Goal: Task Accomplishment & Management: Manage account settings

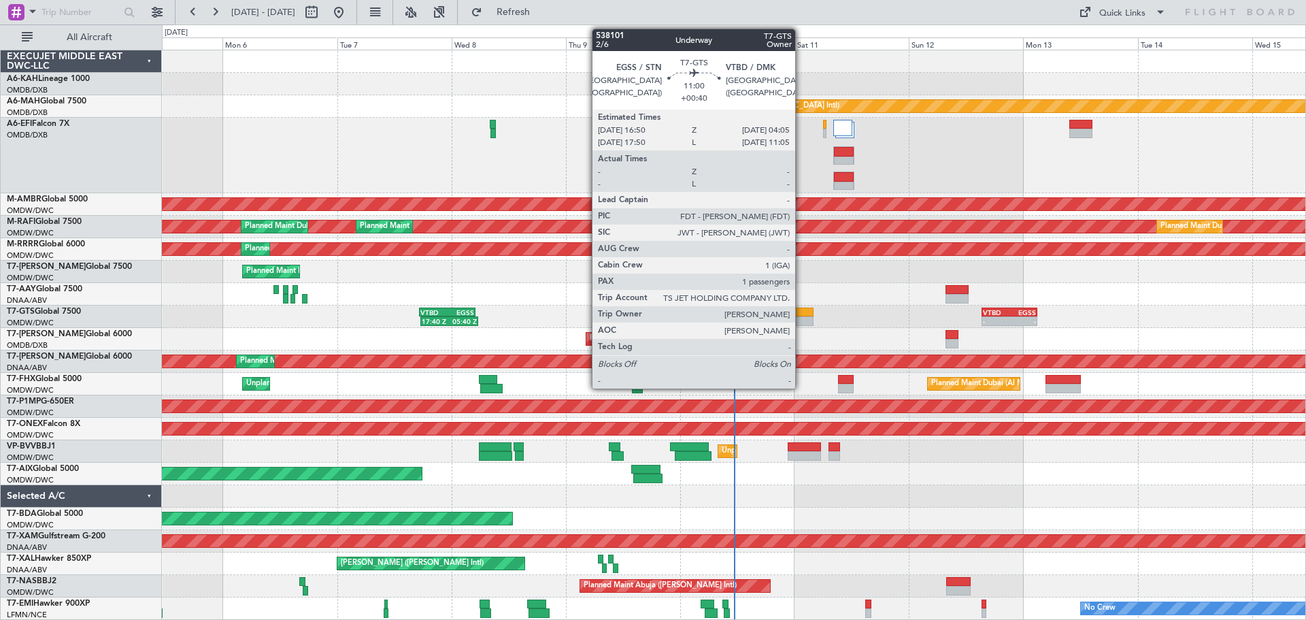
click at [801, 320] on div at bounding box center [787, 321] width 54 height 10
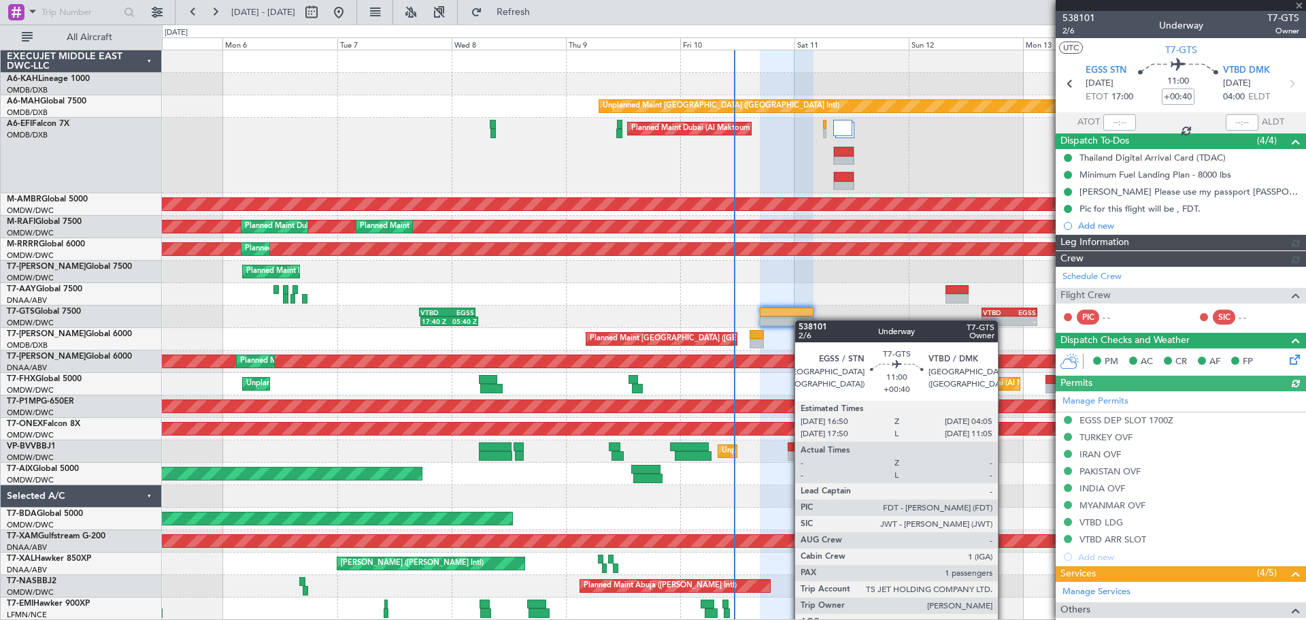
type input "[PERSON_NAME] (ANI)"
type input "7425"
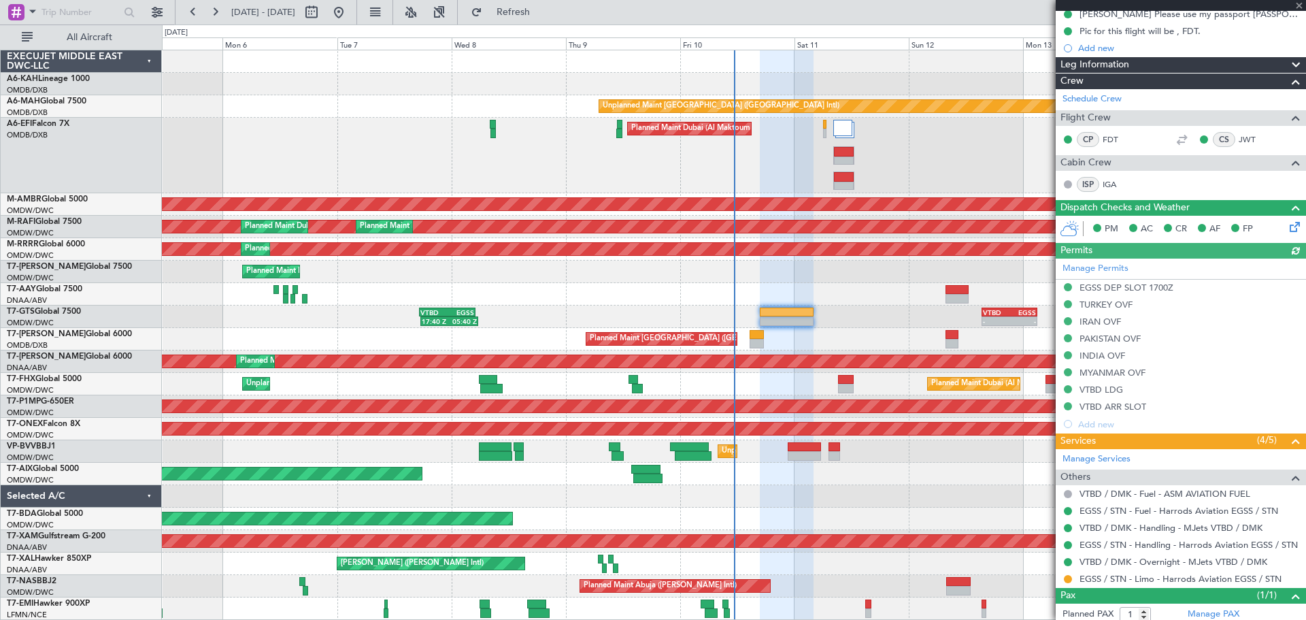
scroll to position [214, 0]
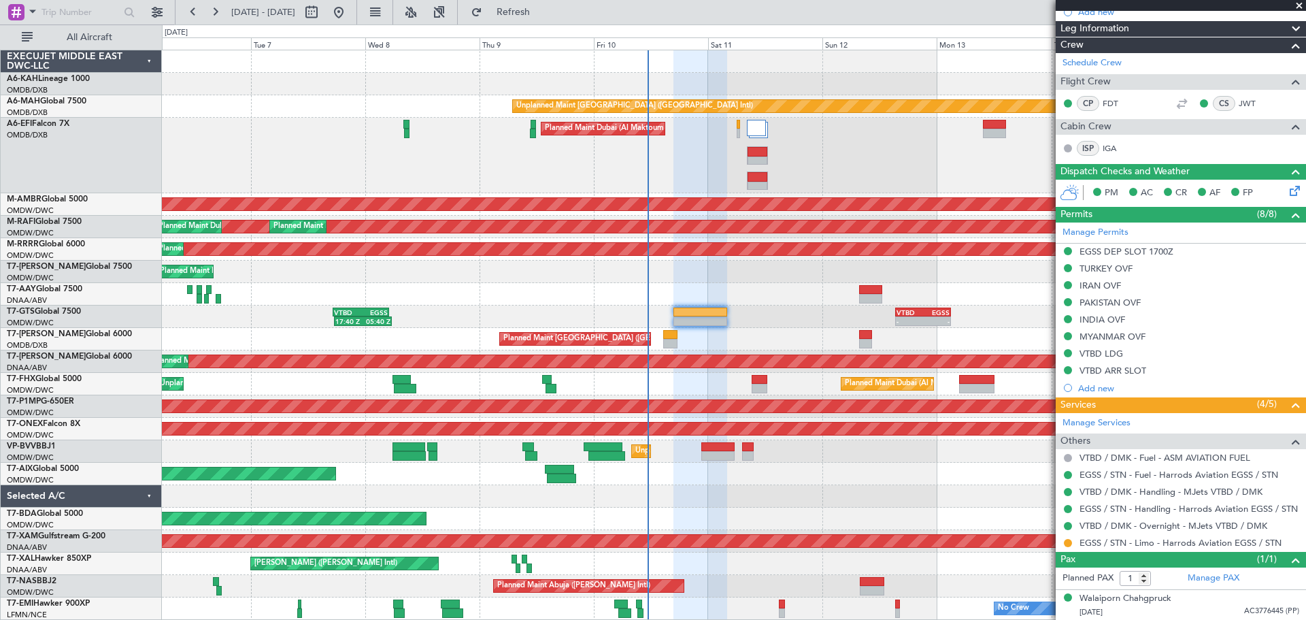
click at [800, 300] on div "Unplanned Maint Dubai (Dubai Intl) Planned Maint Dubai (Al Maktoum Intl) AOG Ma…" at bounding box center [734, 334] width 1144 height 569
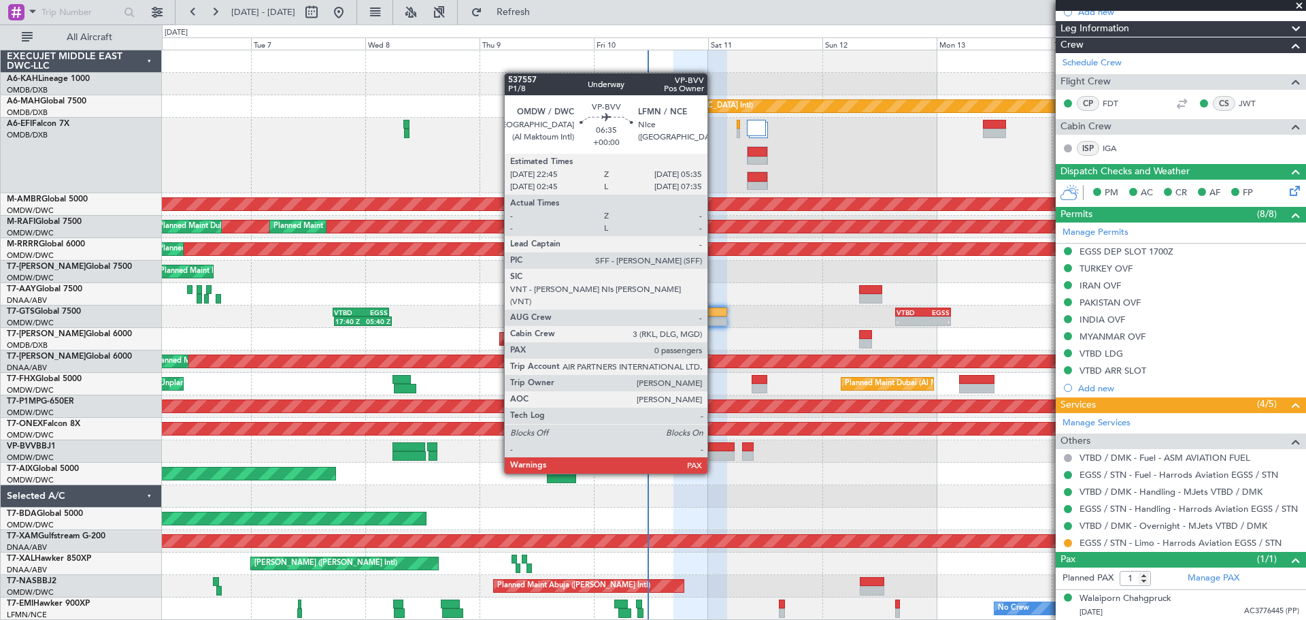
click at [714, 448] on div at bounding box center [717, 447] width 33 height 10
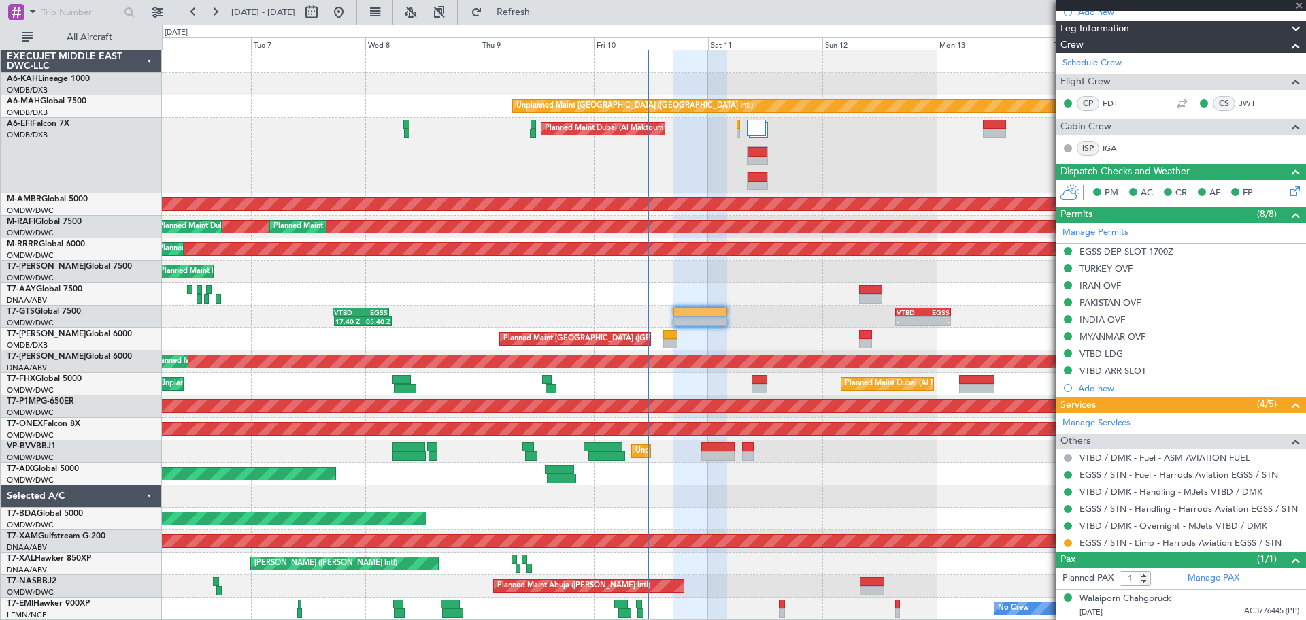
type input "0"
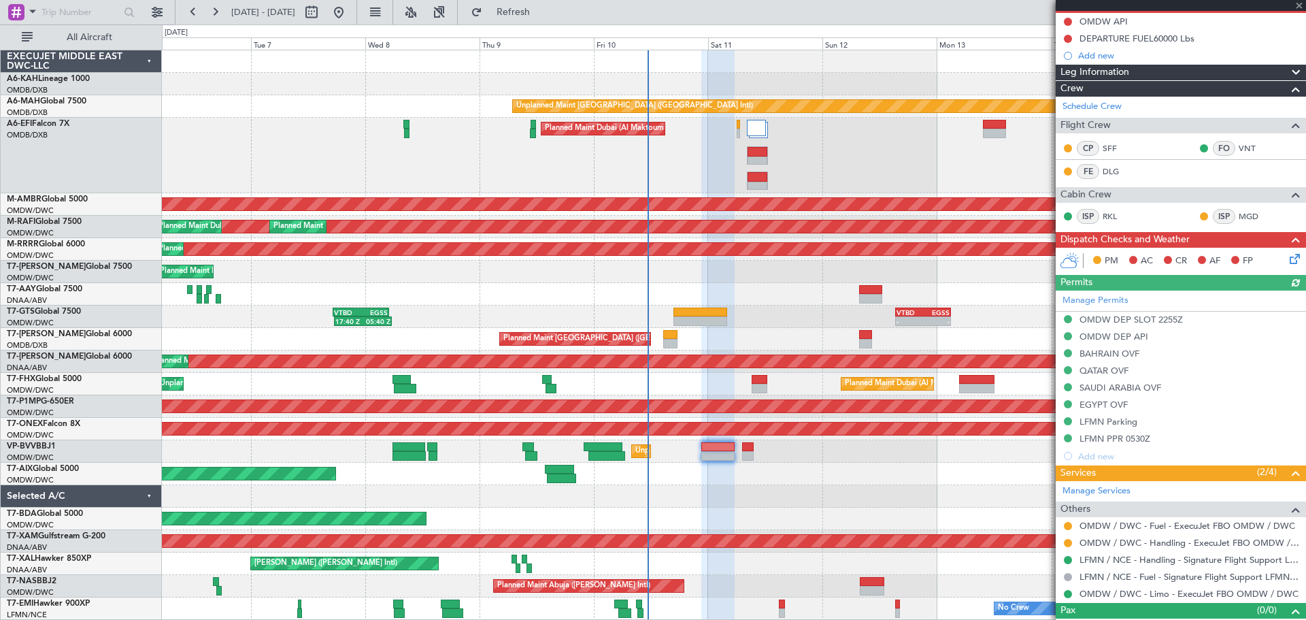
scroll to position [156, 0]
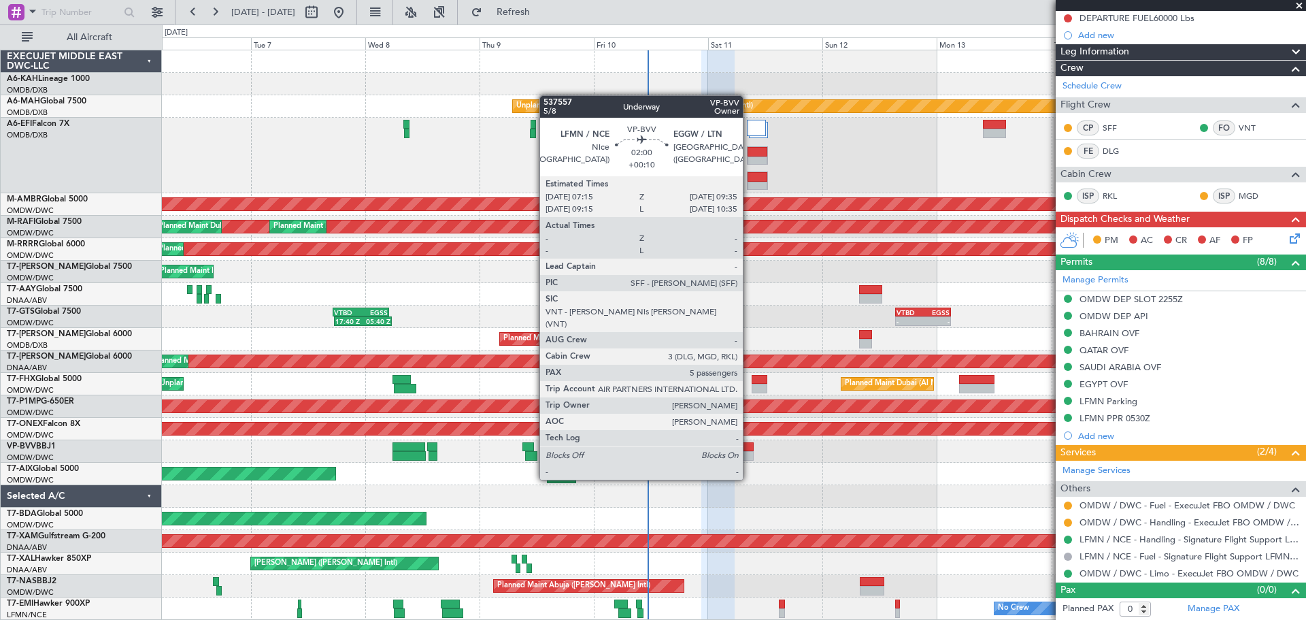
click at [749, 454] on div at bounding box center [748, 456] width 12 height 10
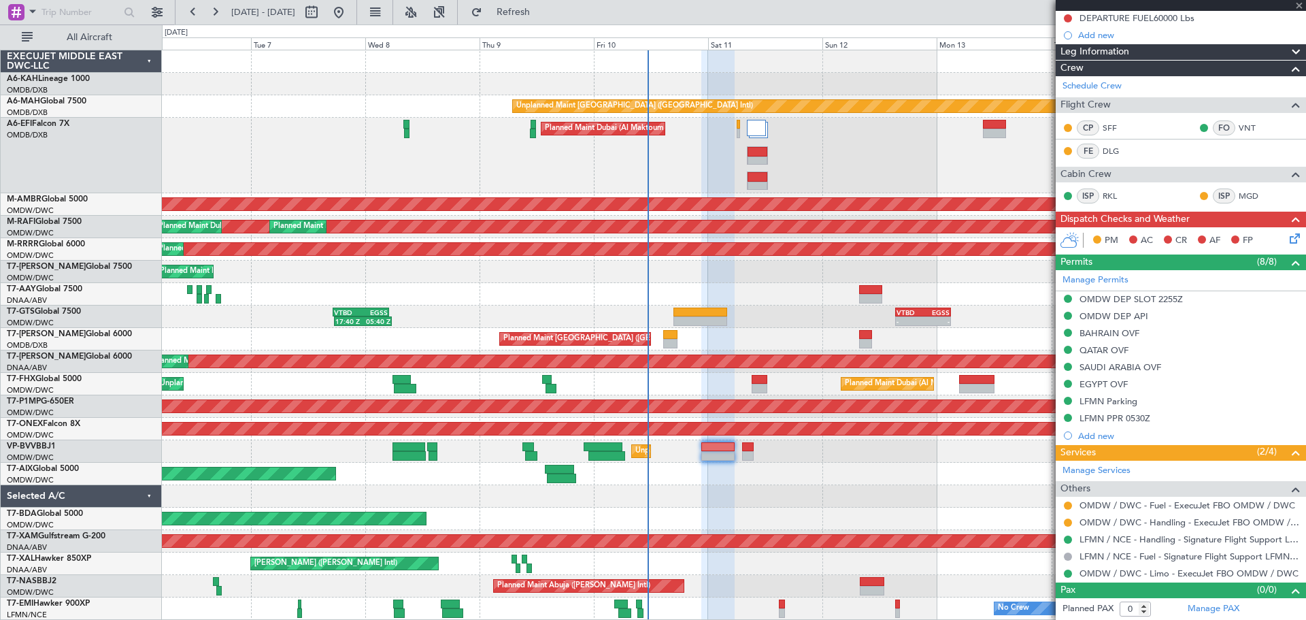
type input "+00:10"
type input "5"
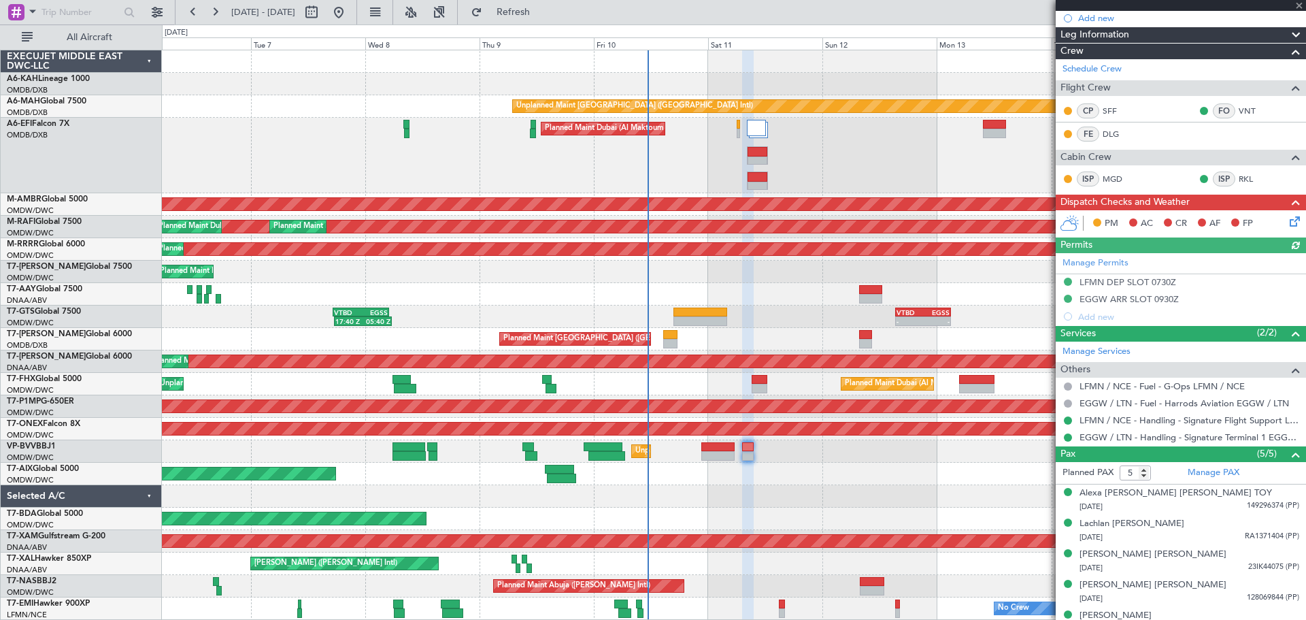
scroll to position [190, 0]
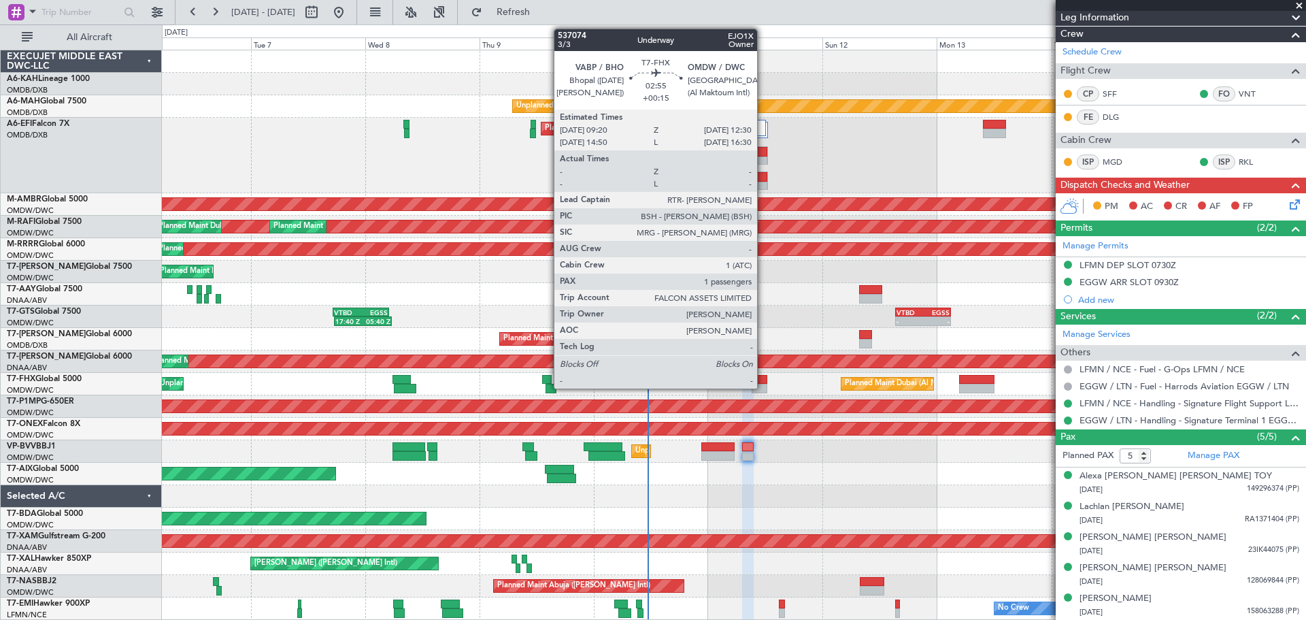
click at [763, 384] on div at bounding box center [760, 389] width 16 height 10
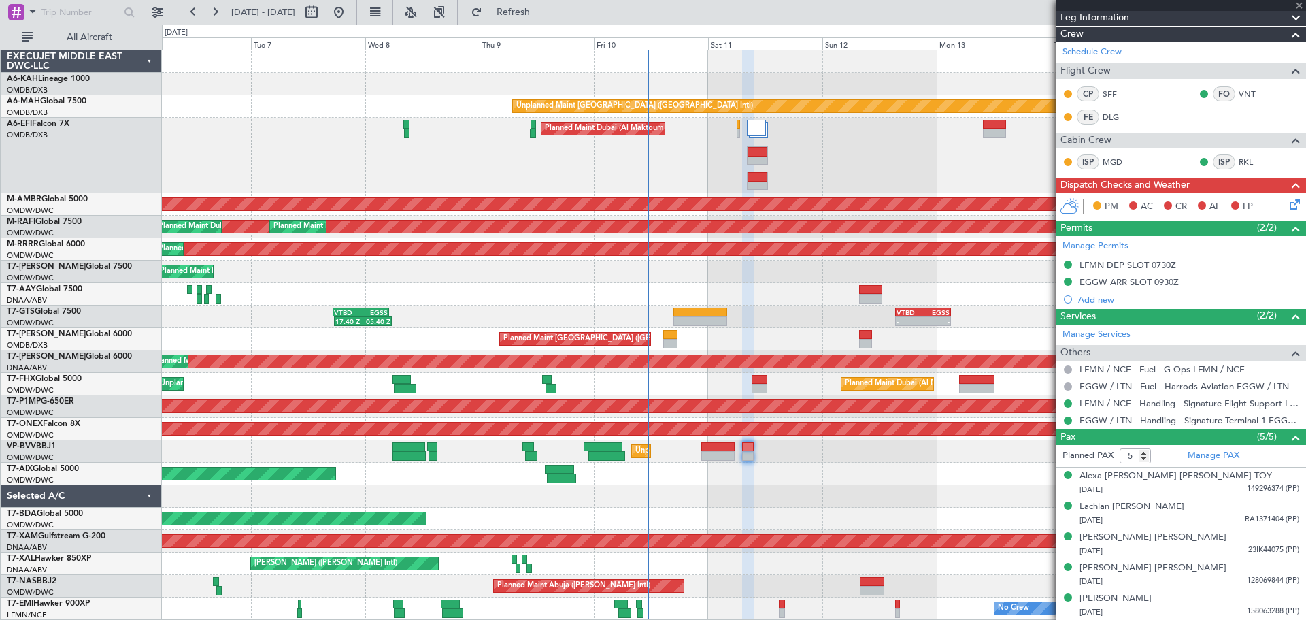
type input "+00:15"
type input "1"
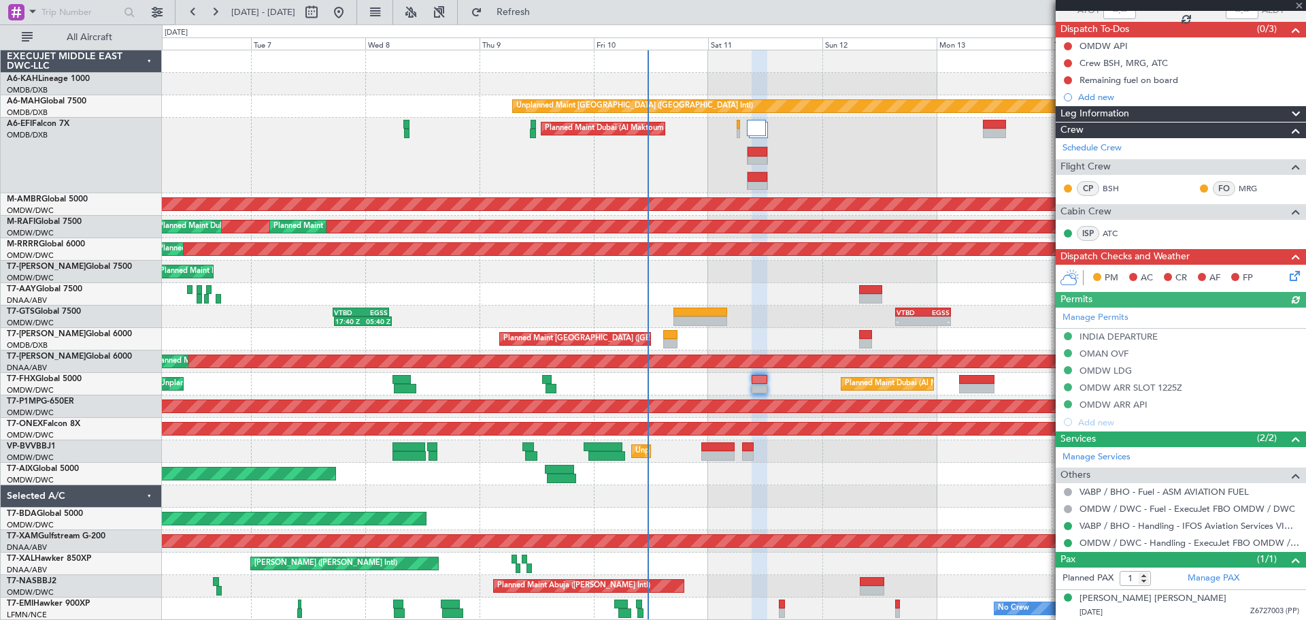
scroll to position [0, 0]
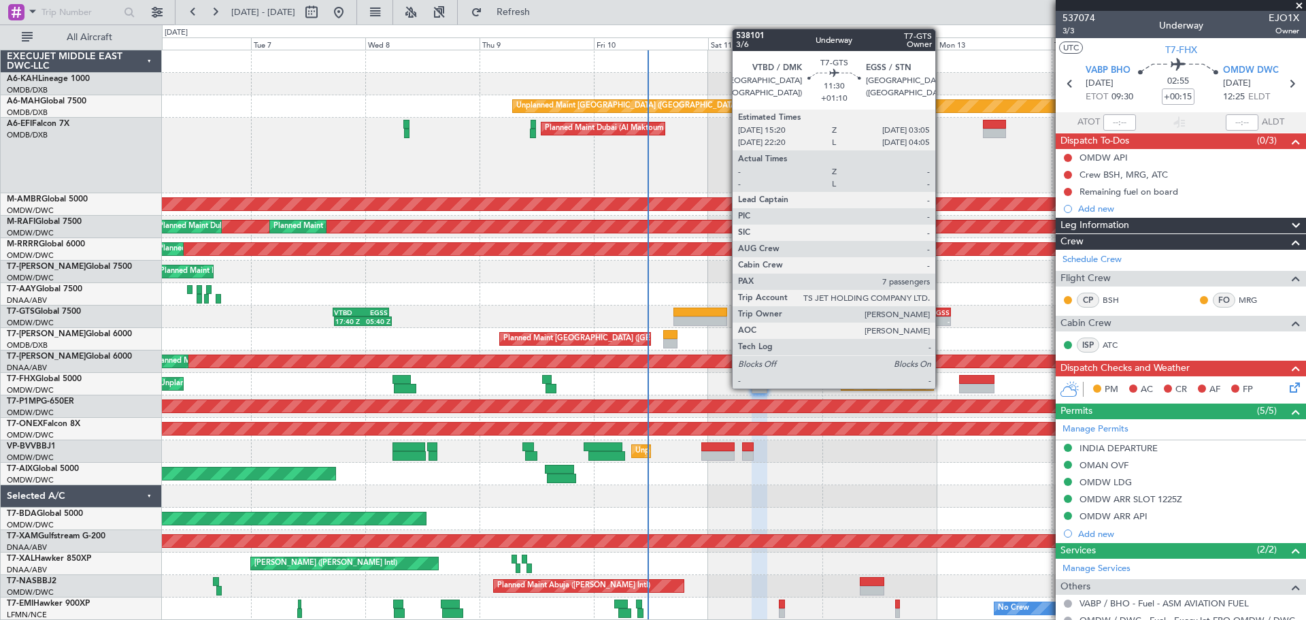
click at [942, 316] on div "VTBD 15:20 Z EGSS 03:05 Z" at bounding box center [923, 312] width 56 height 10
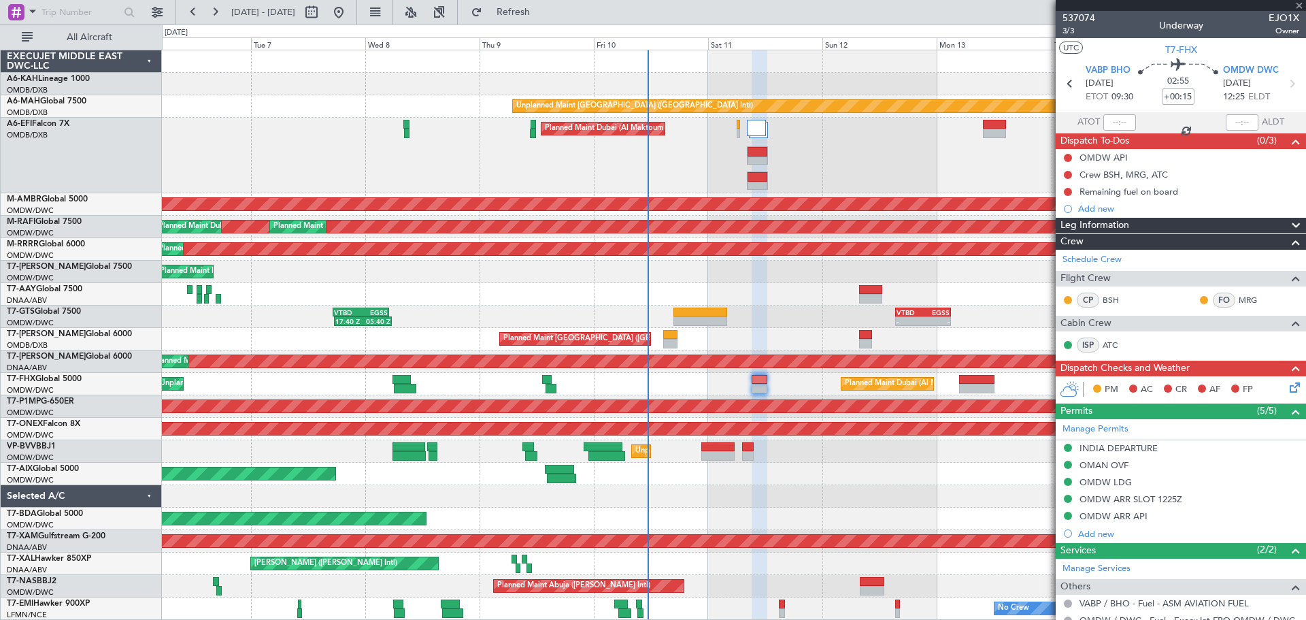
type input "+01:10"
type input "7"
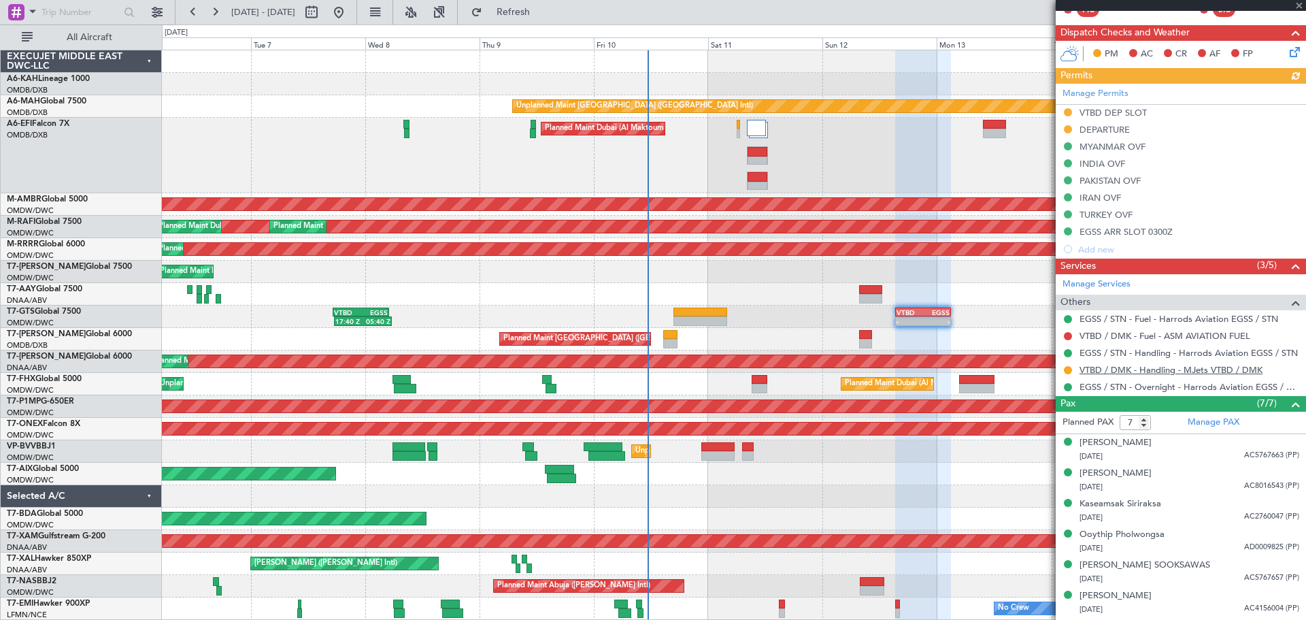
scroll to position [335, 0]
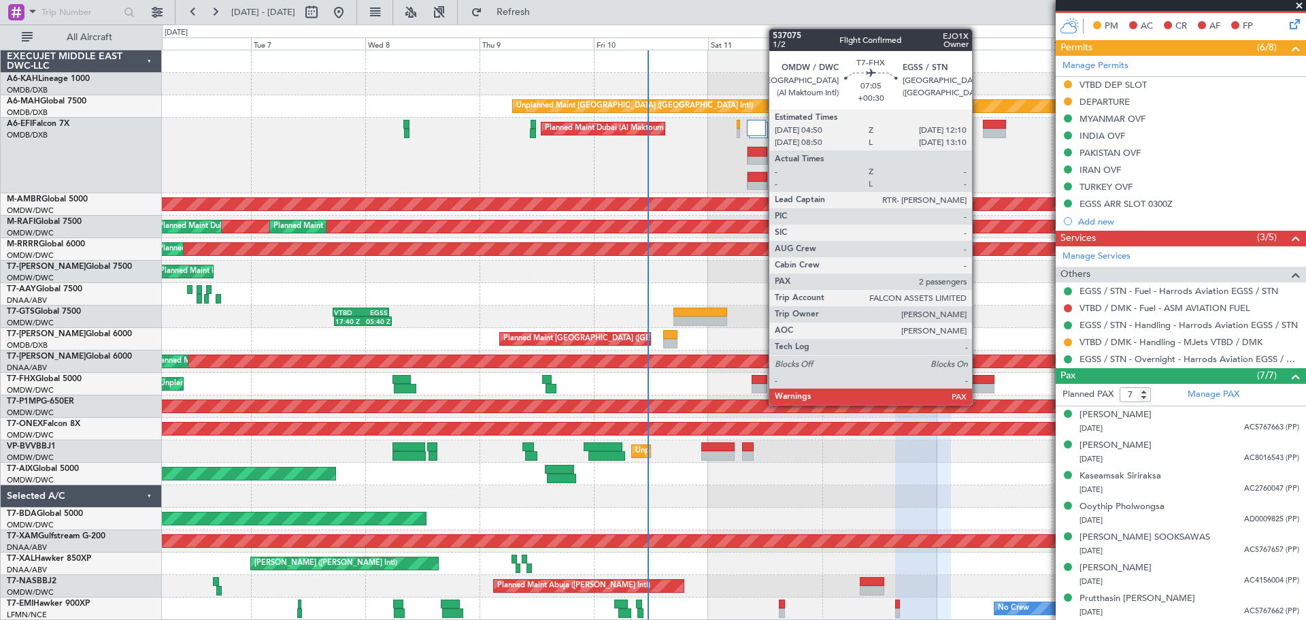
click at [978, 386] on div at bounding box center [976, 389] width 35 height 10
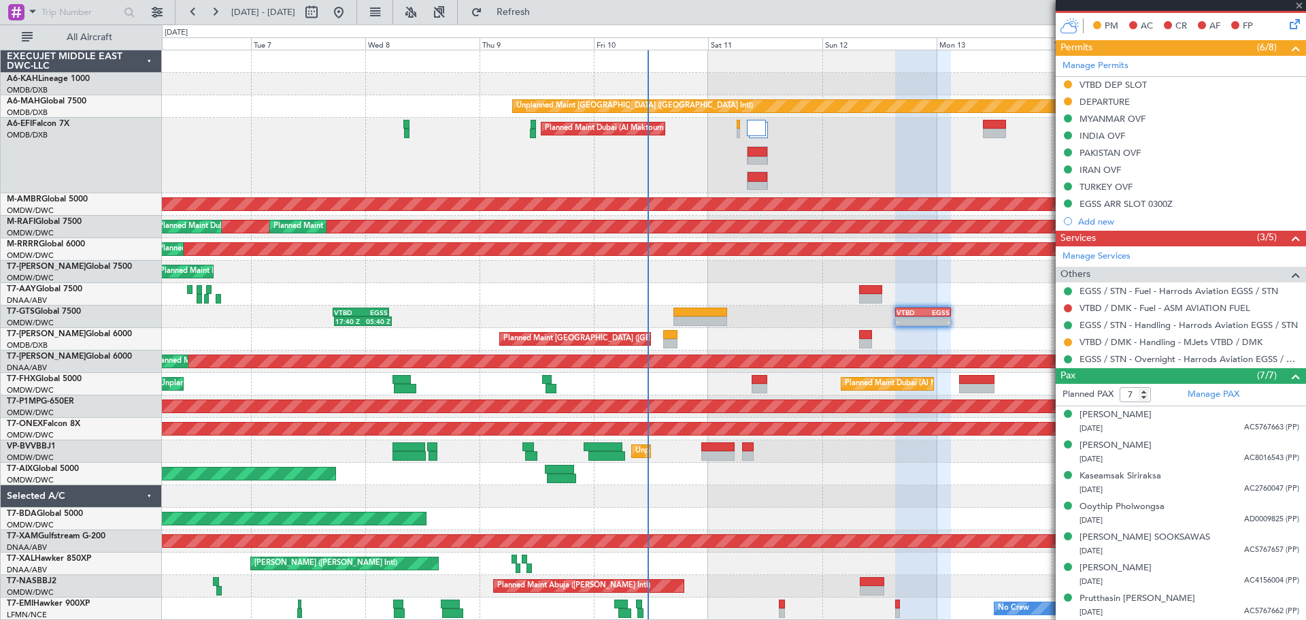
type input "+00:30"
type input "2"
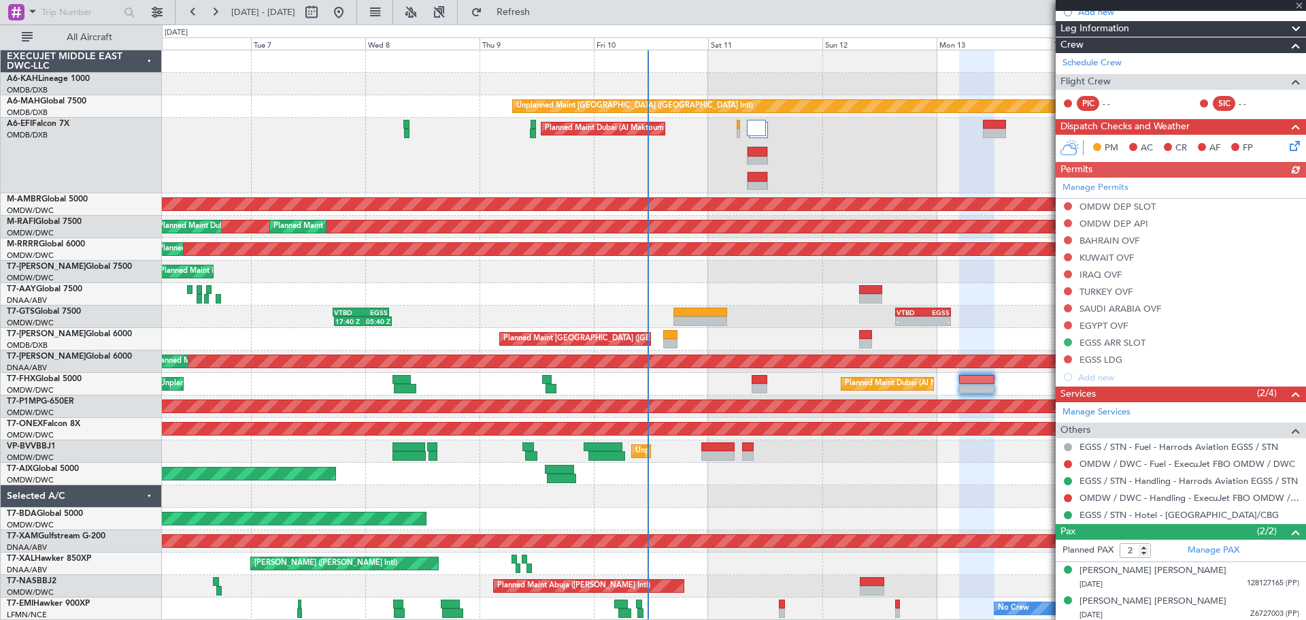
scroll to position [216, 0]
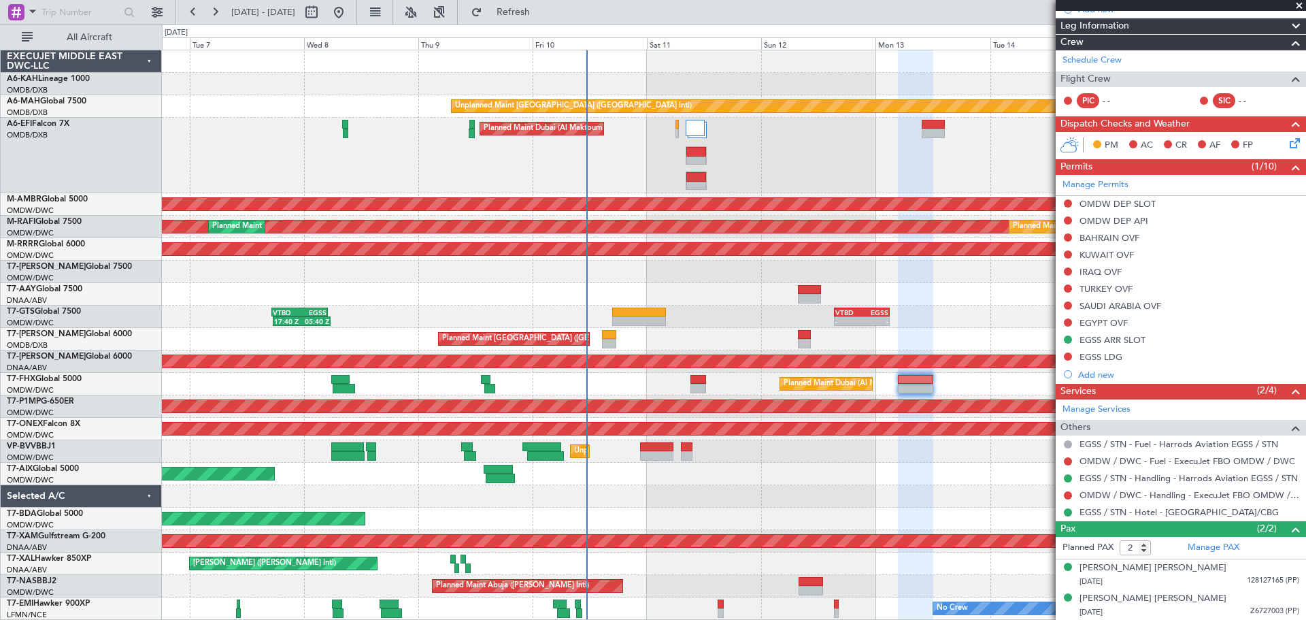
click at [607, 265] on div "Unplanned Maint Dubai (Dubai Intl) Planned Maint Dubai (Al Maktoum Intl) AOG Ma…" at bounding box center [734, 334] width 1144 height 569
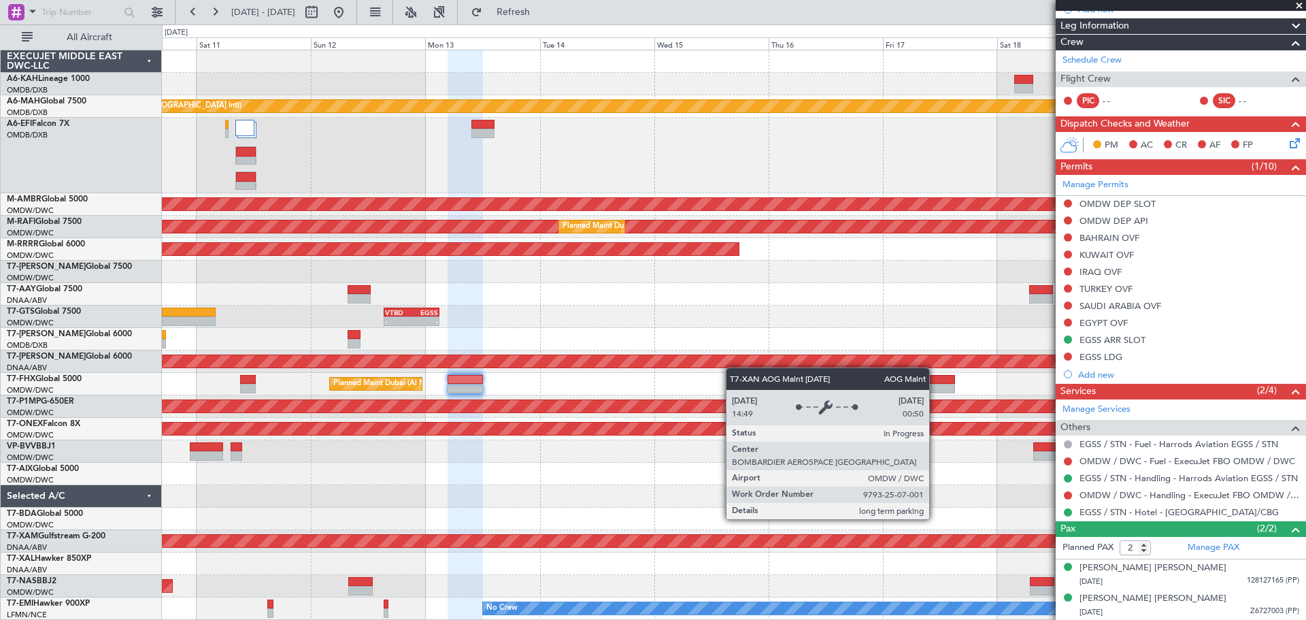
click at [725, 367] on div "AOG Maint Dubai (Al Maktoum Intl)" at bounding box center [734, 361] width 1144 height 22
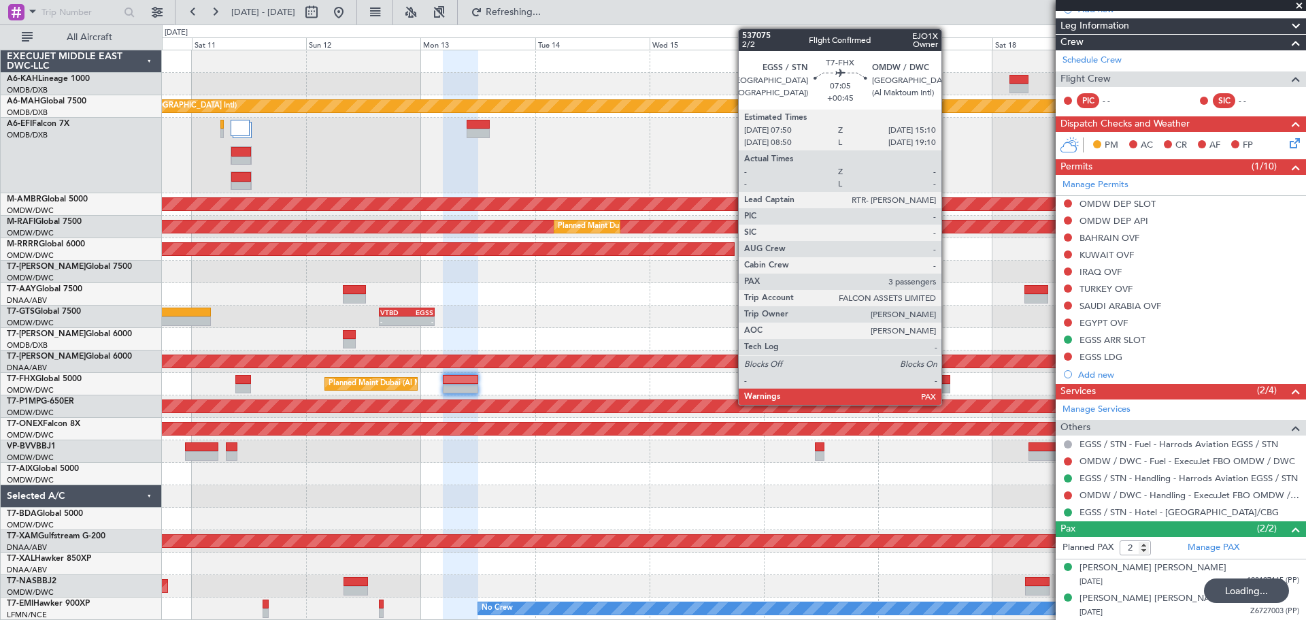
click at [948, 385] on div at bounding box center [932, 389] width 35 height 10
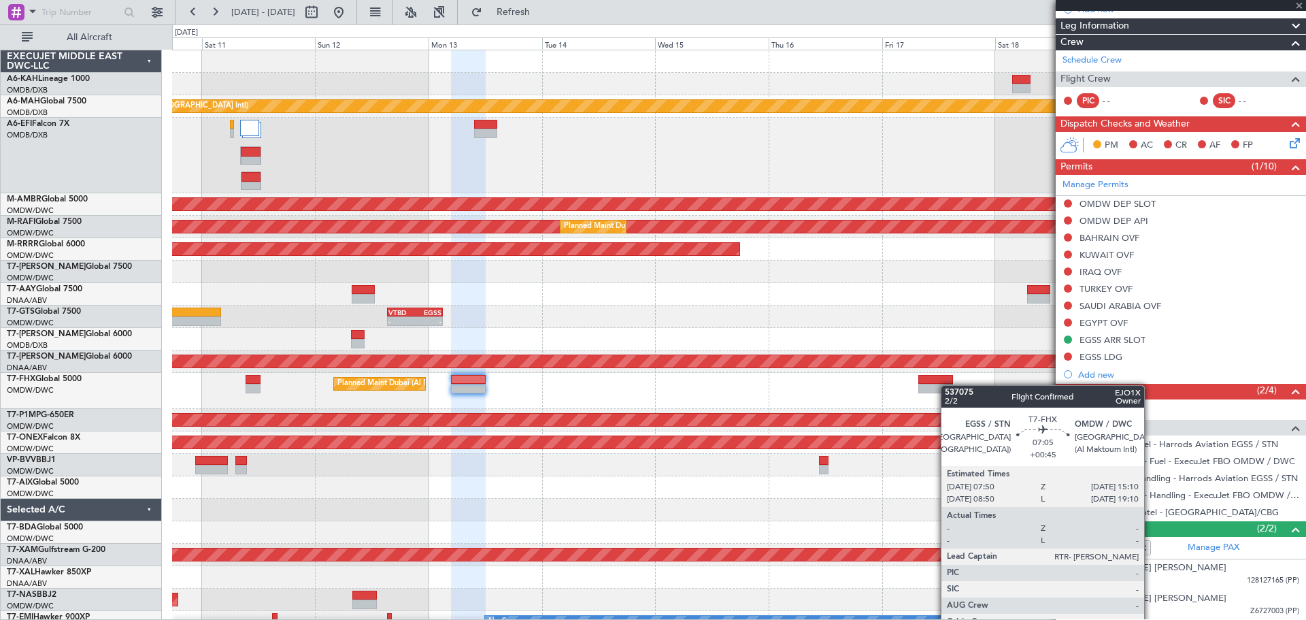
type input "+00:45"
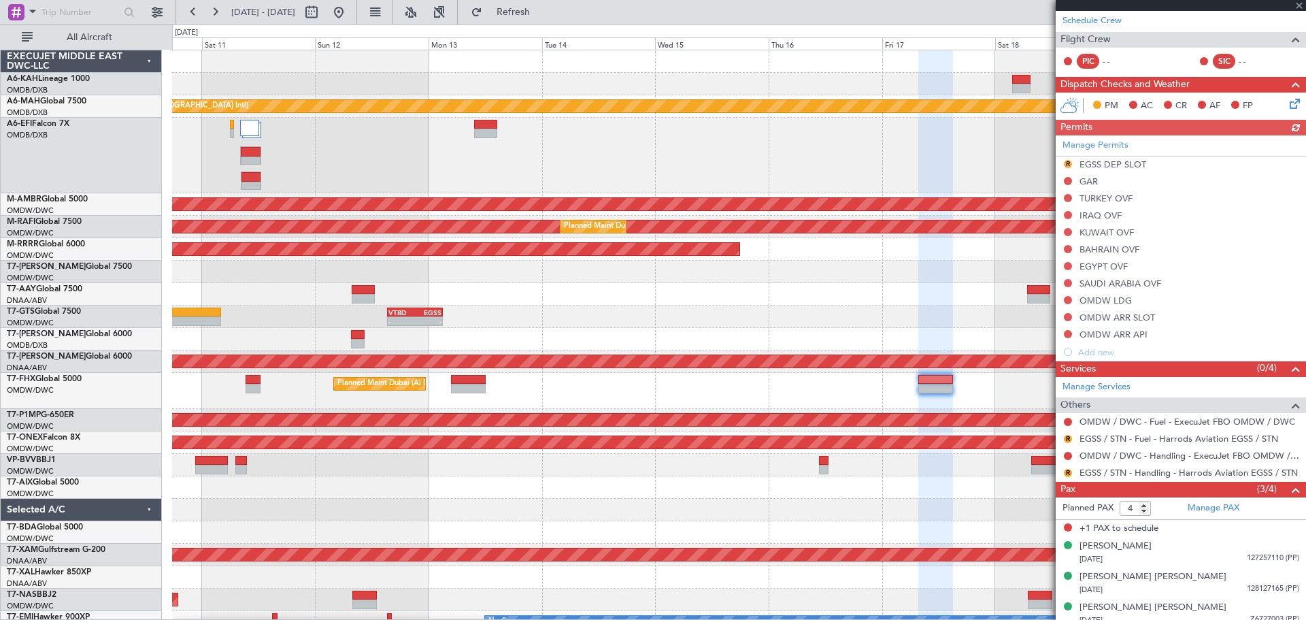
scroll to position [231, 0]
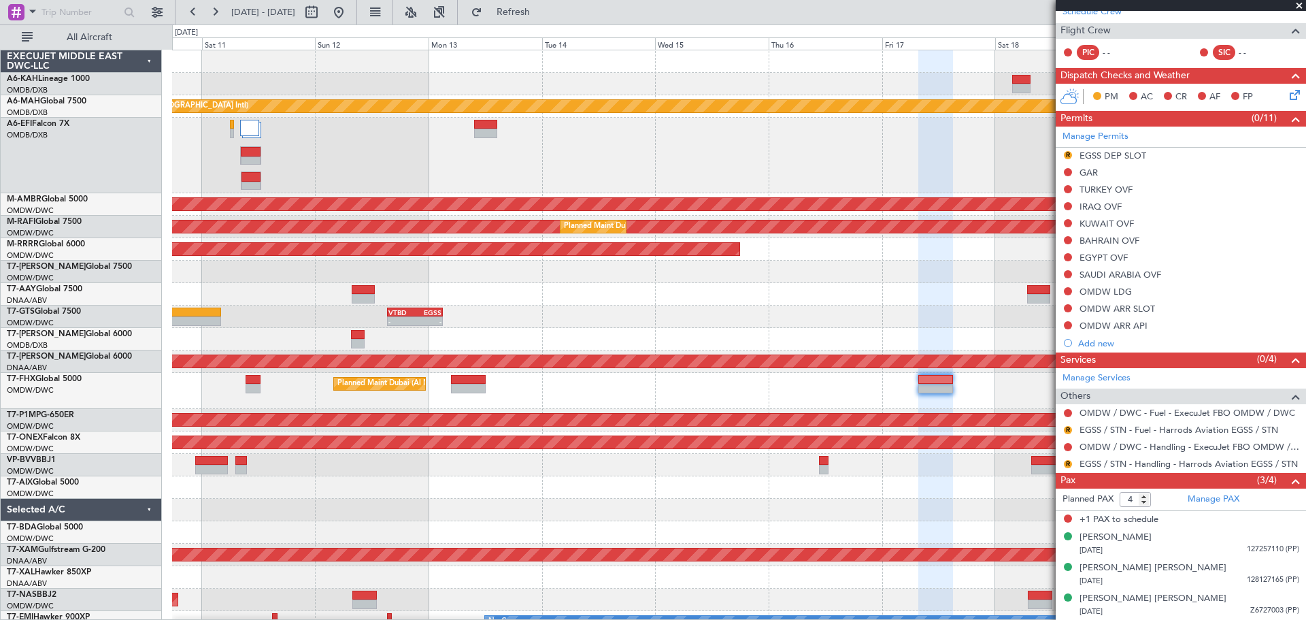
click at [1298, 5] on span at bounding box center [1300, 6] width 14 height 12
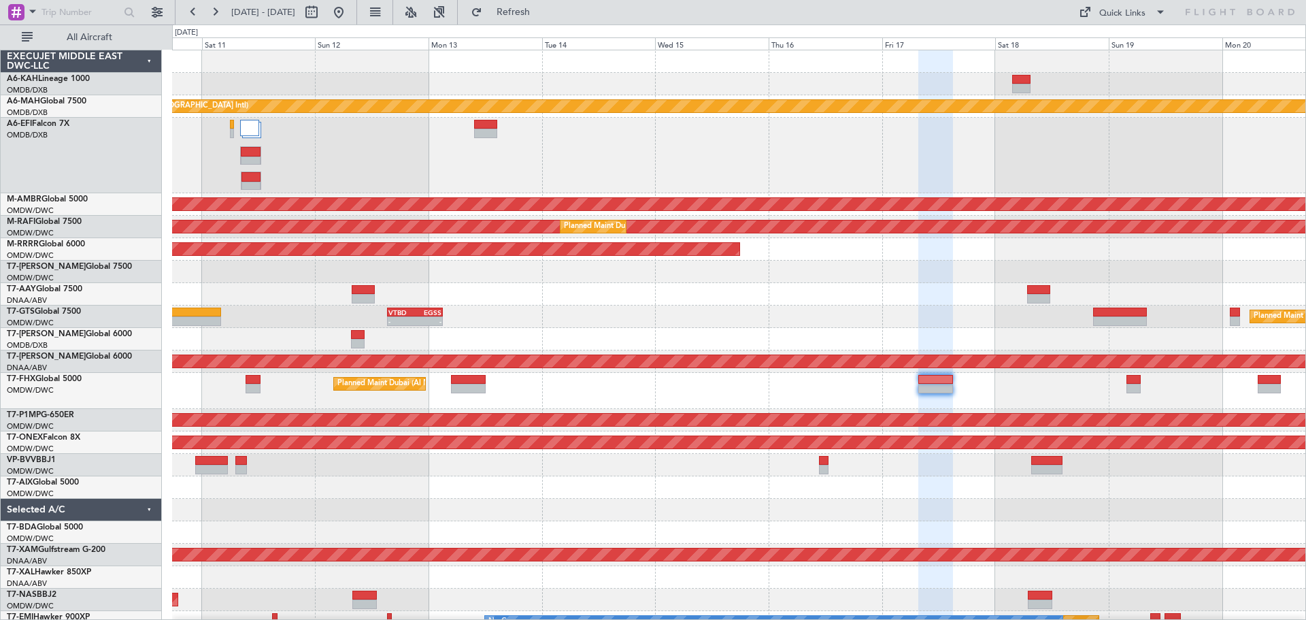
type input "0"
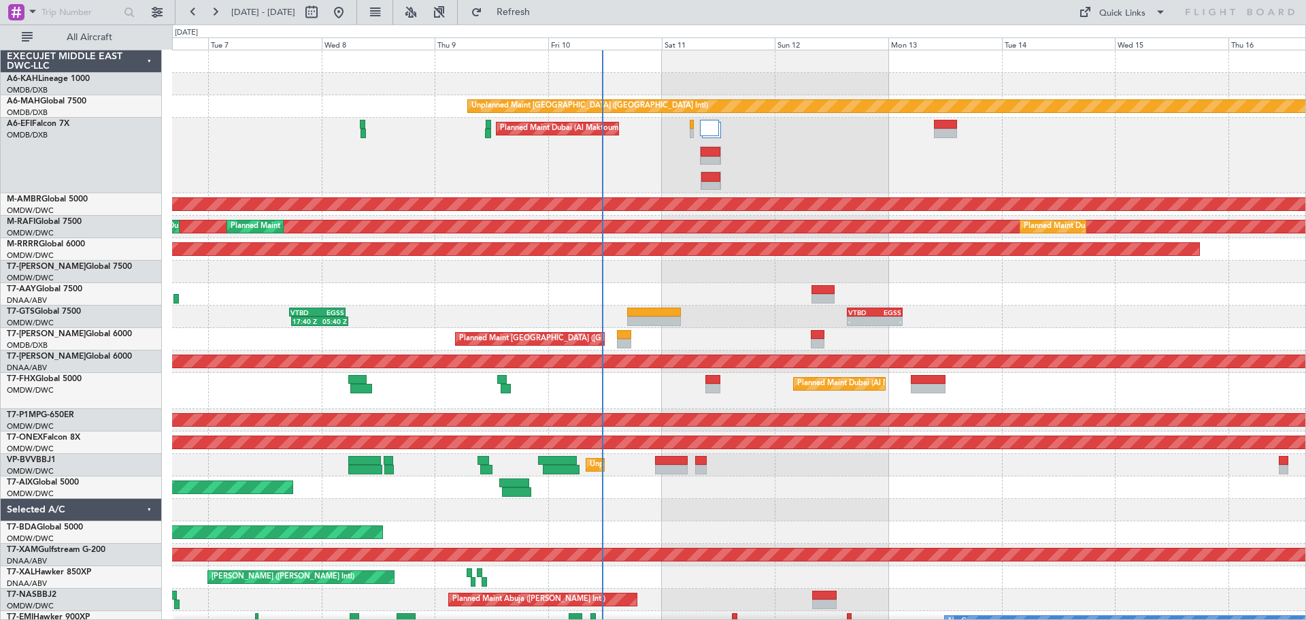
click at [986, 327] on div "- - VTBD 15:20 Z EGSS 03:05 Z 17:40 Z 05:40 Z VTBD 17:20 Z EGSS 05:10 Z" at bounding box center [738, 316] width 1133 height 22
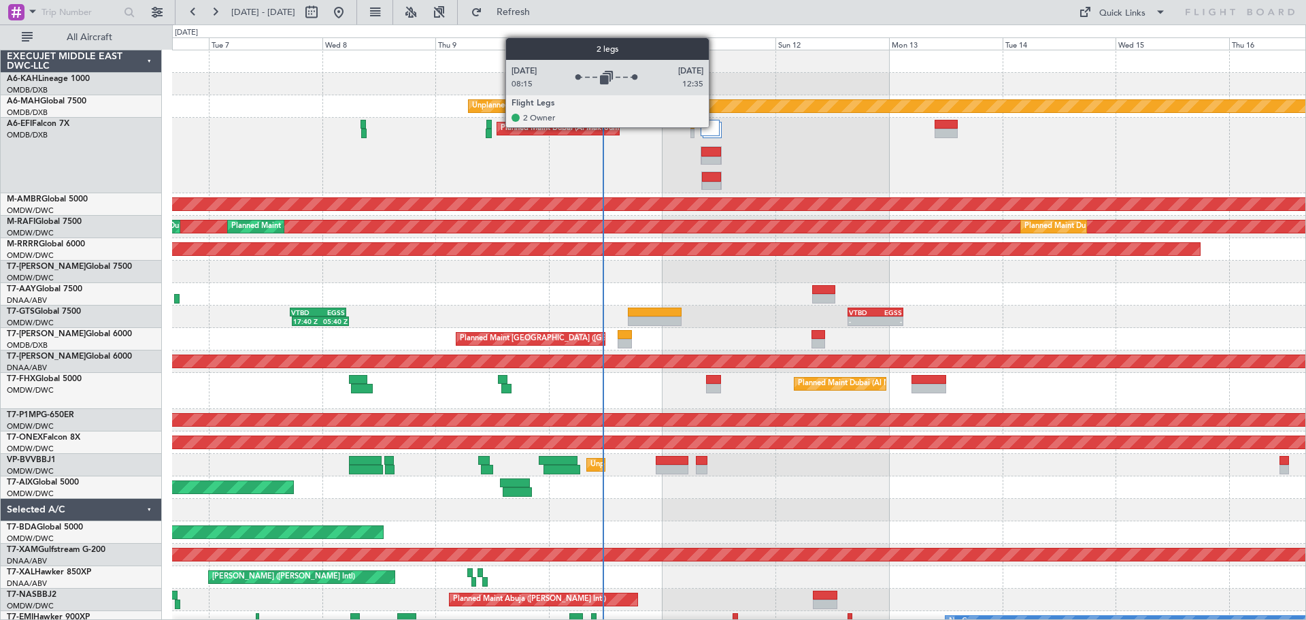
click at [715, 127] on div at bounding box center [710, 128] width 19 height 16
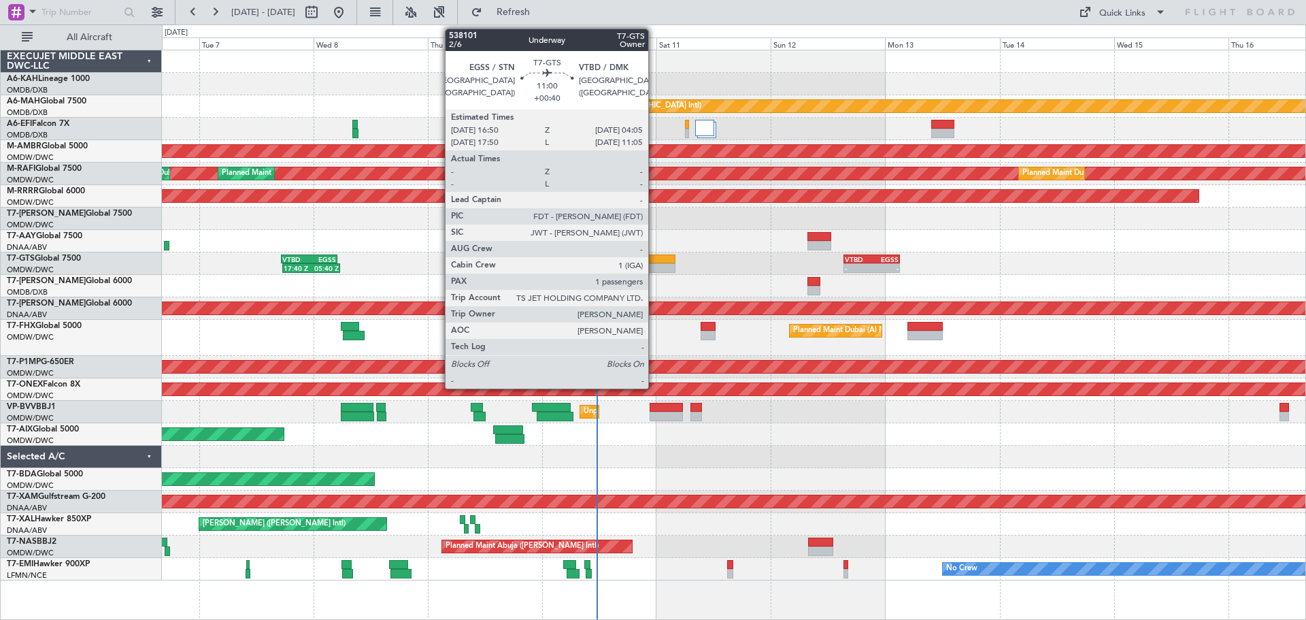
click at [654, 256] on div at bounding box center [649, 259] width 54 height 10
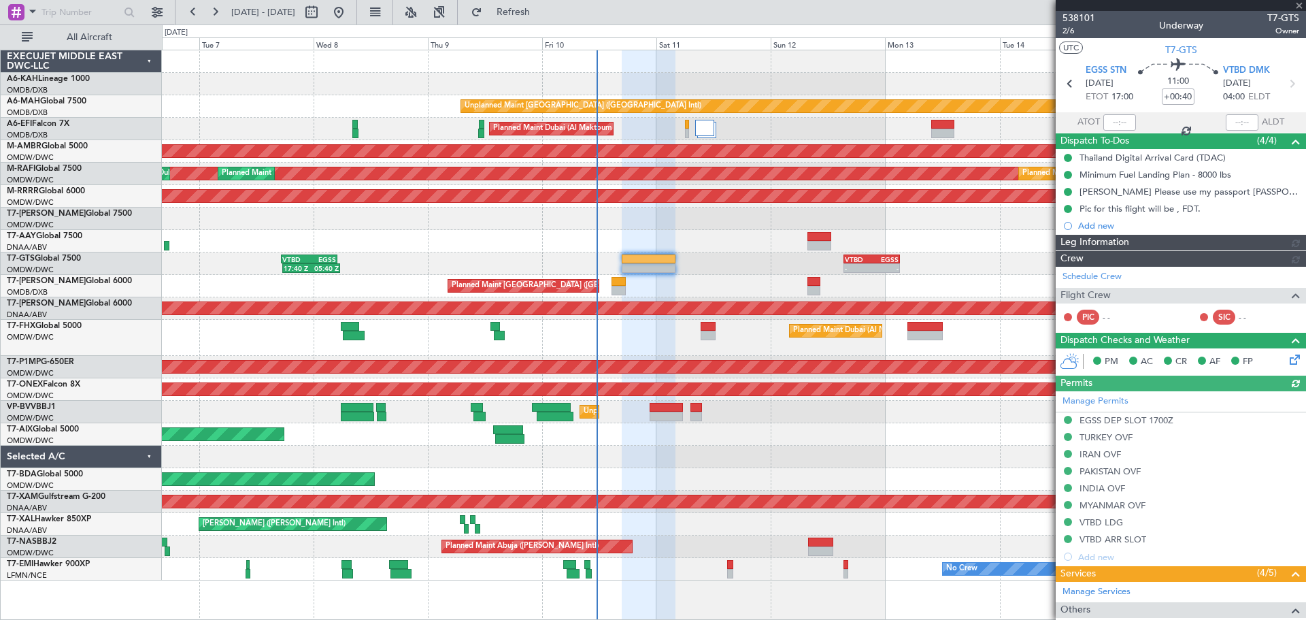
type input "[PERSON_NAME] (ANI)"
type input "7425"
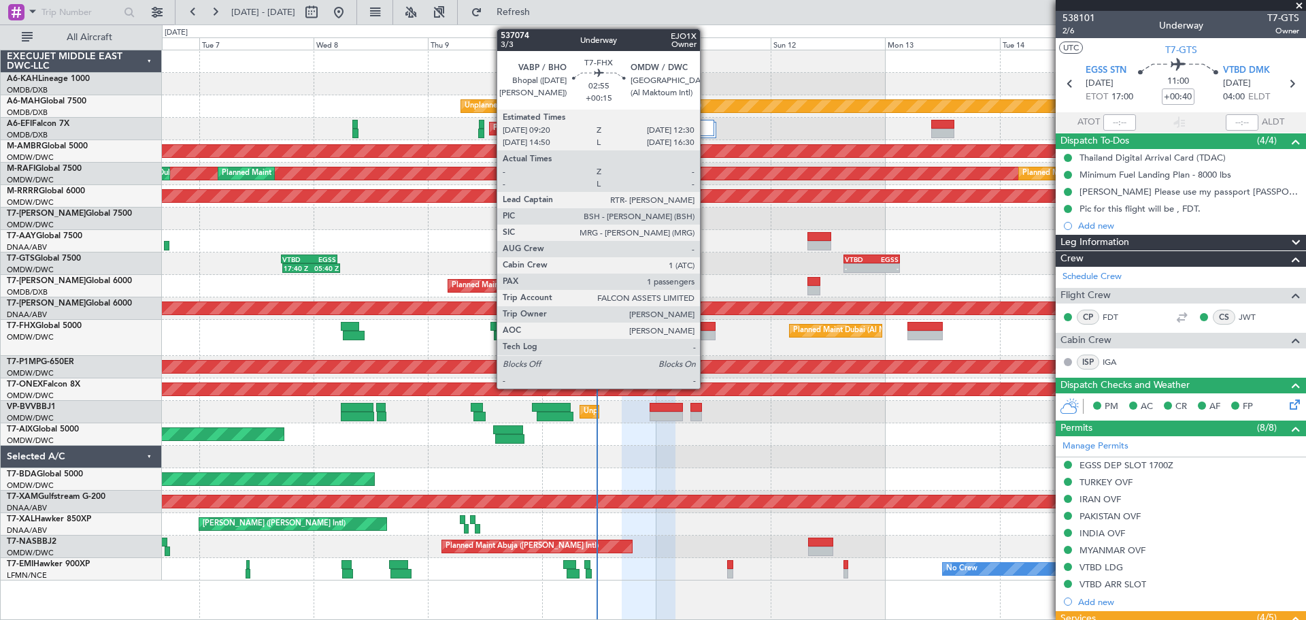
click at [706, 335] on div at bounding box center [709, 336] width 16 height 10
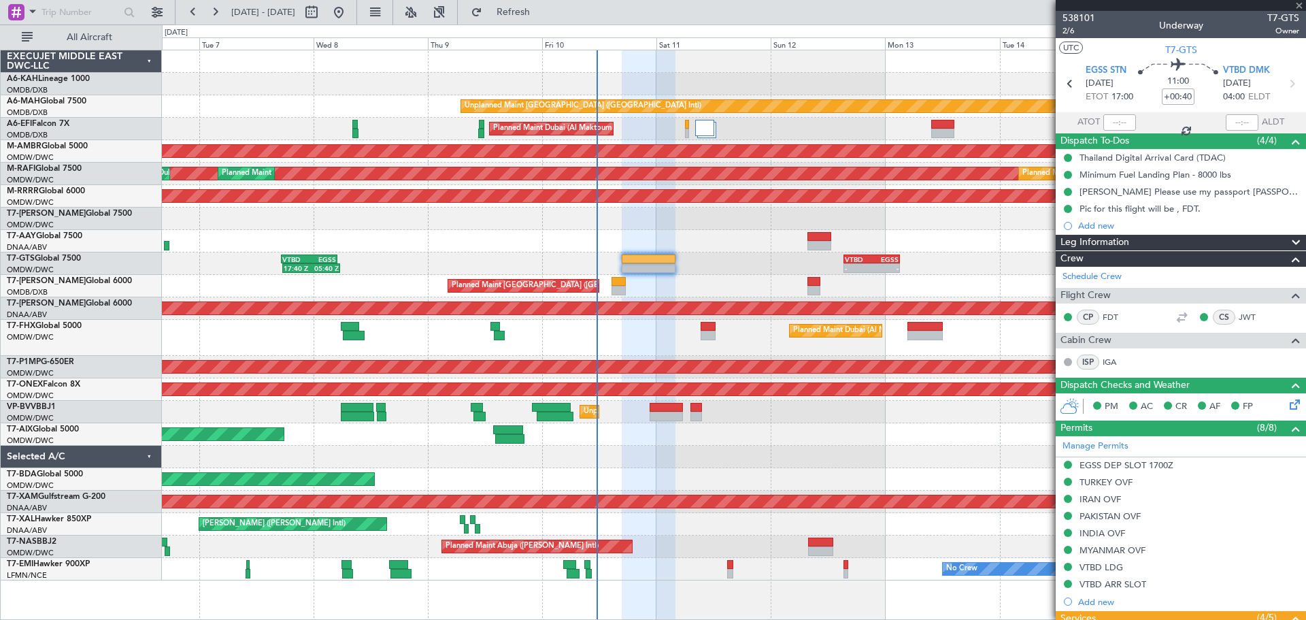
type input "+00:15"
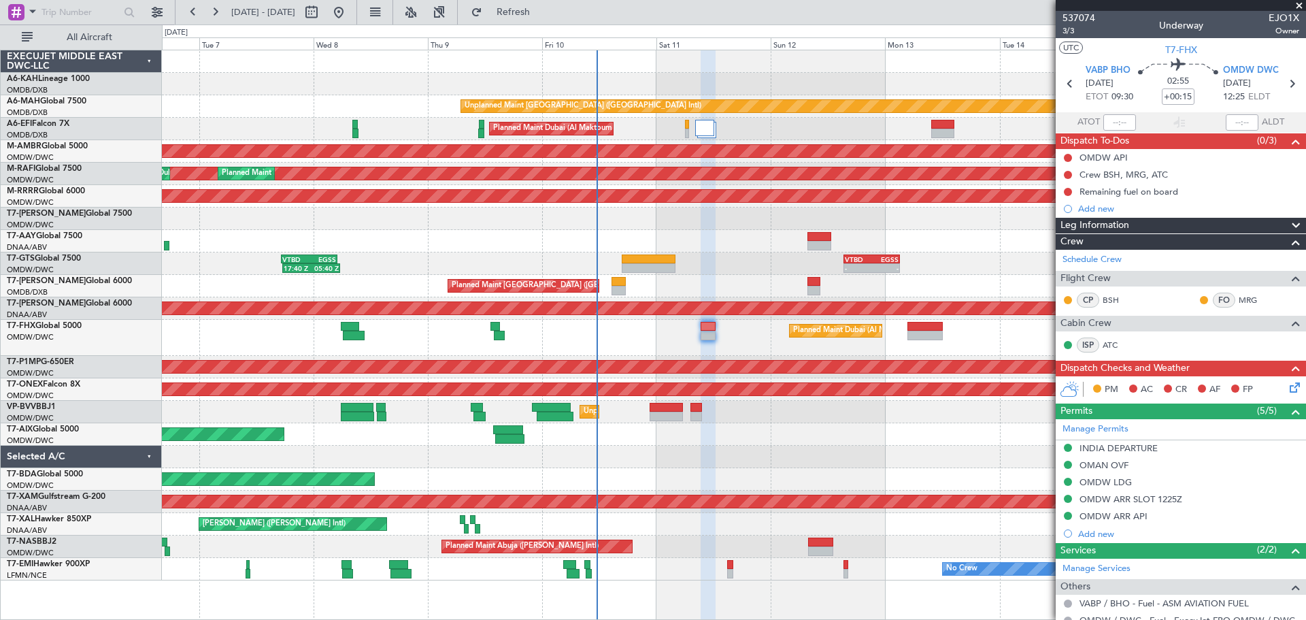
click at [1297, 4] on span at bounding box center [1300, 6] width 14 height 12
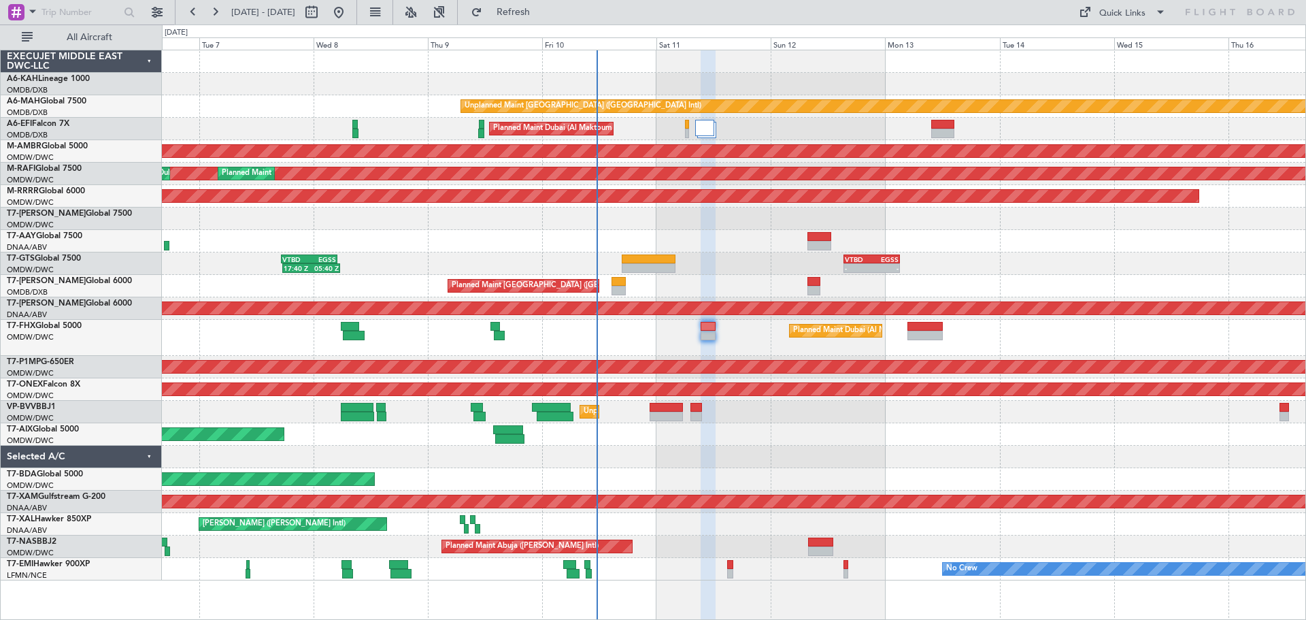
type input "0"
click at [505, 53] on div "Unplanned Maint Dubai (Dubai Intl) Planned Maint Dubai (Al Maktoum Intl) AOG Ma…" at bounding box center [734, 315] width 1144 height 530
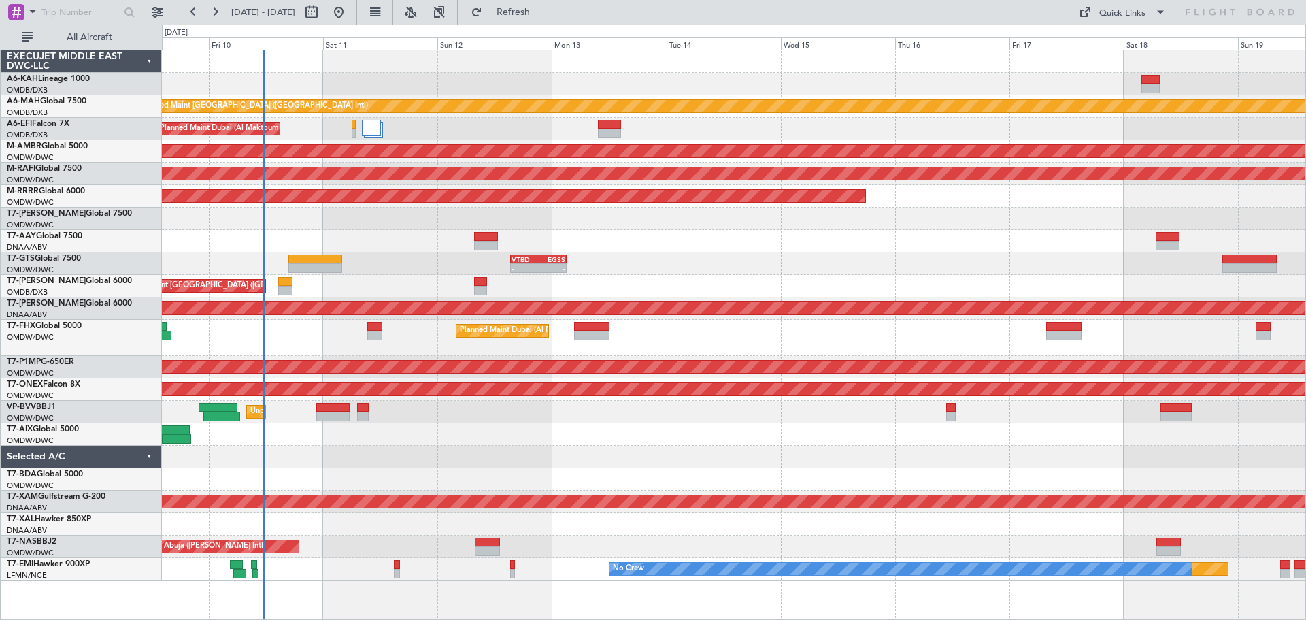
click at [531, 67] on div "Unplanned Maint Dubai (Dubai Intl) Planned Maint Dubai (Al Maktoum Intl) Planne…" at bounding box center [734, 315] width 1144 height 530
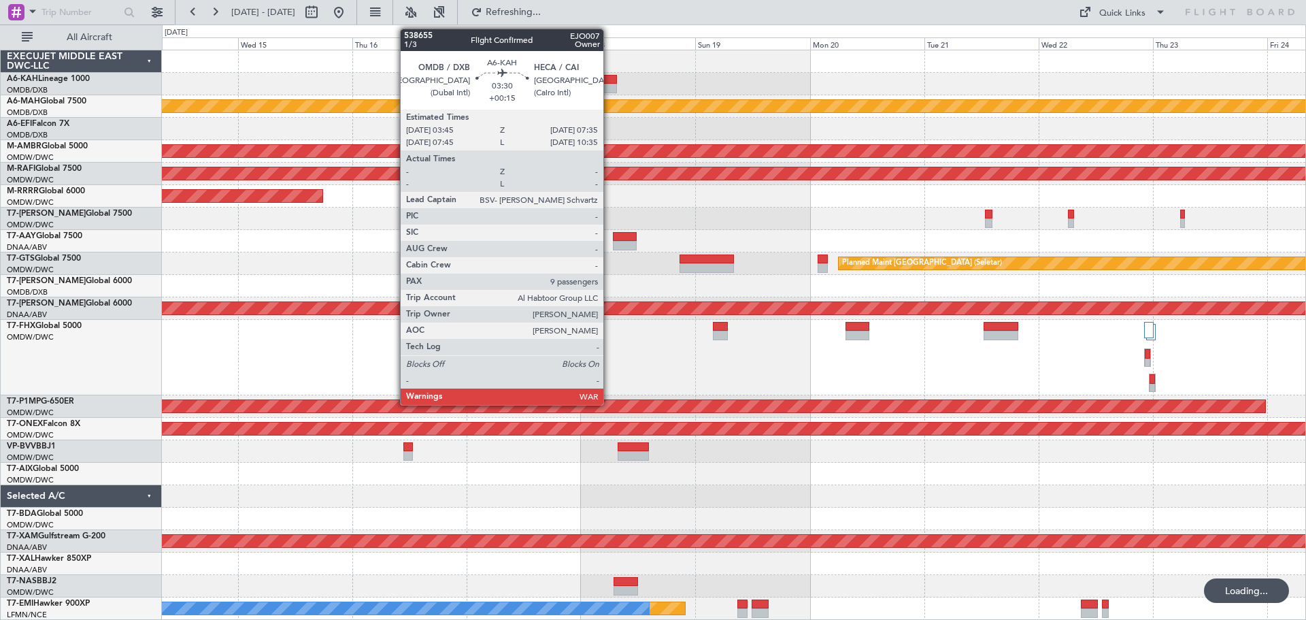
click at [610, 80] on div at bounding box center [608, 80] width 18 height 10
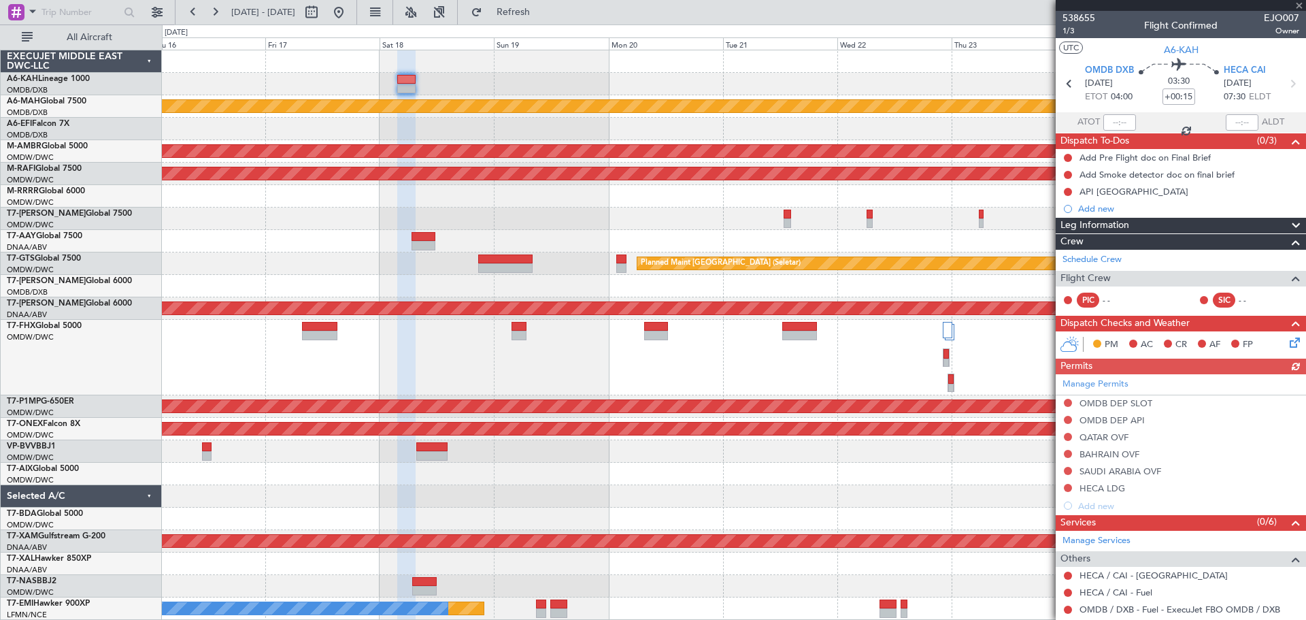
click at [565, 56] on div at bounding box center [734, 61] width 1144 height 22
click at [441, 64] on div "Unplanned Maint Dubai (Dubai Intl) Planned Maint Singapore (Seletar) Planned Ma…" at bounding box center [734, 334] width 1144 height 569
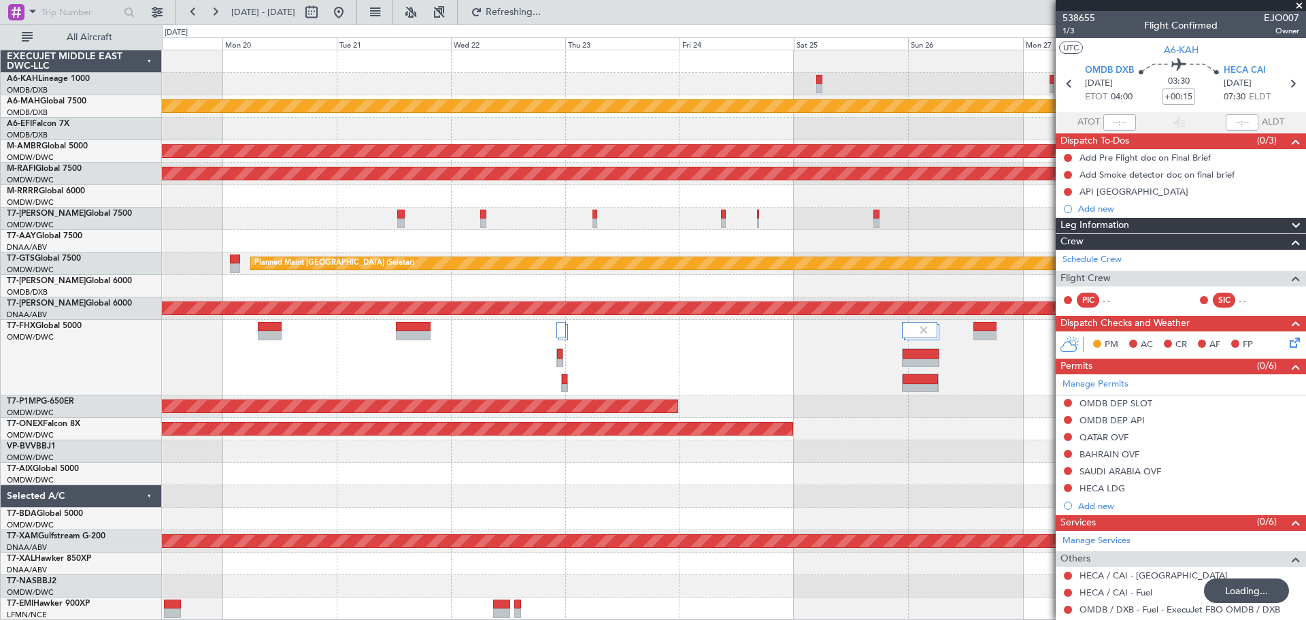
click at [627, 59] on div "Unplanned Maint Dubai (Dubai Intl) Planned Maint Singapore (Seletar) Planned Ma…" at bounding box center [734, 334] width 1144 height 569
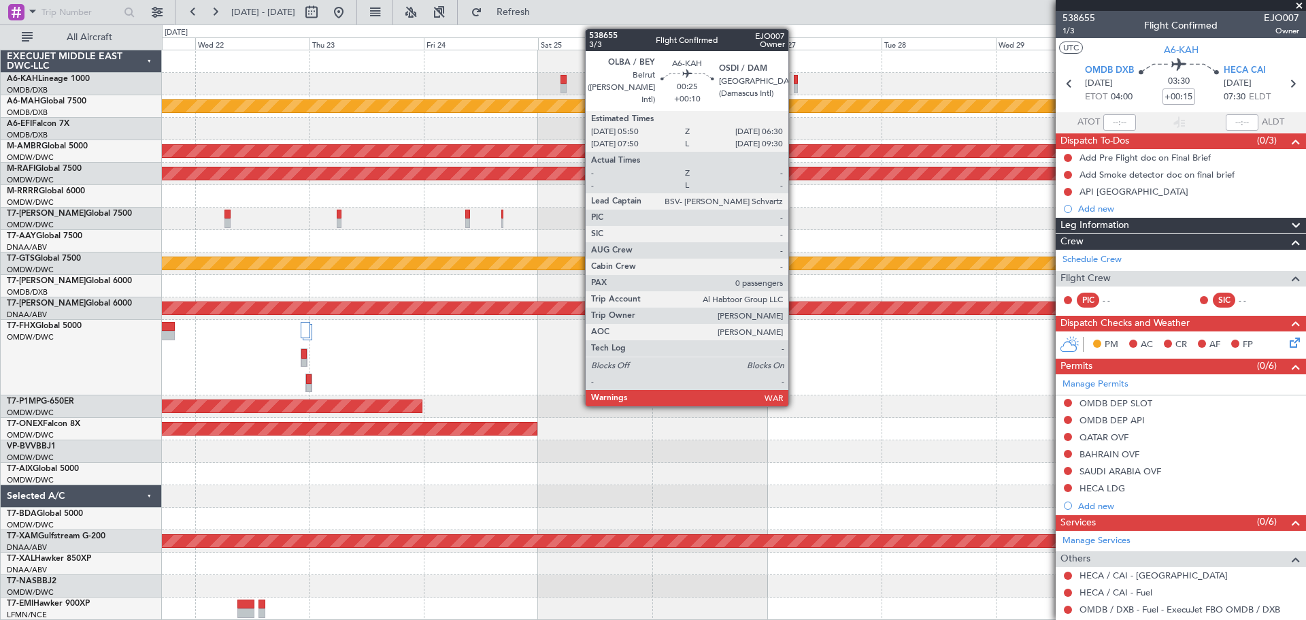
click at [795, 84] on div at bounding box center [795, 89] width 3 height 10
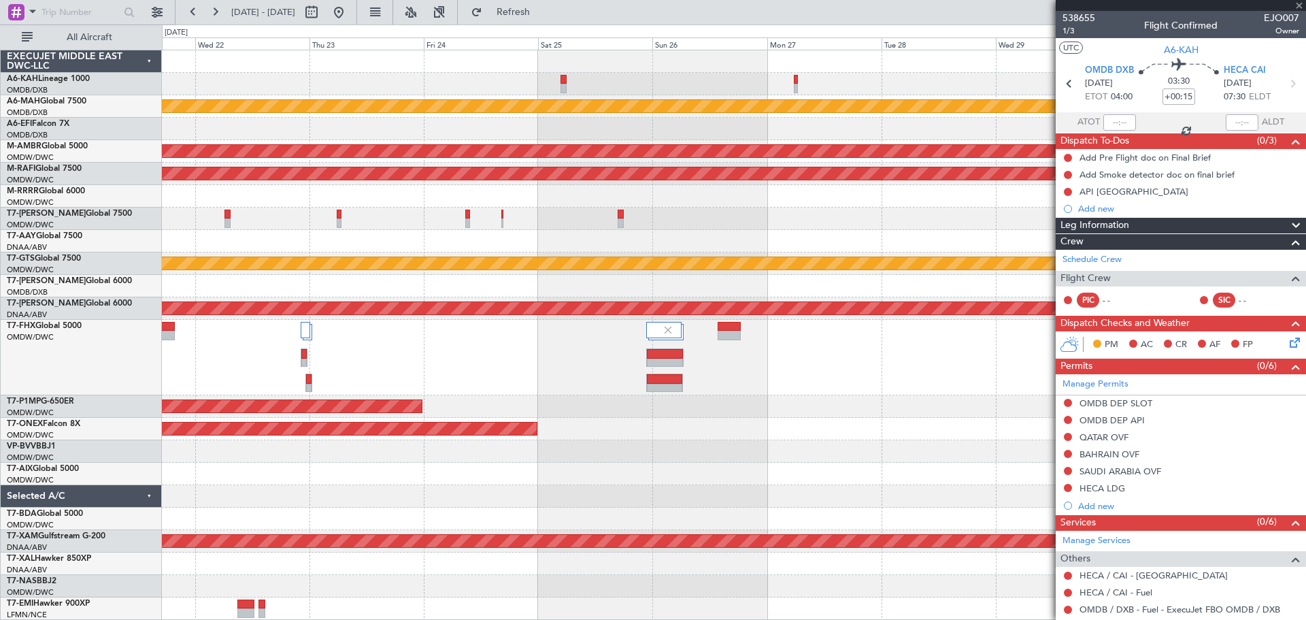
type input "+00:10"
type input "0"
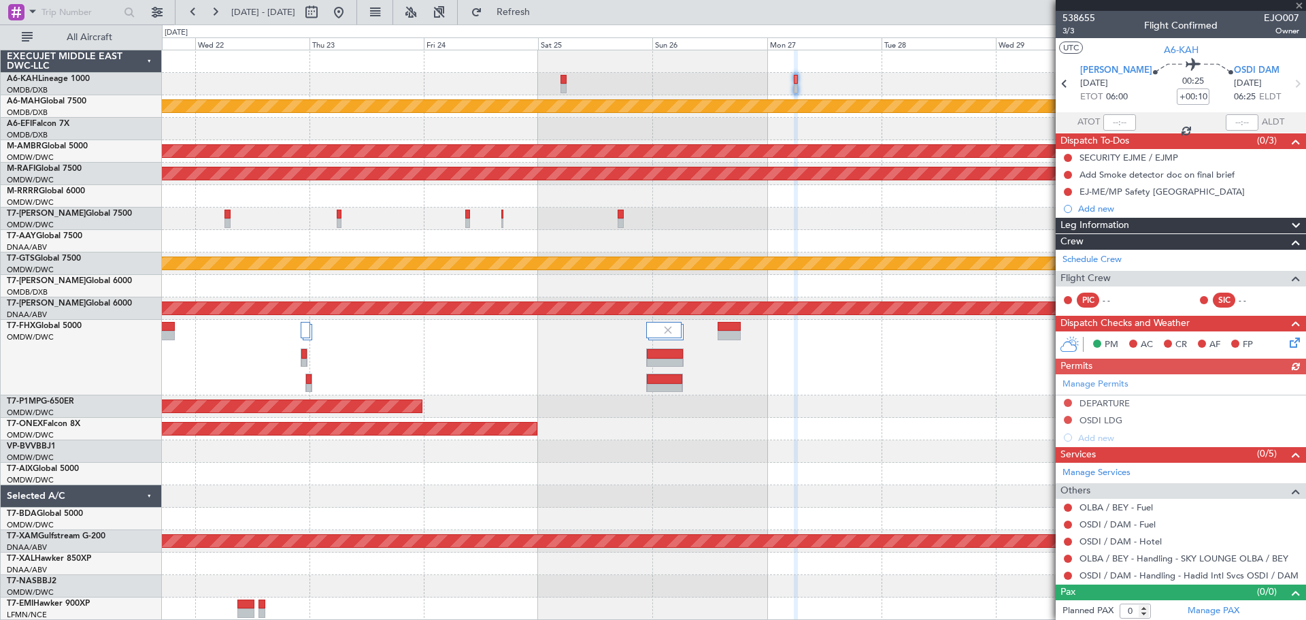
scroll to position [2, 0]
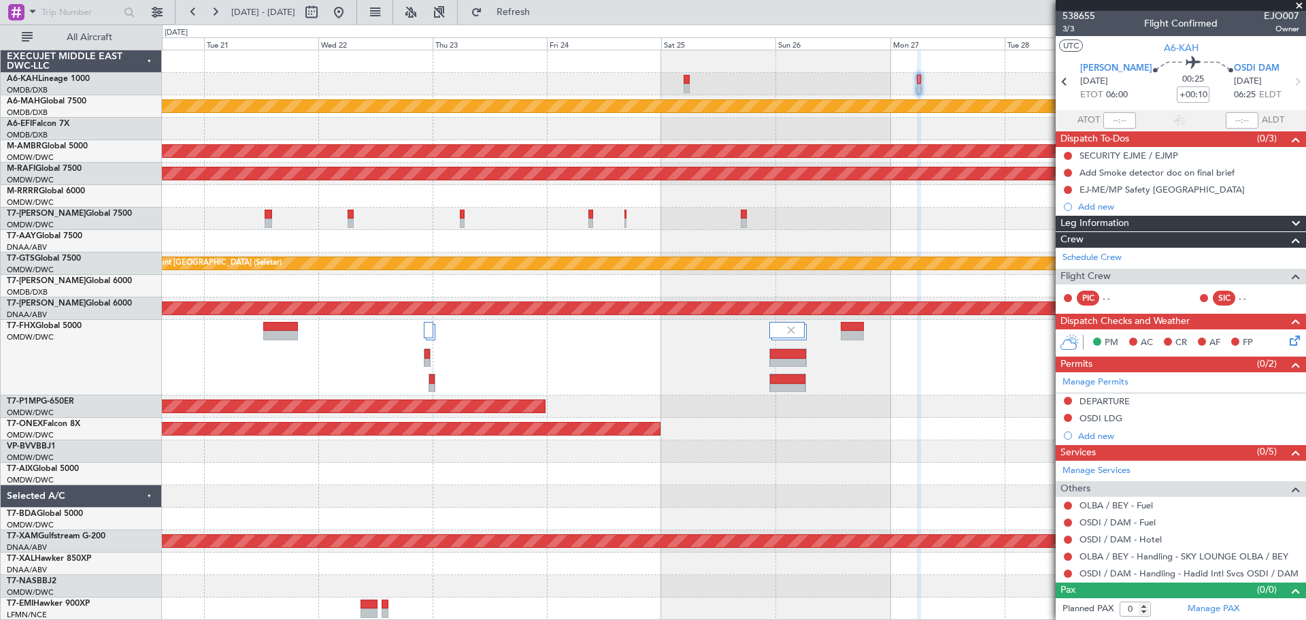
click at [581, 82] on div "Unplanned Maint Dubai (Dubai Intl) Planned Maint Singapore (Seletar) Planned Ma…" at bounding box center [734, 334] width 1144 height 569
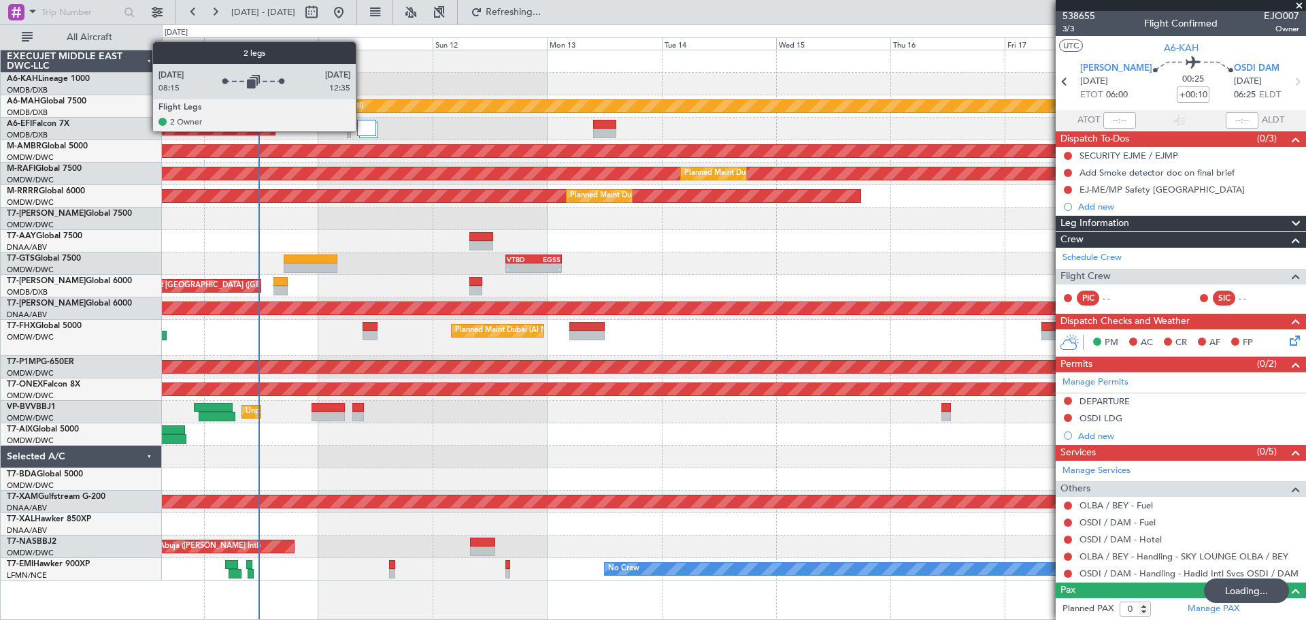
click at [362, 130] on div at bounding box center [366, 128] width 19 height 16
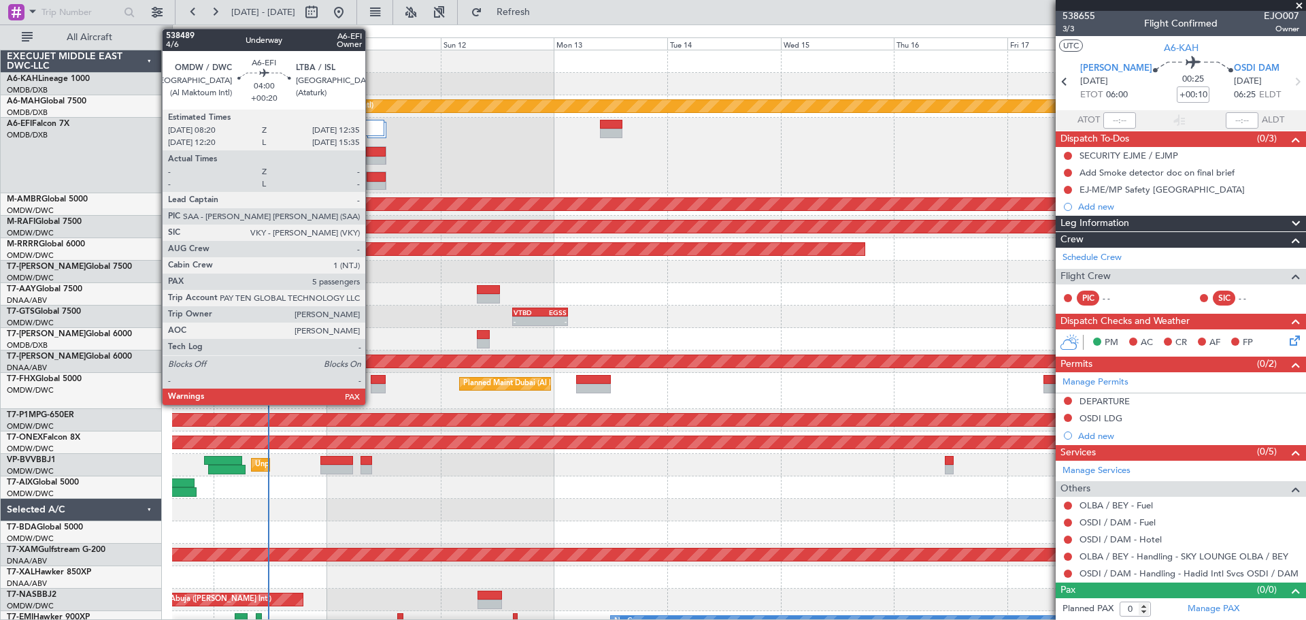
click at [371, 182] on div at bounding box center [376, 187] width 19 height 10
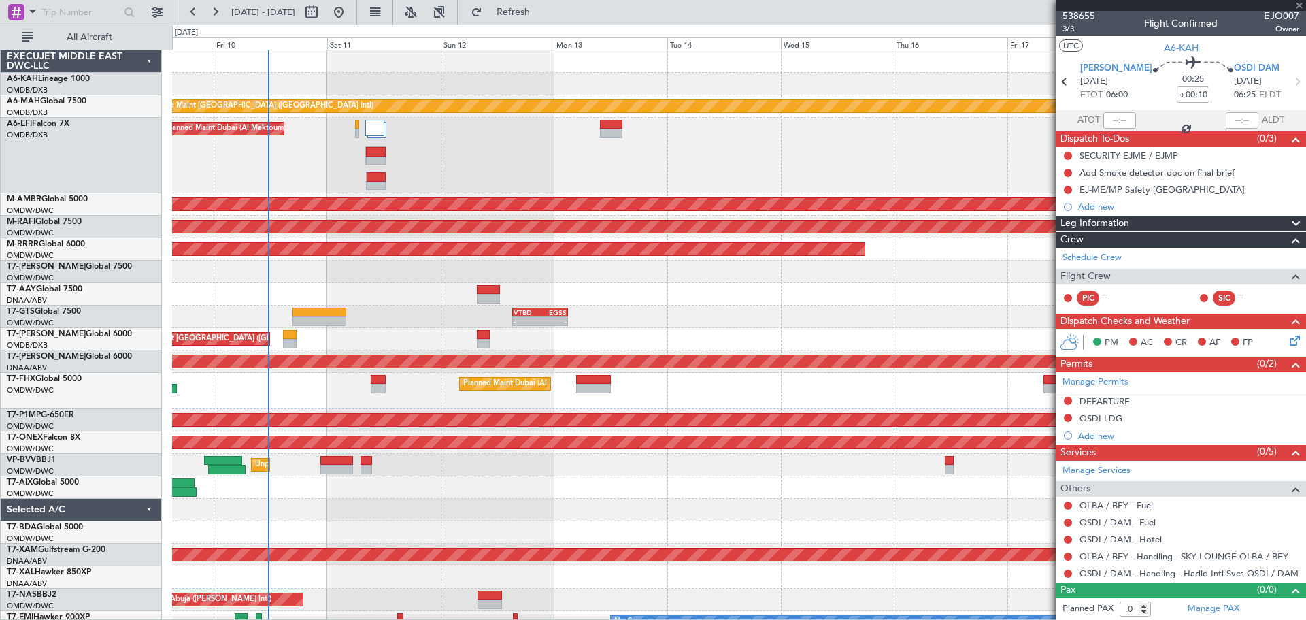
type input "+00:20"
type input "5"
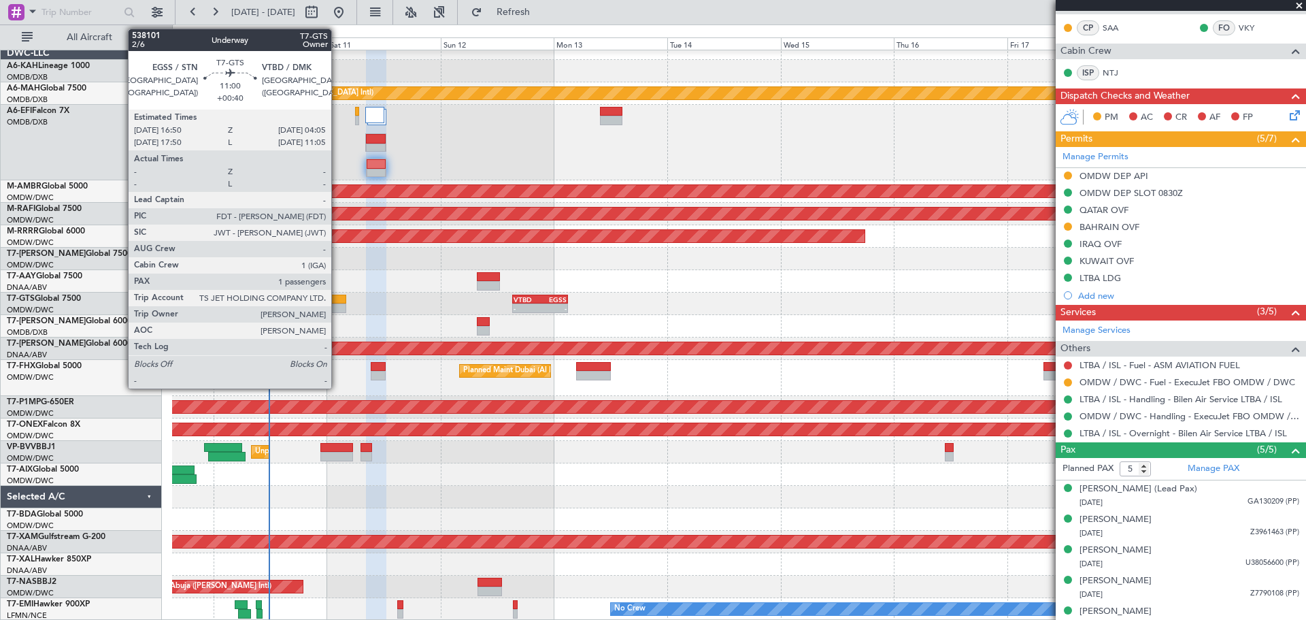
scroll to position [0, 0]
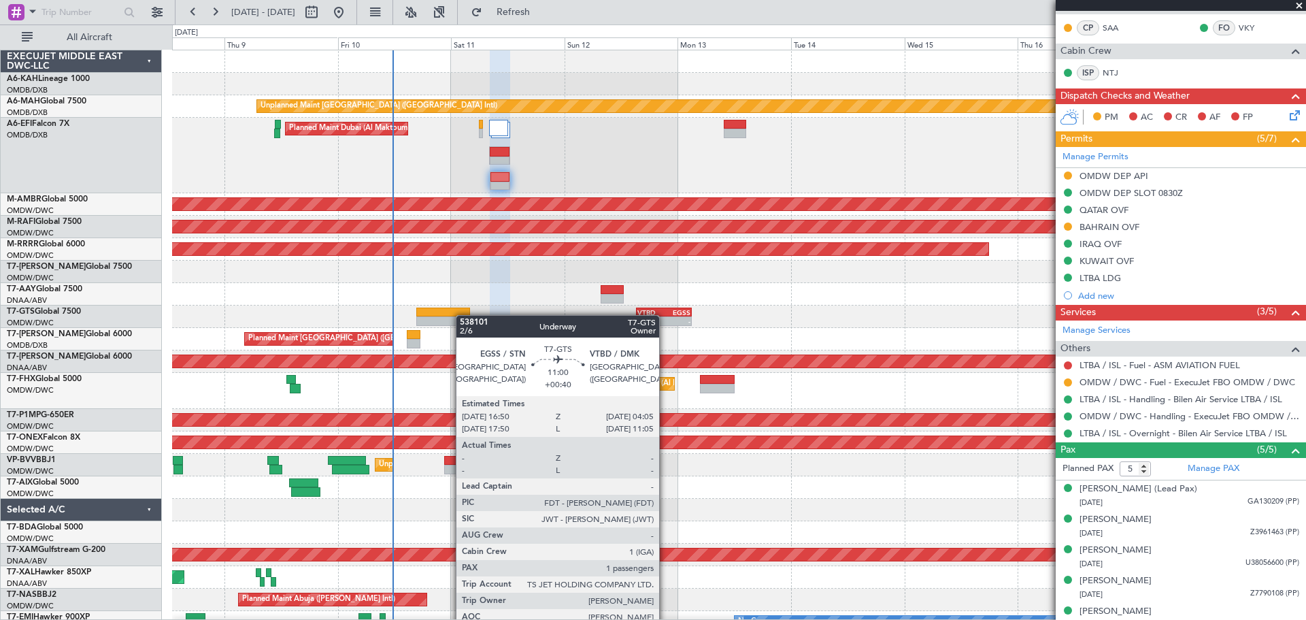
click at [463, 315] on div at bounding box center [443, 312] width 54 height 10
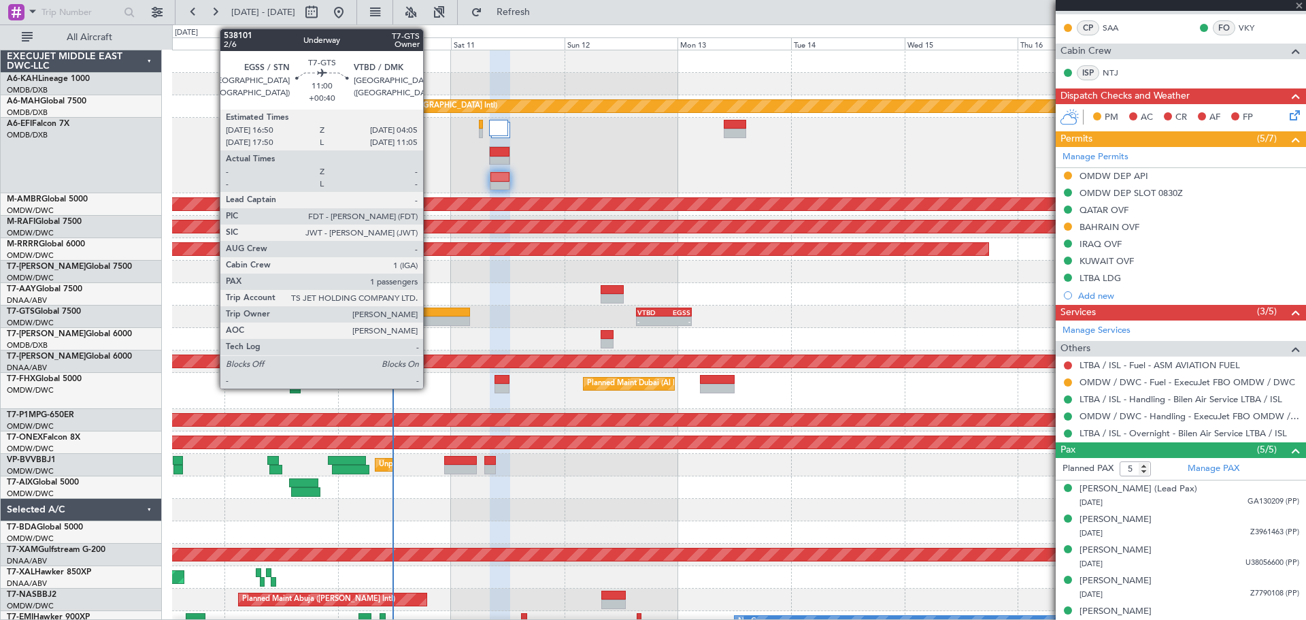
click at [429, 317] on div at bounding box center [443, 321] width 54 height 10
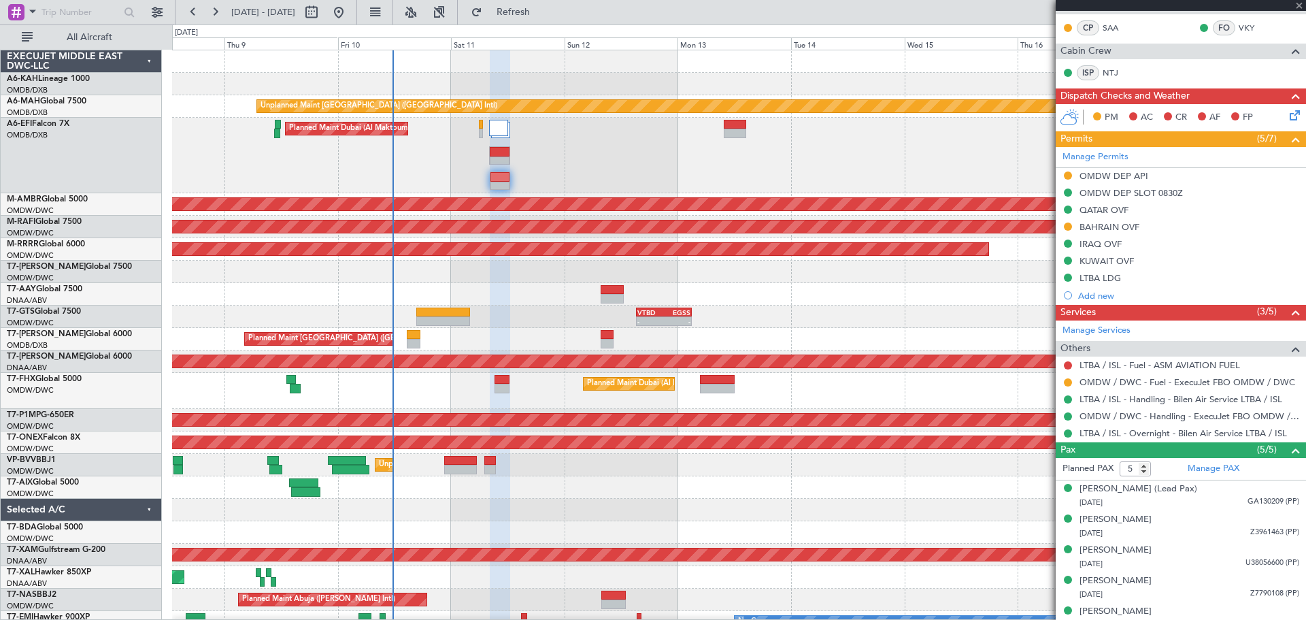
type input "+00:40"
type input "1"
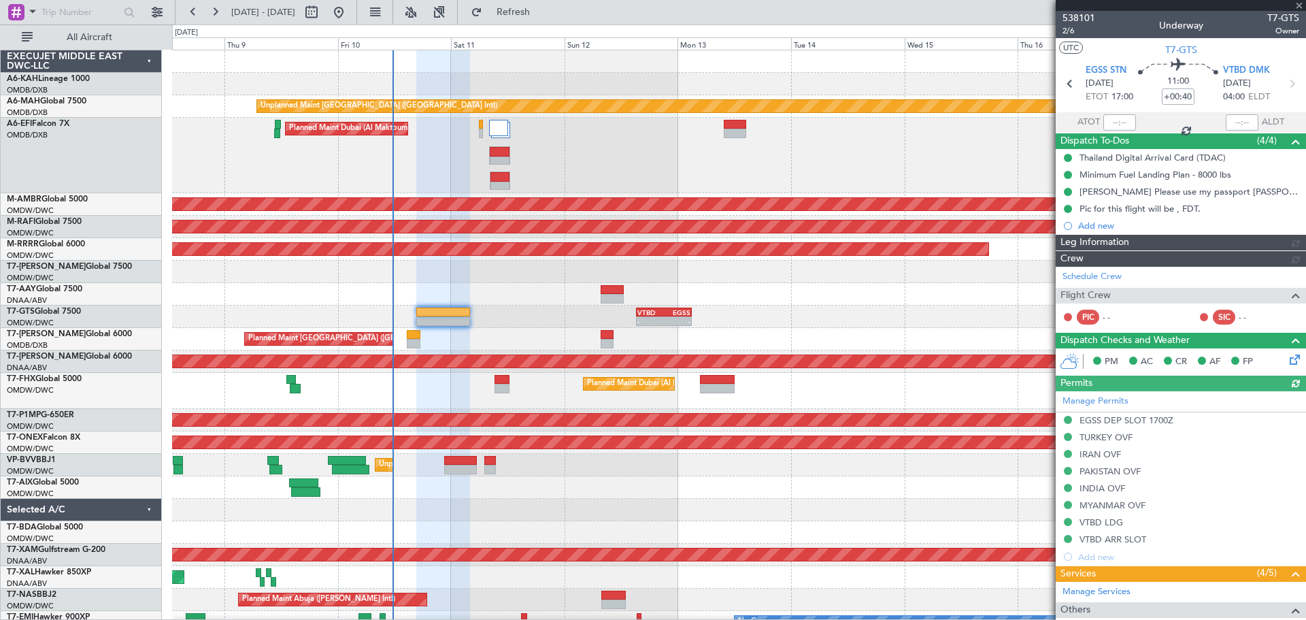
type input "[PERSON_NAME] (ANI)"
type input "7425"
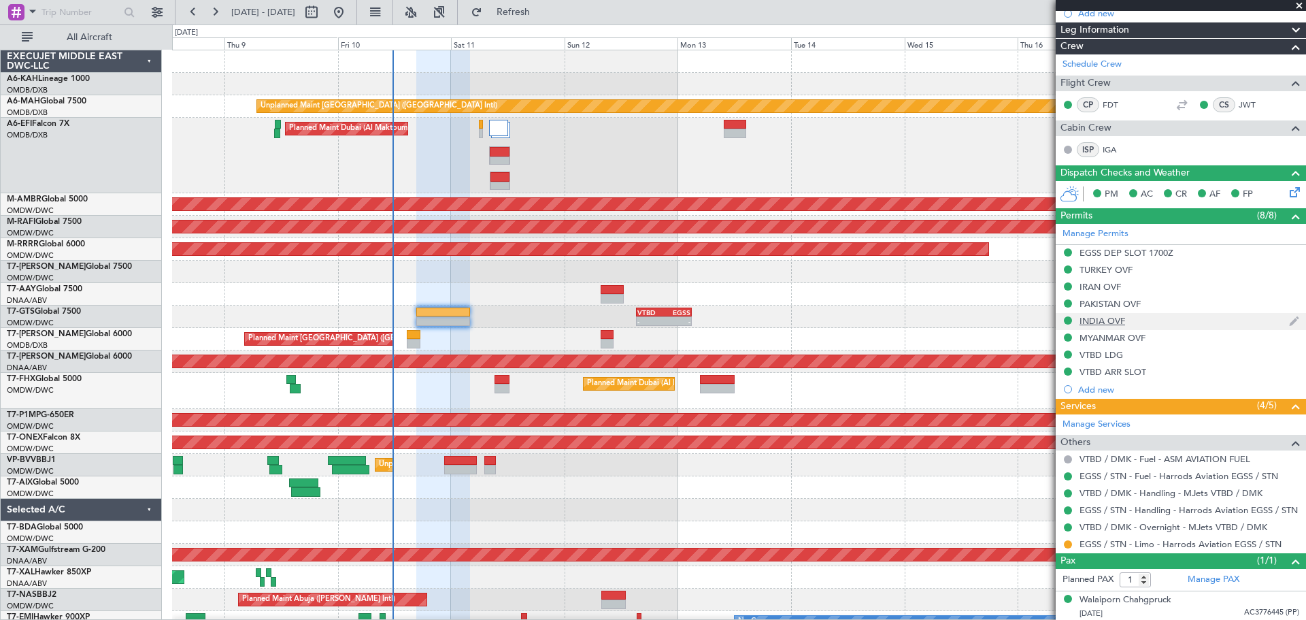
scroll to position [214, 0]
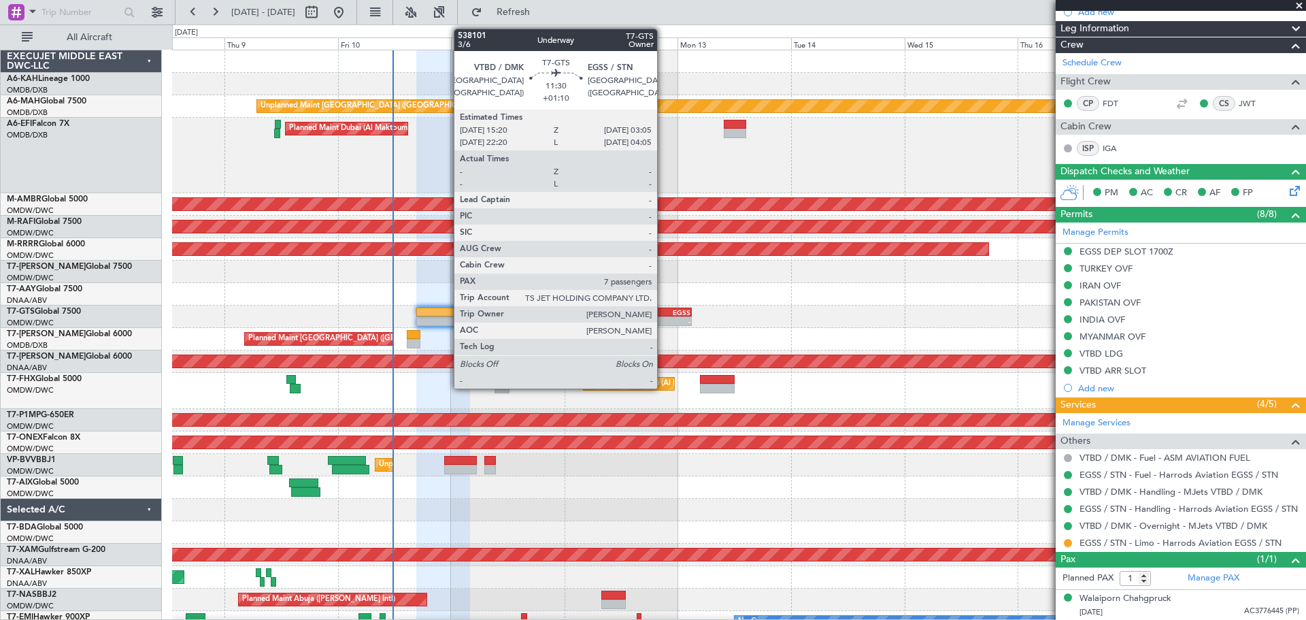
click at [663, 315] on div "VTBD" at bounding box center [650, 312] width 27 height 8
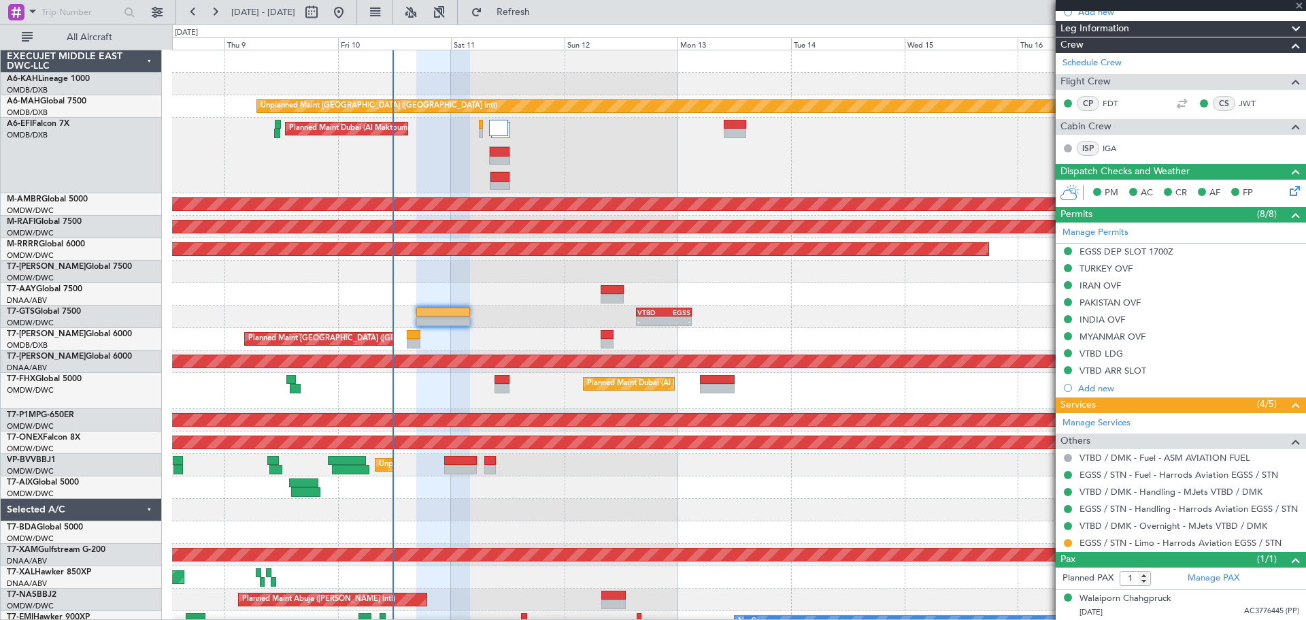
type input "+01:10"
type input "7"
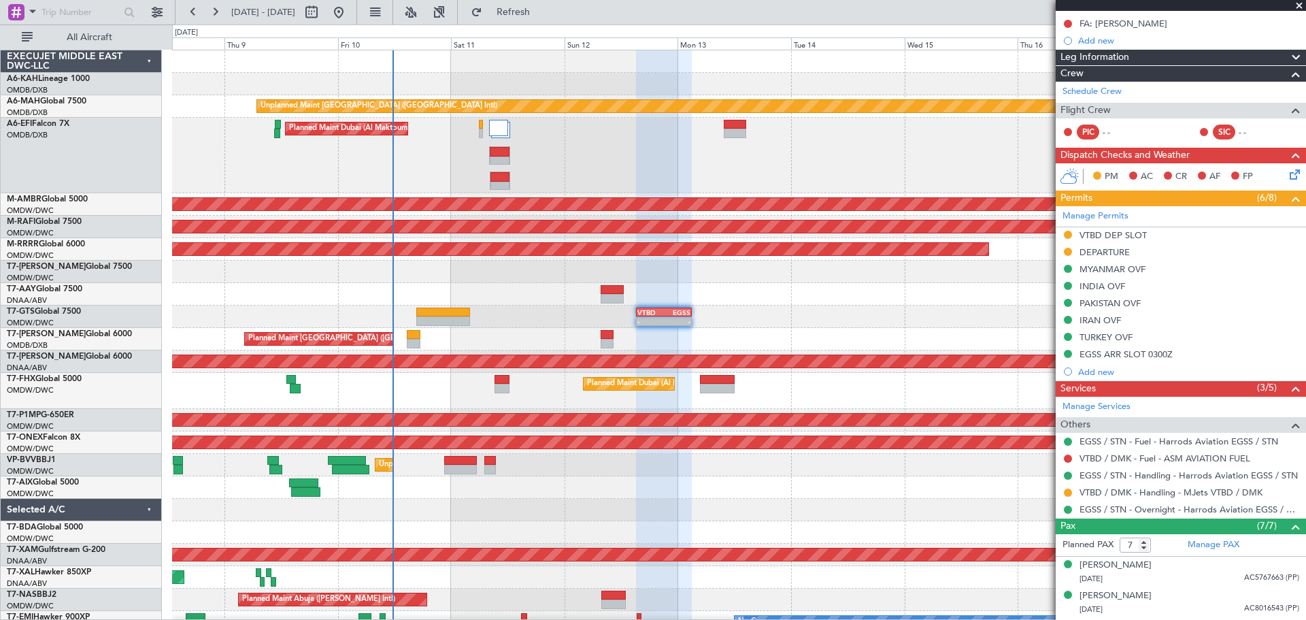
scroll to position [204, 0]
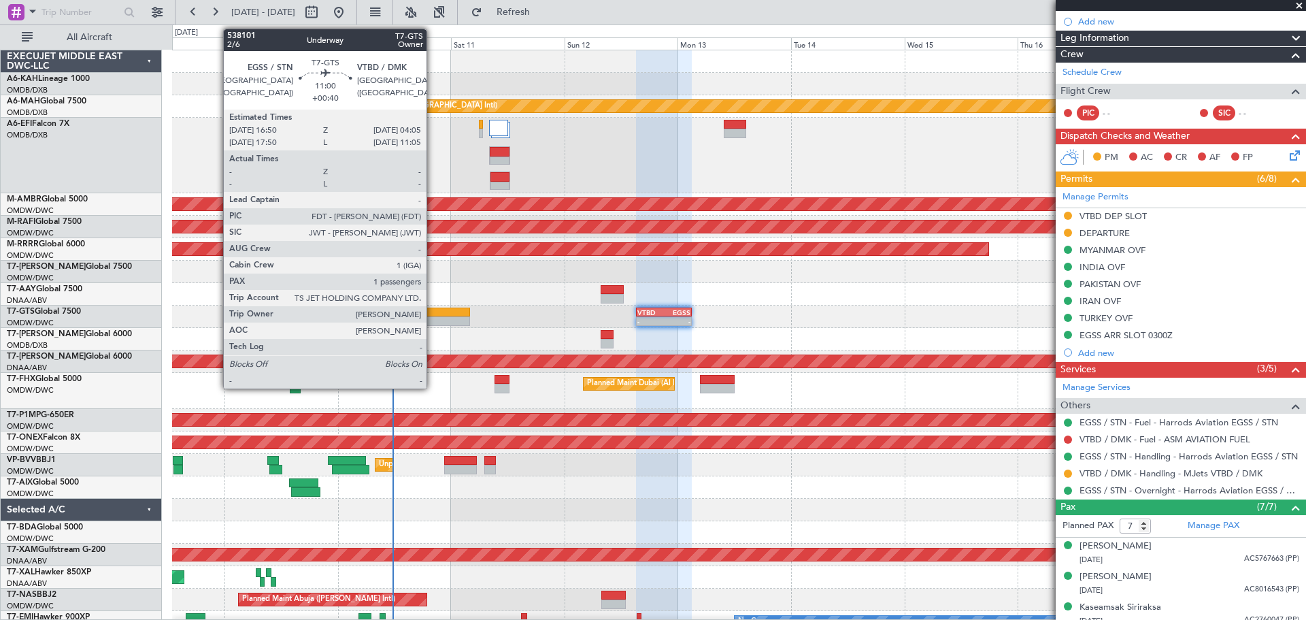
click at [433, 318] on div at bounding box center [443, 321] width 54 height 10
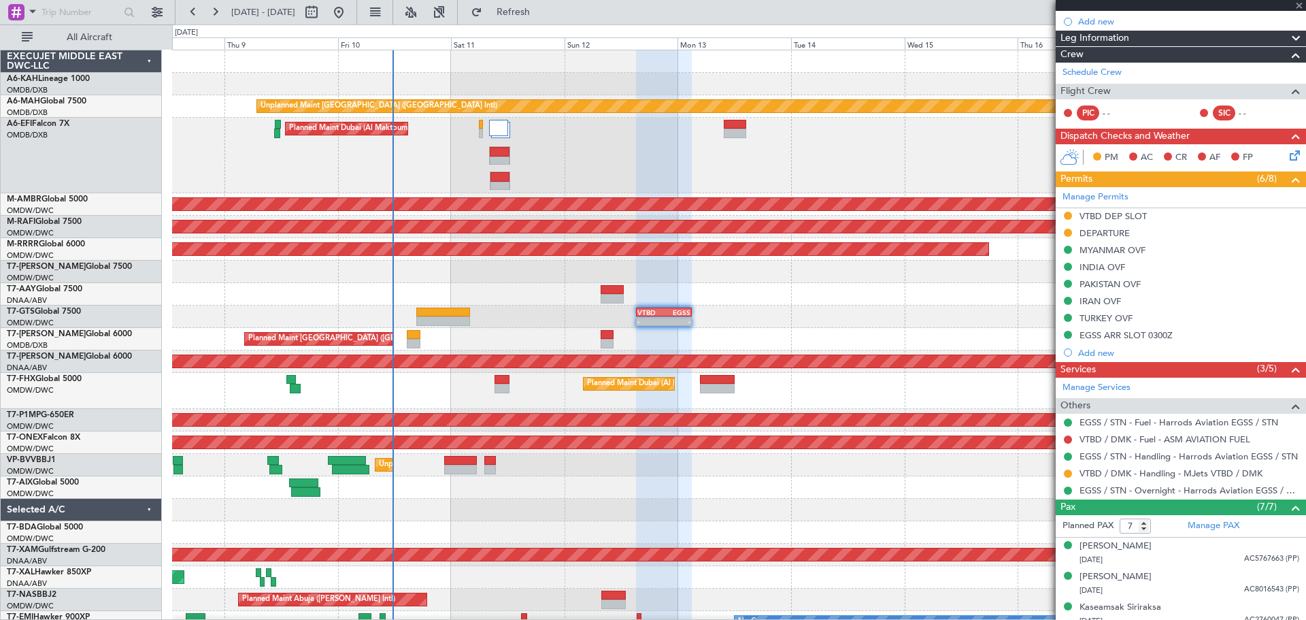
type input "+00:40"
type input "1"
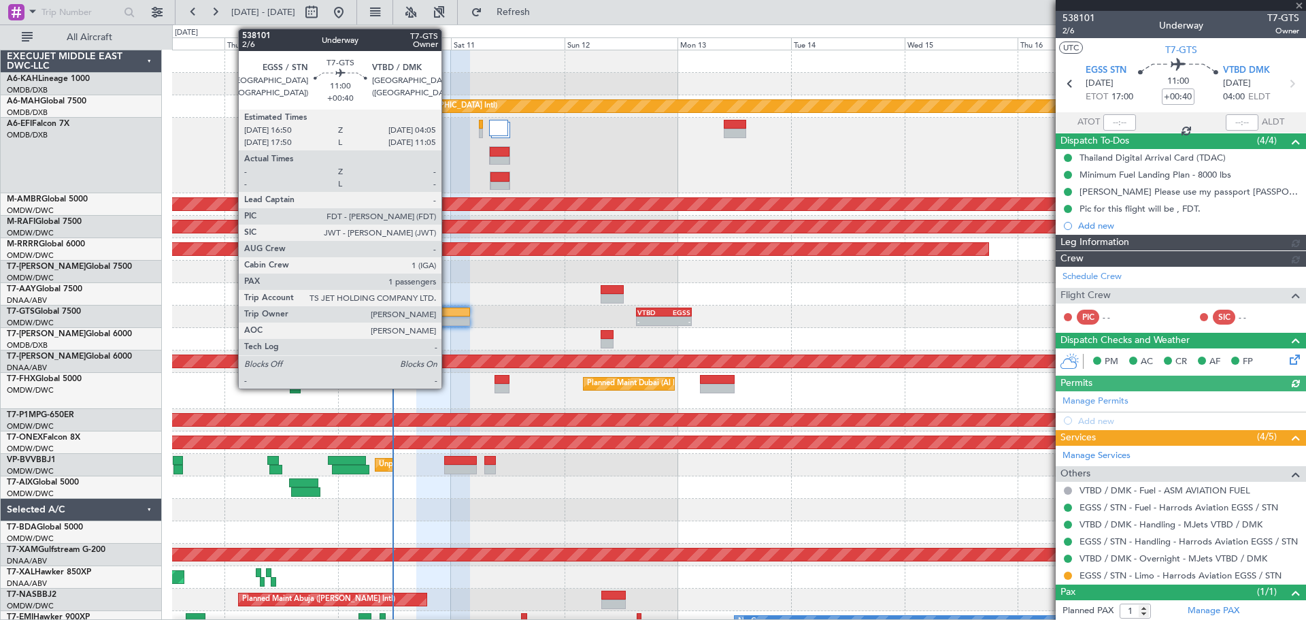
type input "[PERSON_NAME] (ANI)"
type input "7425"
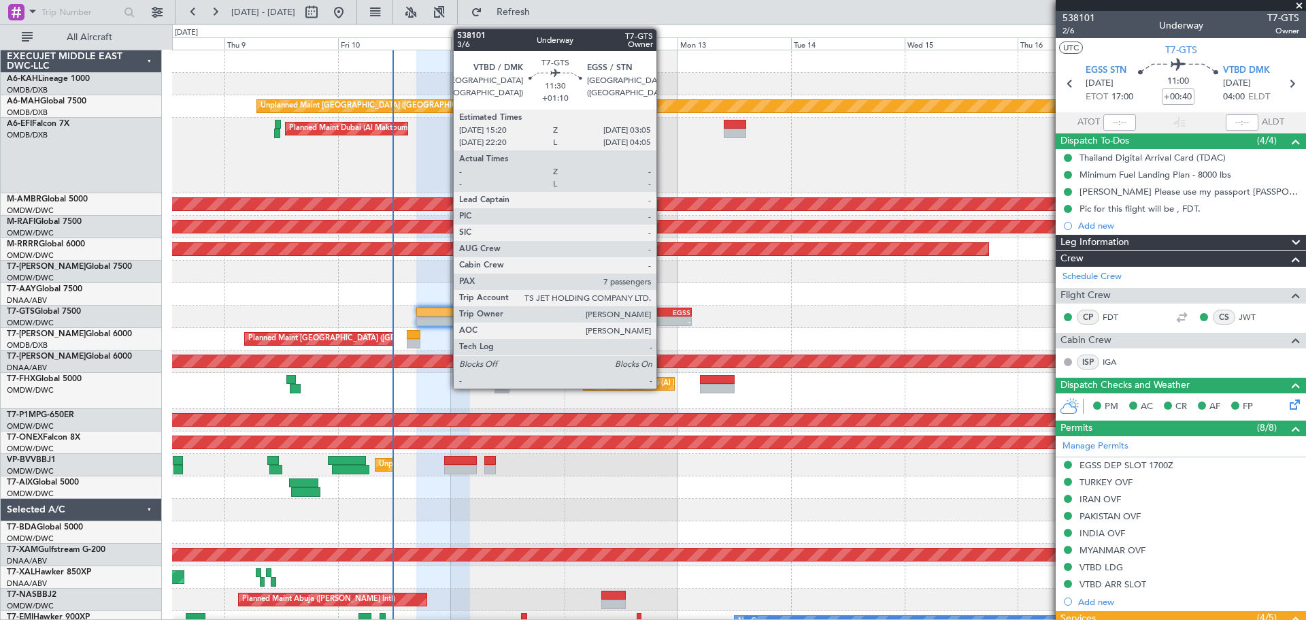
click at [663, 310] on div "VTBD" at bounding box center [650, 312] width 27 height 8
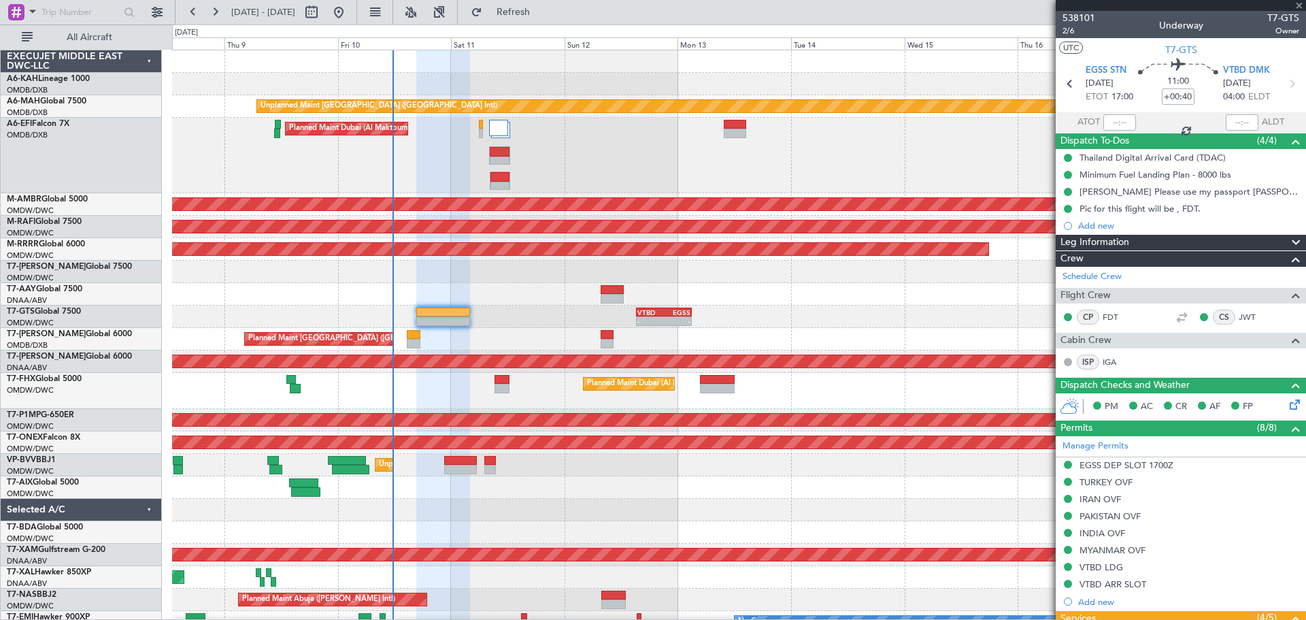
type input "+01:10"
type input "7"
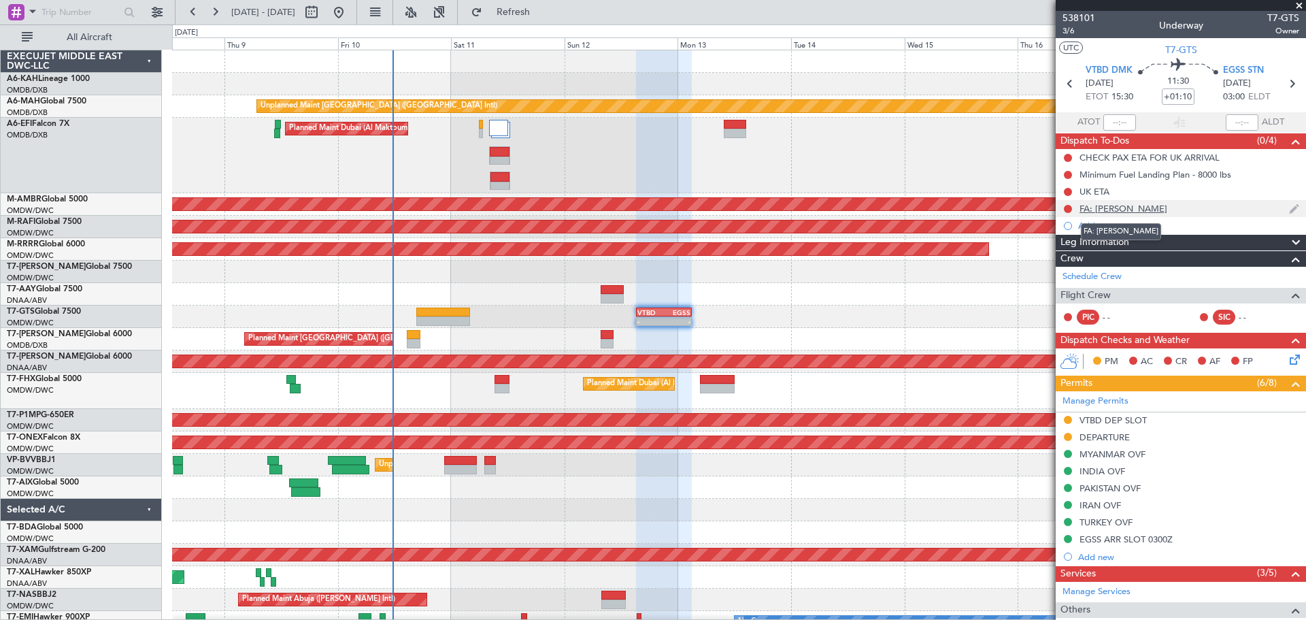
click at [1126, 211] on div "FA: [PERSON_NAME]" at bounding box center [1124, 209] width 88 height 12
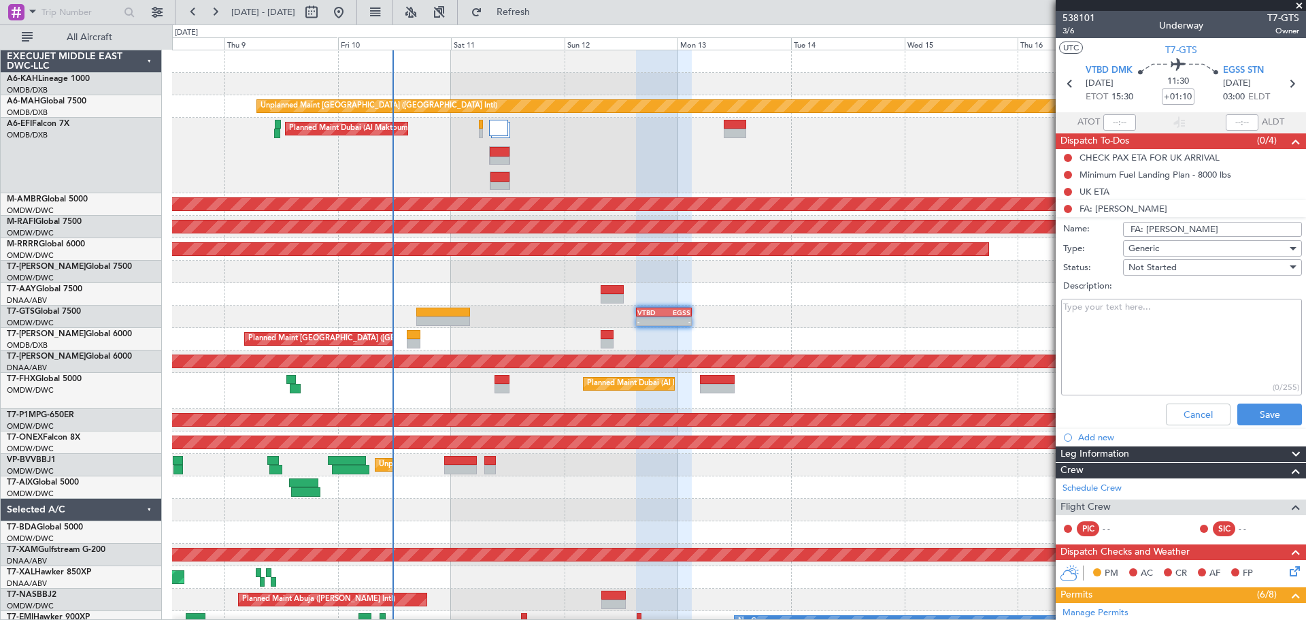
click at [1188, 225] on input "FA: [PERSON_NAME]" at bounding box center [1212, 229] width 179 height 15
type input "FA: Catherine/liam"
click at [1200, 416] on button "Cancel" at bounding box center [1198, 414] width 65 height 22
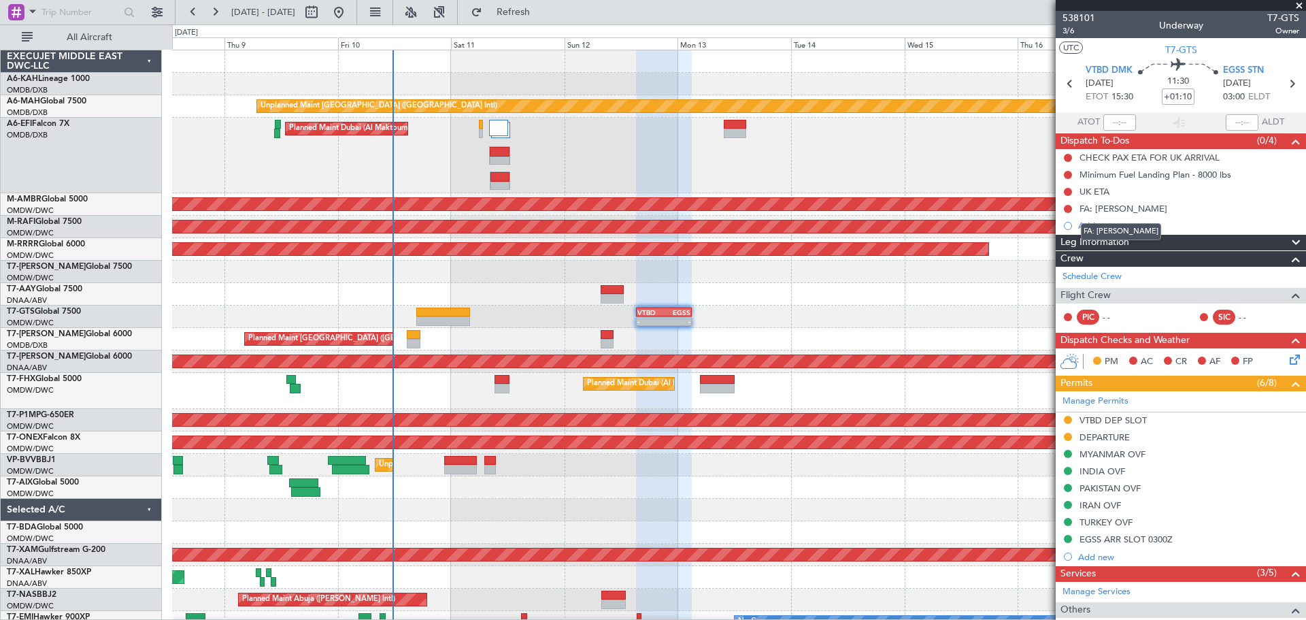
click at [1116, 210] on div "FA: [PERSON_NAME]" at bounding box center [1124, 209] width 88 height 12
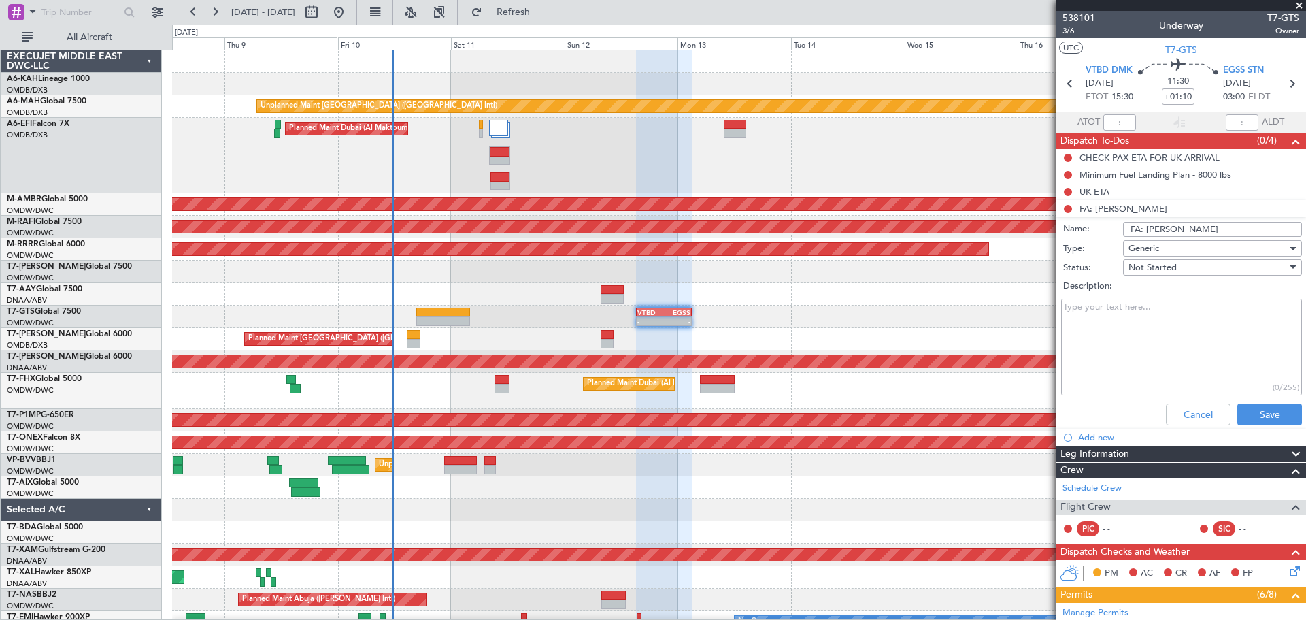
click at [1176, 429] on li "Add new" at bounding box center [1181, 437] width 250 height 17
click at [1176, 414] on button "Cancel" at bounding box center [1198, 414] width 65 height 22
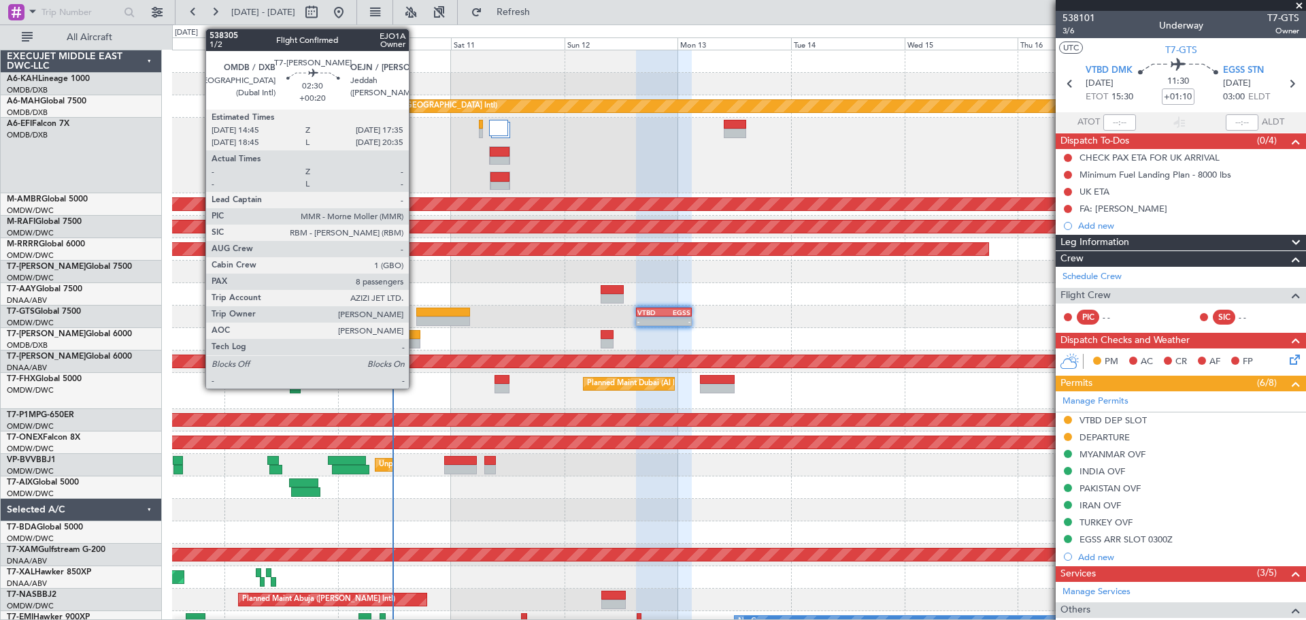
click at [415, 336] on div at bounding box center [414, 335] width 14 height 10
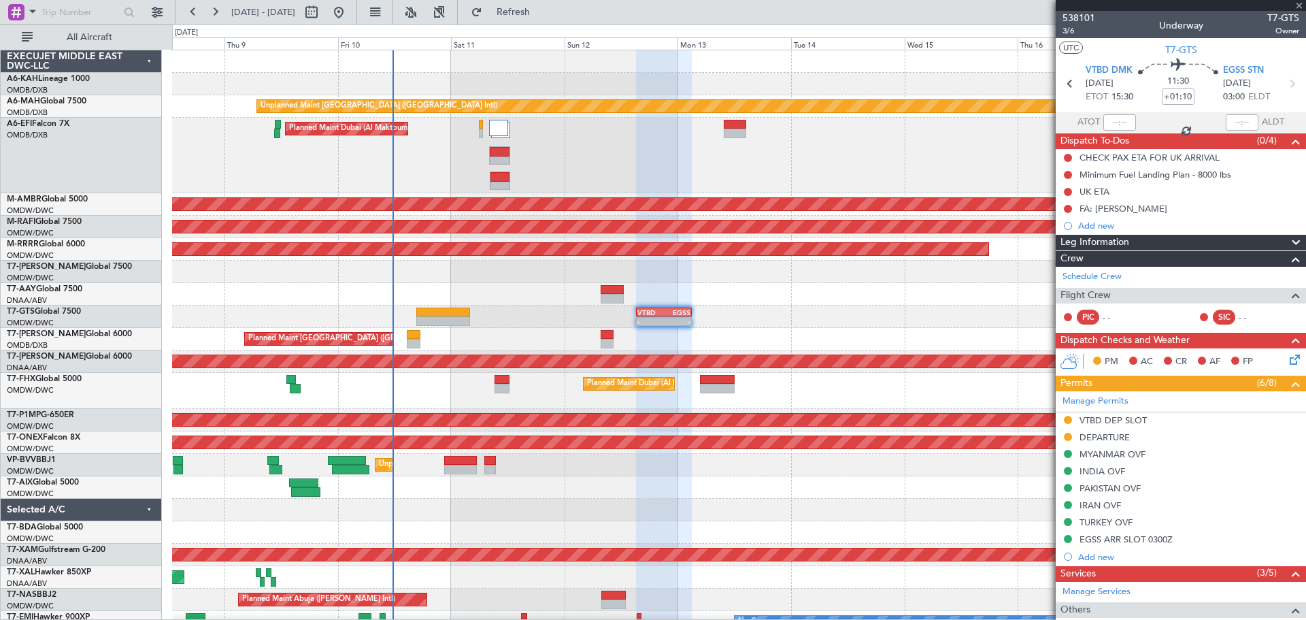
type input "+00:20"
type input "8"
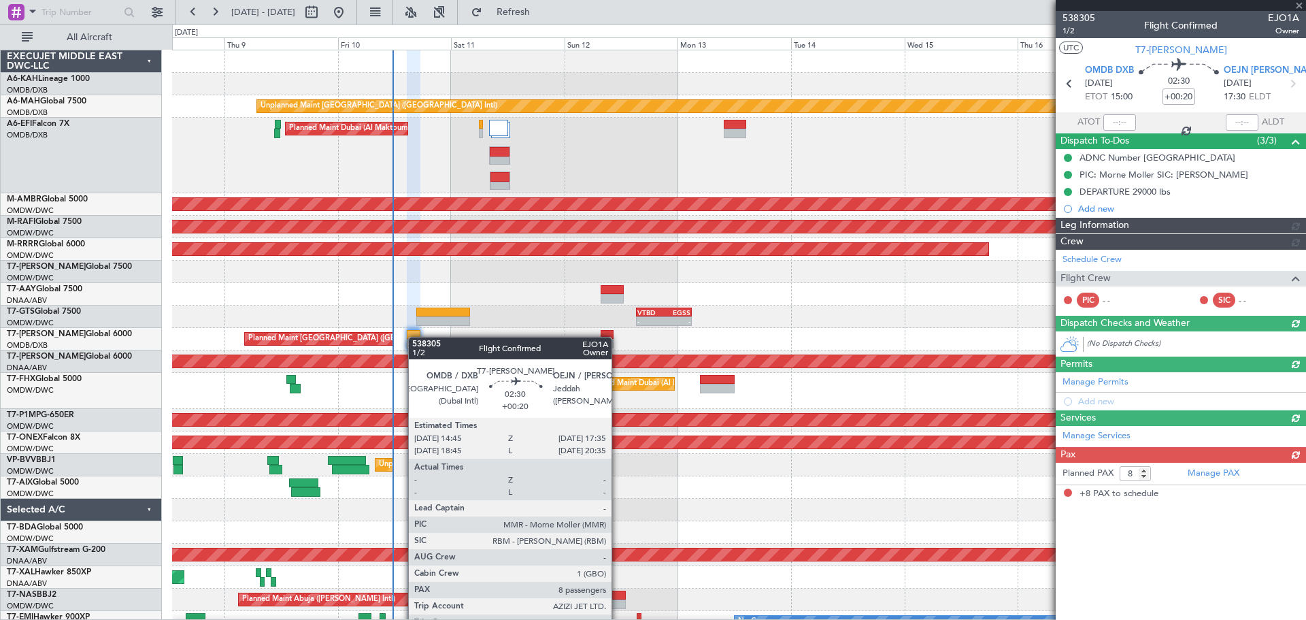
type input "[PERSON_NAME] (ANI)"
type input "7438"
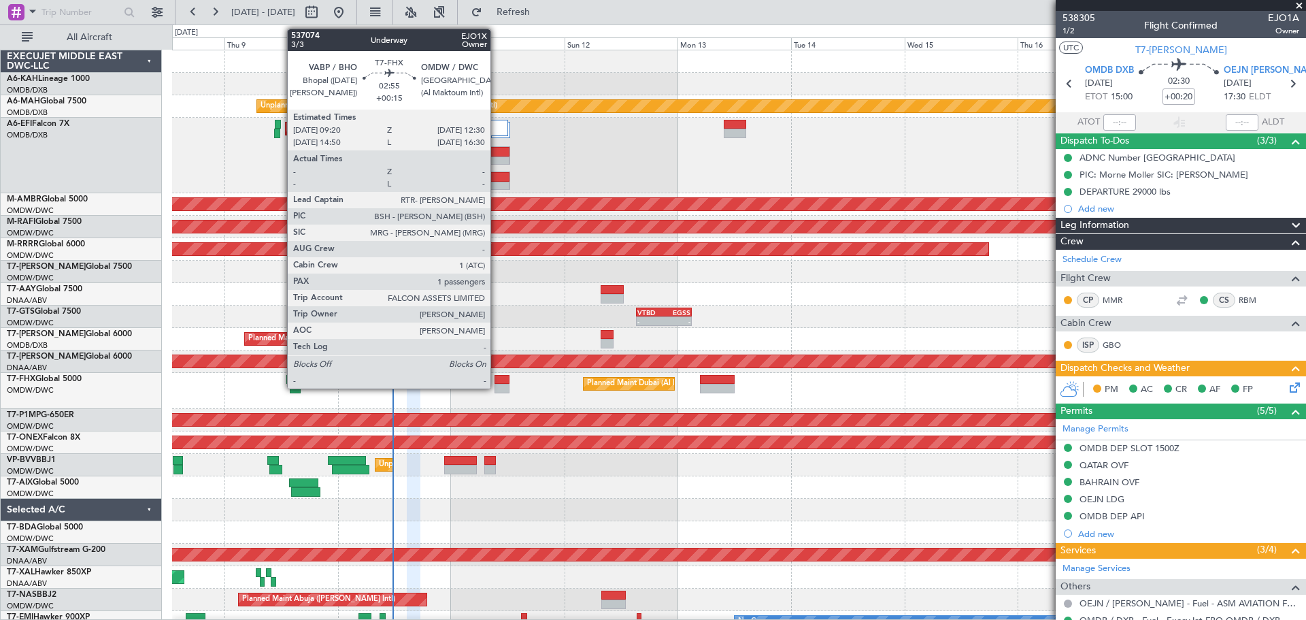
click at [497, 386] on div at bounding box center [502, 389] width 15 height 10
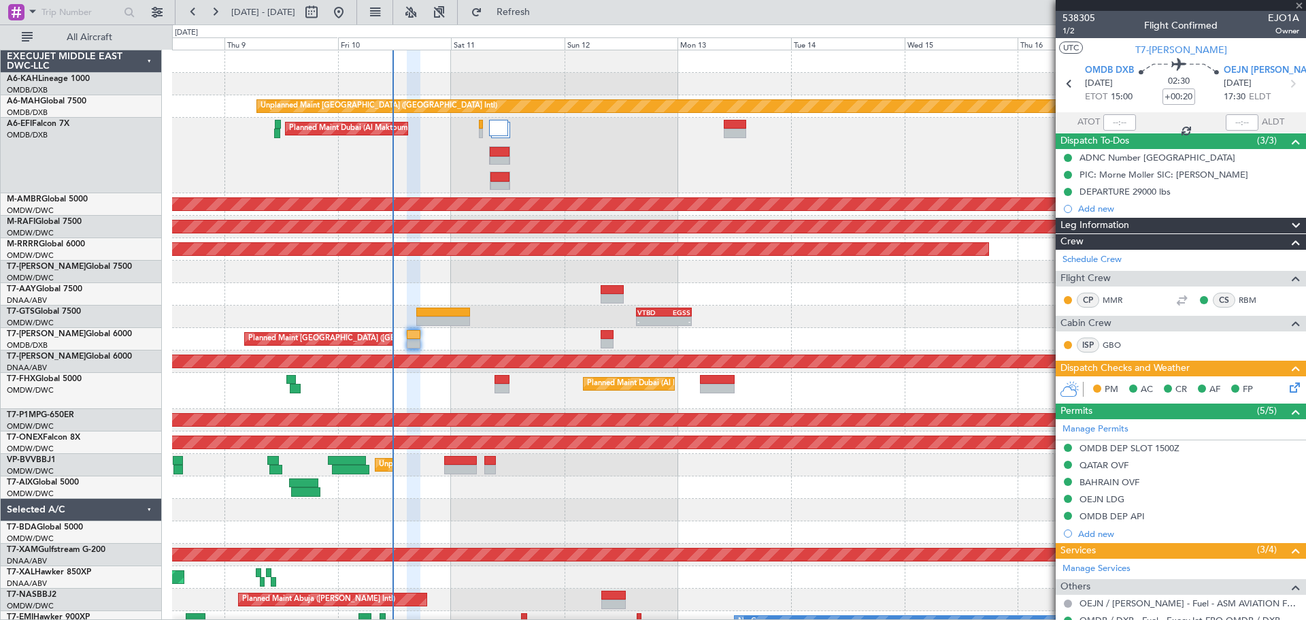
type input "+00:15"
type input "1"
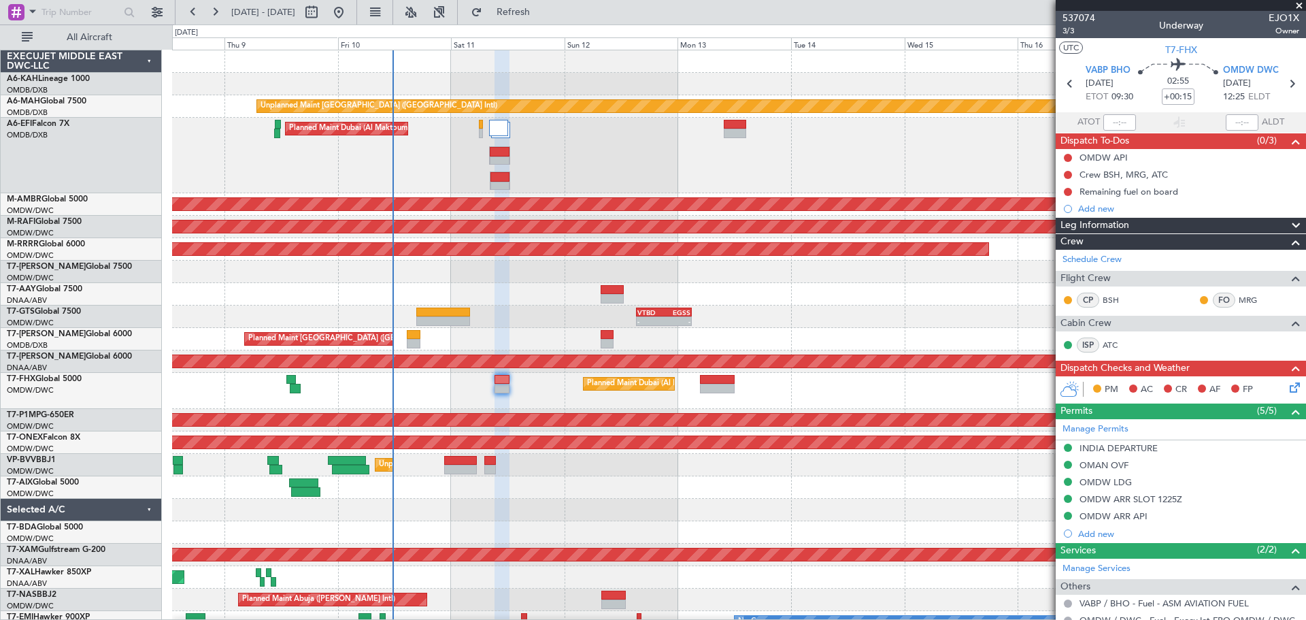
scroll to position [112, 0]
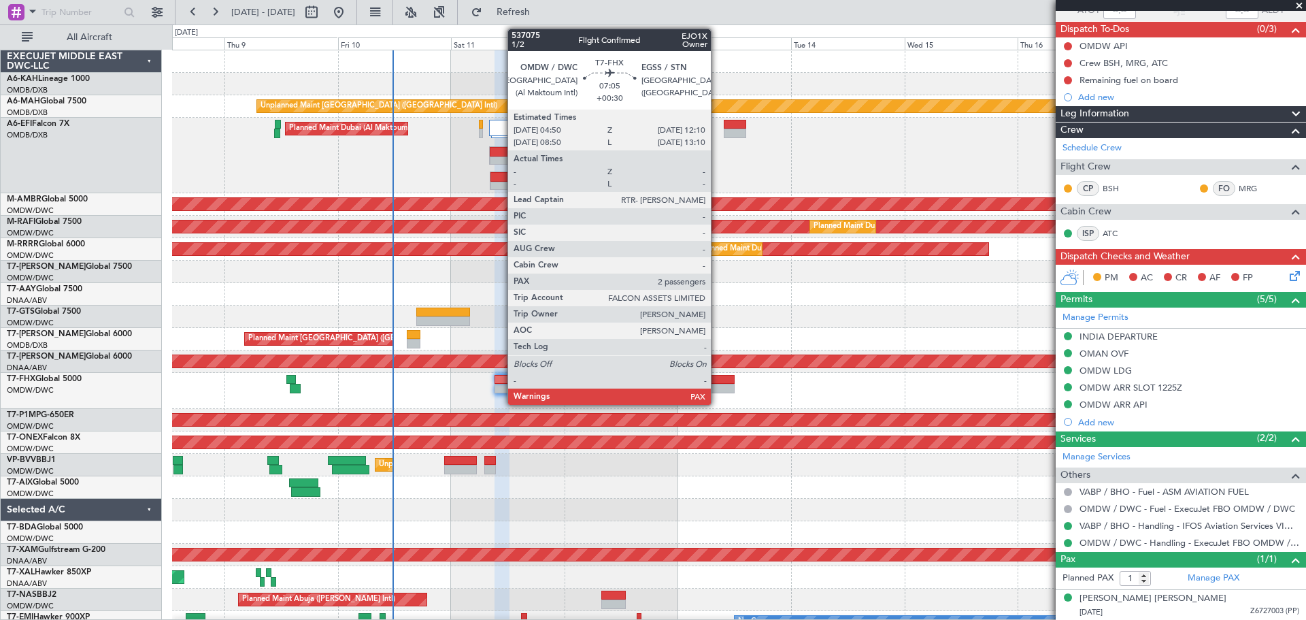
click at [717, 384] on div at bounding box center [717, 389] width 35 height 10
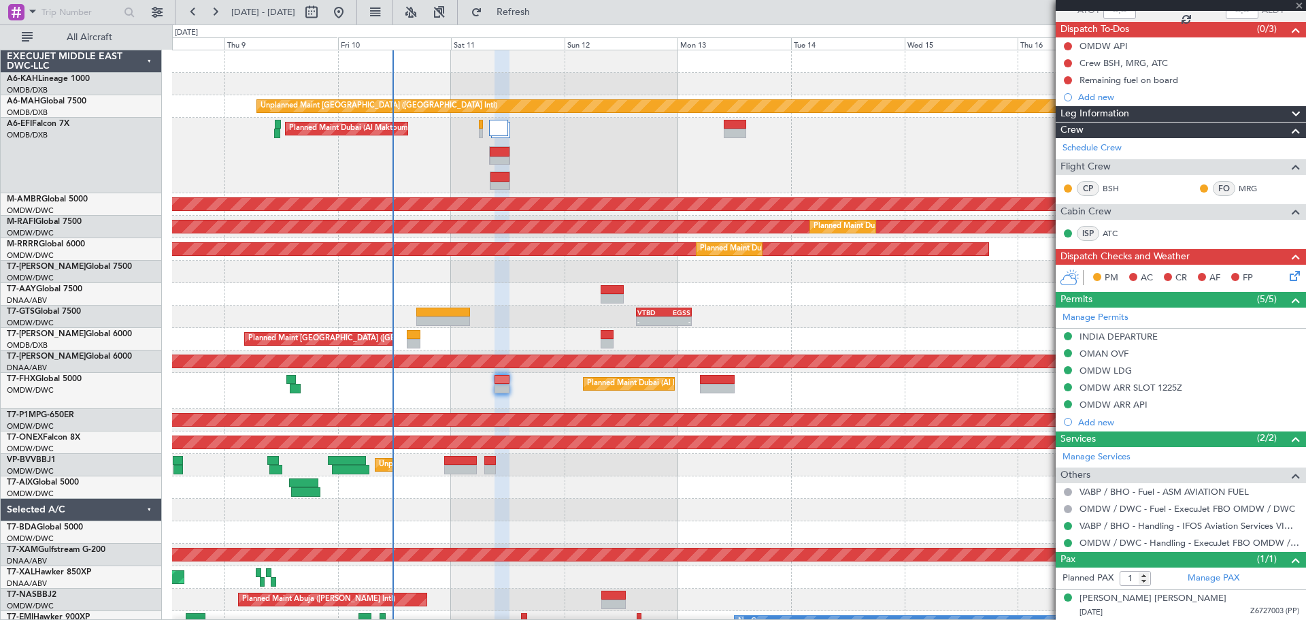
type input "+00:30"
type input "2"
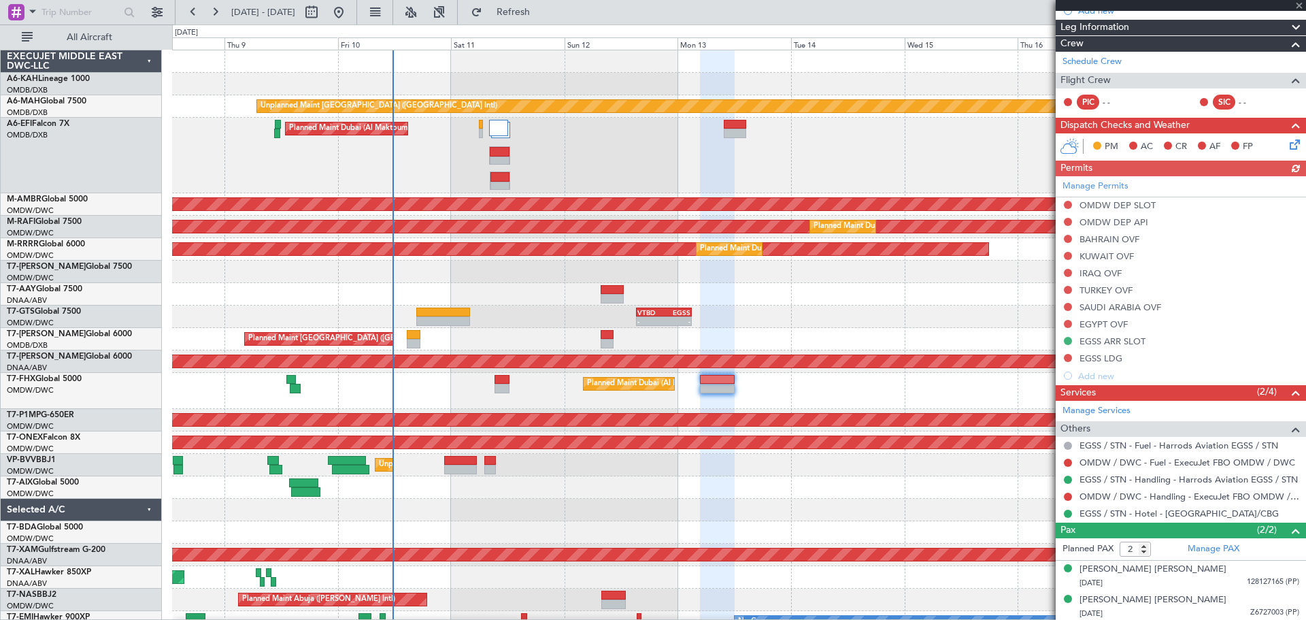
scroll to position [216, 0]
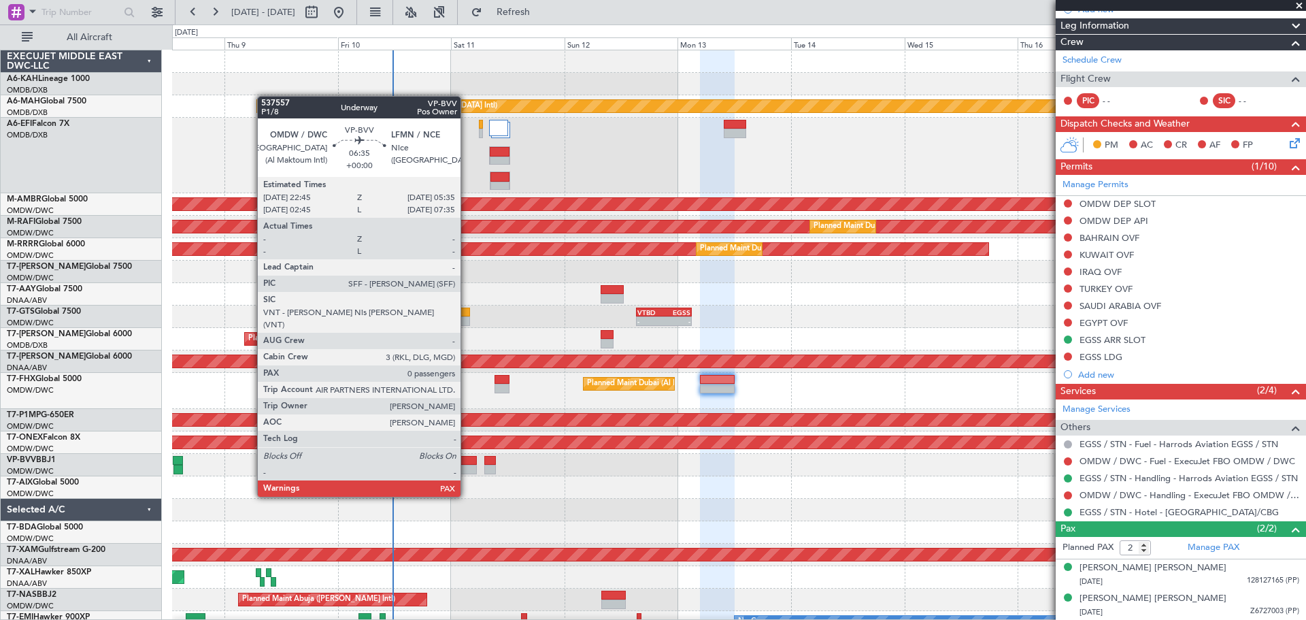
click at [467, 471] on div at bounding box center [460, 470] width 33 height 10
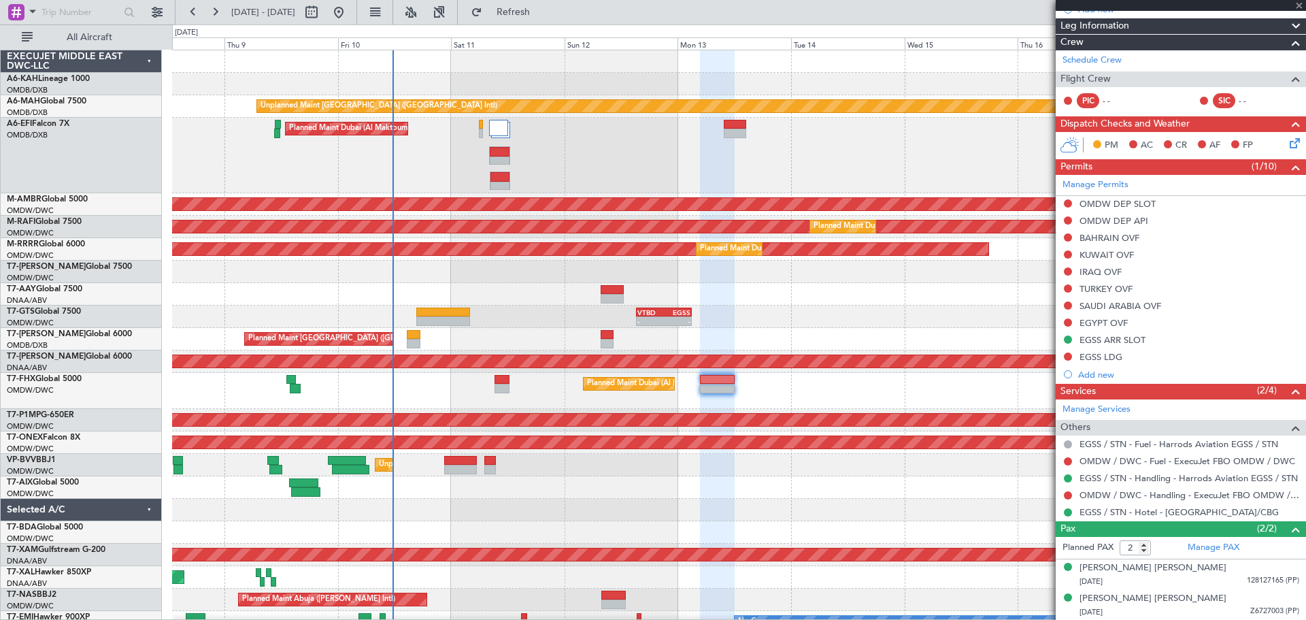
type input "0"
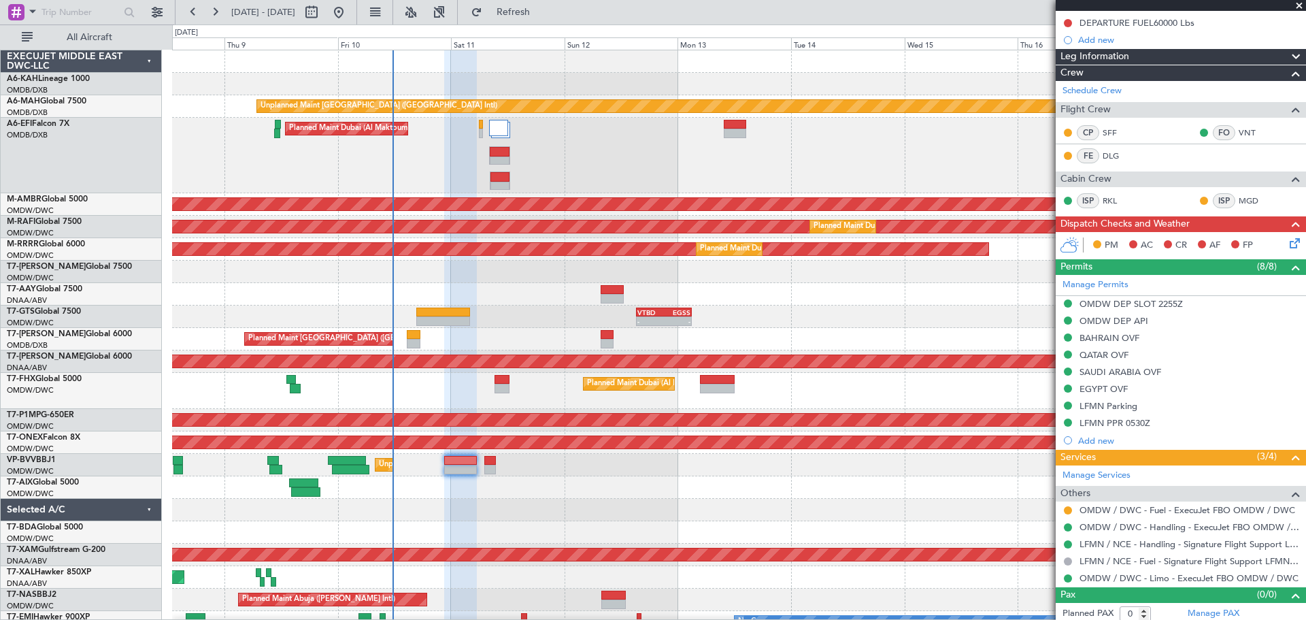
scroll to position [156, 0]
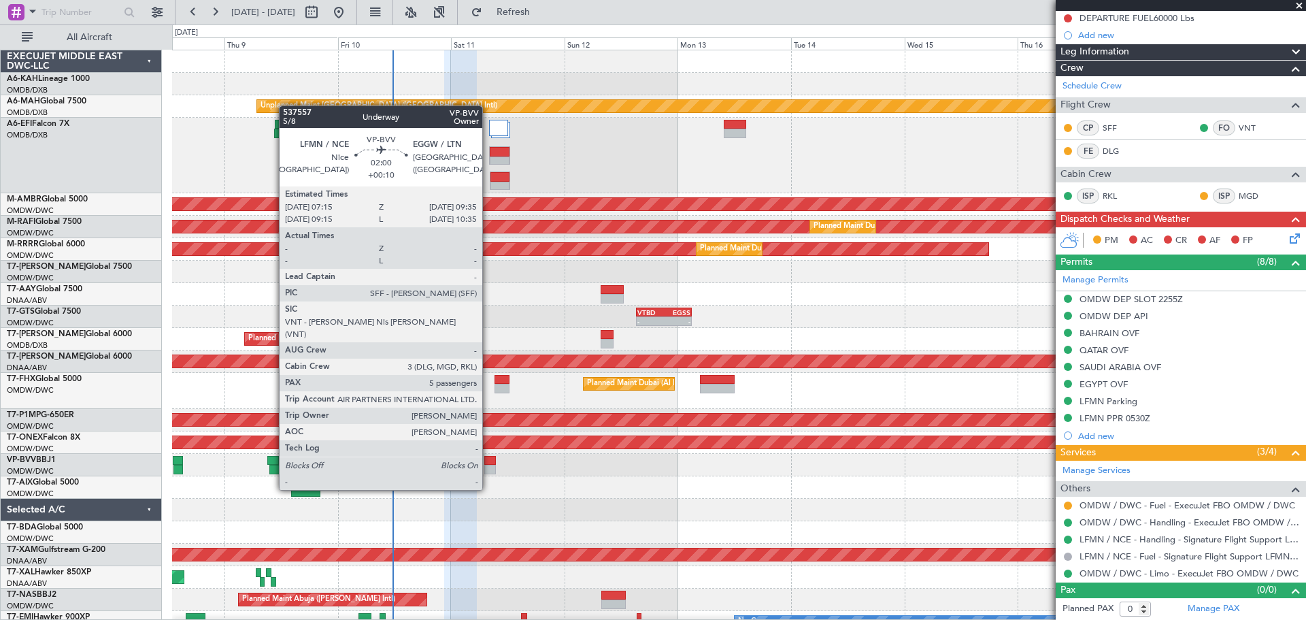
click at [488, 463] on div at bounding box center [490, 461] width 12 height 10
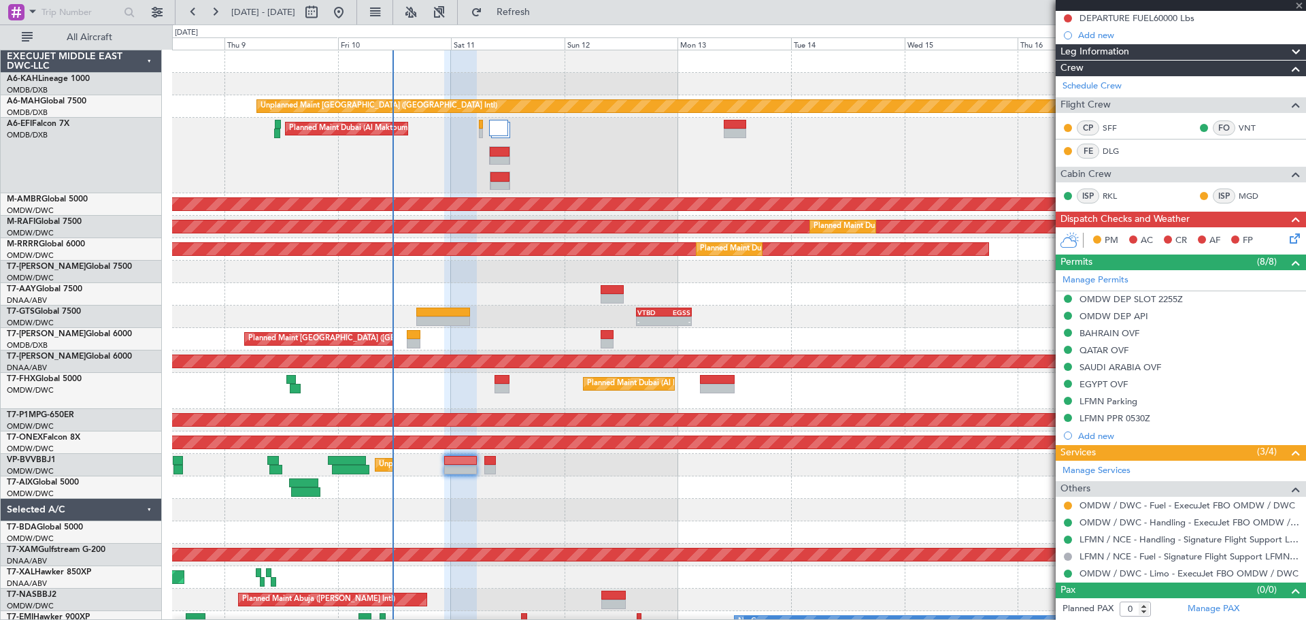
type input "+00:10"
type input "5"
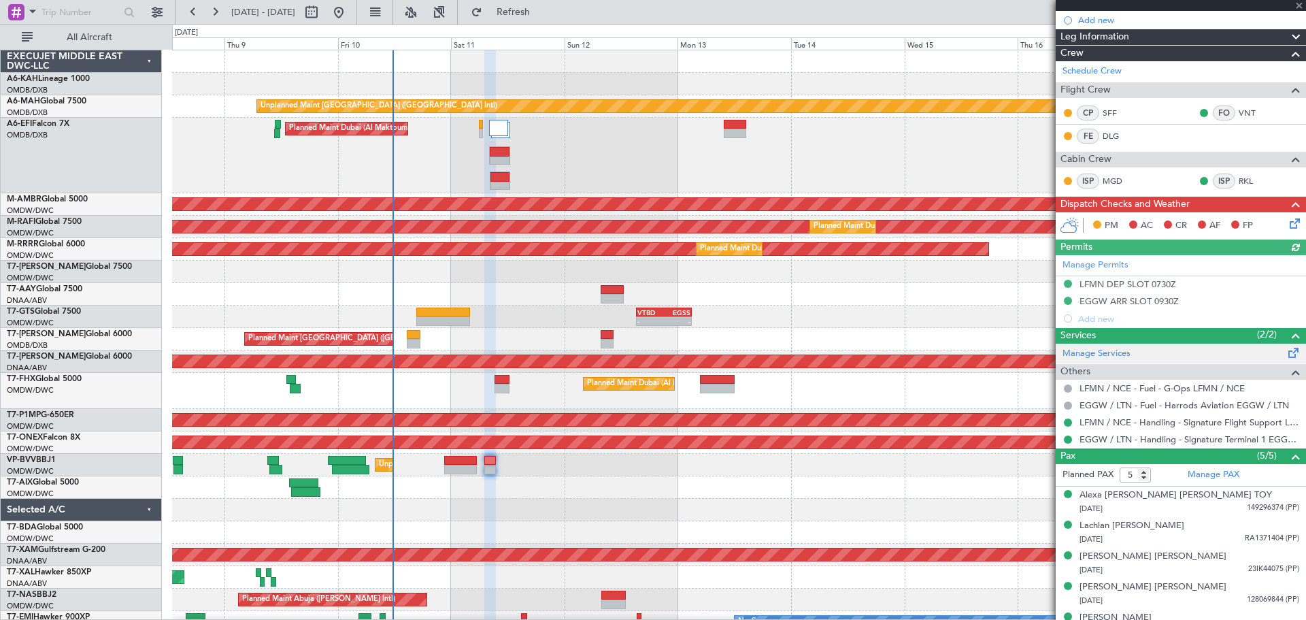
scroll to position [190, 0]
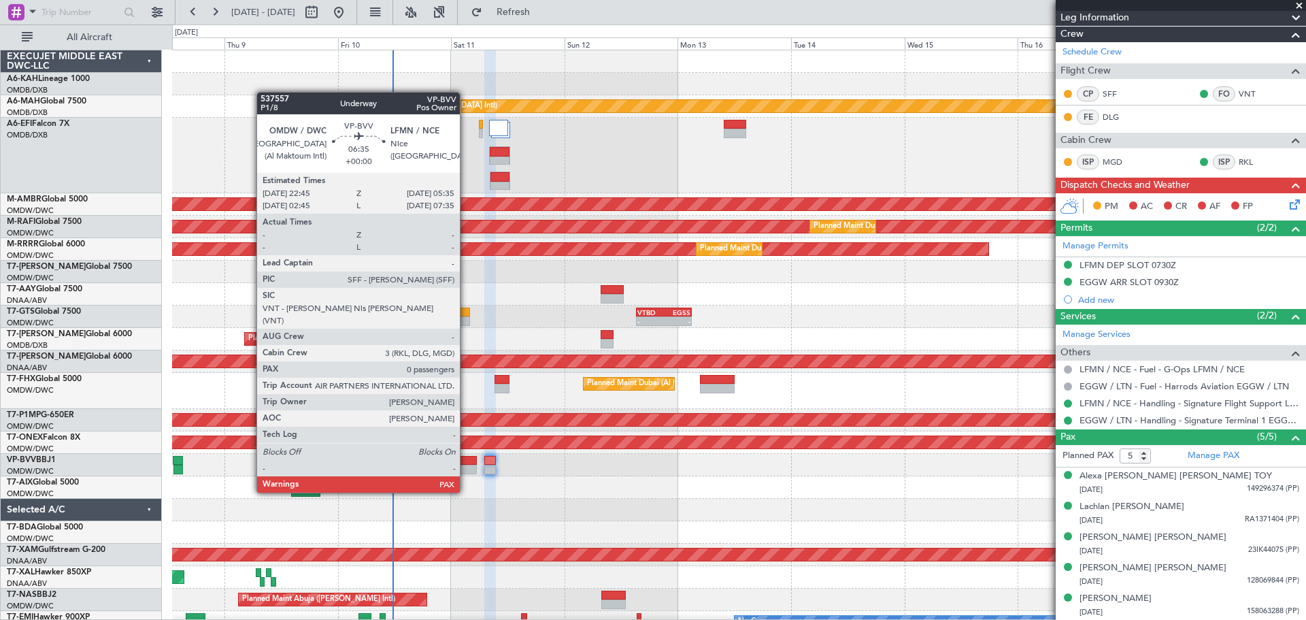
click at [466, 466] on div at bounding box center [460, 470] width 33 height 10
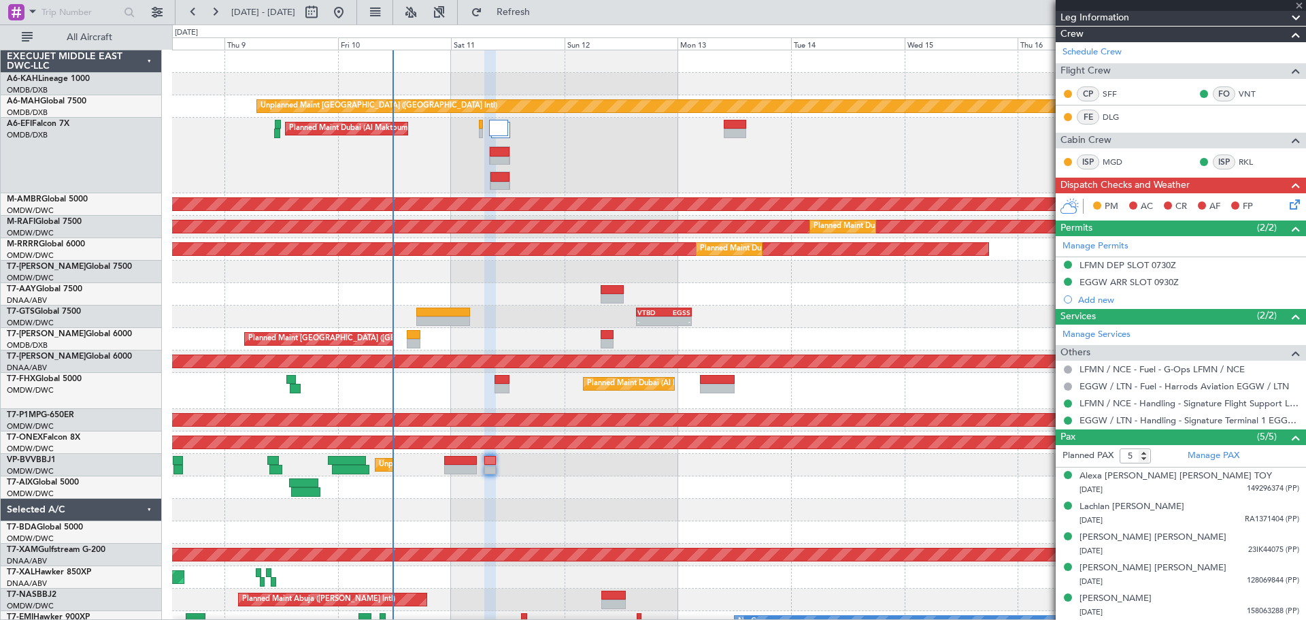
type input "0"
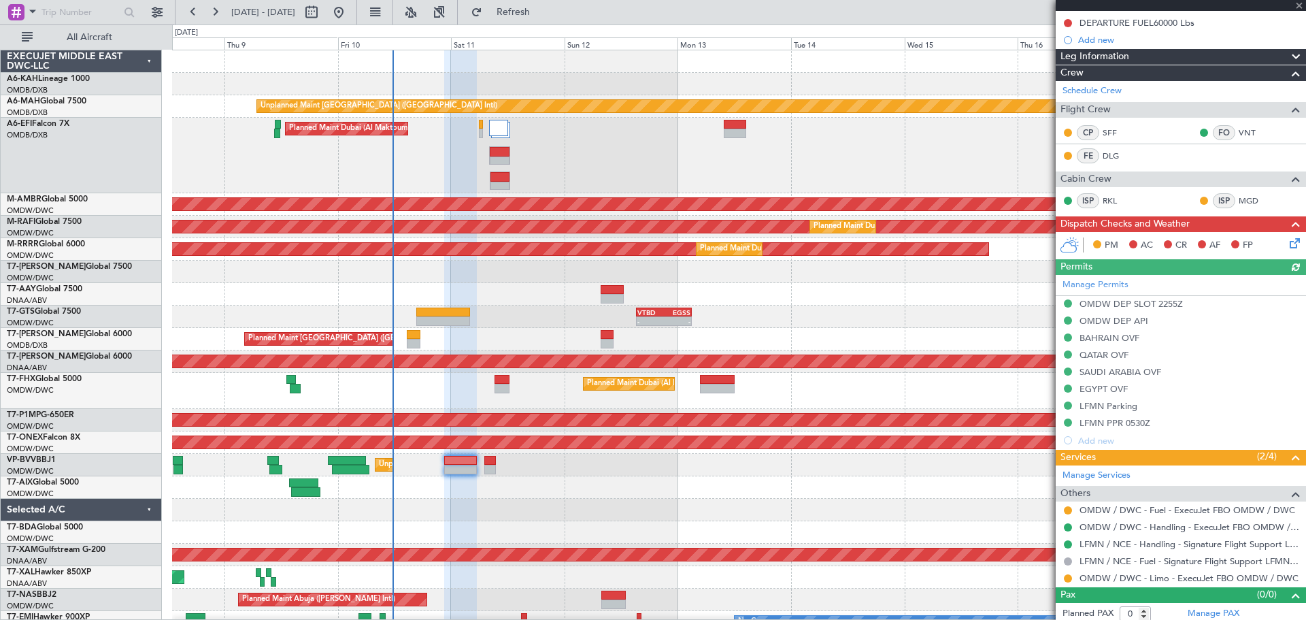
scroll to position [156, 0]
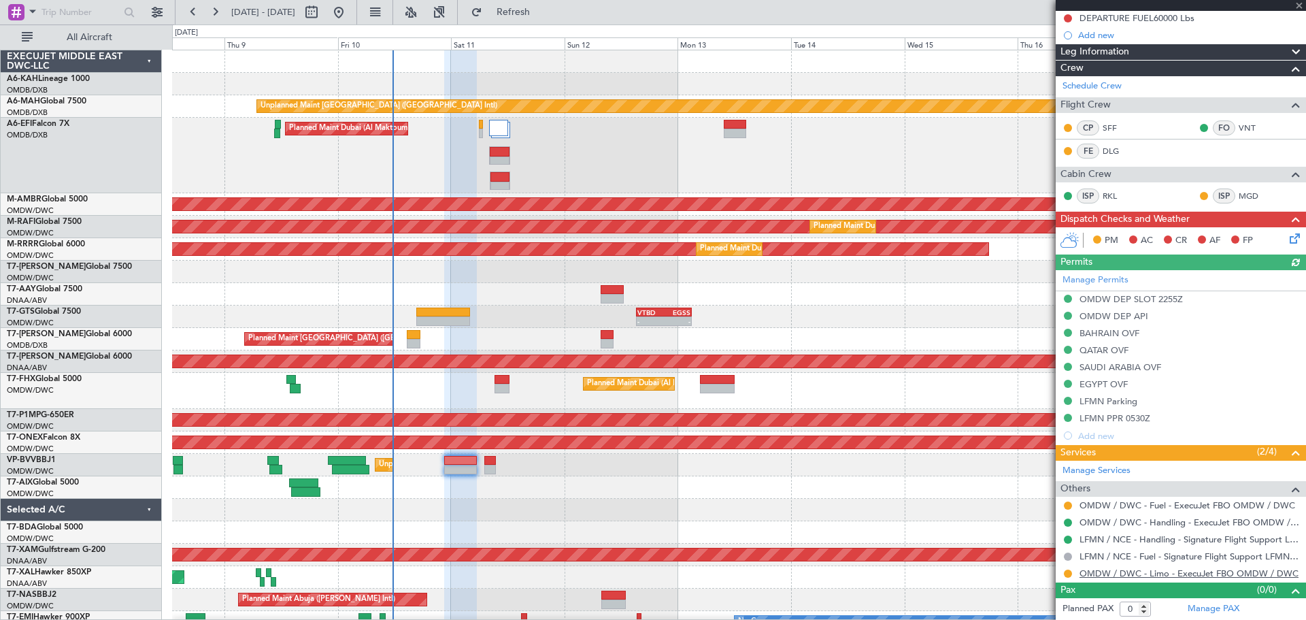
click at [1115, 573] on link "OMDW / DWC - Limo - ExecuJet FBO OMDW / DWC" at bounding box center [1189, 573] width 219 height 12
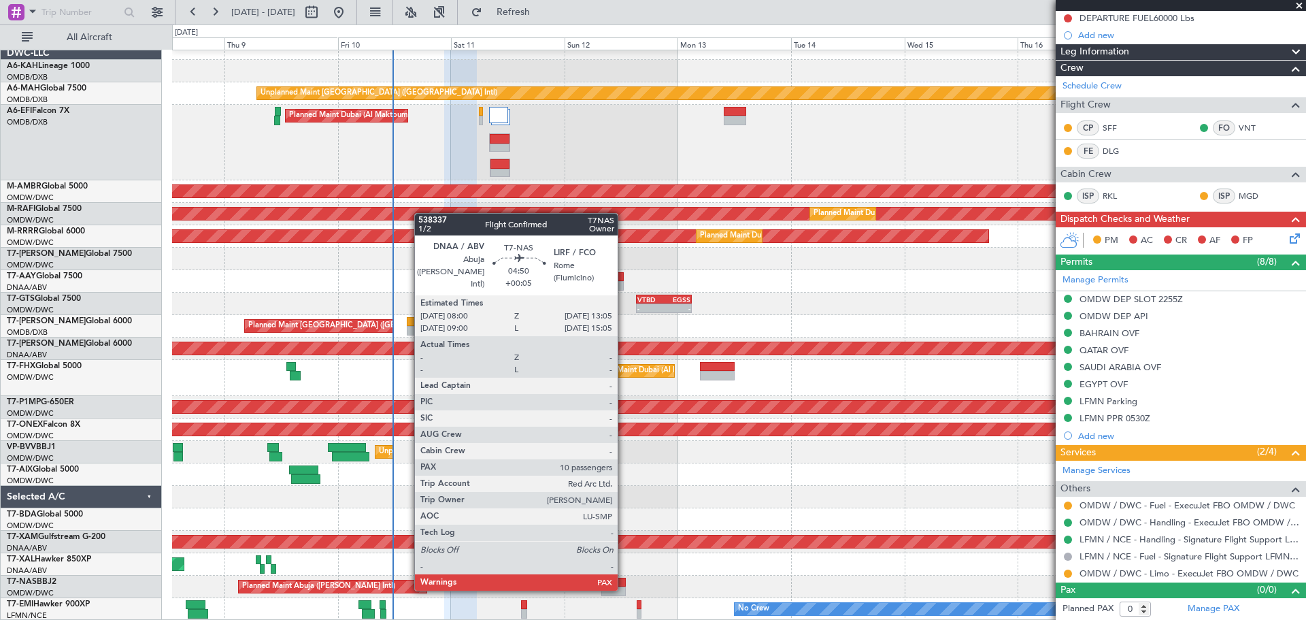
click at [624, 588] on div at bounding box center [613, 591] width 24 height 10
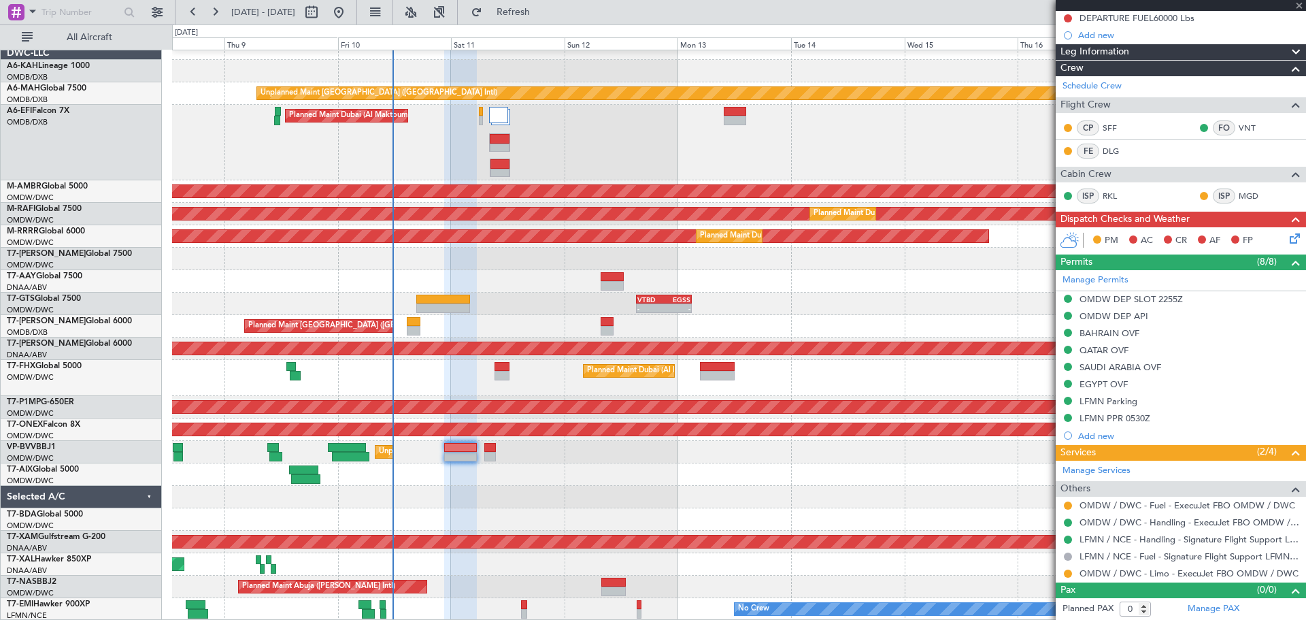
type input "+00:05"
type input "10"
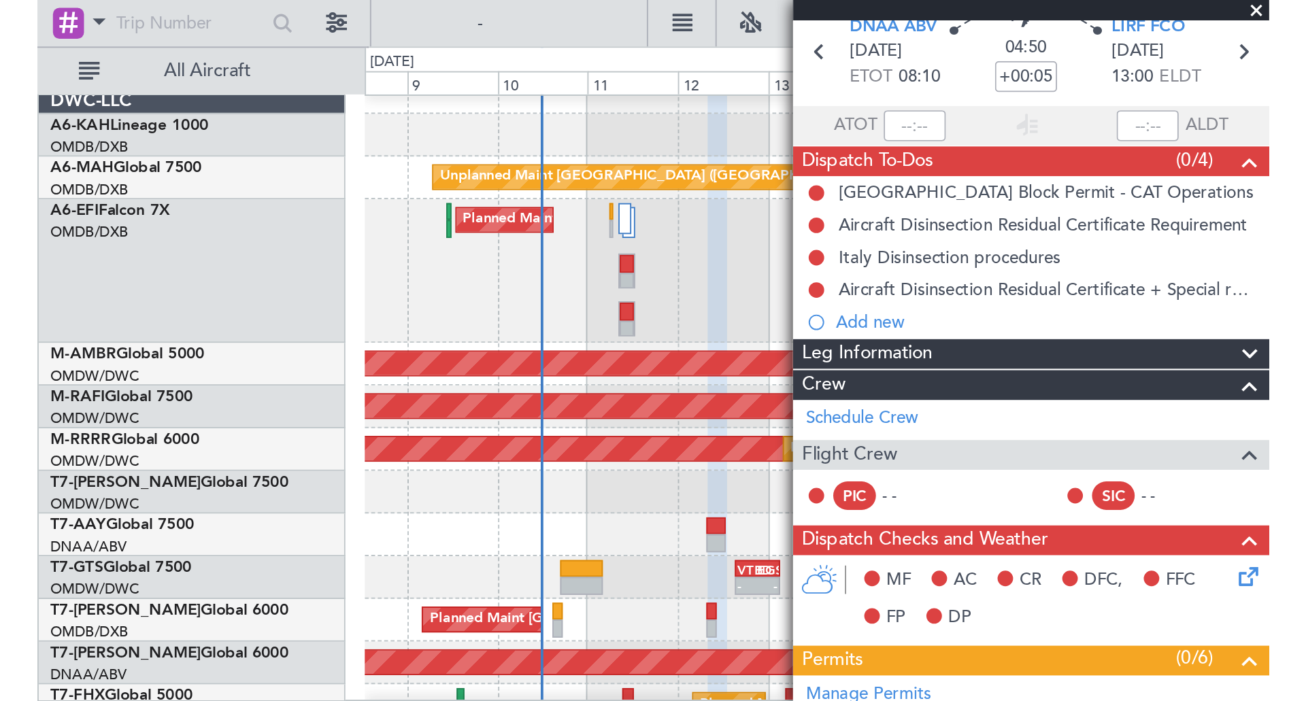
scroll to position [0, 0]
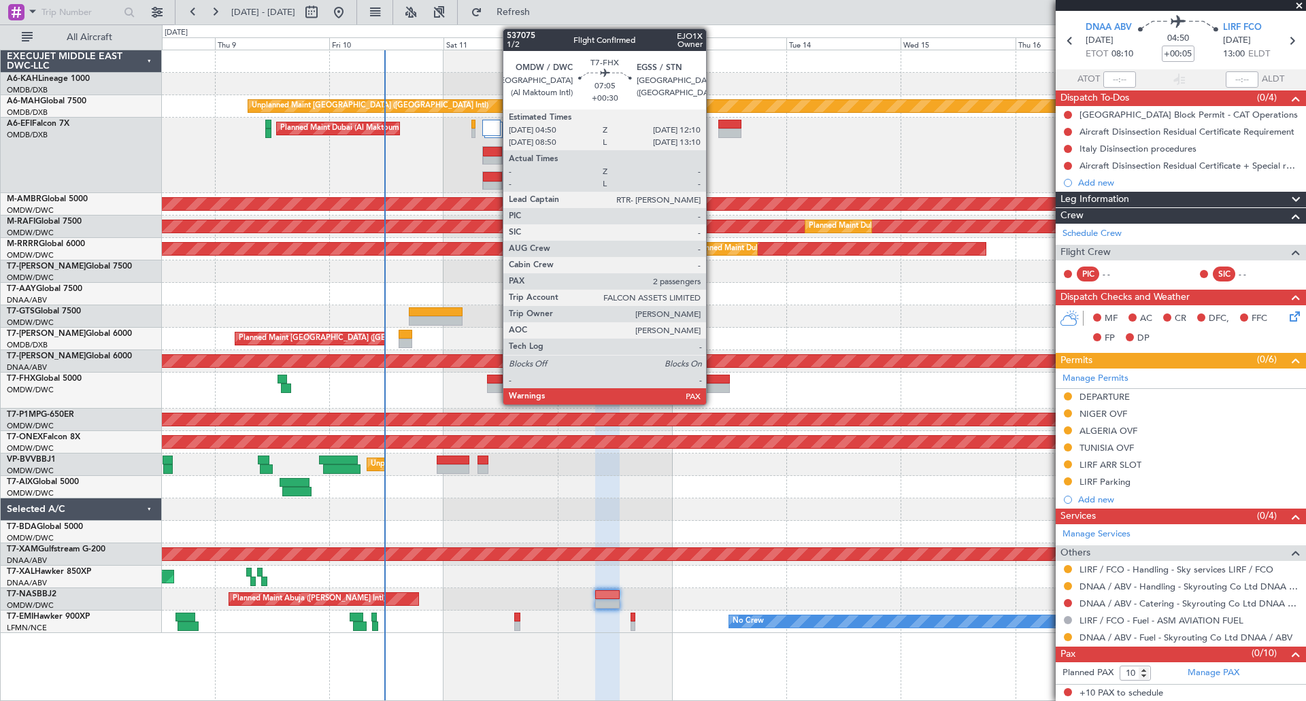
click at [712, 384] on div at bounding box center [712, 389] width 35 height 10
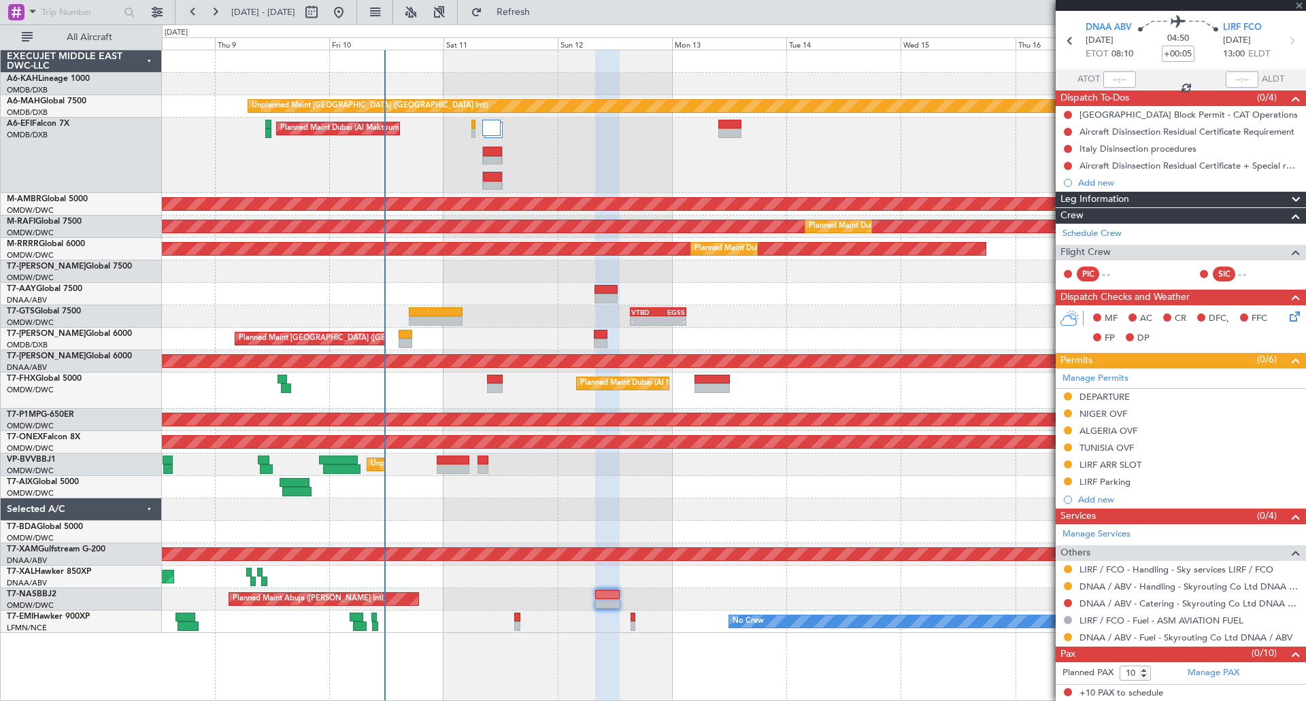
type input "+00:30"
type input "2"
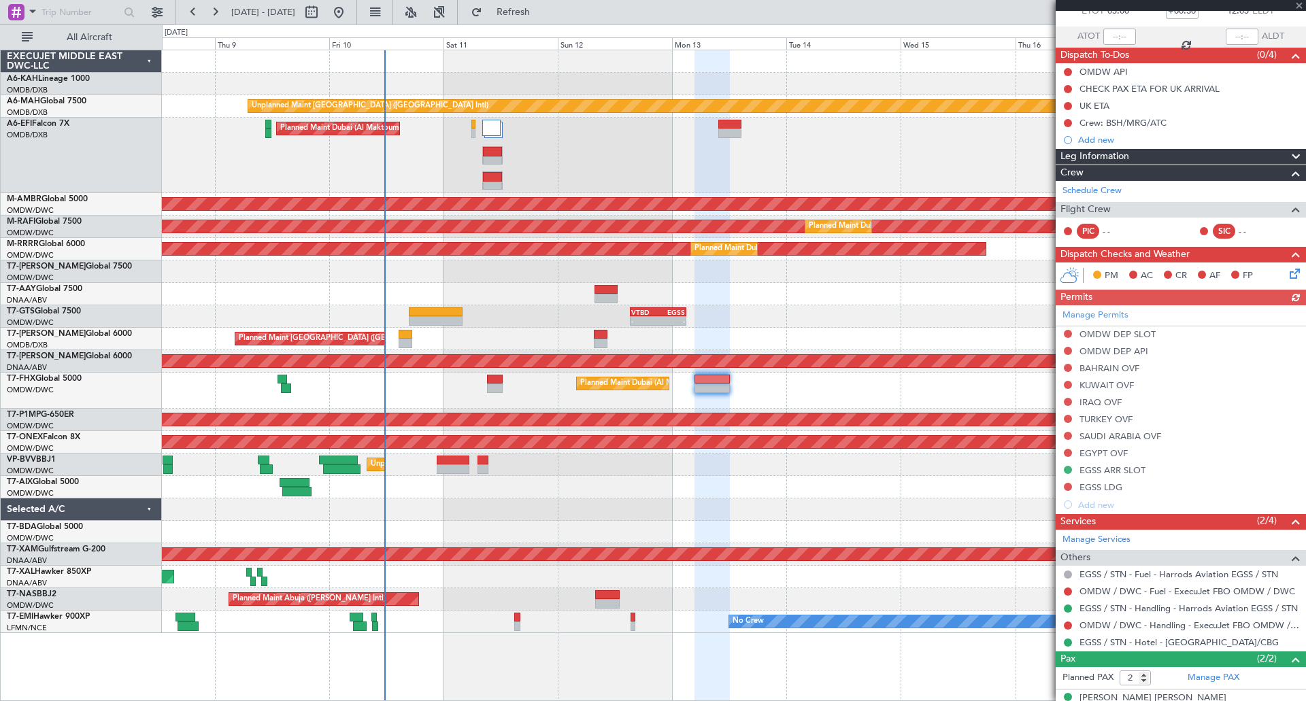
scroll to position [135, 0]
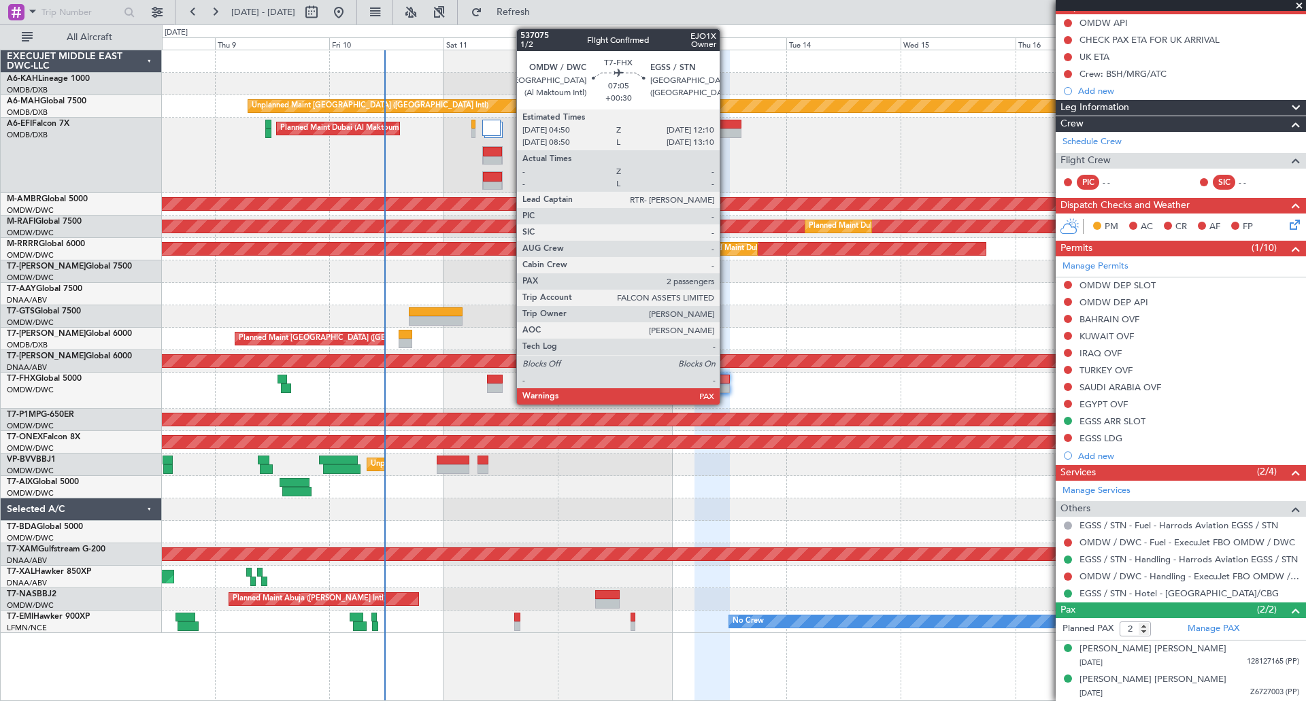
click at [726, 382] on div at bounding box center [712, 380] width 35 height 10
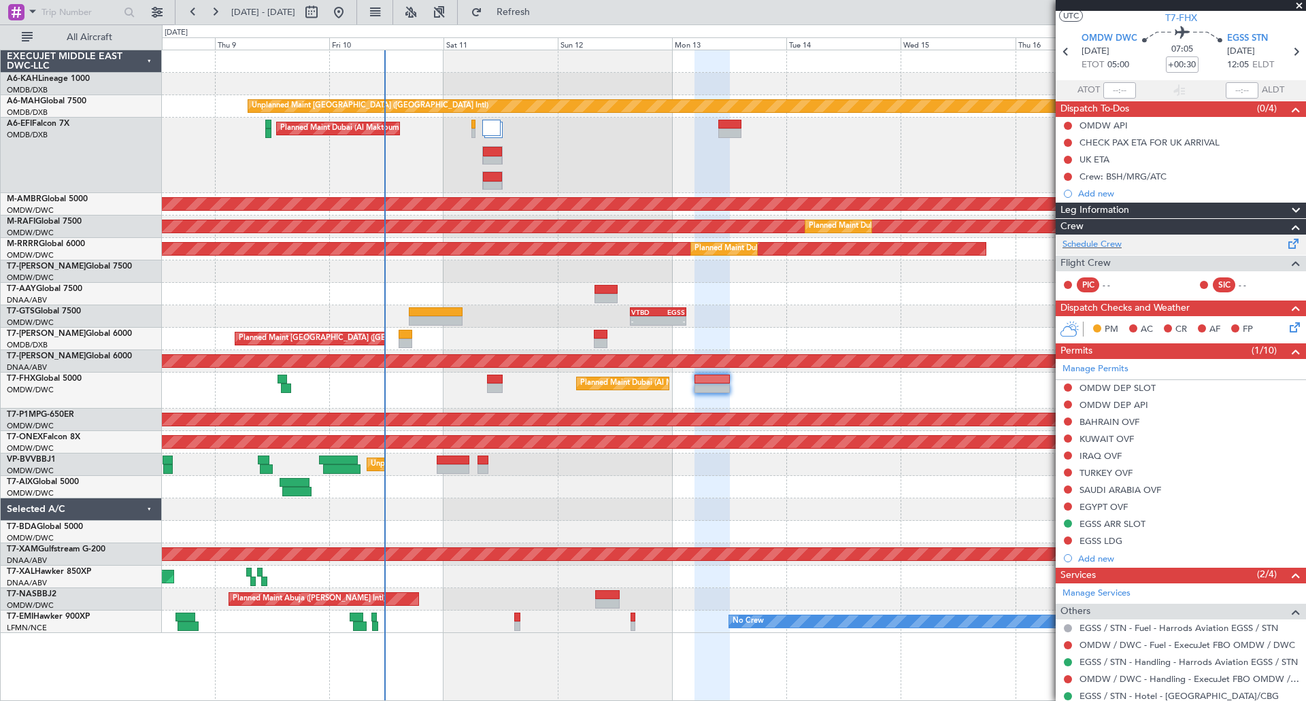
scroll to position [0, 0]
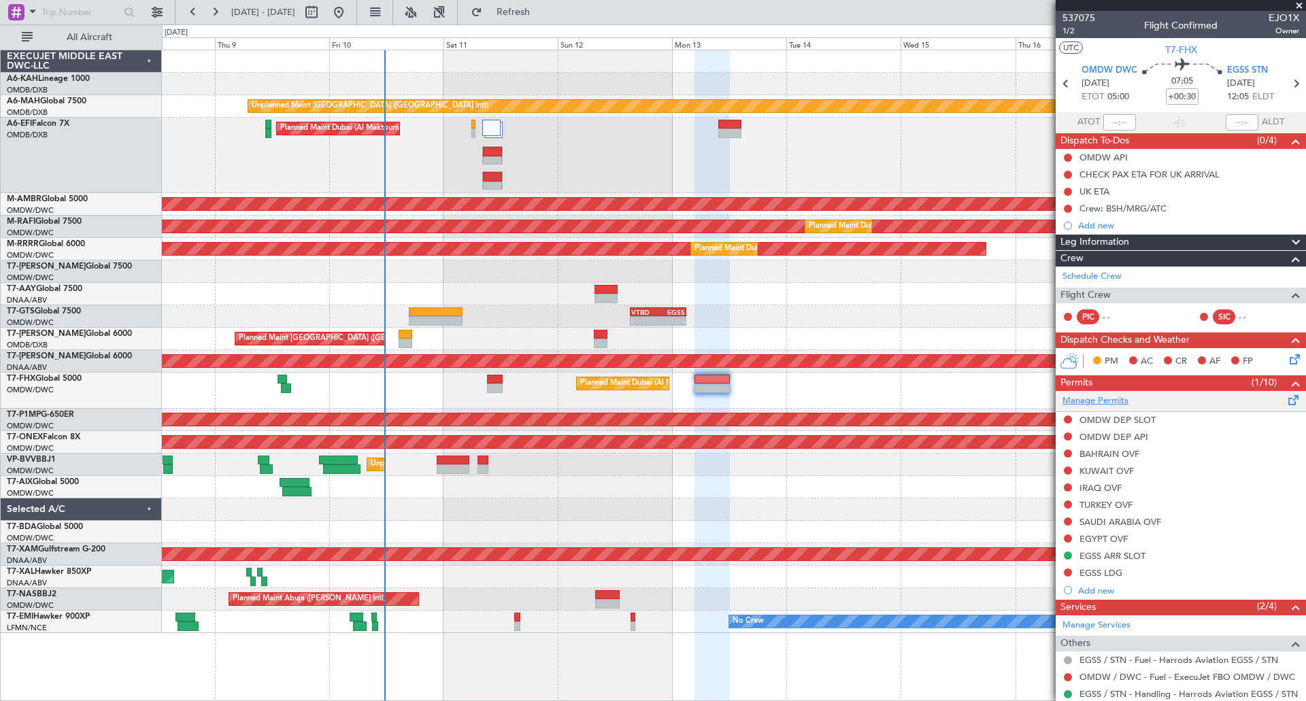
click at [1110, 398] on link "Manage Permits" at bounding box center [1096, 402] width 66 height 14
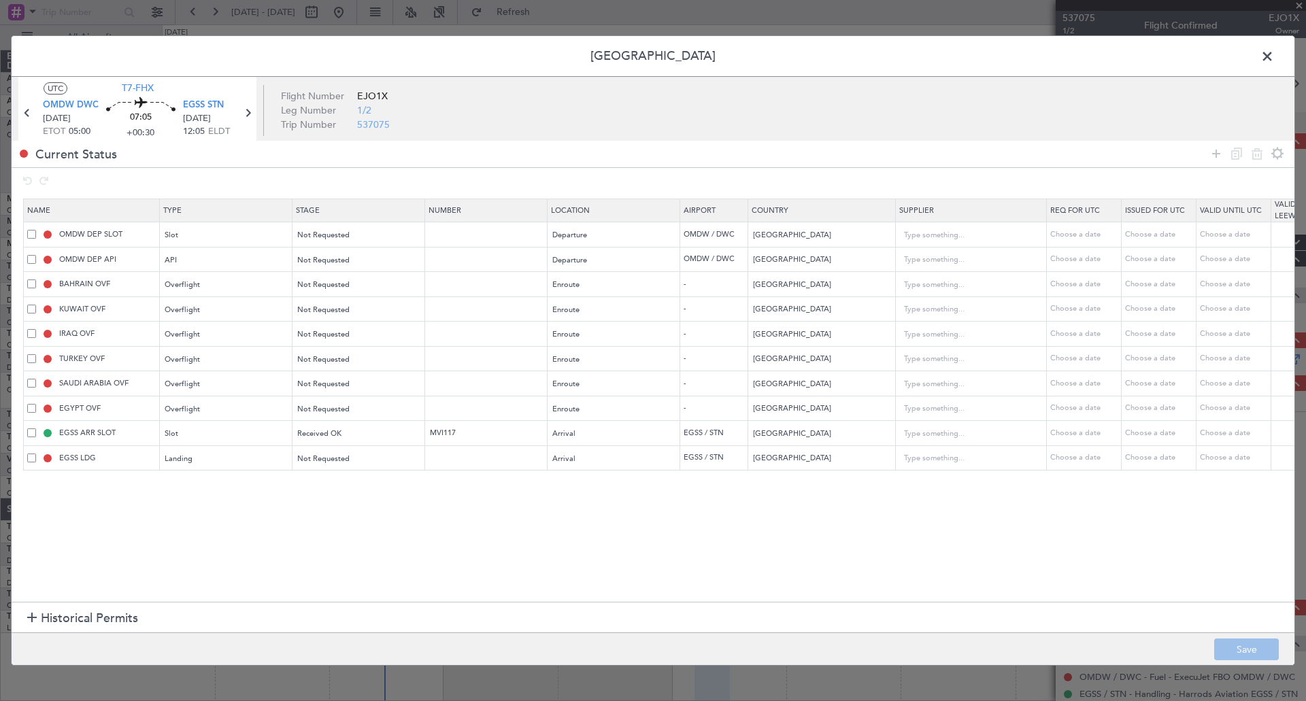
click at [29, 382] on span at bounding box center [31, 383] width 9 height 9
click at [37, 379] on input "checkbox" at bounding box center [37, 379] width 0 height 0
click at [31, 406] on span at bounding box center [31, 408] width 9 height 9
click at [37, 404] on input "checkbox" at bounding box center [37, 404] width 0 height 0
click at [1258, 154] on icon at bounding box center [1257, 154] width 16 height 16
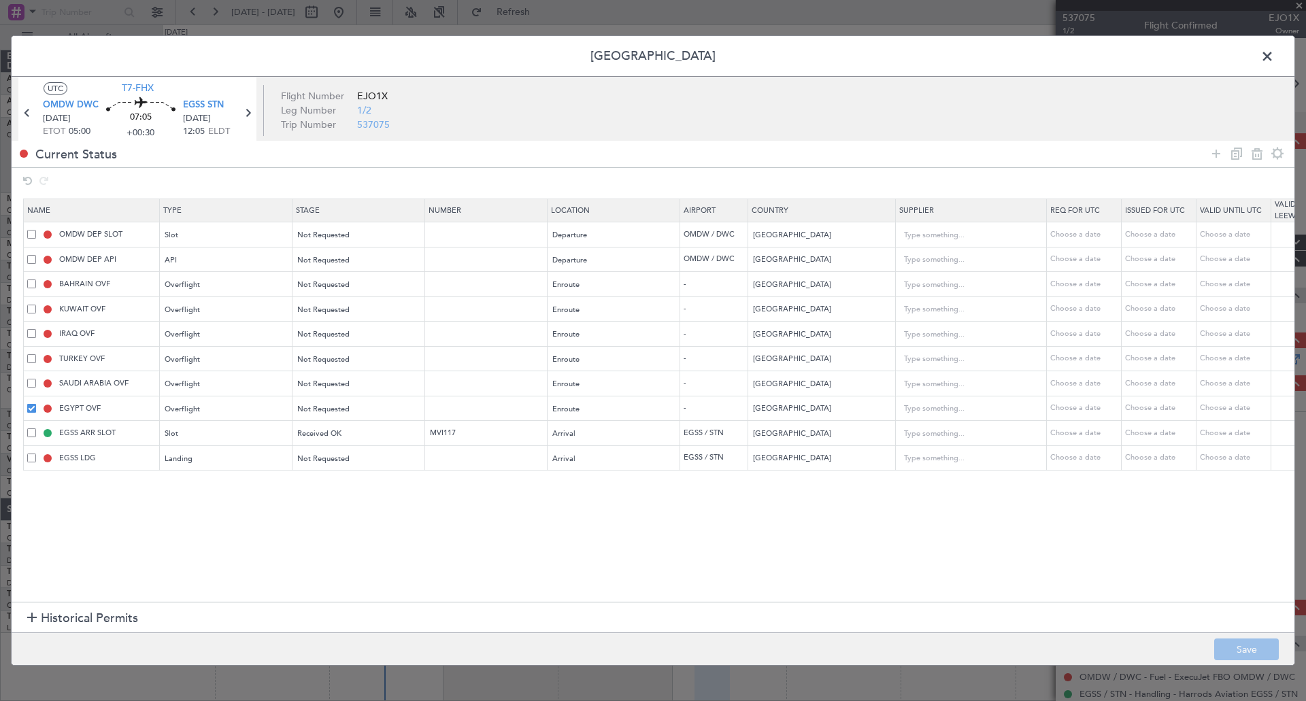
type input "EGSS ARR SLOT"
type input "MVI117"
type input "[GEOGRAPHIC_DATA]"
type input "2"
type input "EGSS LDG"
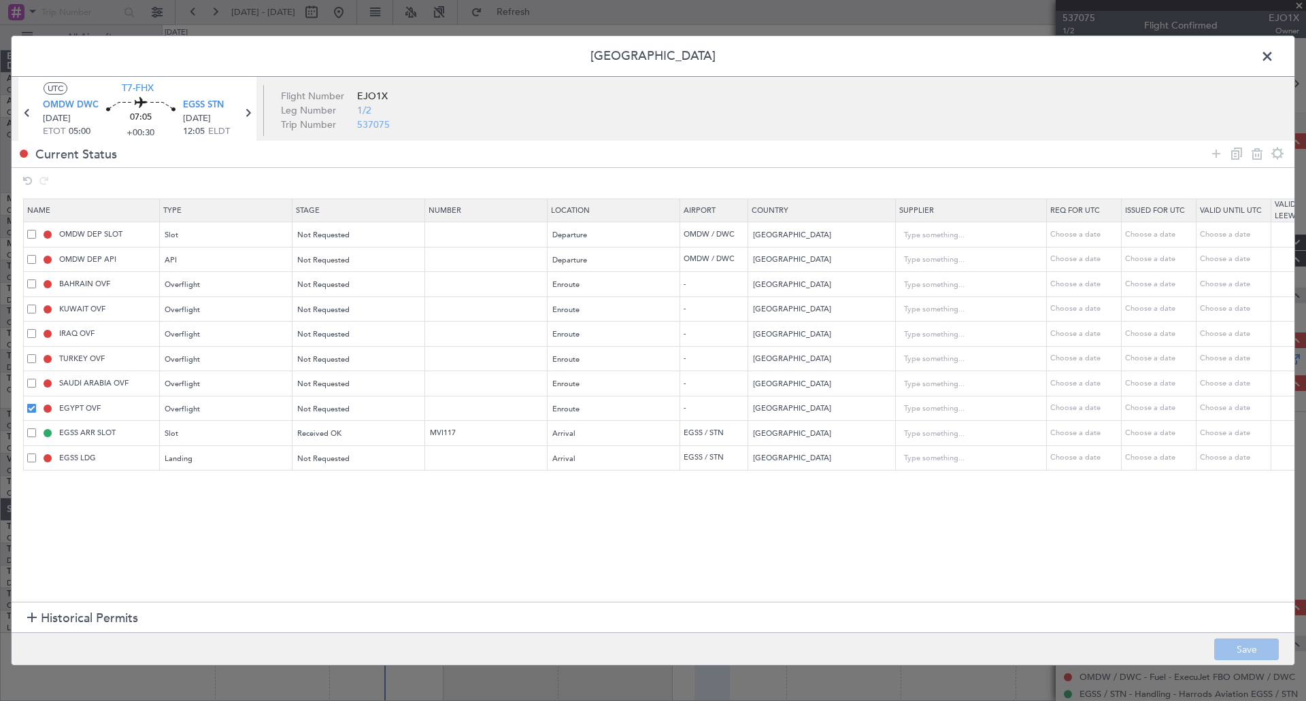
type input "[GEOGRAPHIC_DATA]"
type input "2"
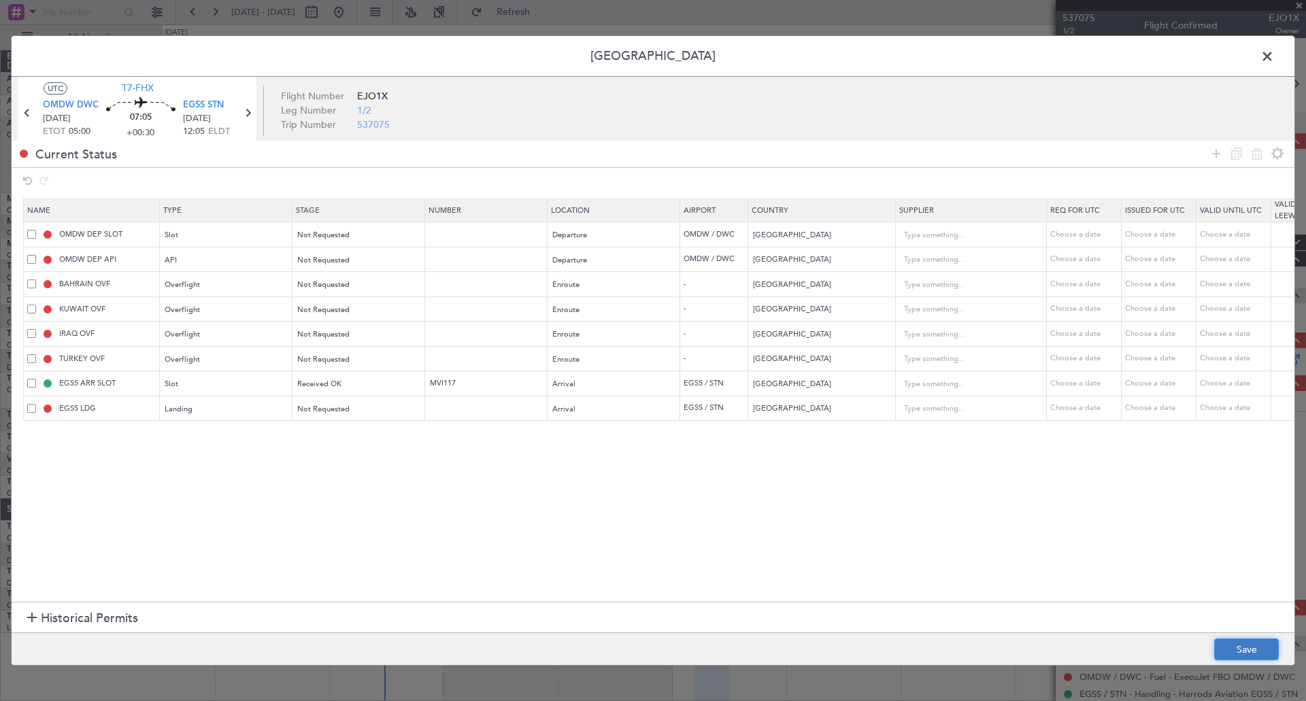
click at [1249, 619] on button "Save" at bounding box center [1246, 650] width 65 height 22
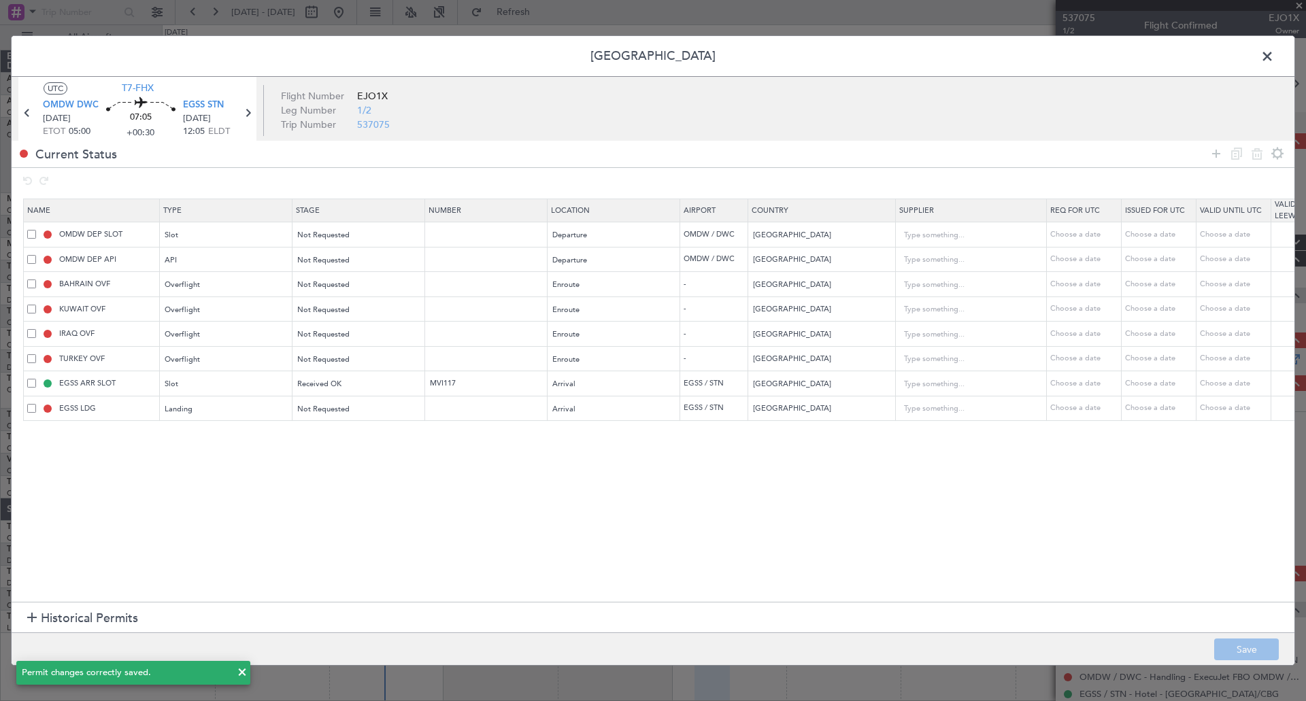
click at [1274, 54] on span at bounding box center [1274, 59] width 0 height 27
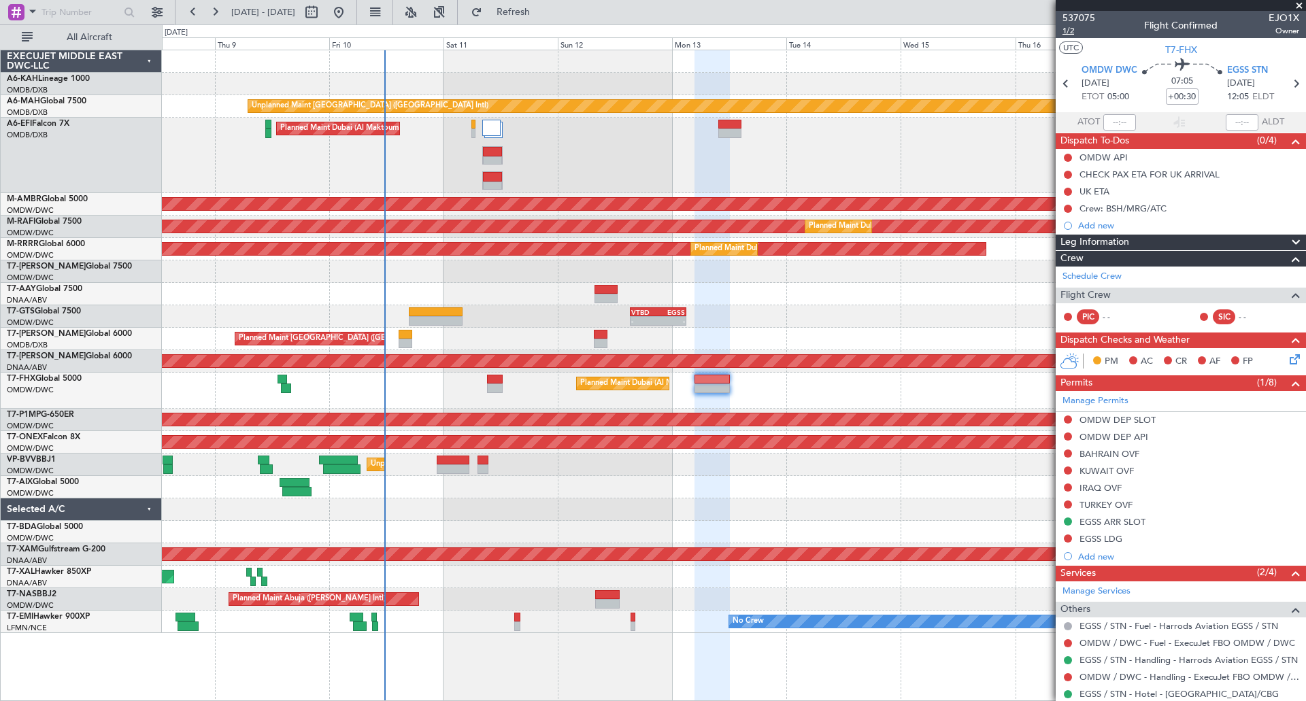
click at [1075, 30] on span "1/2" at bounding box center [1079, 31] width 33 height 12
click at [542, 13] on span "Refresh" at bounding box center [513, 12] width 57 height 10
click at [542, 14] on span "Refresh" at bounding box center [513, 12] width 57 height 10
click at [1296, 1] on span at bounding box center [1300, 6] width 14 height 12
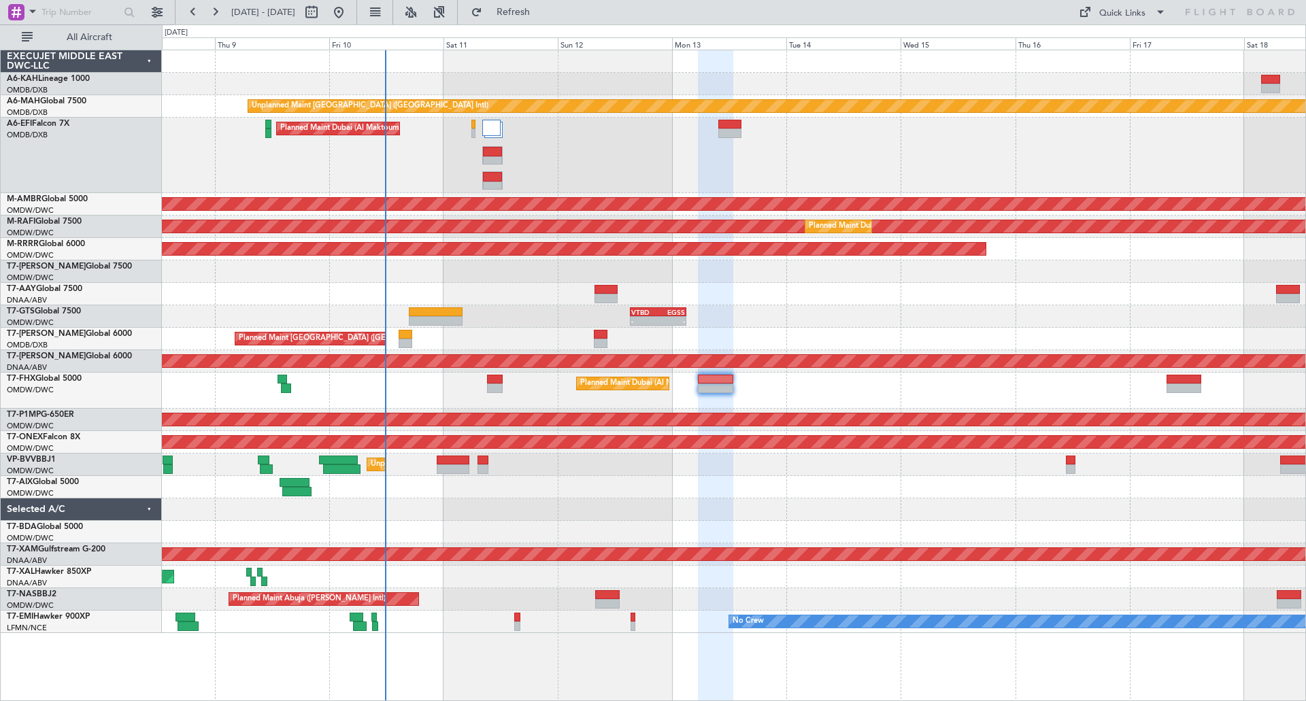
type input "0"
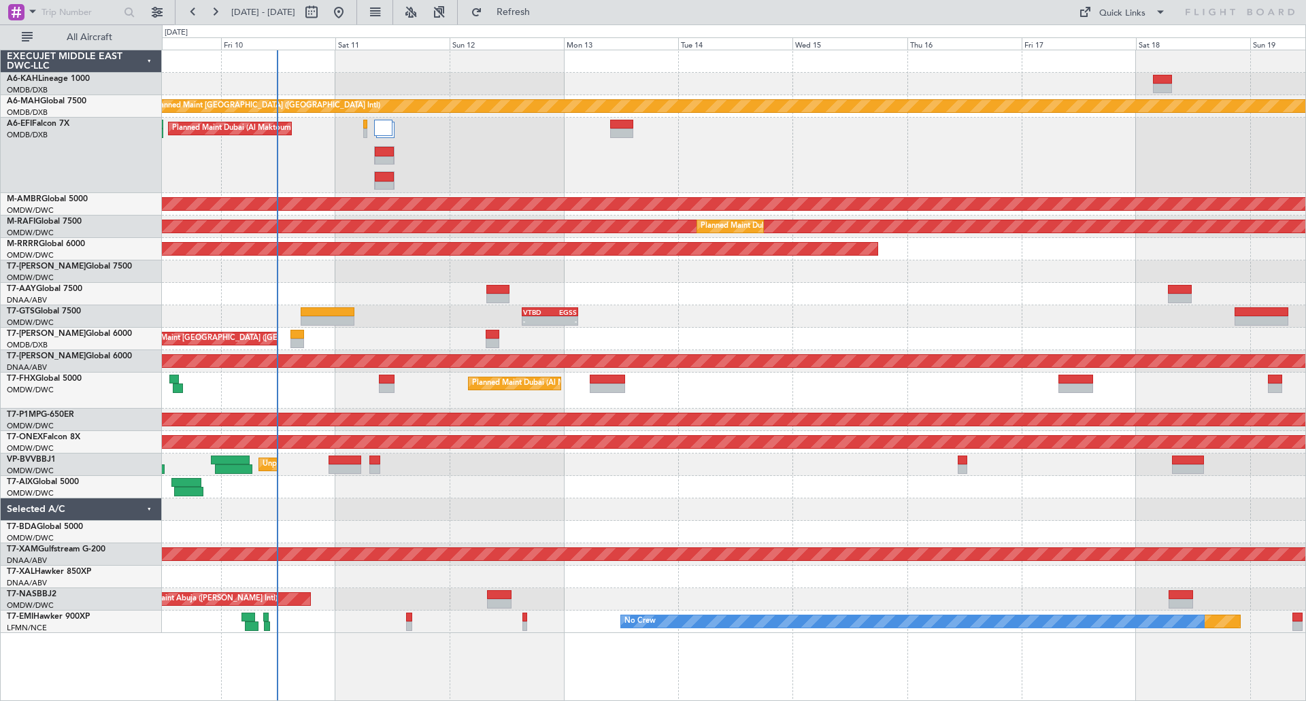
click at [760, 335] on div "Planned Maint [GEOGRAPHIC_DATA] ([GEOGRAPHIC_DATA] Intl) Planned Maint [GEOGRAP…" at bounding box center [734, 339] width 1144 height 22
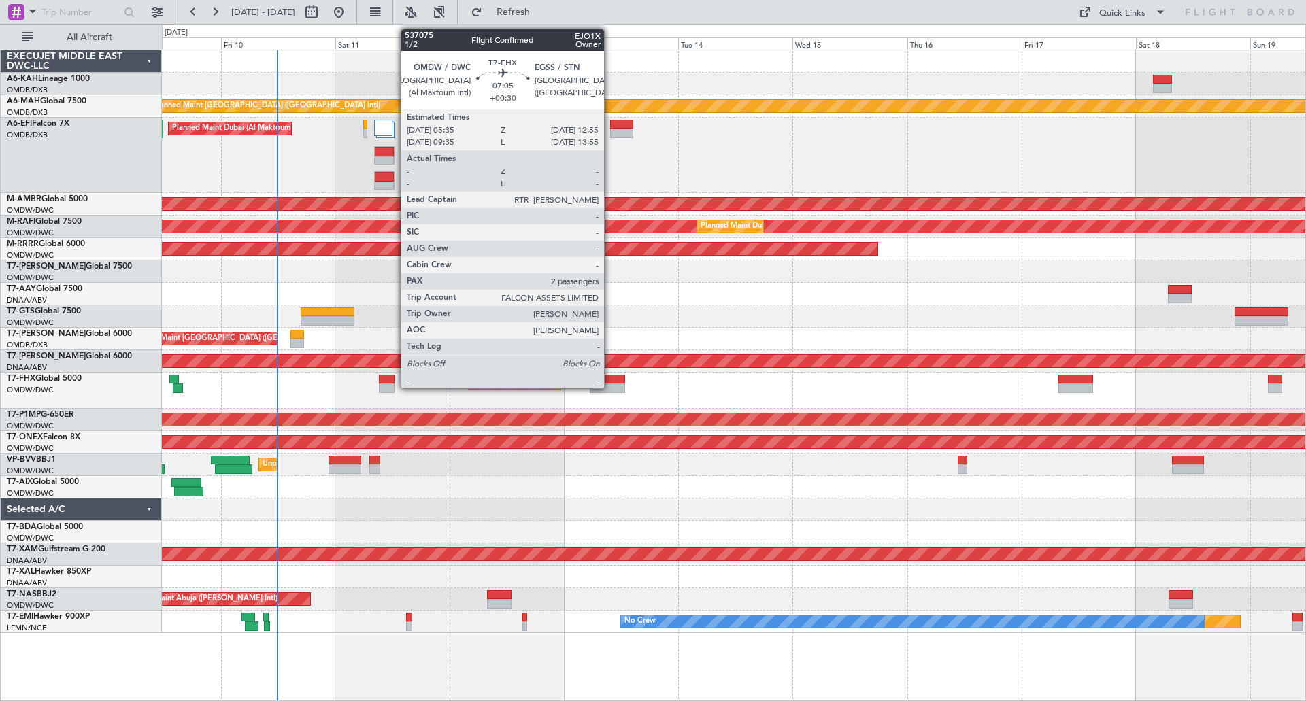
click at [610, 385] on div at bounding box center [607, 389] width 35 height 10
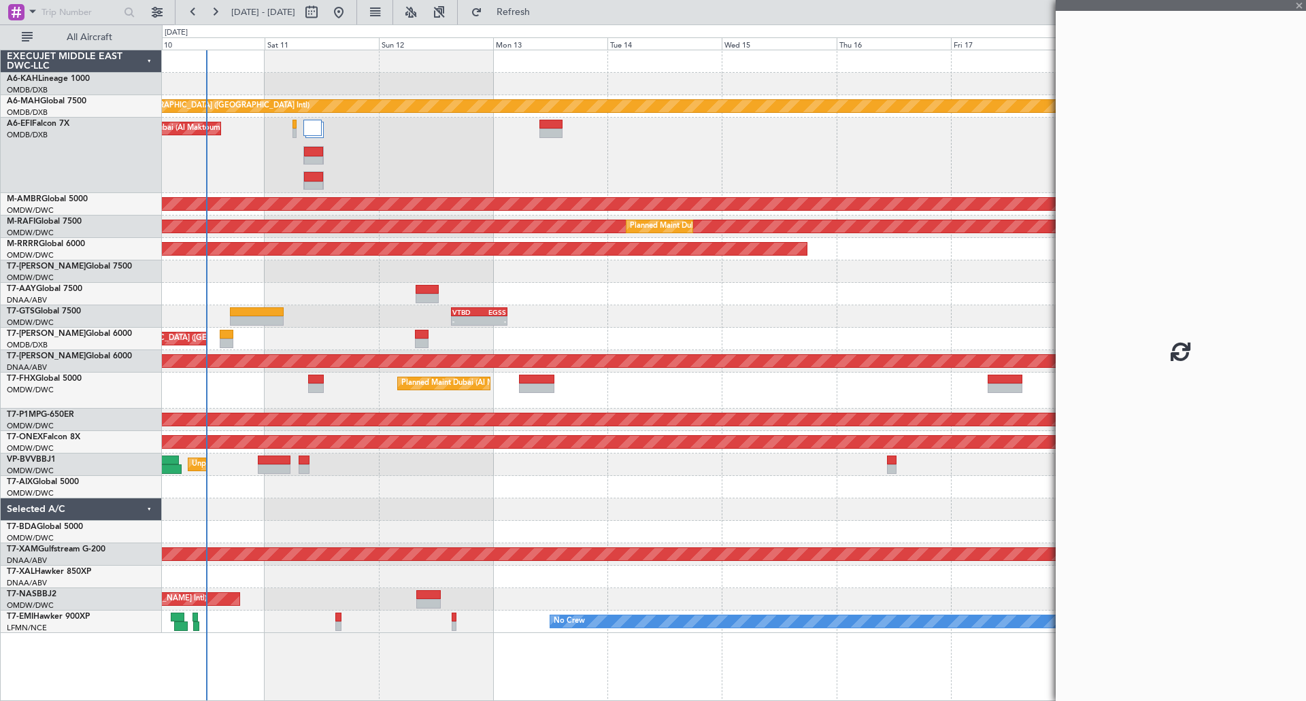
click at [674, 394] on div "Planned Maint Dubai (Al Maktoum Intl)" at bounding box center [734, 391] width 1144 height 36
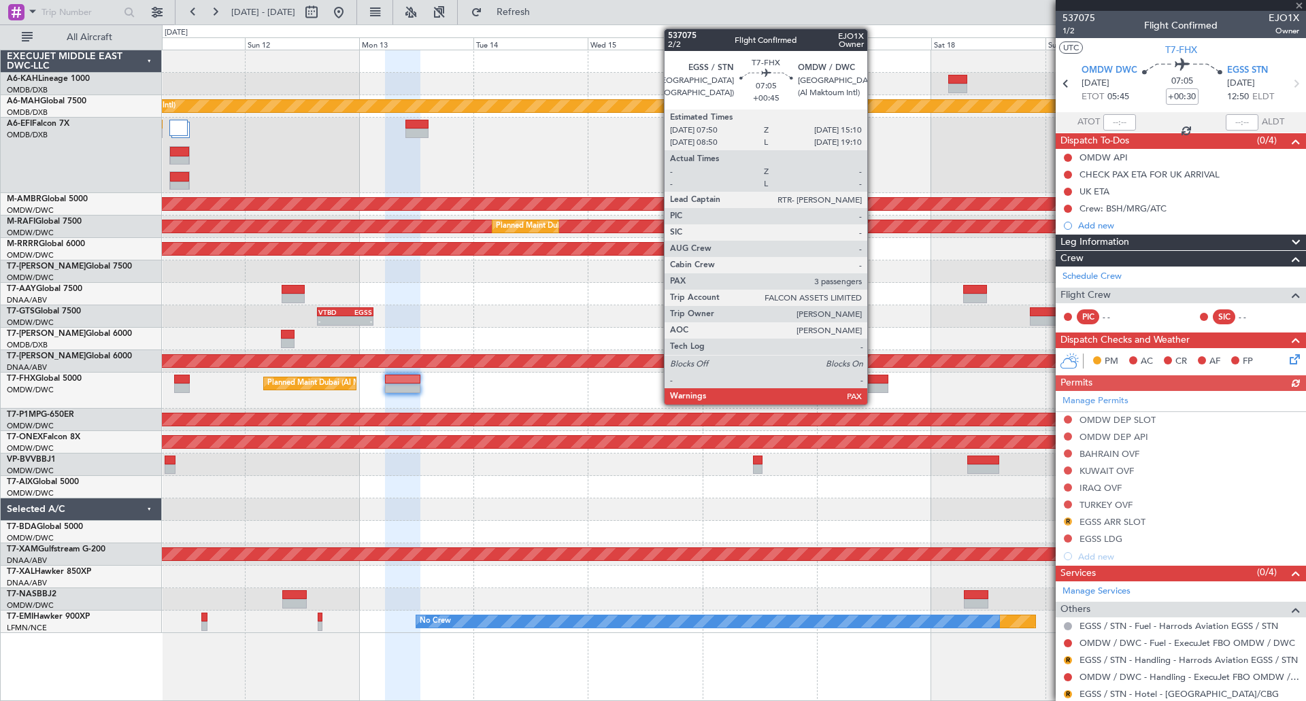
click at [874, 388] on div at bounding box center [871, 389] width 35 height 10
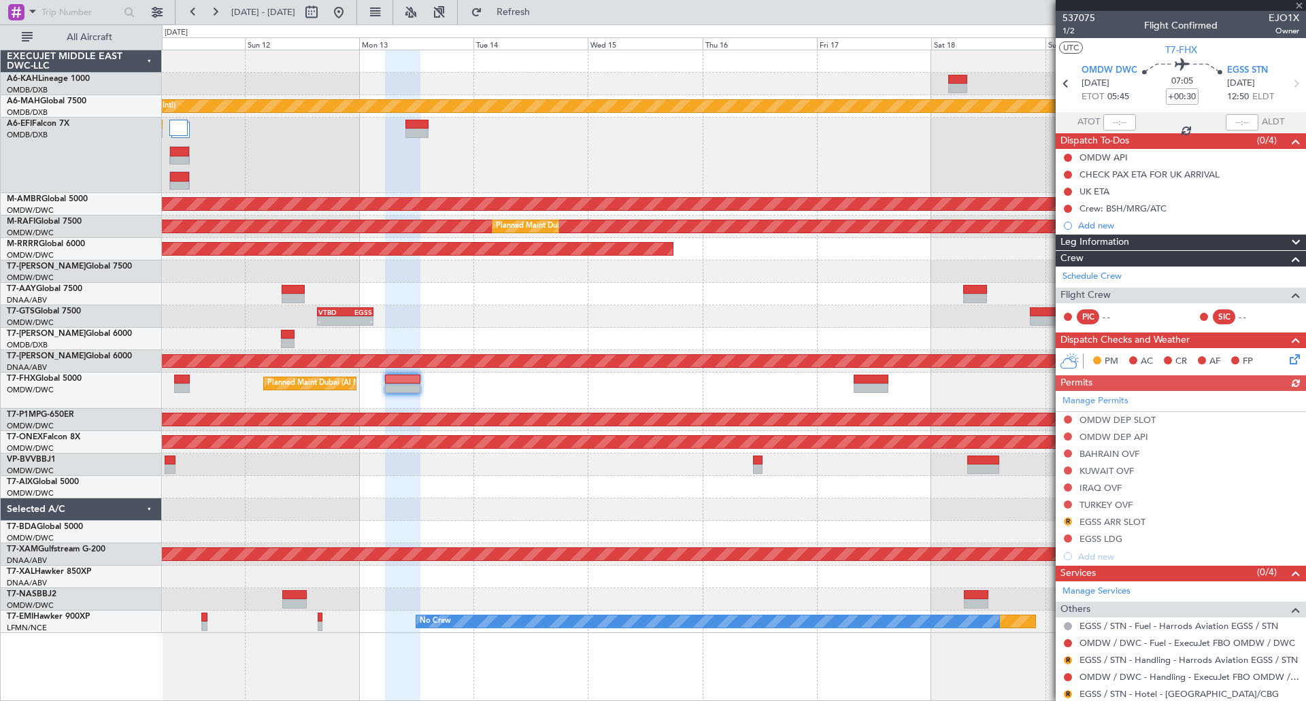
type input "+00:45"
type input "4"
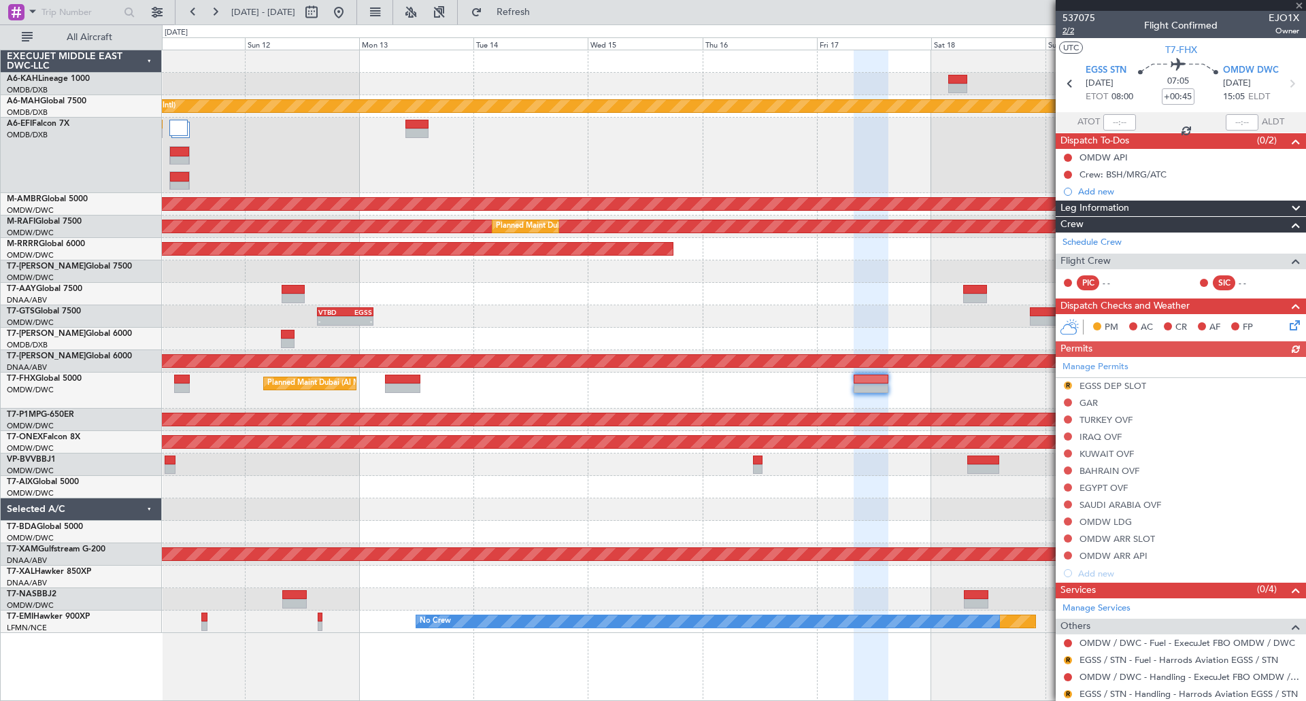
click at [1069, 27] on span "2/2" at bounding box center [1079, 31] width 33 height 12
click at [1108, 367] on link "Manage Permits" at bounding box center [1096, 368] width 66 height 14
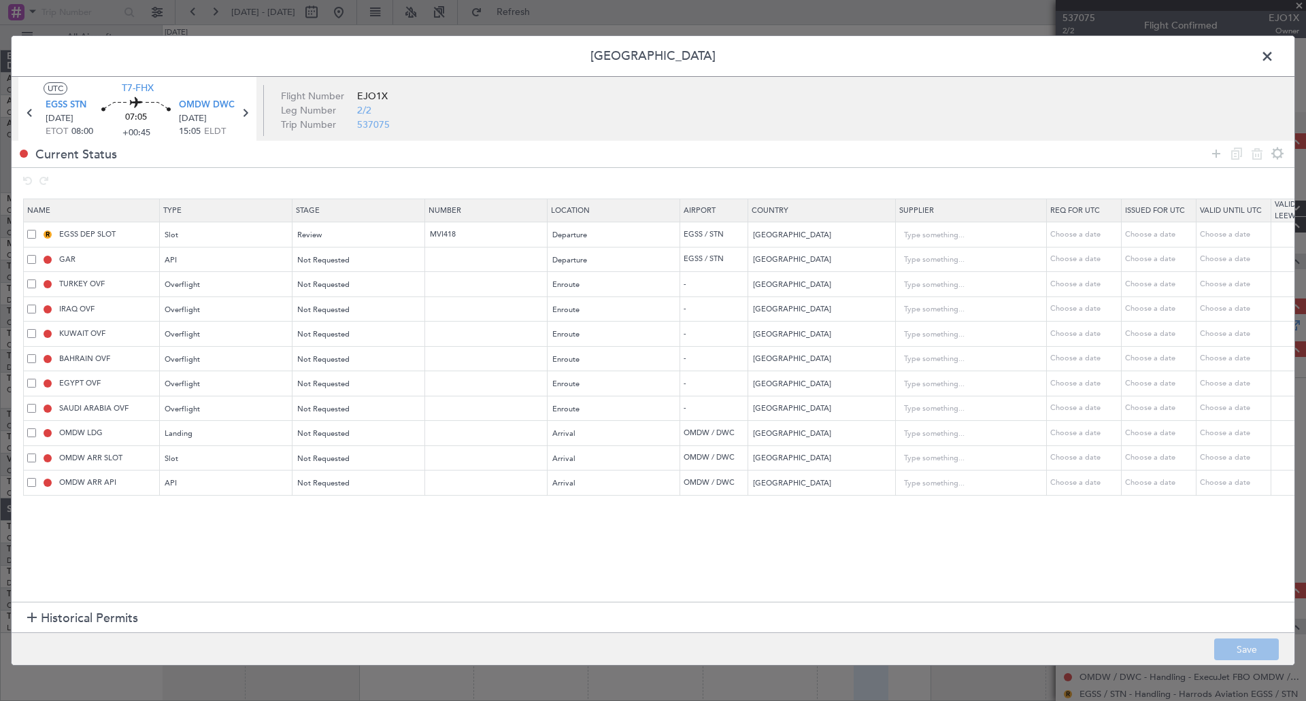
click at [28, 383] on span at bounding box center [31, 383] width 9 height 9
click at [37, 379] on input "checkbox" at bounding box center [37, 379] width 0 height 0
click at [34, 408] on span at bounding box center [31, 408] width 9 height 9
click at [37, 404] on input "checkbox" at bounding box center [37, 404] width 0 height 0
click at [1250, 155] on icon at bounding box center [1257, 154] width 16 height 16
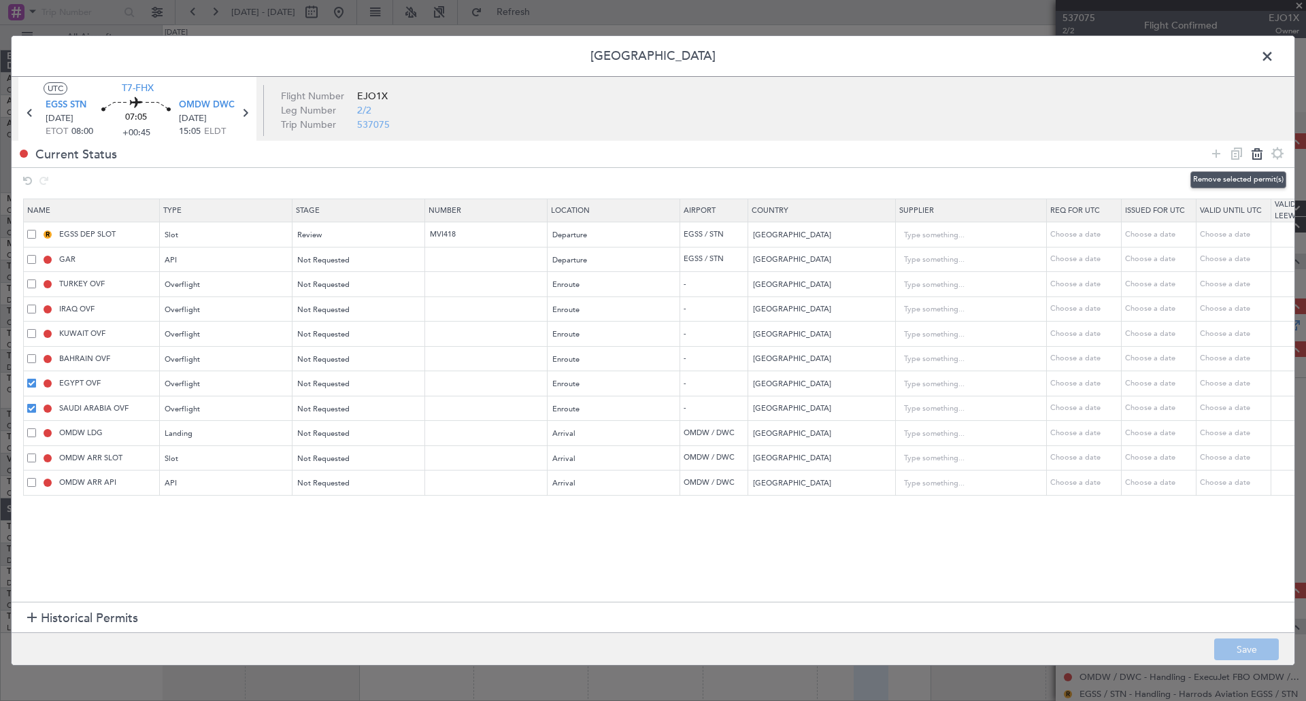
type input "OMDW LDG"
type input "[GEOGRAPHIC_DATA]"
type input "1"
type input "OMDW ARR SLOT"
type input "[GEOGRAPHIC_DATA]"
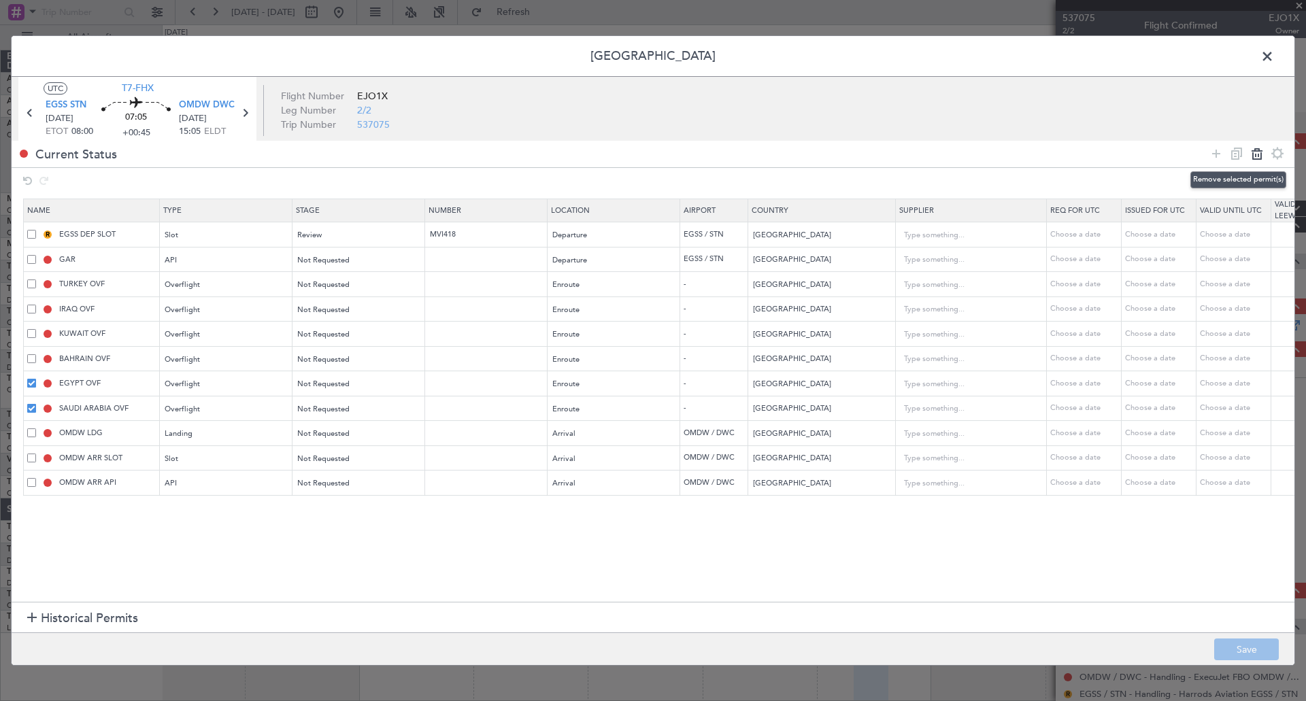
type input "1"
type input "OMDW ARR API"
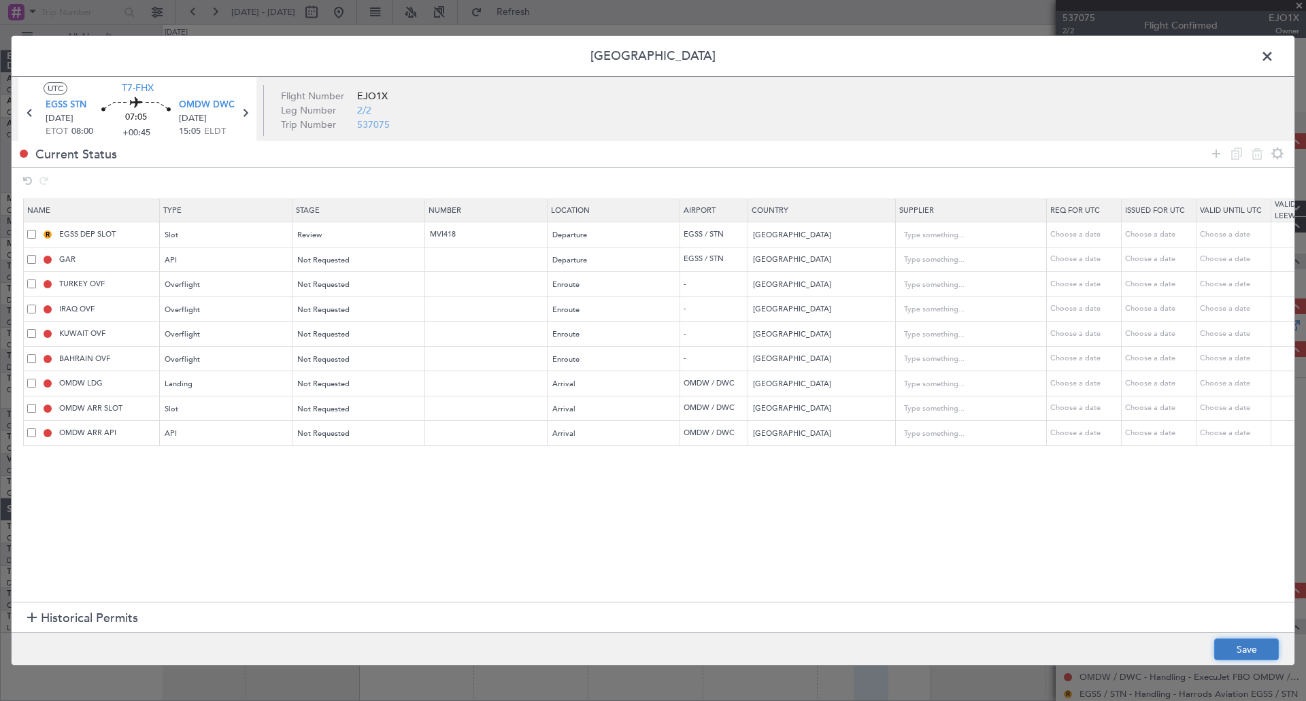
click at [1259, 619] on button "Save" at bounding box center [1246, 650] width 65 height 22
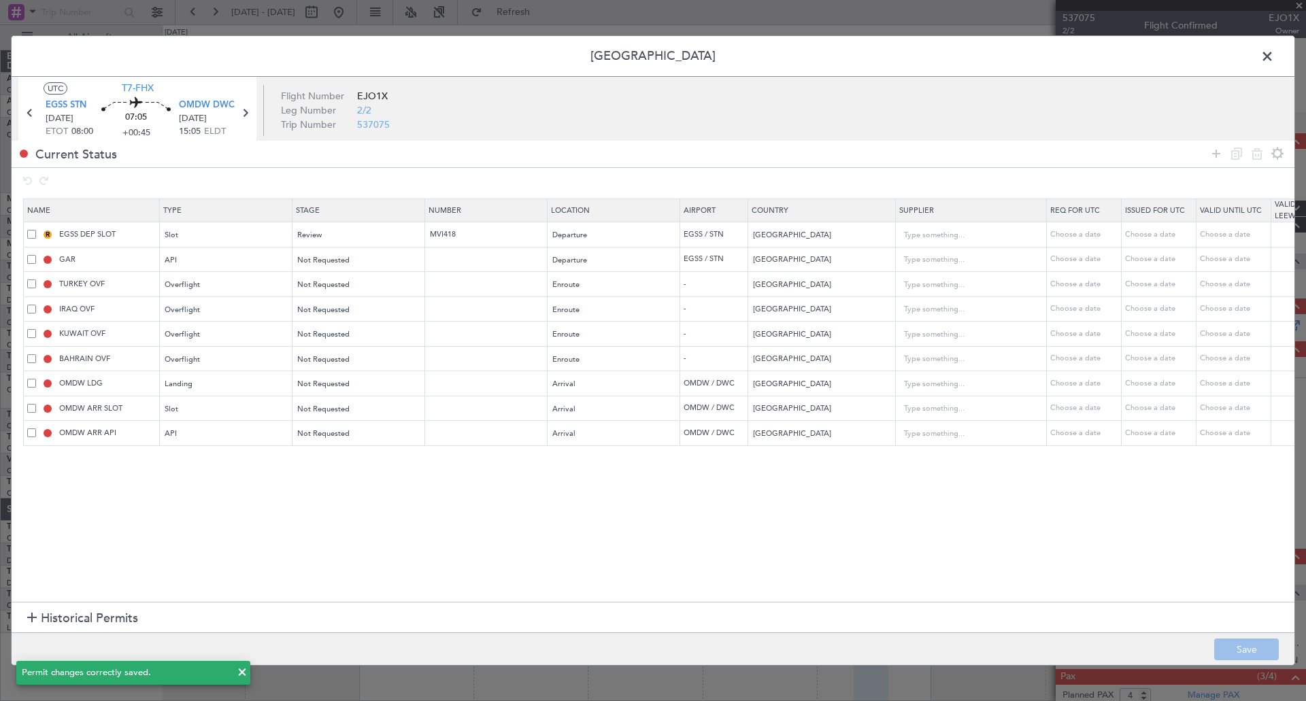
click at [1274, 59] on span at bounding box center [1274, 59] width 0 height 27
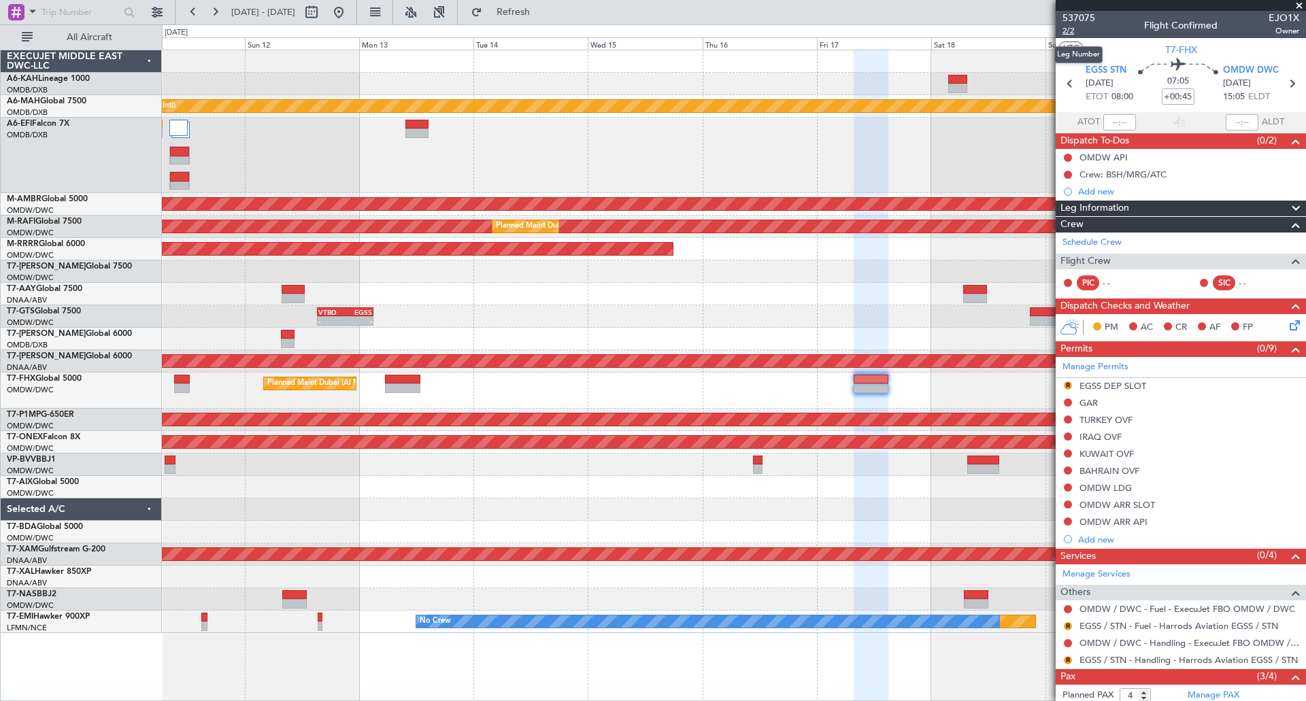
click at [1073, 30] on span "2/2" at bounding box center [1079, 31] width 33 height 12
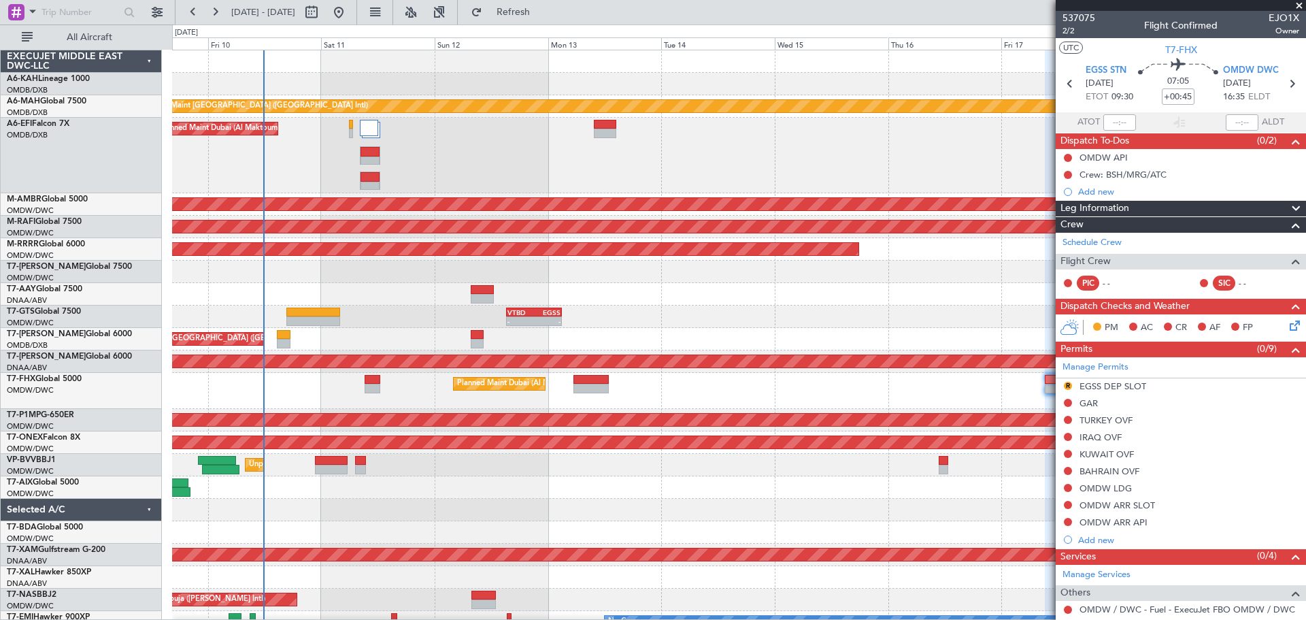
click at [670, 292] on div "Unplanned Maint [GEOGRAPHIC_DATA] ([GEOGRAPHIC_DATA] Intl) Planned Maint [GEOGR…" at bounding box center [738, 341] width 1133 height 583
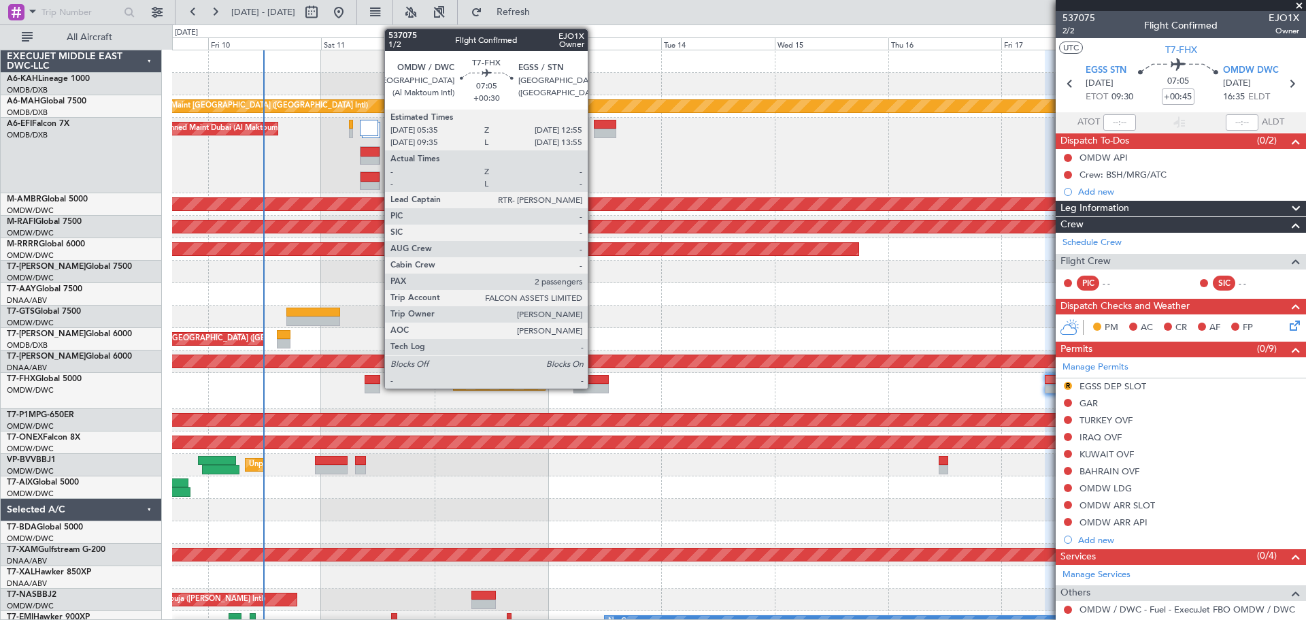
click at [594, 386] on div at bounding box center [590, 389] width 35 height 10
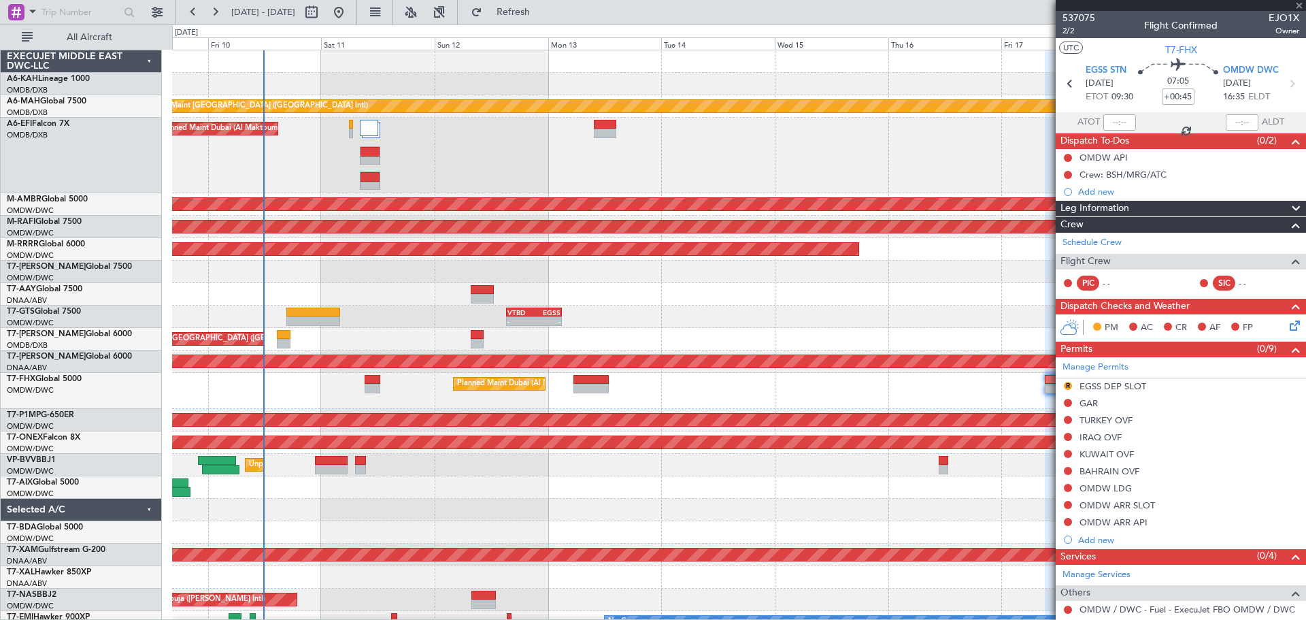
type input "+00:30"
type input "2"
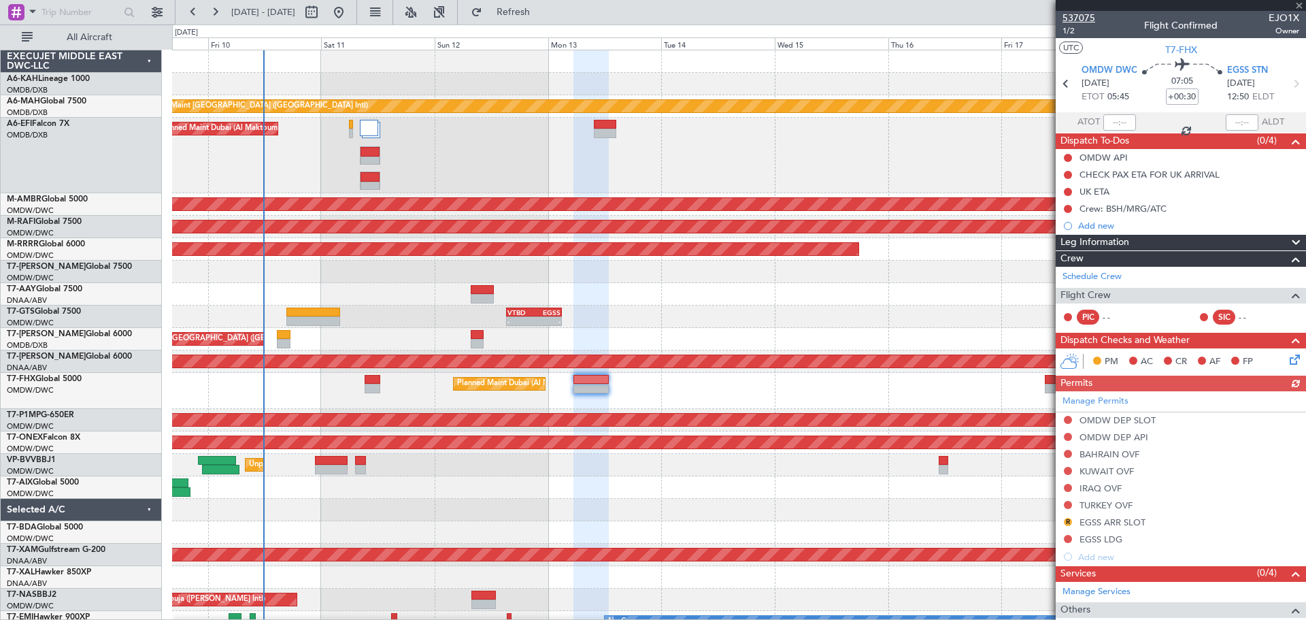
click at [1087, 17] on span "537075" at bounding box center [1079, 18] width 33 height 14
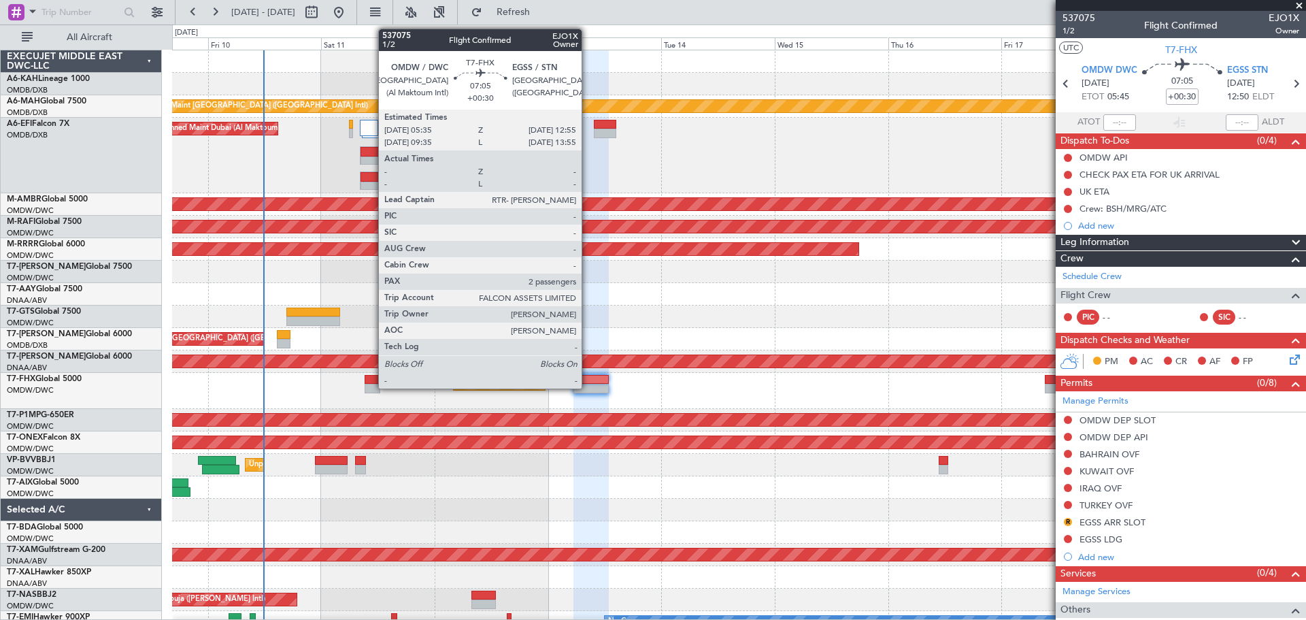
click at [588, 385] on div at bounding box center [590, 389] width 35 height 10
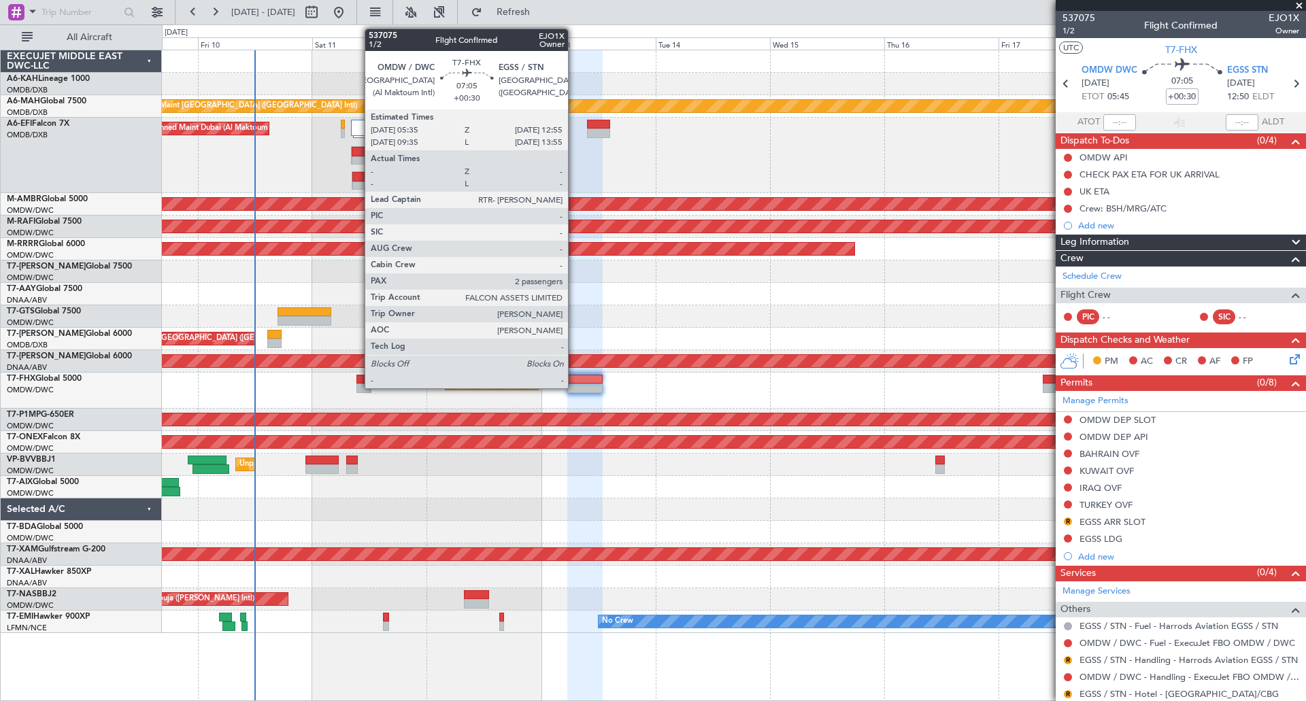
click at [574, 380] on div at bounding box center [584, 380] width 35 height 10
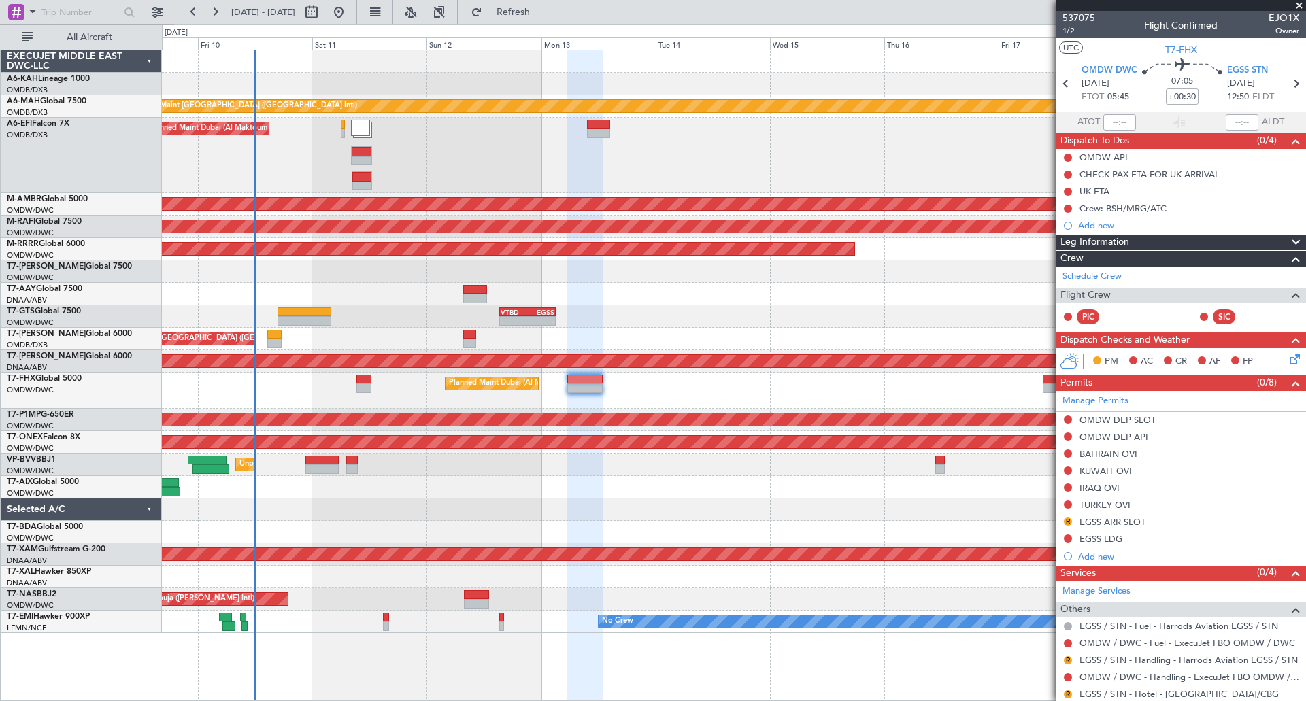
click at [657, 396] on div "Planned Maint Dubai (Al Maktoum Intl)" at bounding box center [734, 391] width 1144 height 36
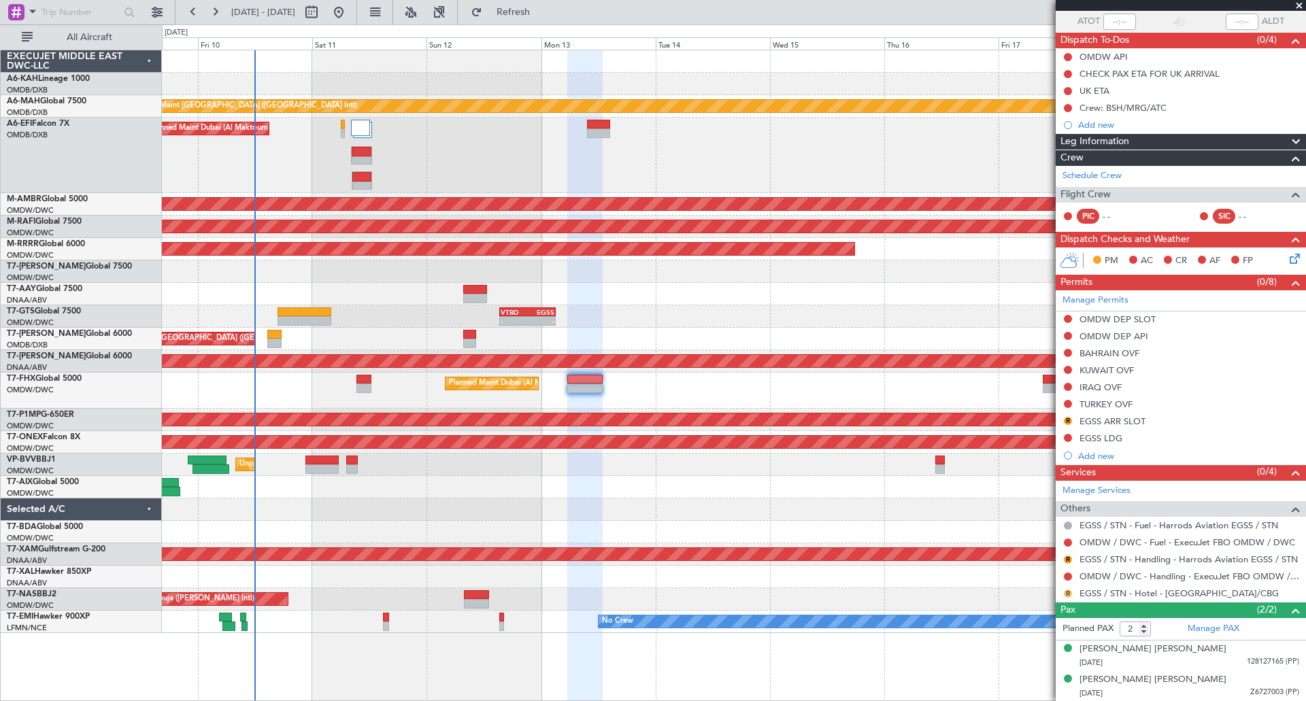
click at [1067, 595] on button "R" at bounding box center [1068, 594] width 8 height 8
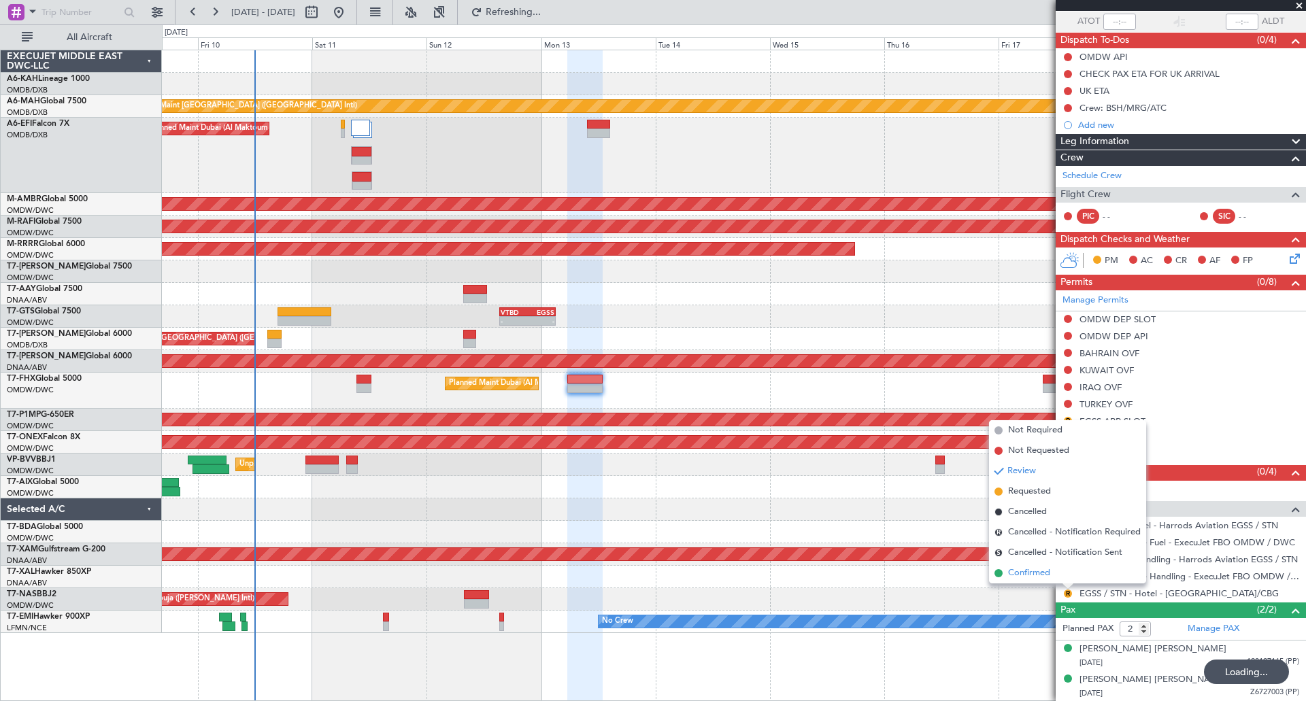
click at [1035, 571] on span "Confirmed" at bounding box center [1029, 574] width 42 height 14
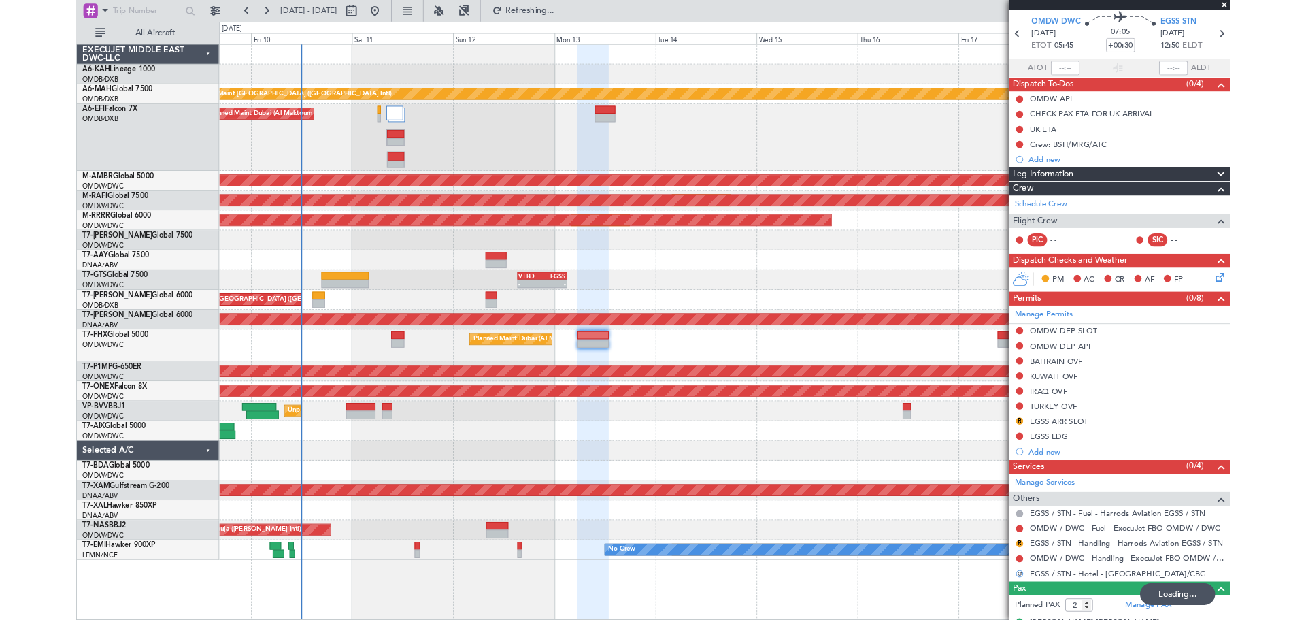
scroll to position [0, 0]
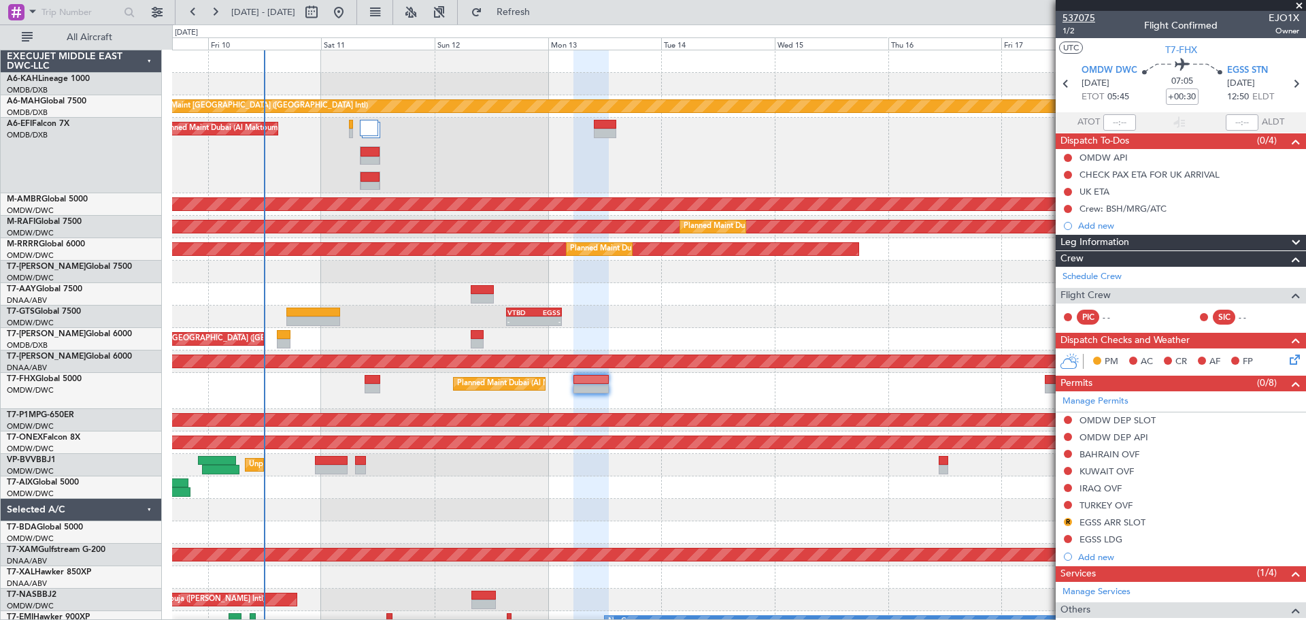
click at [1090, 16] on span "537075" at bounding box center [1079, 18] width 33 height 14
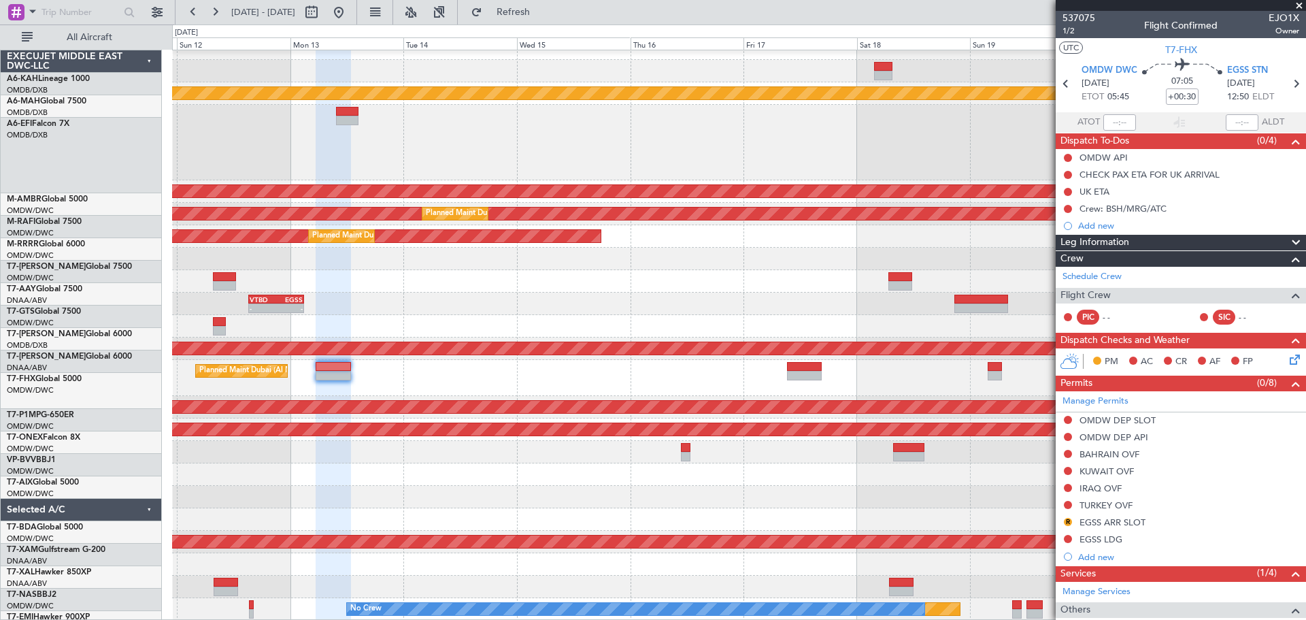
scroll to position [13, 0]
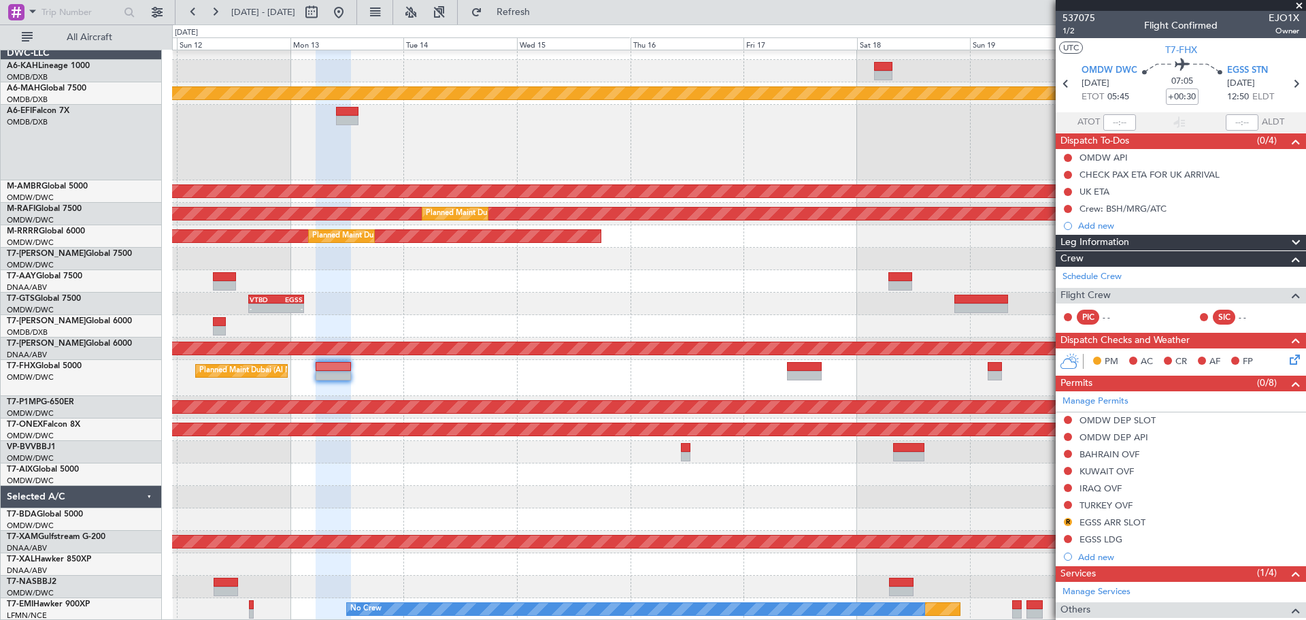
click at [493, 475] on div at bounding box center [738, 474] width 1133 height 22
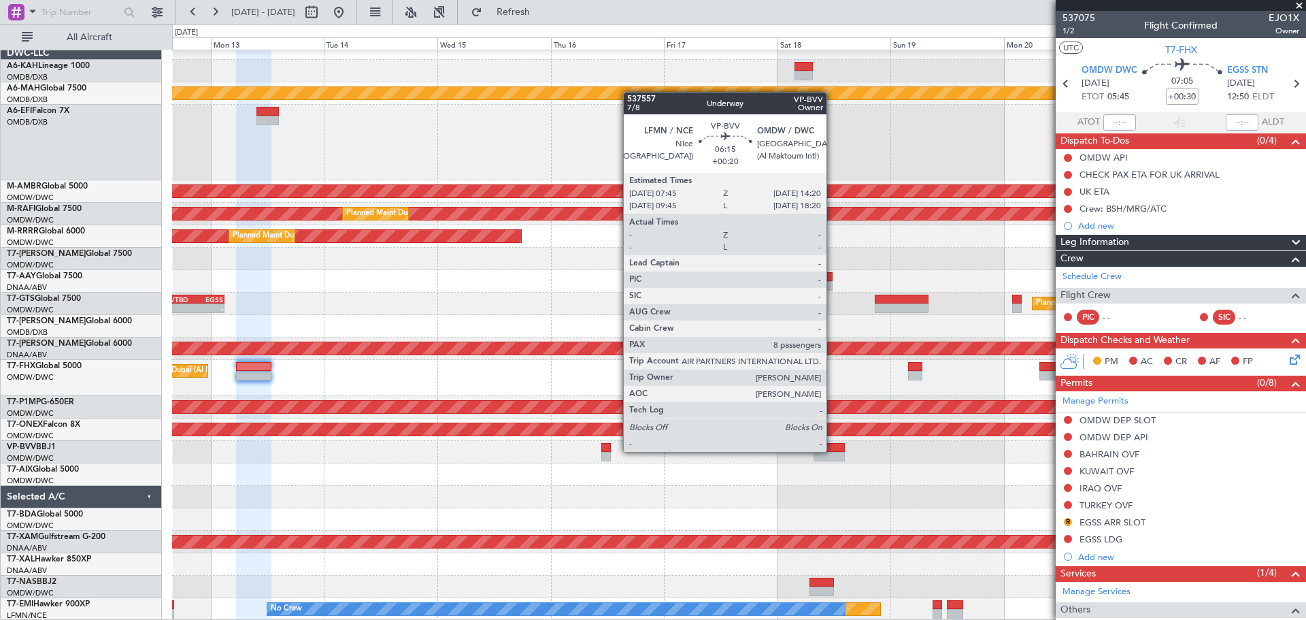
click at [833, 450] on div at bounding box center [829, 448] width 31 height 10
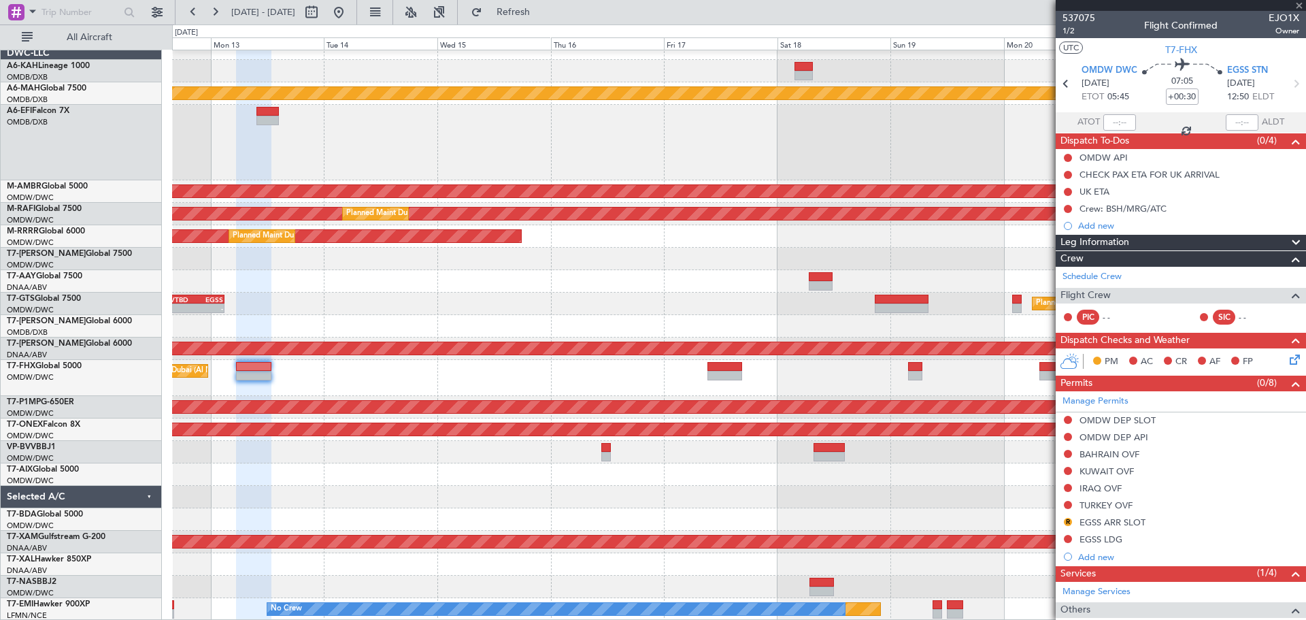
type input "+00:20"
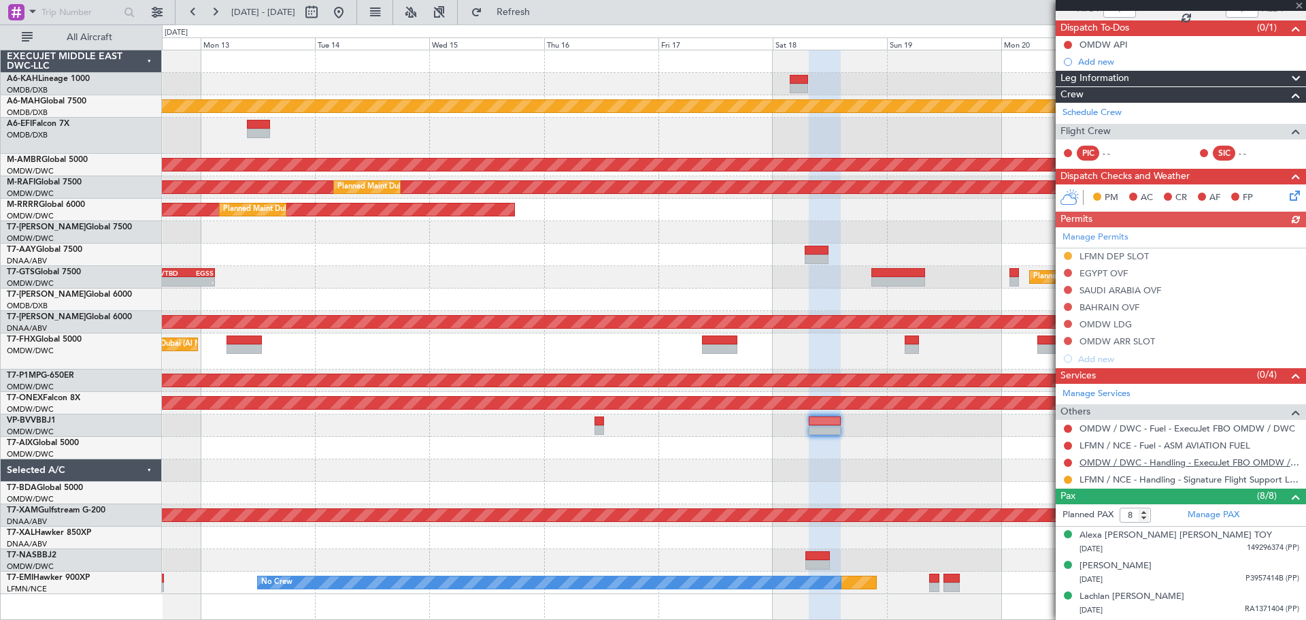
scroll to position [136, 0]
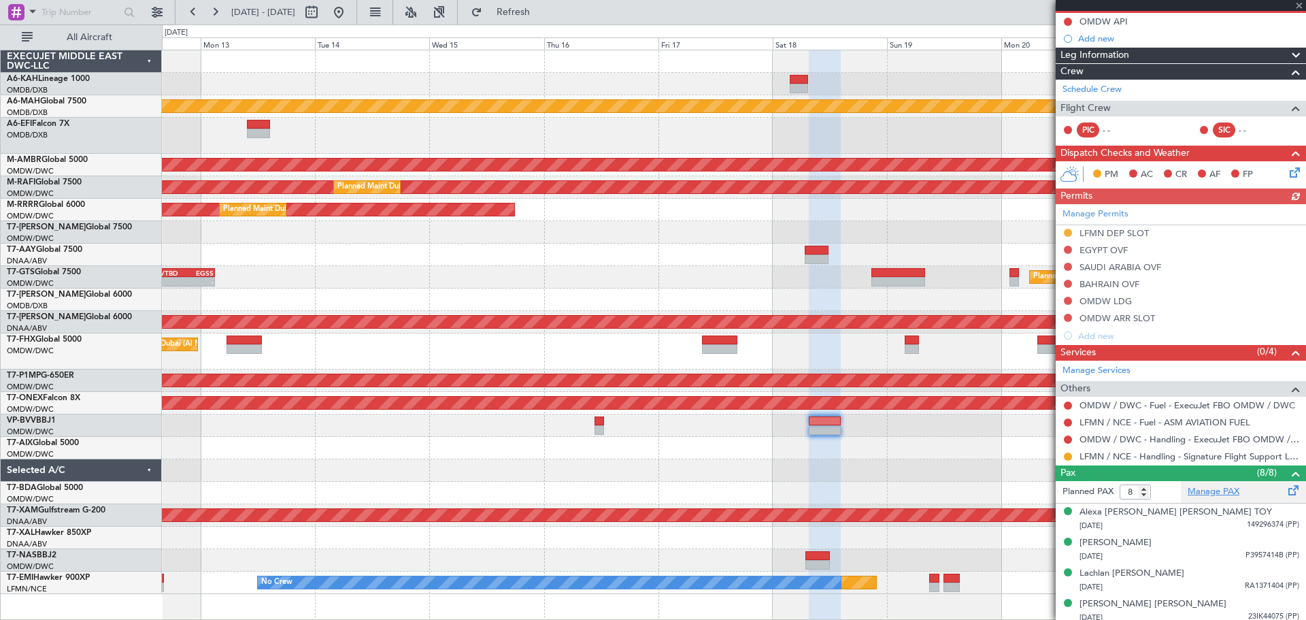
click at [1199, 495] on link "Manage PAX" at bounding box center [1214, 492] width 52 height 14
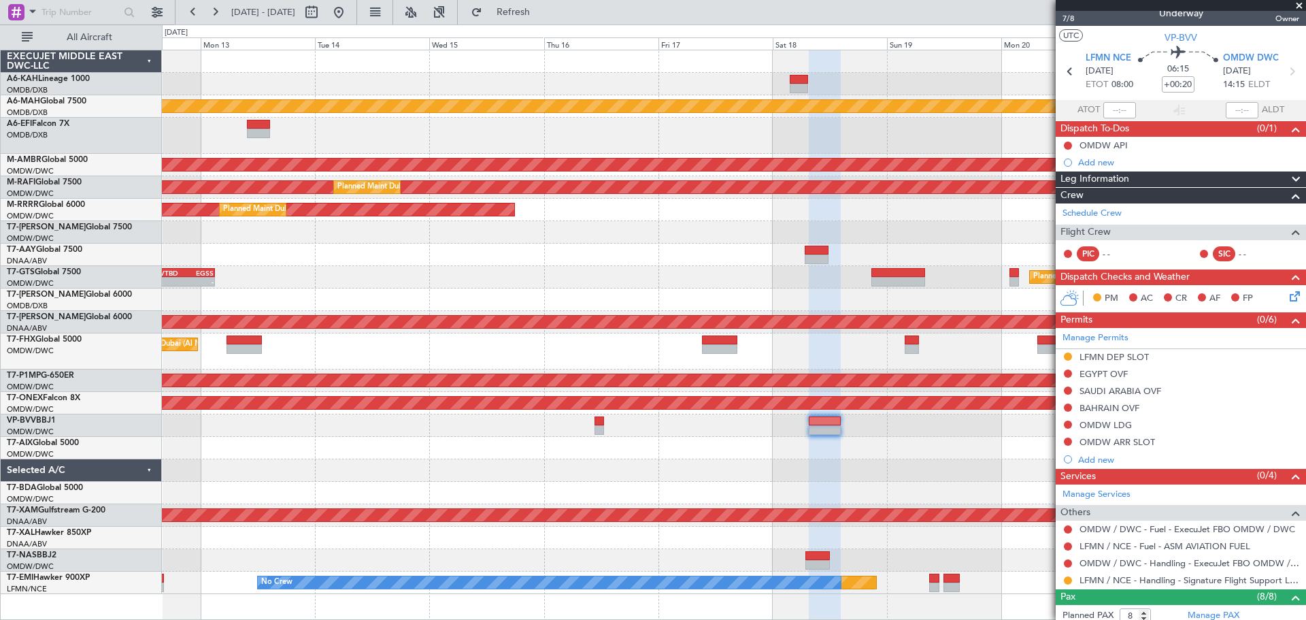
scroll to position [0, 0]
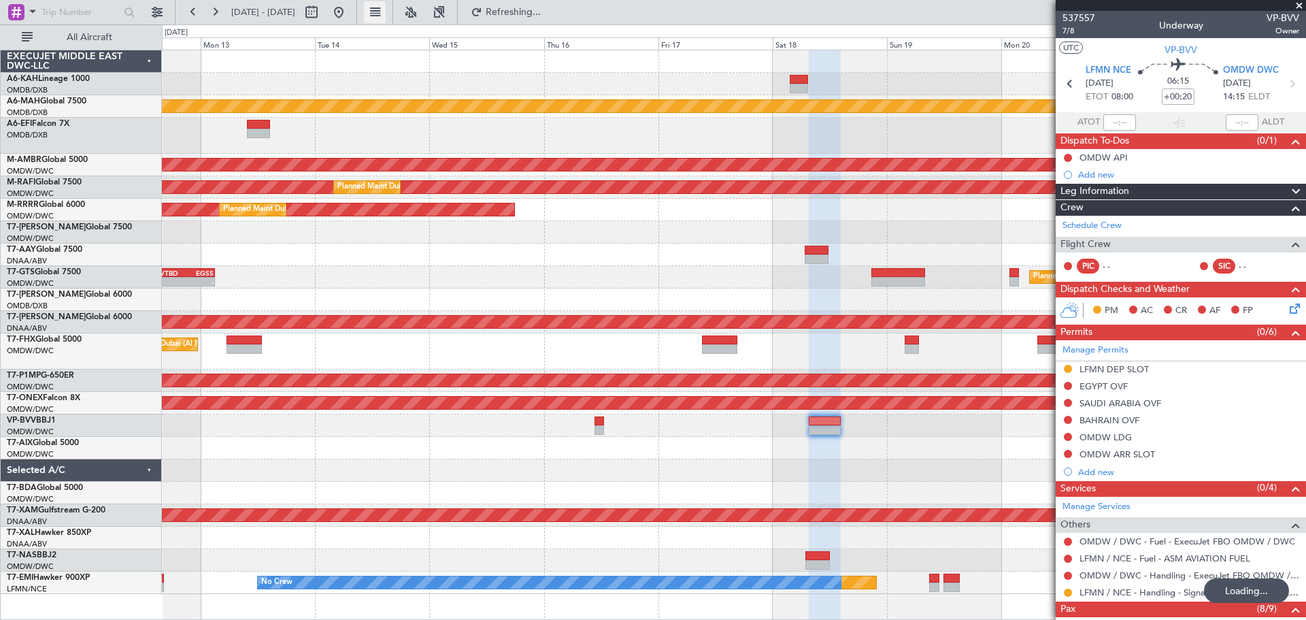
type input "9"
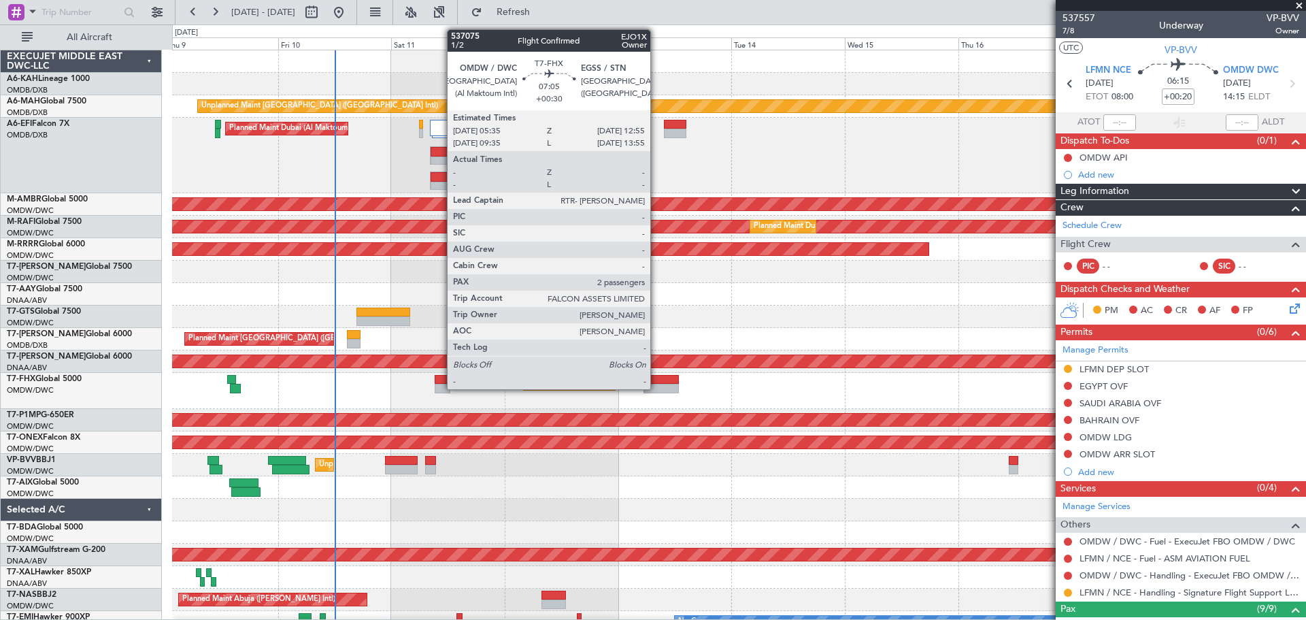
click at [656, 387] on div at bounding box center [661, 389] width 35 height 10
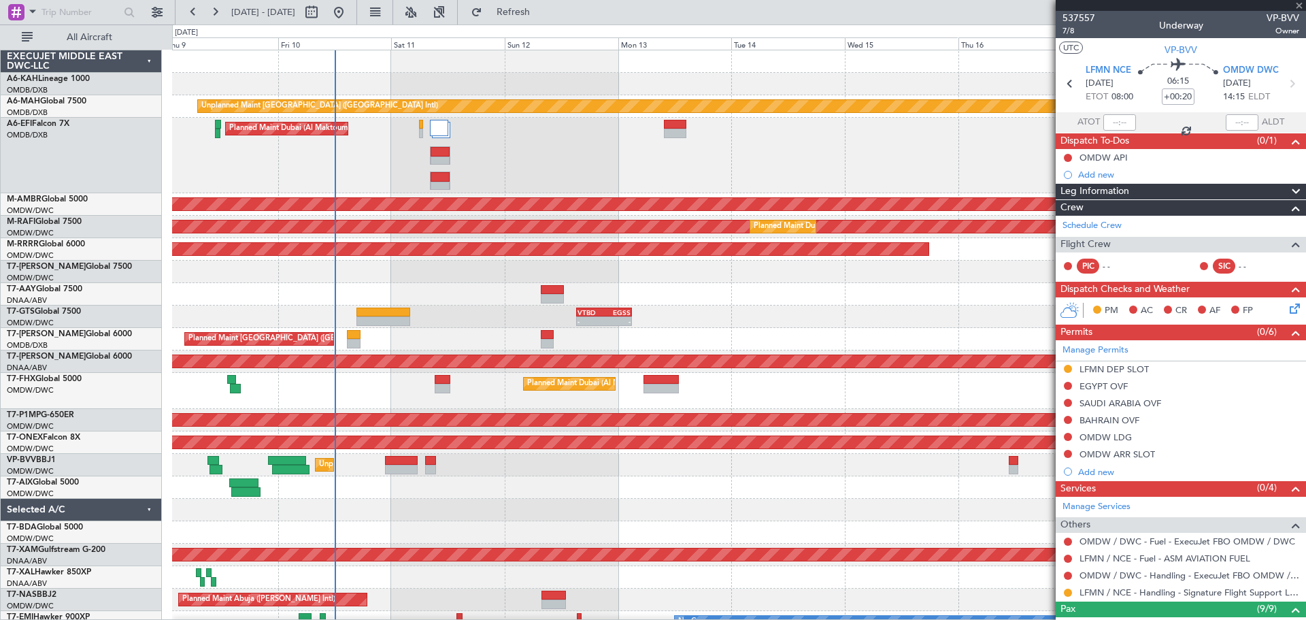
type input "+00:30"
type input "2"
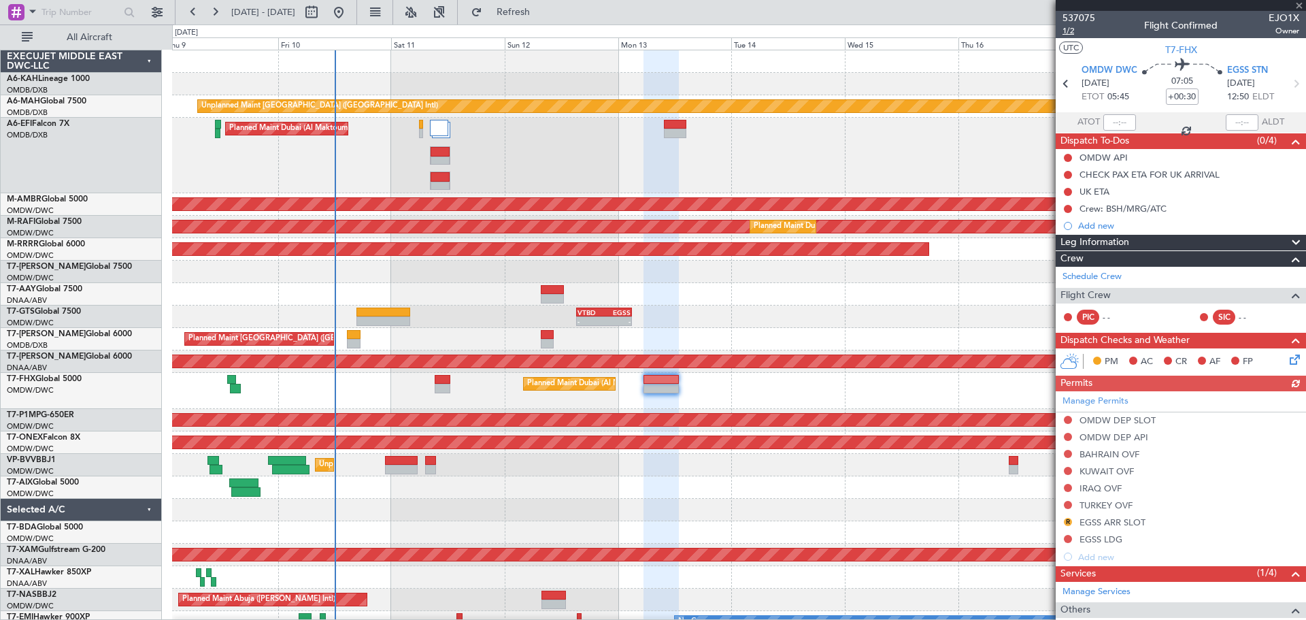
click at [1076, 27] on span "1/2" at bounding box center [1079, 31] width 33 height 12
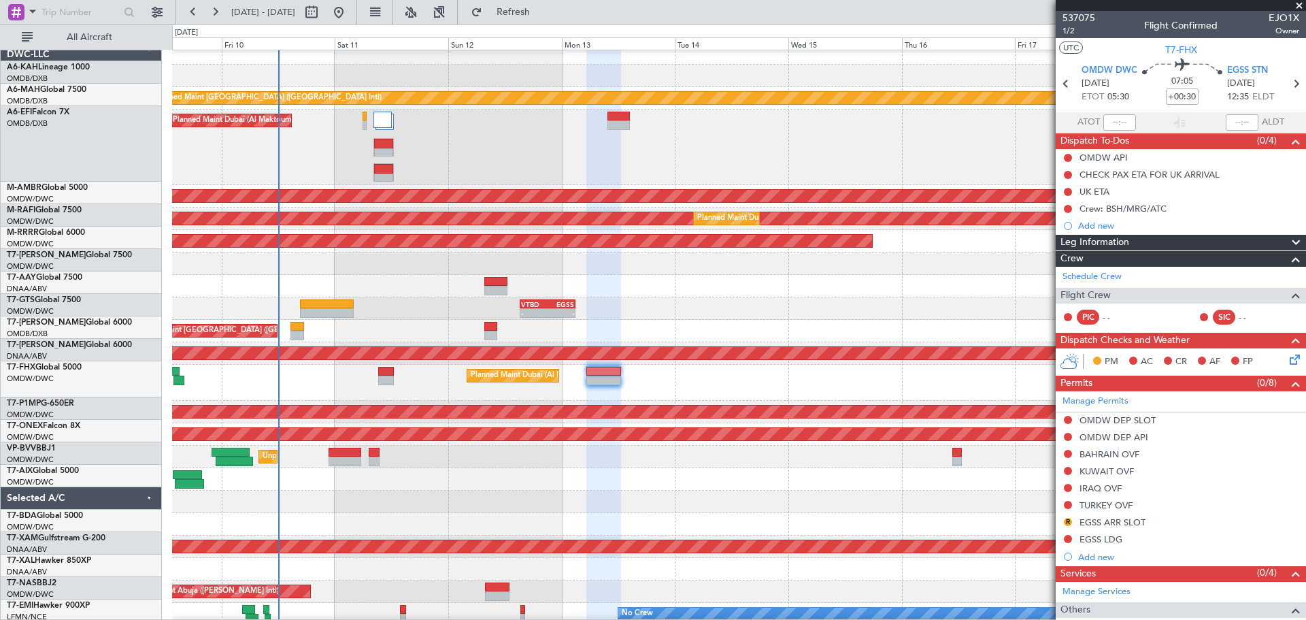
scroll to position [13, 0]
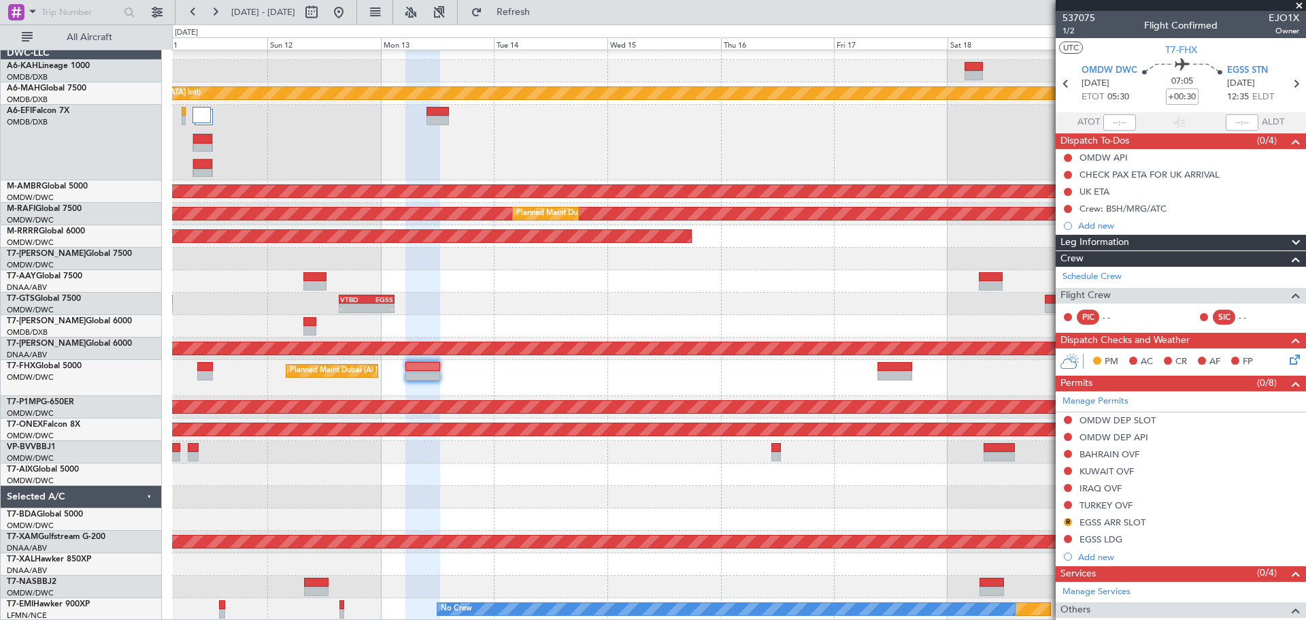
click at [559, 374] on div "Planned Maint Dubai (Al Maktoum Intl)" at bounding box center [738, 378] width 1133 height 36
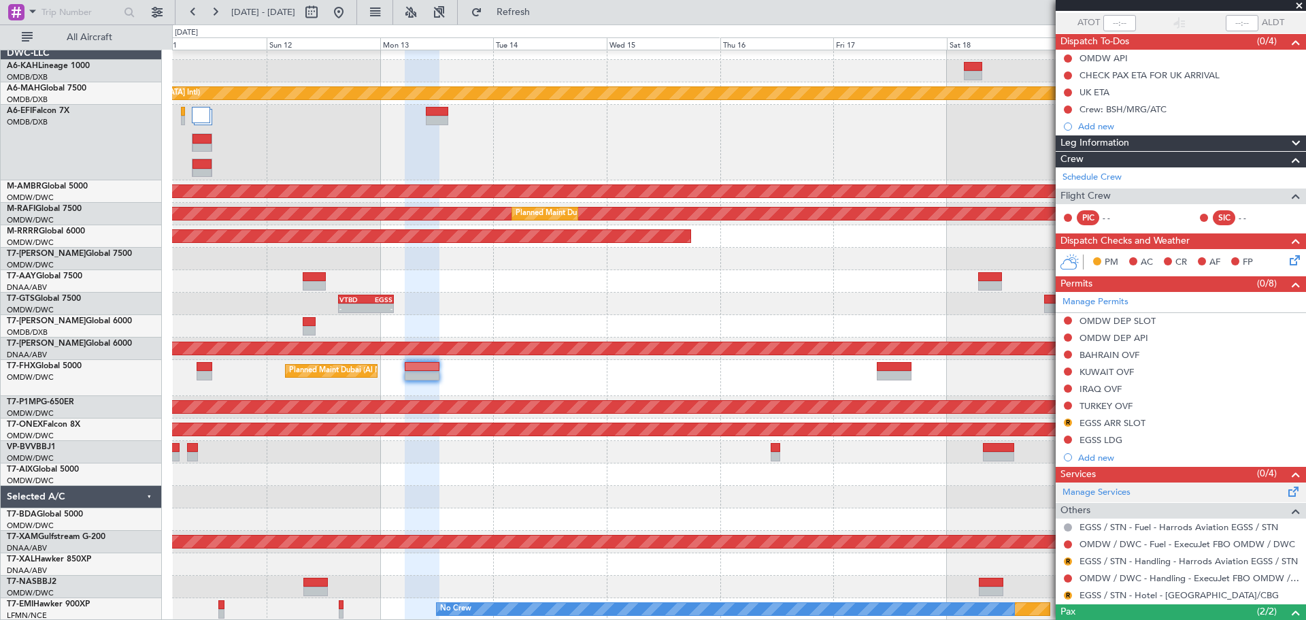
scroll to position [182, 0]
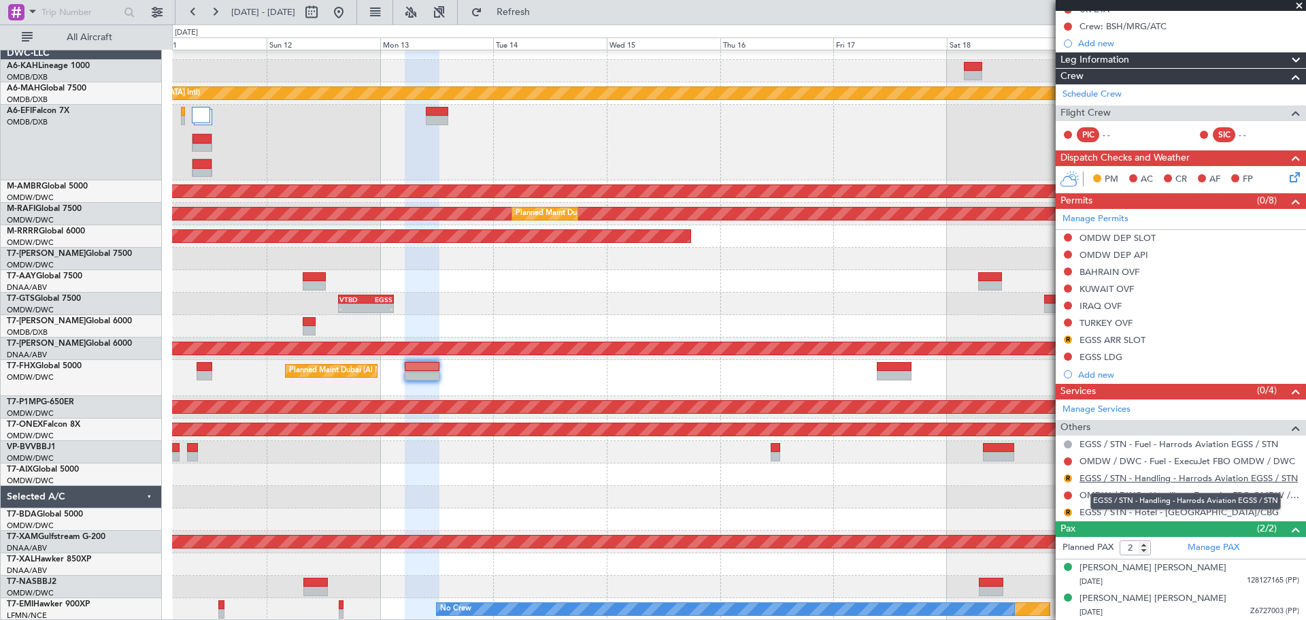
click at [1121, 480] on link "EGSS / STN - Handling - Harrods Aviation EGSS / STN" at bounding box center [1189, 478] width 218 height 12
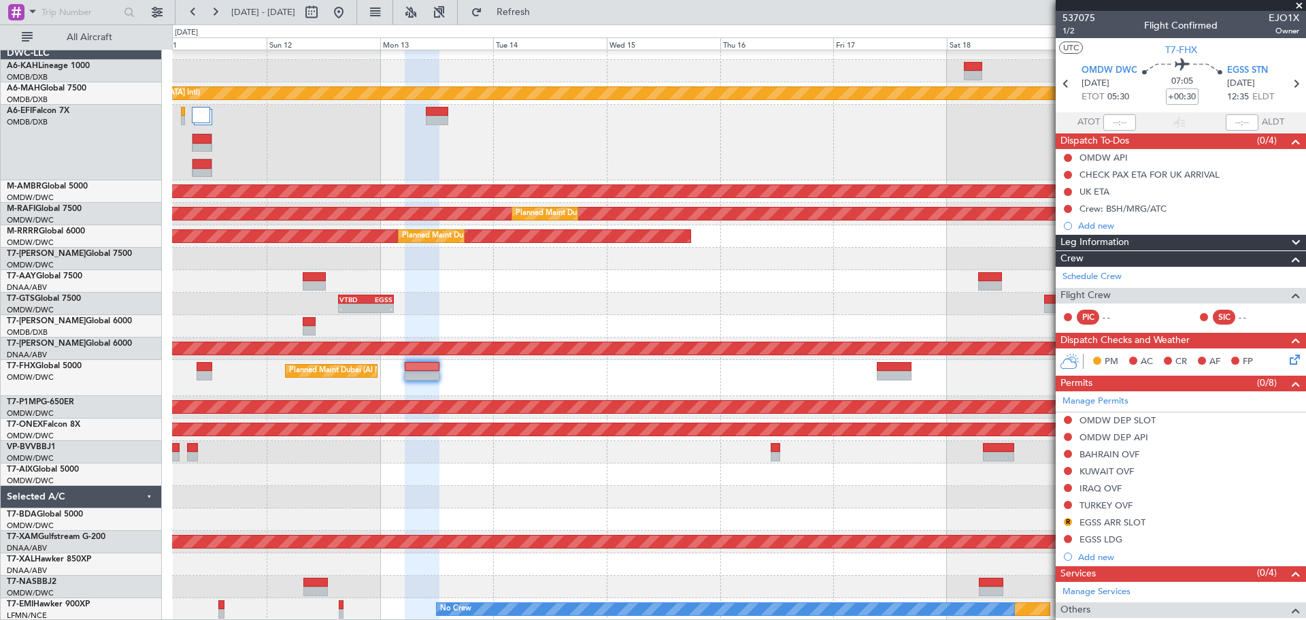
scroll to position [182, 0]
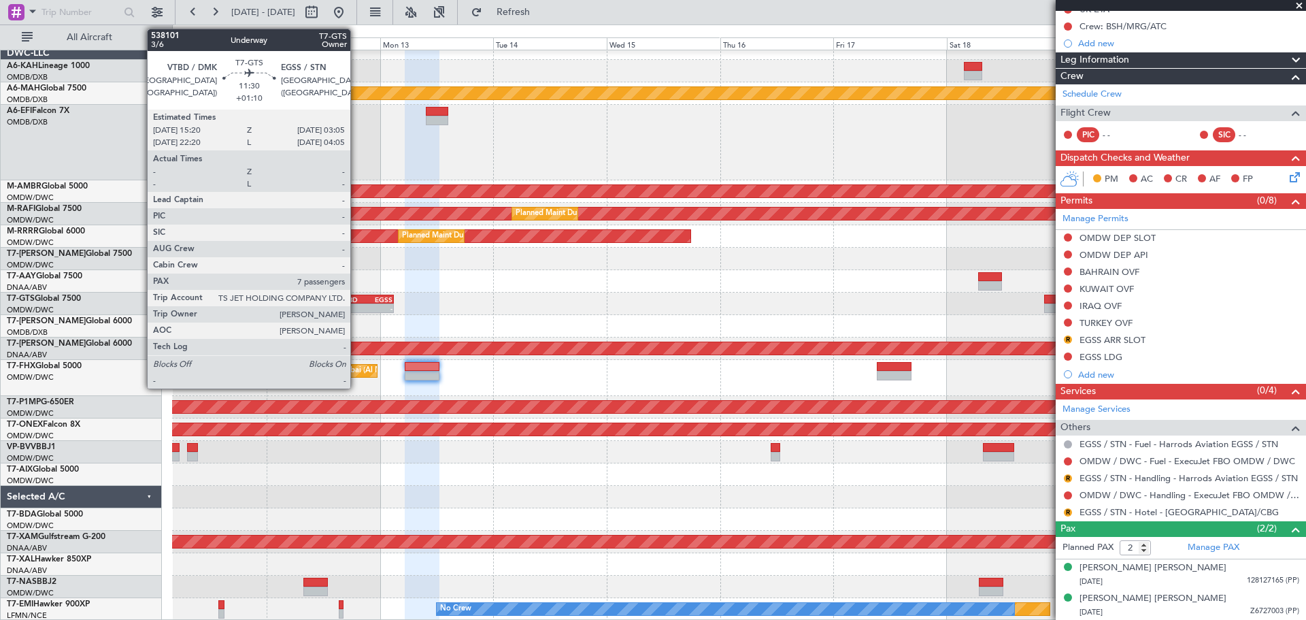
click at [356, 303] on div "- -" at bounding box center [366, 308] width 56 height 10
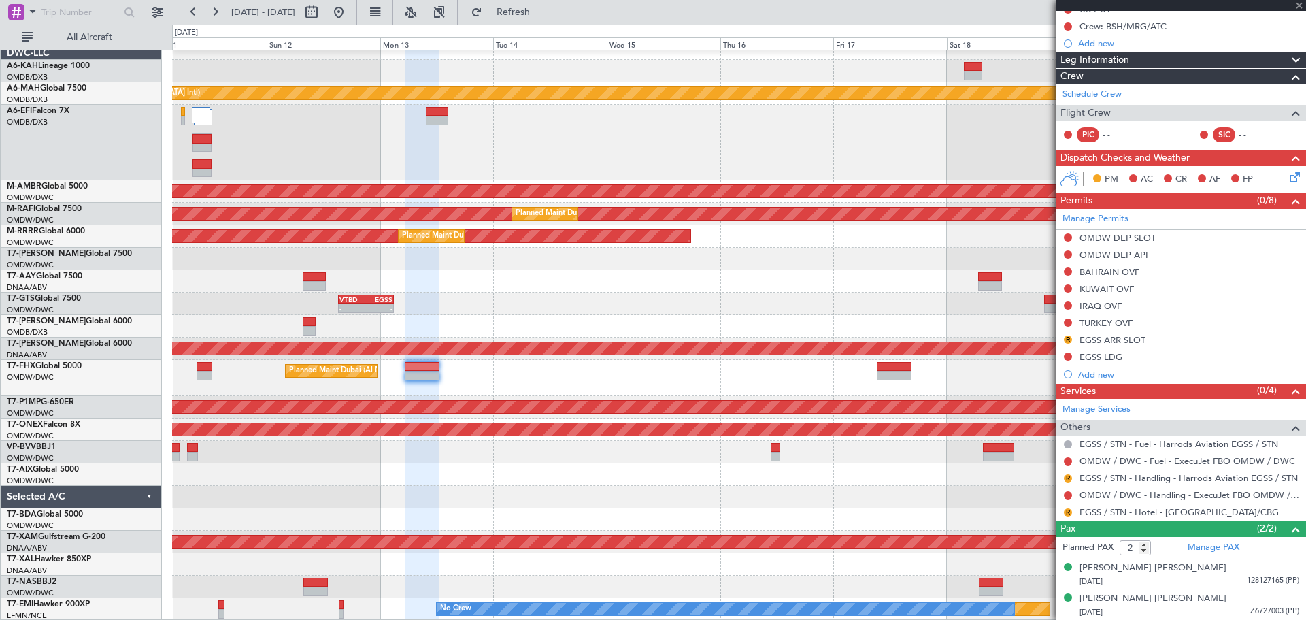
type input "+01:10"
type input "7"
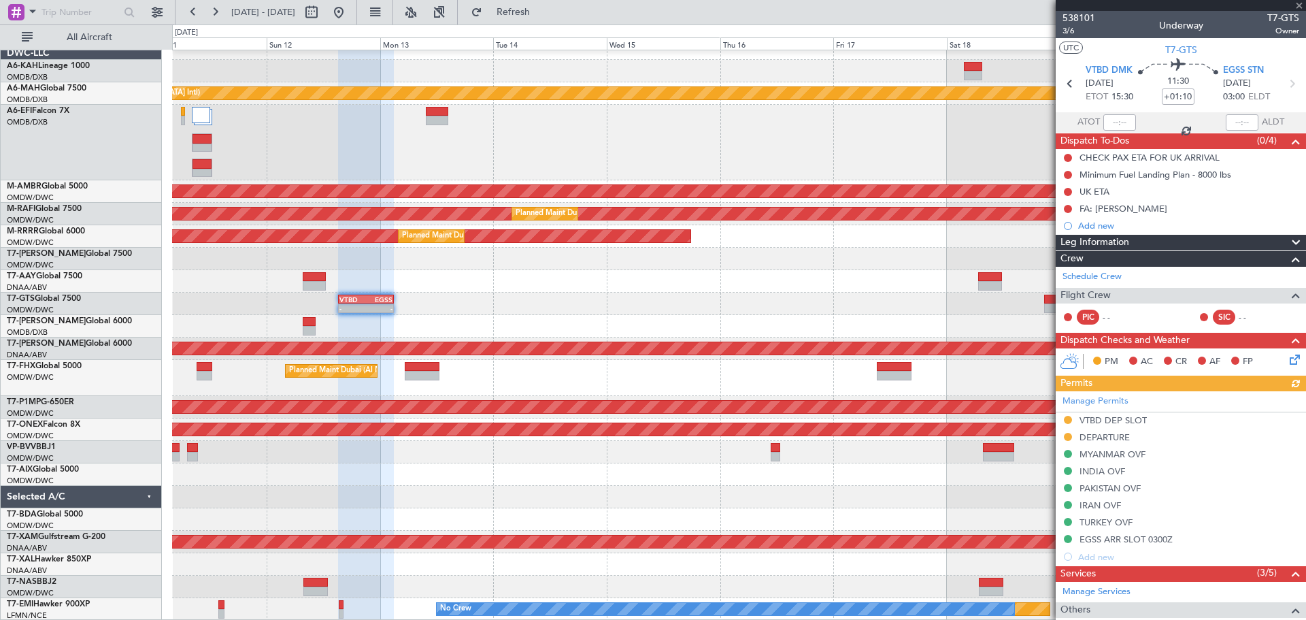
scroll to position [13, 0]
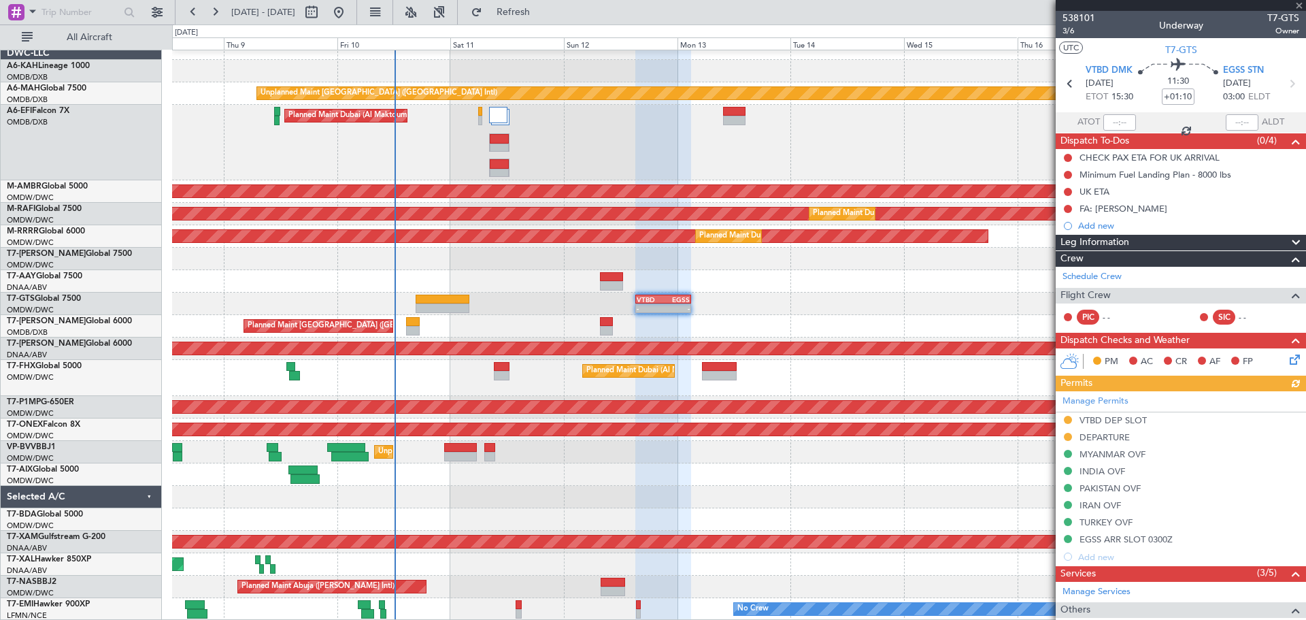
click at [846, 304] on div "- - VTBD 15:20 Z EGSS 03:05 Z 17:40 Z 05:40 Z VTBD 17:20 Z EGSS 05:10 Z Planned…" at bounding box center [738, 304] width 1133 height 22
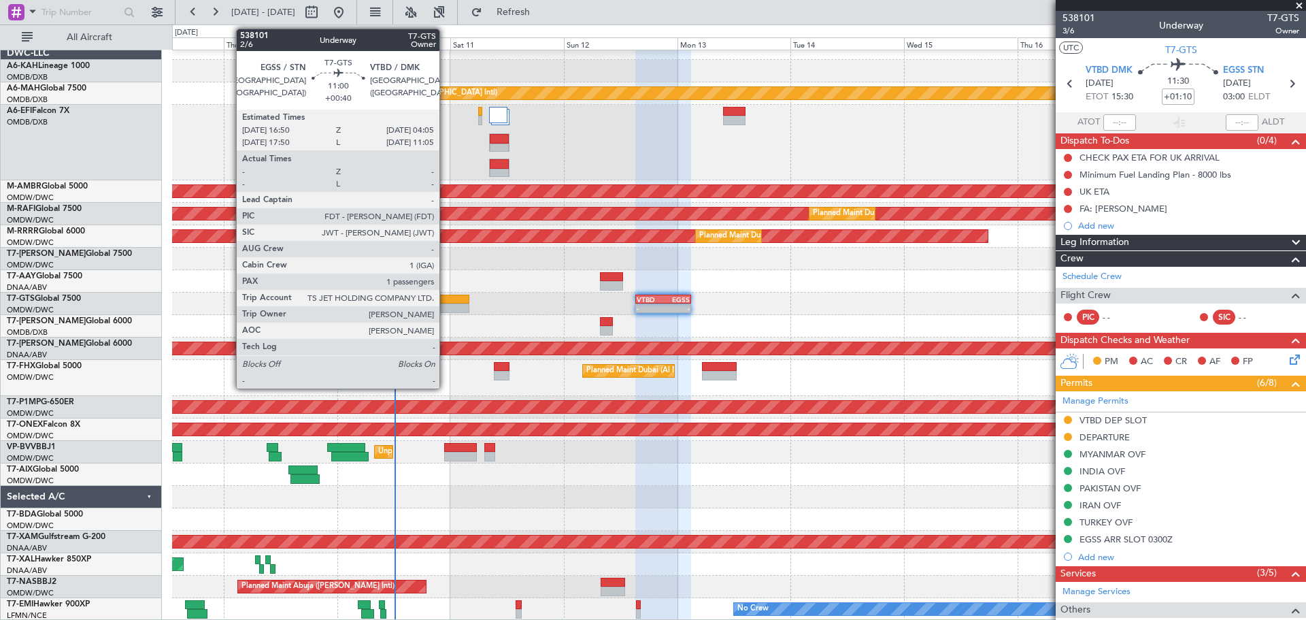
click at [446, 304] on div at bounding box center [443, 308] width 54 height 10
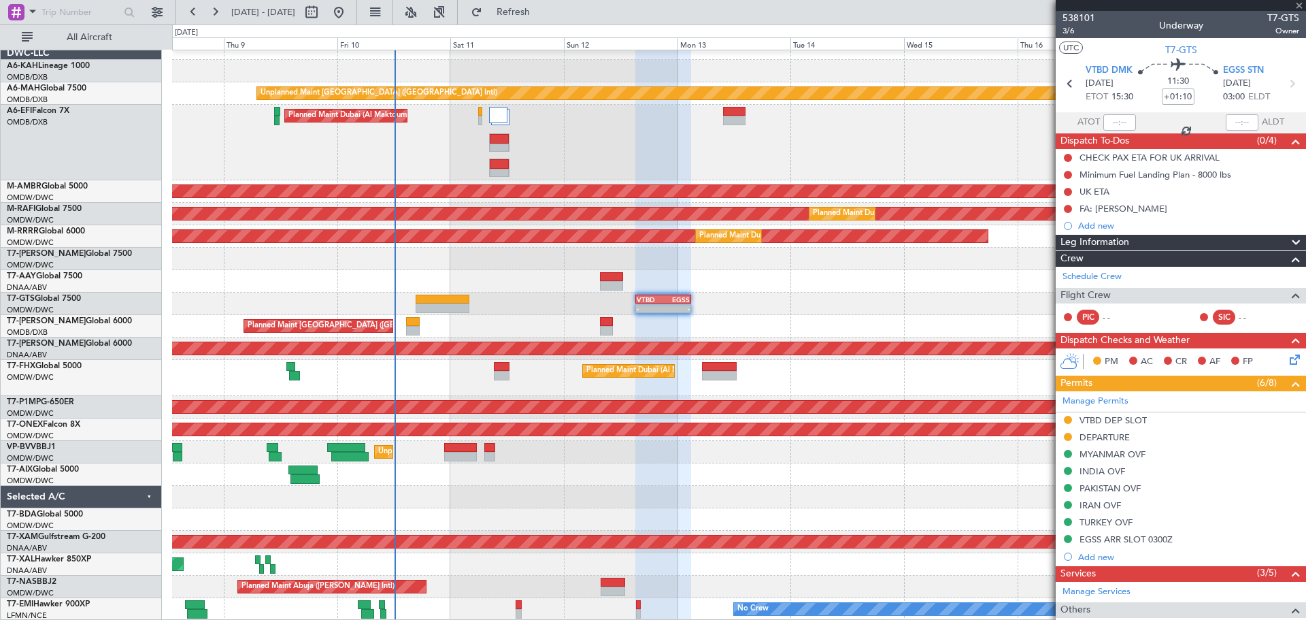
type input "+00:40"
type input "1"
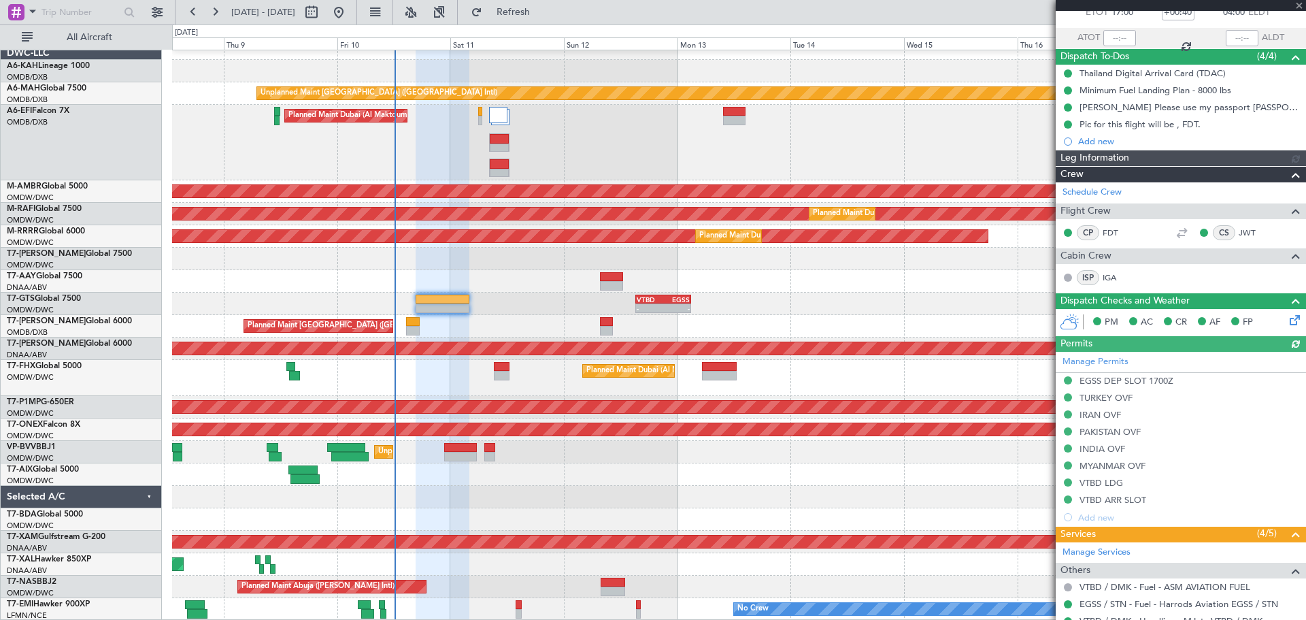
type input "[PERSON_NAME] (ANI)"
type input "7425"
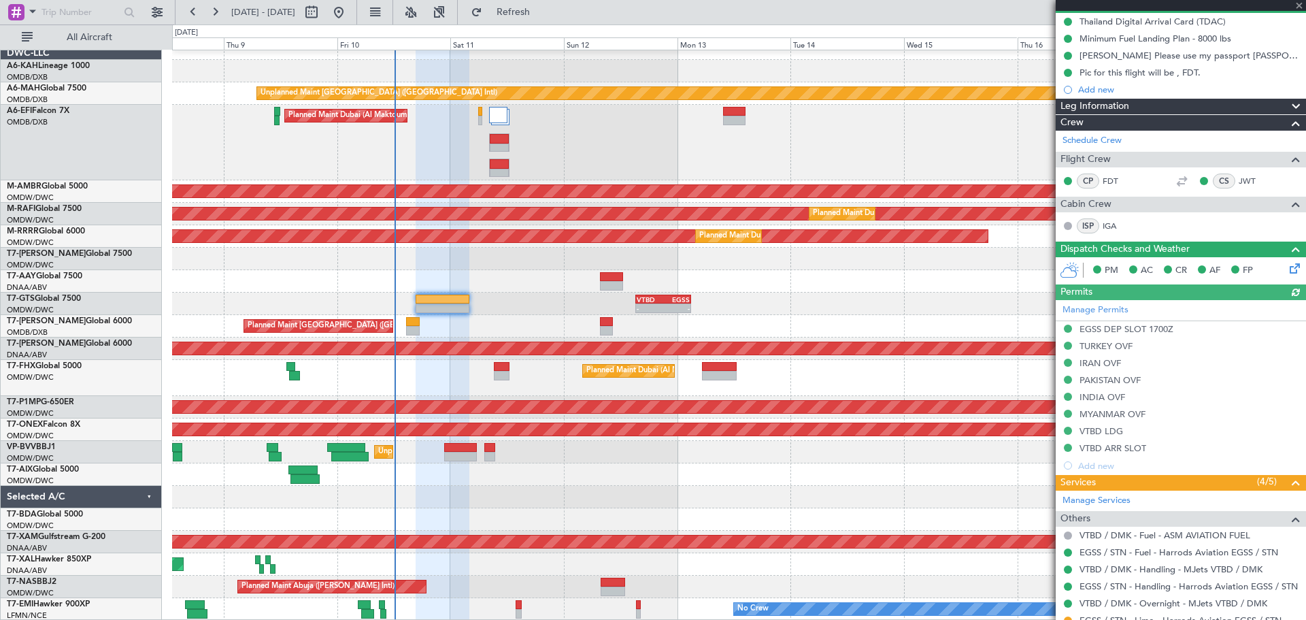
scroll to position [214, 0]
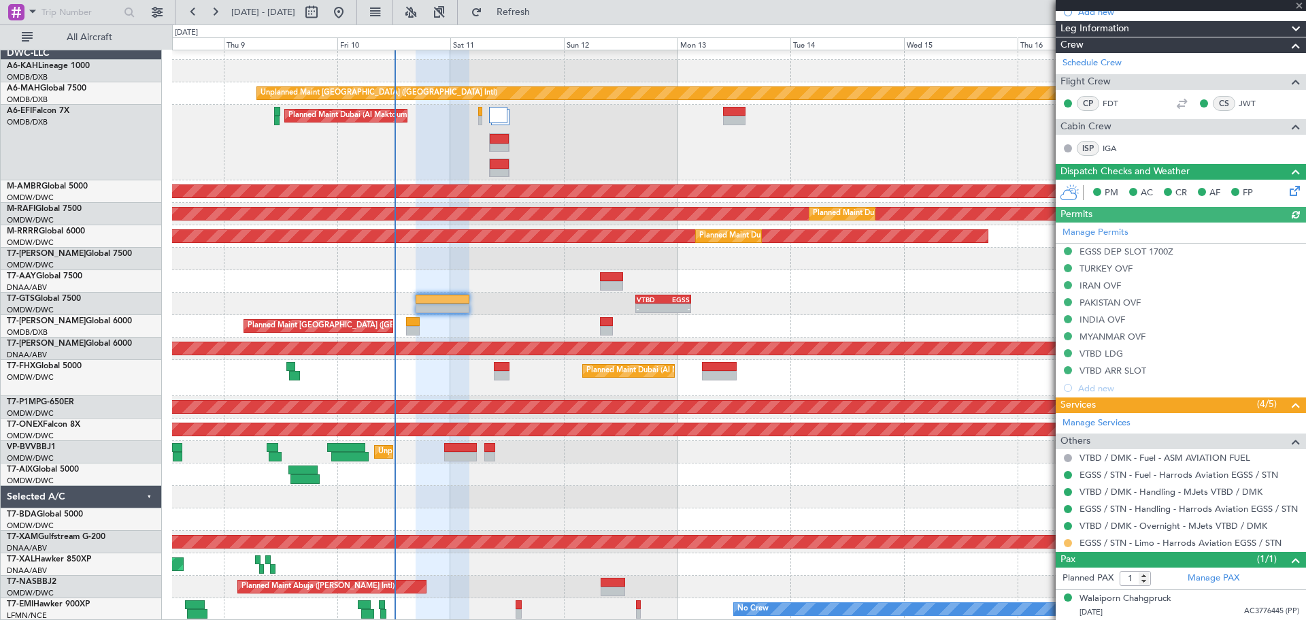
click at [1065, 541] on button at bounding box center [1068, 543] width 8 height 8
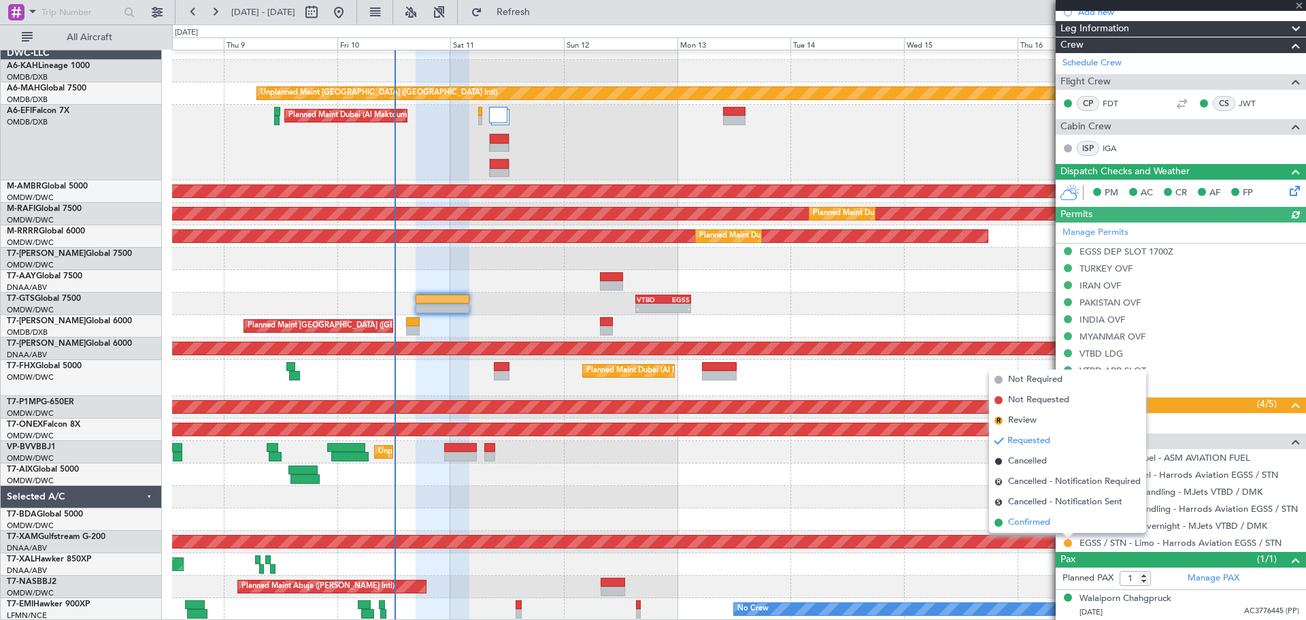
click at [1040, 522] on span "Confirmed" at bounding box center [1029, 523] width 42 height 14
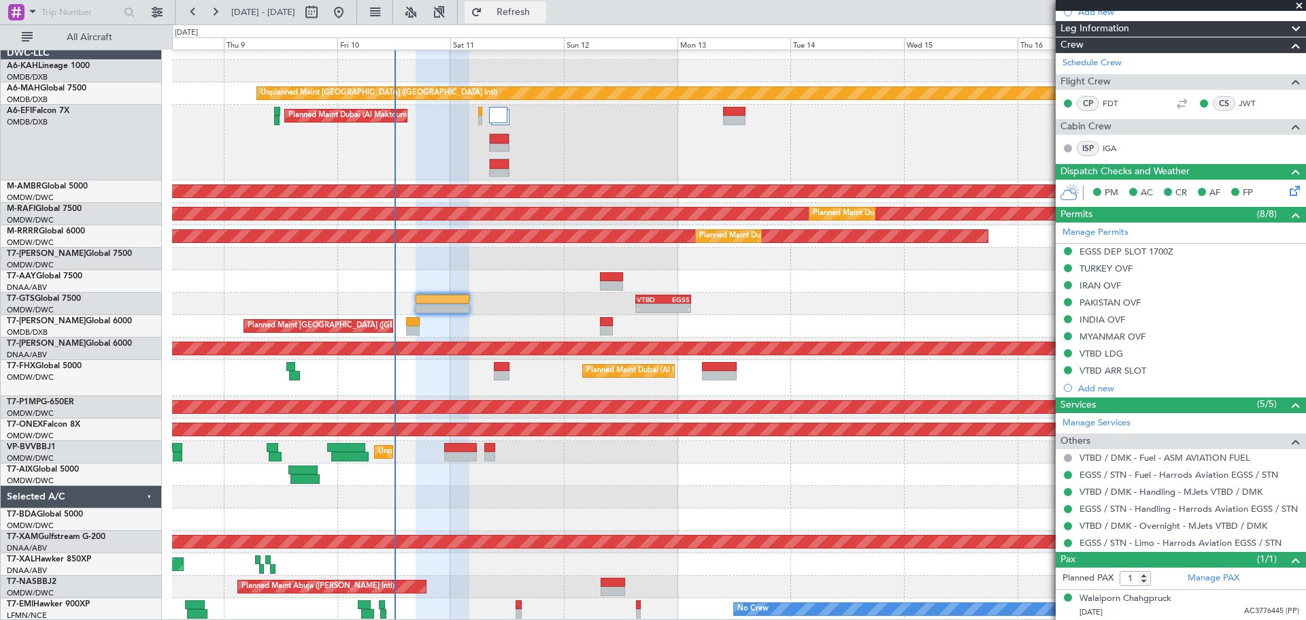
click at [542, 12] on span "Refresh" at bounding box center [513, 12] width 57 height 10
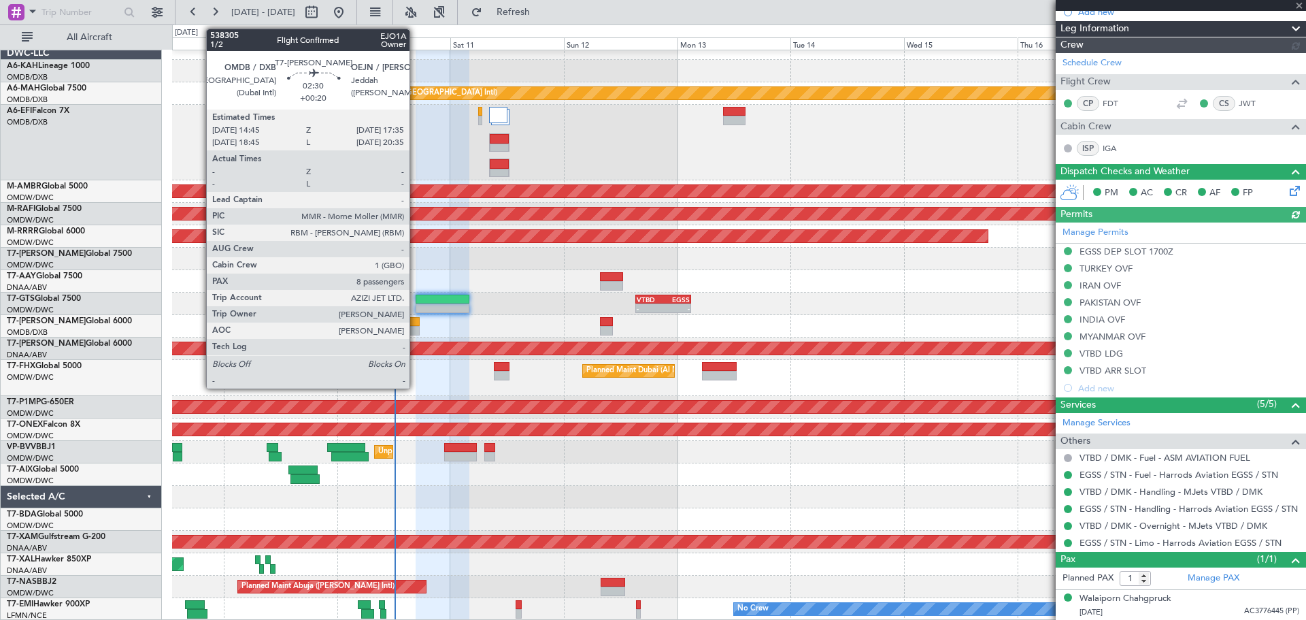
type input "[PERSON_NAME] (ANI)"
type input "7425"
click at [416, 327] on div at bounding box center [413, 331] width 14 height 10
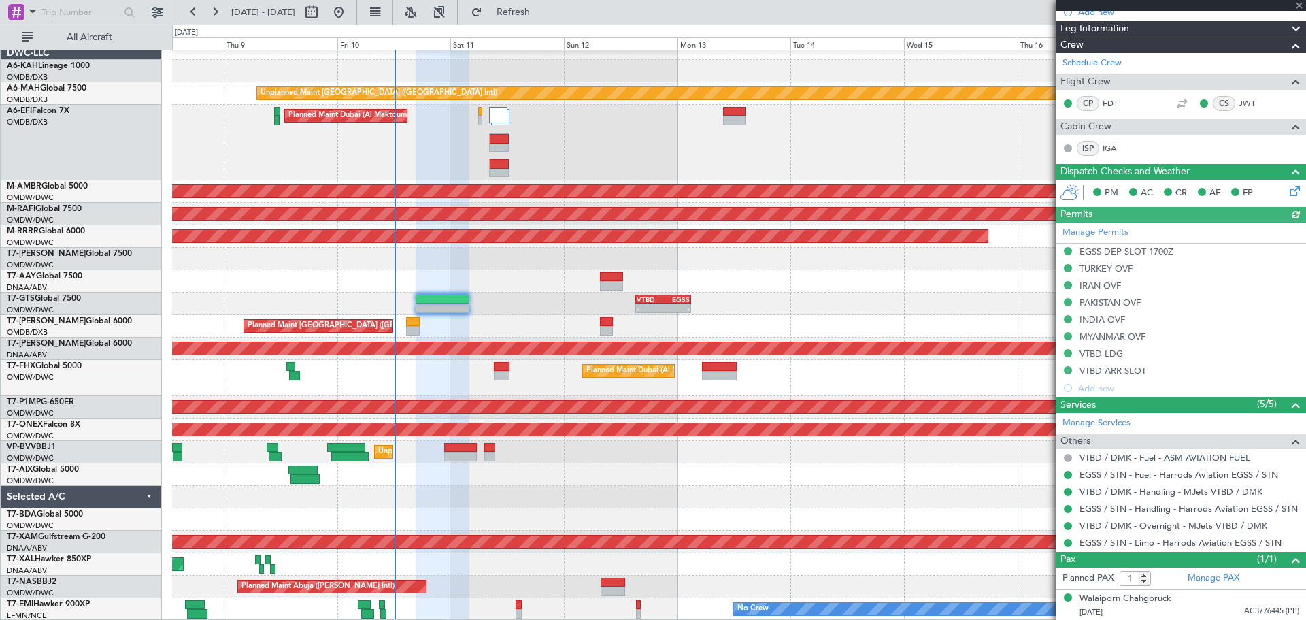
type input "+00:20"
type input "8"
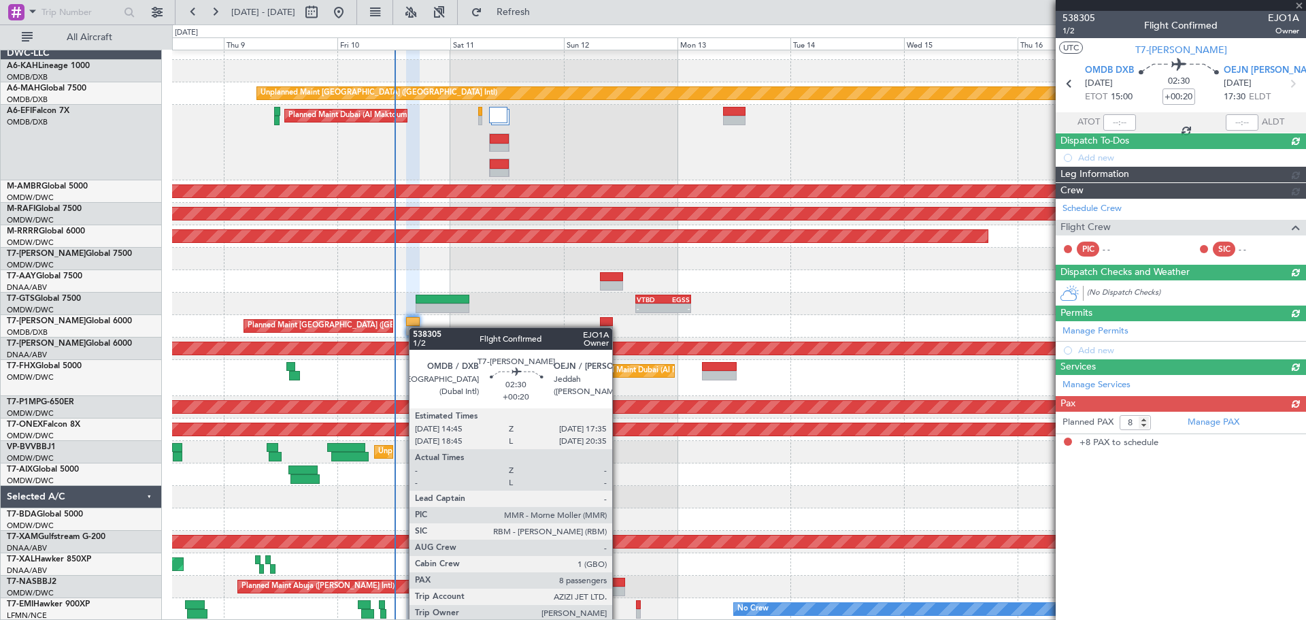
scroll to position [0, 0]
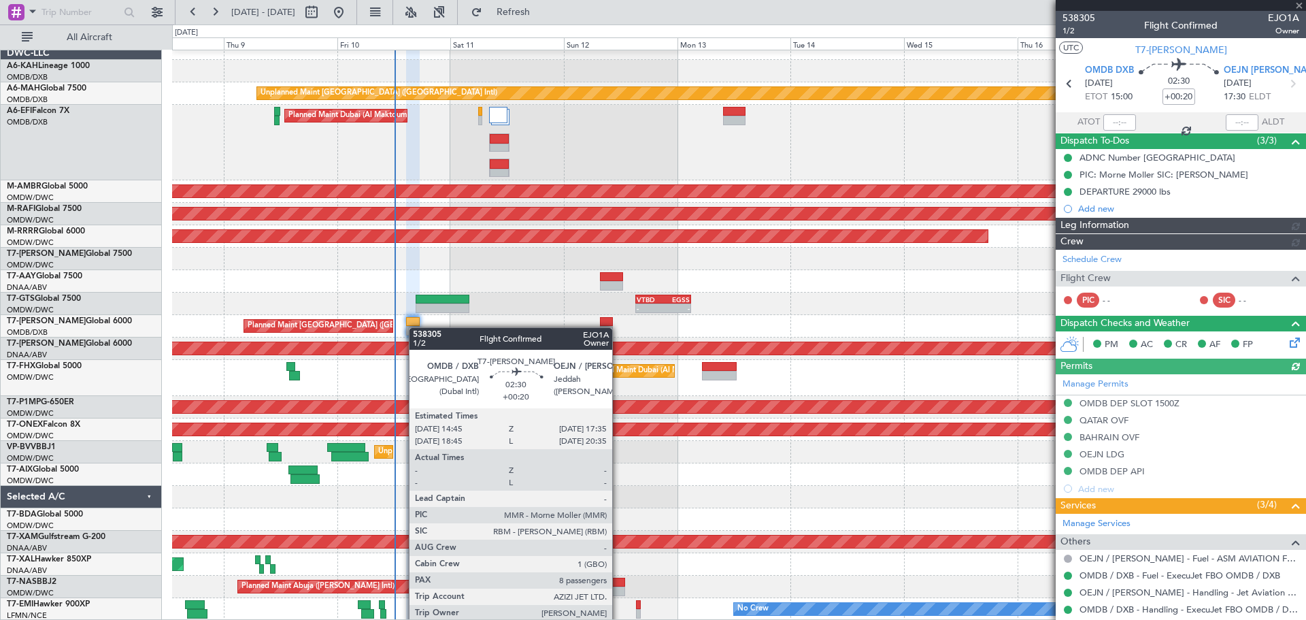
type input "[PERSON_NAME] (ANI)"
type input "7438"
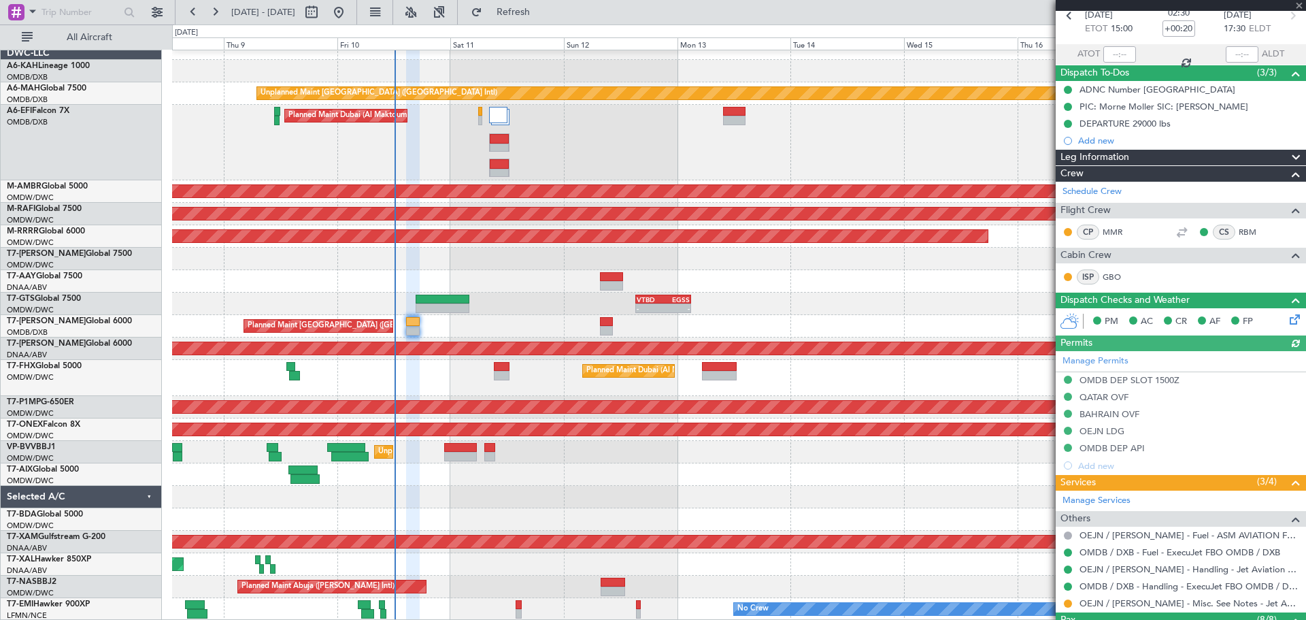
scroll to position [272, 0]
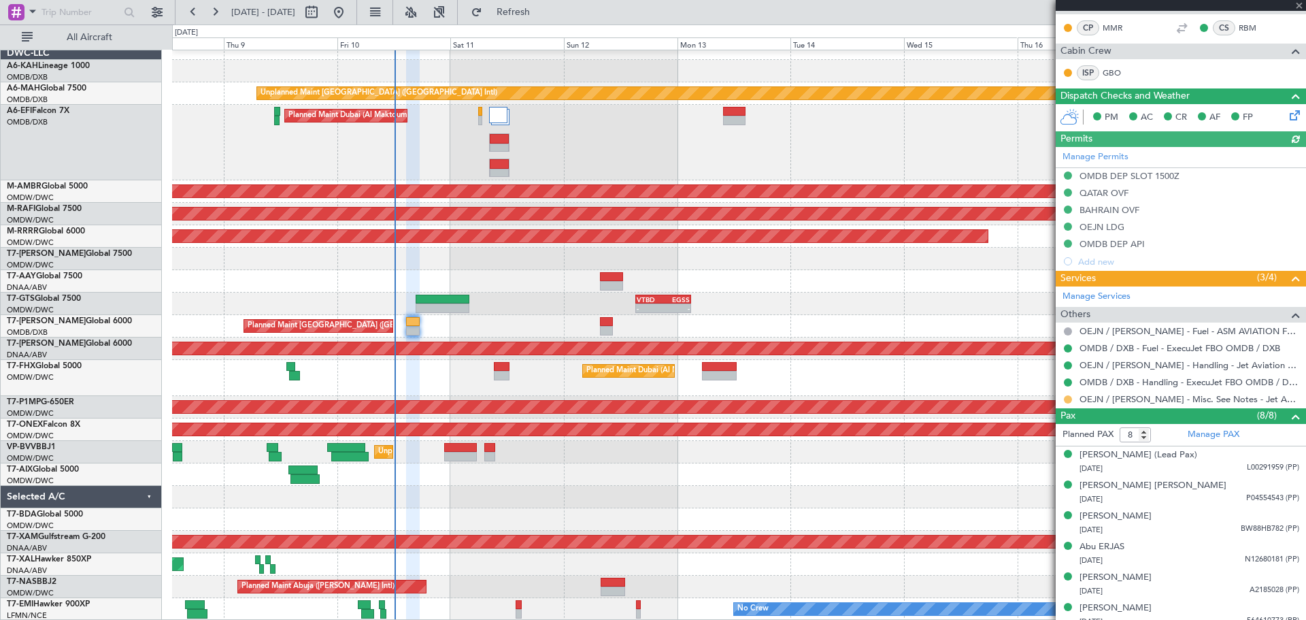
click at [1066, 397] on button at bounding box center [1068, 399] width 8 height 8
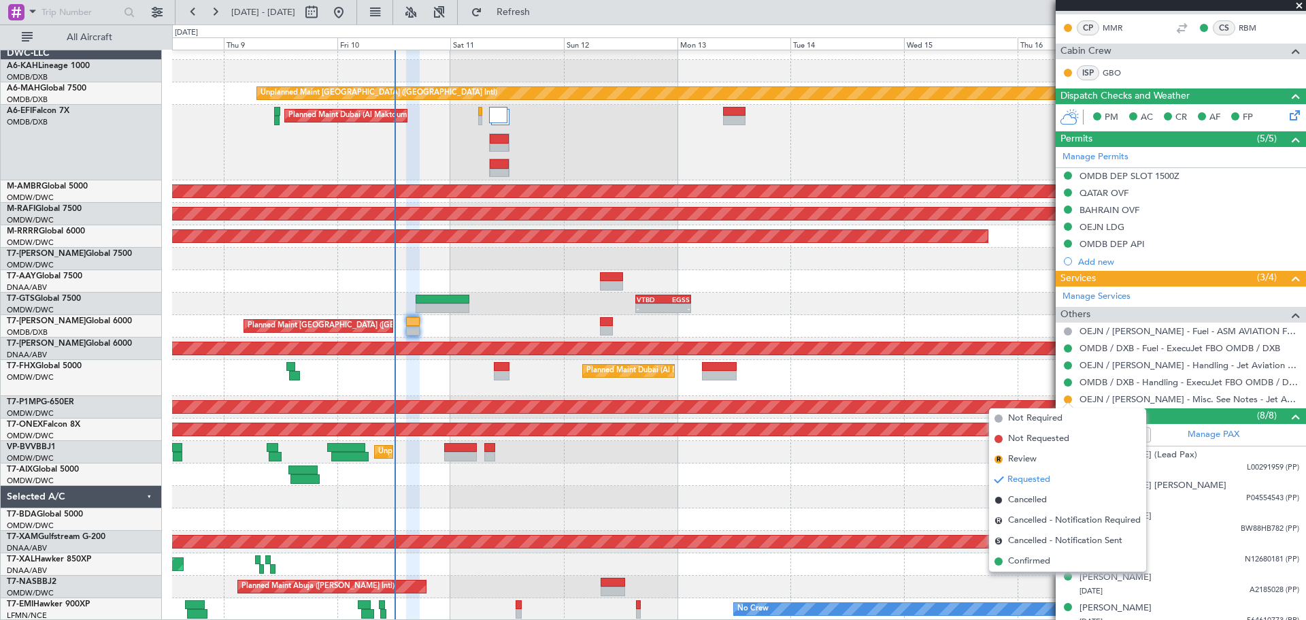
click at [916, 385] on div "Planned Maint Dubai (Al Maktoum Intl) Unplanned Maint [GEOGRAPHIC_DATA] (Al Mak…" at bounding box center [738, 378] width 1133 height 36
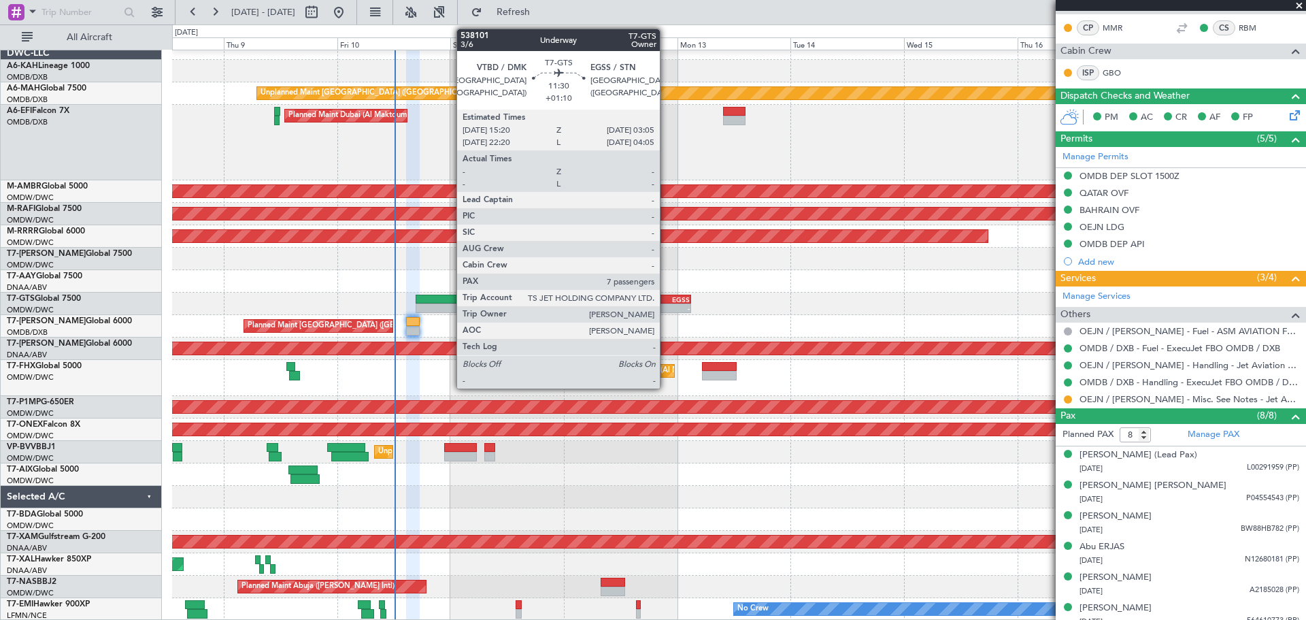
click at [666, 307] on div "-" at bounding box center [676, 308] width 27 height 8
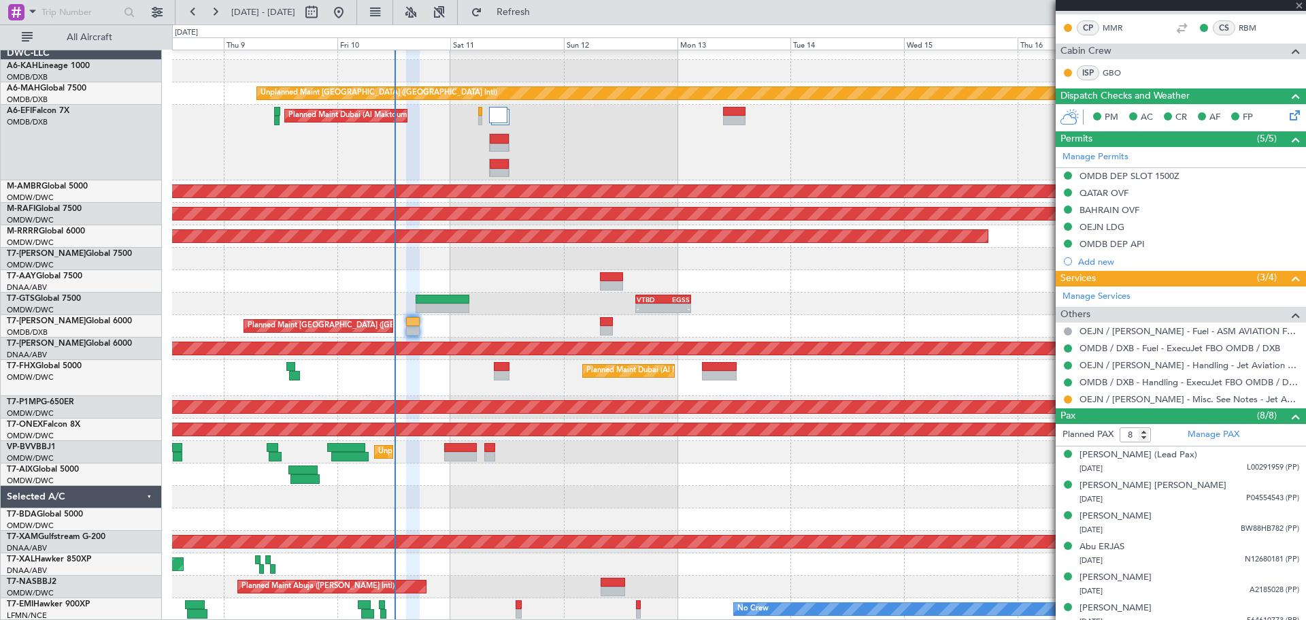
type input "+01:10"
type input "7"
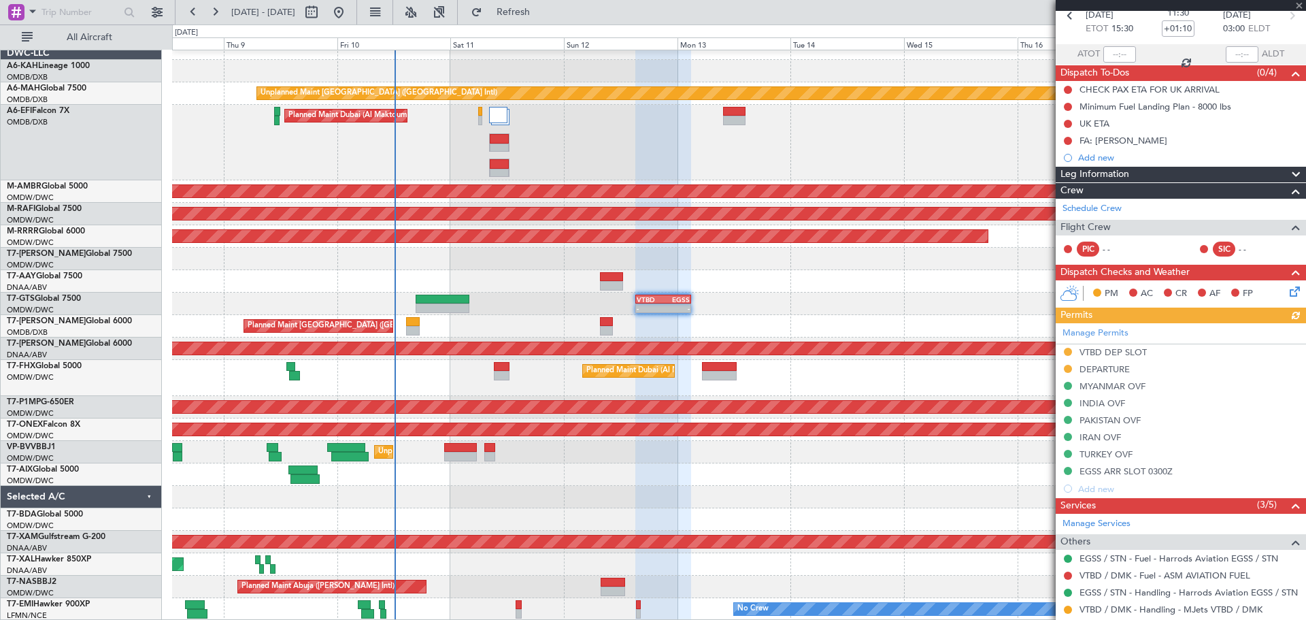
scroll to position [136, 0]
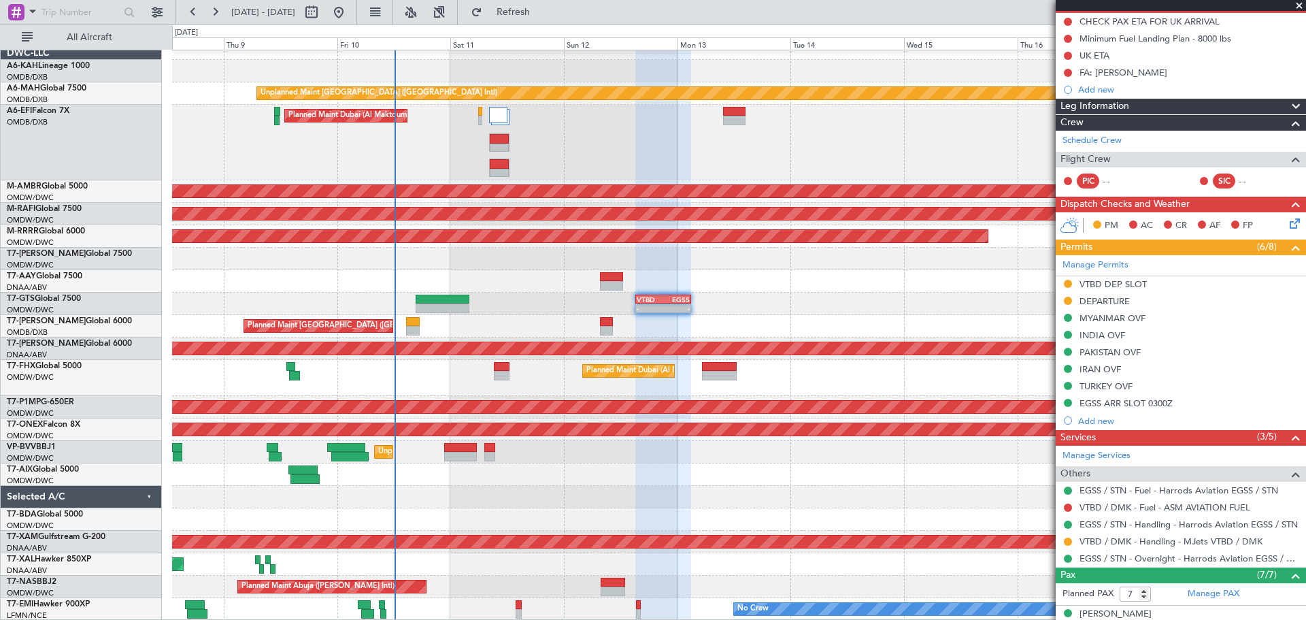
click at [1110, 299] on div "DEPARTURE" at bounding box center [1105, 301] width 50 height 12
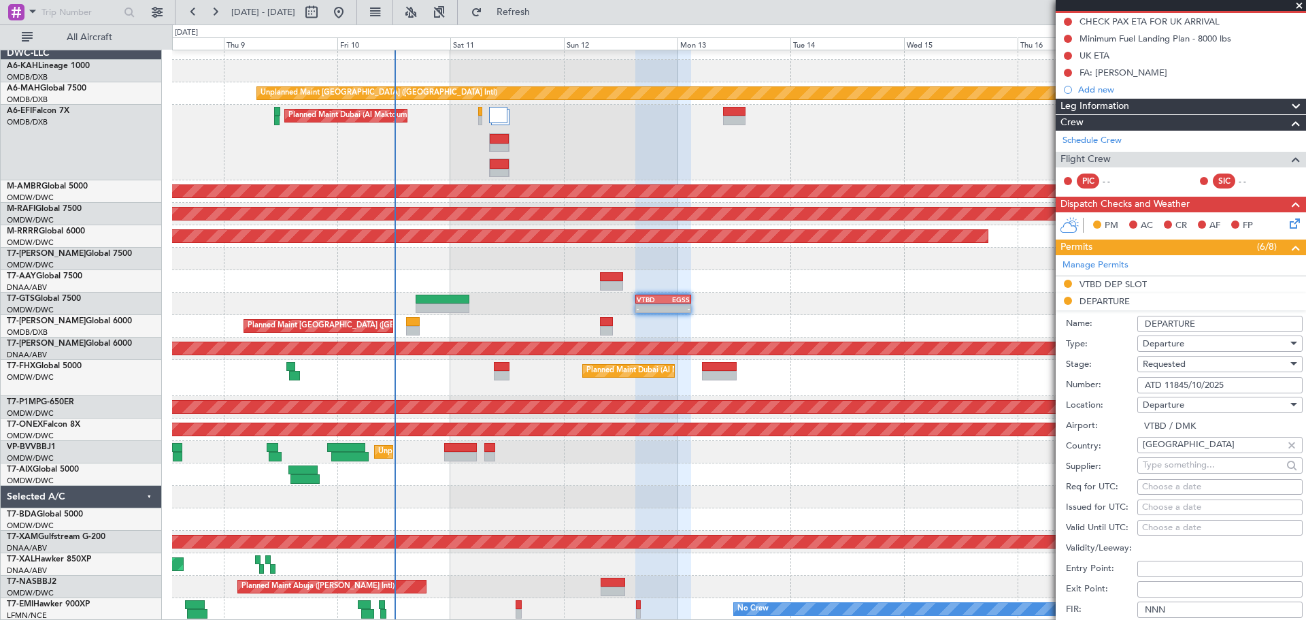
drag, startPoint x: 1250, startPoint y: 382, endPoint x: 982, endPoint y: 382, distance: 267.4
click at [991, 382] on fb-app "[DATE] - [DATE] Refresh Quick Links All Aircraft Unplanned Maint [GEOGRAPHIC_DA…" at bounding box center [653, 315] width 1306 height 610
click at [1162, 364] on span "Requested" at bounding box center [1164, 364] width 43 height 12
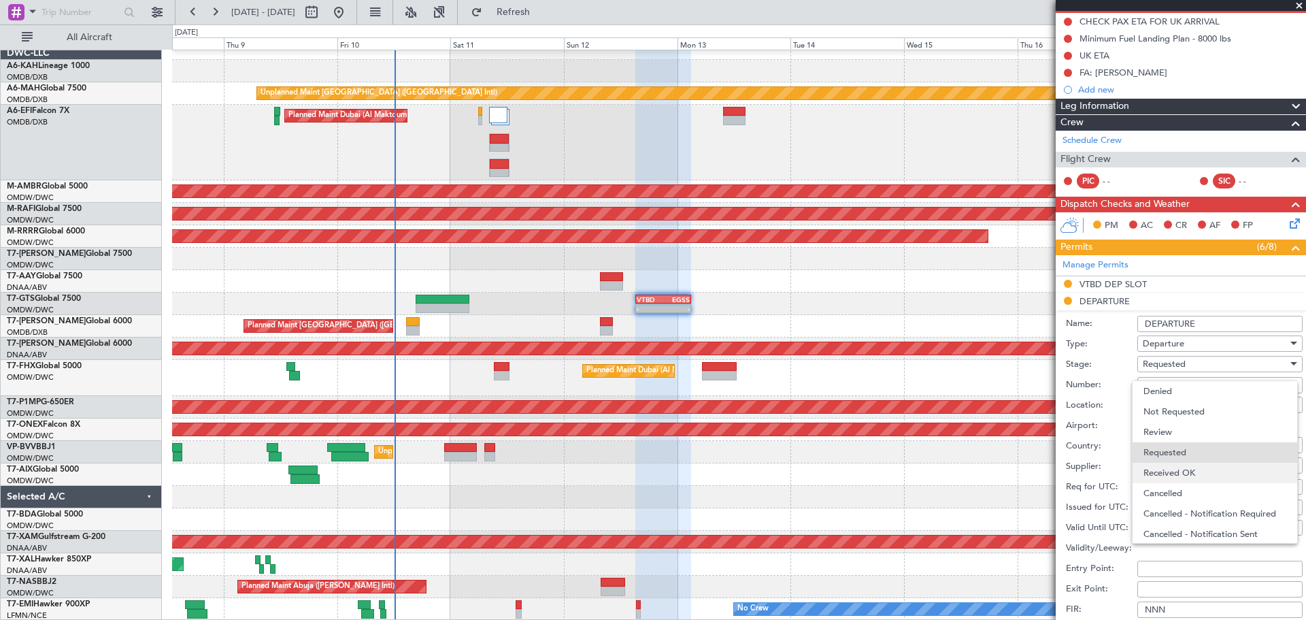
scroll to position [6, 0]
click at [1180, 459] on span "Received OK" at bounding box center [1215, 466] width 143 height 20
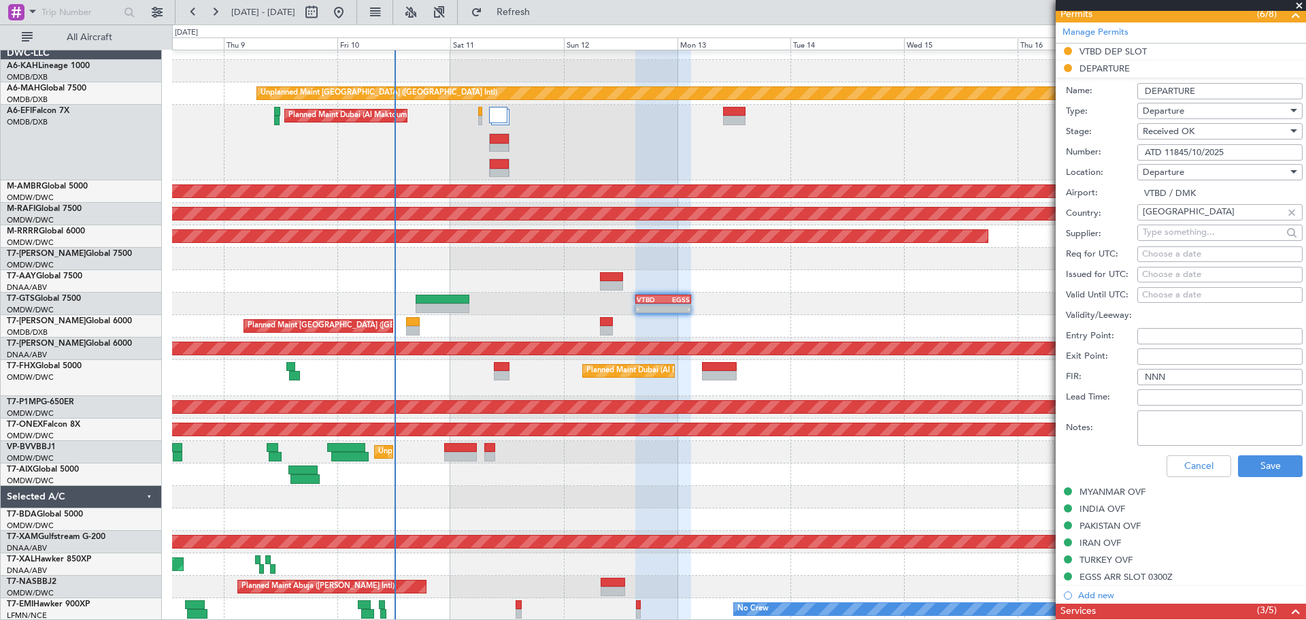
scroll to position [476, 0]
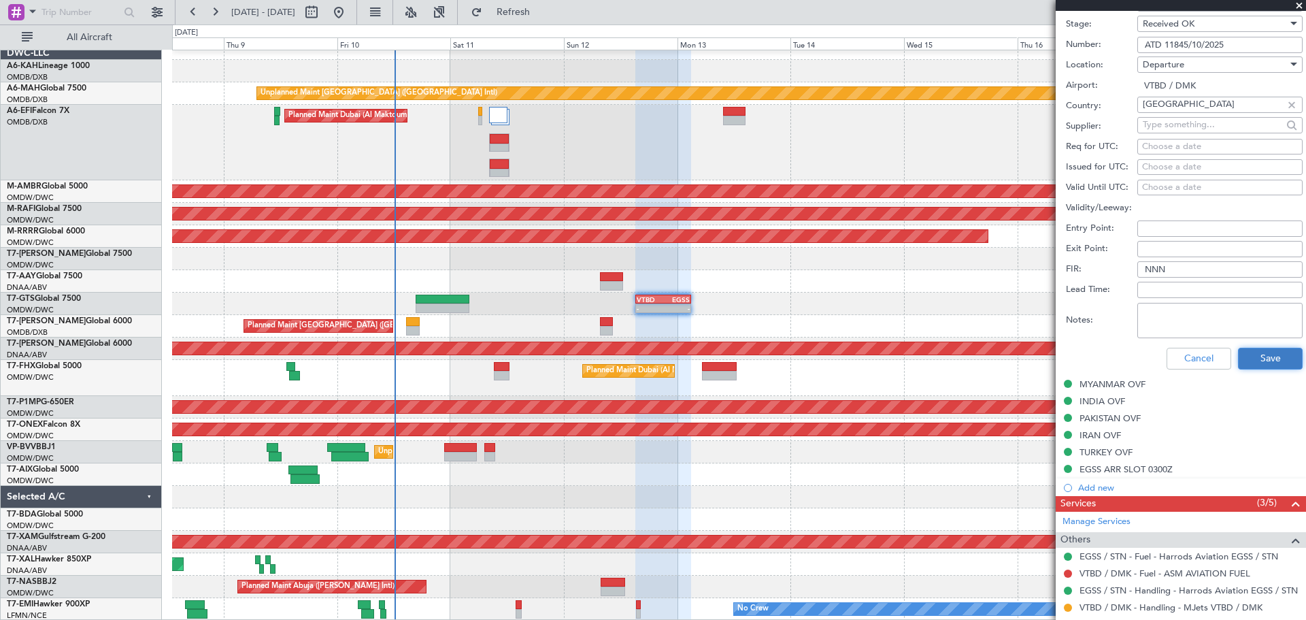
click at [1270, 357] on button "Save" at bounding box center [1270, 359] width 65 height 22
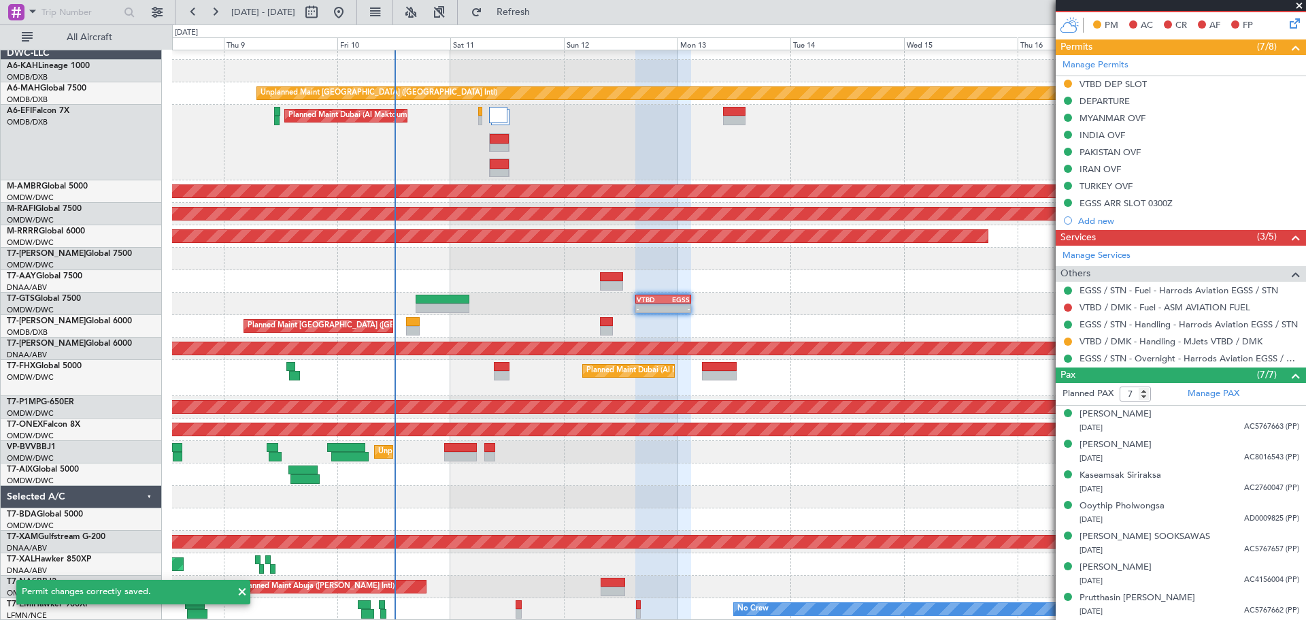
scroll to position [70, 0]
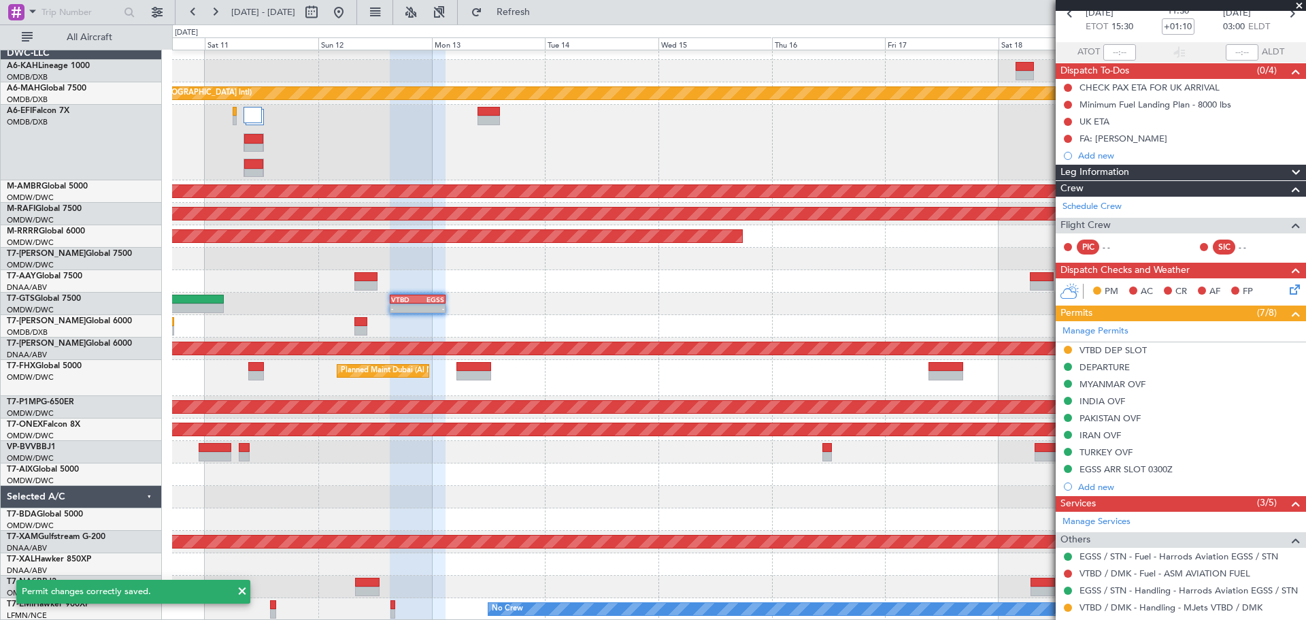
click at [561, 303] on div "Unplanned Maint [GEOGRAPHIC_DATA] ([GEOGRAPHIC_DATA] Intl) Planned Maint [GEOGR…" at bounding box center [738, 328] width 1133 height 583
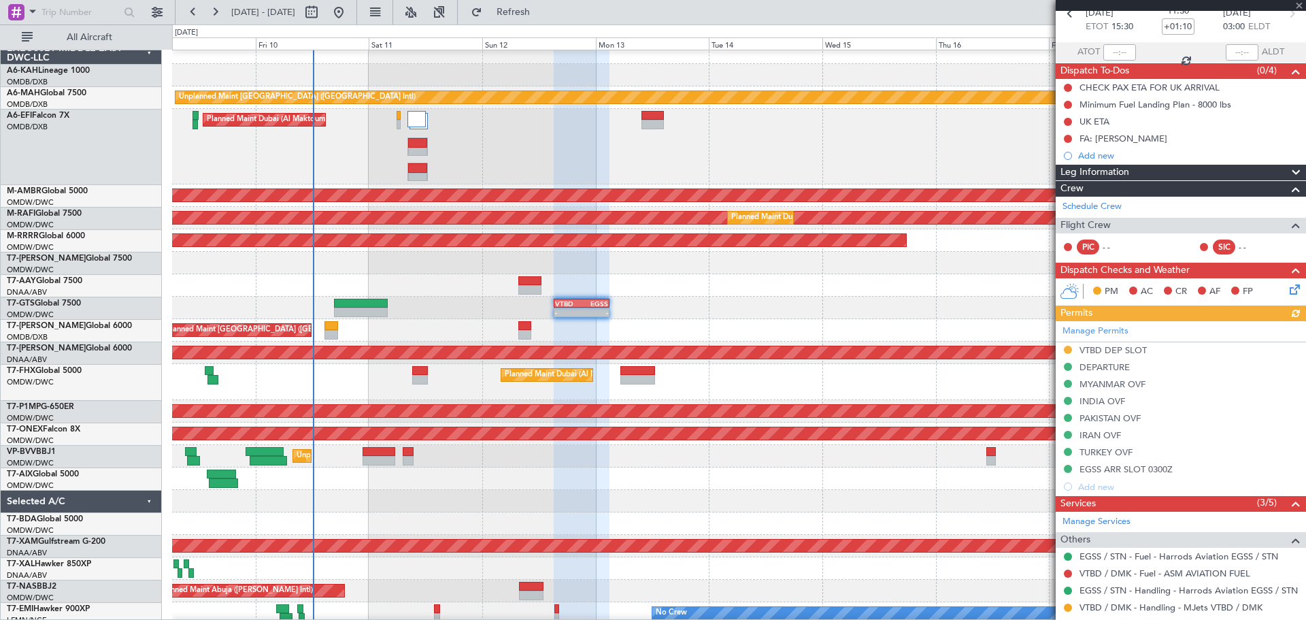
scroll to position [9, 0]
click at [434, 325] on div "Planned Maint [GEOGRAPHIC_DATA] ([GEOGRAPHIC_DATA] Intl) Planned Maint [GEOGRAP…" at bounding box center [738, 330] width 1133 height 22
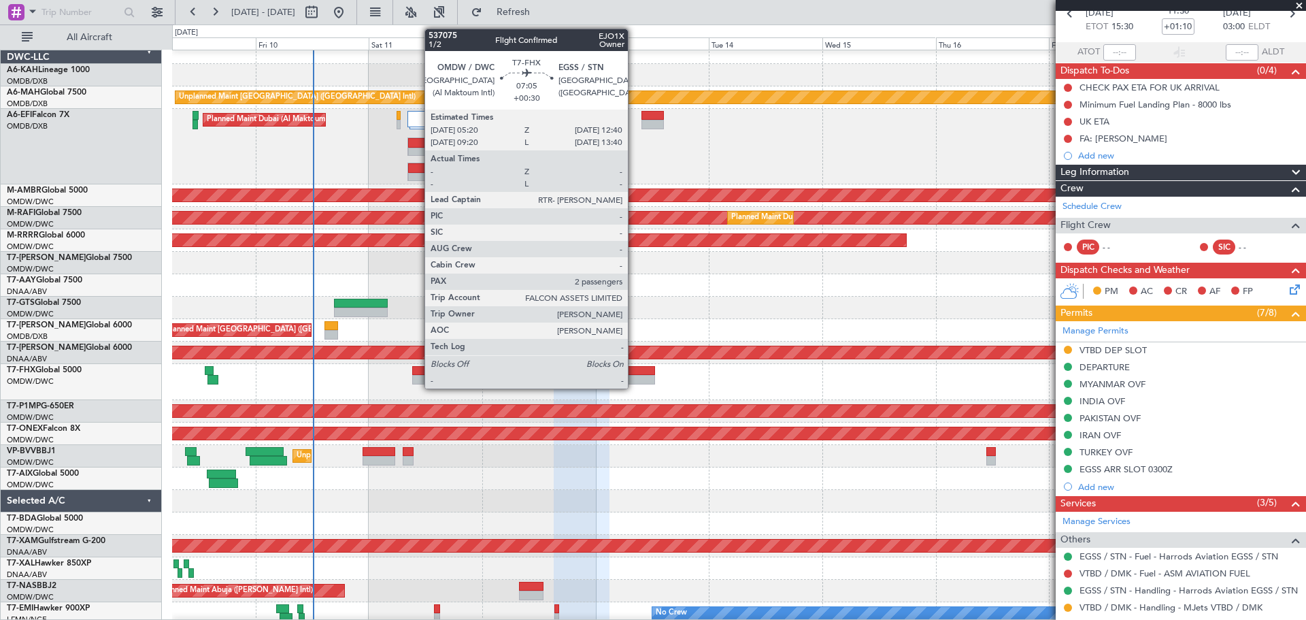
click at [634, 381] on div at bounding box center [637, 380] width 35 height 10
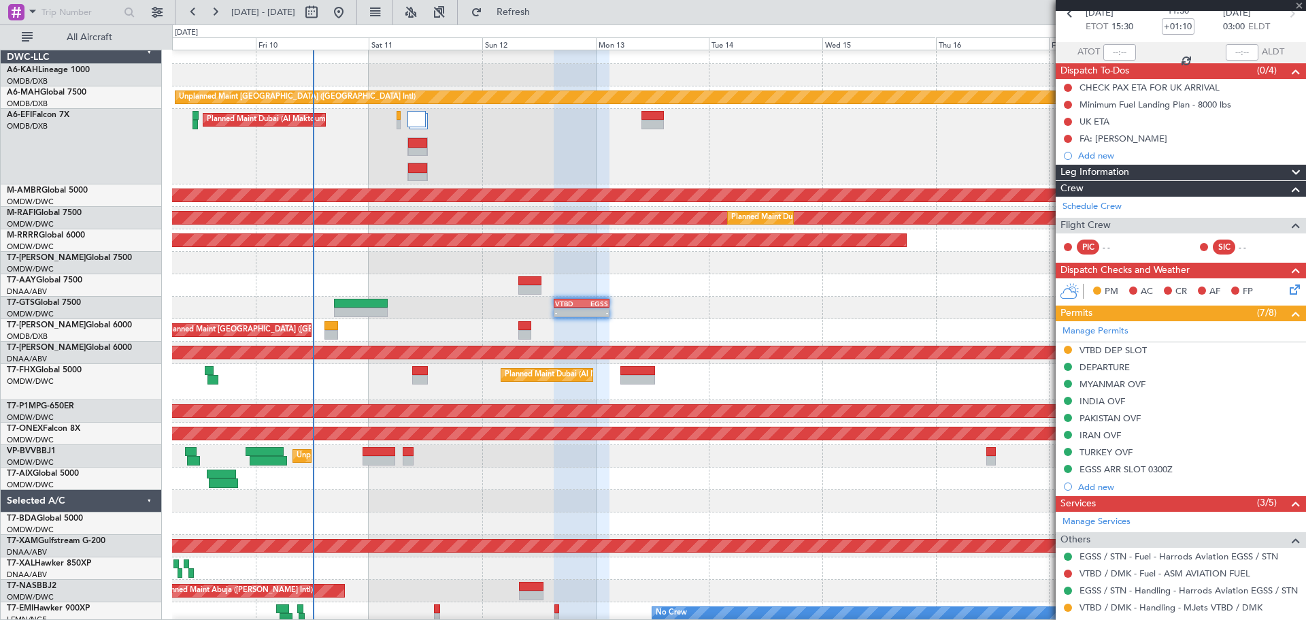
type input "+00:30"
type input "2"
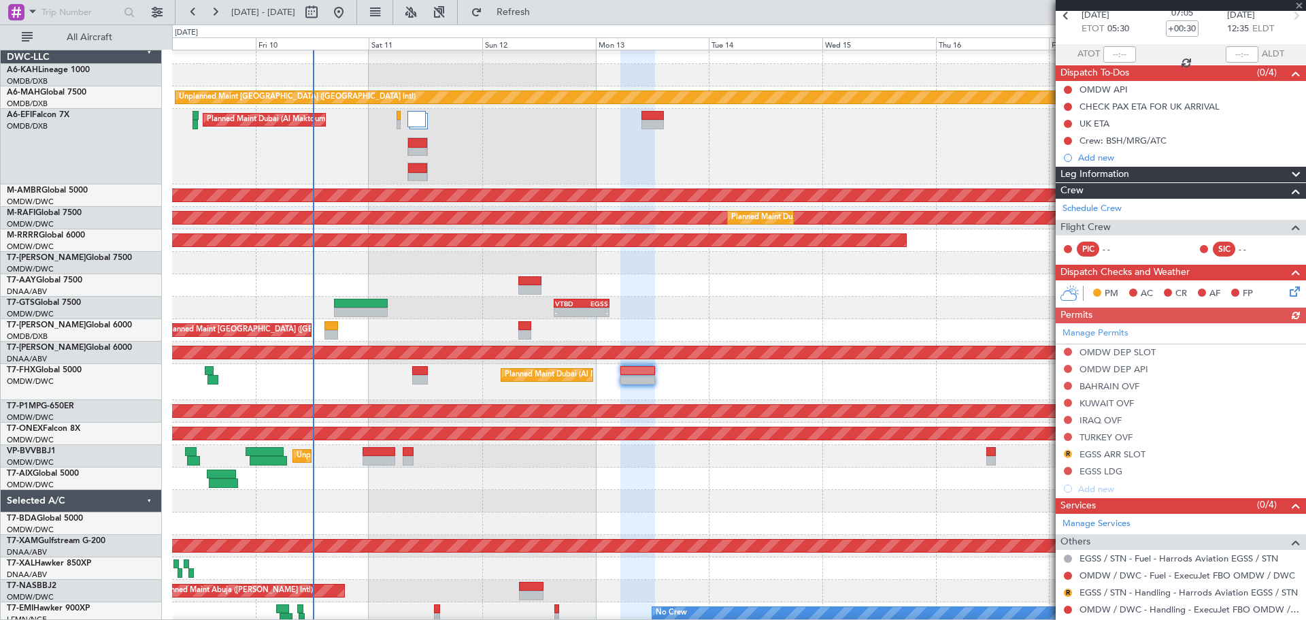
scroll to position [136, 0]
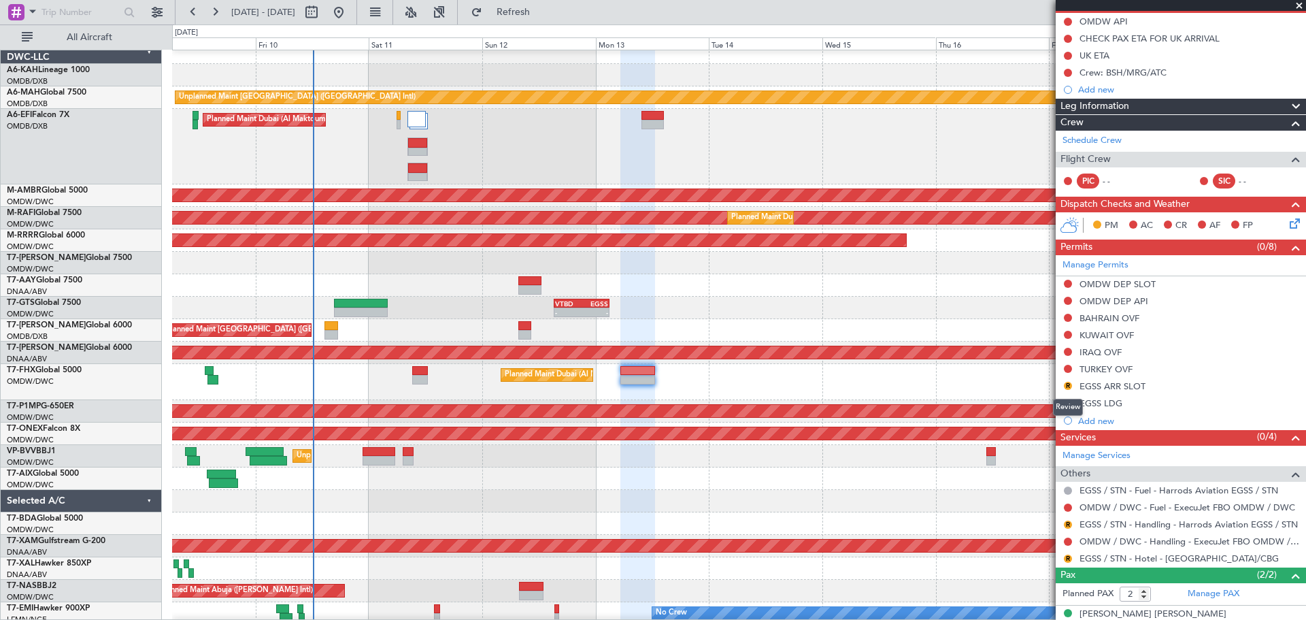
click at [1065, 383] on button "R" at bounding box center [1068, 386] width 8 height 8
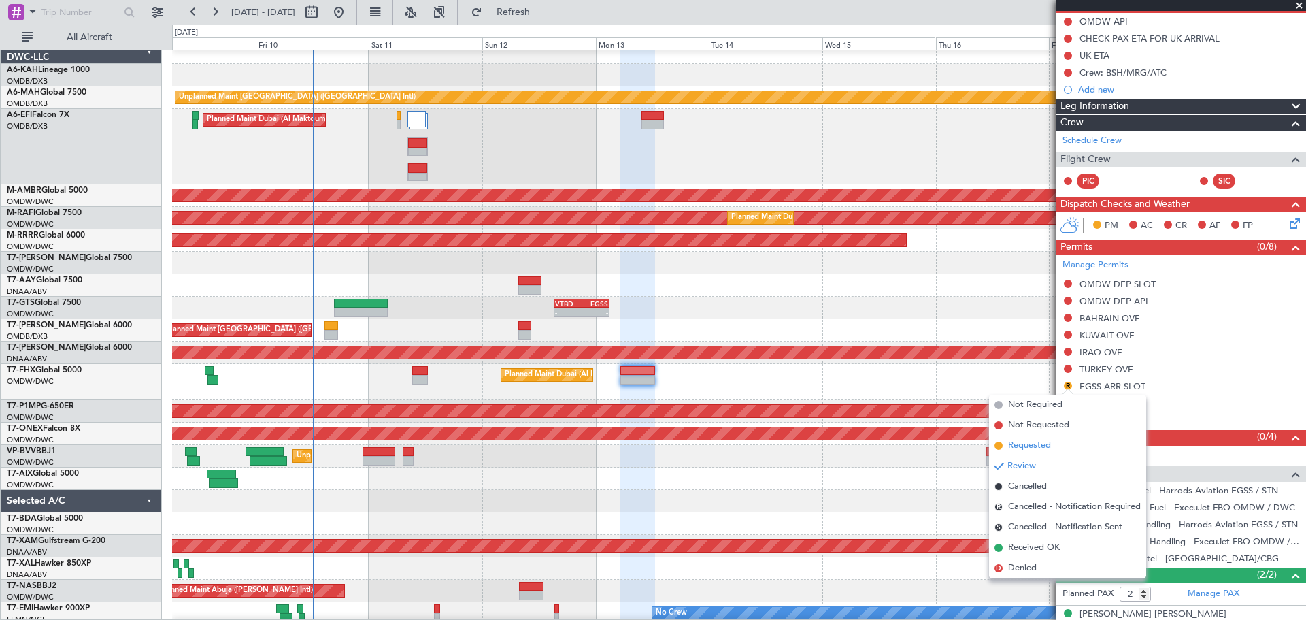
click at [1019, 445] on span "Requested" at bounding box center [1029, 446] width 43 height 14
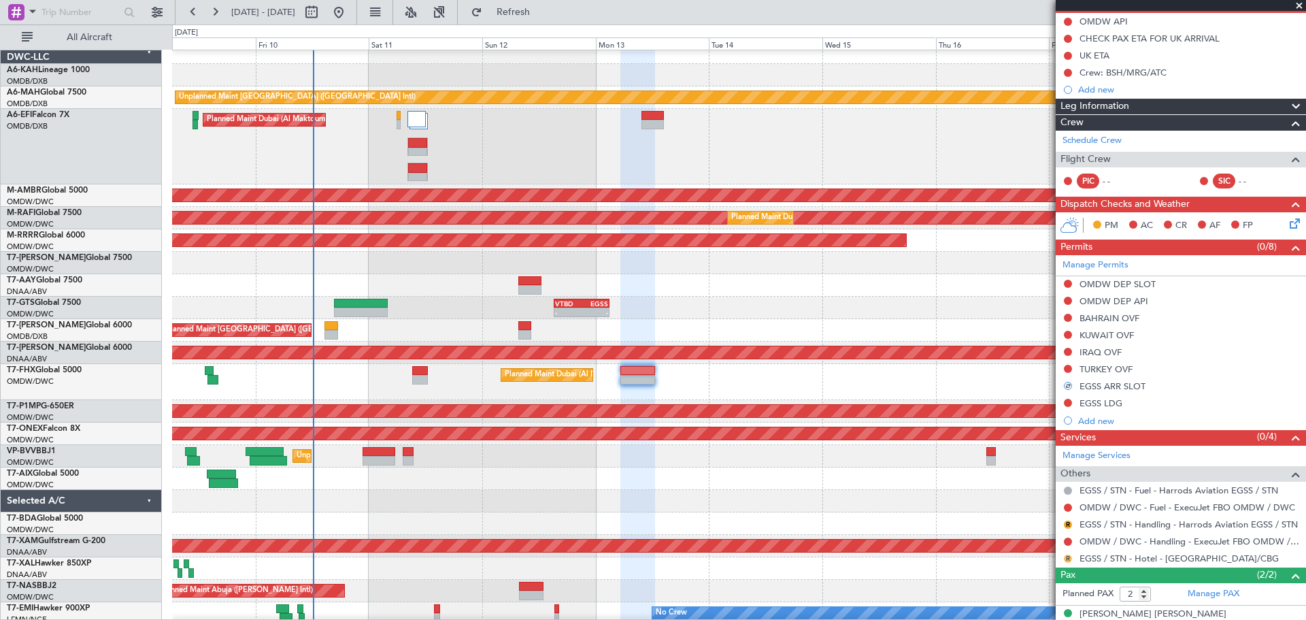
click at [1067, 554] on button "R" at bounding box center [1068, 558] width 8 height 8
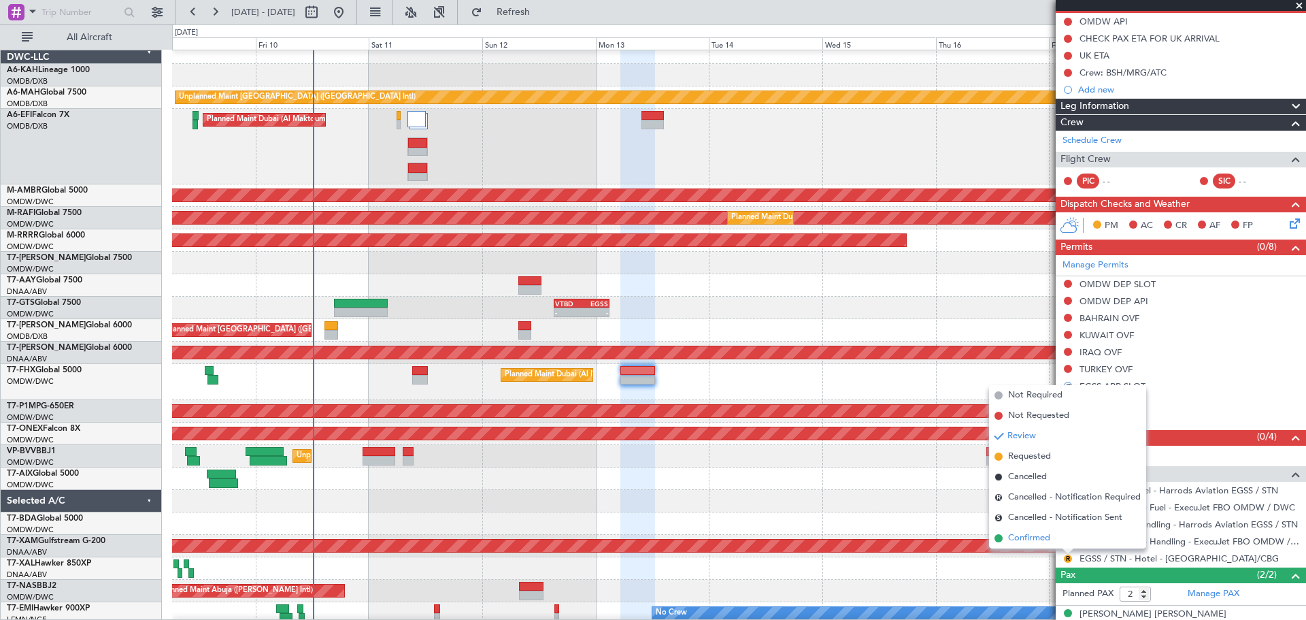
click at [1037, 540] on span "Confirmed" at bounding box center [1029, 538] width 42 height 14
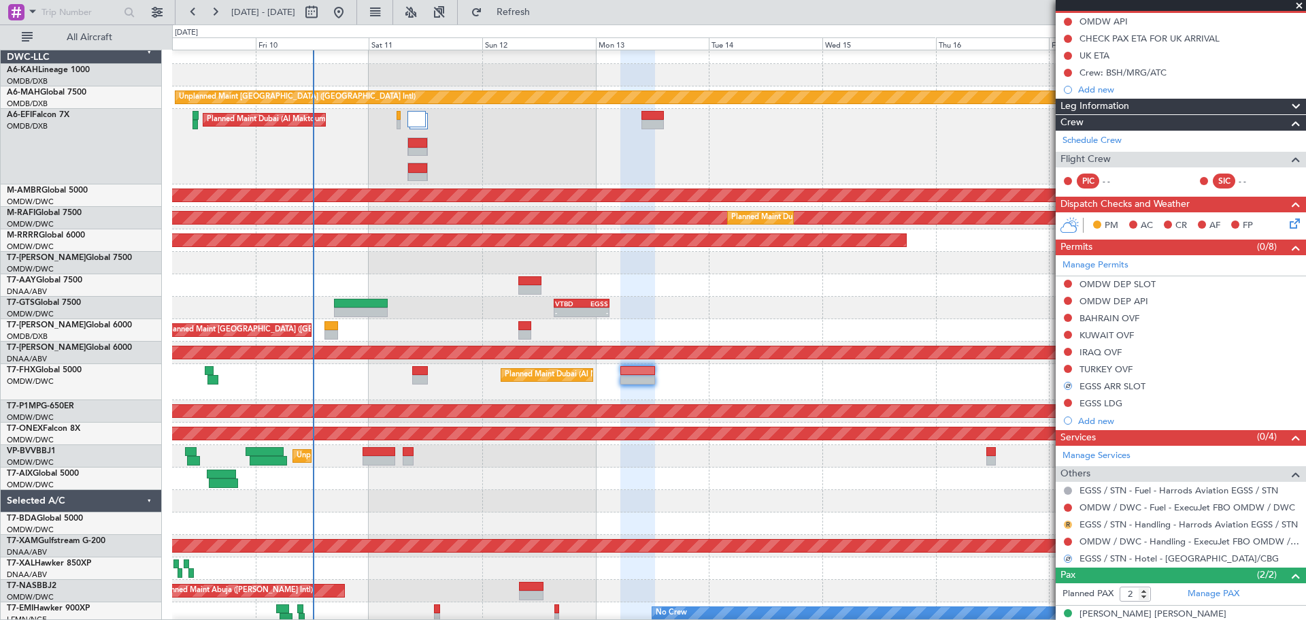
click at [1065, 522] on button "R" at bounding box center [1068, 524] width 8 height 8
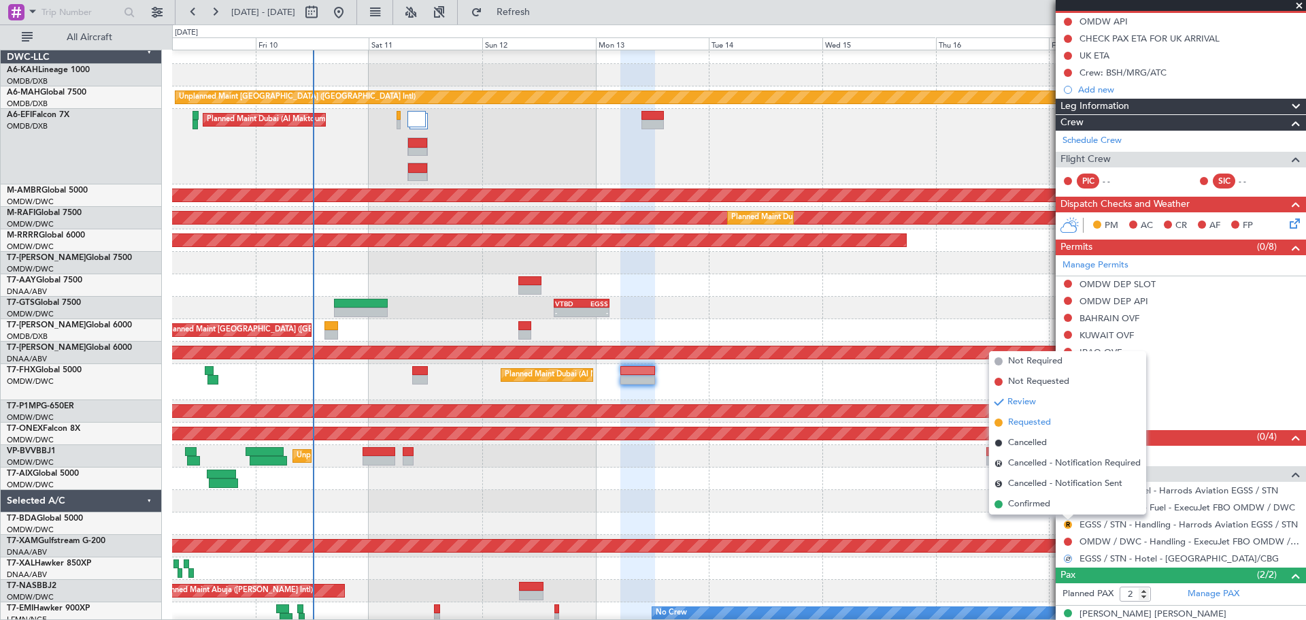
click at [1026, 423] on span "Requested" at bounding box center [1029, 423] width 43 height 14
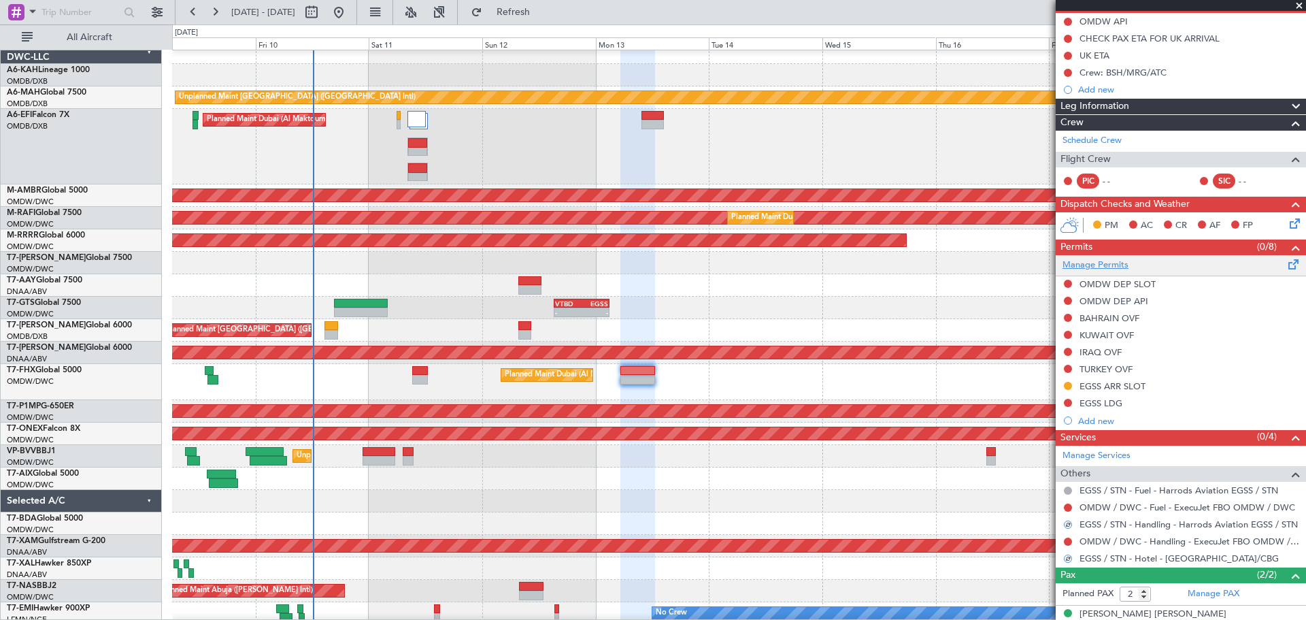
click at [1103, 261] on link "Manage Permits" at bounding box center [1096, 266] width 66 height 14
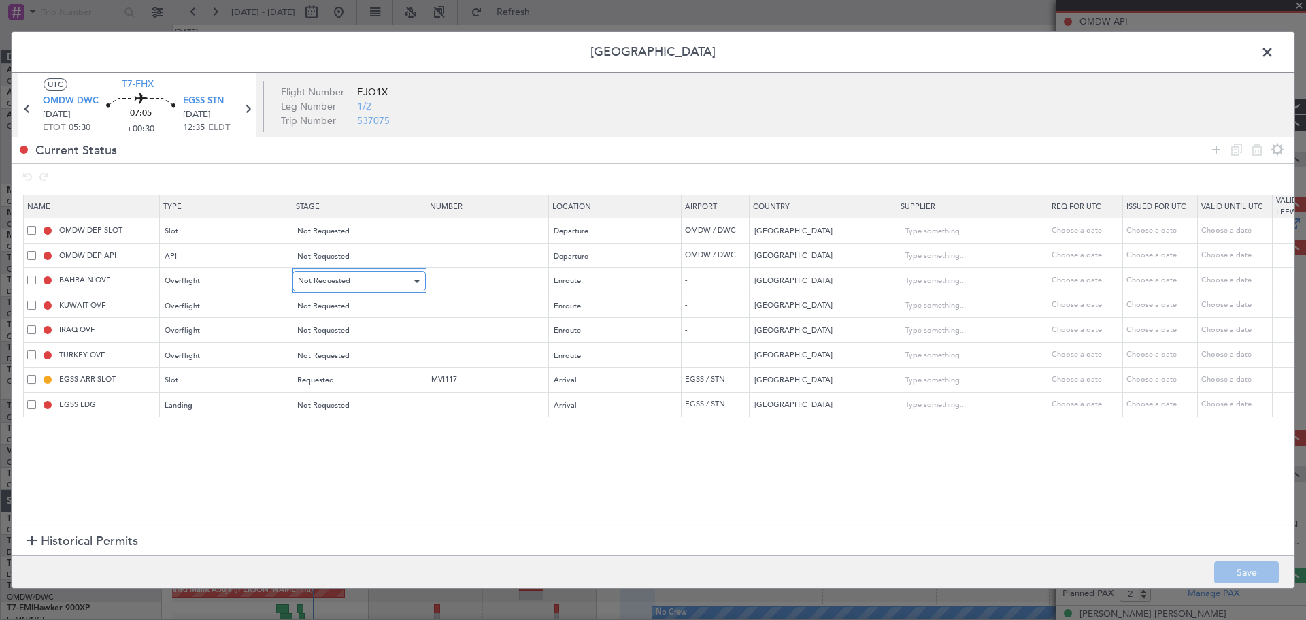
click at [315, 280] on span "Not Requested" at bounding box center [324, 281] width 52 height 10
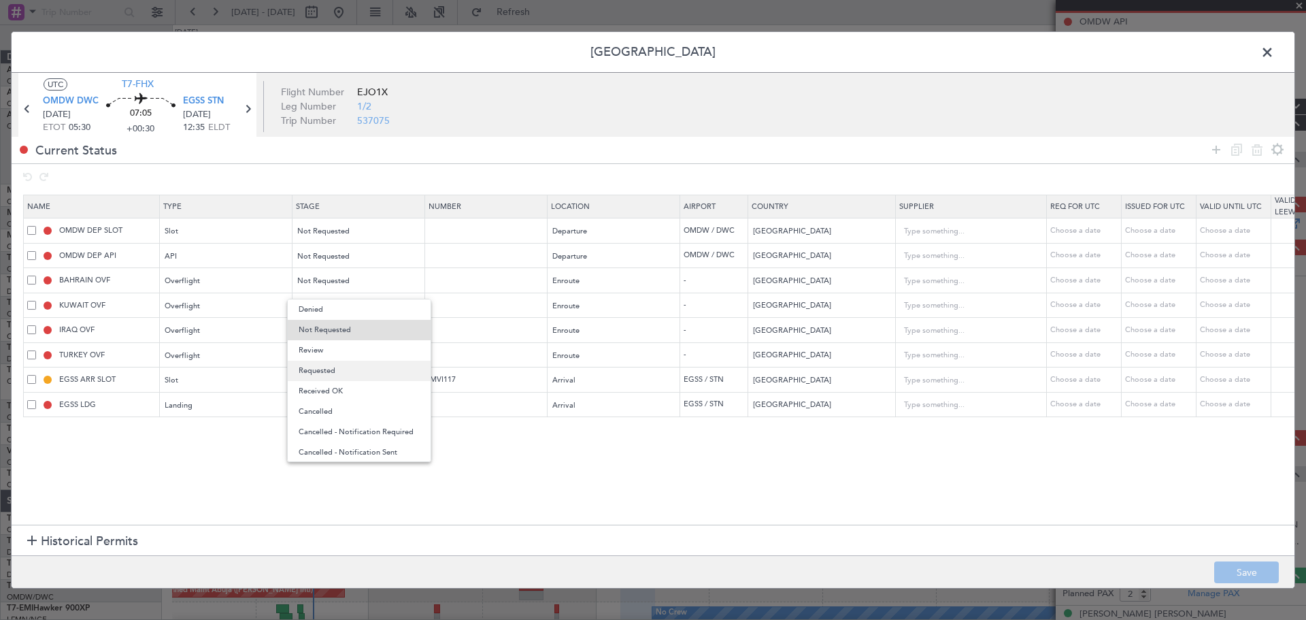
click at [324, 369] on span "Requested" at bounding box center [359, 371] width 121 height 20
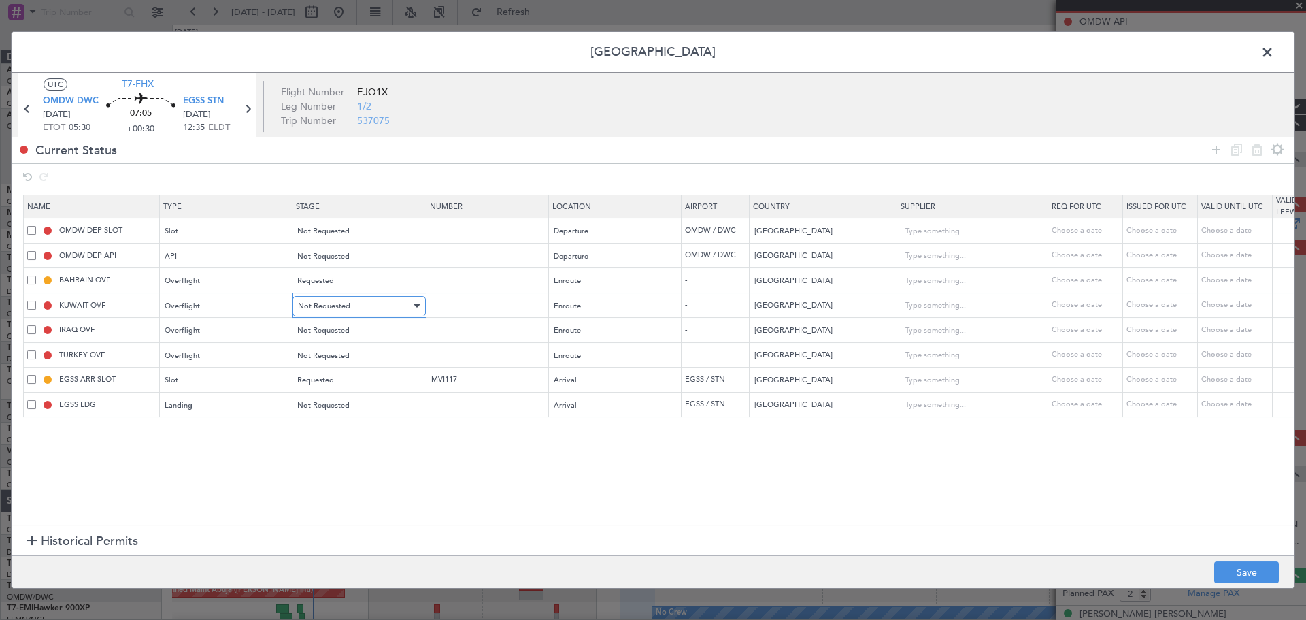
click at [327, 306] on span "Not Requested" at bounding box center [324, 306] width 52 height 10
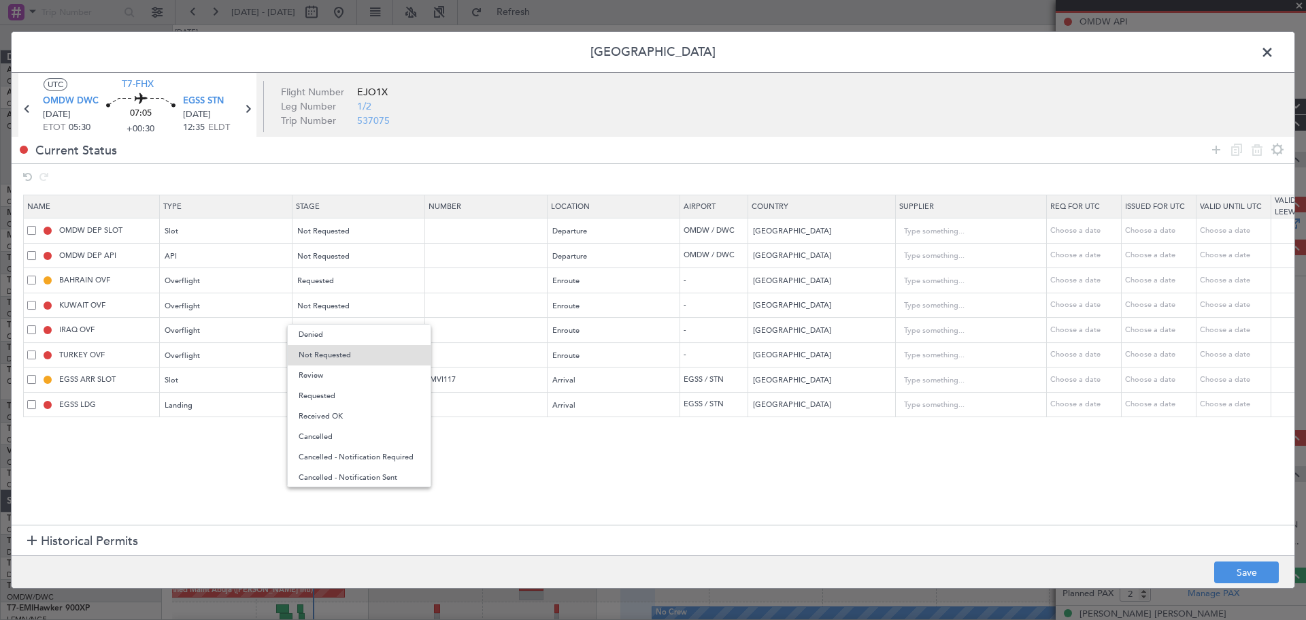
drag, startPoint x: 322, startPoint y: 399, endPoint x: 316, endPoint y: 386, distance: 14.6
click at [321, 399] on span "Requested" at bounding box center [359, 396] width 121 height 20
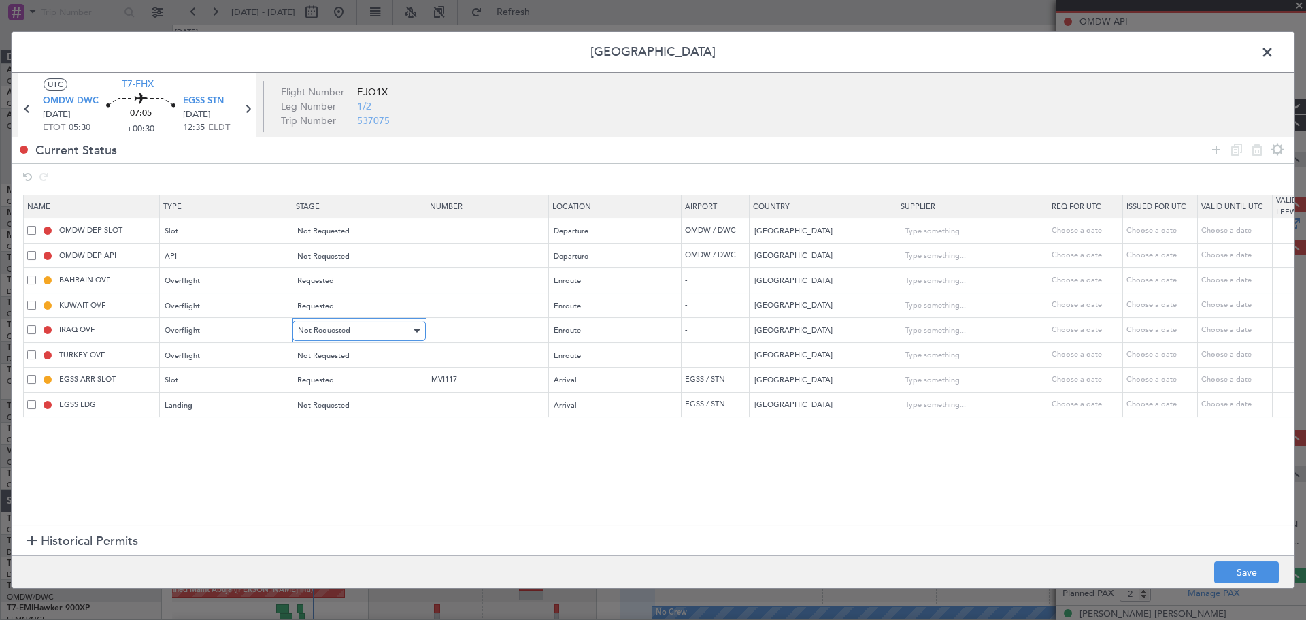
click at [335, 337] on div "Not Requested" at bounding box center [354, 330] width 113 height 20
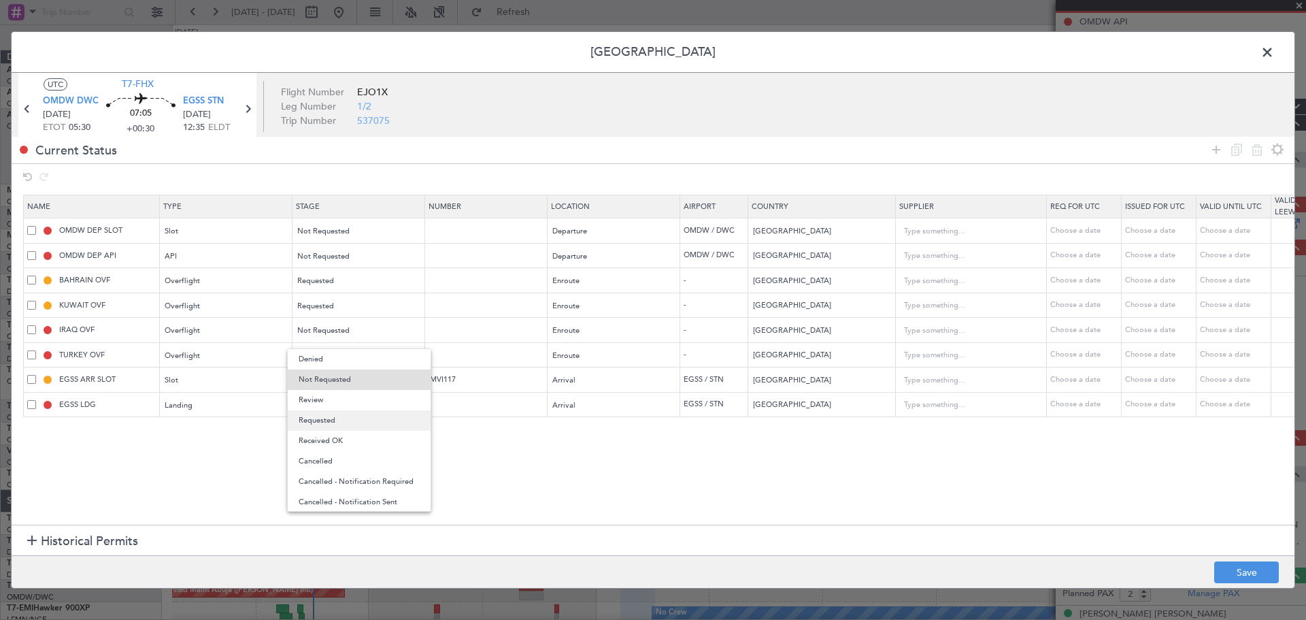
click at [323, 414] on span "Requested" at bounding box center [359, 420] width 121 height 20
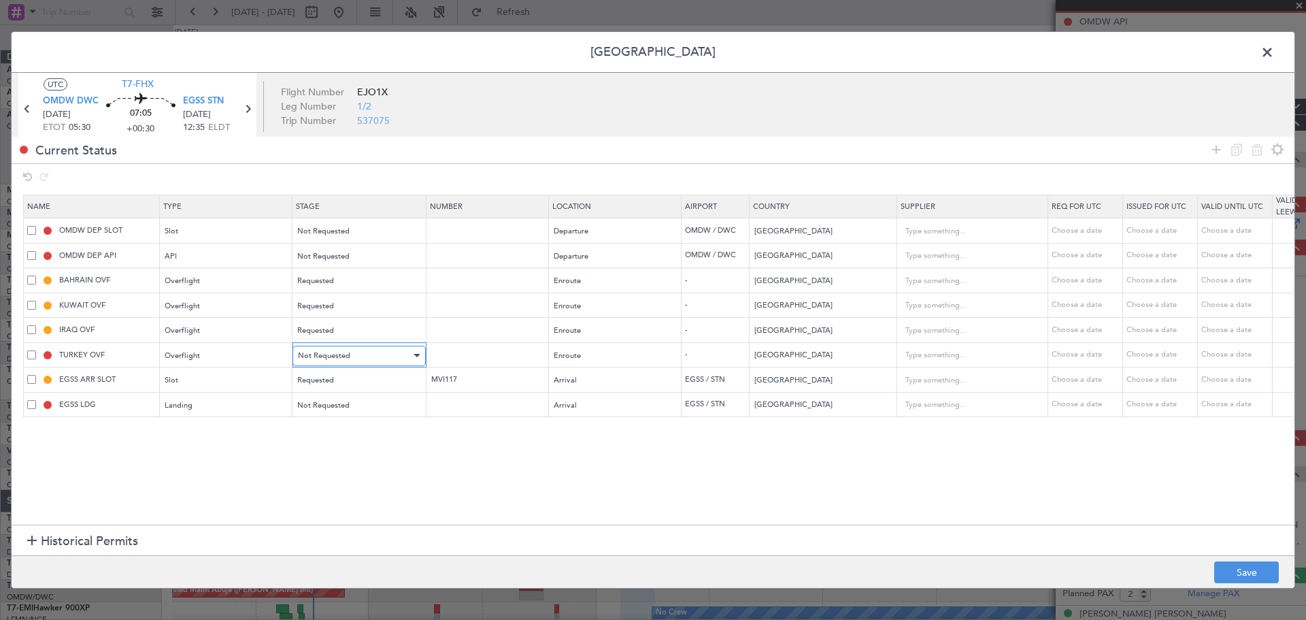
click at [333, 355] on span "Not Requested" at bounding box center [324, 355] width 52 height 10
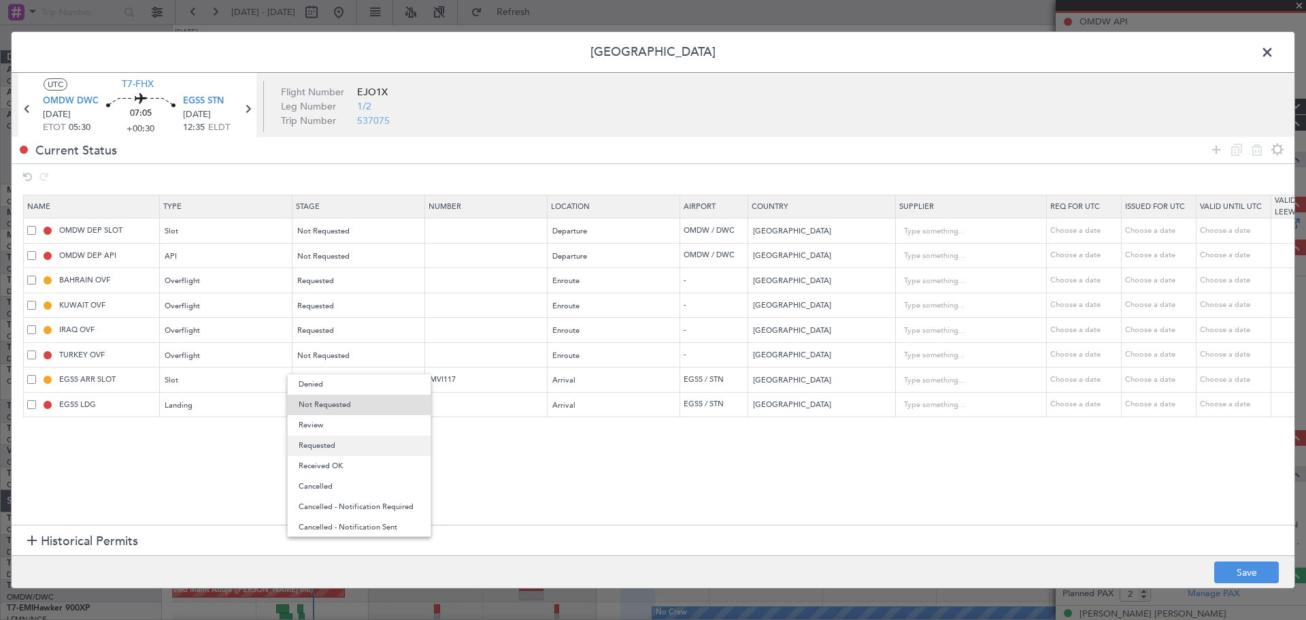
click at [331, 444] on span "Requested" at bounding box center [359, 445] width 121 height 20
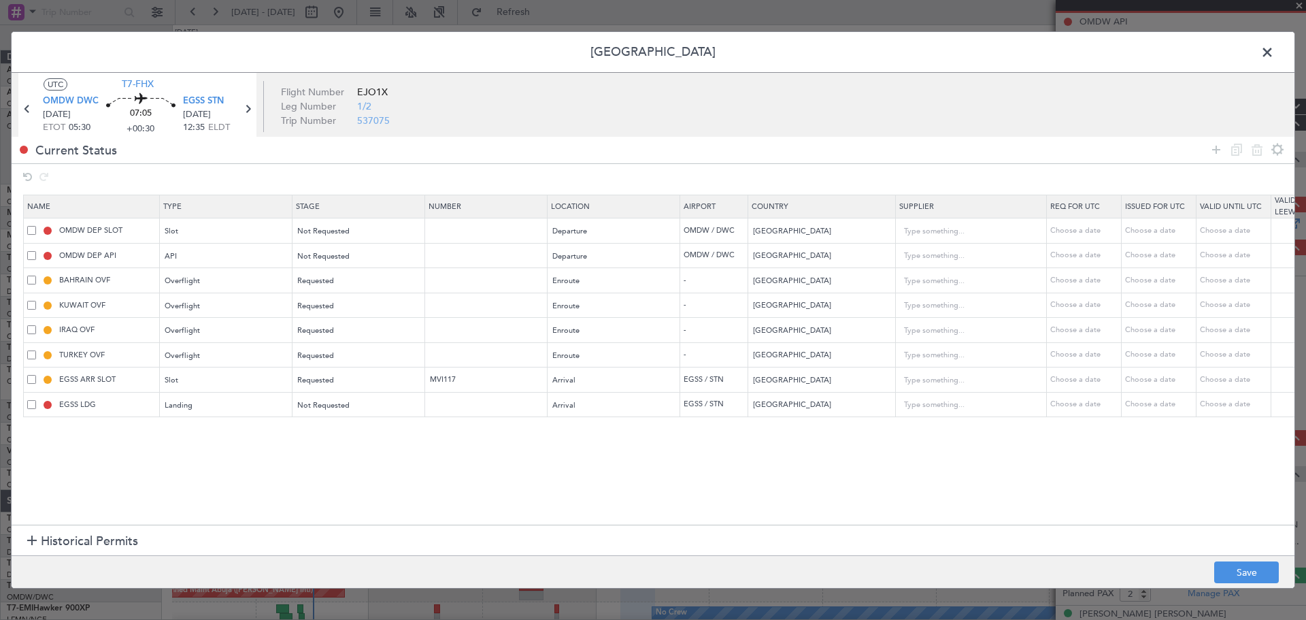
click at [357, 444] on section "Name Type Stage Number Location Airport Country Supplier Req For Utc Issued For…" at bounding box center [653, 357] width 1283 height 333
click at [29, 410] on div "EGSS LDG" at bounding box center [93, 405] width 132 height 12
click at [29, 405] on span at bounding box center [31, 404] width 9 height 9
click at [37, 400] on input "checkbox" at bounding box center [37, 400] width 0 height 0
click at [1246, 156] on div at bounding box center [1247, 150] width 82 height 20
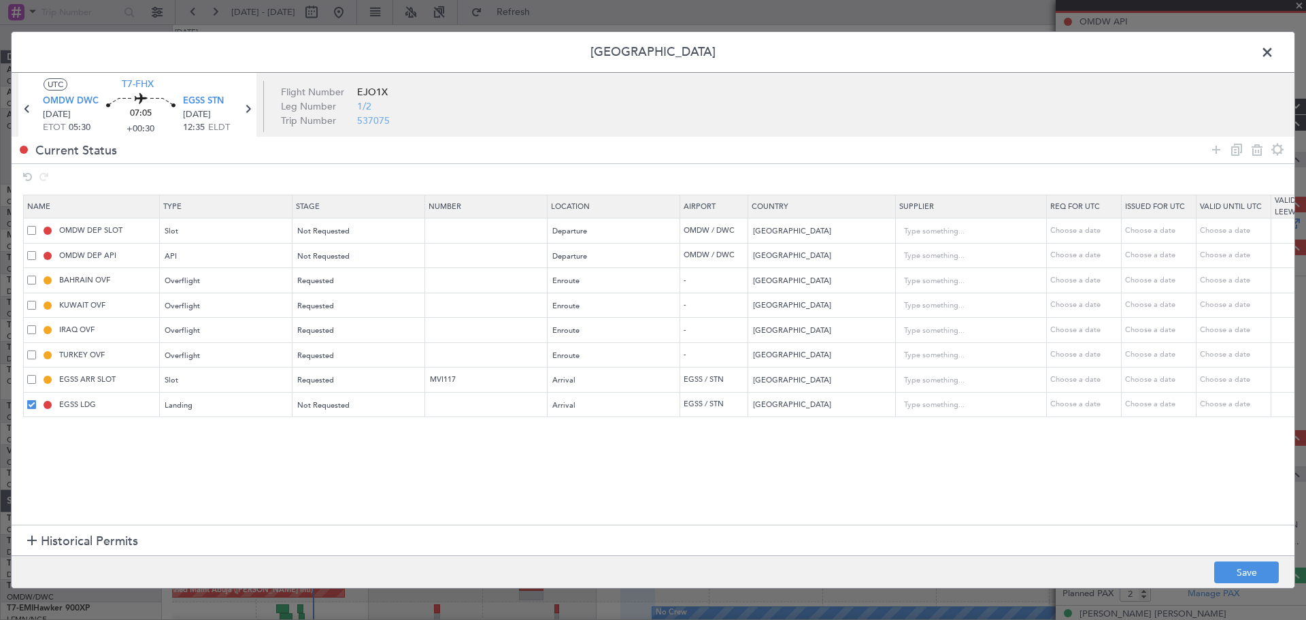
drag, startPoint x: 1261, startPoint y: 156, endPoint x: 1254, endPoint y: 154, distance: 7.1
click at [1259, 156] on icon at bounding box center [1257, 150] width 16 height 16
click at [1258, 576] on button "Save" at bounding box center [1246, 572] width 65 height 22
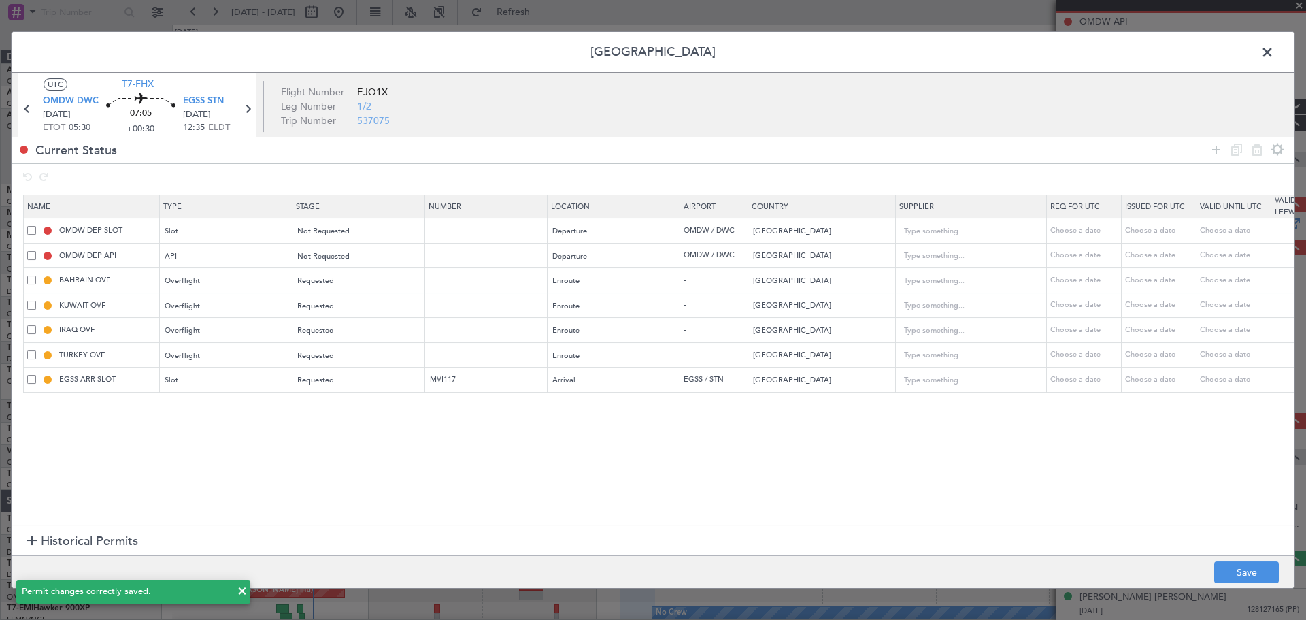
click at [1274, 46] on span at bounding box center [1274, 55] width 0 height 27
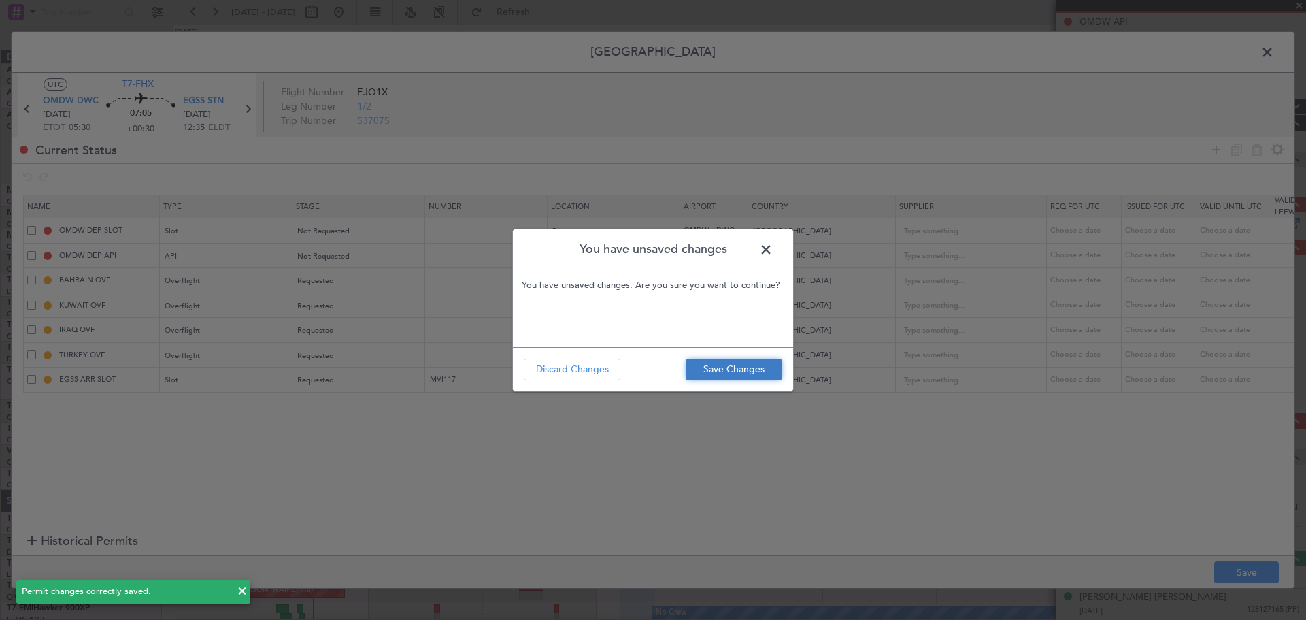
click at [755, 366] on button "Save Changes" at bounding box center [734, 370] width 97 height 22
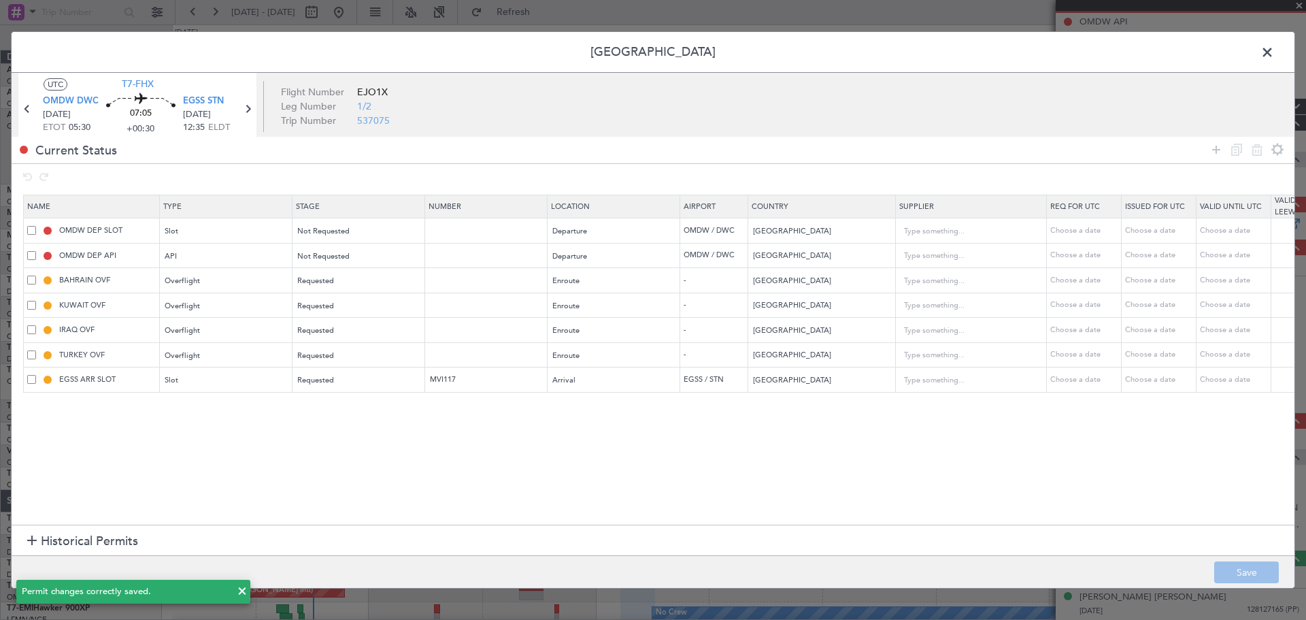
click at [1274, 50] on span at bounding box center [1274, 55] width 0 height 27
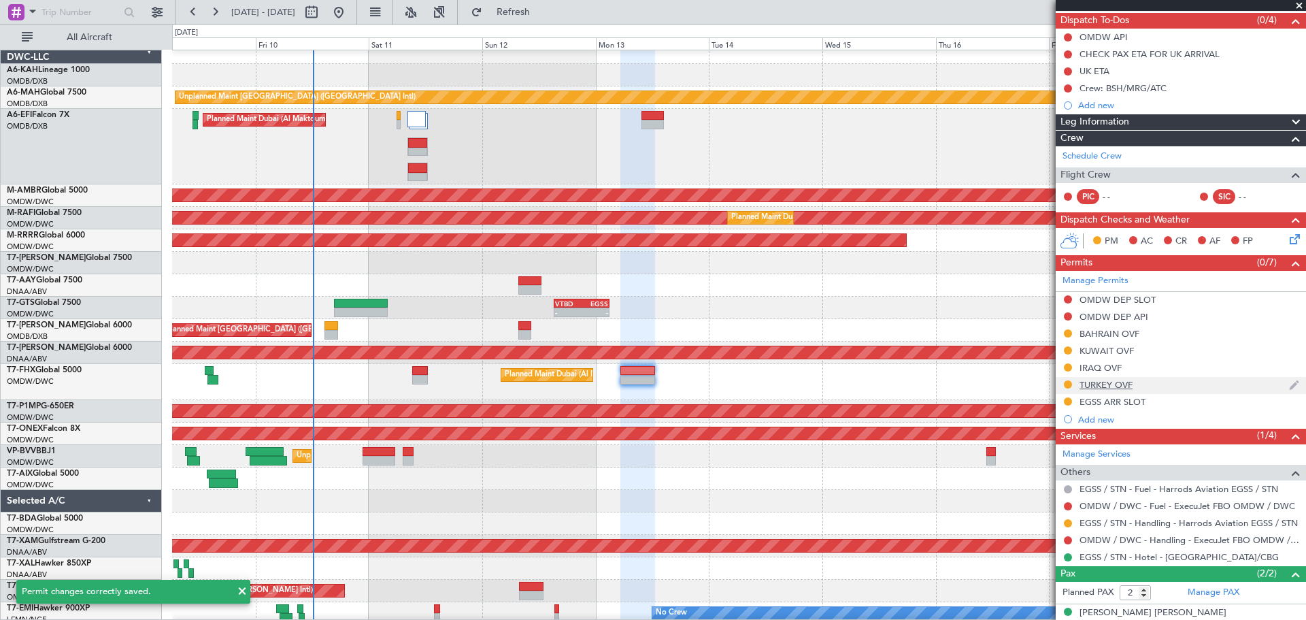
scroll to position [97, 0]
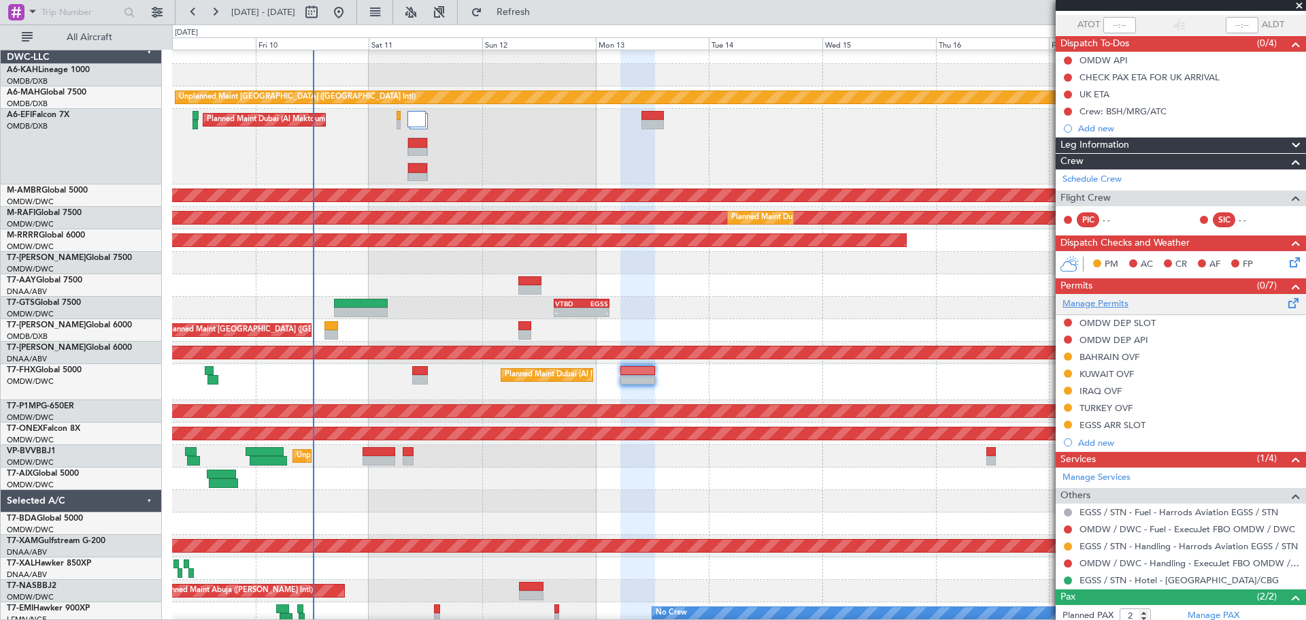
click at [1112, 305] on link "Manage Permits" at bounding box center [1096, 304] width 66 height 14
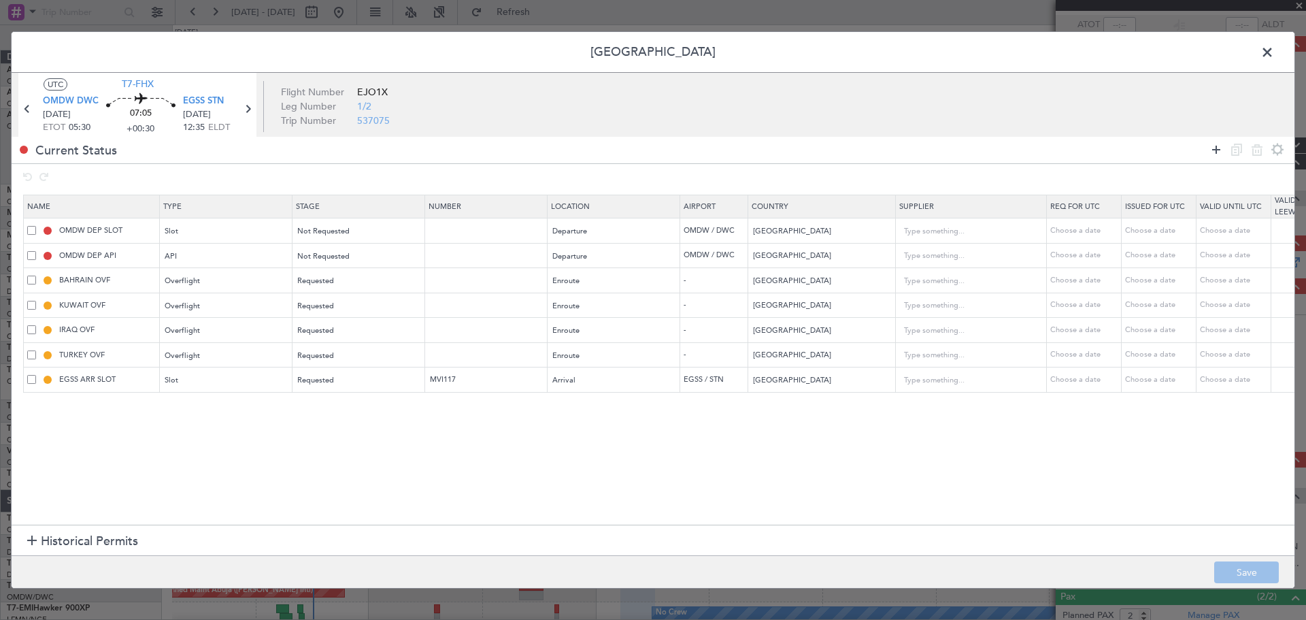
click at [1210, 150] on icon at bounding box center [1216, 150] width 16 height 16
click at [242, 399] on div "Type" at bounding box center [222, 406] width 113 height 20
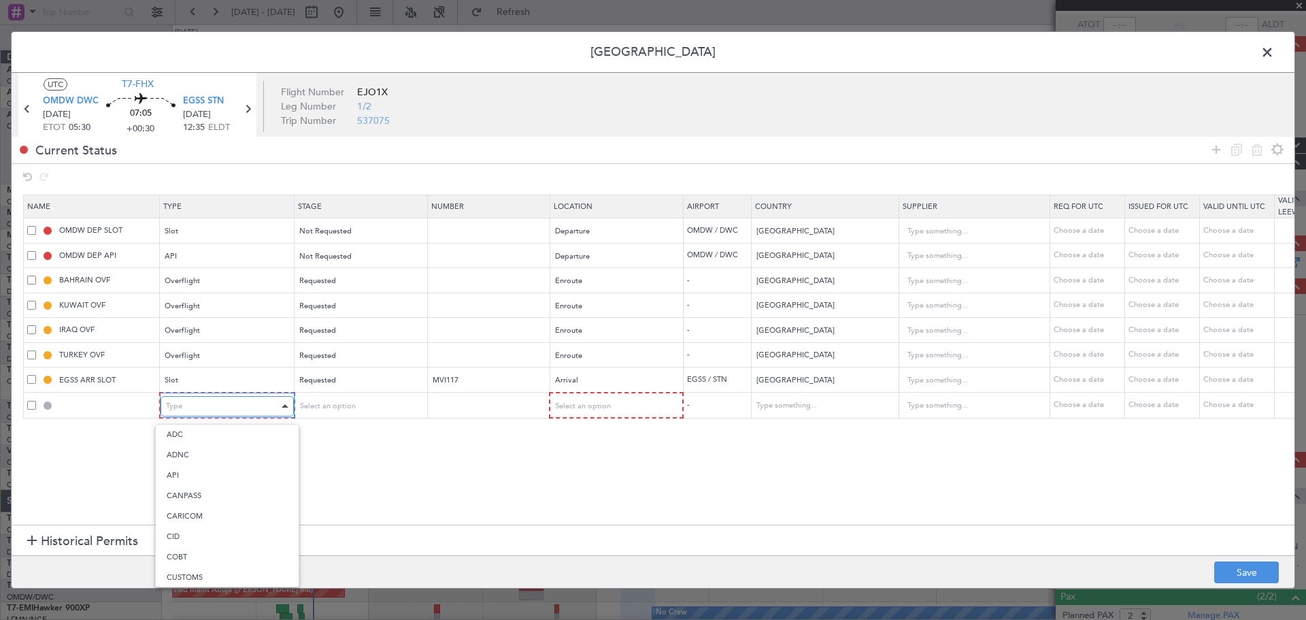
scroll to position [252, 0]
click at [250, 550] on span "Overflight" at bounding box center [227, 549] width 121 height 20
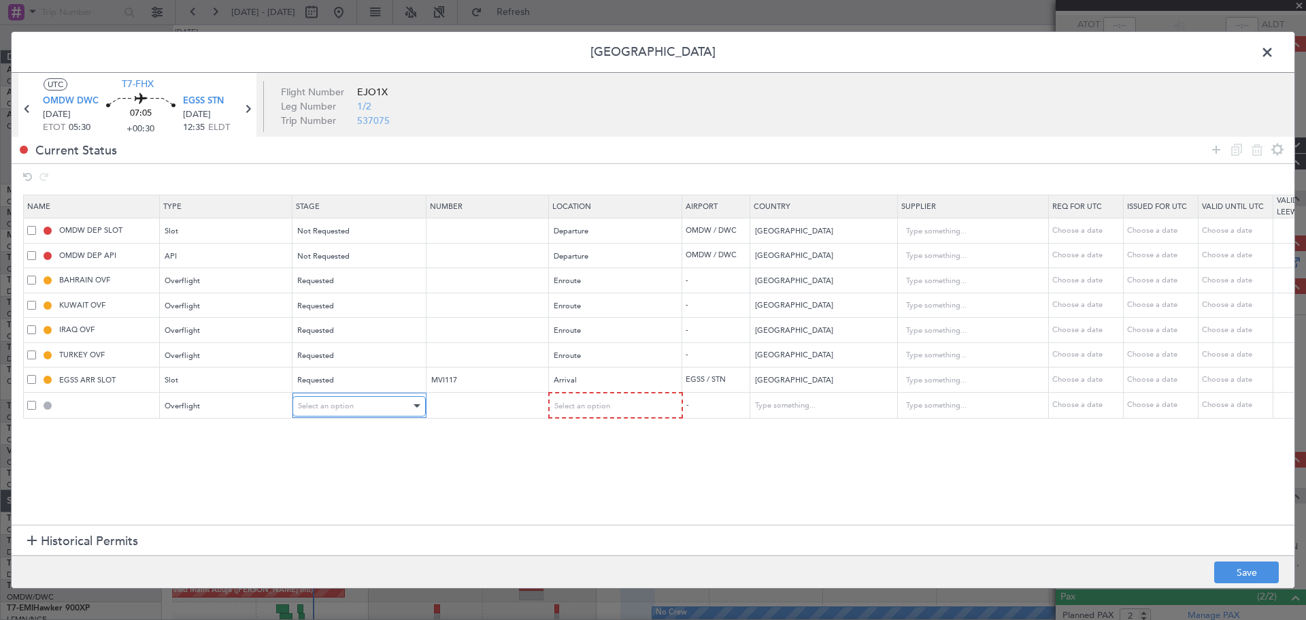
click at [337, 401] on span "Select an option" at bounding box center [326, 406] width 56 height 10
drag, startPoint x: 342, startPoint y: 454, endPoint x: 643, endPoint y: 420, distance: 302.6
click at [343, 454] on span "Not Requested" at bounding box center [359, 455] width 121 height 20
click at [614, 408] on div "Select an option" at bounding box center [610, 406] width 113 height 20
click at [599, 518] on span "Enroute" at bounding box center [614, 516] width 121 height 20
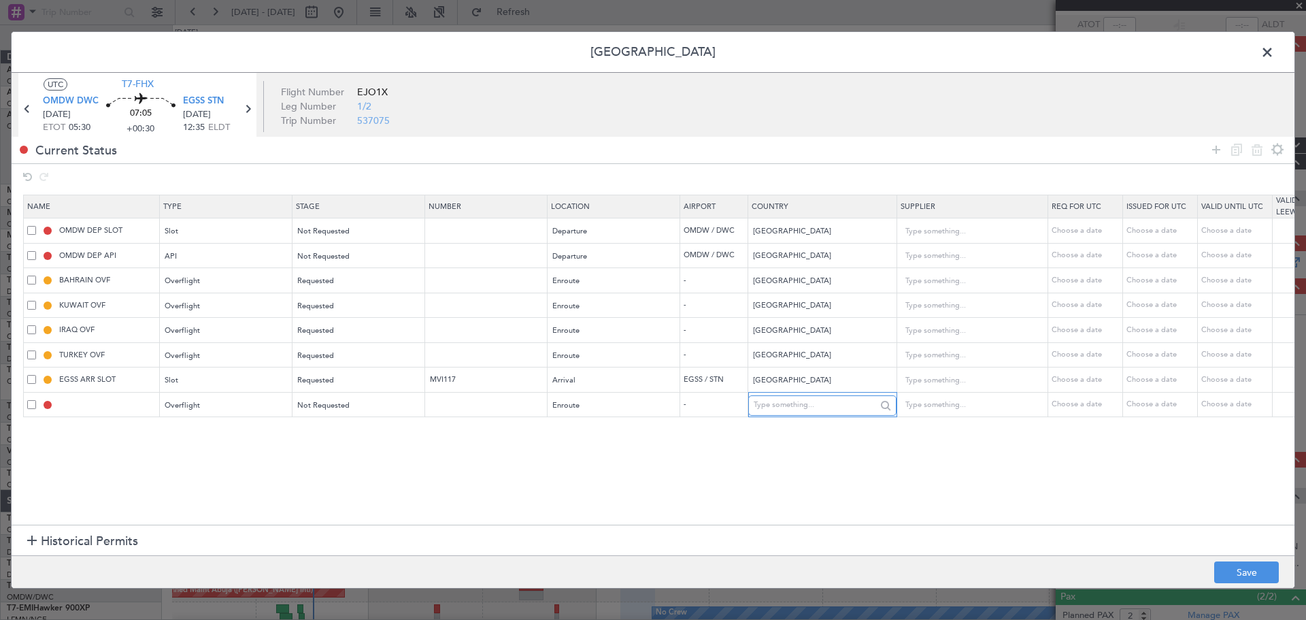
click at [759, 414] on input "text" at bounding box center [815, 405] width 122 height 20
click at [774, 431] on span "[GEOGRAPHIC_DATA]" at bounding box center [822, 427] width 127 height 20
type input "[GEOGRAPHIC_DATA]"
click at [1257, 568] on button "Save" at bounding box center [1246, 572] width 65 height 22
type input "QATAR OVF"
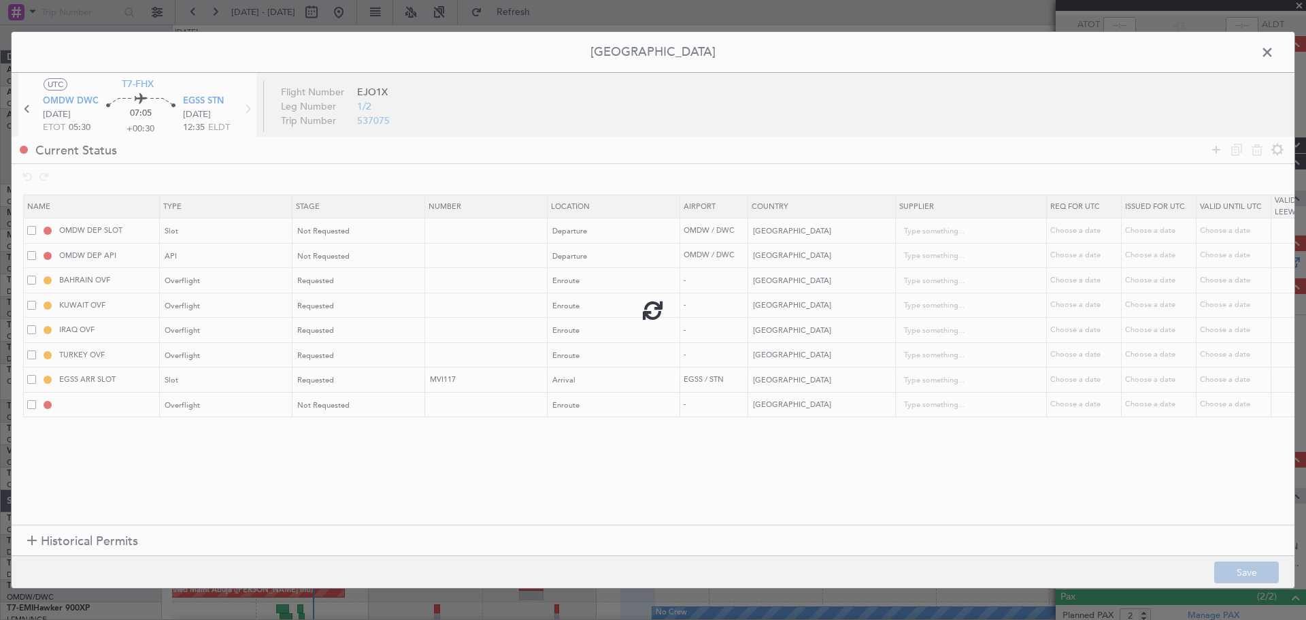
type input "NNN"
type input "2"
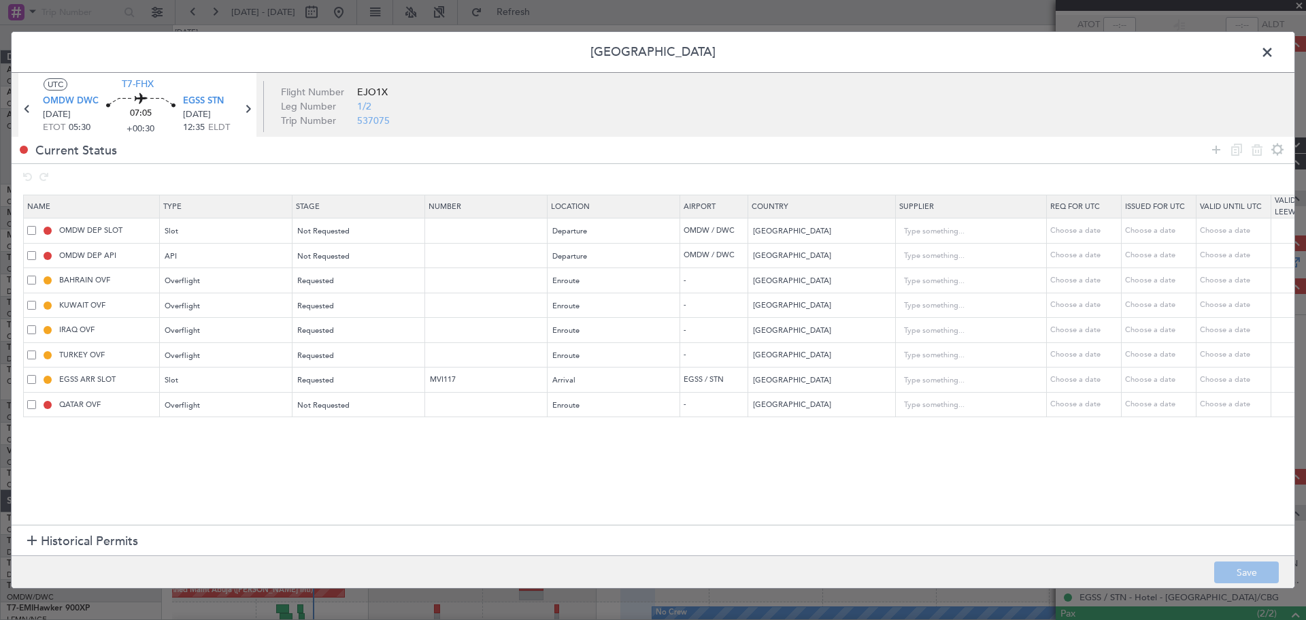
click at [1274, 48] on span at bounding box center [1274, 55] width 0 height 27
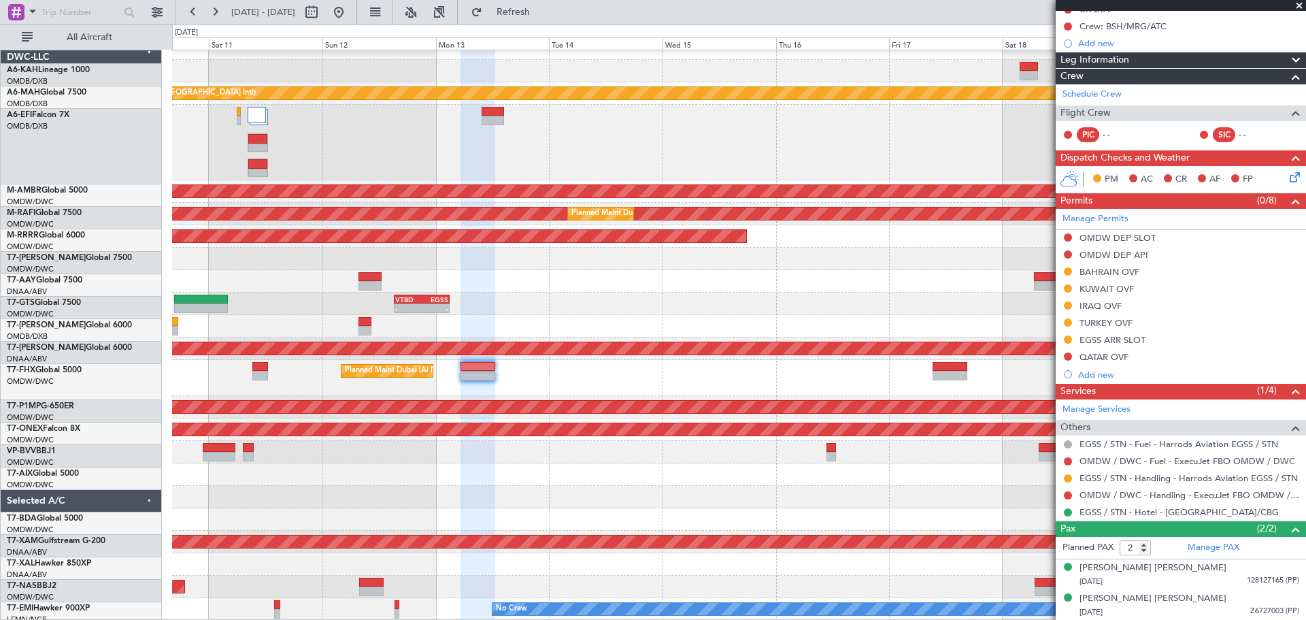
scroll to position [13, 0]
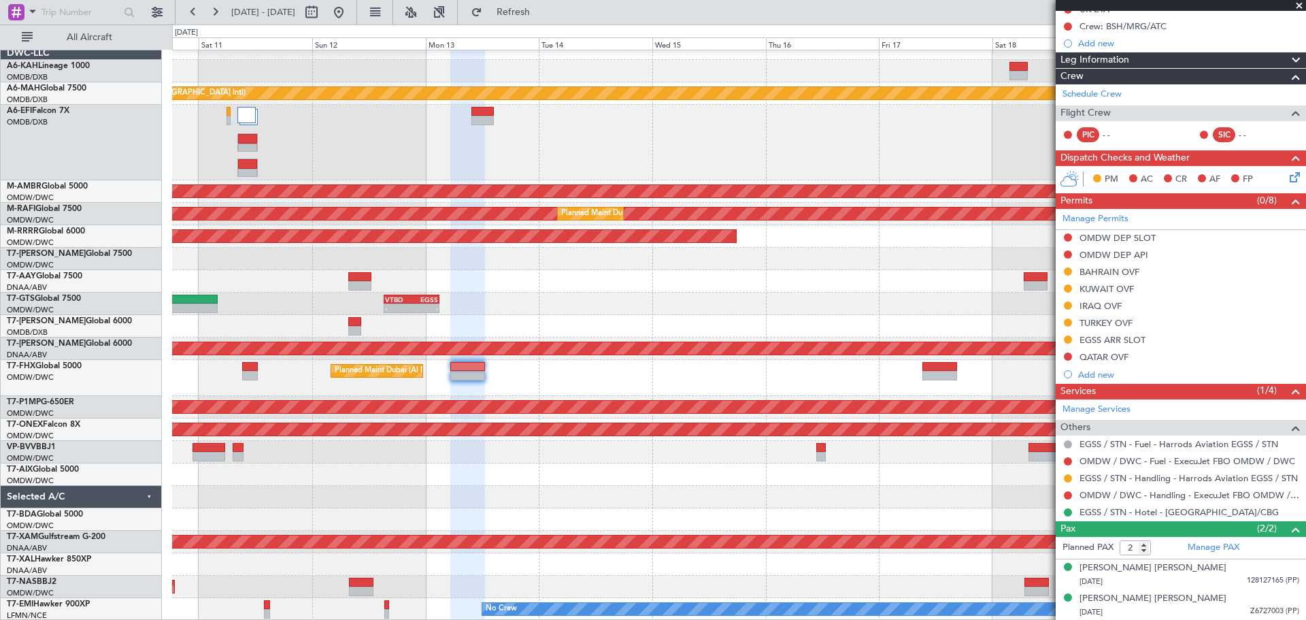
click at [586, 373] on div "Planned Maint Dubai (Al Maktoum Intl)" at bounding box center [738, 378] width 1133 height 36
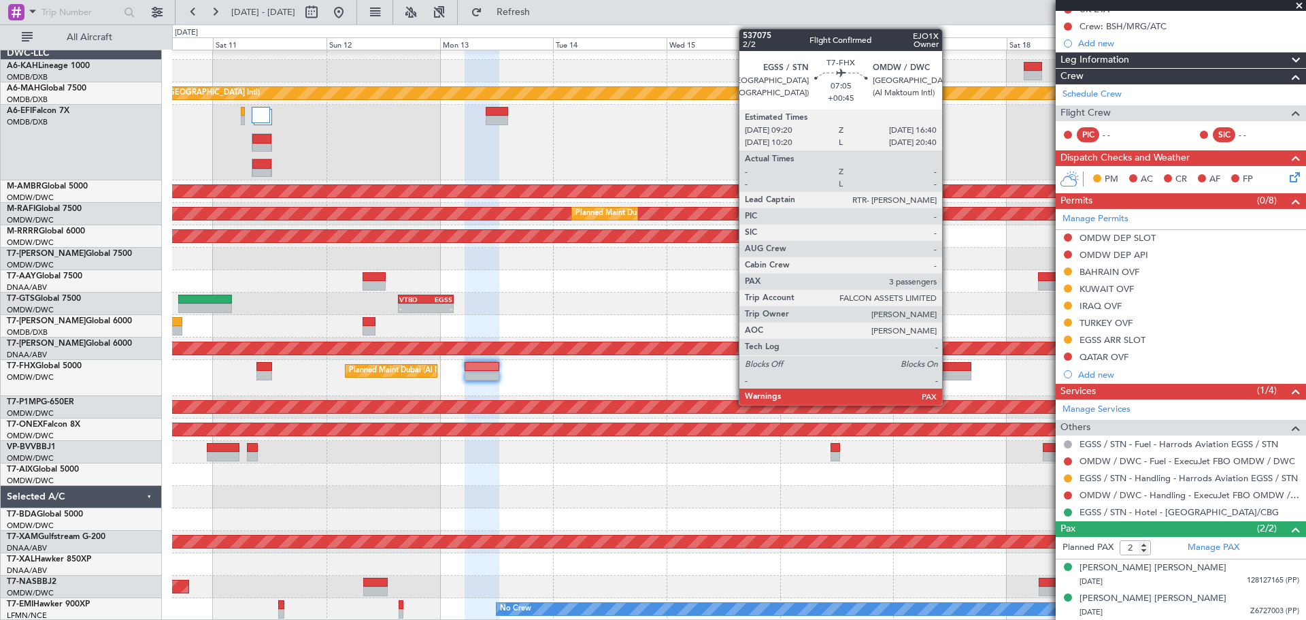
click at [948, 370] on div at bounding box center [954, 367] width 35 height 10
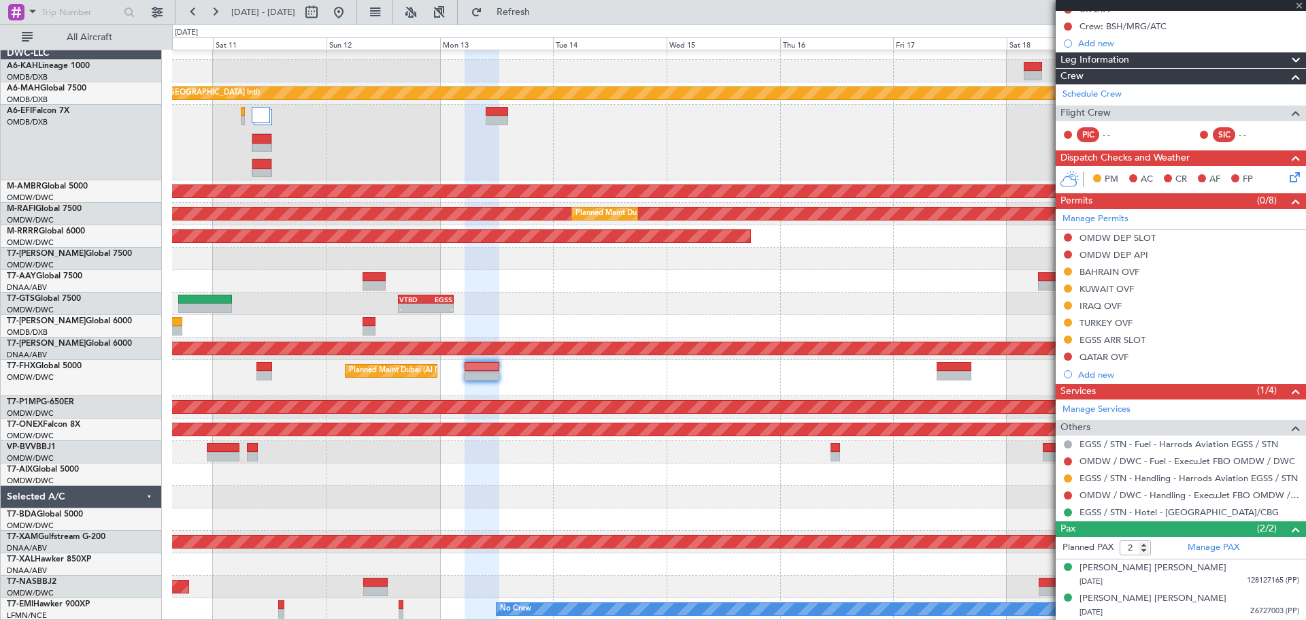
type input "+00:45"
type input "4"
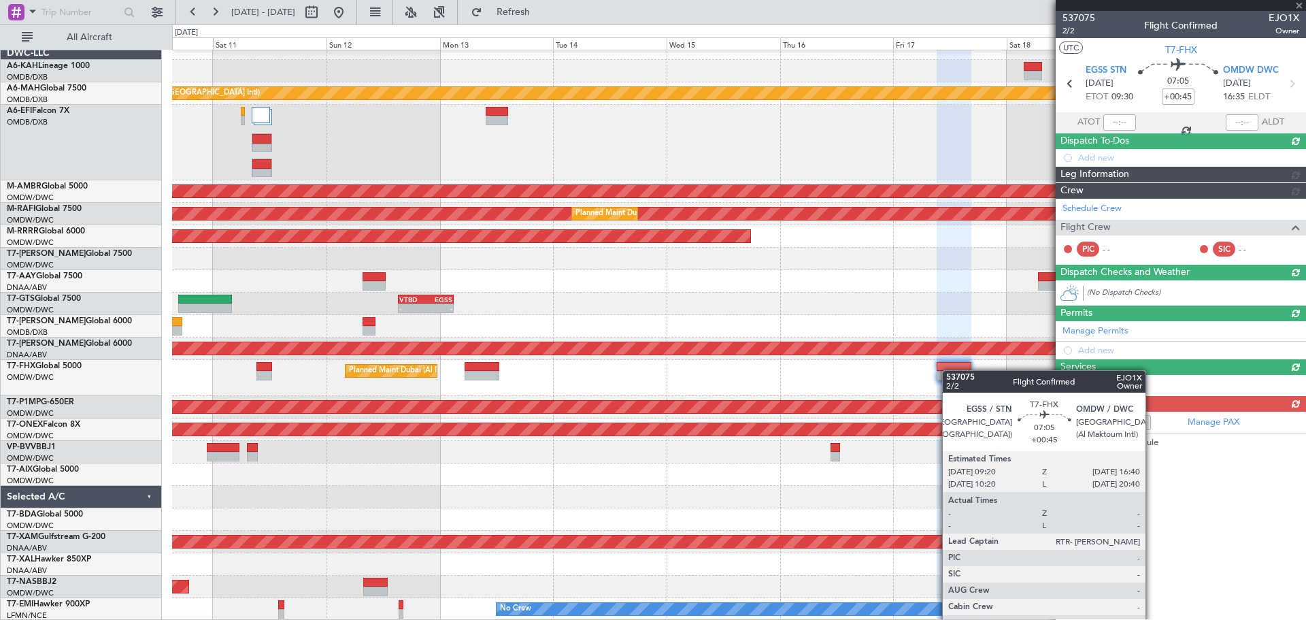
scroll to position [0, 0]
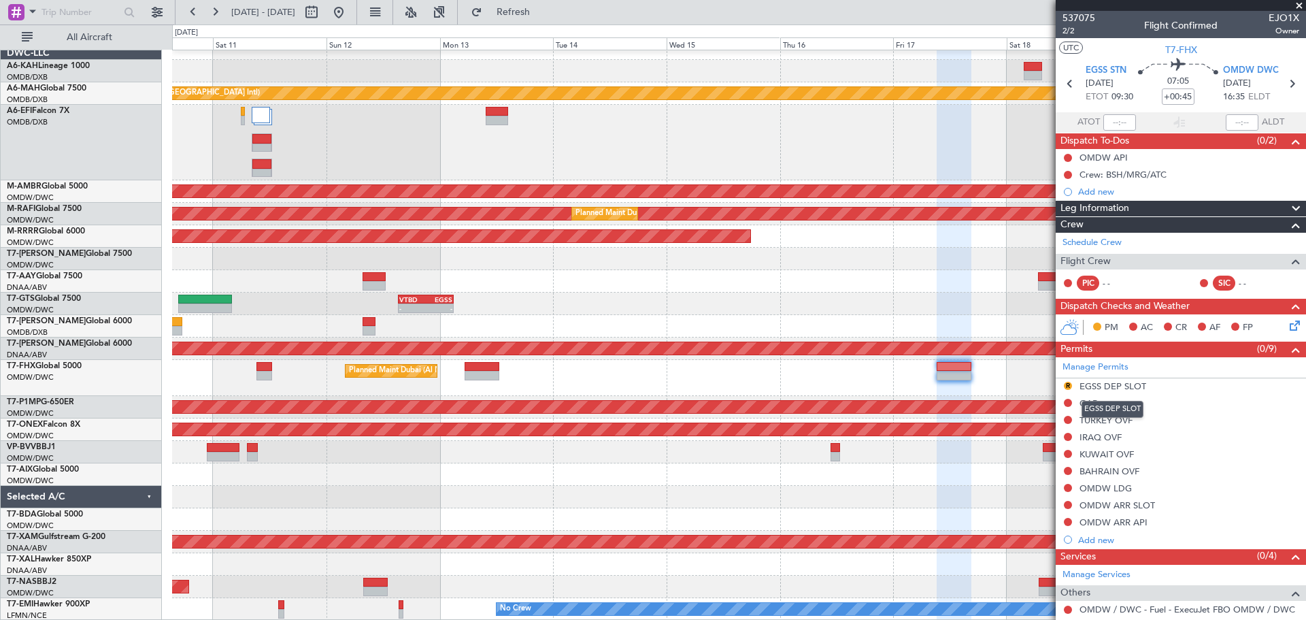
click at [1106, 388] on div "EGSS DEP SLOT" at bounding box center [1113, 386] width 67 height 12
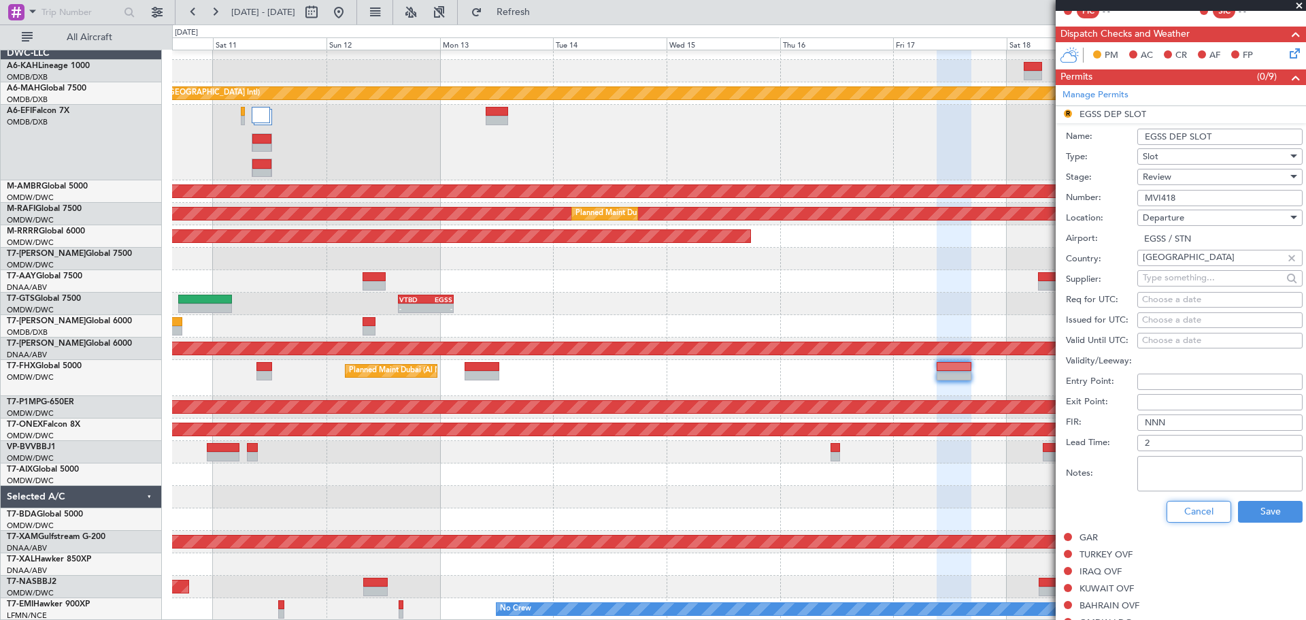
click at [1195, 504] on button "Cancel" at bounding box center [1199, 512] width 65 height 22
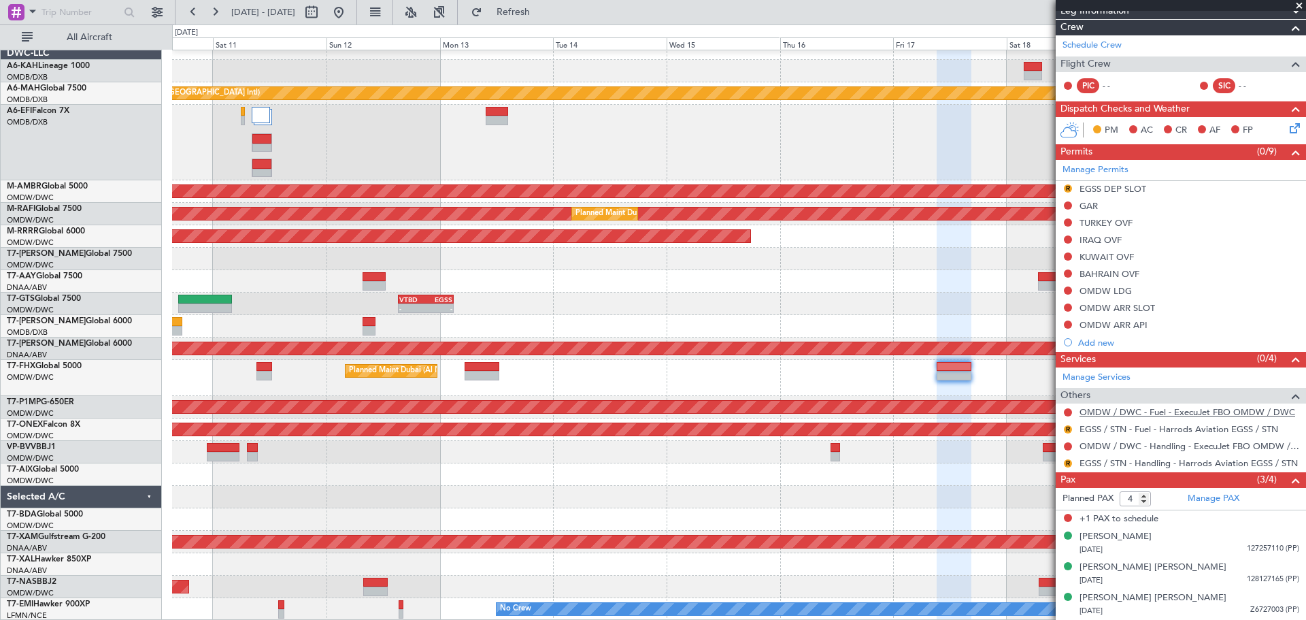
scroll to position [197, 0]
click at [1068, 190] on button "R" at bounding box center [1068, 189] width 8 height 8
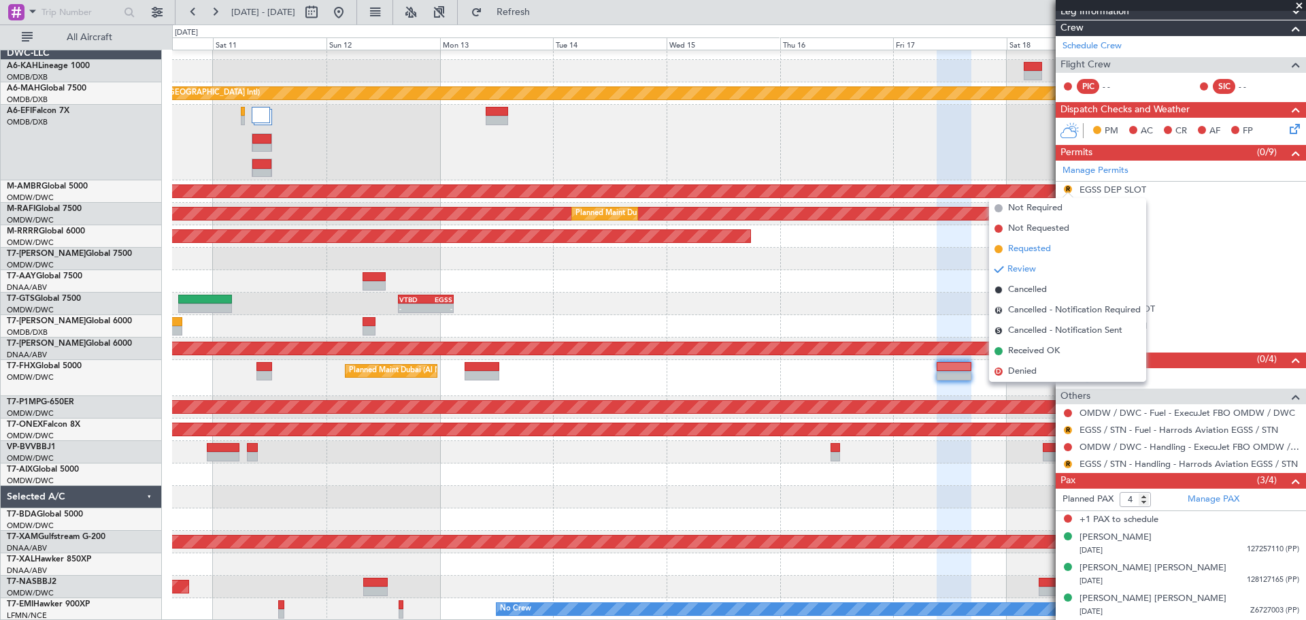
click at [1007, 247] on li "Requested" at bounding box center [1067, 249] width 157 height 20
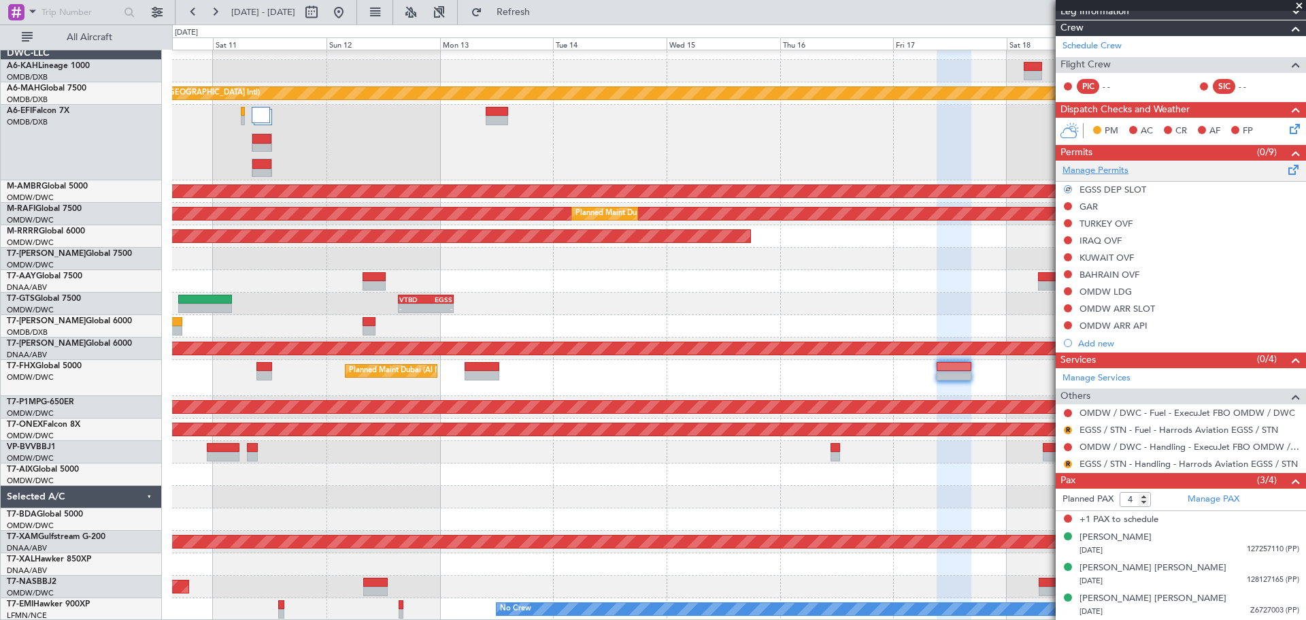
click at [1095, 169] on link "Manage Permits" at bounding box center [1096, 171] width 66 height 14
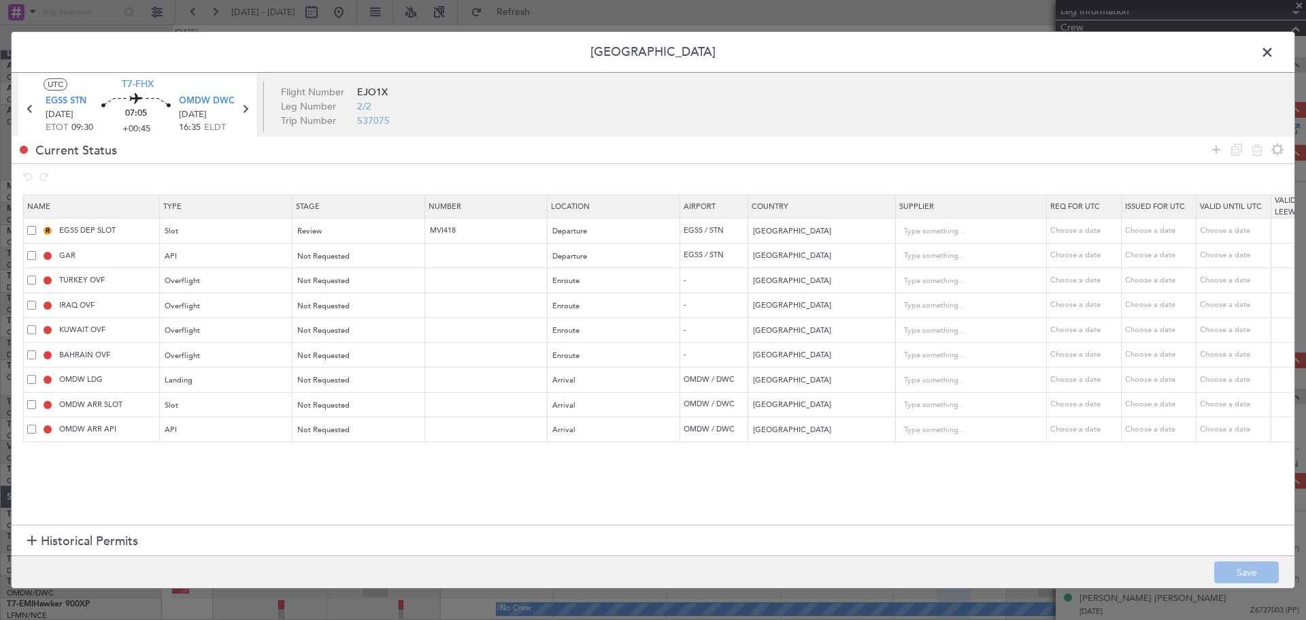
click at [29, 255] on span at bounding box center [31, 255] width 9 height 9
click at [37, 251] on input "checkbox" at bounding box center [37, 251] width 0 height 0
click at [1252, 150] on icon at bounding box center [1257, 150] width 16 height 16
type input "TURKEY OVF"
type input "[GEOGRAPHIC_DATA]"
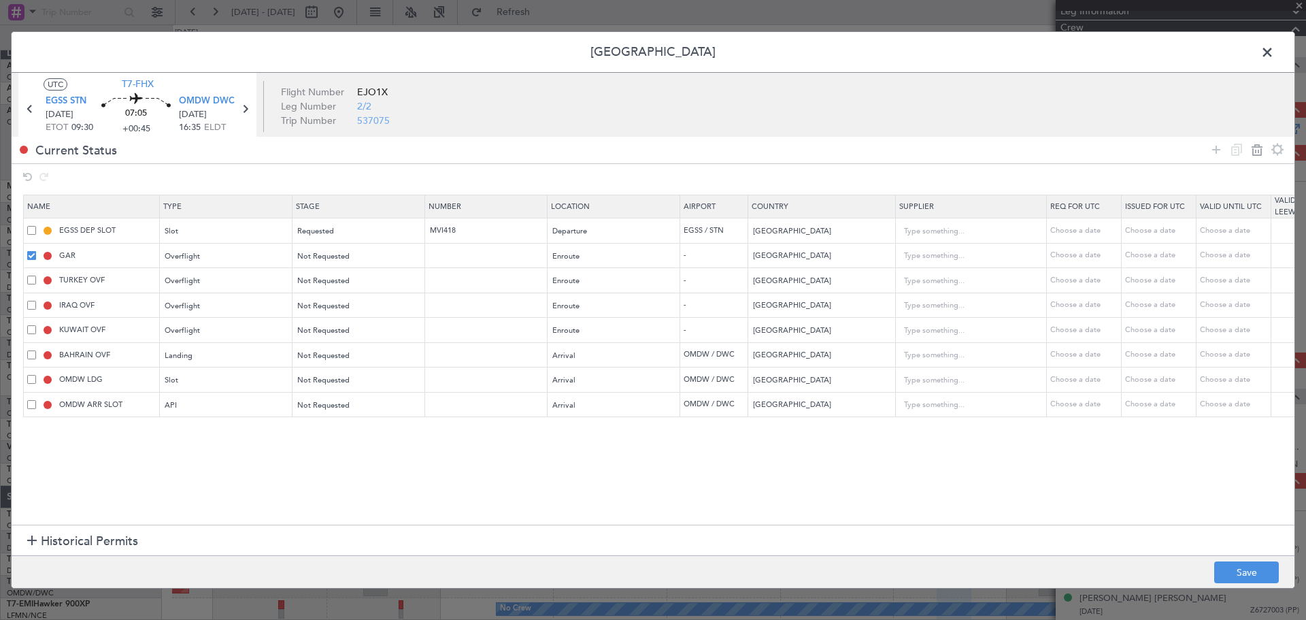
type input "IRAQ OVF"
type input "[GEOGRAPHIC_DATA]"
type input "1"
type input "KUWAIT OVF"
type input "[GEOGRAPHIC_DATA]"
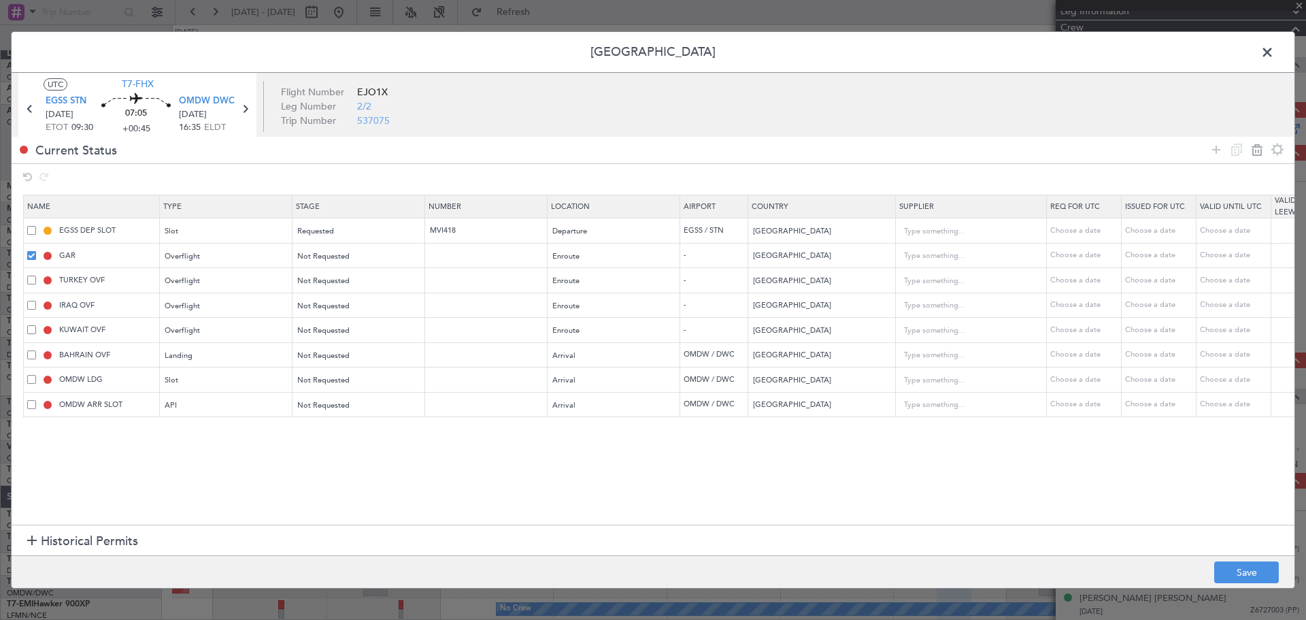
type input "BAHRAIN OVF"
type input "[GEOGRAPHIC_DATA]"
type input "OMDW LDG"
type input "[GEOGRAPHIC_DATA]"
type input "1"
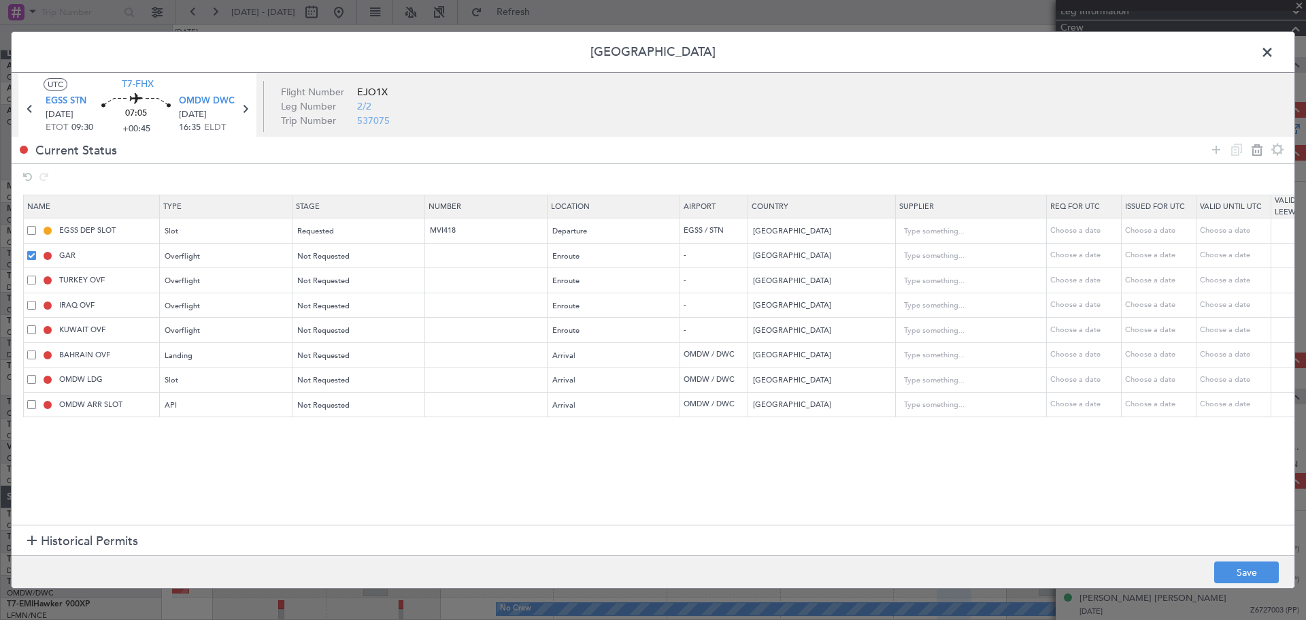
type input "OMDW ARR SLOT"
type input "OMDW ARR API"
click at [316, 259] on span "Not Requested" at bounding box center [324, 256] width 52 height 10
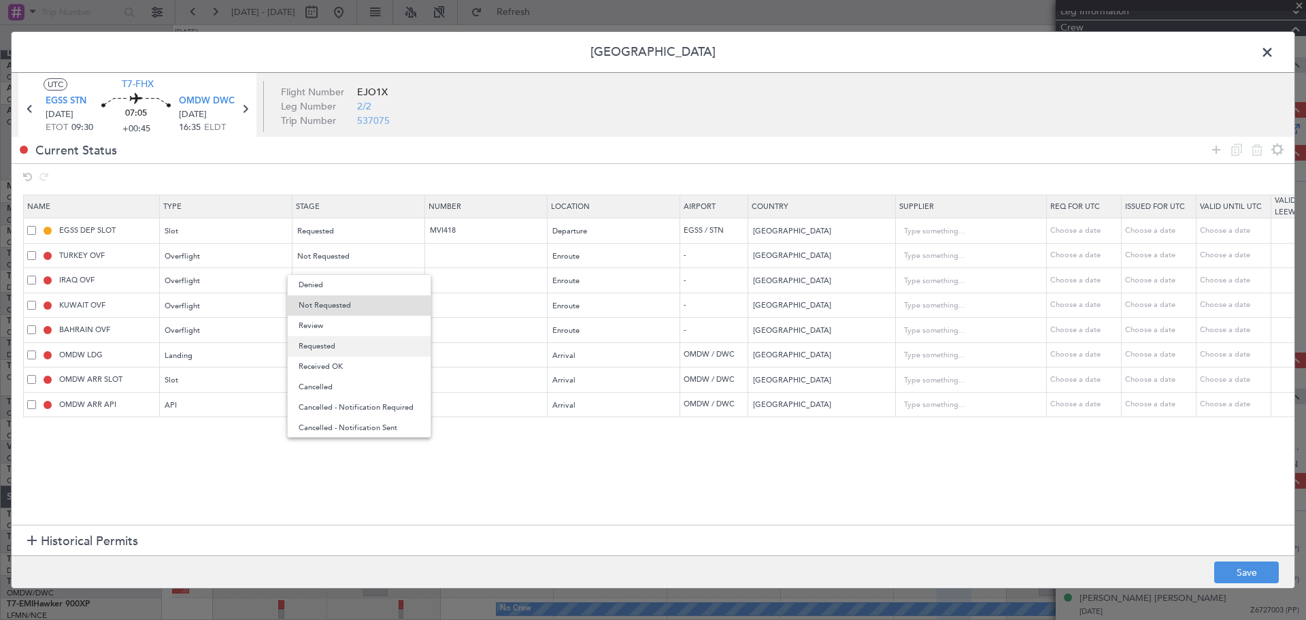
click at [325, 342] on span "Requested" at bounding box center [359, 346] width 121 height 20
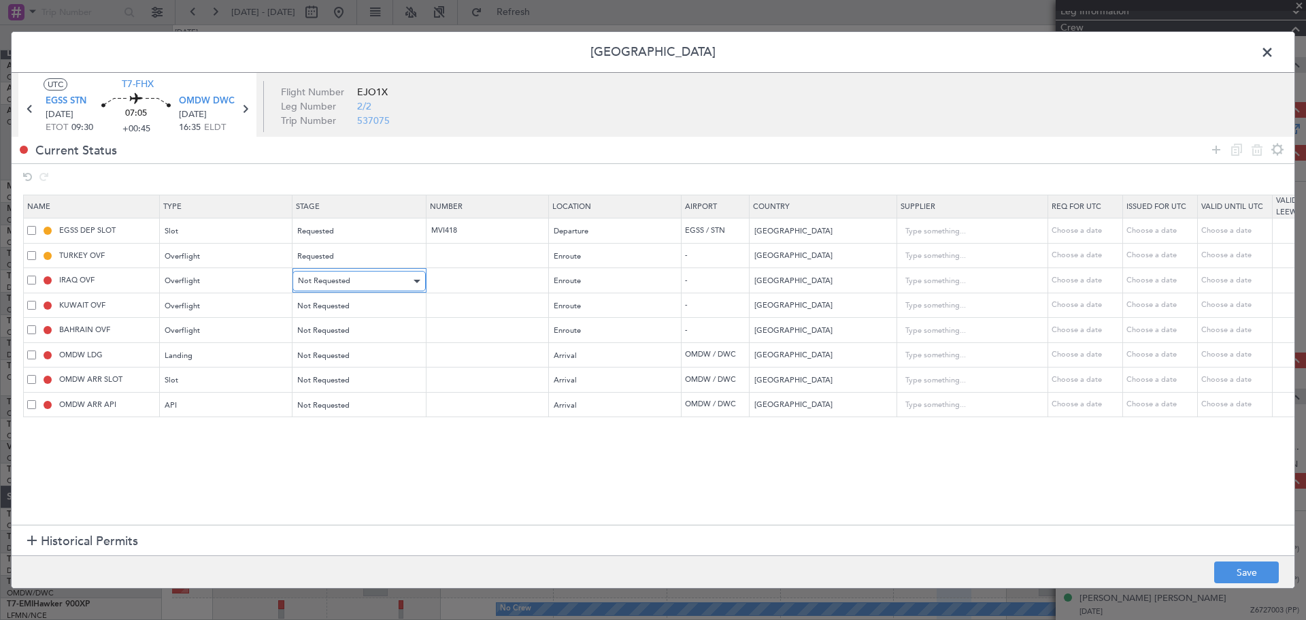
click at [334, 286] on div "Not Requested" at bounding box center [354, 281] width 113 height 20
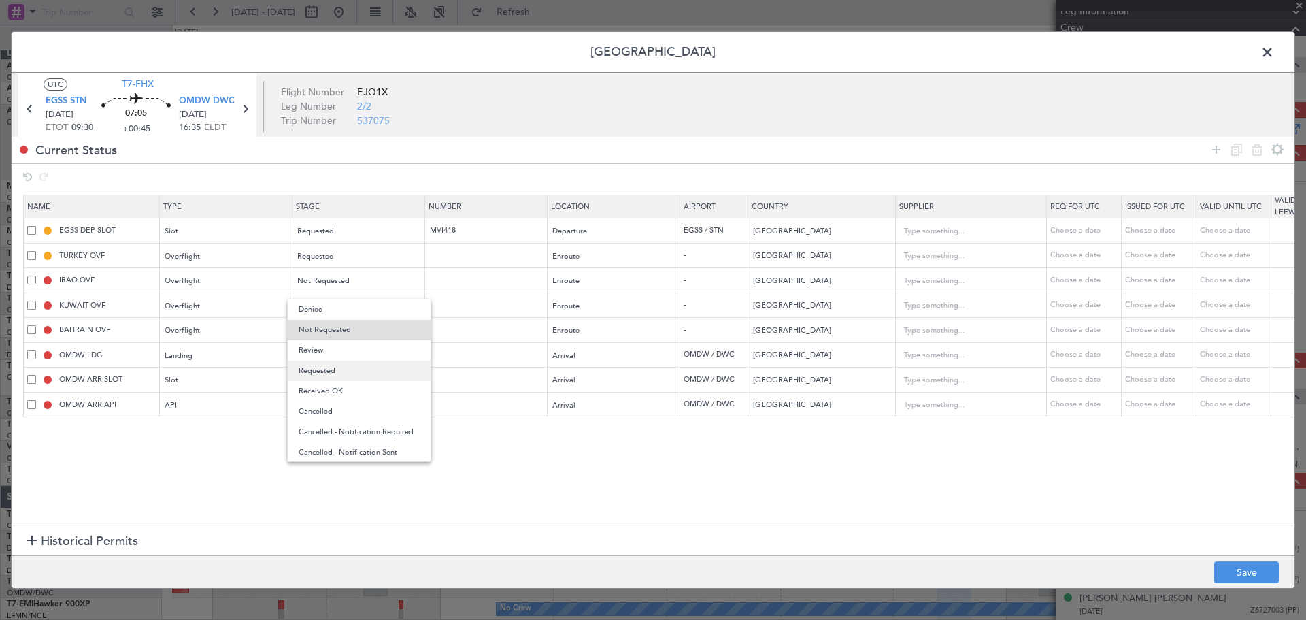
click at [329, 363] on span "Requested" at bounding box center [359, 371] width 121 height 20
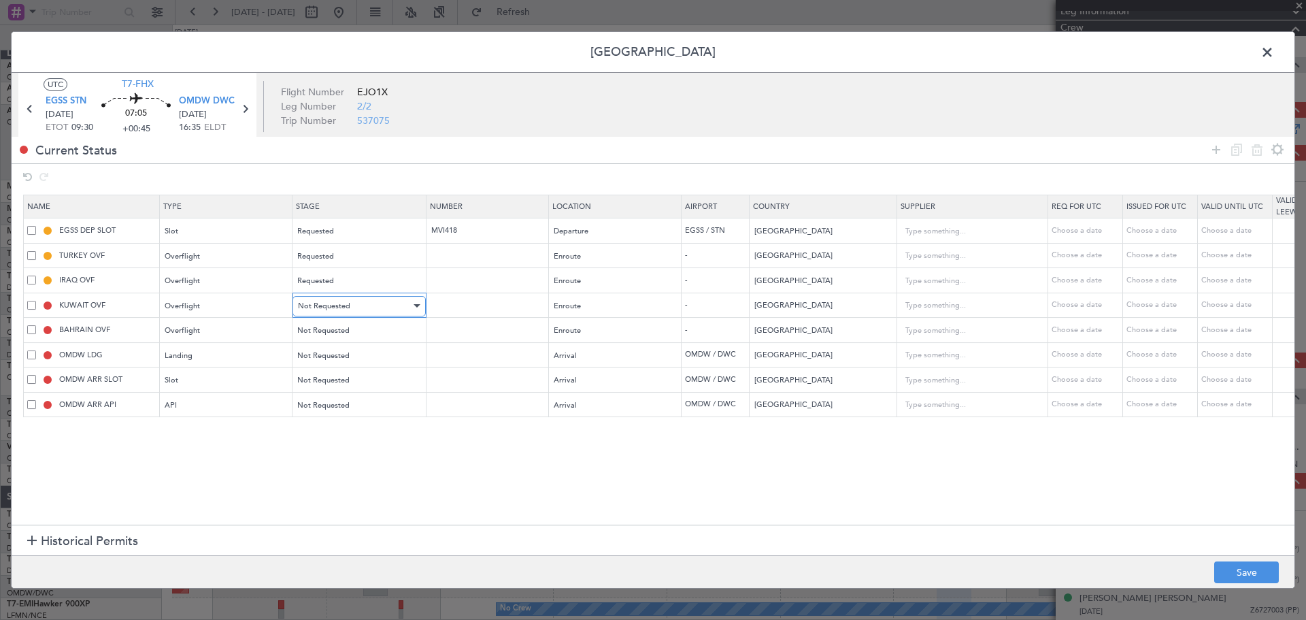
click at [333, 306] on span "Not Requested" at bounding box center [324, 306] width 52 height 10
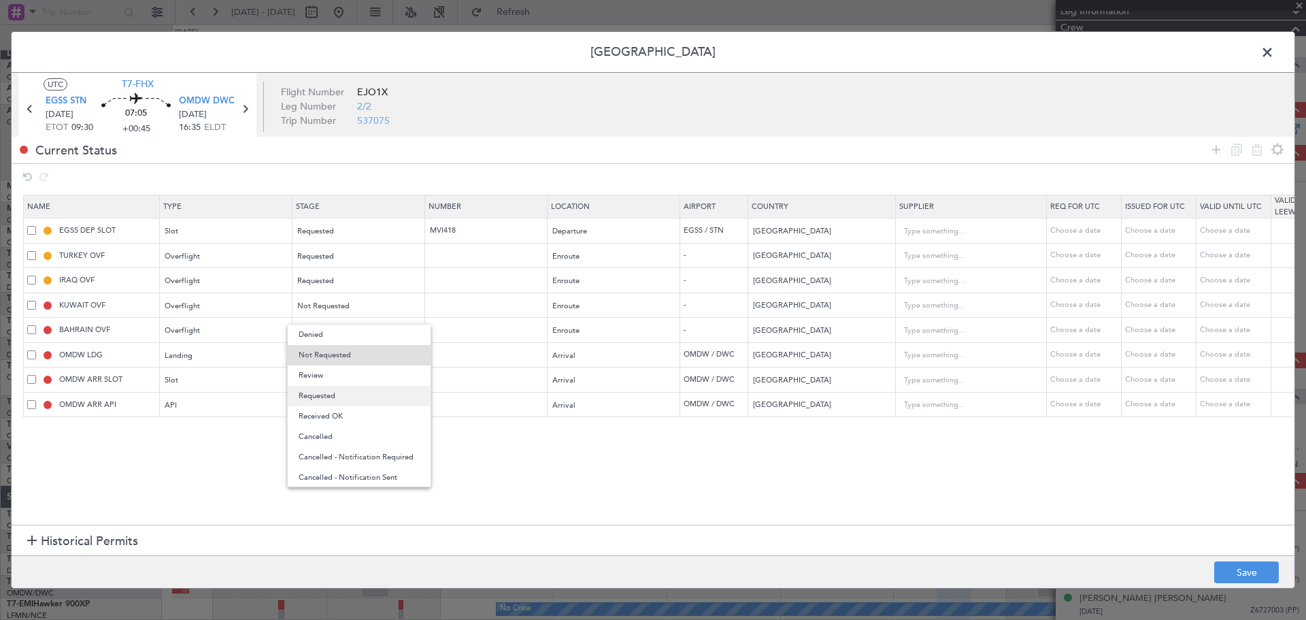
click at [331, 389] on span "Requested" at bounding box center [359, 396] width 121 height 20
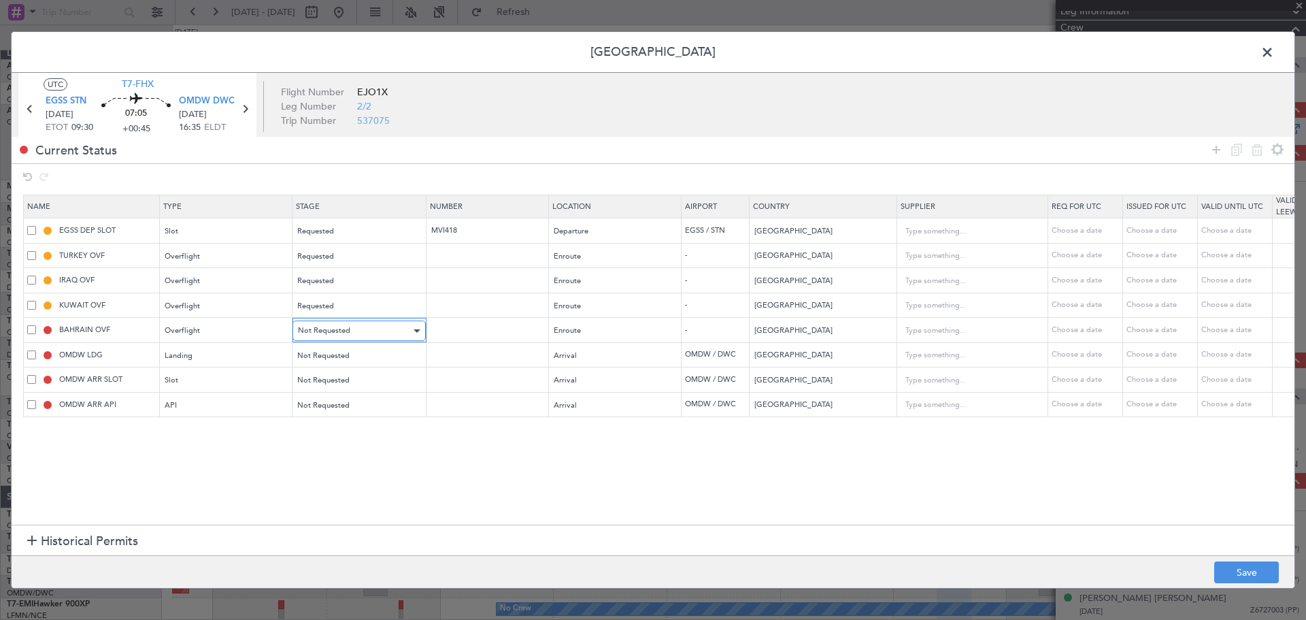
click at [334, 326] on span "Not Requested" at bounding box center [324, 330] width 52 height 10
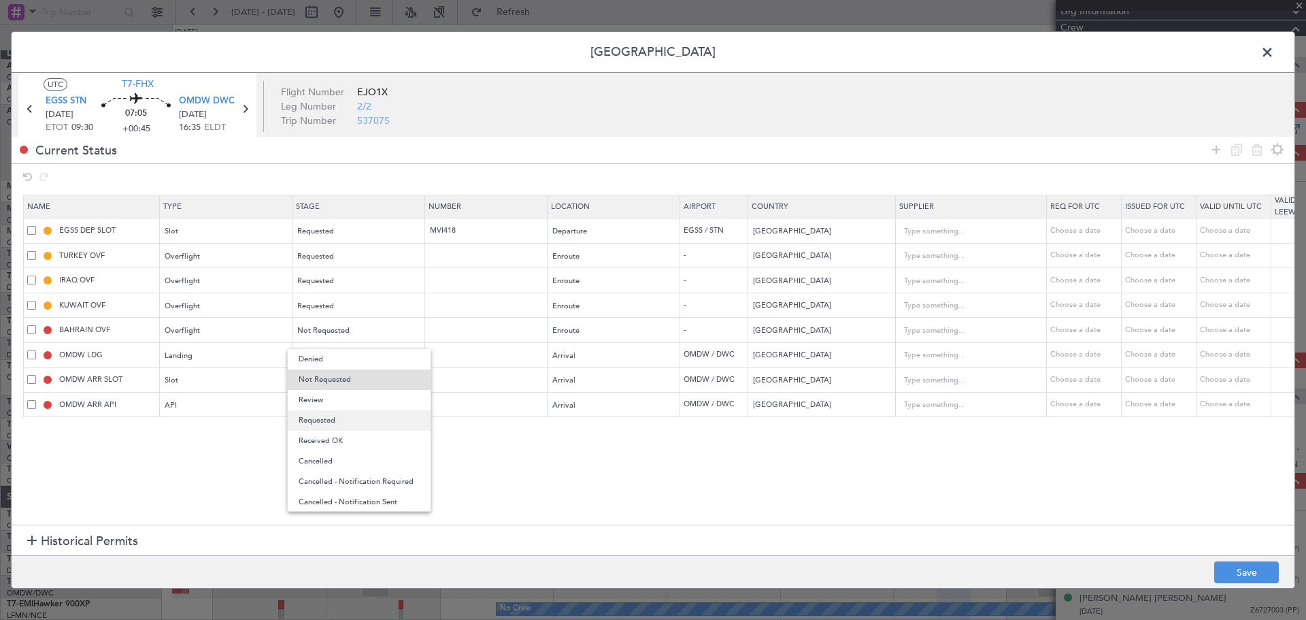
click at [339, 415] on span "Requested" at bounding box center [359, 420] width 121 height 20
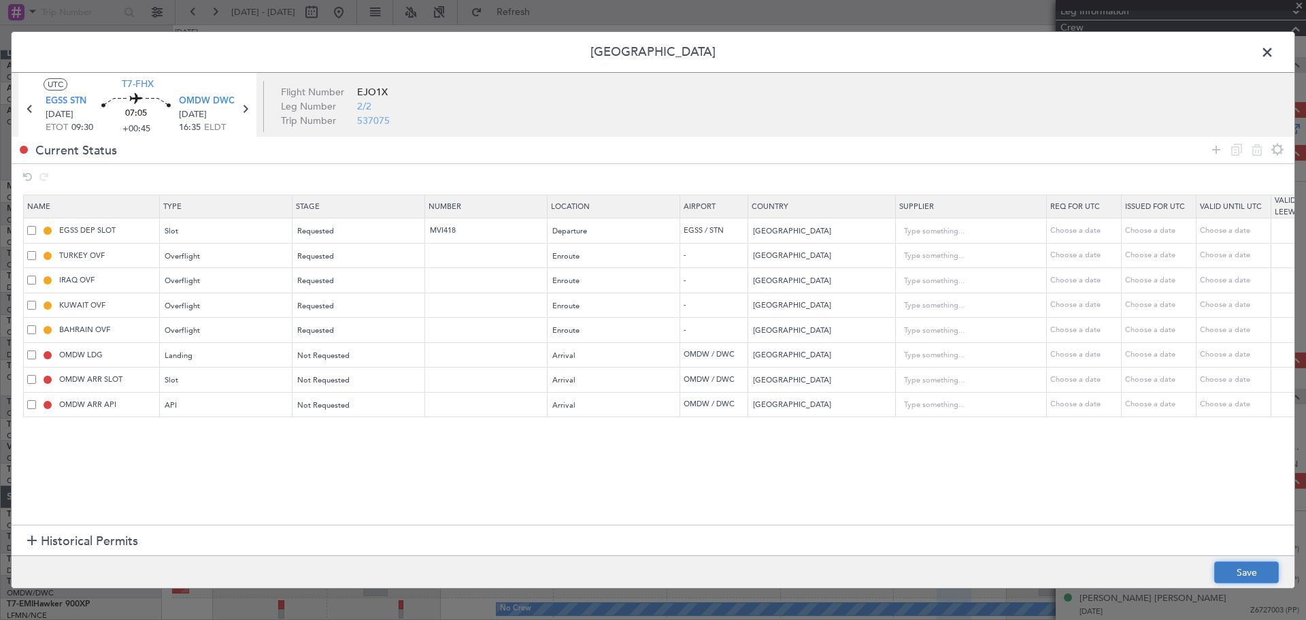
click at [1233, 566] on button "Save" at bounding box center [1246, 572] width 65 height 22
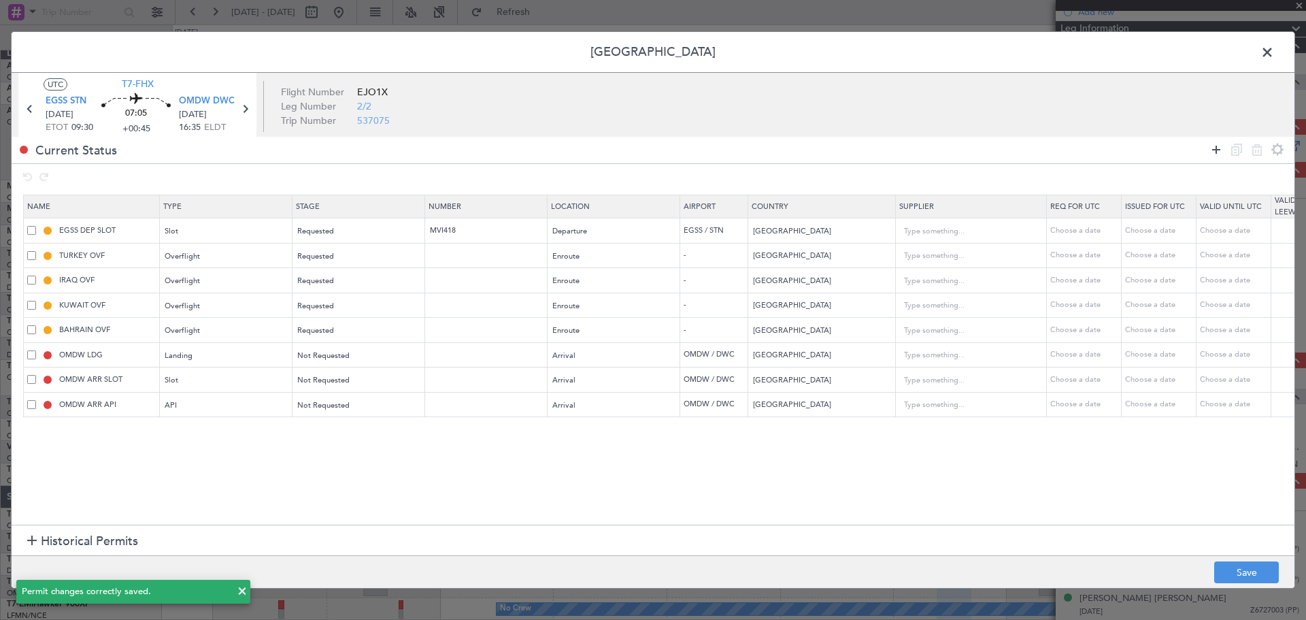
click at [1212, 152] on icon at bounding box center [1216, 150] width 16 height 16
click at [199, 431] on div "Type" at bounding box center [222, 430] width 113 height 20
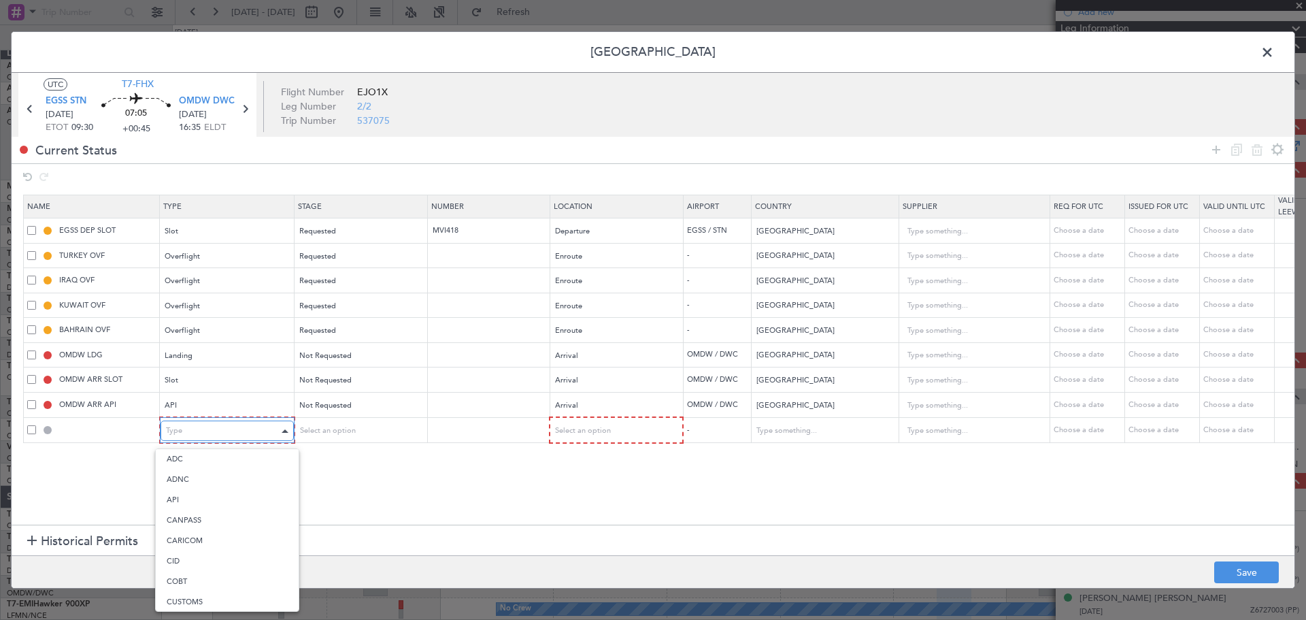
scroll to position [252, 0]
click at [207, 567] on span "Overflight" at bounding box center [227, 574] width 121 height 20
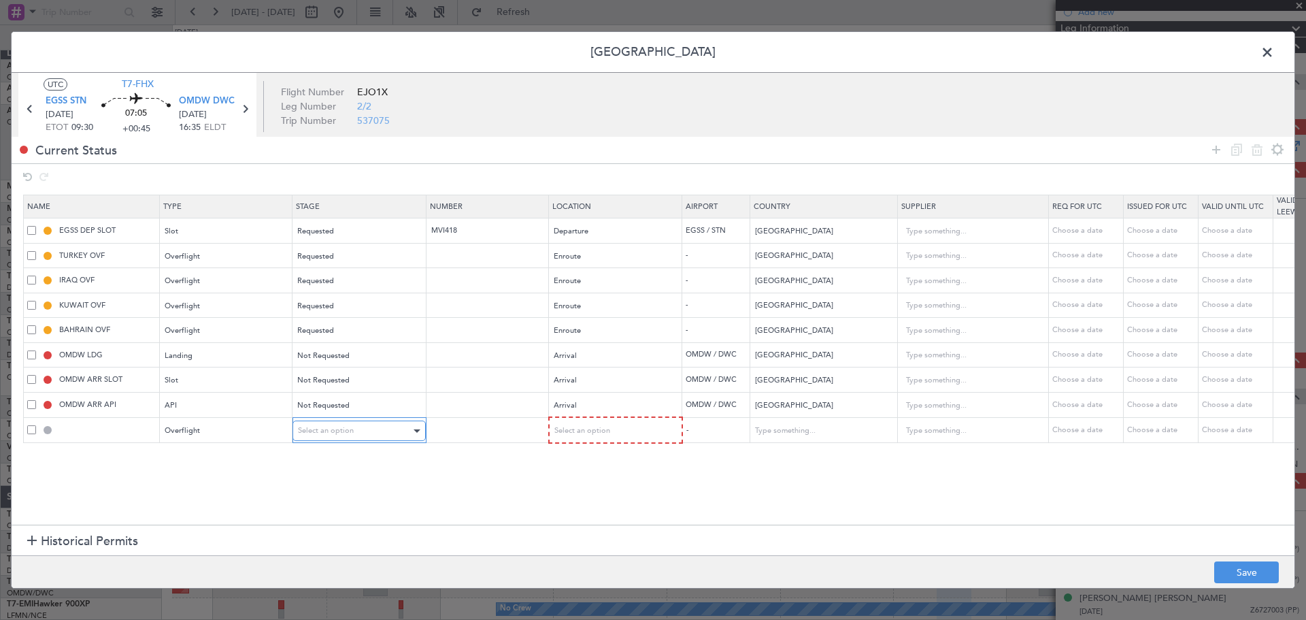
click at [381, 428] on div "Select an option" at bounding box center [354, 430] width 113 height 20
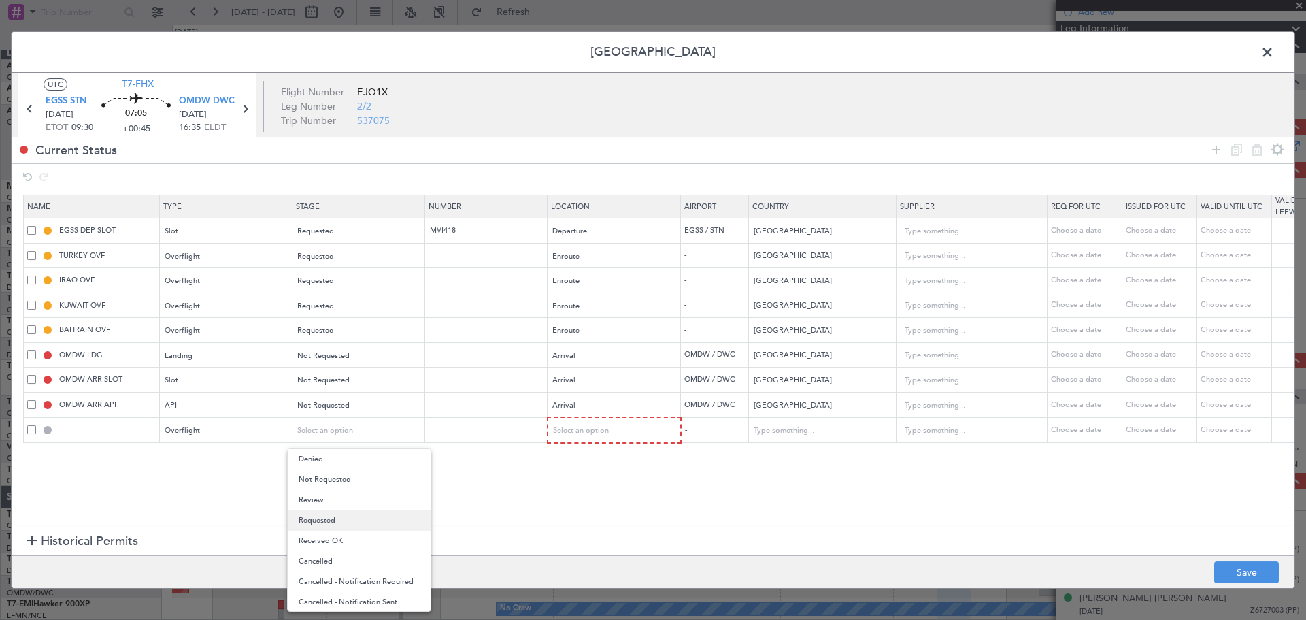
click at [360, 516] on span "Requested" at bounding box center [359, 520] width 121 height 20
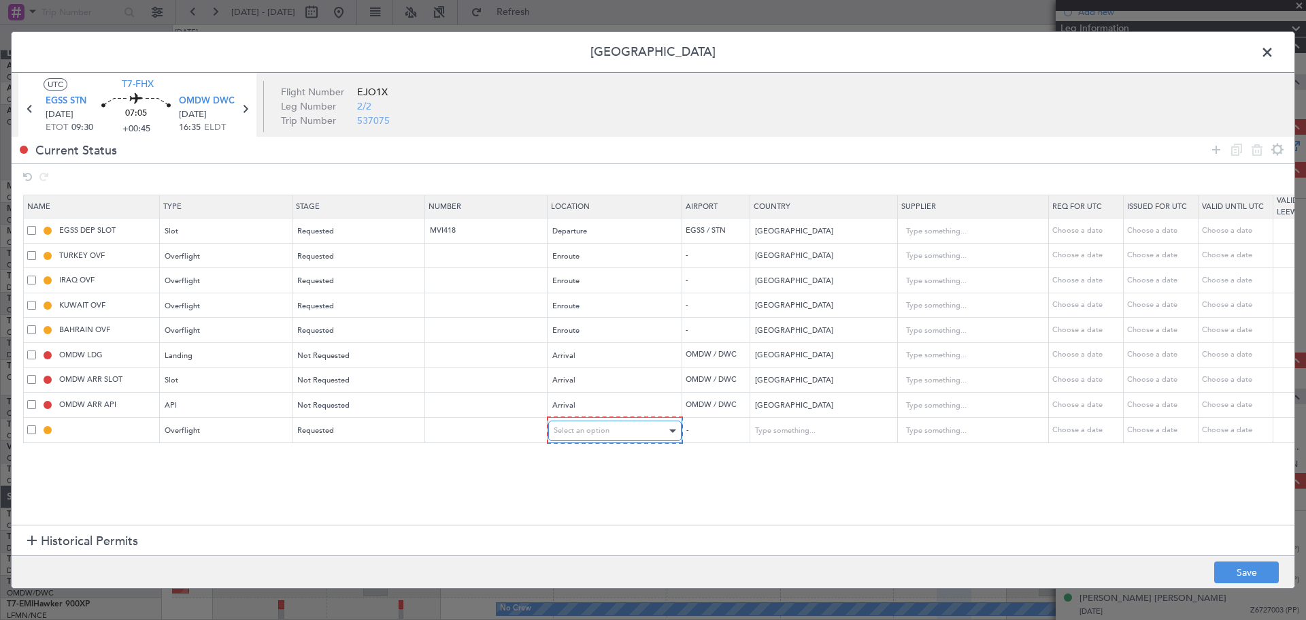
click at [604, 433] on span "Select an option" at bounding box center [582, 430] width 56 height 10
click at [605, 461] on span "Departure" at bounding box center [614, 459] width 121 height 20
click at [627, 432] on div "Departure" at bounding box center [609, 430] width 113 height 20
click at [320, 431] on div at bounding box center [653, 310] width 1306 height 620
click at [320, 431] on span "Requested" at bounding box center [316, 430] width 37 height 10
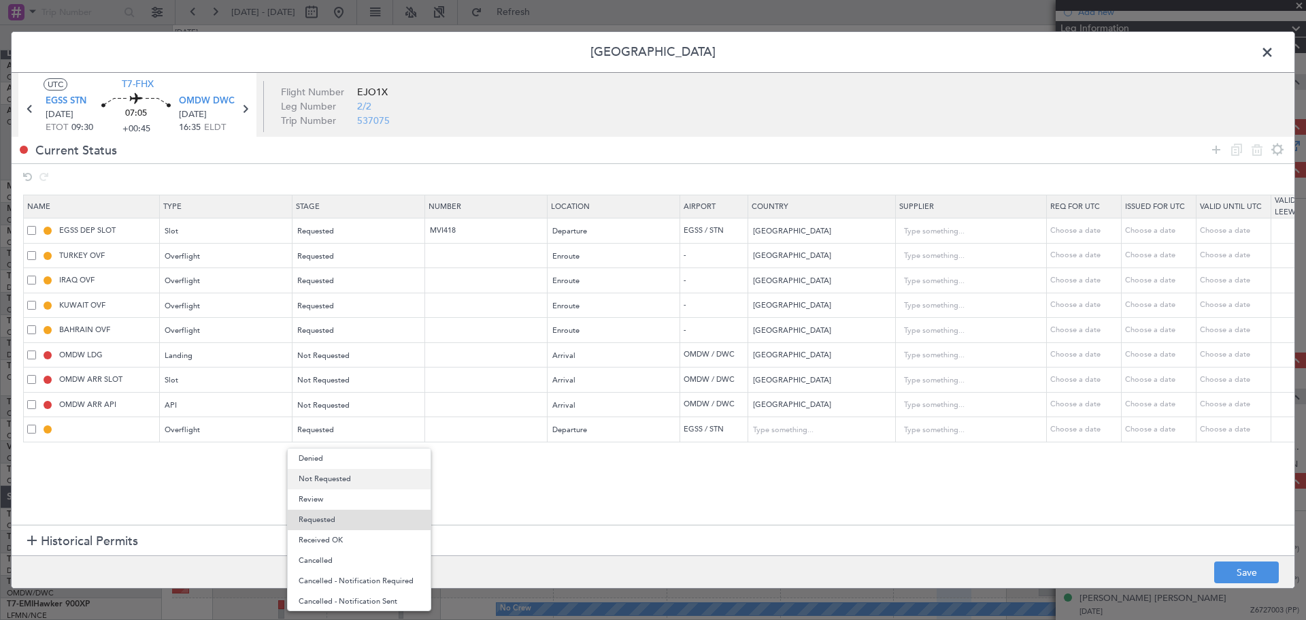
click at [333, 481] on span "Not Requested" at bounding box center [359, 479] width 121 height 20
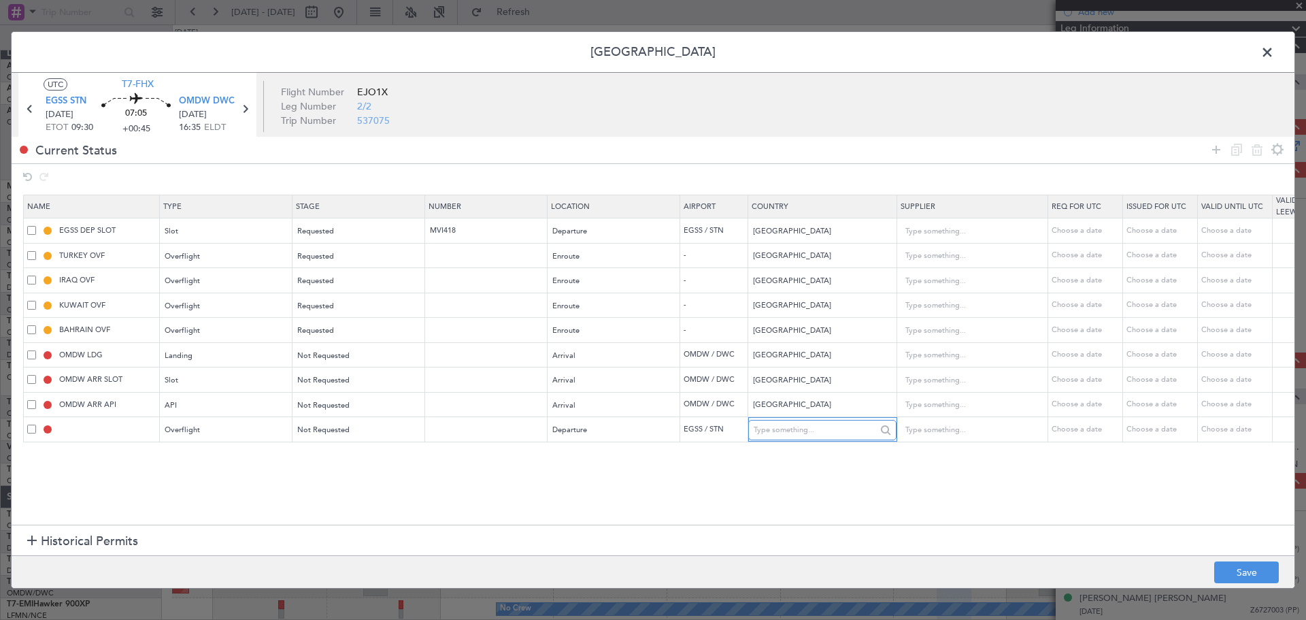
click at [805, 435] on input "text" at bounding box center [815, 430] width 122 height 20
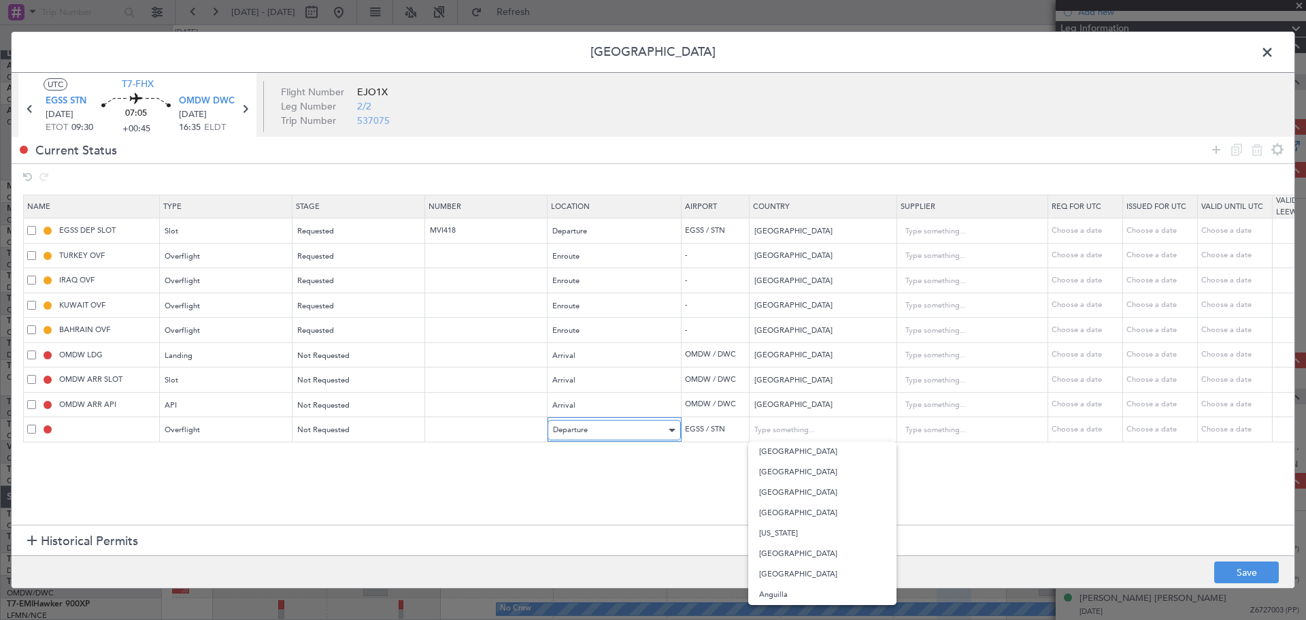
click at [607, 433] on div "Departure" at bounding box center [609, 430] width 113 height 20
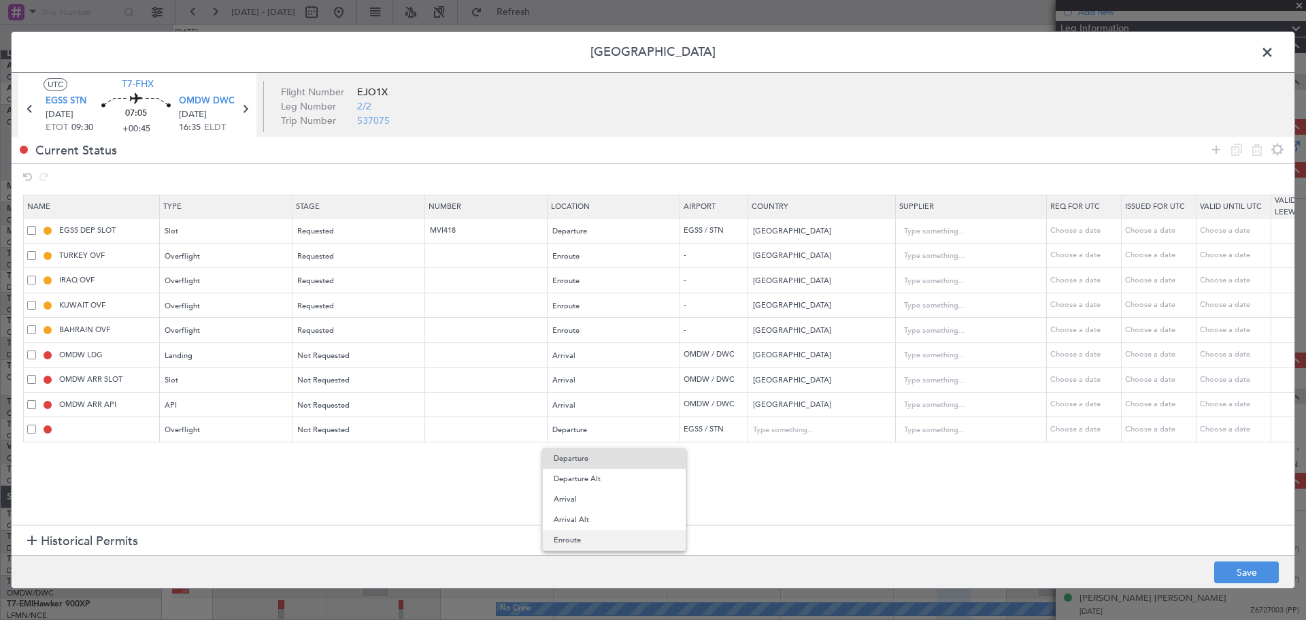
click at [598, 542] on span "Enroute" at bounding box center [614, 540] width 121 height 20
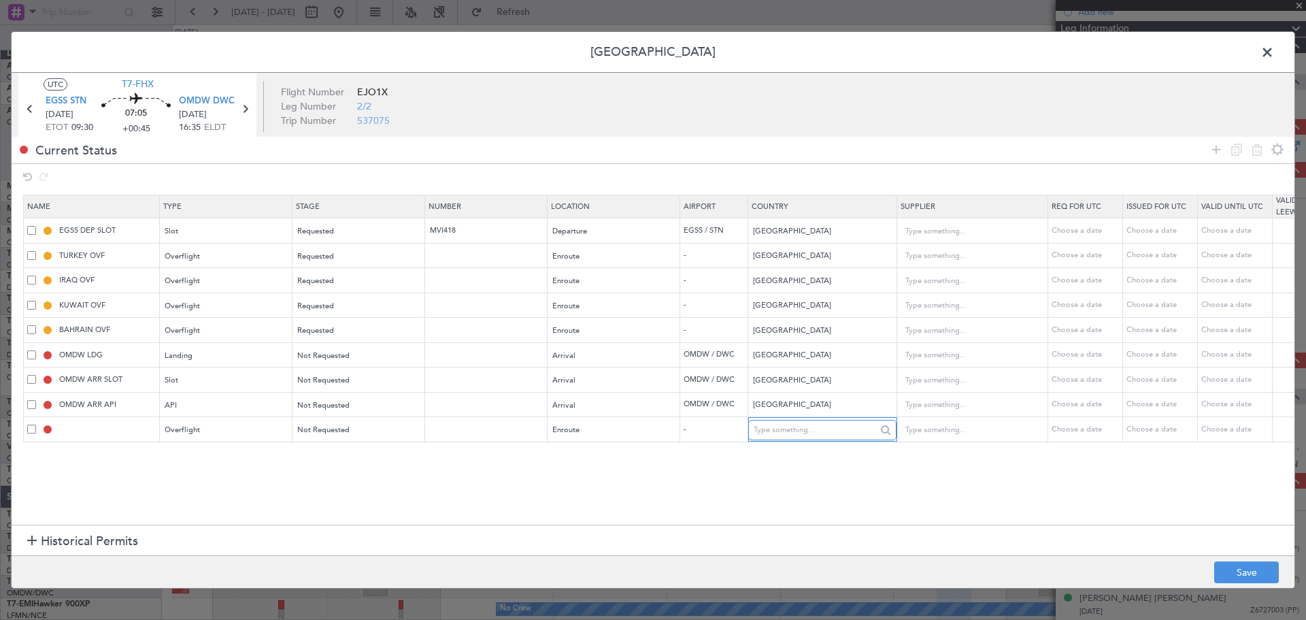
click at [786, 439] on input "text" at bounding box center [815, 430] width 122 height 20
click at [799, 451] on span "[GEOGRAPHIC_DATA]" at bounding box center [822, 452] width 127 height 20
type input "[GEOGRAPHIC_DATA]"
click at [1233, 565] on button "Save" at bounding box center [1246, 572] width 65 height 22
type input "QATAR OVF"
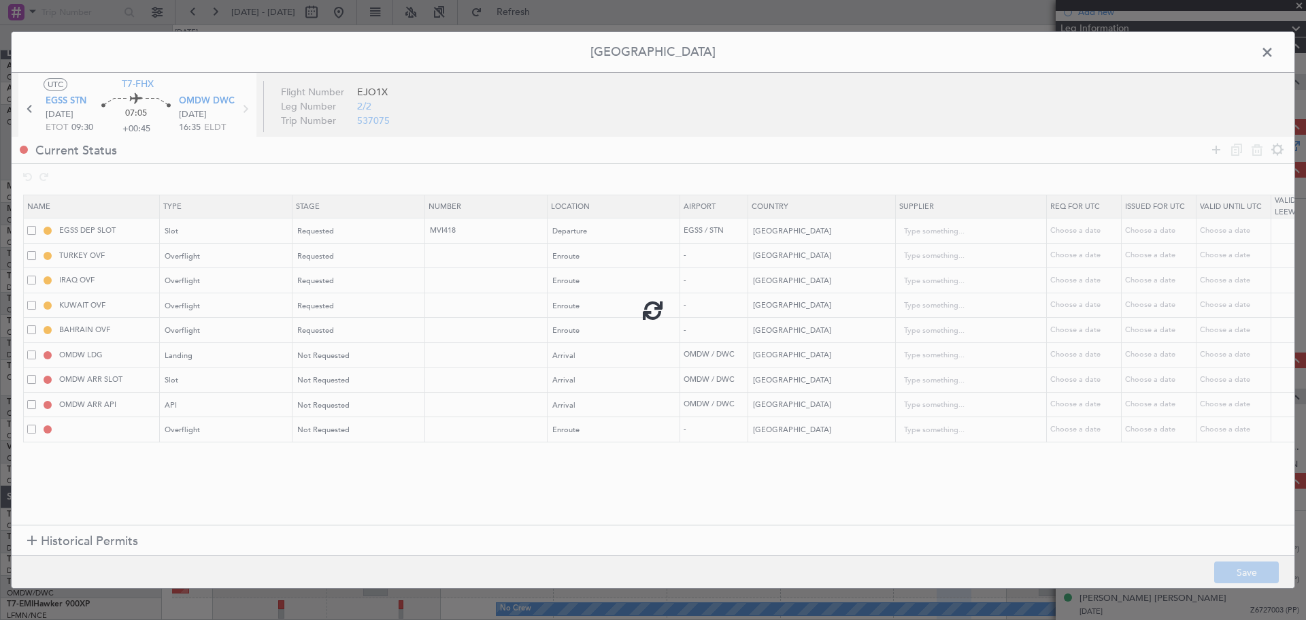
type input "NNN"
type input "2"
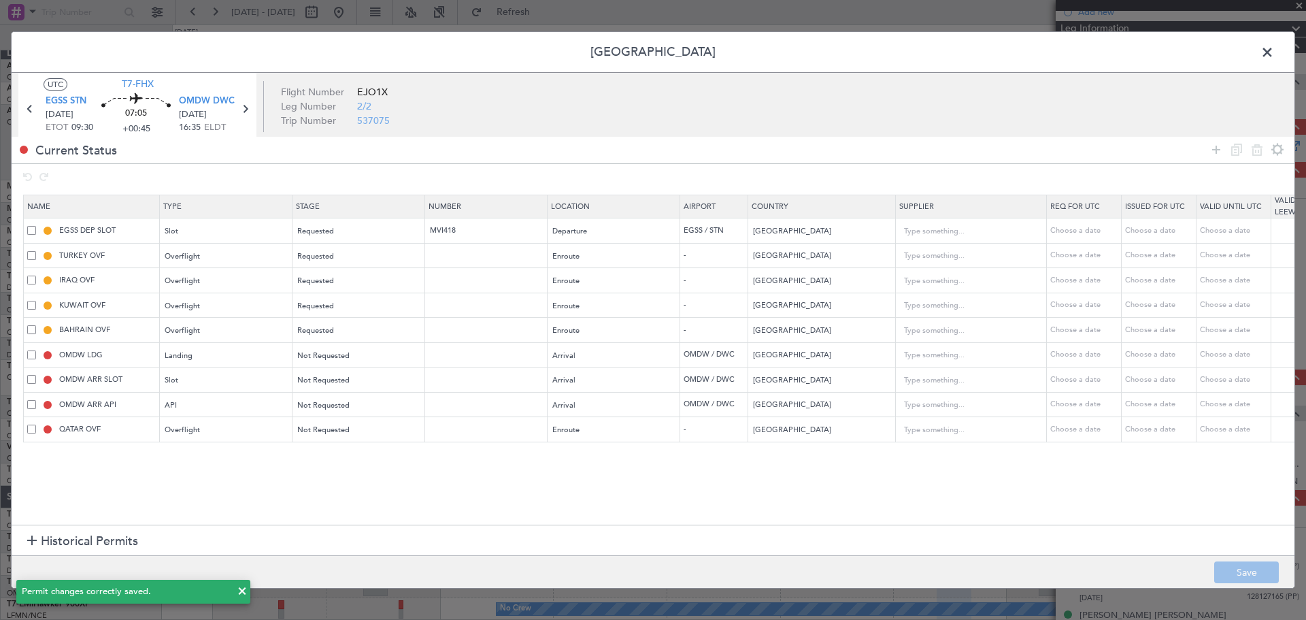
click at [1274, 56] on span at bounding box center [1274, 55] width 0 height 27
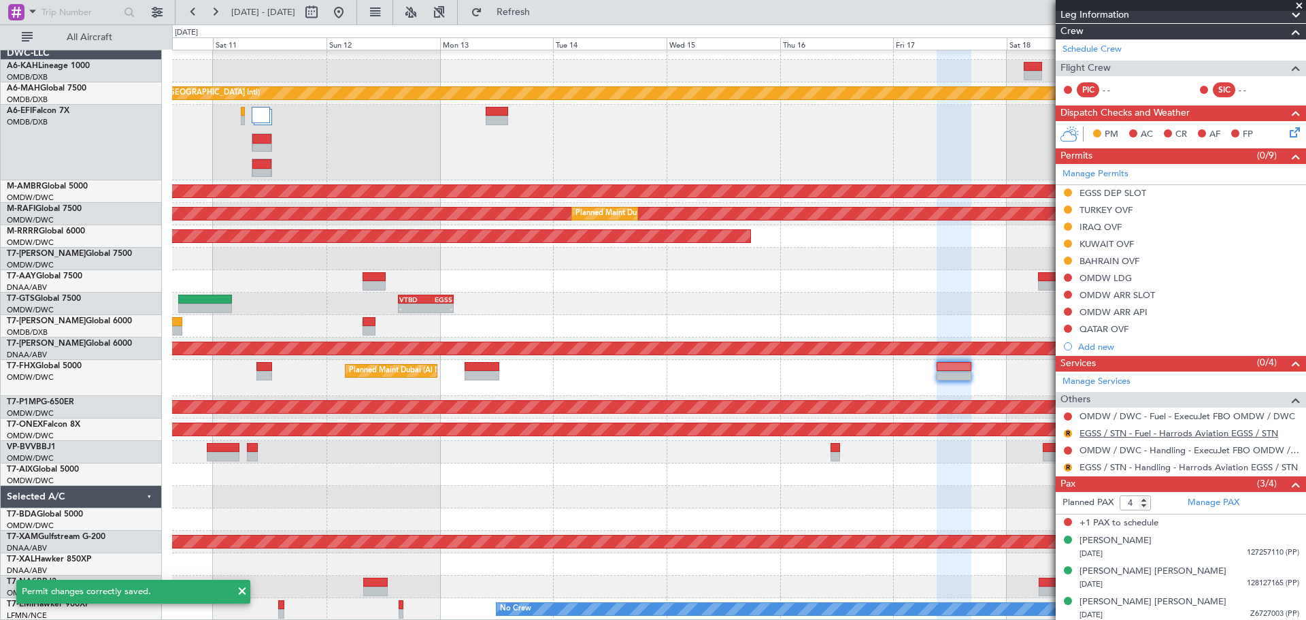
scroll to position [197, 0]
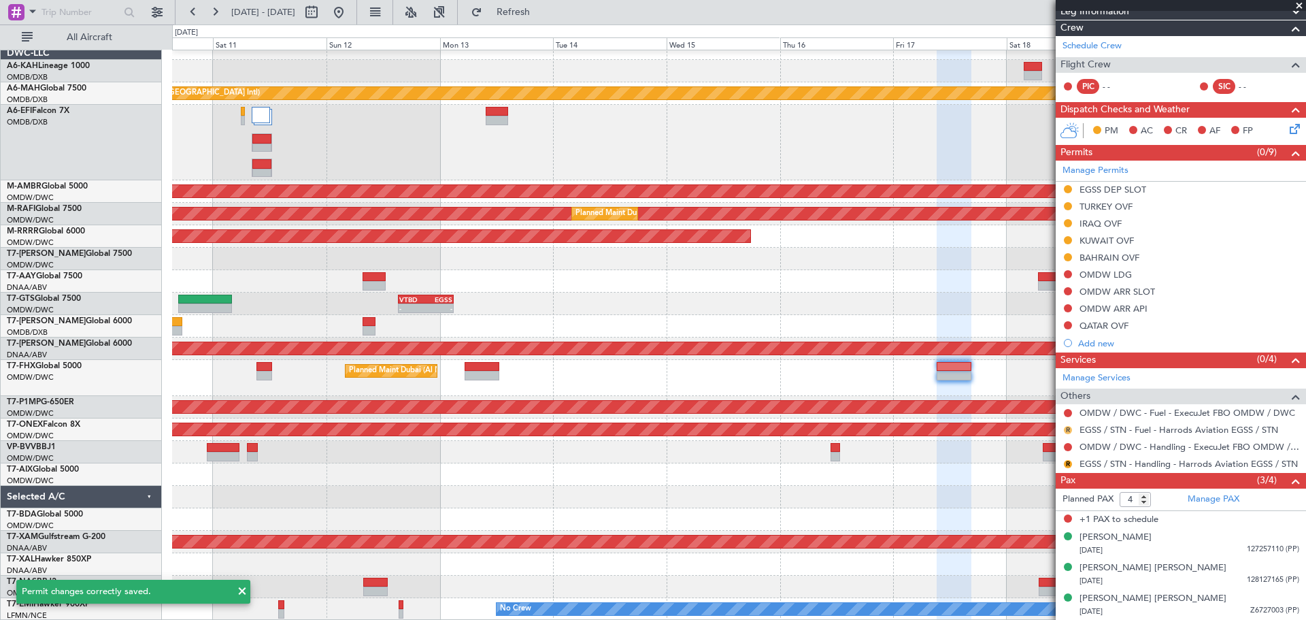
click at [1067, 429] on button "R" at bounding box center [1068, 430] width 8 height 8
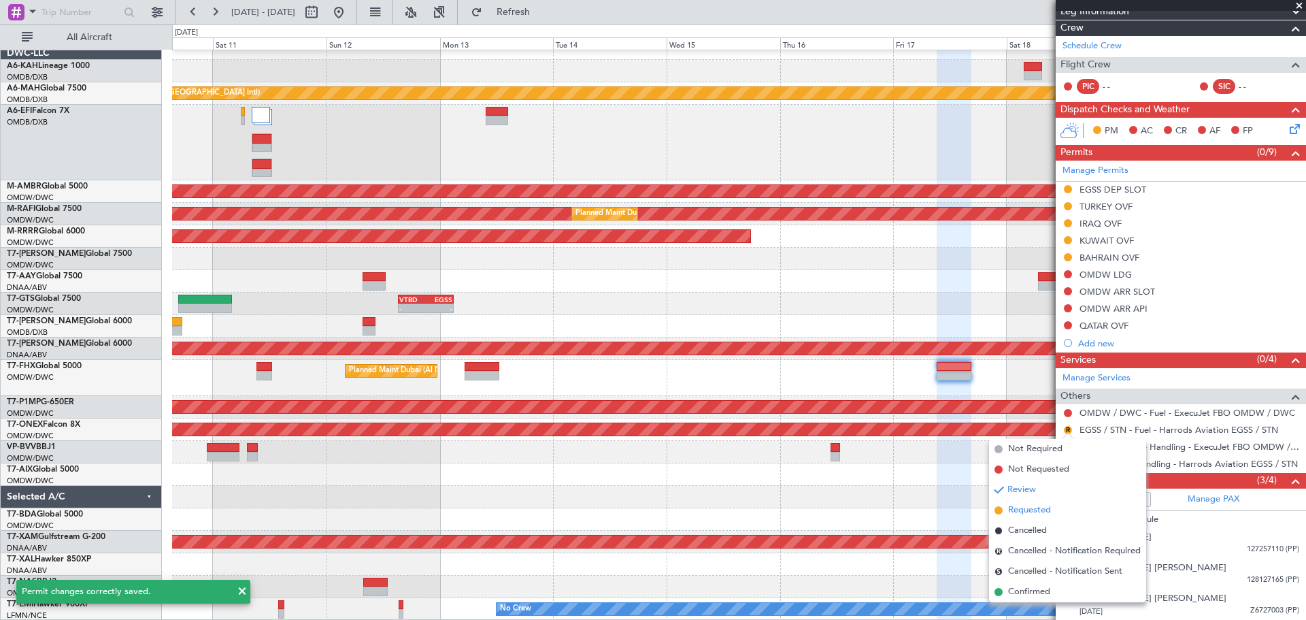
click at [1023, 512] on span "Requested" at bounding box center [1029, 510] width 43 height 14
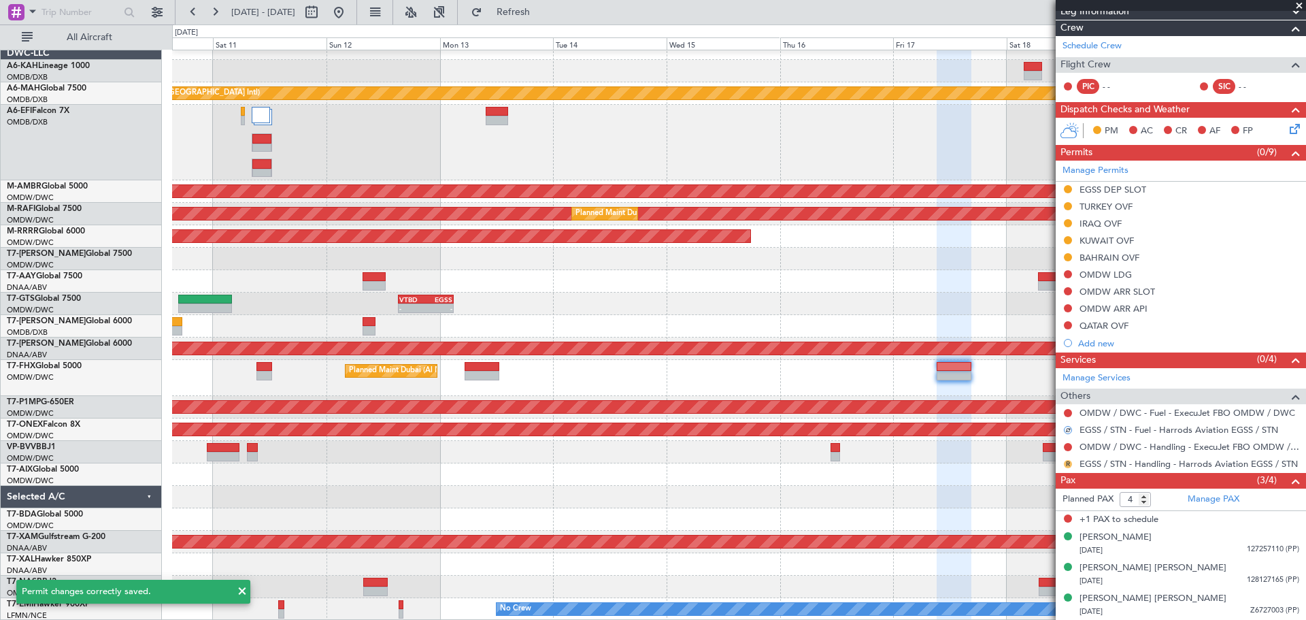
click at [1067, 462] on button "R" at bounding box center [1068, 464] width 8 height 8
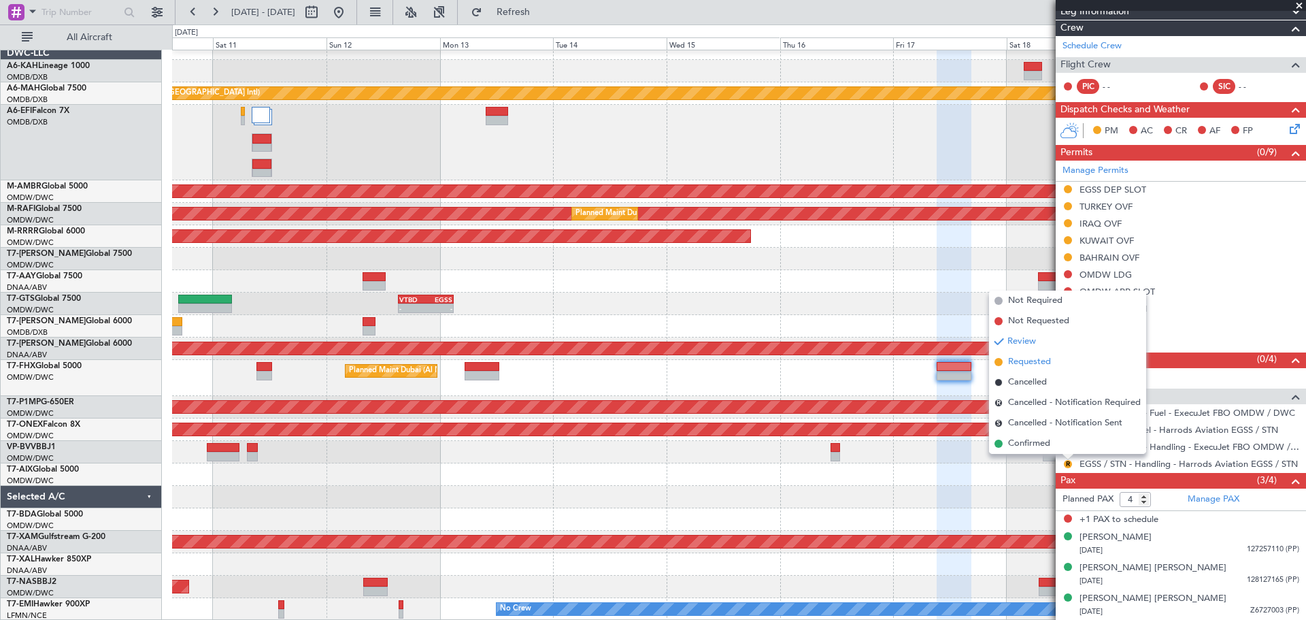
click at [1030, 361] on span "Requested" at bounding box center [1029, 362] width 43 height 14
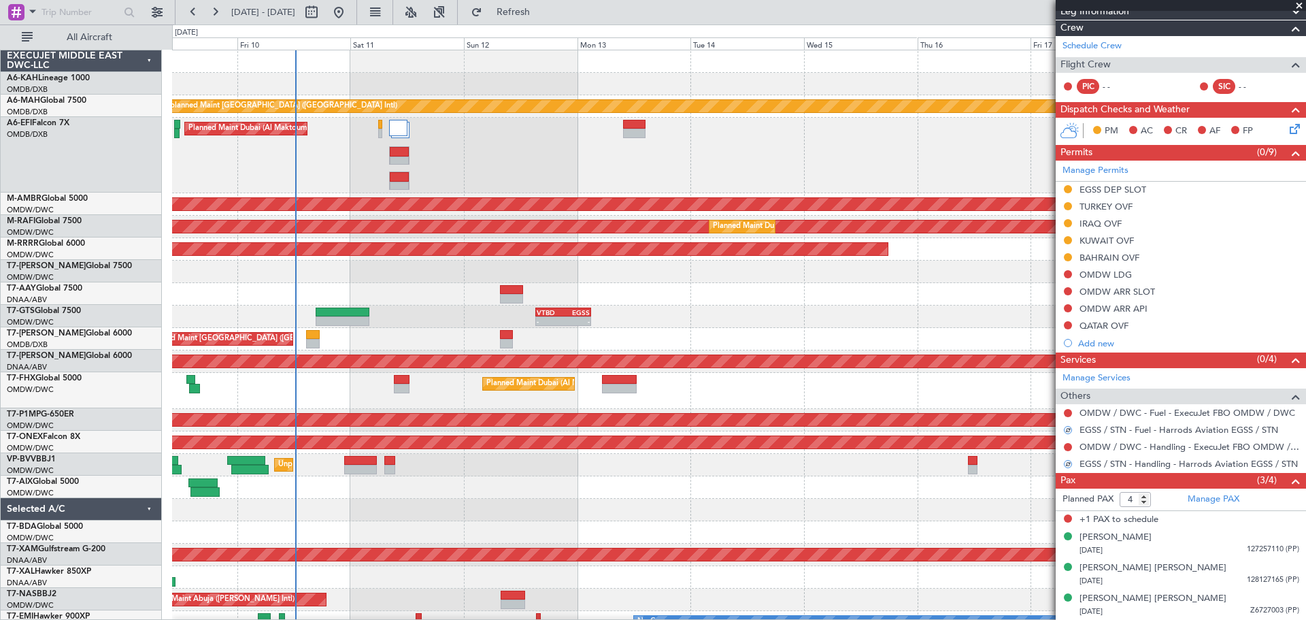
scroll to position [0, 0]
click at [788, 306] on div "Unplanned Maint [GEOGRAPHIC_DATA] ([GEOGRAPHIC_DATA] Intl) Planned Maint [GEOGR…" at bounding box center [738, 341] width 1133 height 583
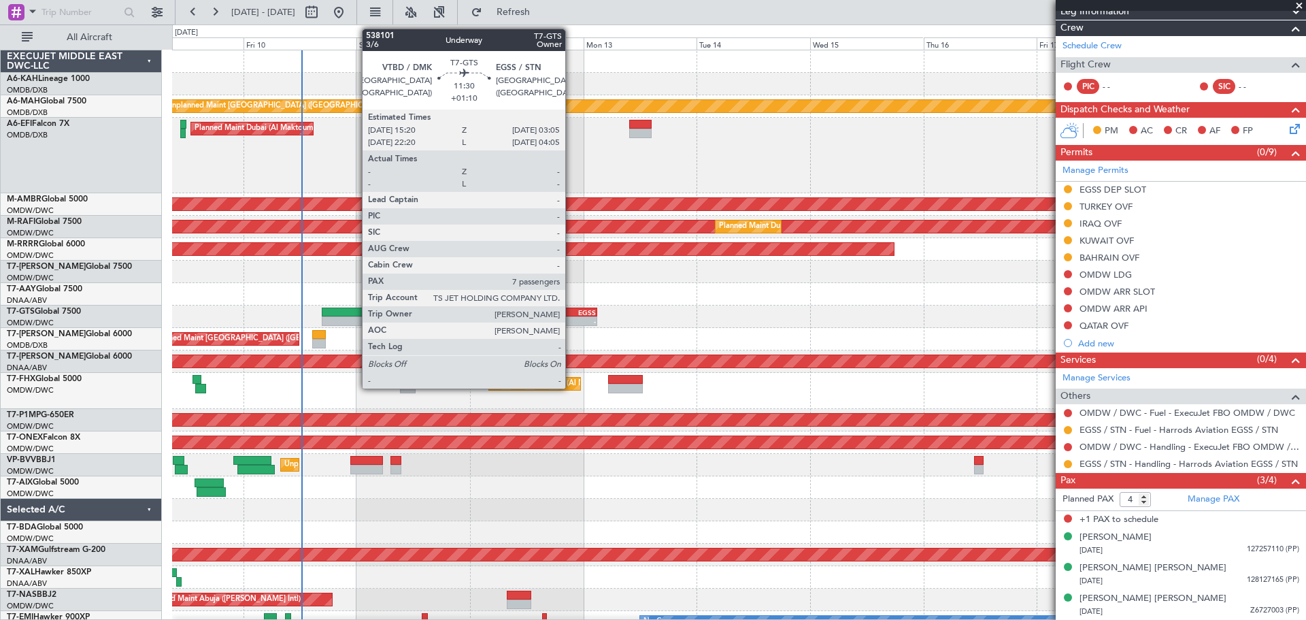
click at [571, 317] on div "-" at bounding box center [582, 321] width 27 height 8
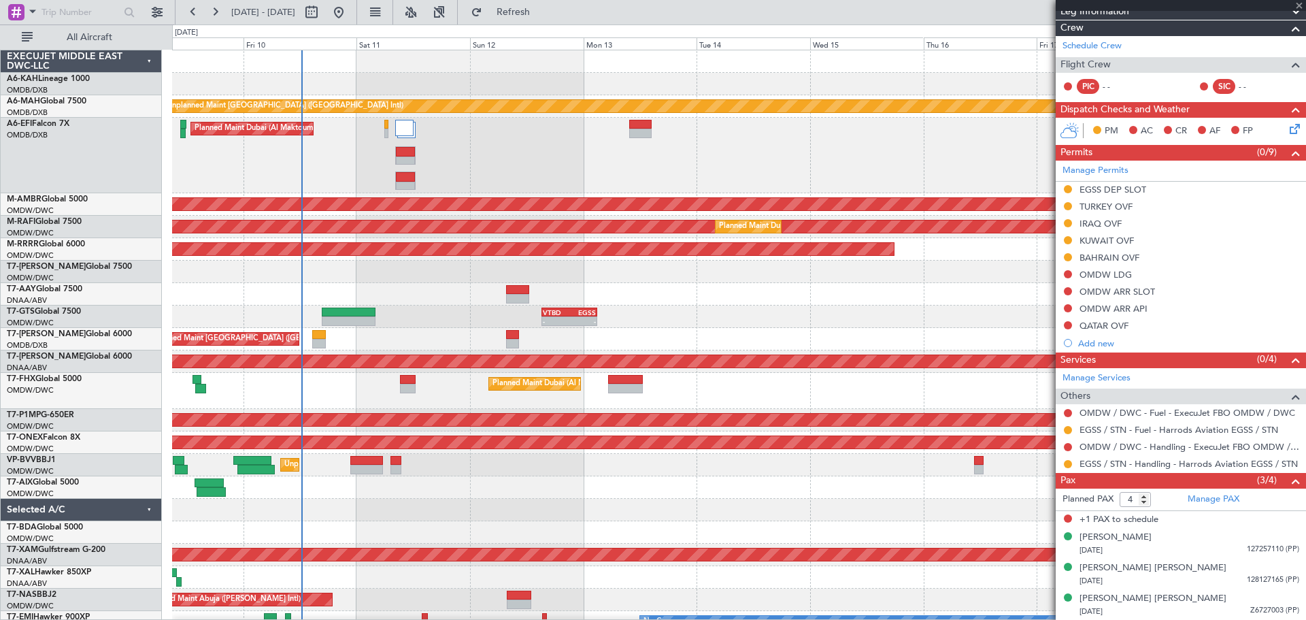
type input "+01:10"
type input "7"
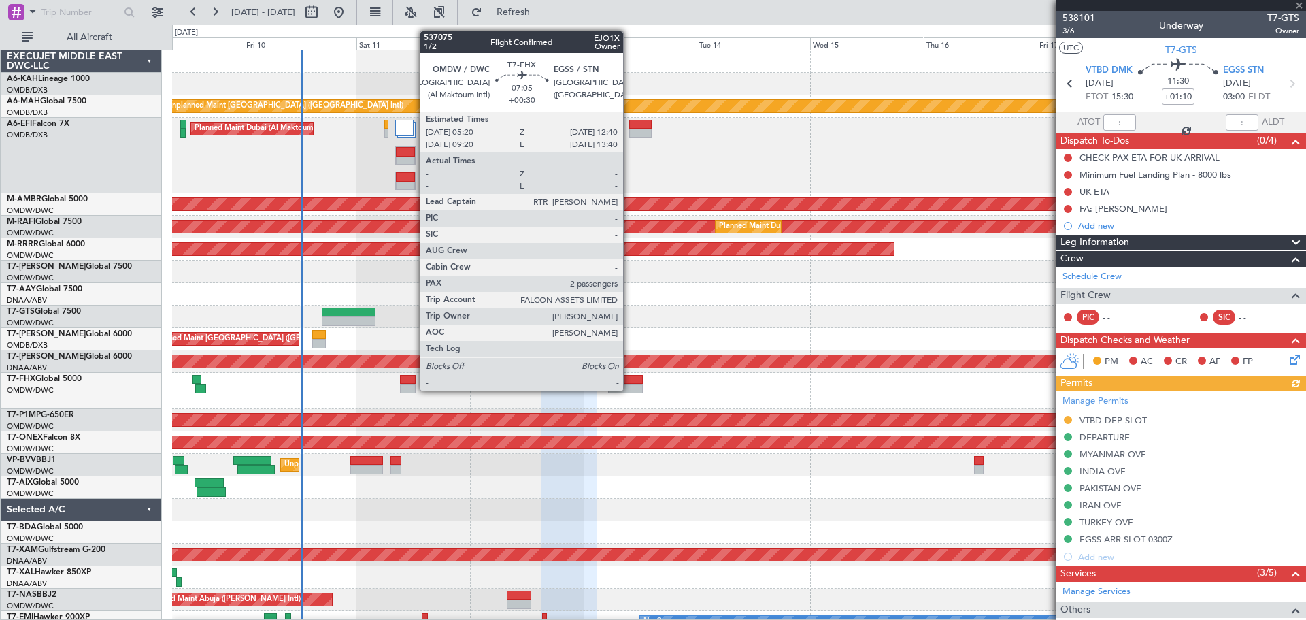
click at [629, 389] on div at bounding box center [625, 389] width 35 height 10
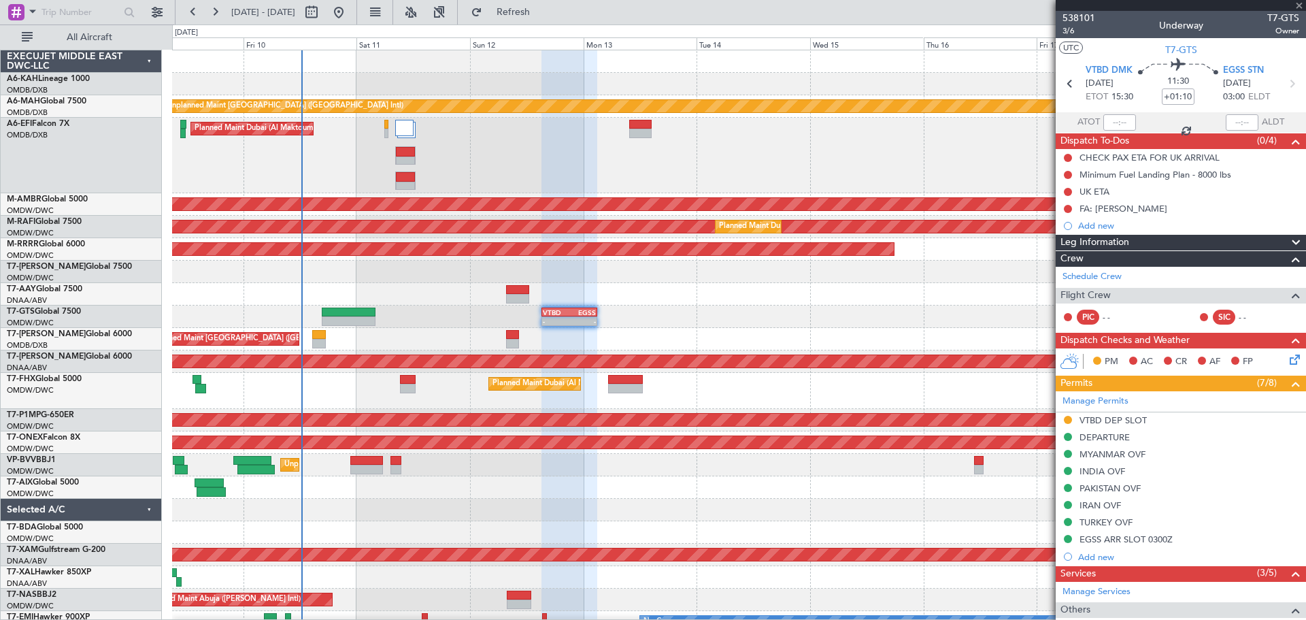
type input "+00:30"
type input "2"
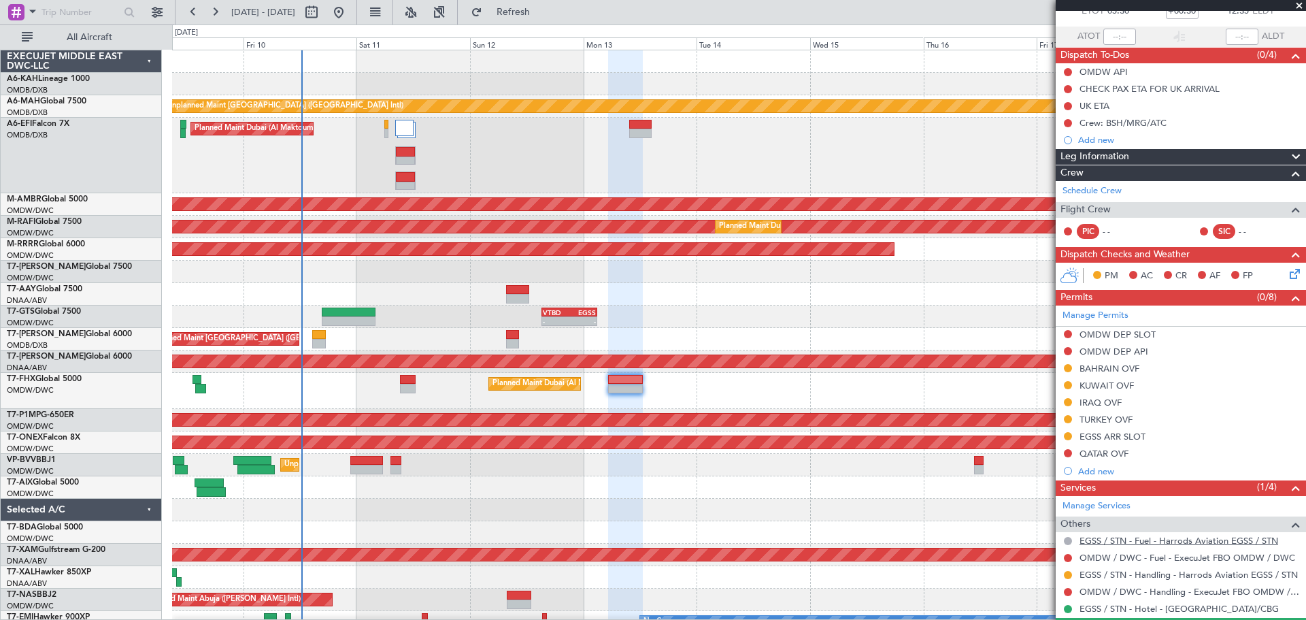
scroll to position [136, 0]
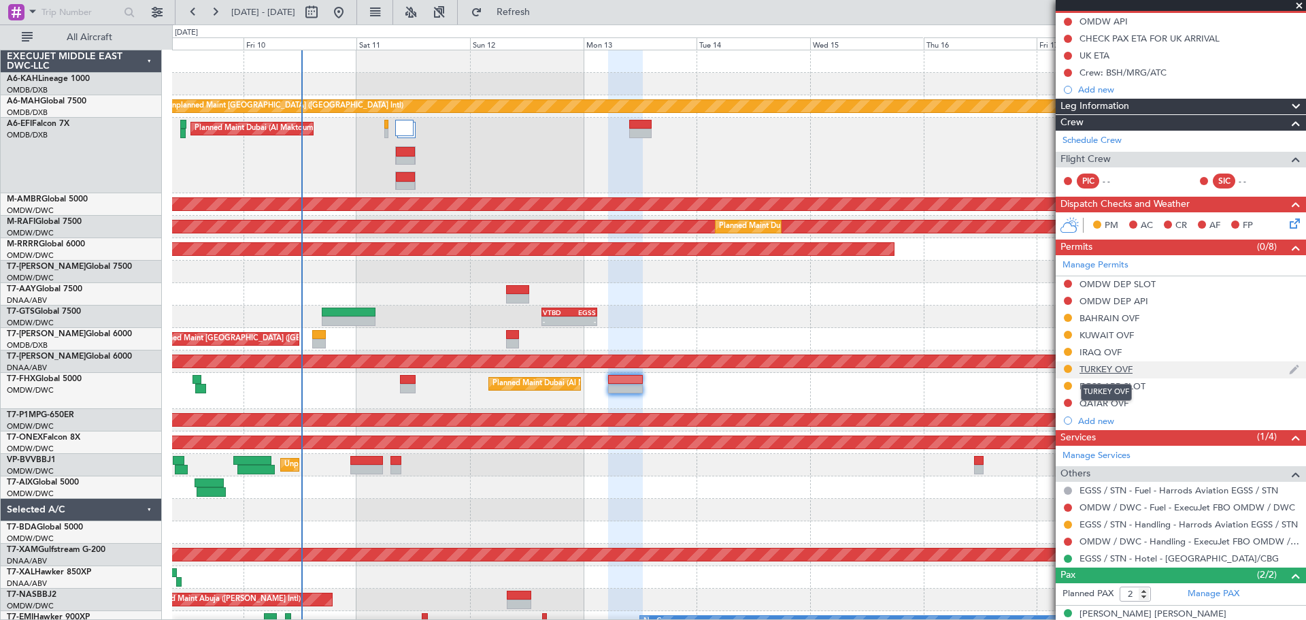
click at [1108, 369] on div "TURKEY OVF" at bounding box center [1106, 369] width 53 height 12
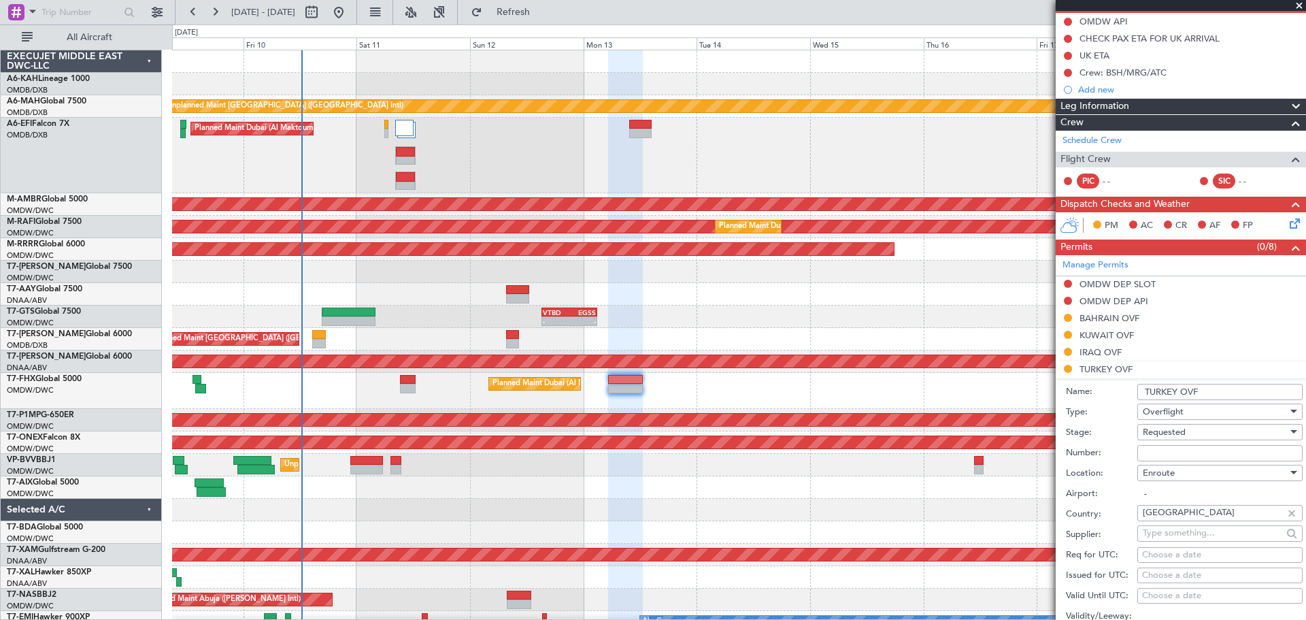
click at [1162, 454] on input "Number:" at bounding box center [1219, 453] width 165 height 16
type input "BUSINESS FLT"
click at [1178, 439] on div "Requested" at bounding box center [1215, 432] width 145 height 20
drag, startPoint x: 1184, startPoint y: 534, endPoint x: 1237, endPoint y: 466, distance: 86.3
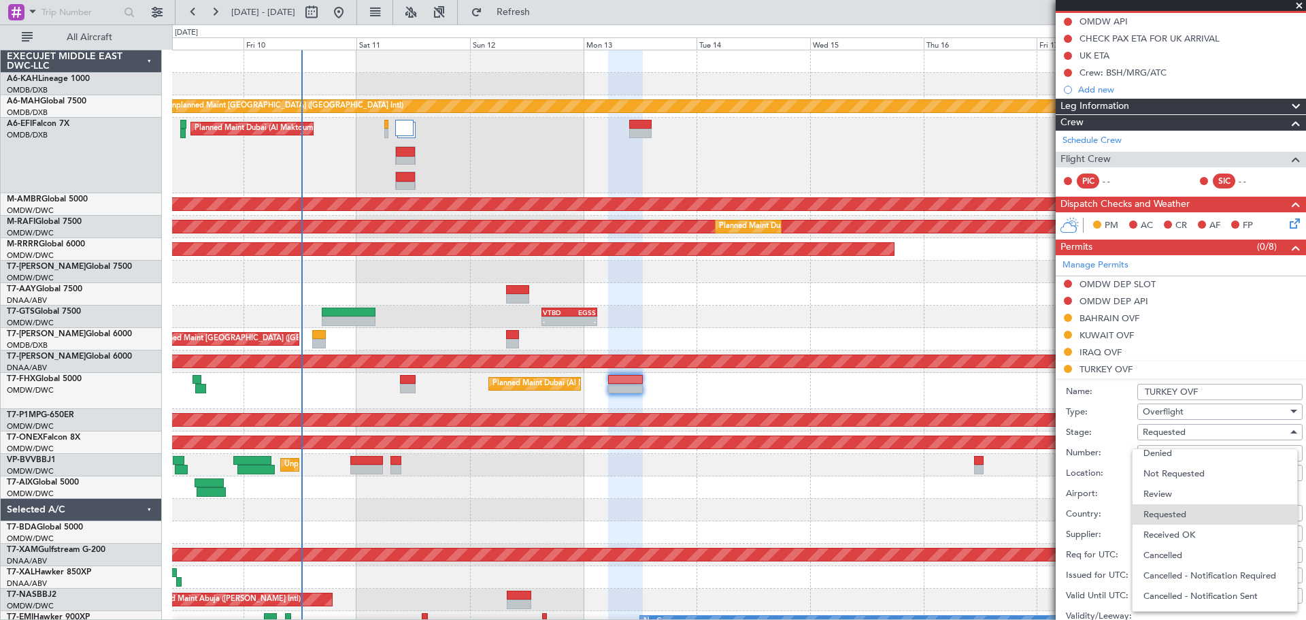
click at [1184, 531] on span "Received OK" at bounding box center [1215, 535] width 143 height 20
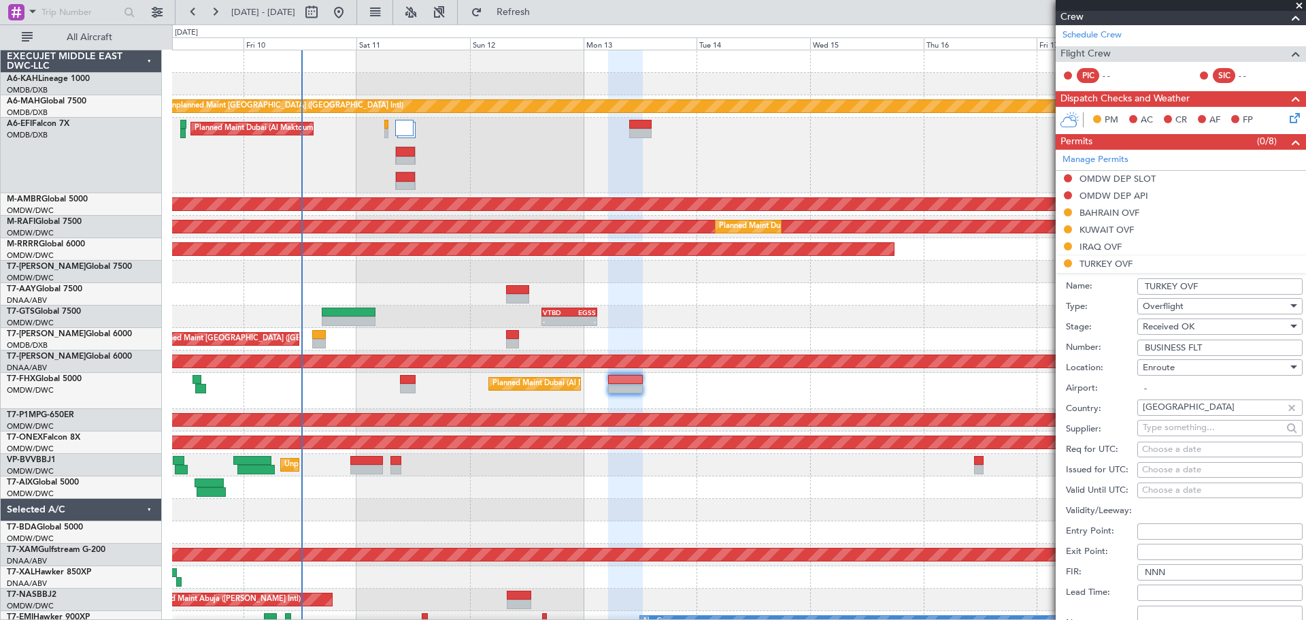
scroll to position [340, 0]
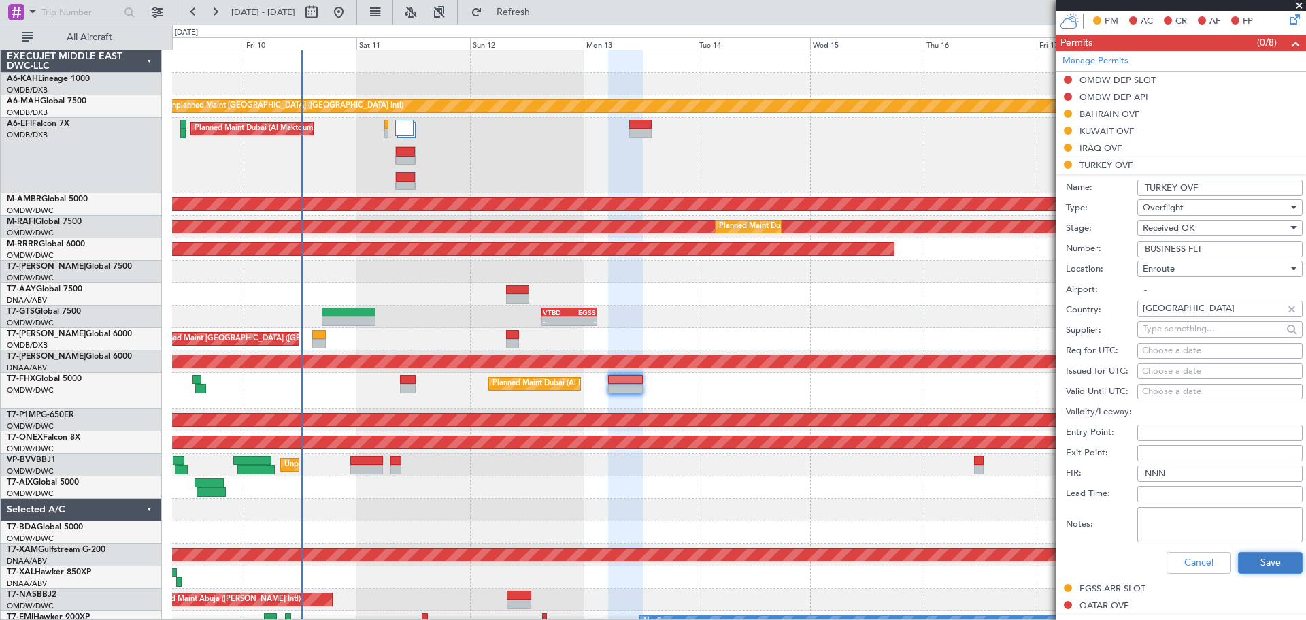
click at [1264, 563] on button "Save" at bounding box center [1270, 563] width 65 height 22
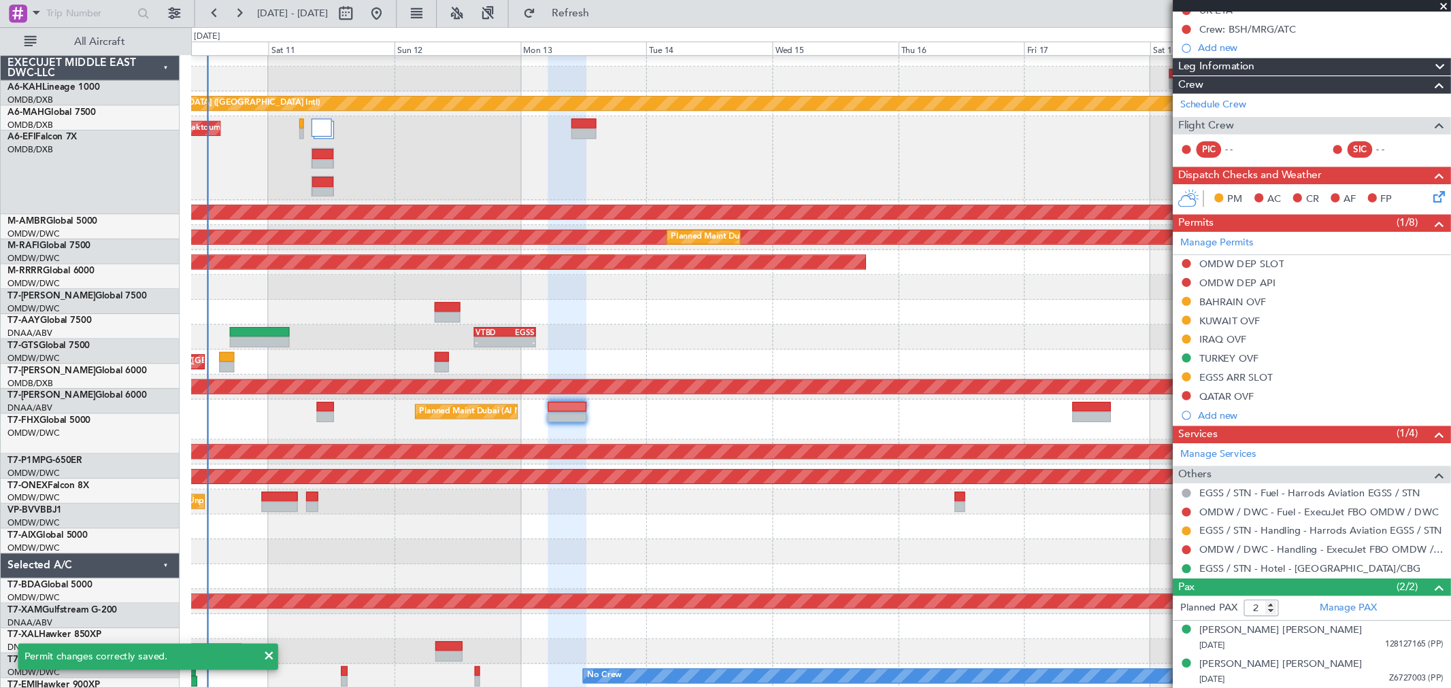
scroll to position [13, 0]
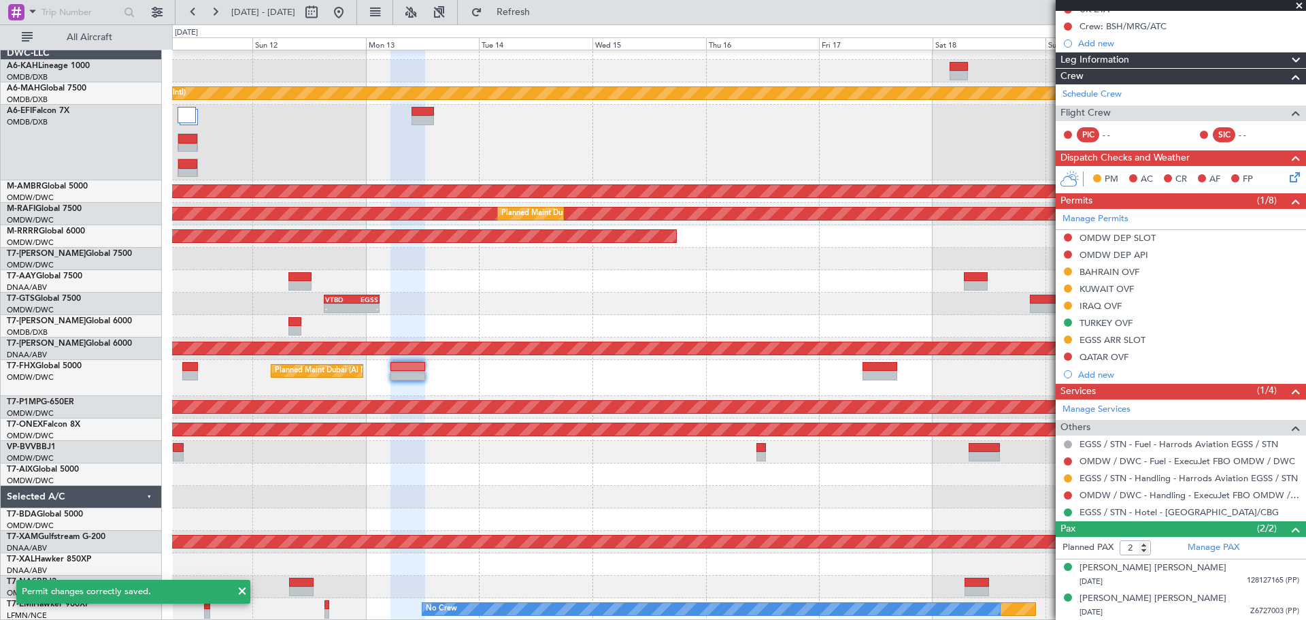
click at [543, 357] on div "Unplanned Maint [GEOGRAPHIC_DATA] ([GEOGRAPHIC_DATA] Intl) Planned Maint [GEOGR…" at bounding box center [738, 328] width 1133 height 583
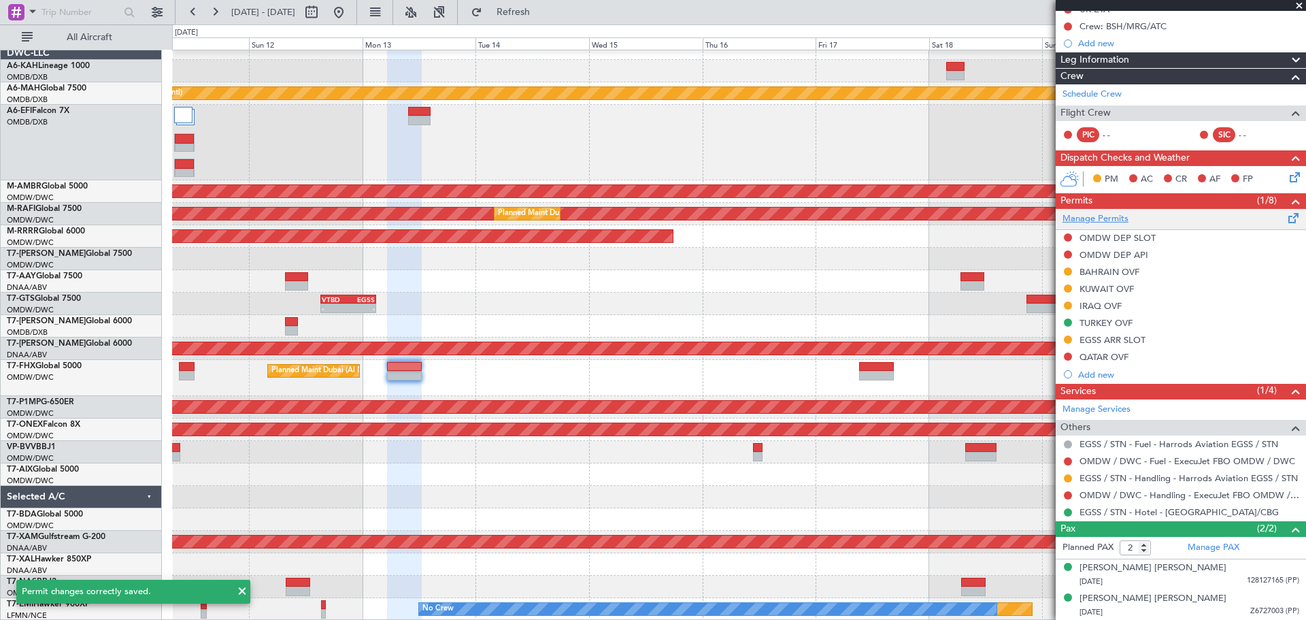
click at [1125, 215] on link "Manage Permits" at bounding box center [1096, 219] width 66 height 14
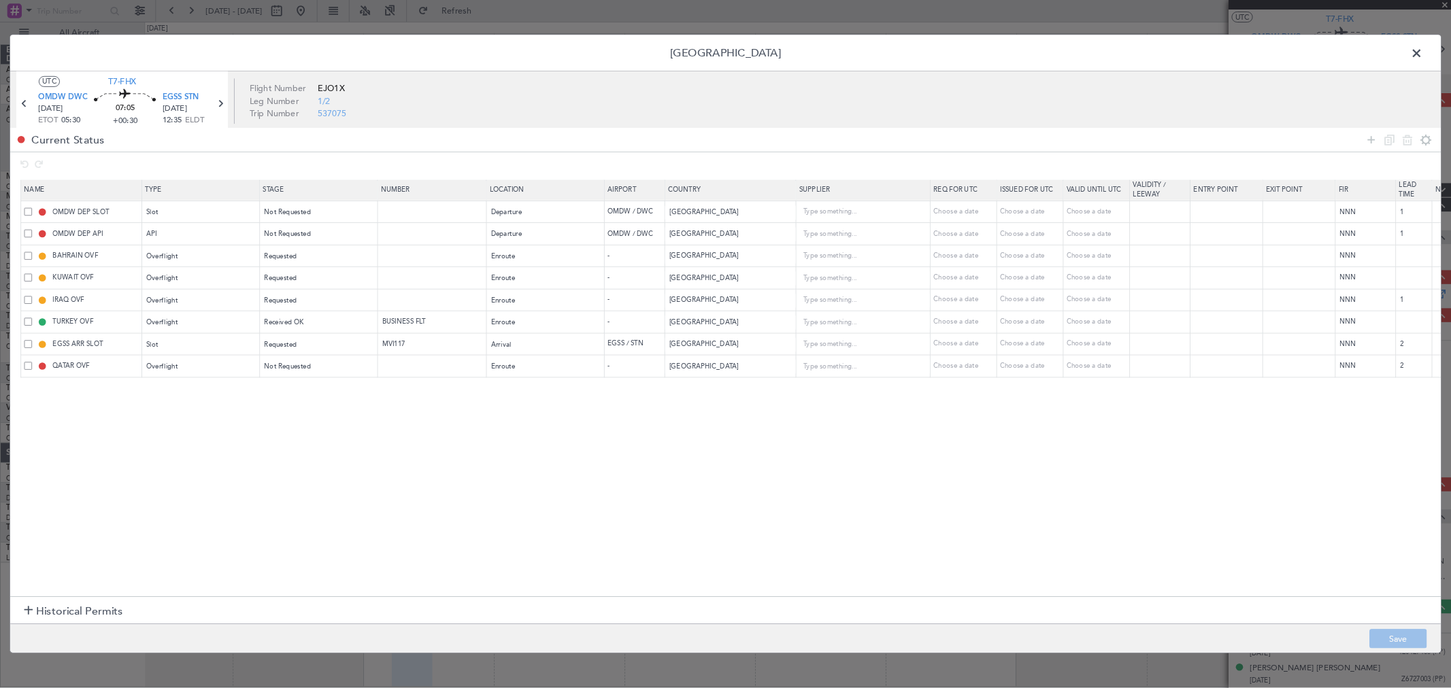
scroll to position [0, 0]
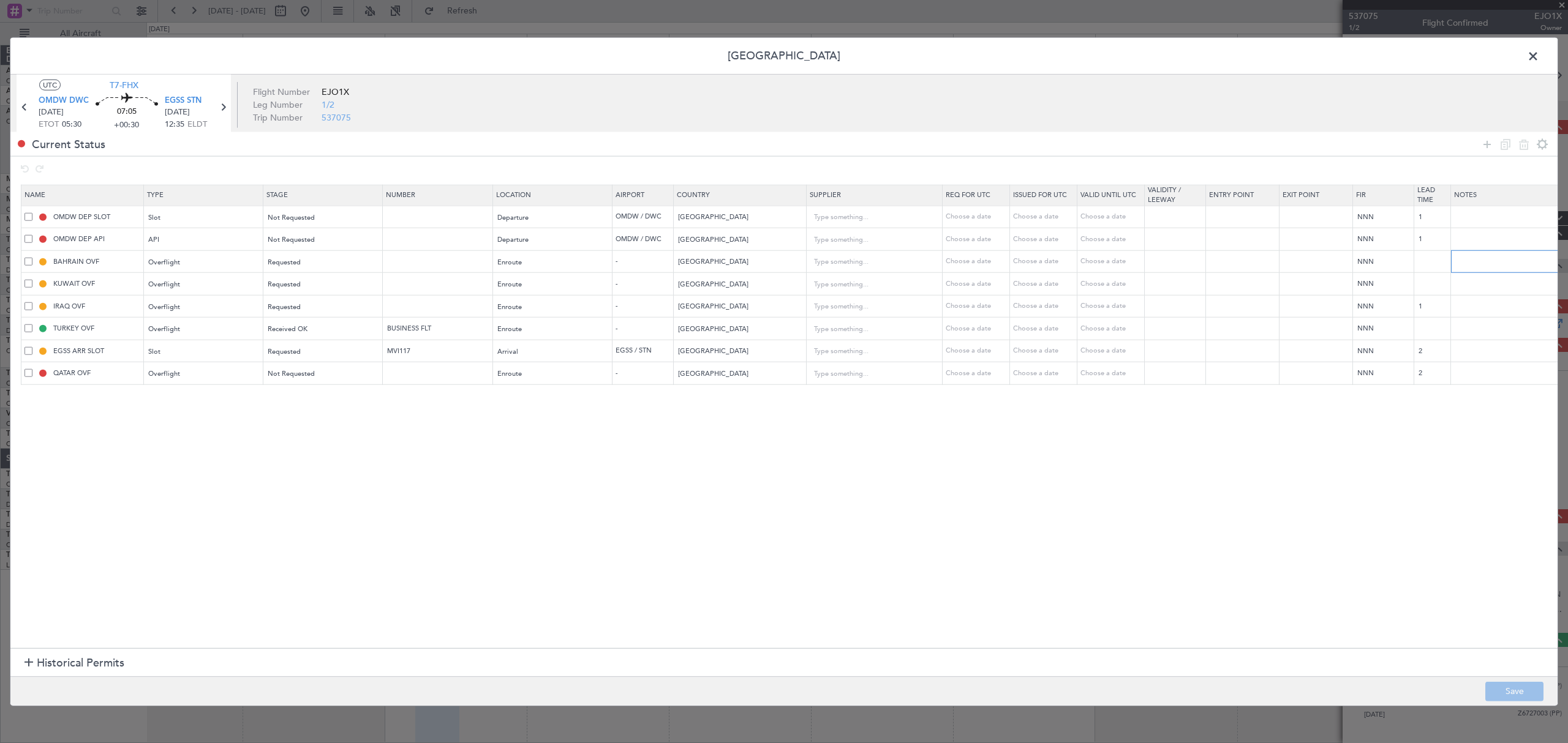
click at [1176, 262] on input "text" at bounding box center [1511, 261] width 122 height 18
click at [1176, 265] on input "JBS V1 13CT" at bounding box center [1511, 261] width 122 height 18
type input "JBS V1 [DATE]"
click at [1176, 275] on input "text" at bounding box center [1511, 283] width 122 height 18
paste input "JBS V1 [DATE]"
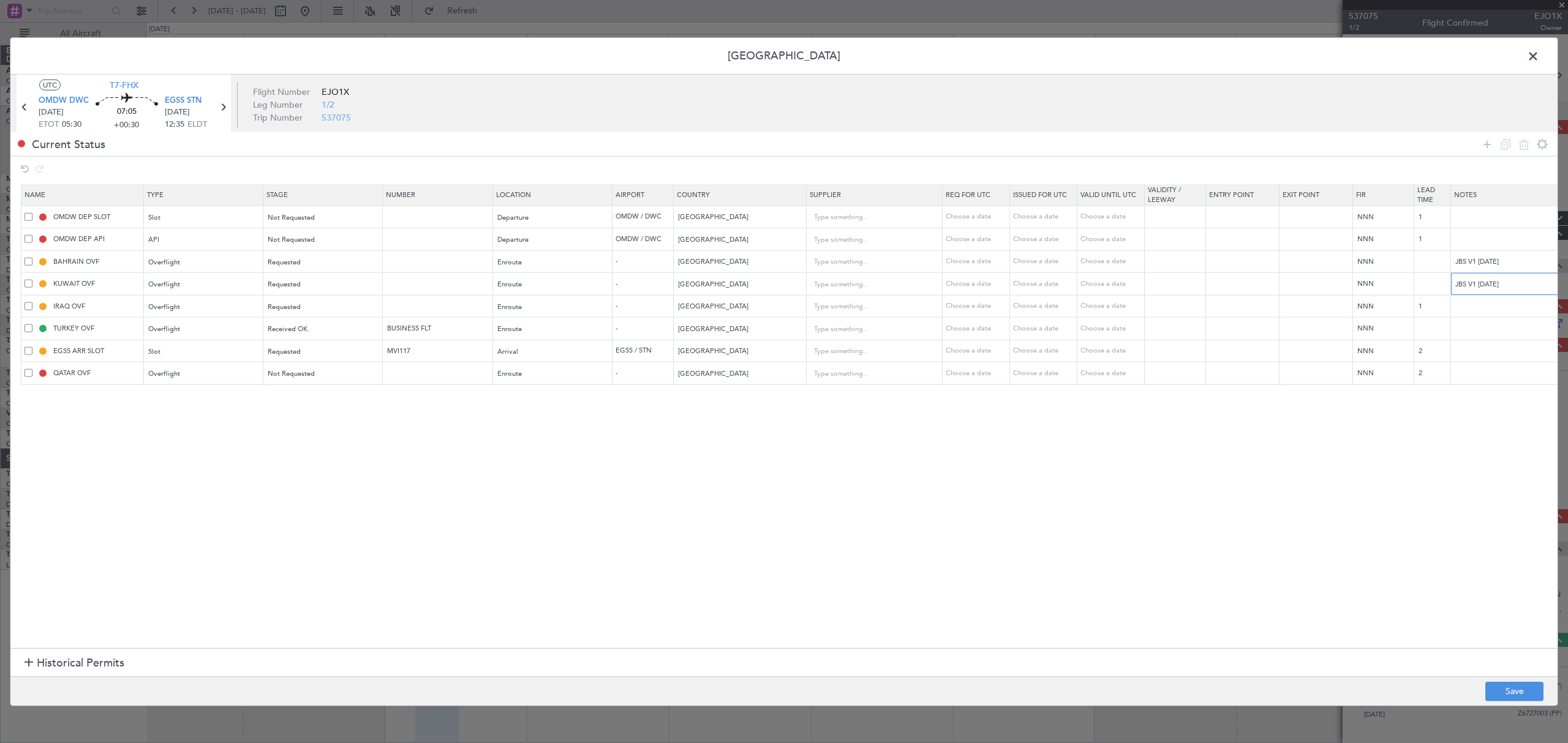
type input "JBS V1 [DATE]"
click at [1176, 311] on input "text" at bounding box center [1511, 306] width 122 height 18
paste input "JBS V1 [DATE]"
type input "JBS V1 [DATE]"
click at [1176, 557] on button "Save" at bounding box center [1514, 691] width 59 height 20
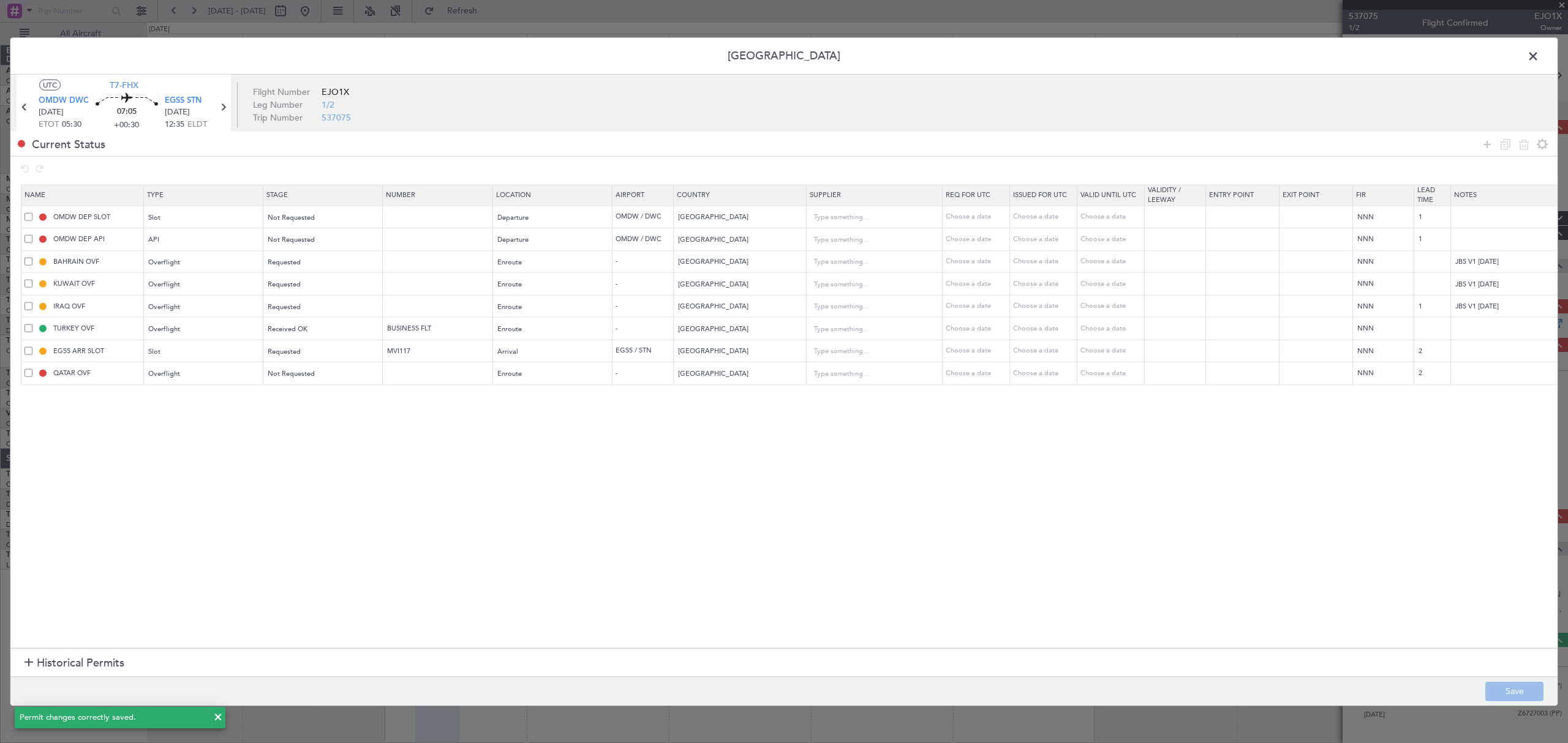
click at [1176, 58] on span at bounding box center [1539, 58] width 0 height 24
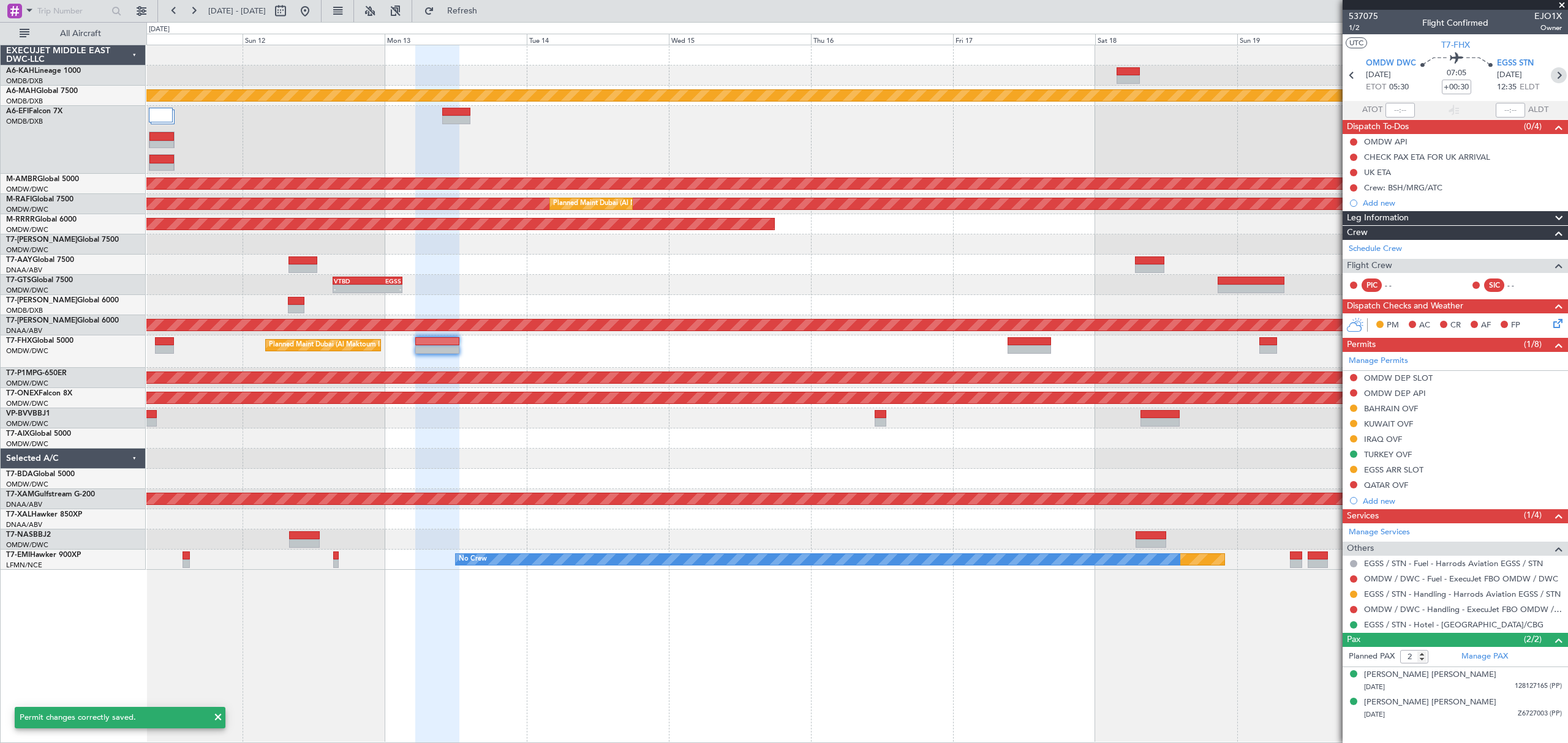
click at [1176, 78] on icon at bounding box center [1559, 76] width 16 height 16
type input "+00:45"
type input "4"
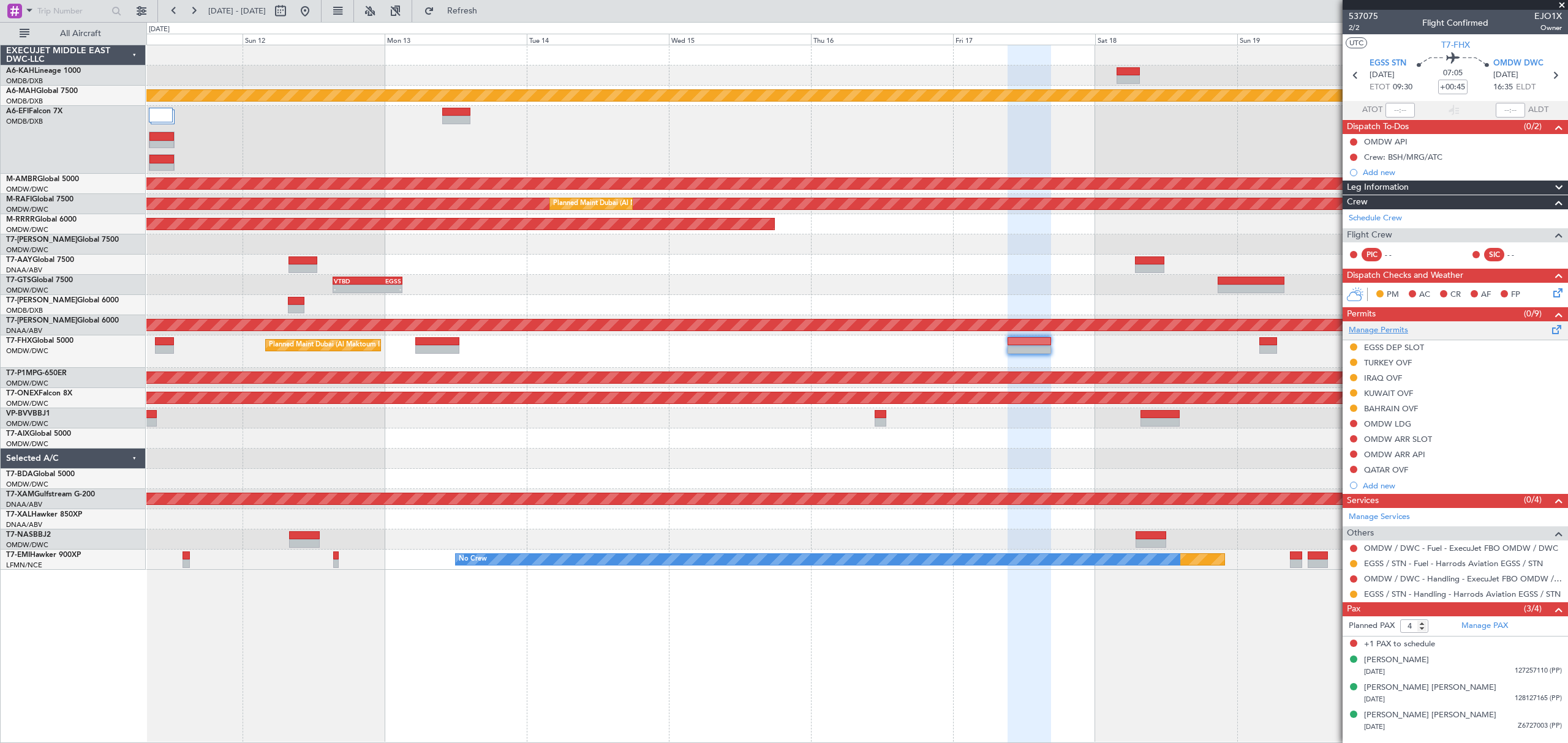
click at [1176, 327] on link "Manage Permits" at bounding box center [1378, 331] width 59 height 13
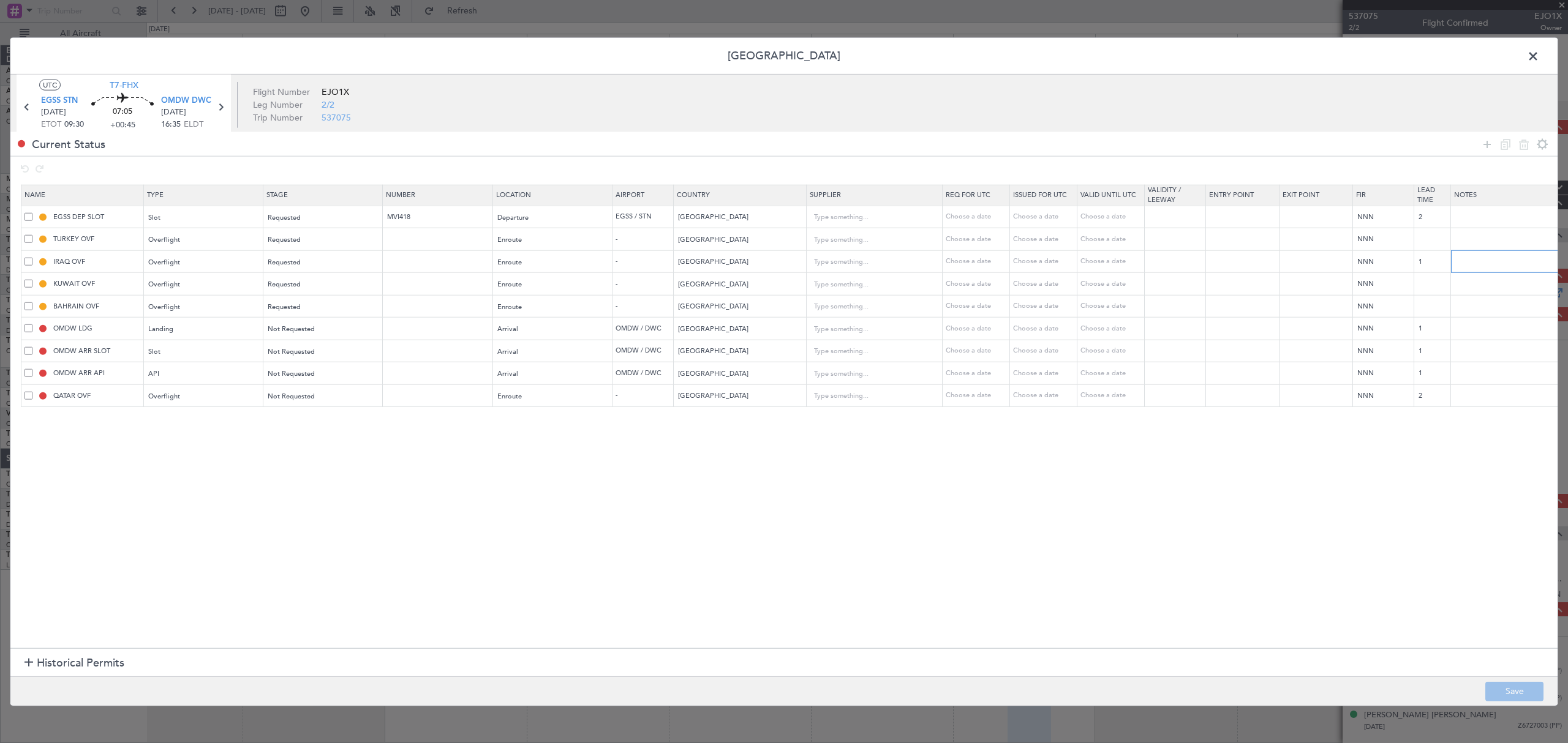
click at [1176, 262] on input "text" at bounding box center [1511, 261] width 122 height 18
paste input "JBS V1 [DATE]"
click at [1176, 265] on input "JBS V1 [DATE]" at bounding box center [1511, 261] width 122 height 18
type input "JBS V1 [DATE]"
click at [1176, 294] on td at bounding box center [1512, 283] width 122 height 22
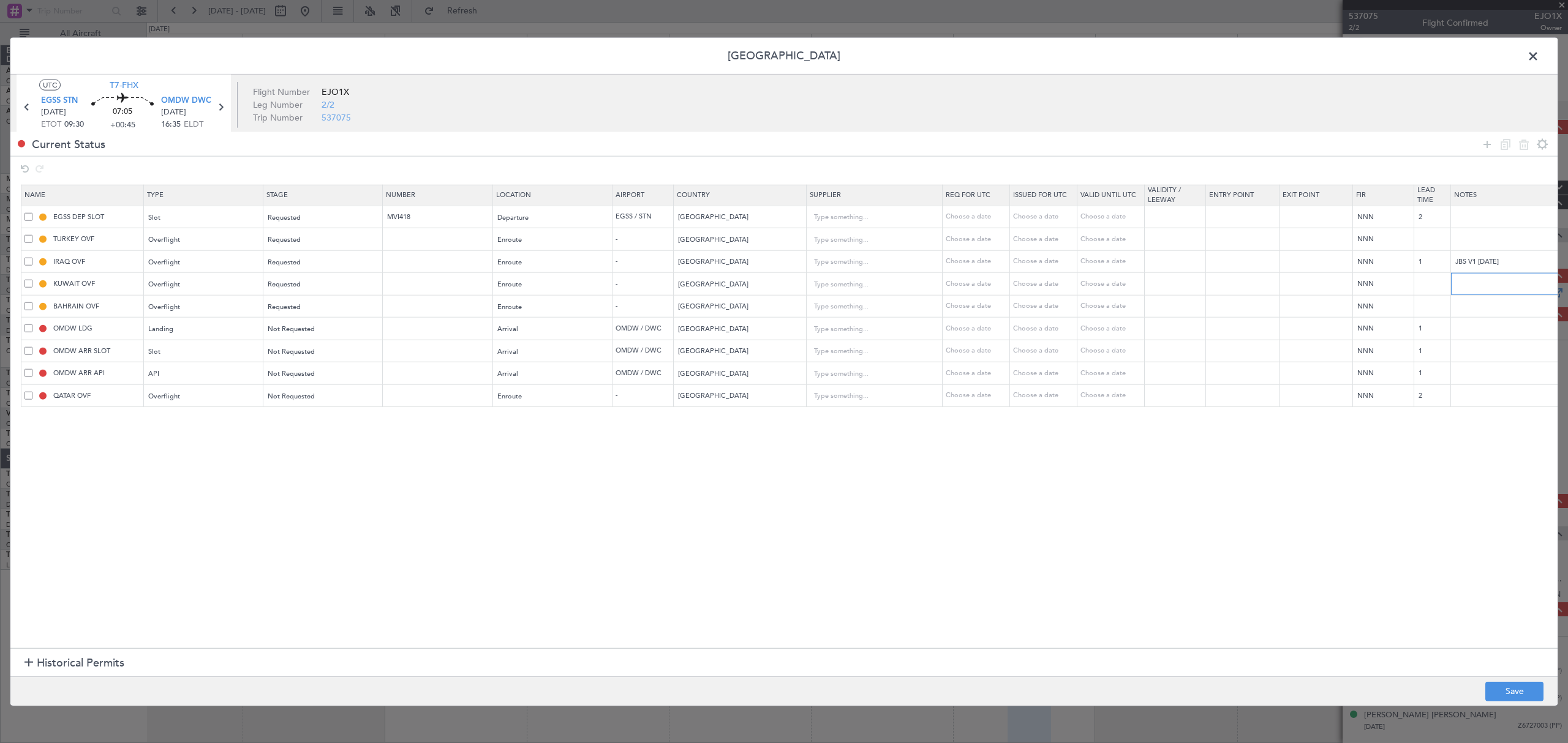
click at [1176, 284] on input "text" at bounding box center [1511, 283] width 122 height 18
paste input "JBS V1 [DATE]"
type input "JBS V1 [DATE]"
click at [1176, 308] on input "text" at bounding box center [1511, 306] width 122 height 18
paste input "JBS V1 [DATE]"
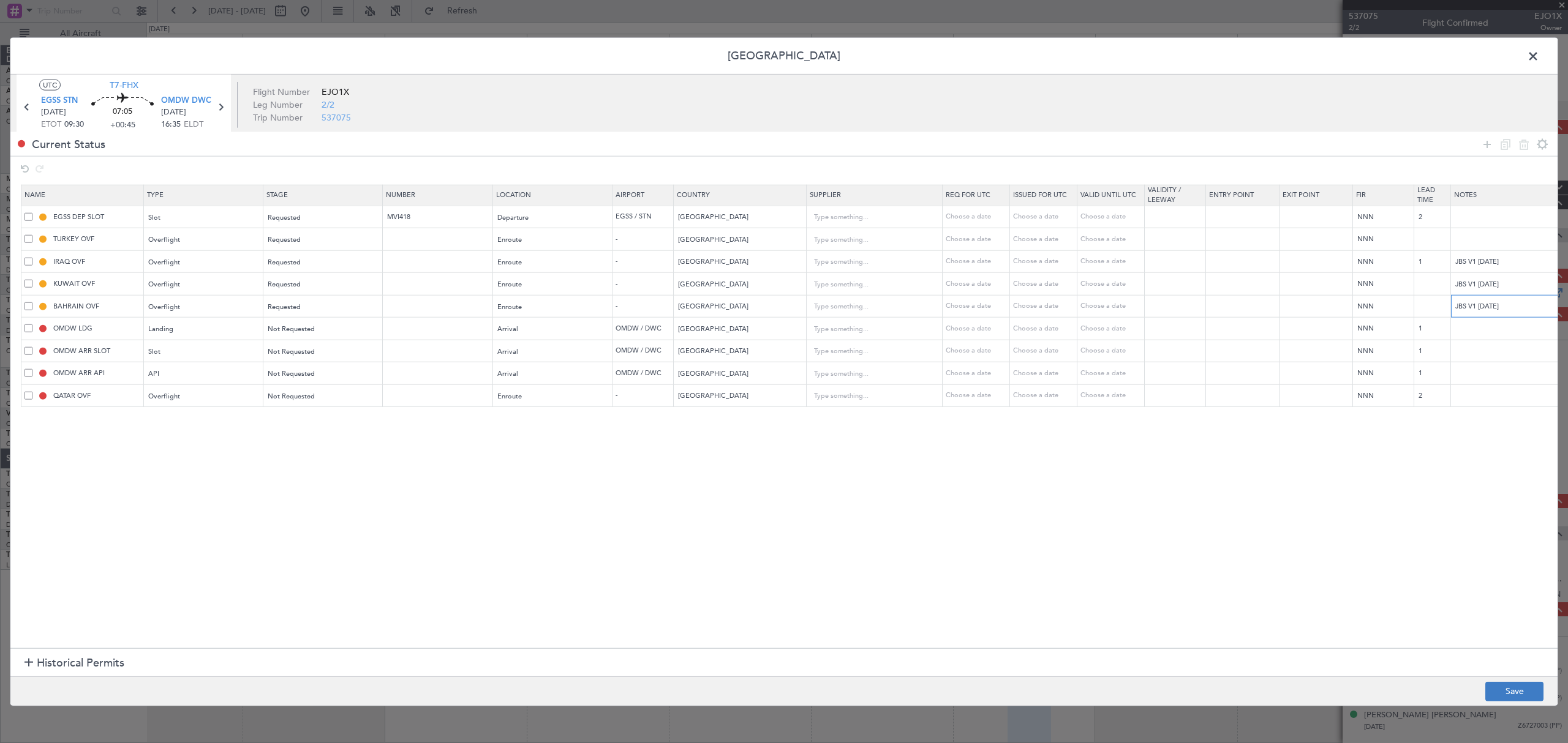
type input "JBS V1 [DATE]"
click at [1176, 557] on button "Save" at bounding box center [1514, 691] width 59 height 20
click at [1176, 54] on span at bounding box center [1539, 58] width 0 height 24
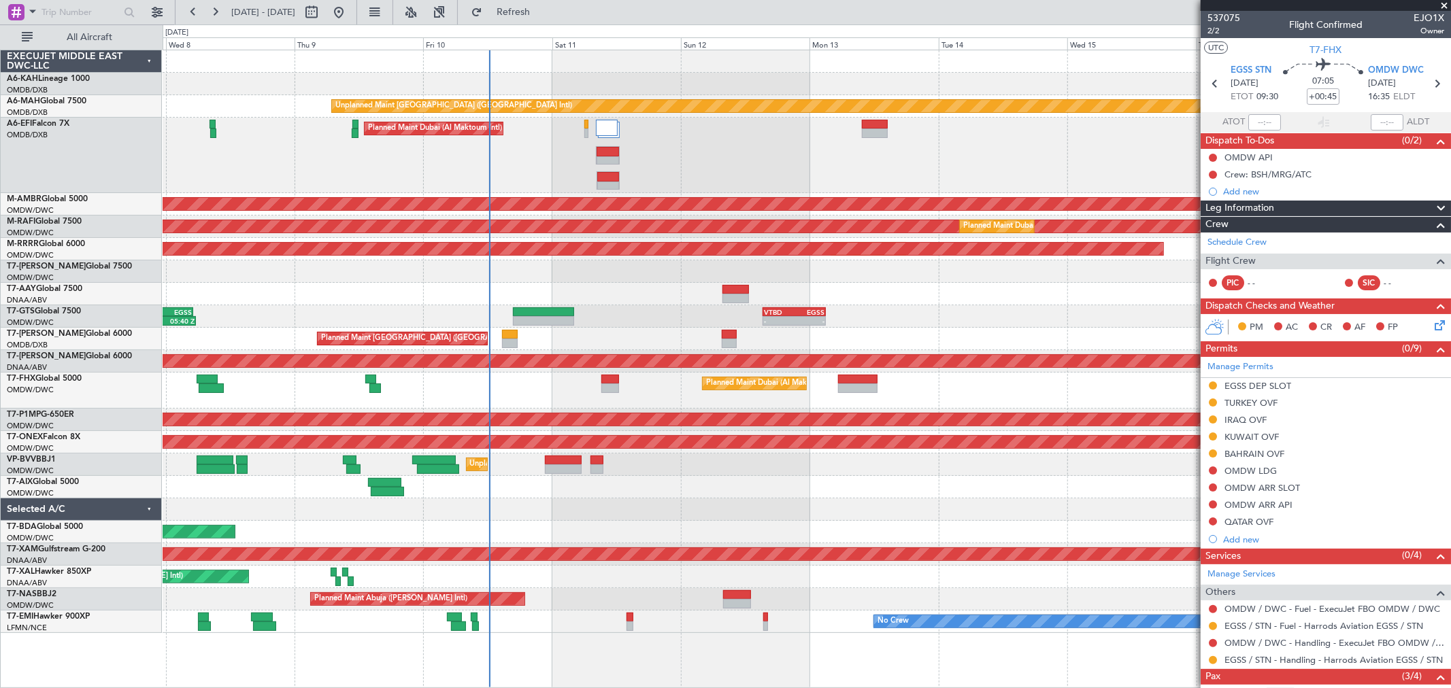
click at [1014, 152] on div "Planned Maint Dubai (Al Maktoum Intl)" at bounding box center [807, 156] width 1288 height 76
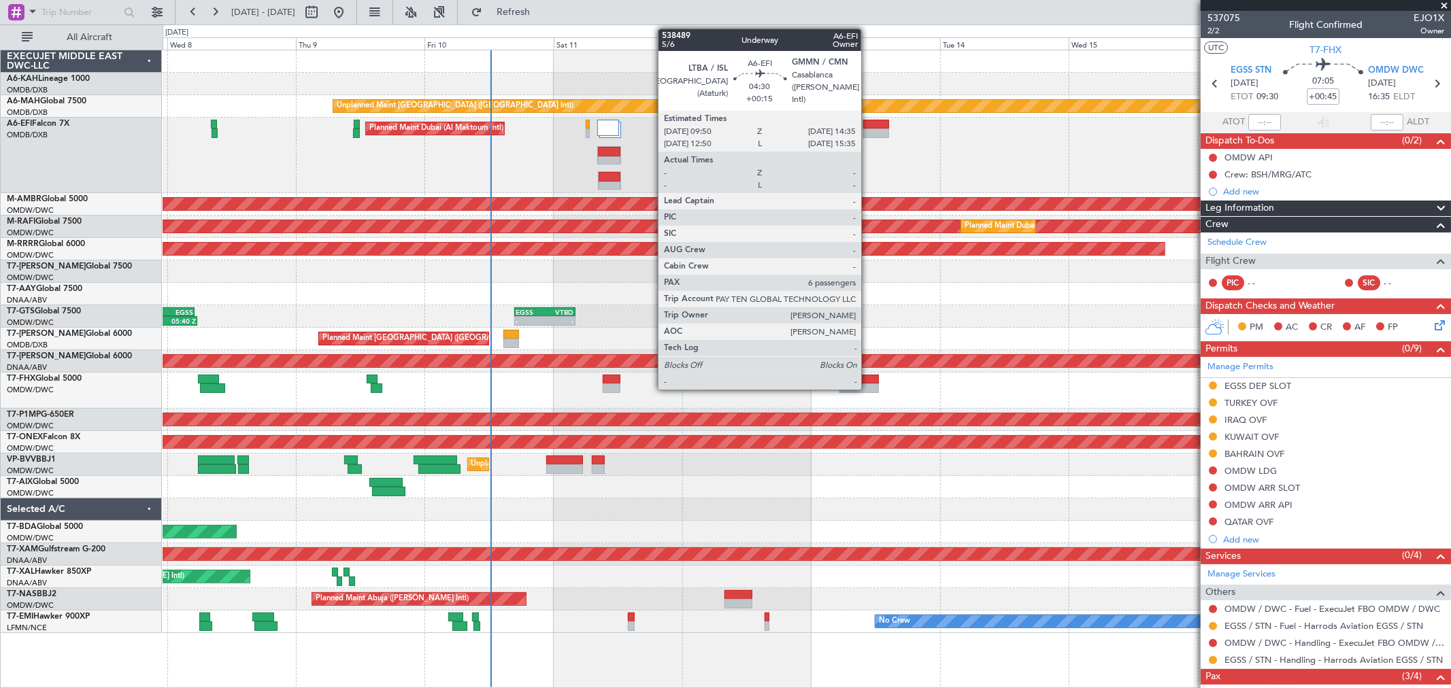
click at [868, 126] on div at bounding box center [876, 125] width 26 height 10
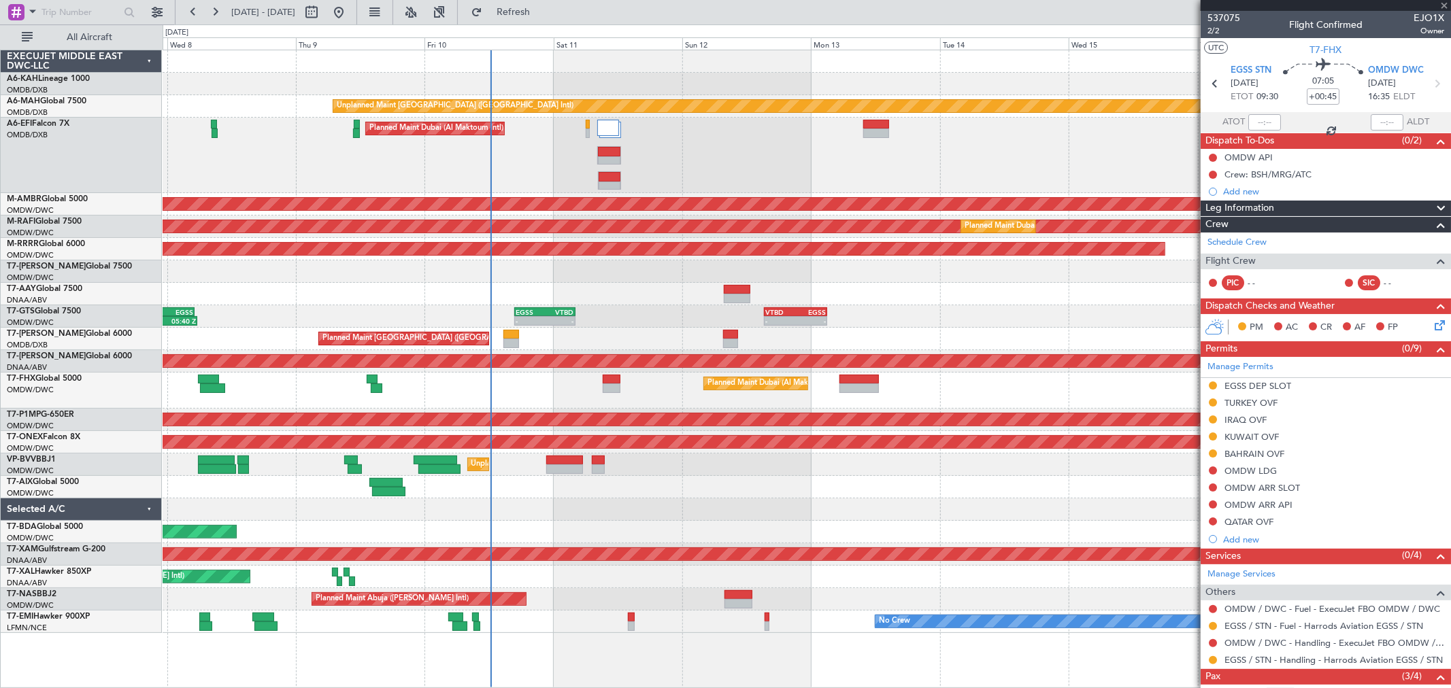
type input "+00:15"
type input "6"
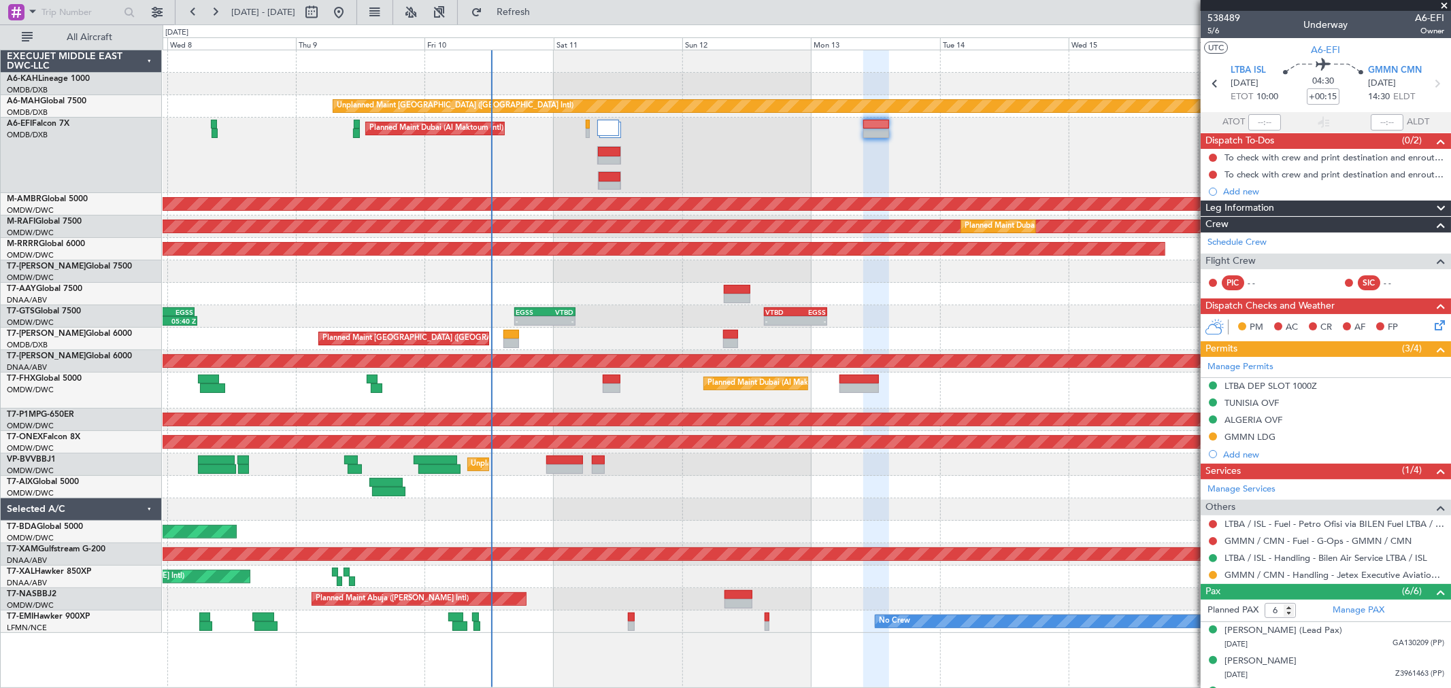
click at [905, 281] on div "Unplanned Maint [GEOGRAPHIC_DATA] ([GEOGRAPHIC_DATA] Intl) Planned Maint [GEOGR…" at bounding box center [807, 341] width 1288 height 583
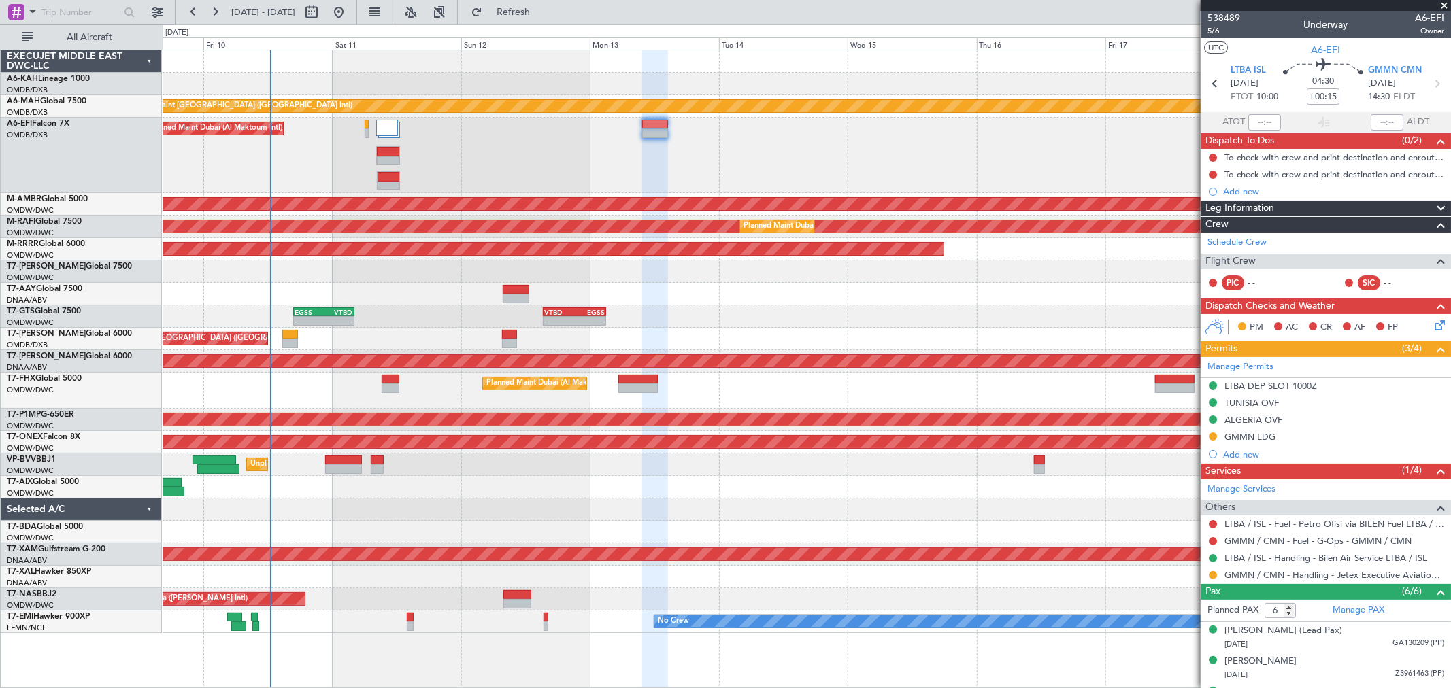
click at [738, 156] on div "Planned Maint Dubai (Al Maktoum Intl)" at bounding box center [807, 156] width 1288 height 76
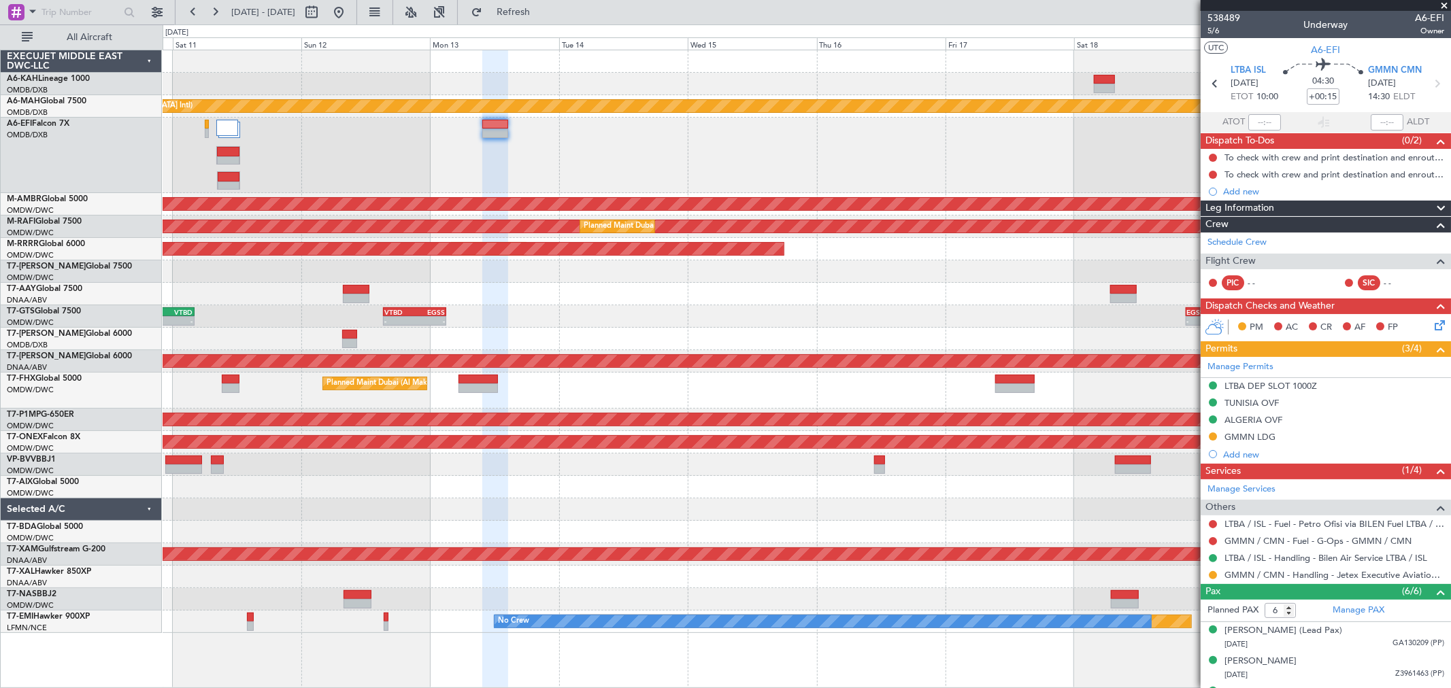
click at [737, 168] on div "Planned Maint Dubai (Al Maktoum Intl)" at bounding box center [807, 156] width 1288 height 76
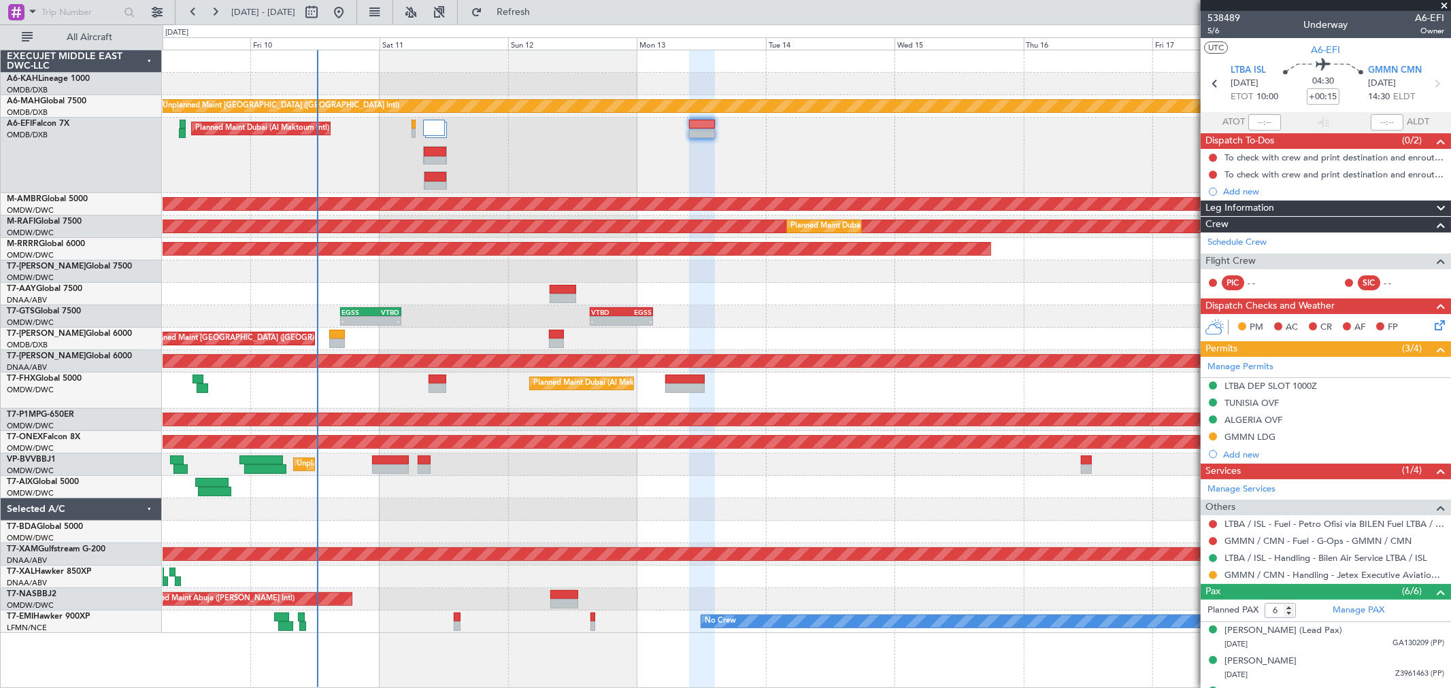
click at [580, 303] on div "Unplanned Maint [GEOGRAPHIC_DATA] ([GEOGRAPHIC_DATA] Intl) Planned Maint [GEOGR…" at bounding box center [807, 341] width 1288 height 583
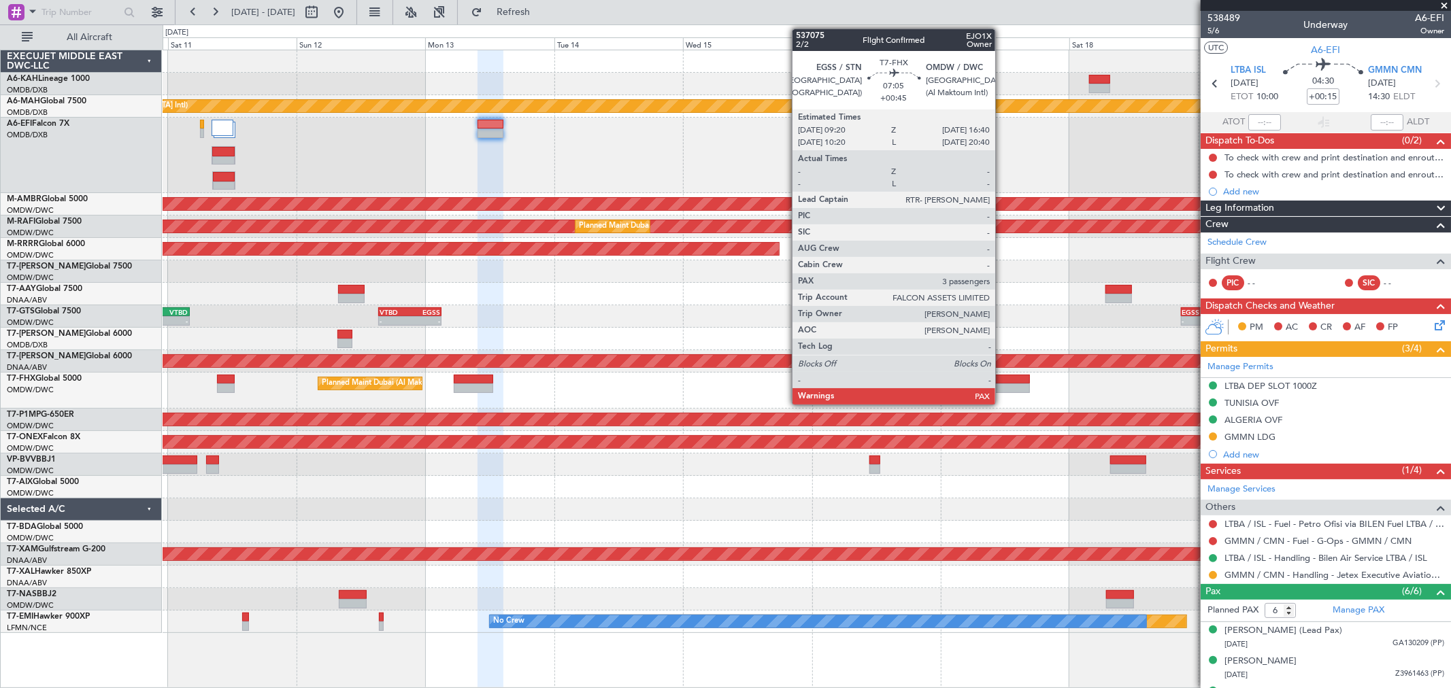
click at [1002, 386] on div at bounding box center [1010, 389] width 39 height 10
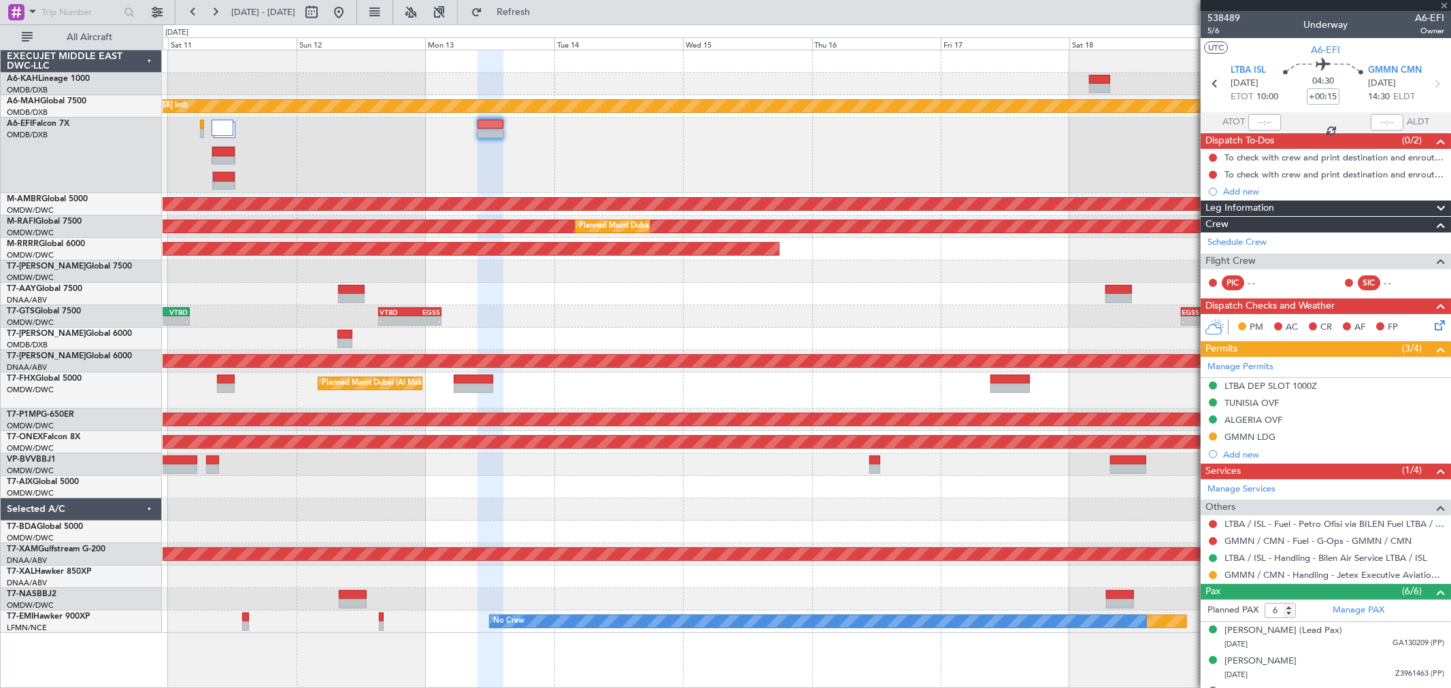
type input "+00:45"
type input "4"
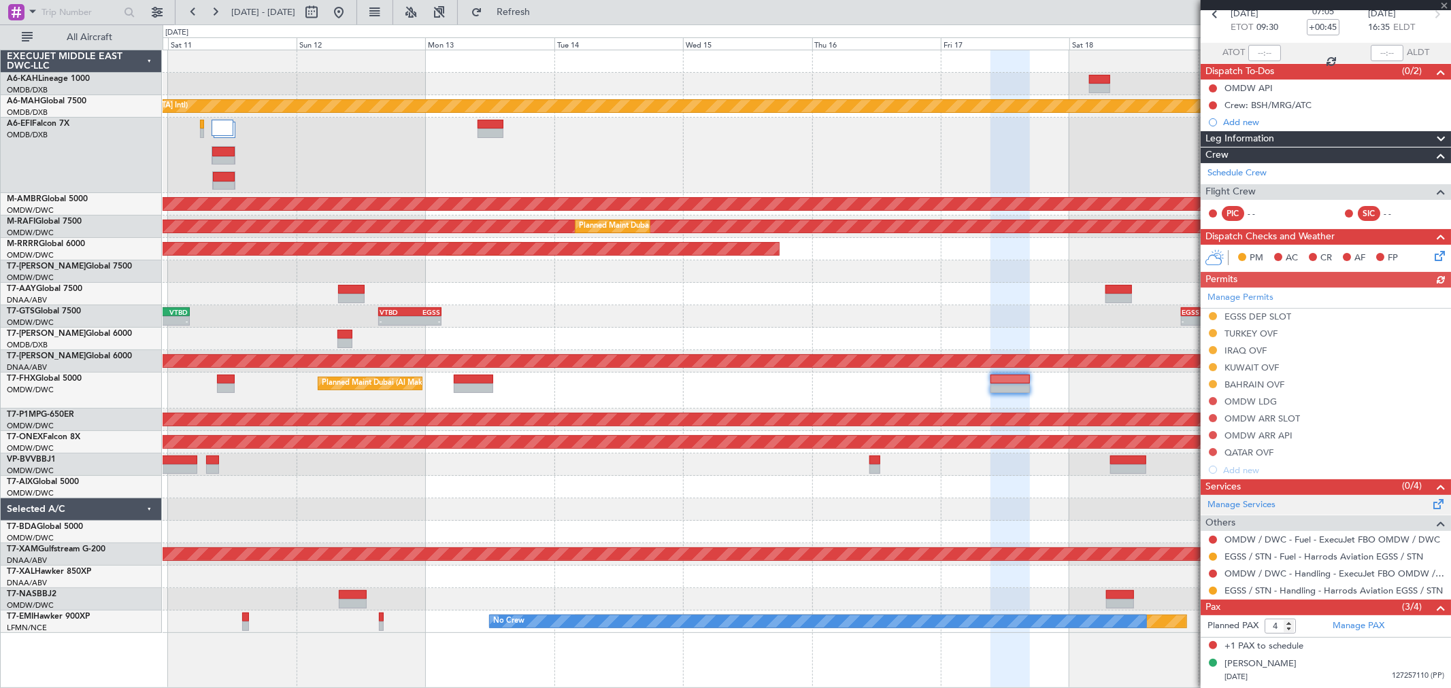
scroll to position [128, 0]
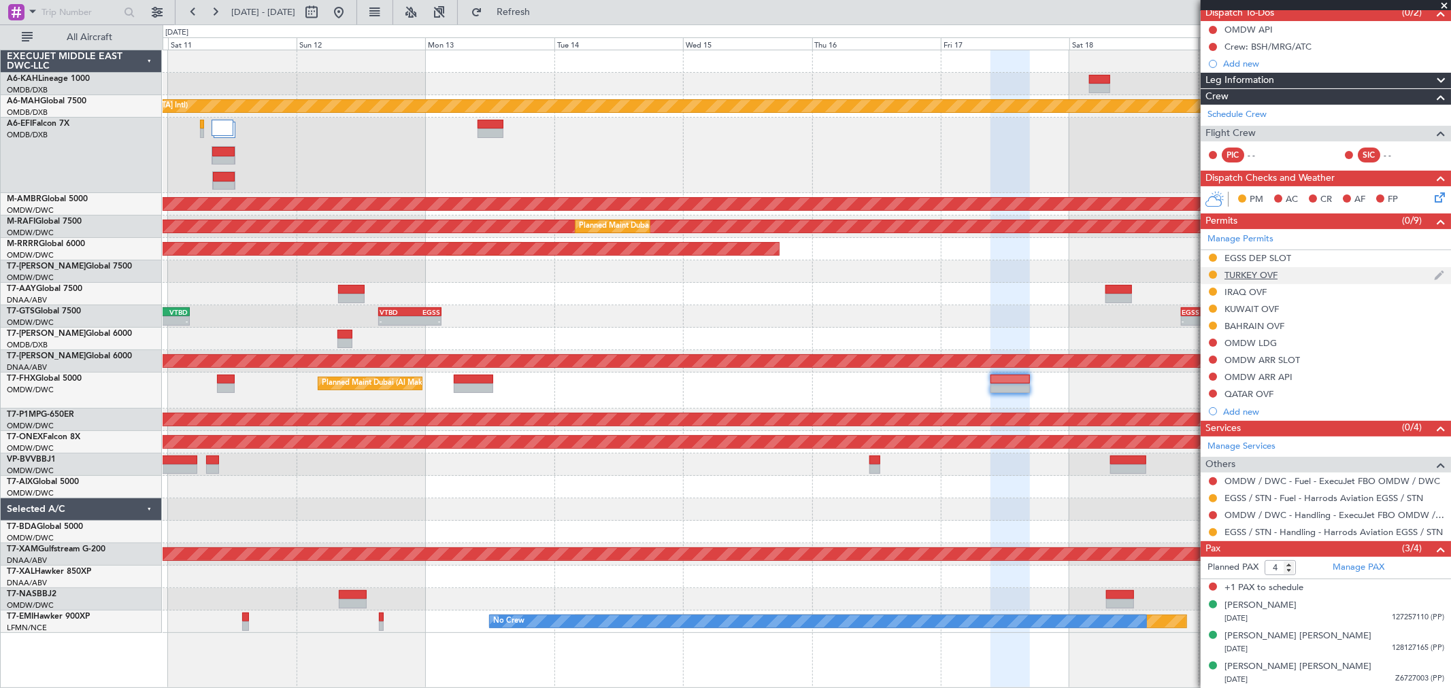
click at [1242, 274] on div "TURKEY OVF" at bounding box center [1251, 275] width 53 height 12
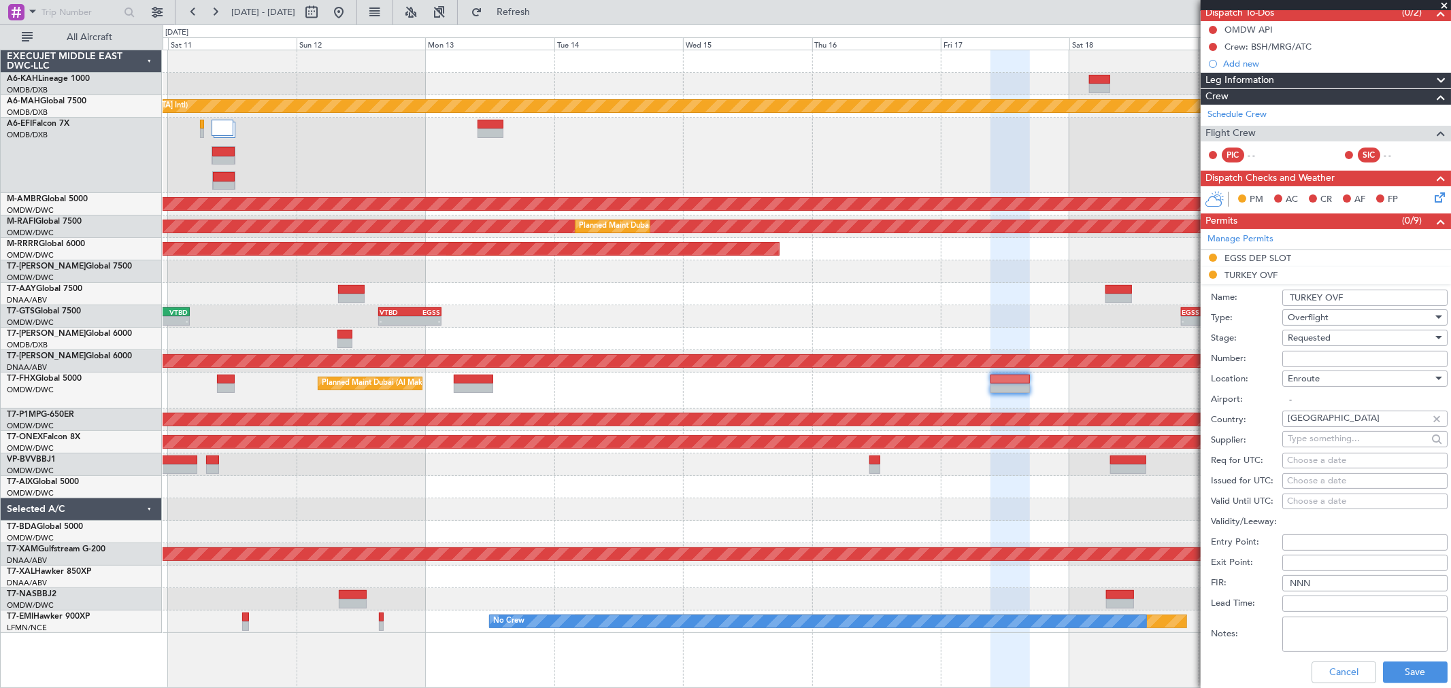
click at [1295, 363] on input "Number:" at bounding box center [1364, 359] width 165 height 16
type input "BUSINESS FLT"
click at [1306, 344] on div "Requested" at bounding box center [1360, 338] width 145 height 20
drag, startPoint x: 1327, startPoint y: 440, endPoint x: 1357, endPoint y: 478, distance: 48.5
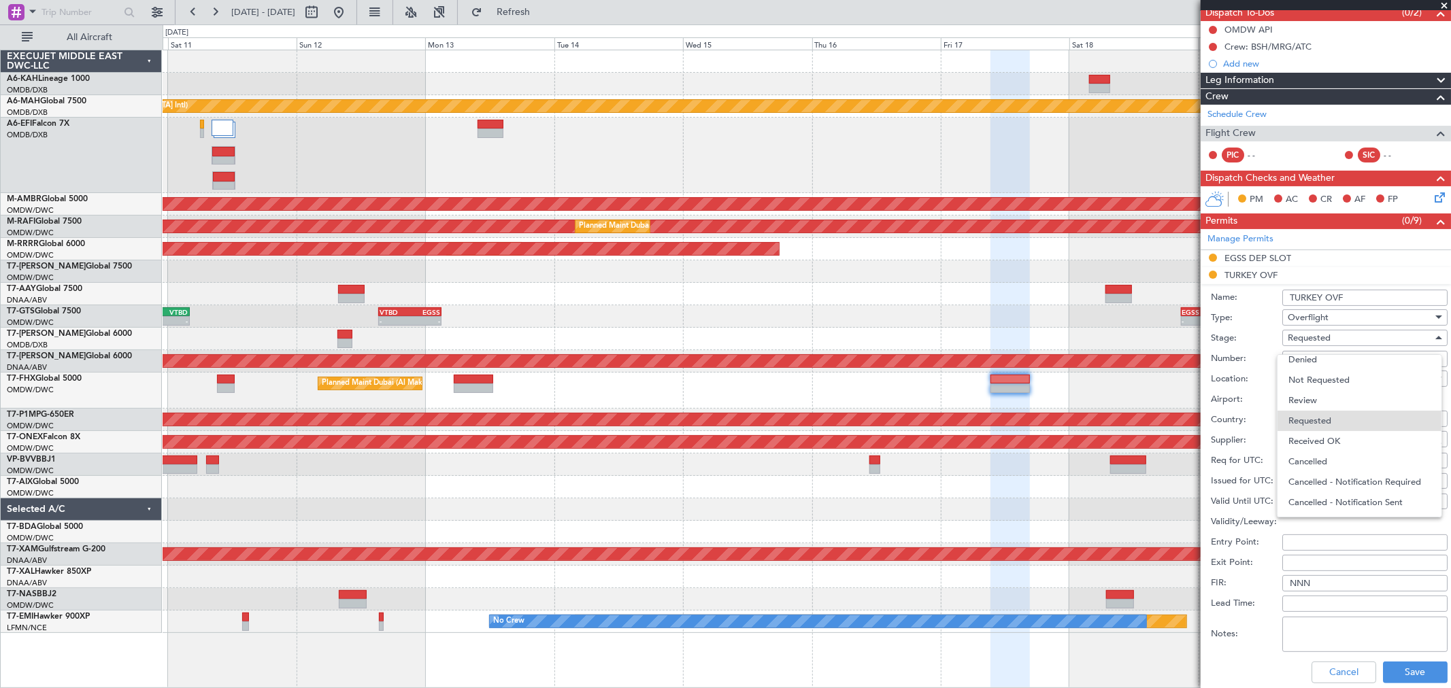
click at [1306, 439] on span "Received OK" at bounding box center [1360, 441] width 142 height 20
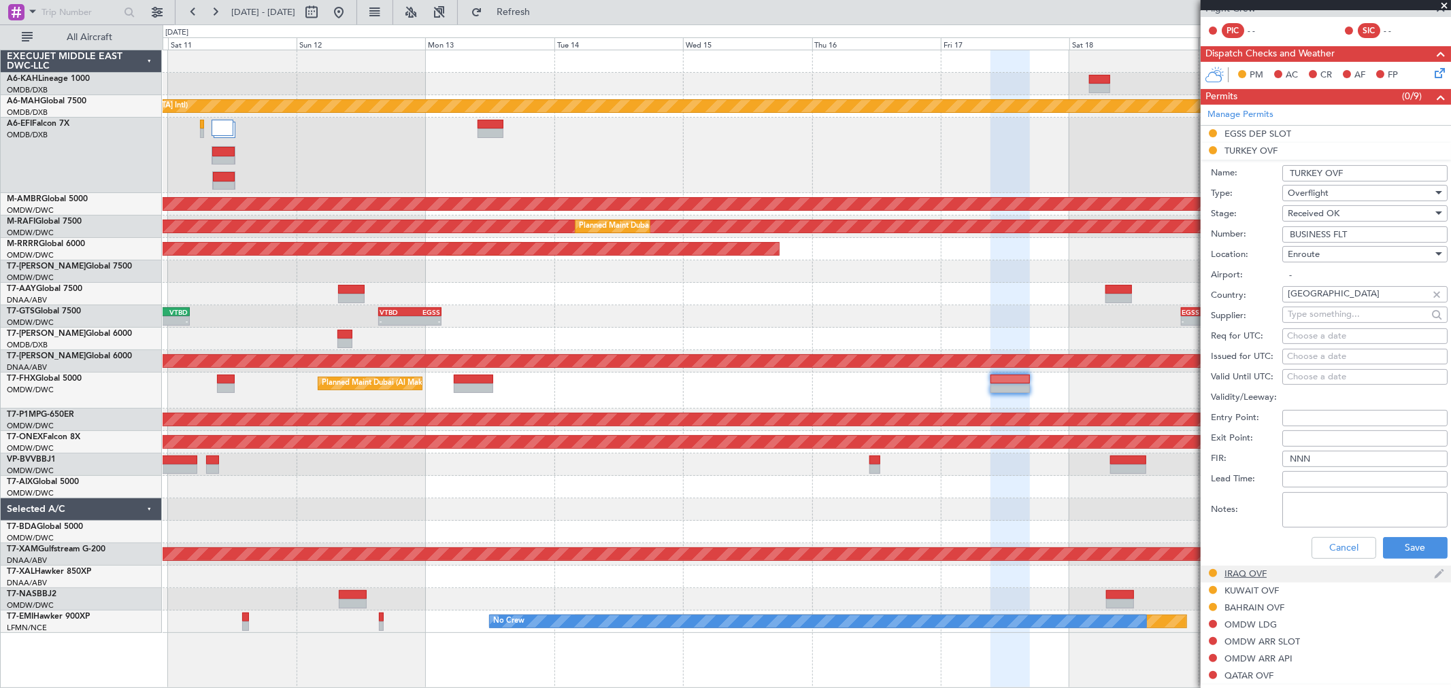
scroll to position [355, 0]
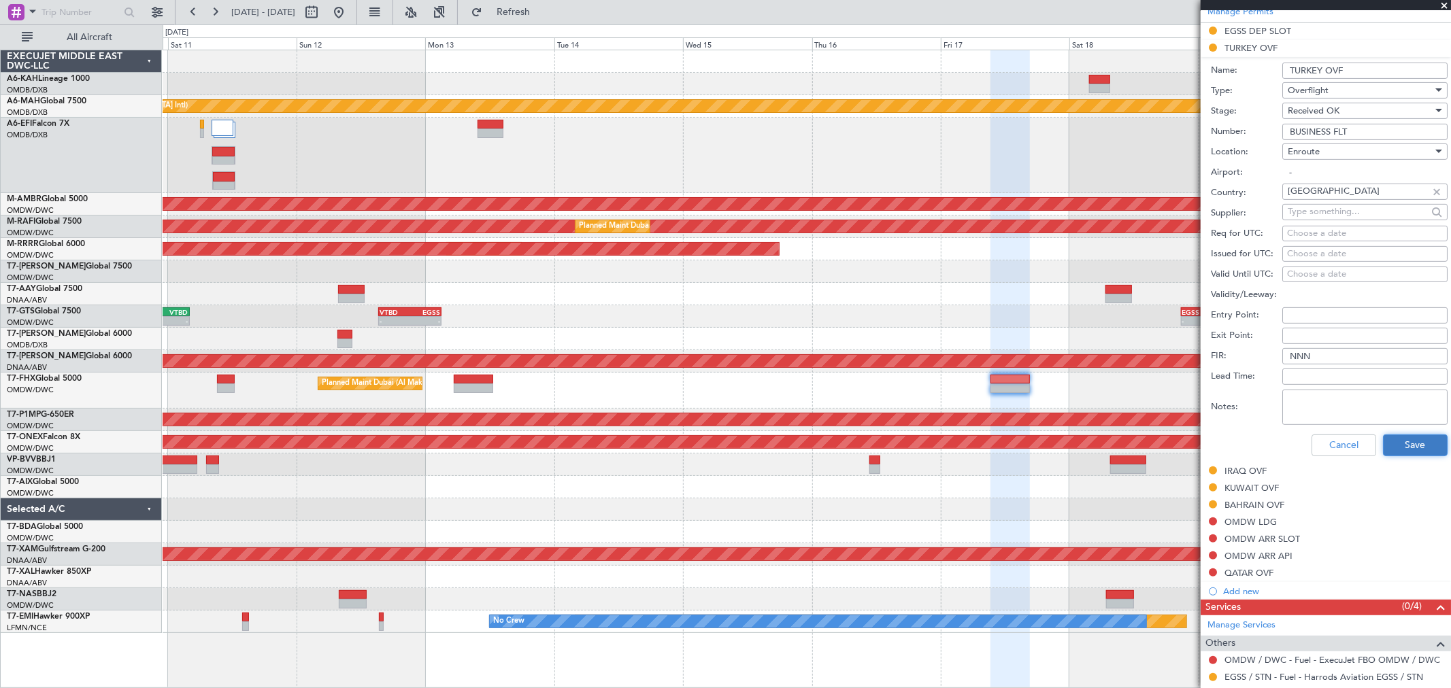
click at [1306, 447] on button "Save" at bounding box center [1415, 446] width 65 height 22
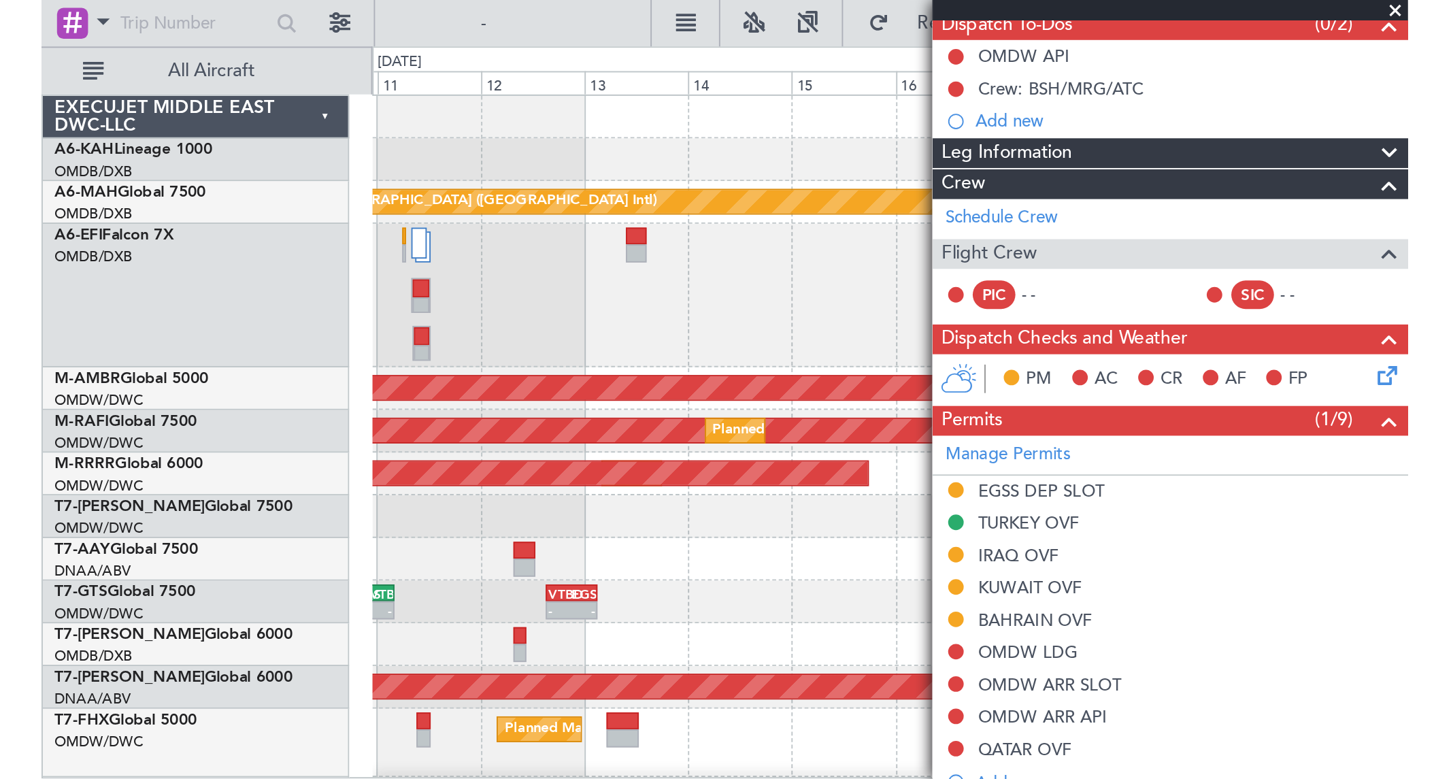
scroll to position [37, 0]
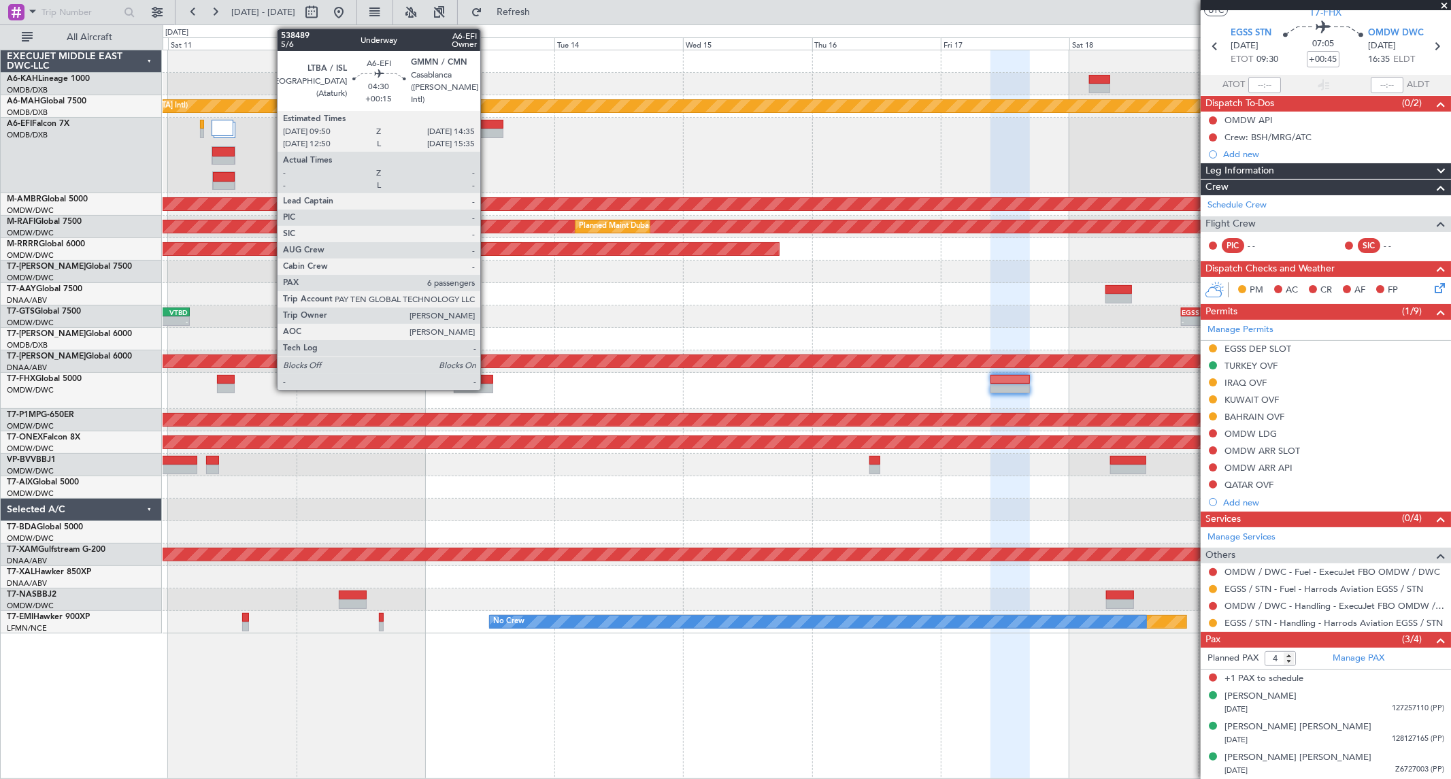
click at [487, 136] on div at bounding box center [491, 134] width 26 height 10
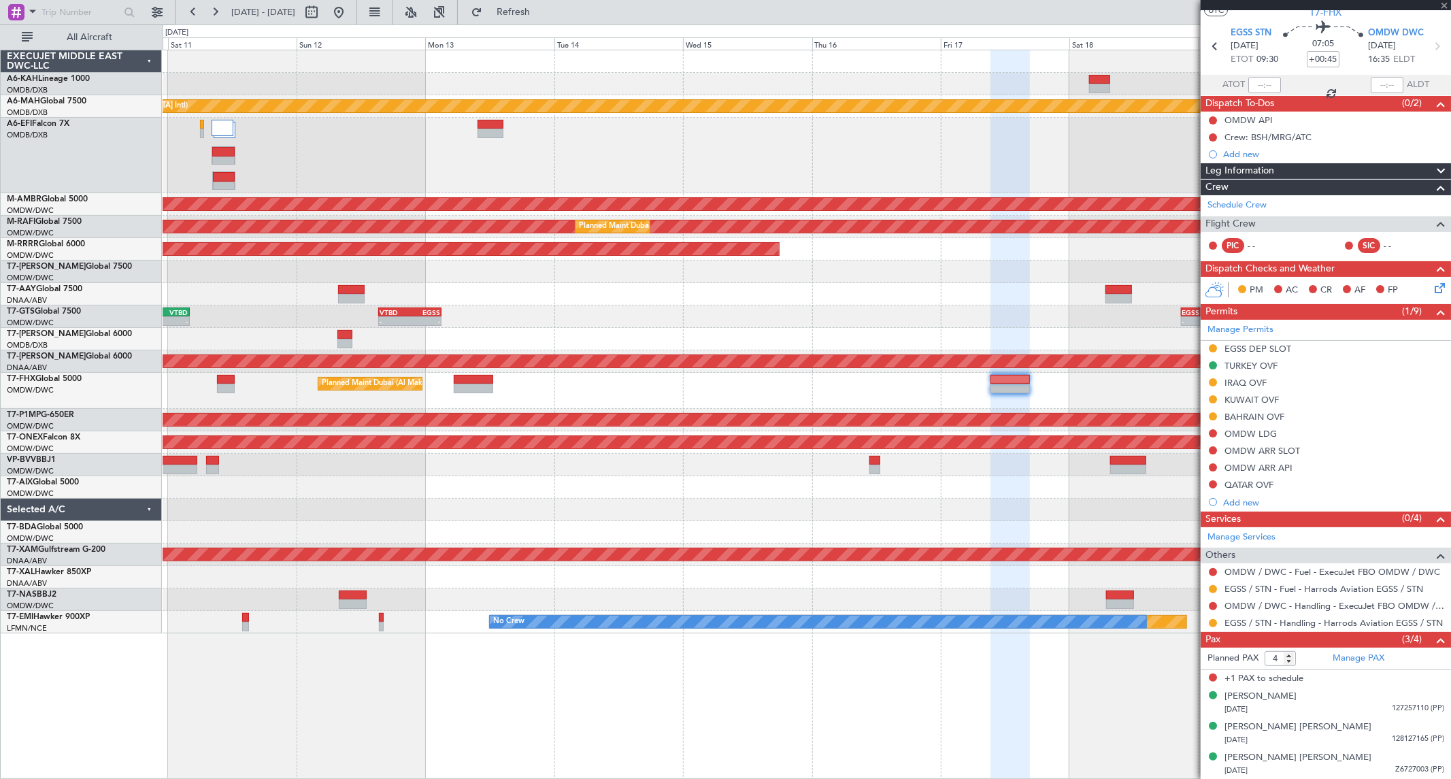
type input "+00:15"
type input "6"
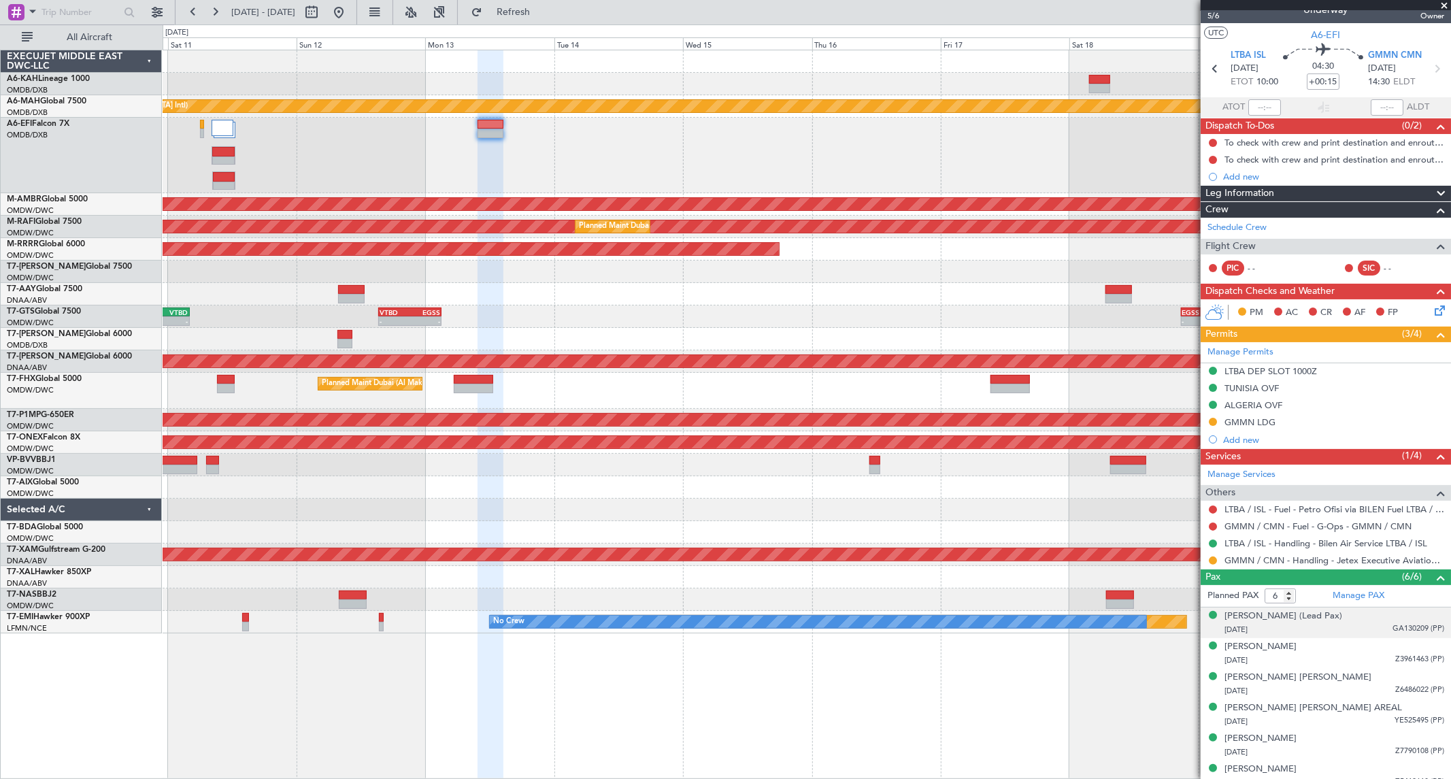
scroll to position [27, 0]
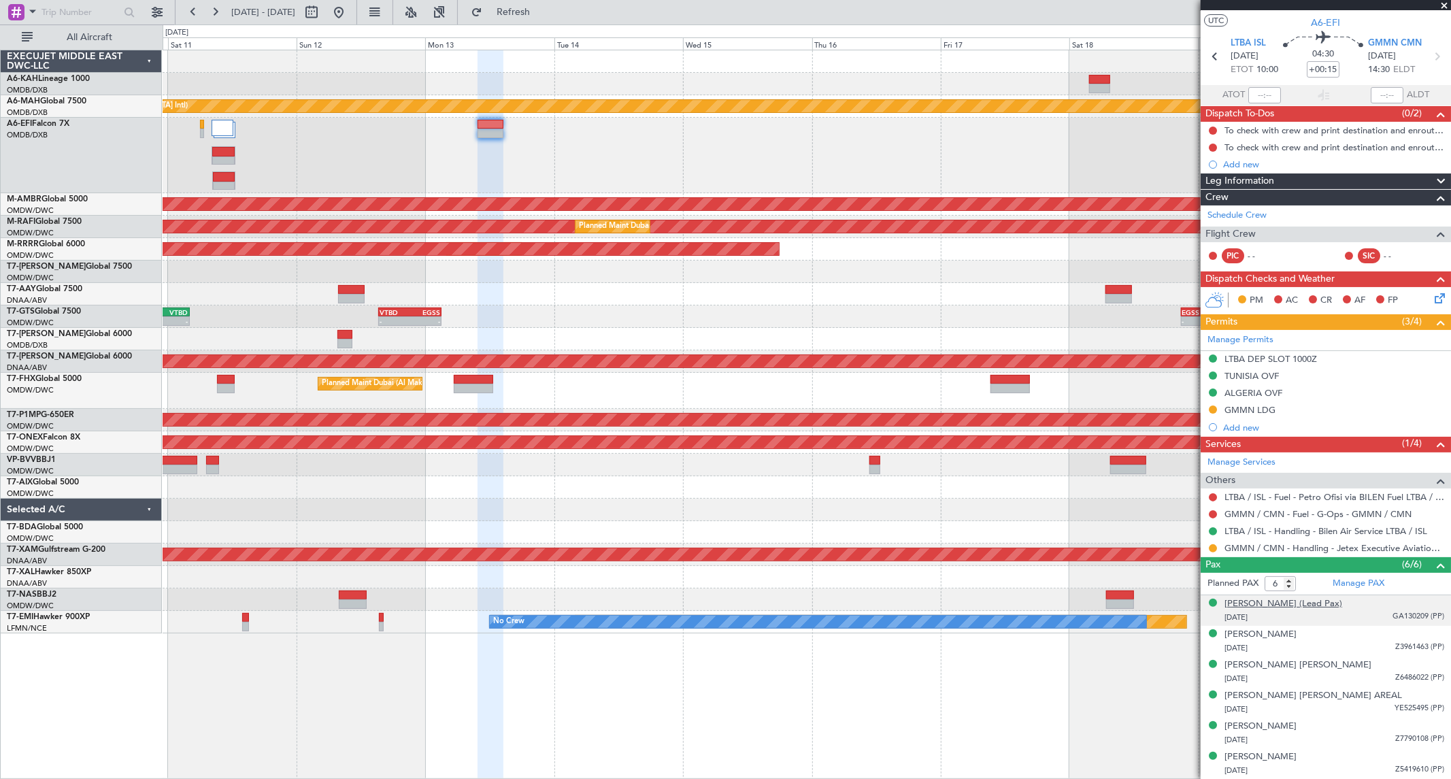
click at [1283, 606] on div "[PERSON_NAME] (Lead Pax)" at bounding box center [1284, 604] width 118 height 14
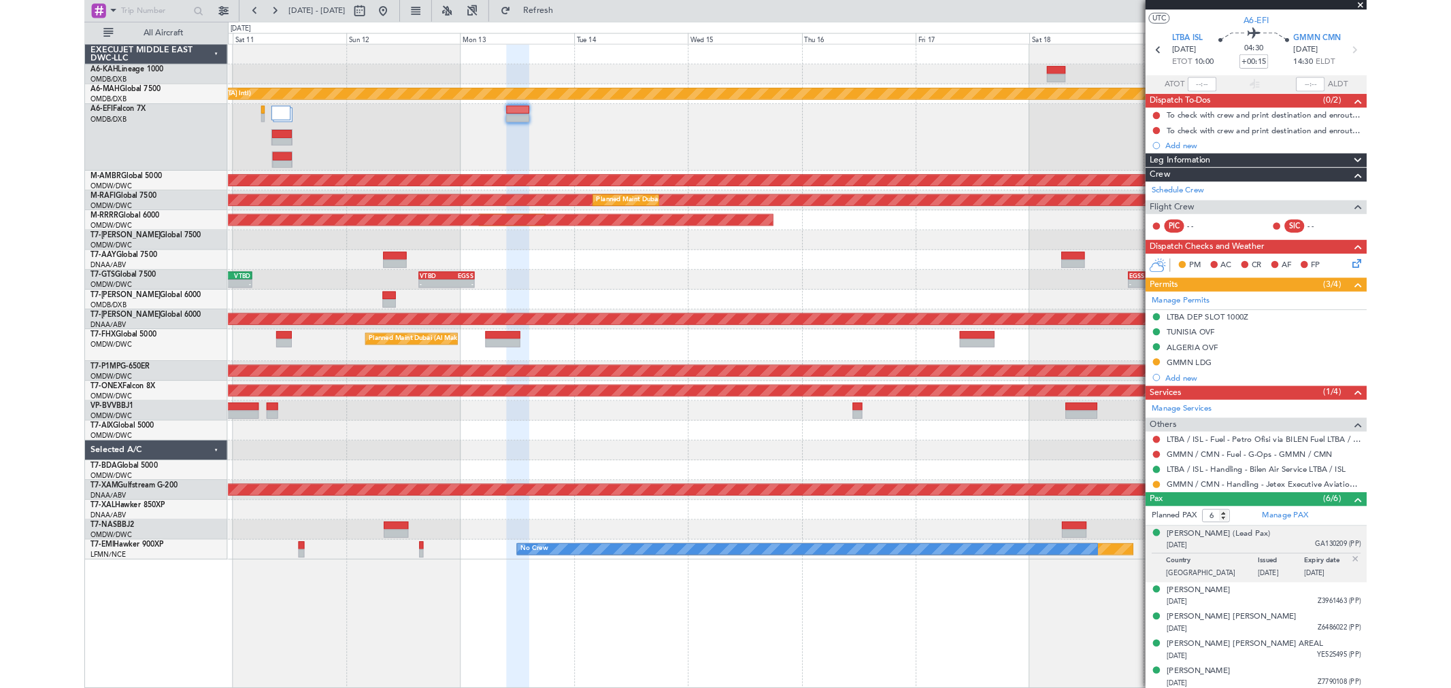
scroll to position [60, 0]
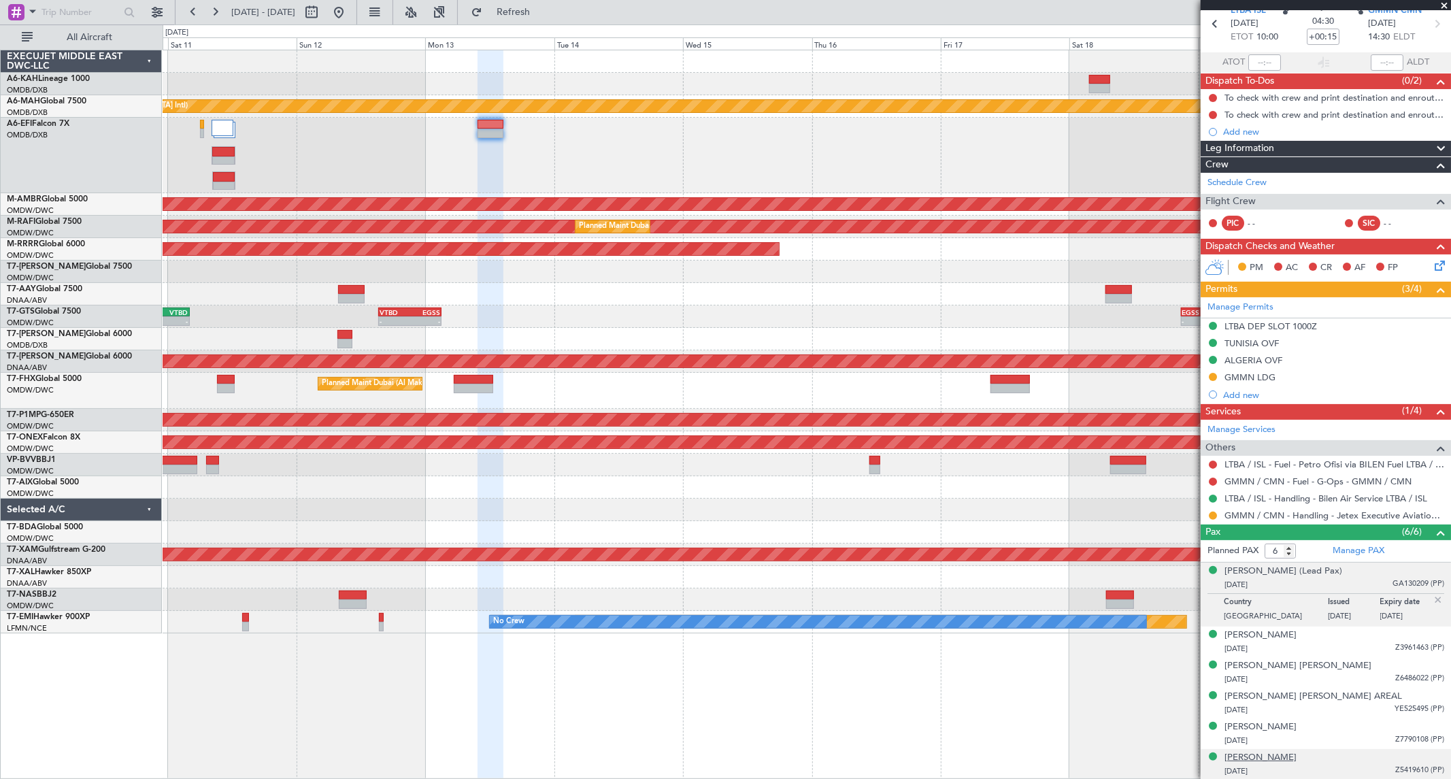
click at [1270, 619] on div "[PERSON_NAME]" at bounding box center [1261, 758] width 72 height 14
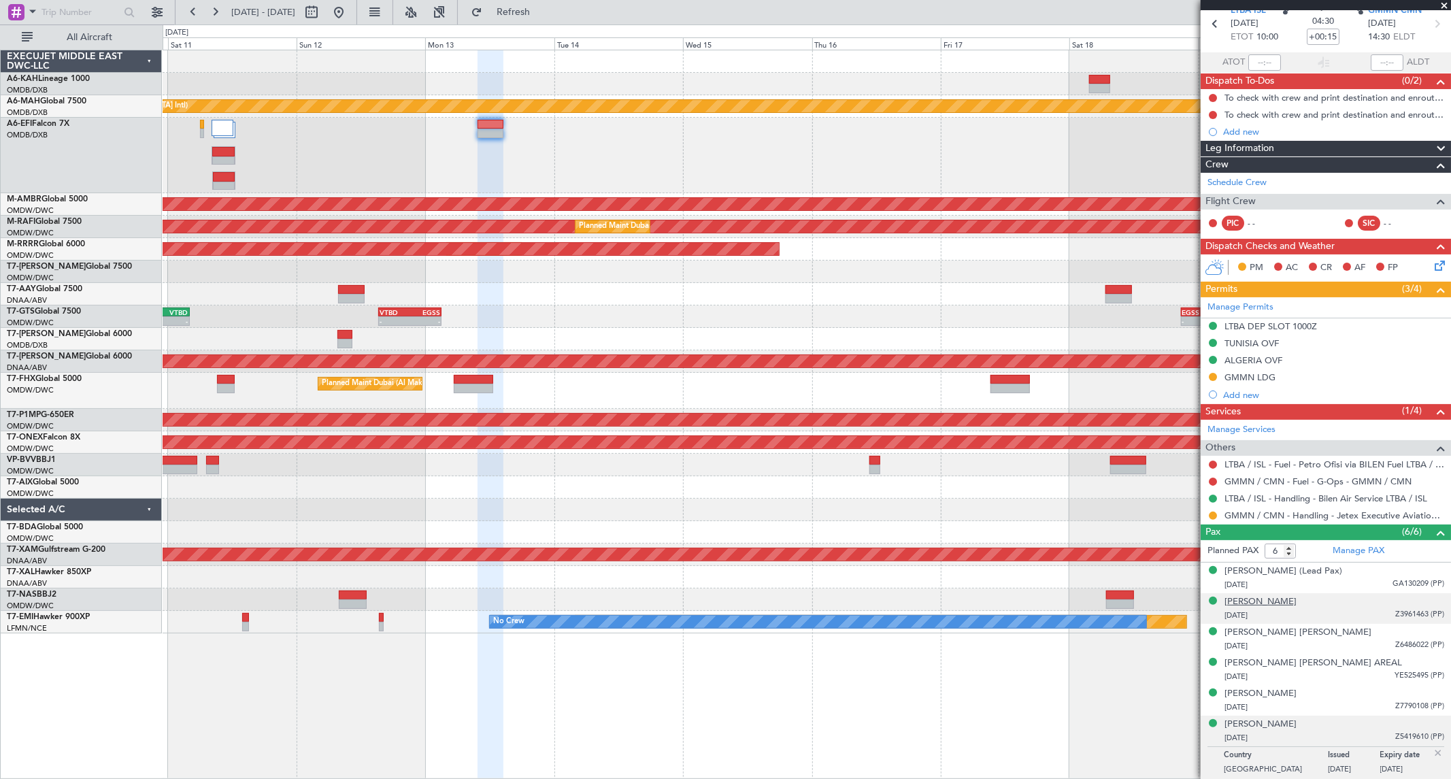
click at [1269, 599] on div "[PERSON_NAME]" at bounding box center [1261, 602] width 72 height 14
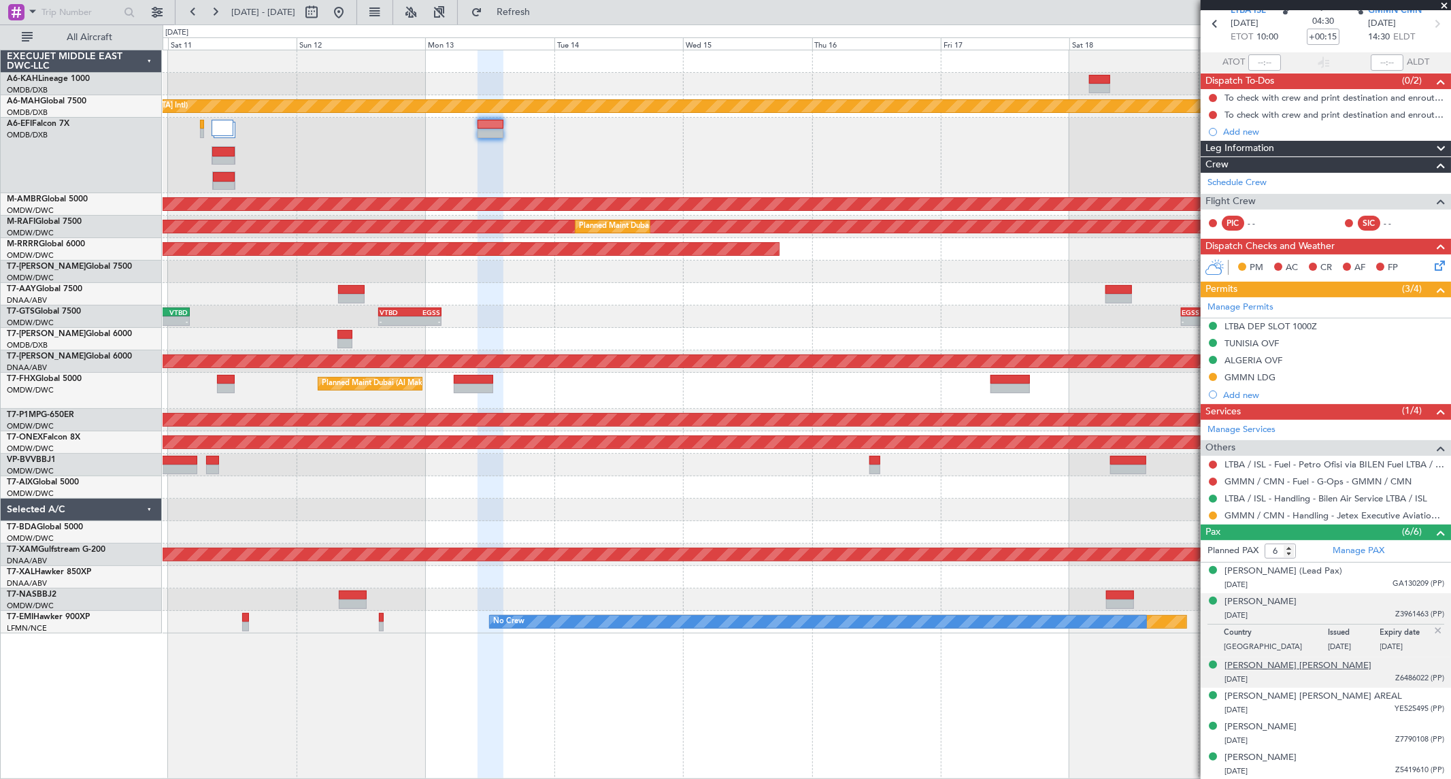
click at [1282, 619] on div "[PERSON_NAME] [PERSON_NAME]" at bounding box center [1298, 666] width 147 height 14
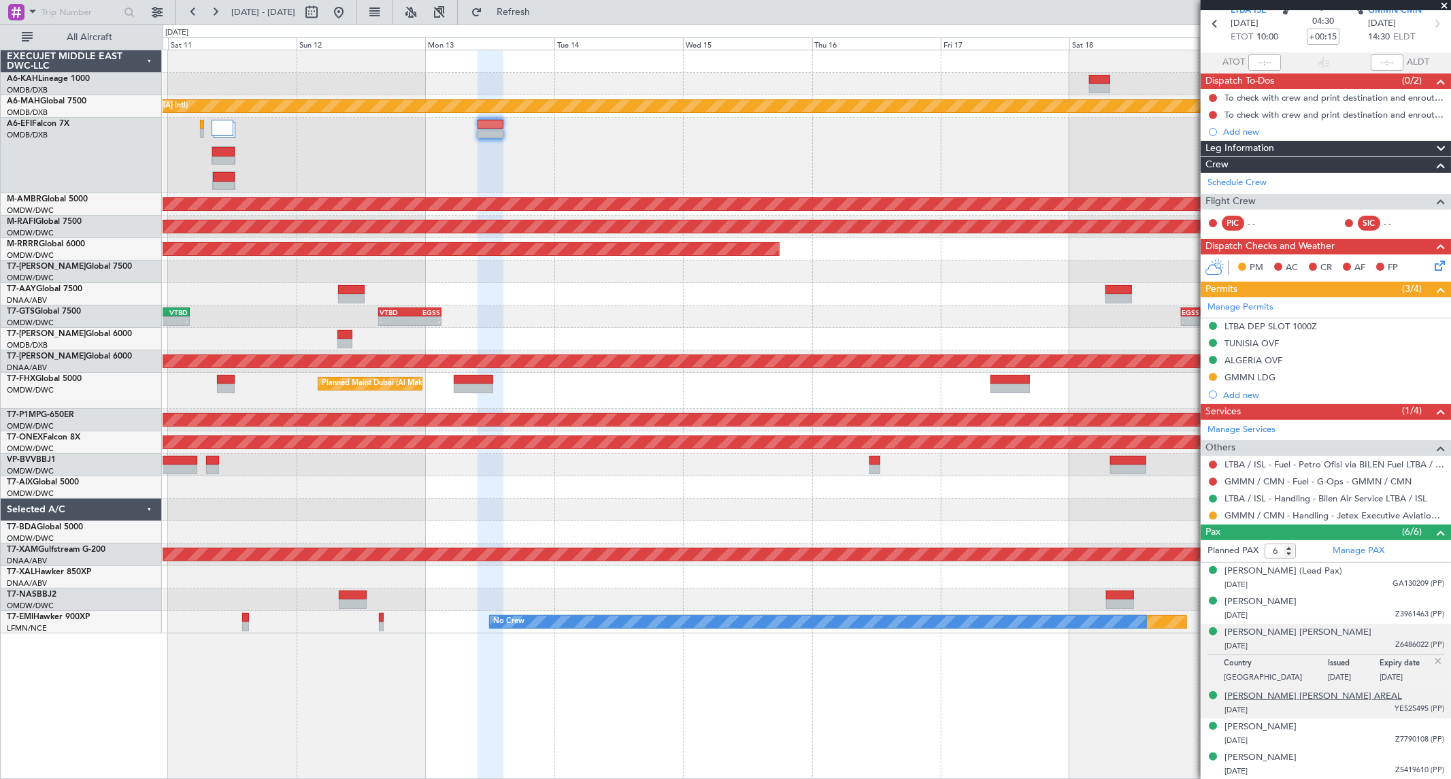
click at [1245, 619] on div "[PERSON_NAME] [PERSON_NAME] AREAL" at bounding box center [1314, 697] width 178 height 14
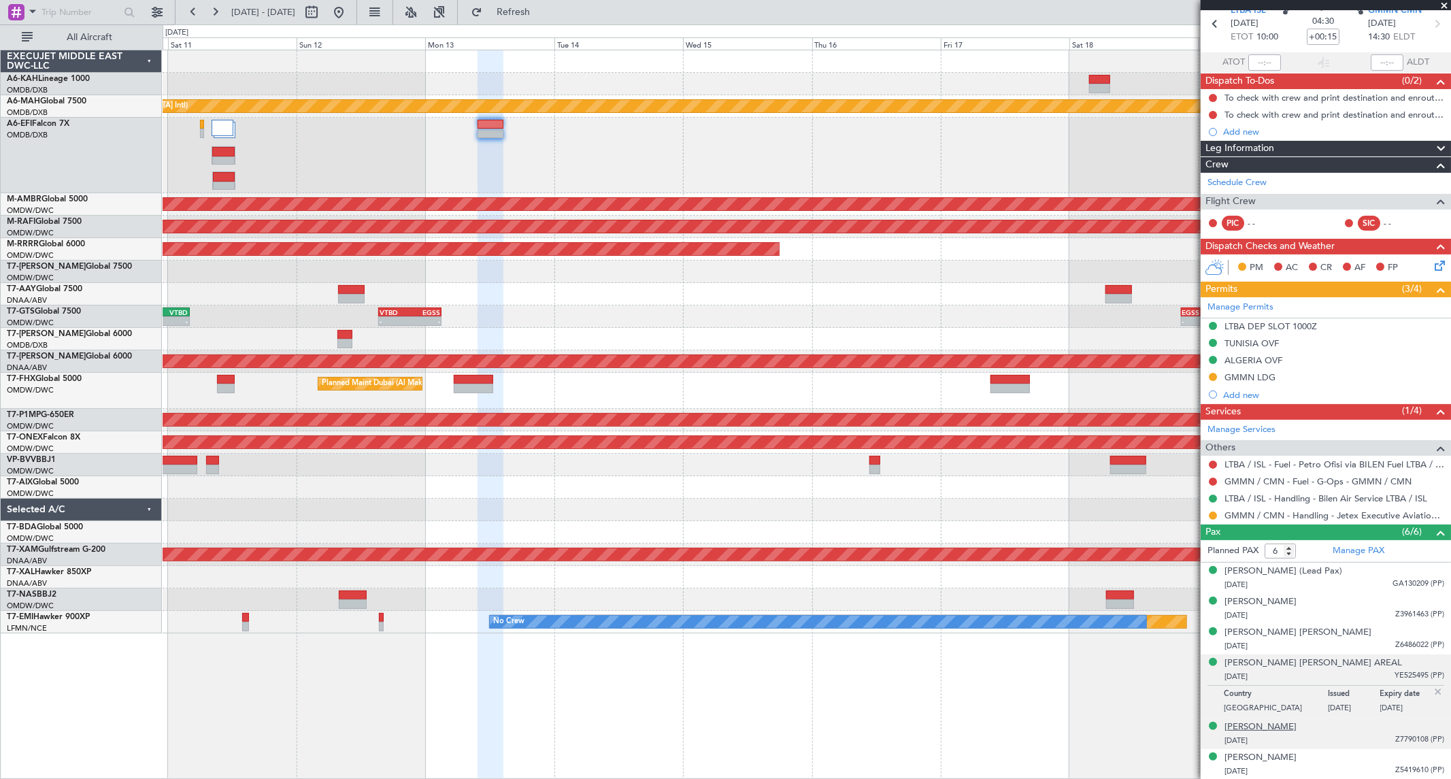
click at [1261, 619] on div "[PERSON_NAME]" at bounding box center [1261, 727] width 72 height 14
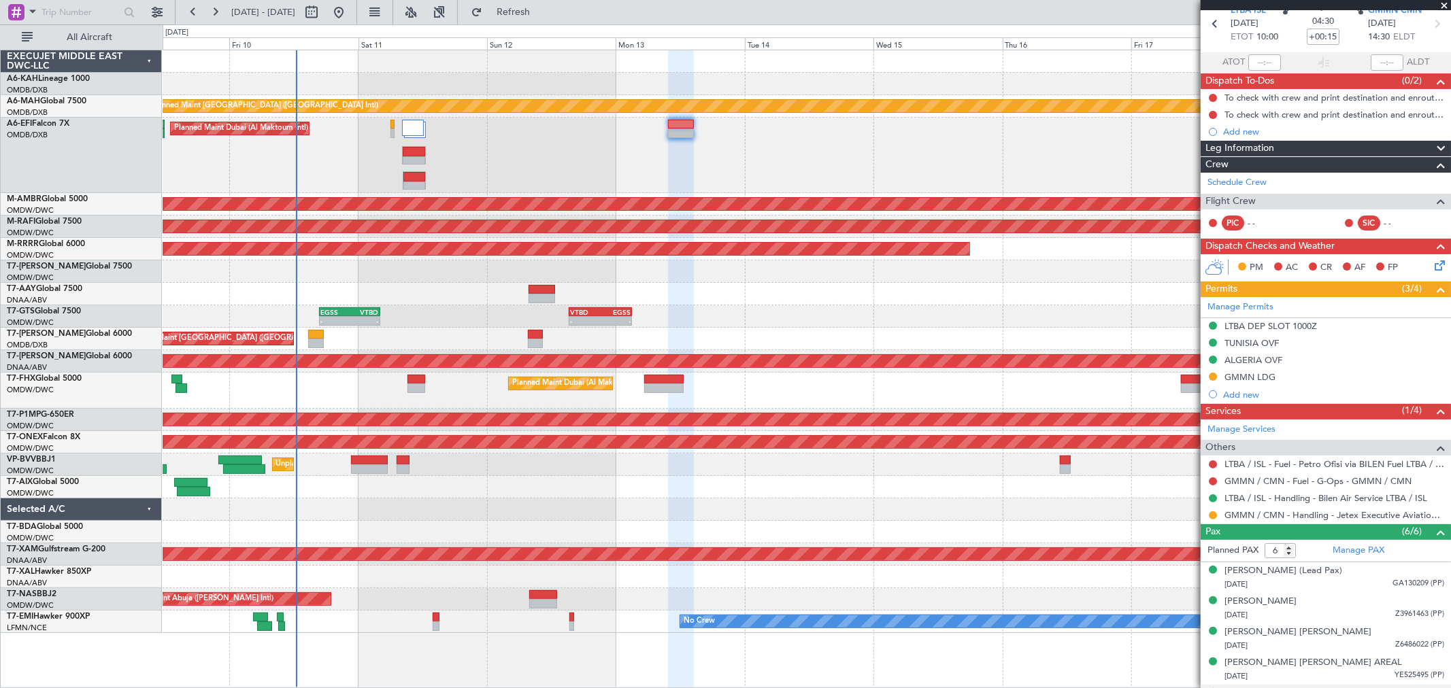
click at [710, 179] on div "Planned Maint Dubai (Al Maktoum Intl)" at bounding box center [807, 156] width 1288 height 76
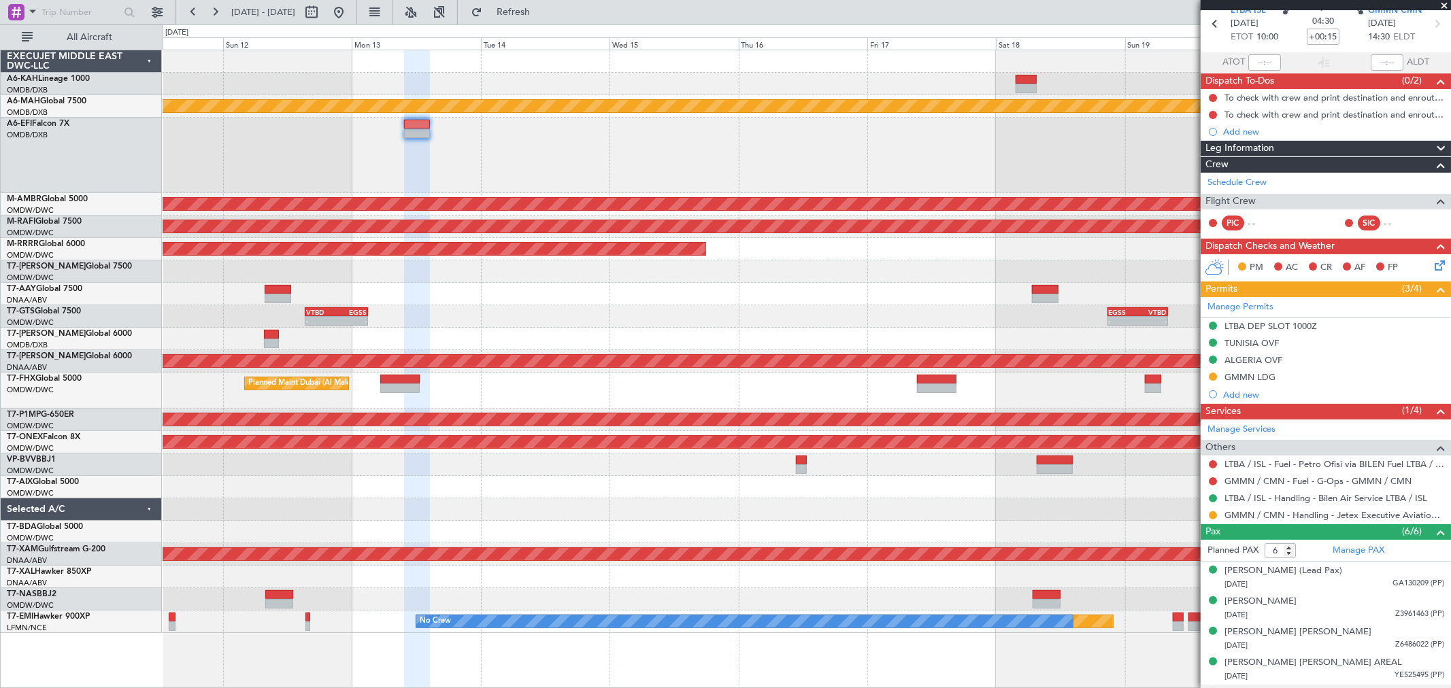
click at [842, 153] on div "Planned Maint Dubai (Al Maktoum Intl)" at bounding box center [807, 156] width 1288 height 76
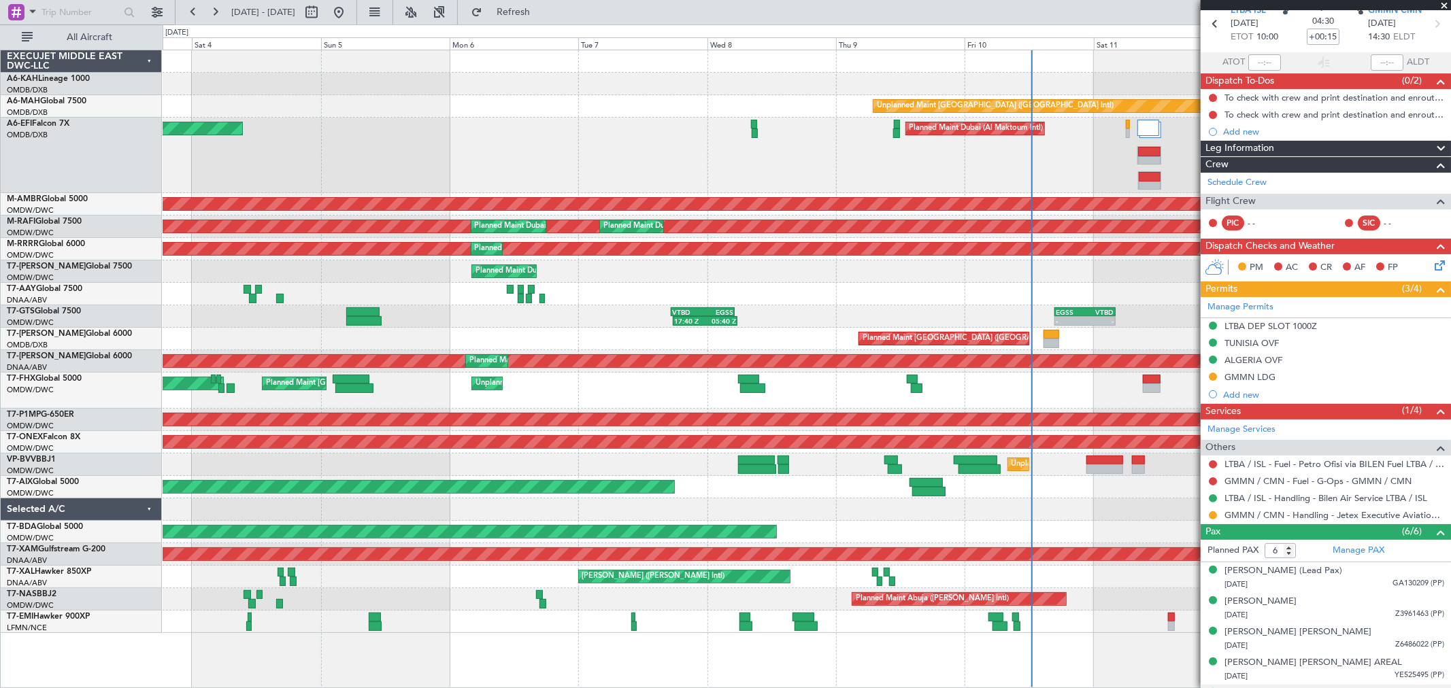
click at [814, 150] on div "Planned Maint Dubai (Al Maktoum Intl) AOG Maint [GEOGRAPHIC_DATA] (Dubai Intl)" at bounding box center [807, 156] width 1288 height 76
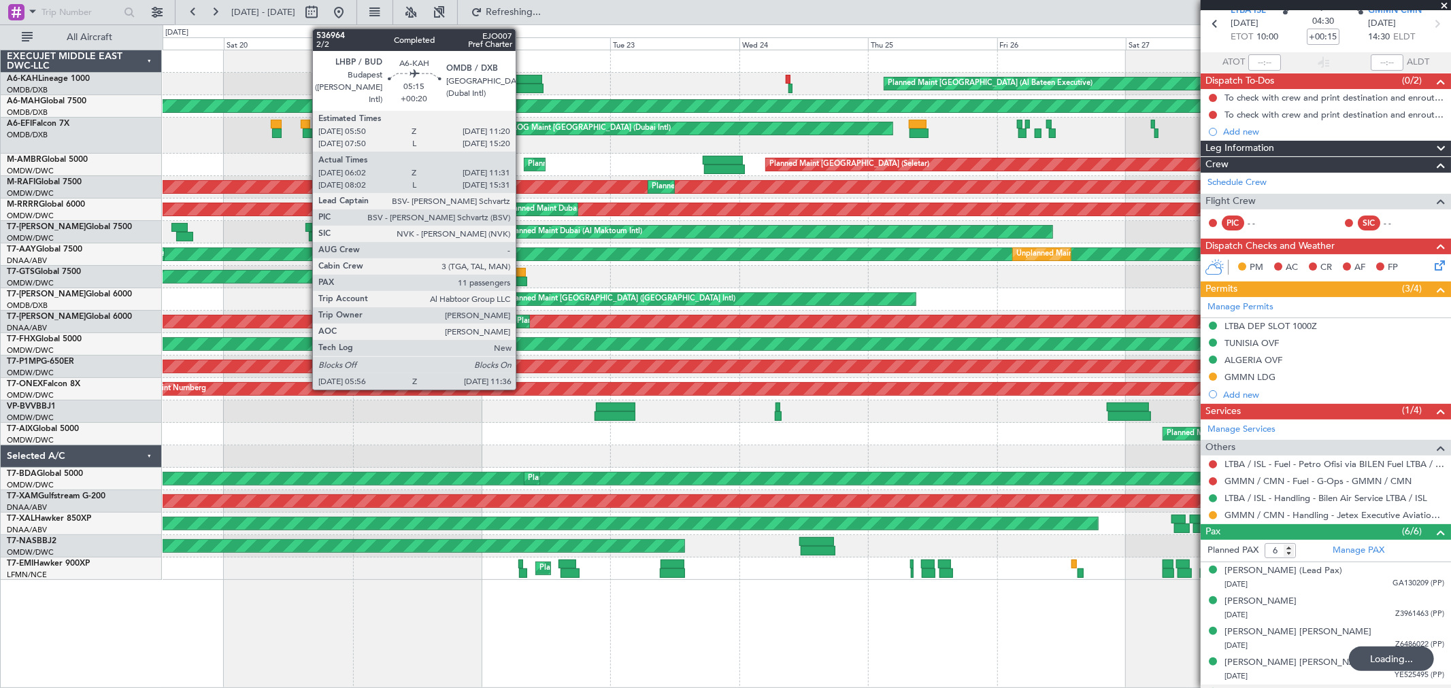
click at [522, 75] on div at bounding box center [527, 80] width 30 height 10
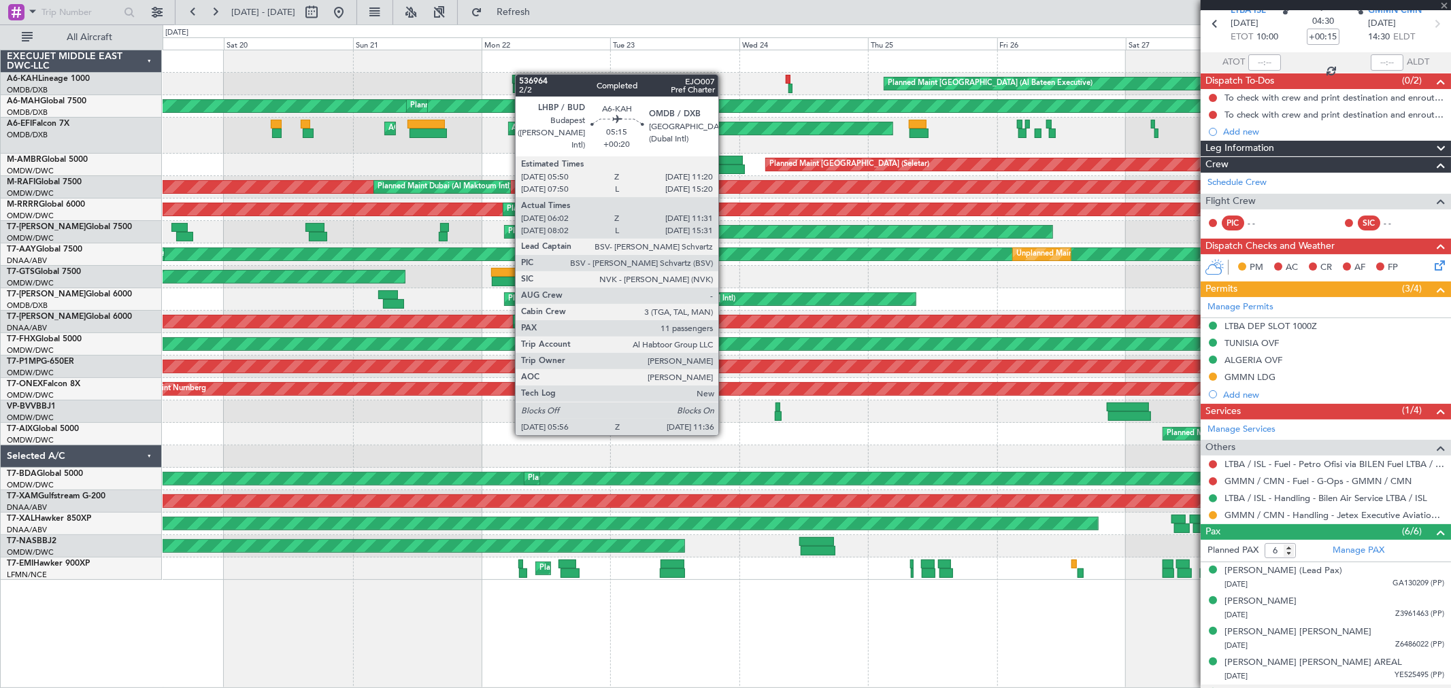
type input "+00:20"
type input "06:12"
type input "11:26"
type input "11"
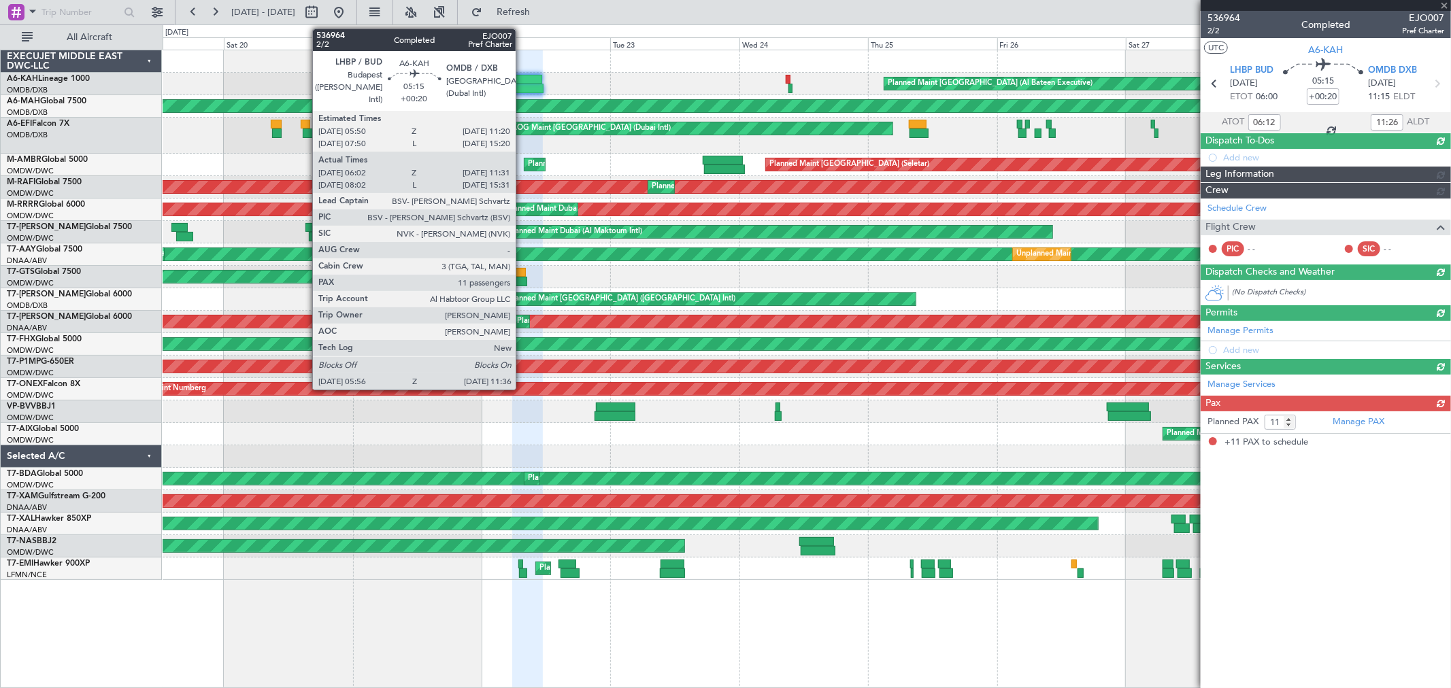
scroll to position [0, 0]
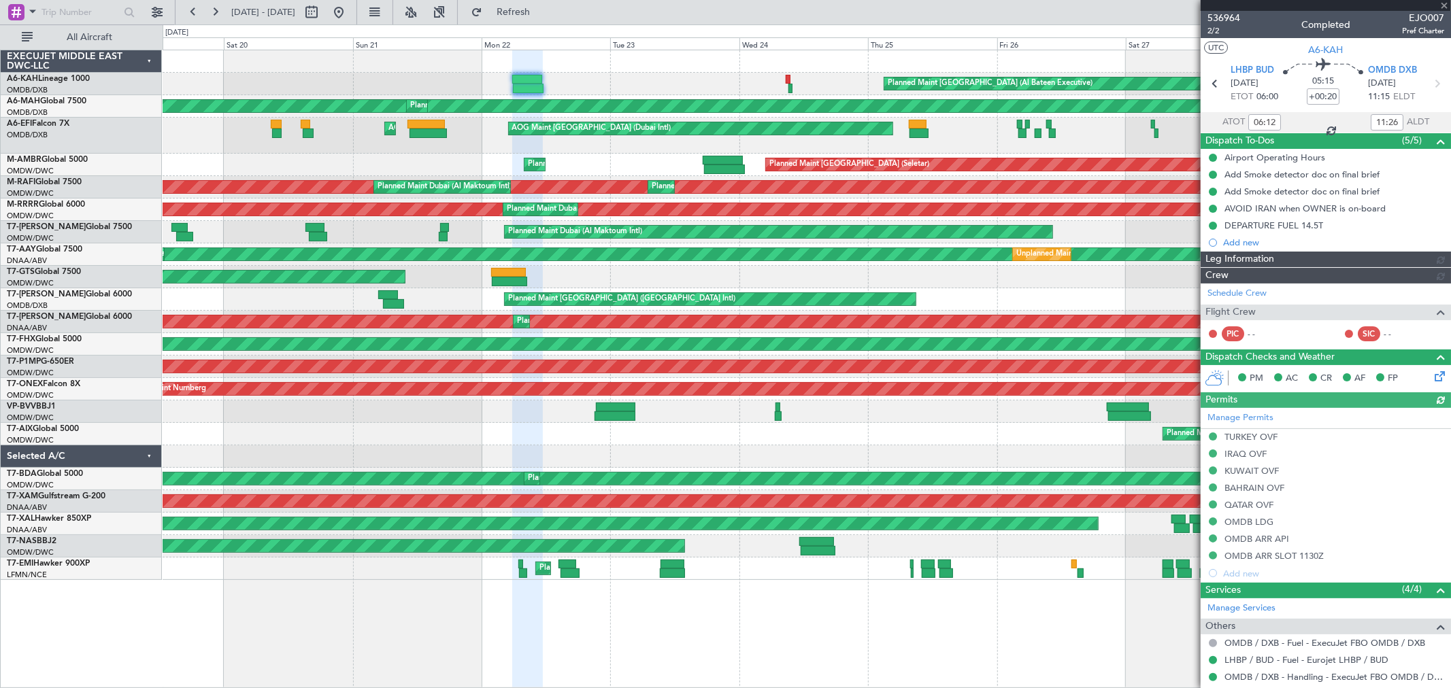
type input "[PERSON_NAME] ([PERSON_NAME])"
type input "7344"
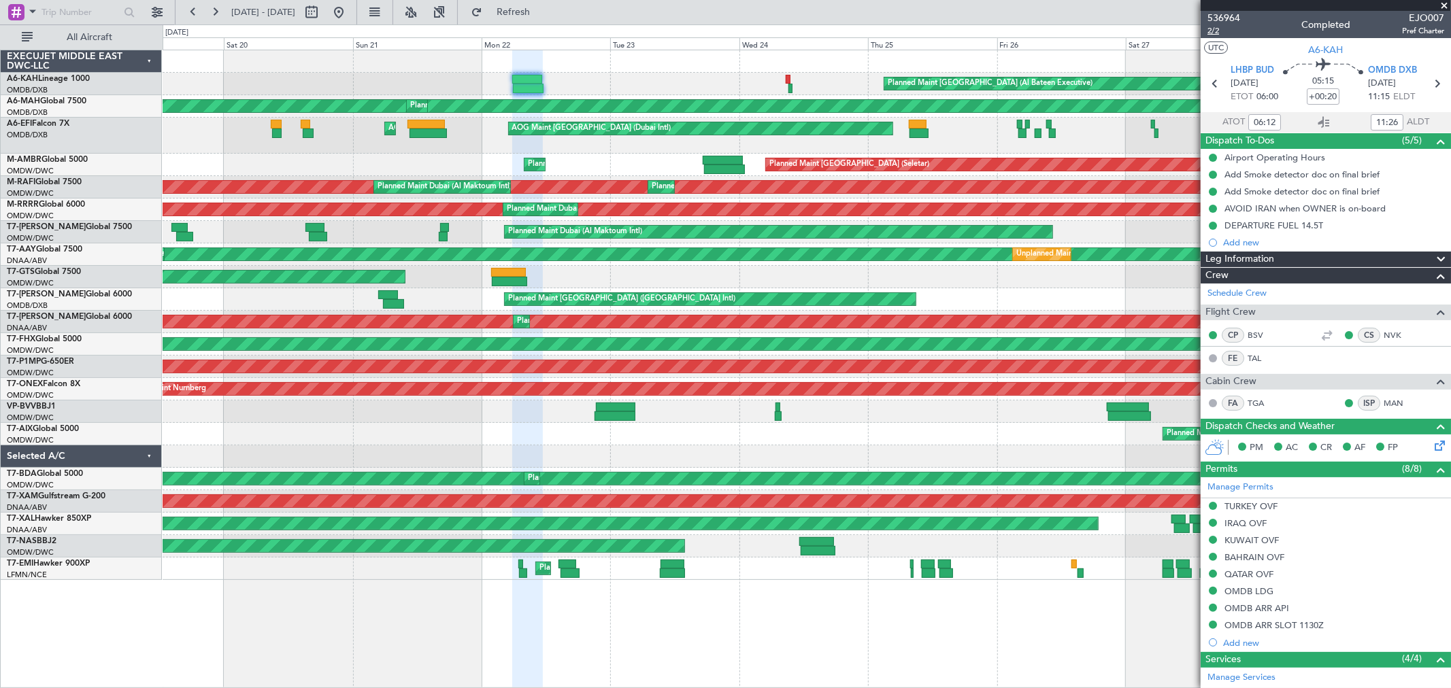
click at [1218, 31] on span "2/2" at bounding box center [1224, 31] width 33 height 12
click at [357, 14] on fb-range-datepicker "[DATE] - [DATE]" at bounding box center [266, 12] width 182 height 24
drag, startPoint x: 386, startPoint y: 14, endPoint x: 504, endPoint y: 26, distance: 118.3
click at [350, 15] on button at bounding box center [339, 12] width 22 height 22
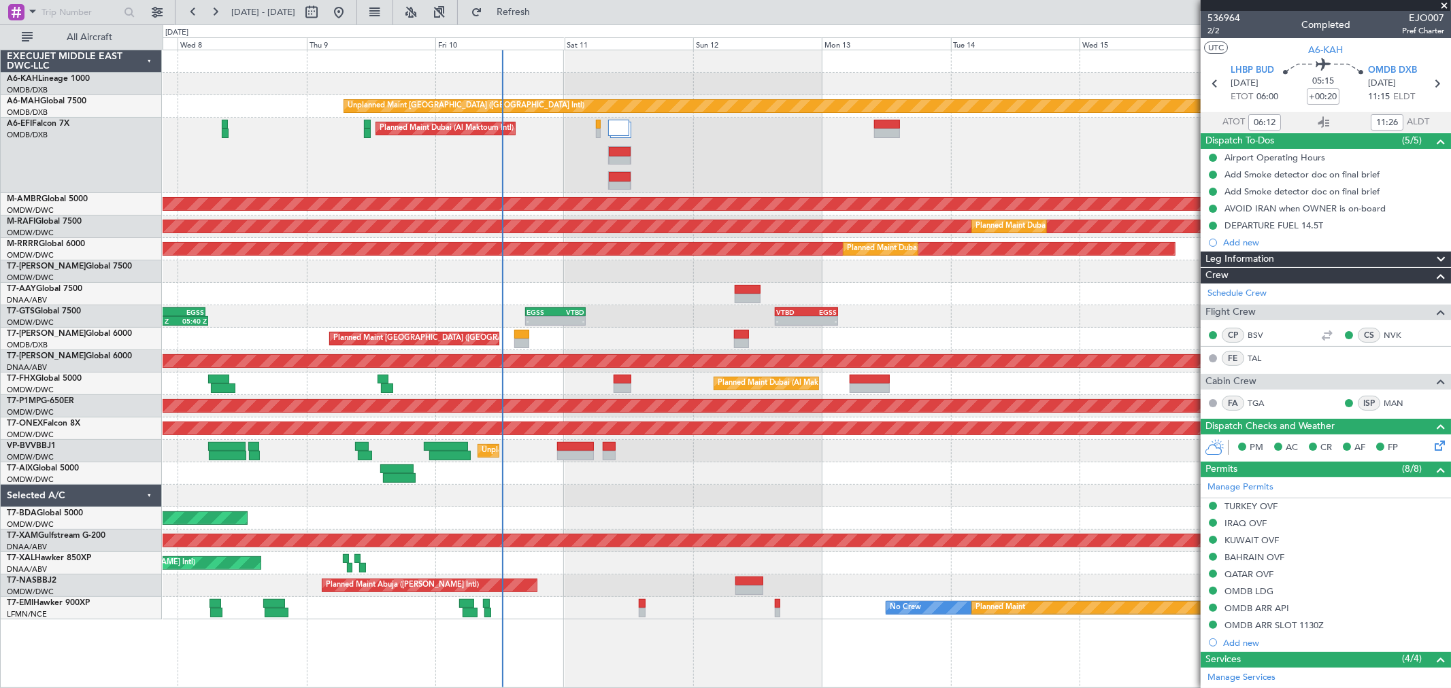
click at [275, 140] on div "Planned Maint Dubai (Al Maktoum Intl)" at bounding box center [807, 156] width 1288 height 76
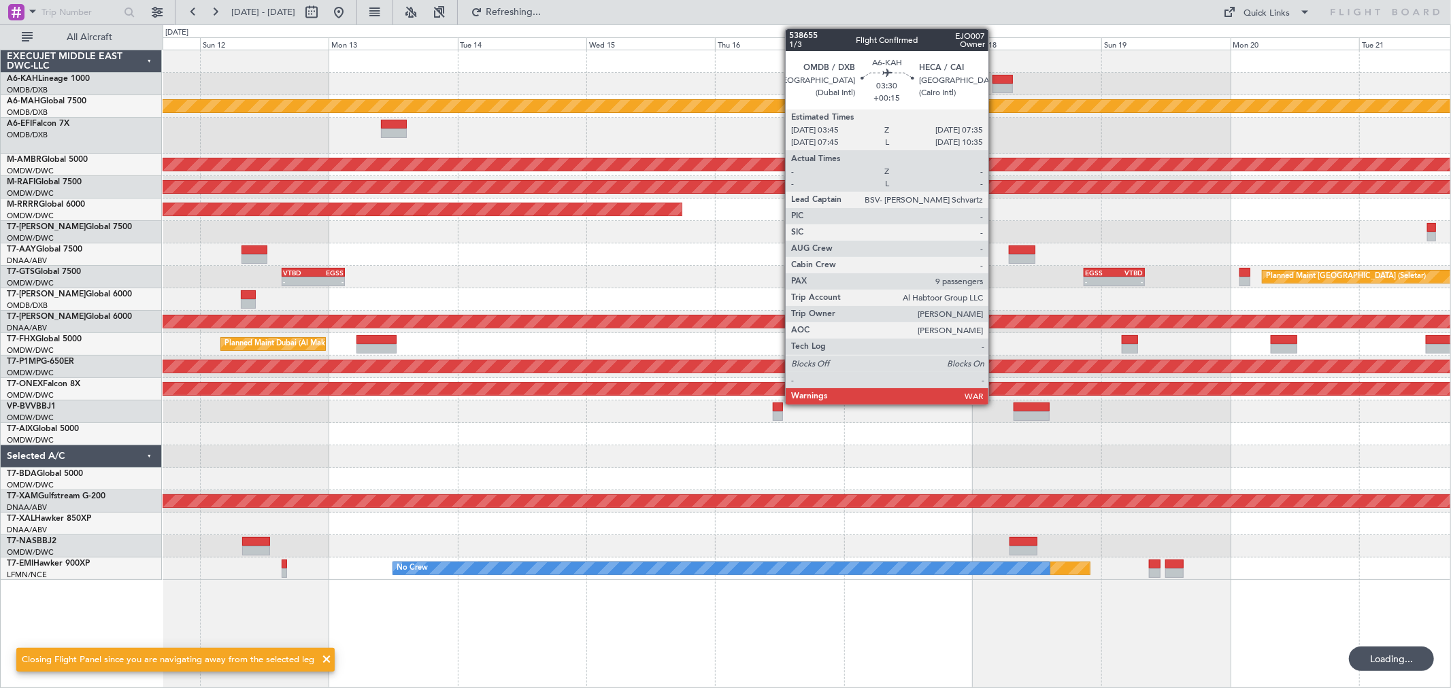
click at [995, 84] on div at bounding box center [1003, 89] width 21 height 10
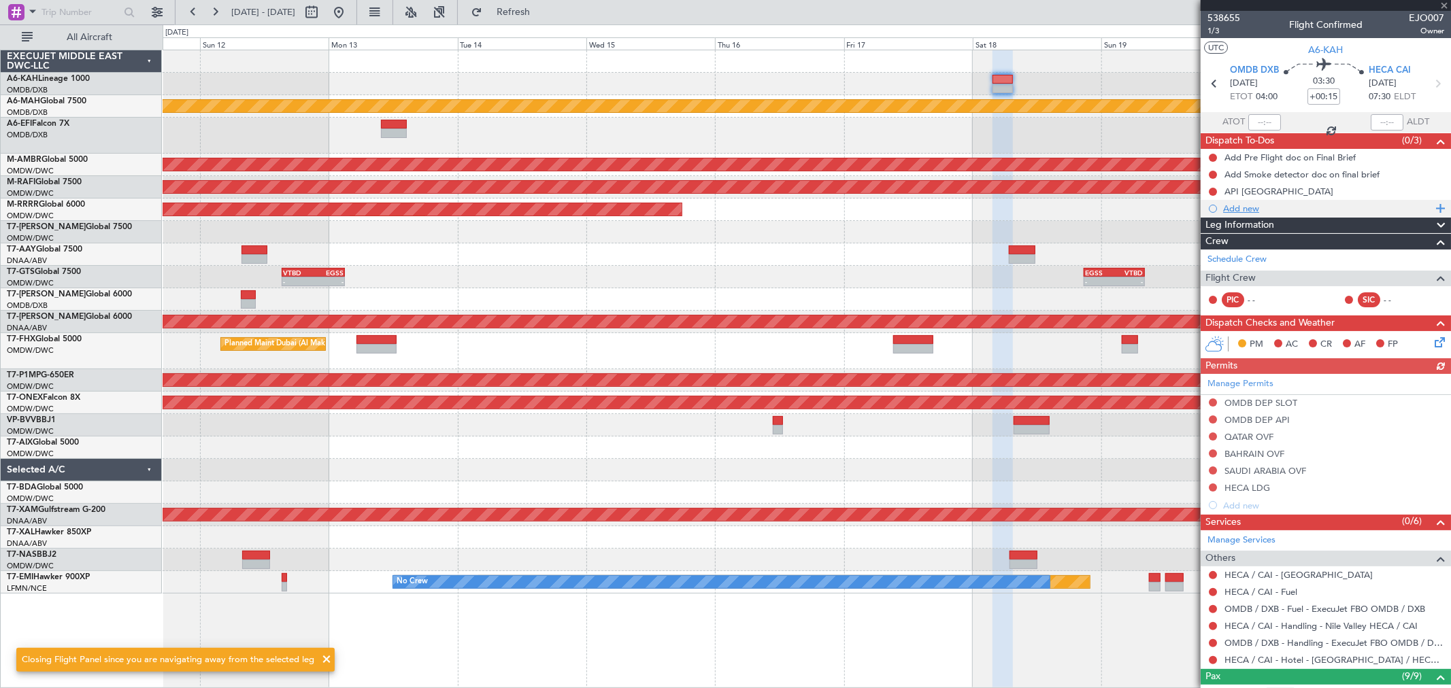
click at [1259, 206] on div "Add new" at bounding box center [1327, 209] width 209 height 12
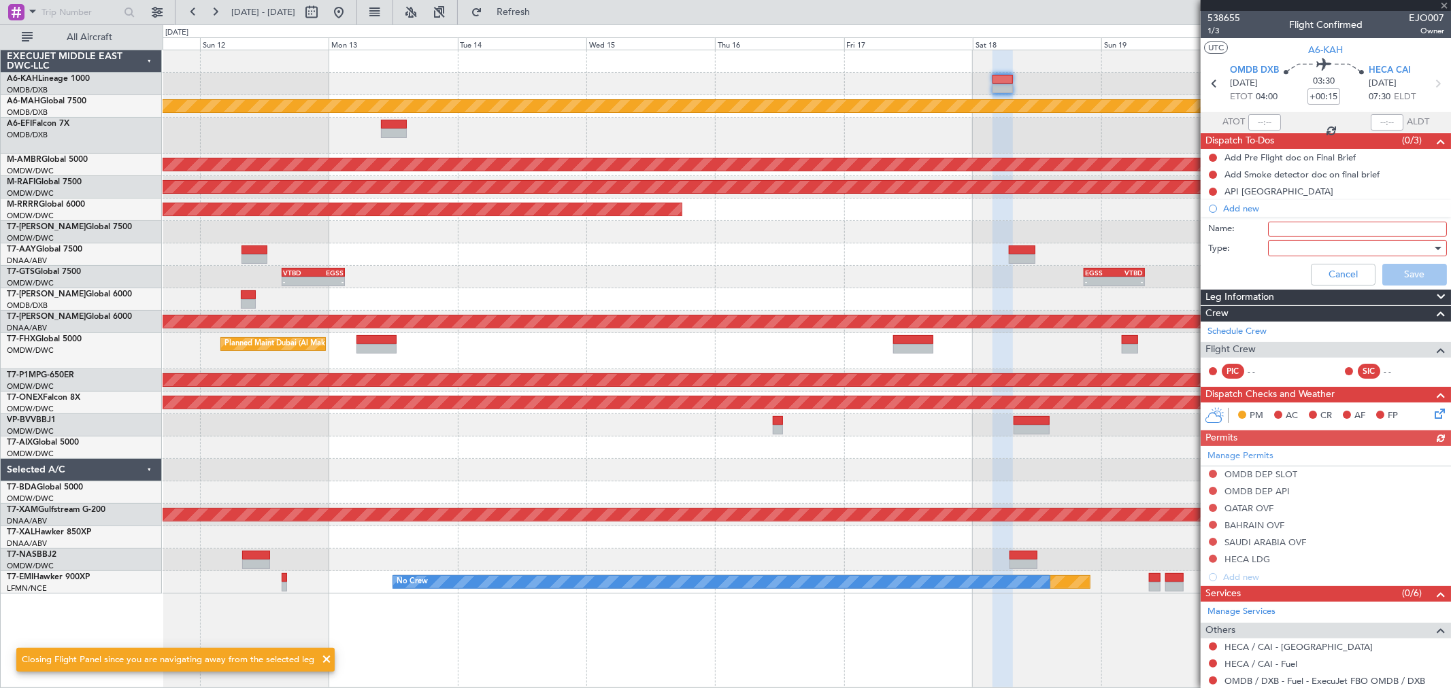
click at [1293, 229] on input "Name:" at bounding box center [1357, 229] width 179 height 15
paste input "[PERSON_NAME], [PERSON_NAME], [PERSON_NAME] ."
type input "[PERSON_NAME], [PERSON_NAME], [PERSON_NAME] ."
click at [1293, 248] on div at bounding box center [1353, 248] width 159 height 20
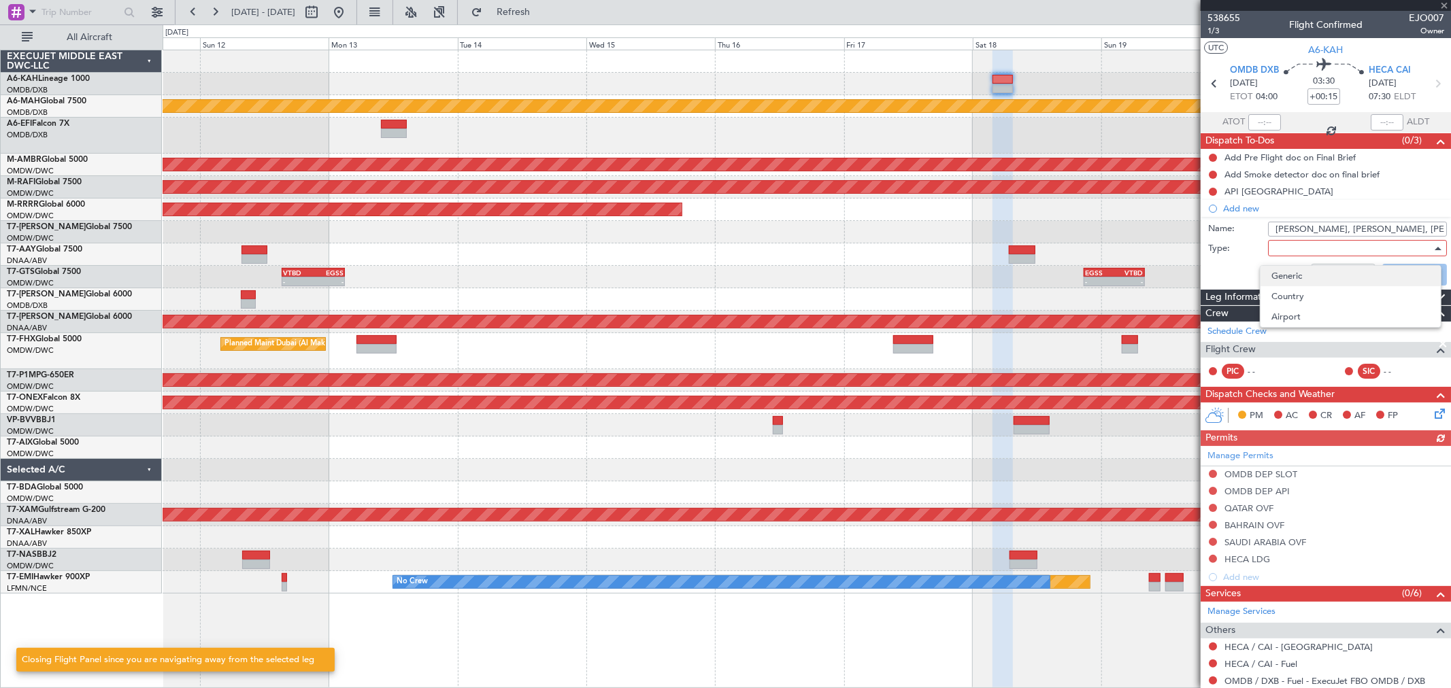
click at [1293, 267] on span "Generic" at bounding box center [1350, 276] width 159 height 20
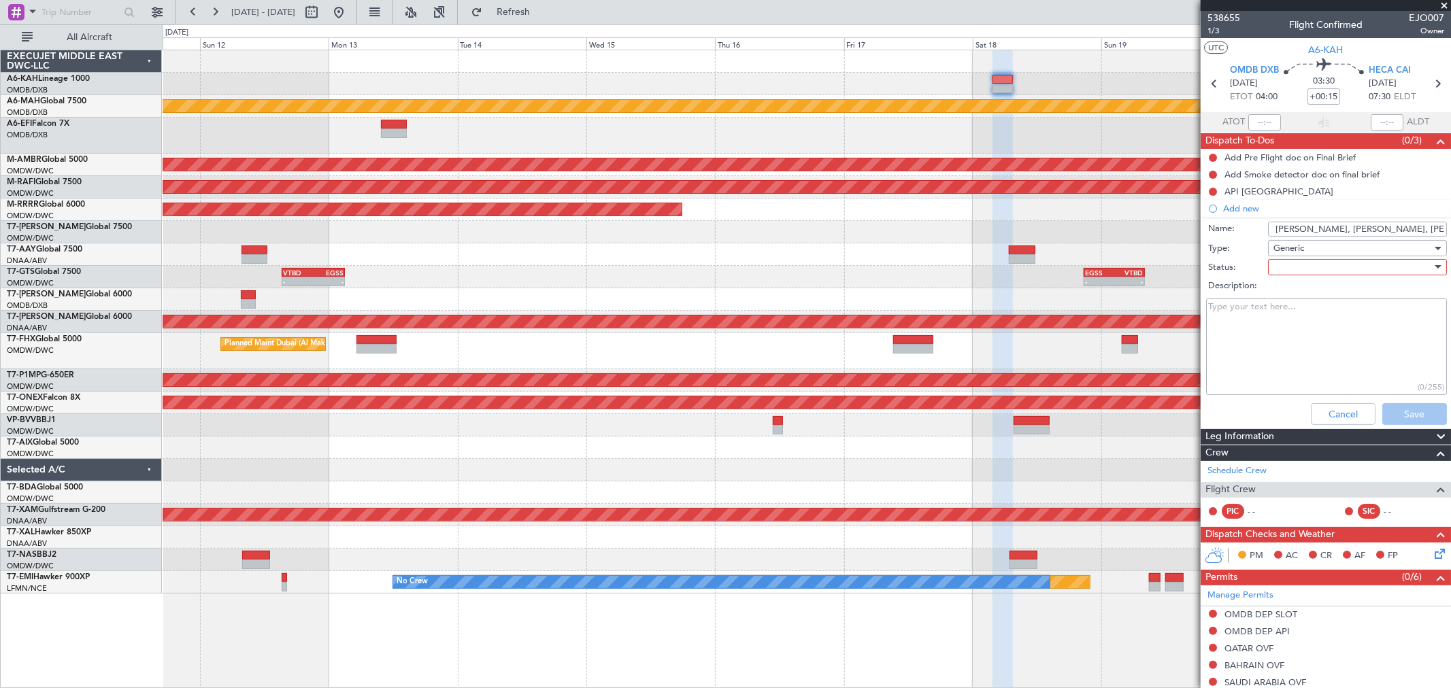
click at [1293, 266] on div at bounding box center [1353, 267] width 159 height 20
click at [1294, 293] on span "Not Started" at bounding box center [1350, 294] width 159 height 20
click at [1306, 427] on div "Cancel Save" at bounding box center [1322, 414] width 256 height 33
click at [1306, 418] on button "Save" at bounding box center [1414, 414] width 65 height 22
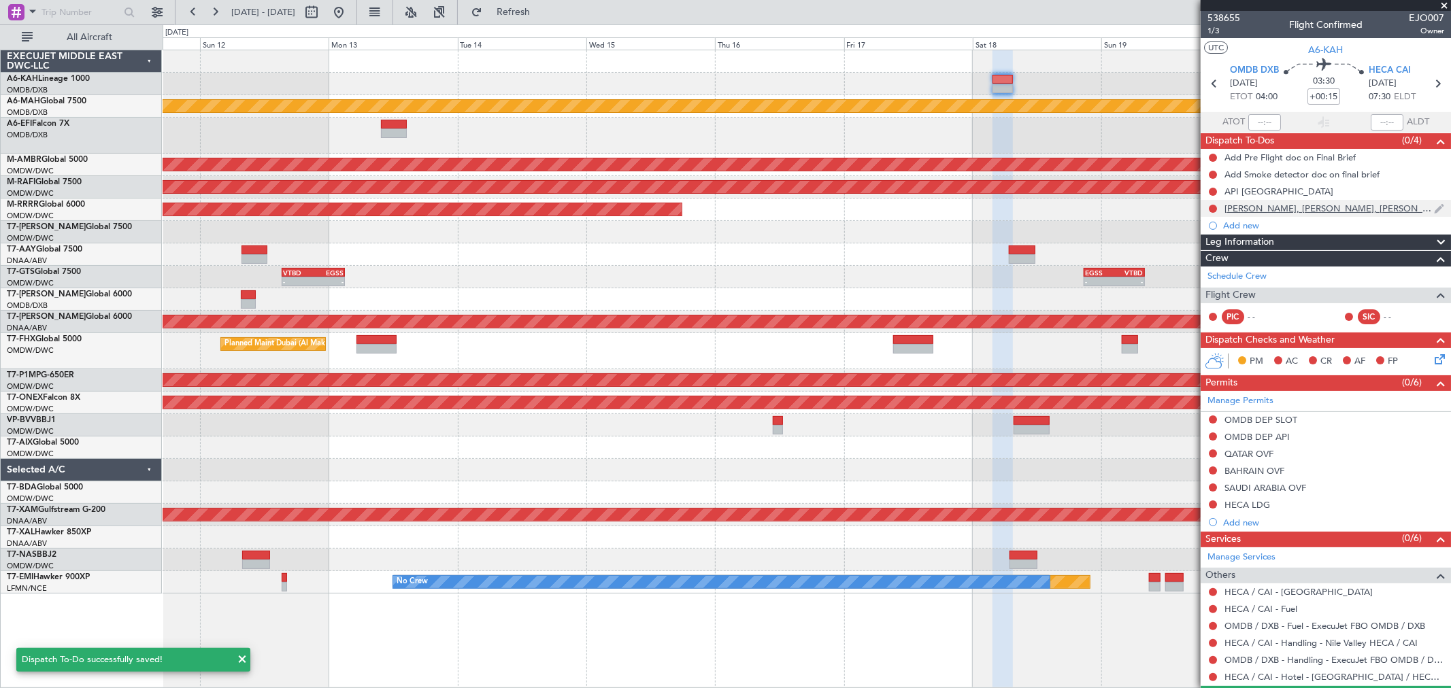
click at [1245, 212] on div "[PERSON_NAME], [PERSON_NAME], [PERSON_NAME] ." at bounding box center [1330, 209] width 210 height 12
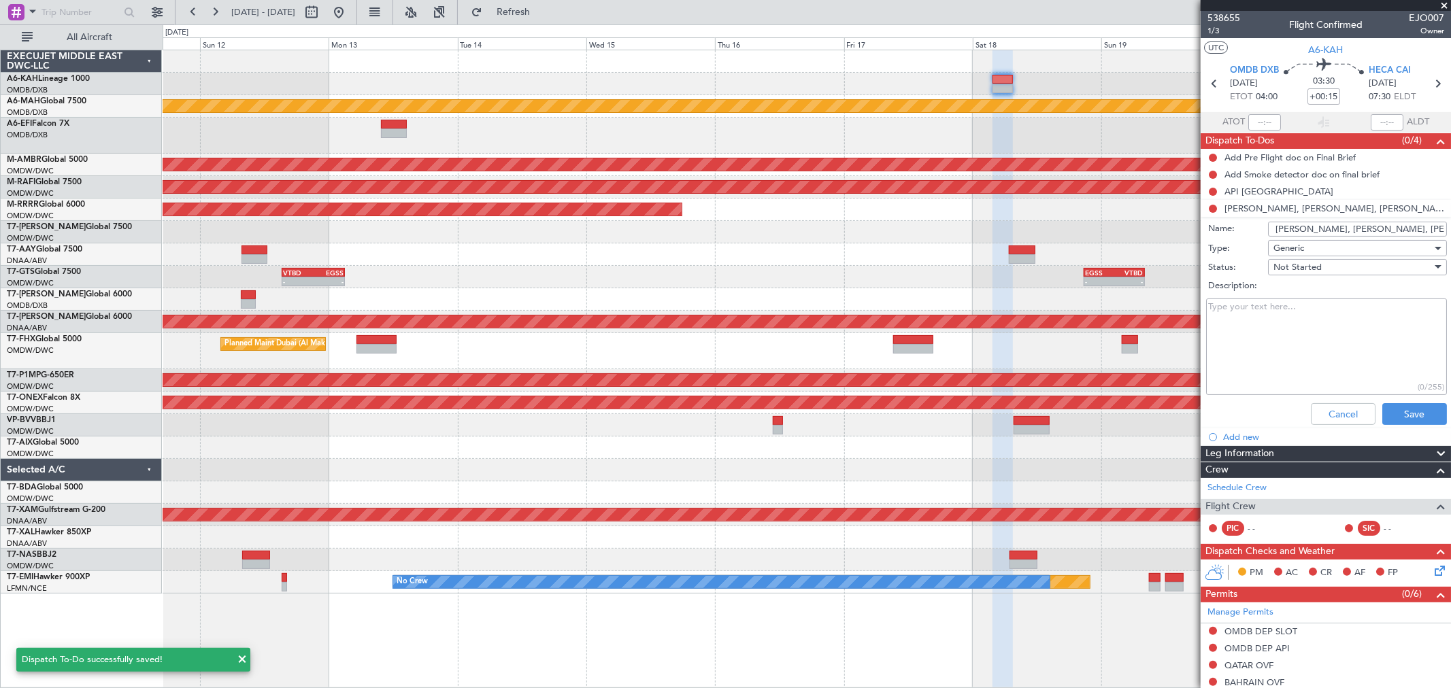
click at [1271, 227] on input "[PERSON_NAME], [PERSON_NAME], [PERSON_NAME] ." at bounding box center [1357, 229] width 179 height 15
type input "Crew [PERSON_NAME], [PERSON_NAME], [PERSON_NAME] ."
click button "Cancel" at bounding box center [1343, 414] width 65 height 22
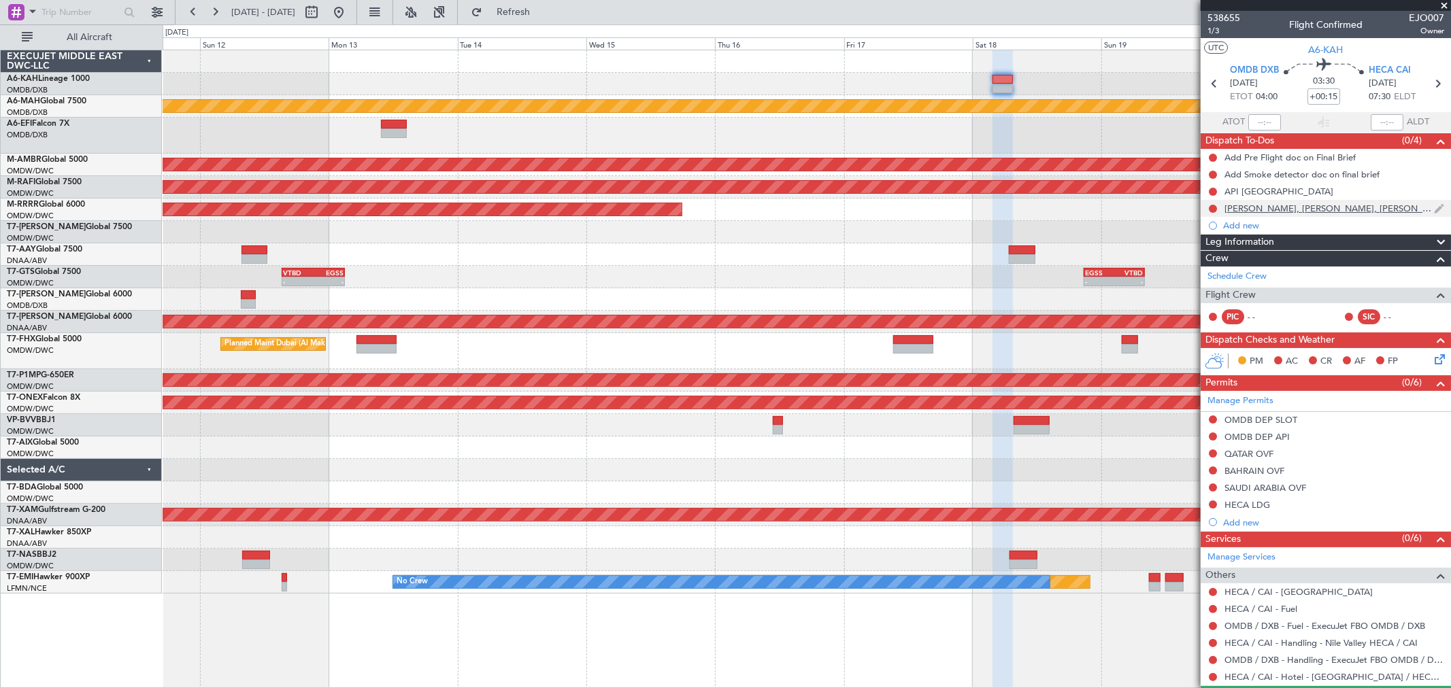
click at [1267, 207] on div "[PERSON_NAME], [PERSON_NAME], [PERSON_NAME] ." at bounding box center [1330, 209] width 210 height 12
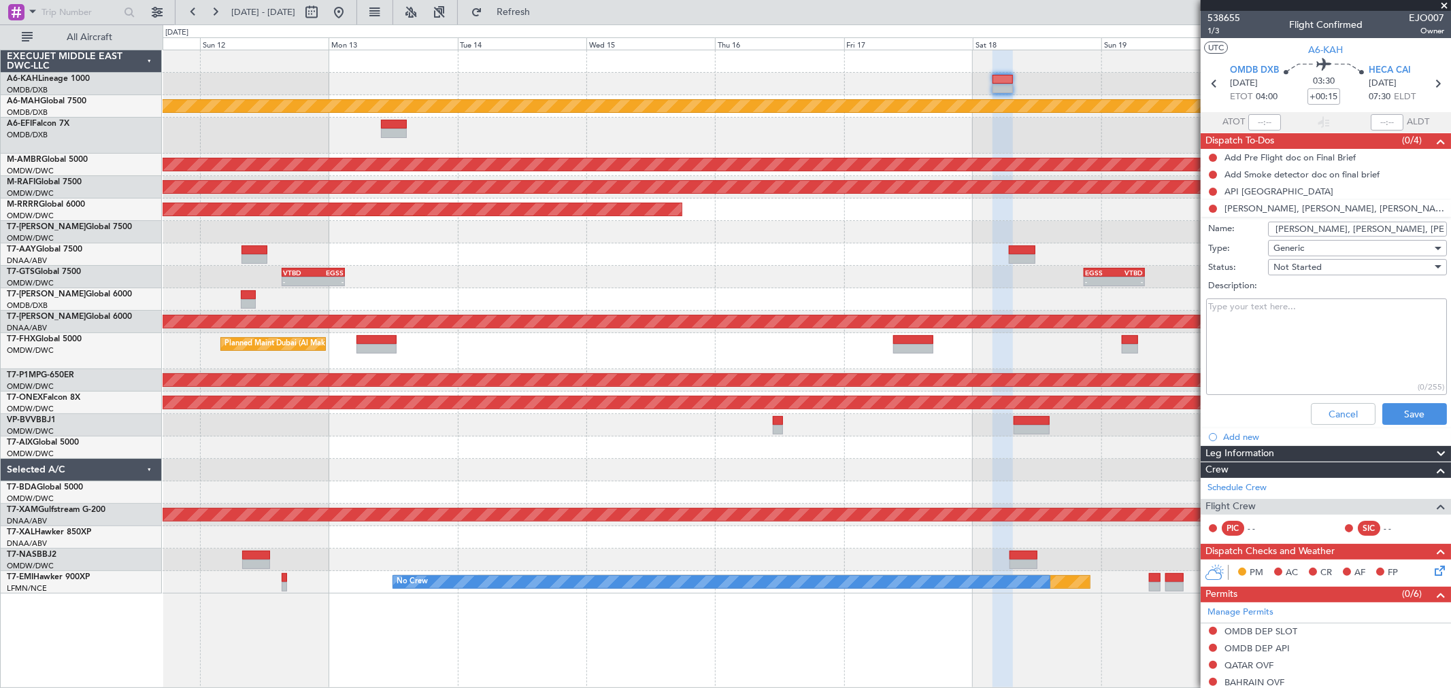
click at [1273, 226] on input "[PERSON_NAME], [PERSON_NAME], [PERSON_NAME] ." at bounding box center [1357, 229] width 179 height 15
type input "Crew : [PERSON_NAME], [PERSON_NAME], [PERSON_NAME] ."
click at [1306, 418] on button "Save" at bounding box center [1414, 414] width 65 height 22
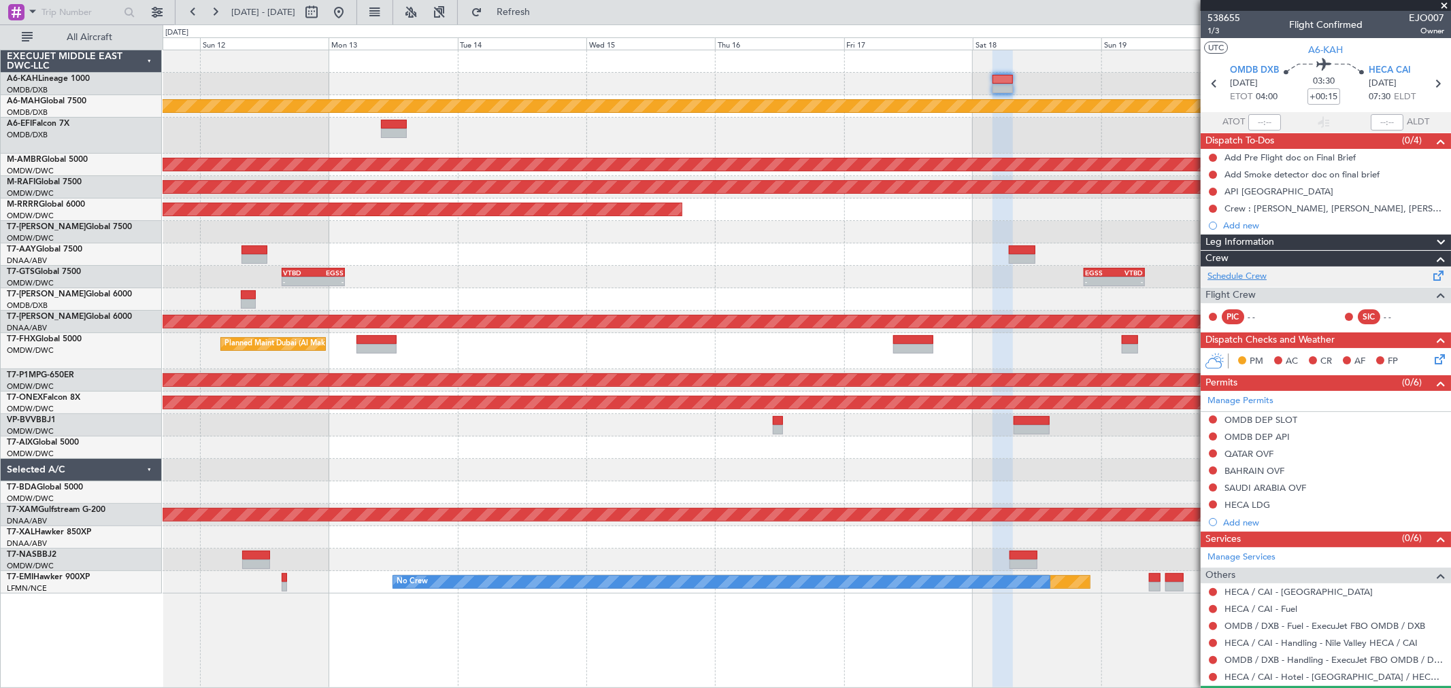
click at [1262, 275] on link "Schedule Crew" at bounding box center [1237, 277] width 59 height 14
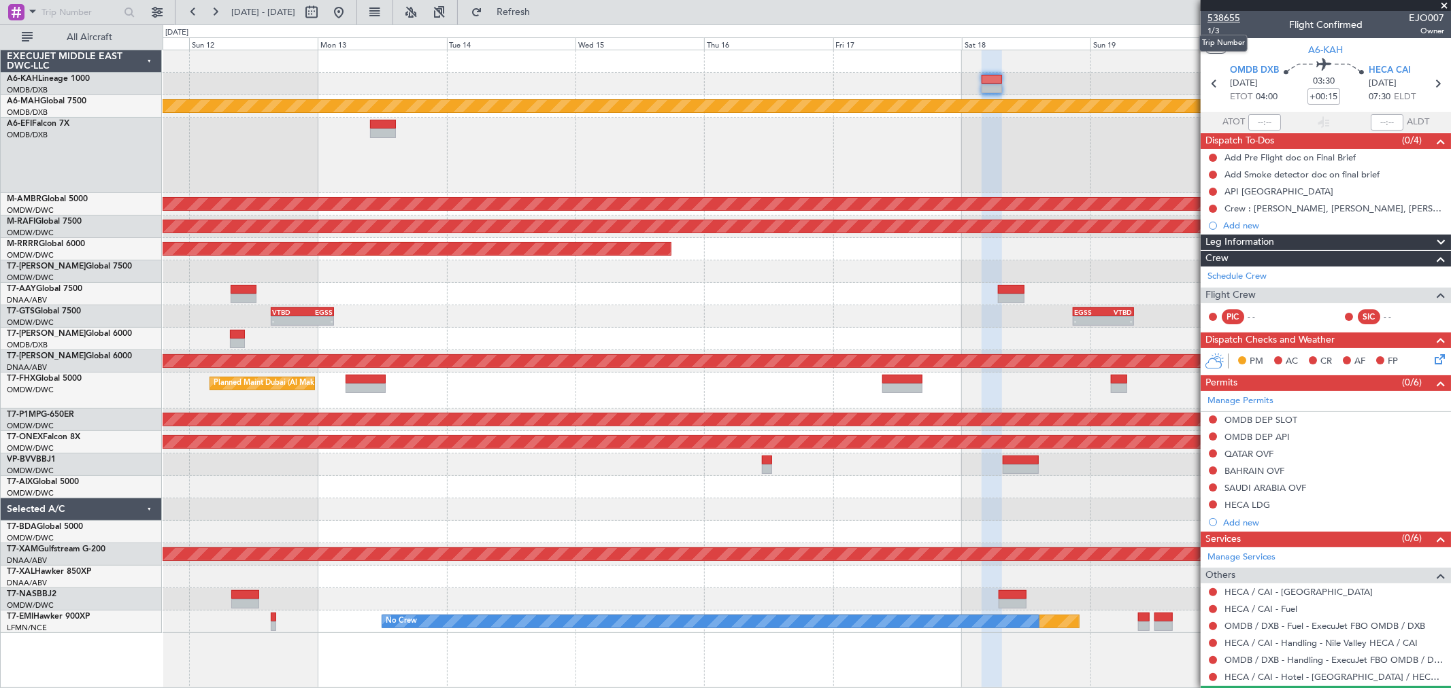
click at [1237, 18] on span "538655" at bounding box center [1224, 18] width 33 height 14
click at [546, 18] on button "Refresh" at bounding box center [506, 12] width 82 height 22
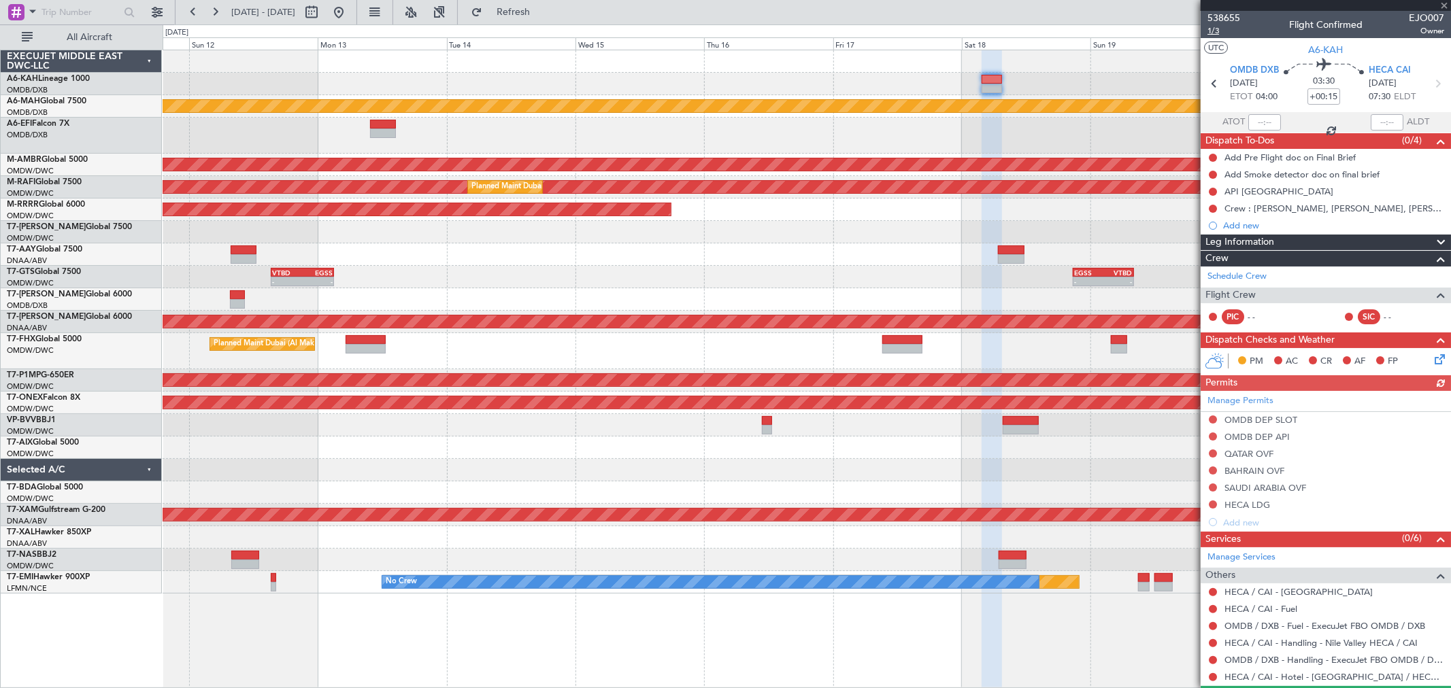
click at [1219, 29] on span "1/3" at bounding box center [1224, 31] width 33 height 12
click at [1231, 275] on link "Schedule Crew" at bounding box center [1237, 277] width 59 height 14
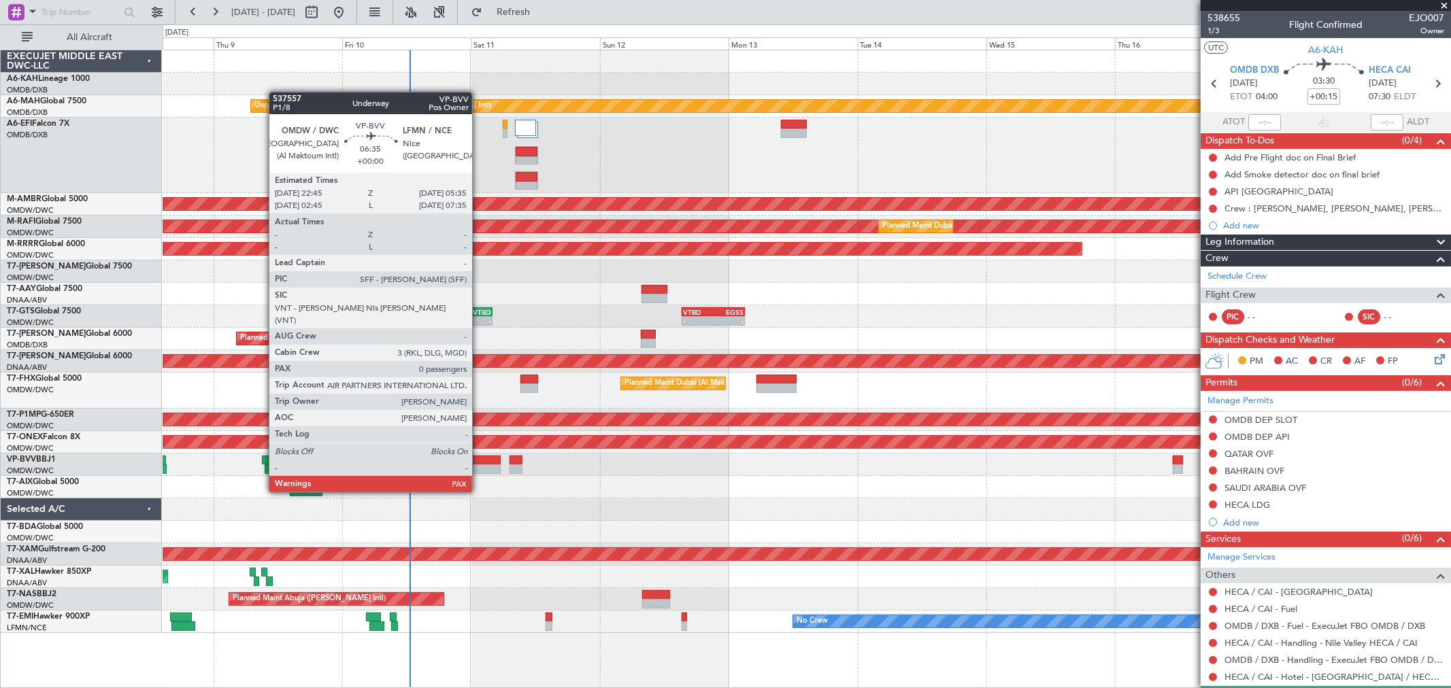
click at [478, 466] on div at bounding box center [482, 470] width 37 height 10
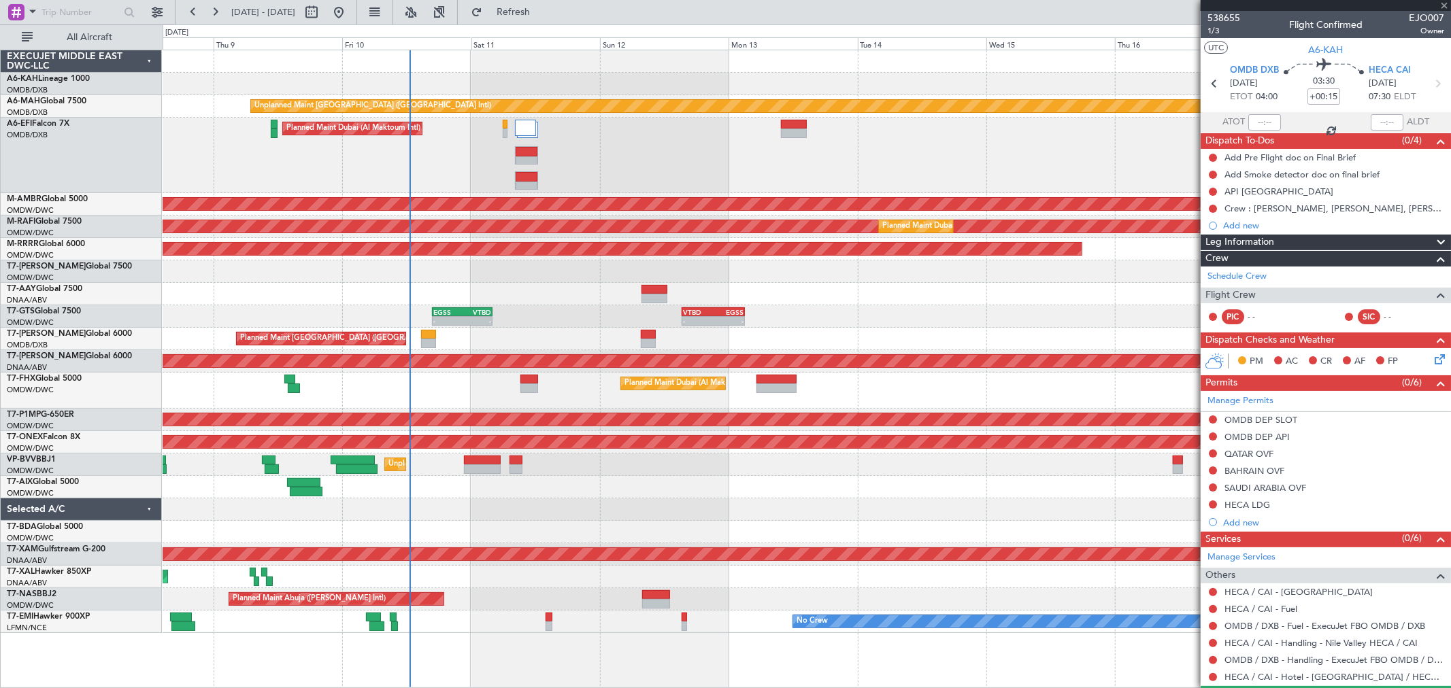
type input "0"
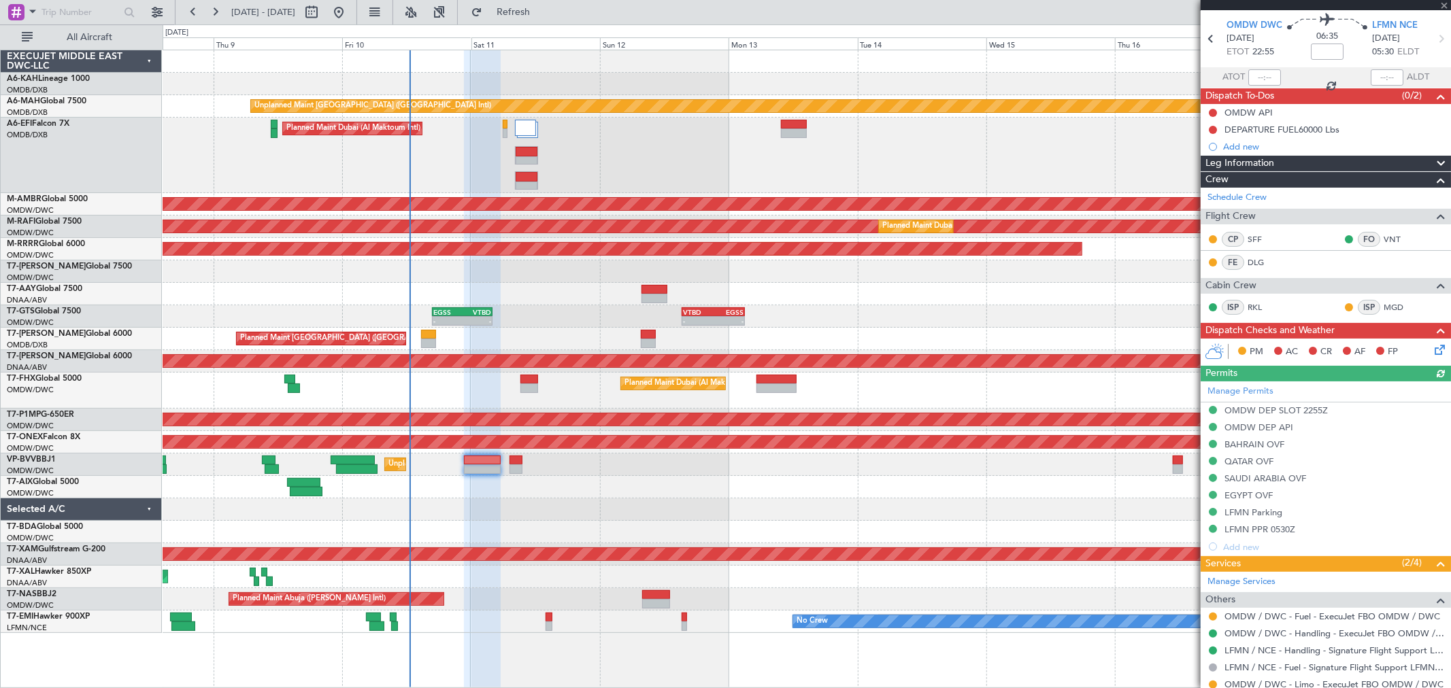
scroll to position [88, 0]
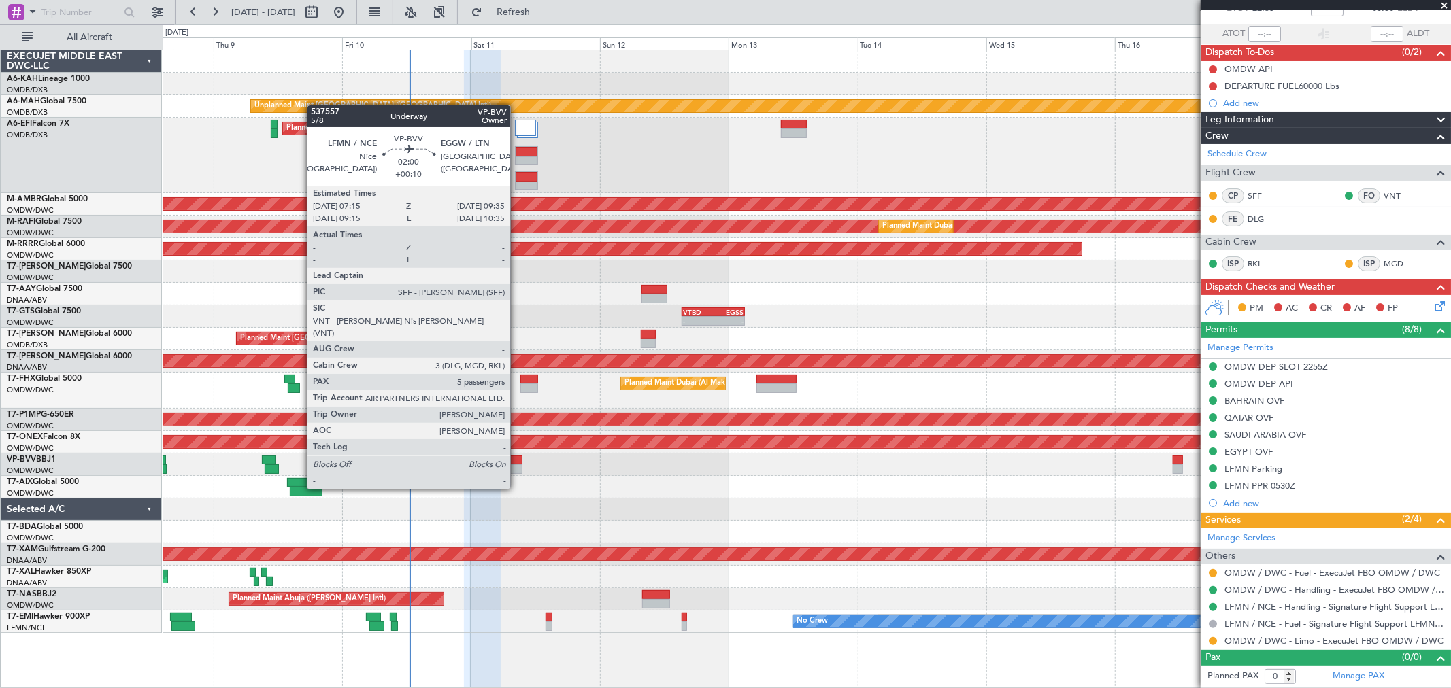
click at [517, 463] on div at bounding box center [516, 461] width 13 height 10
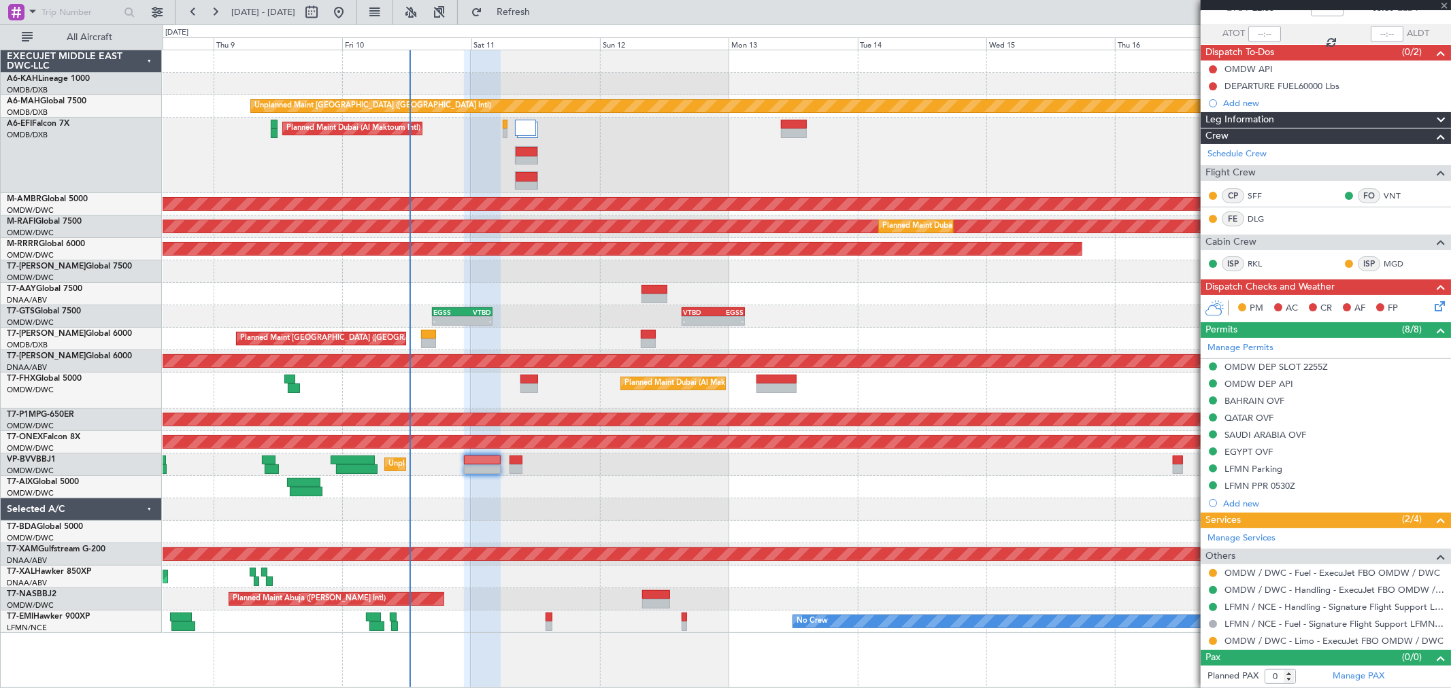
type input "+00:10"
type input "5"
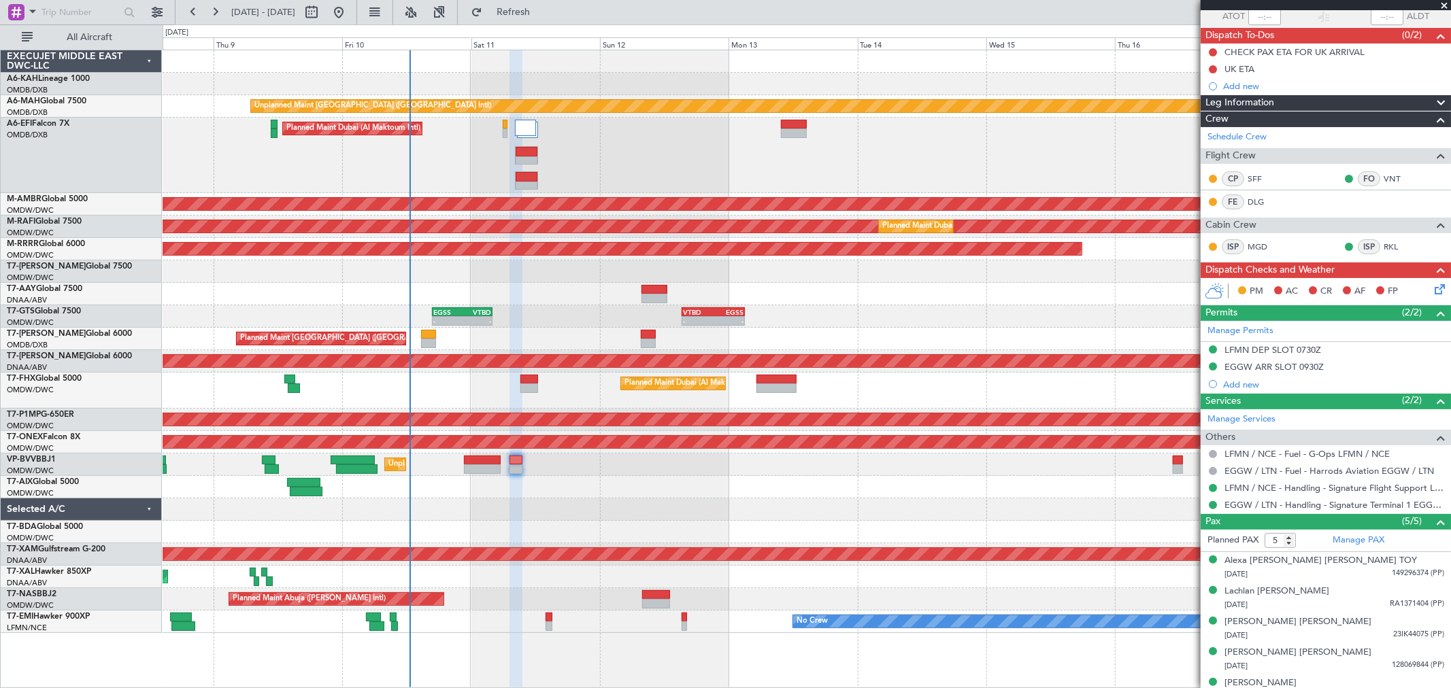
scroll to position [122, 0]
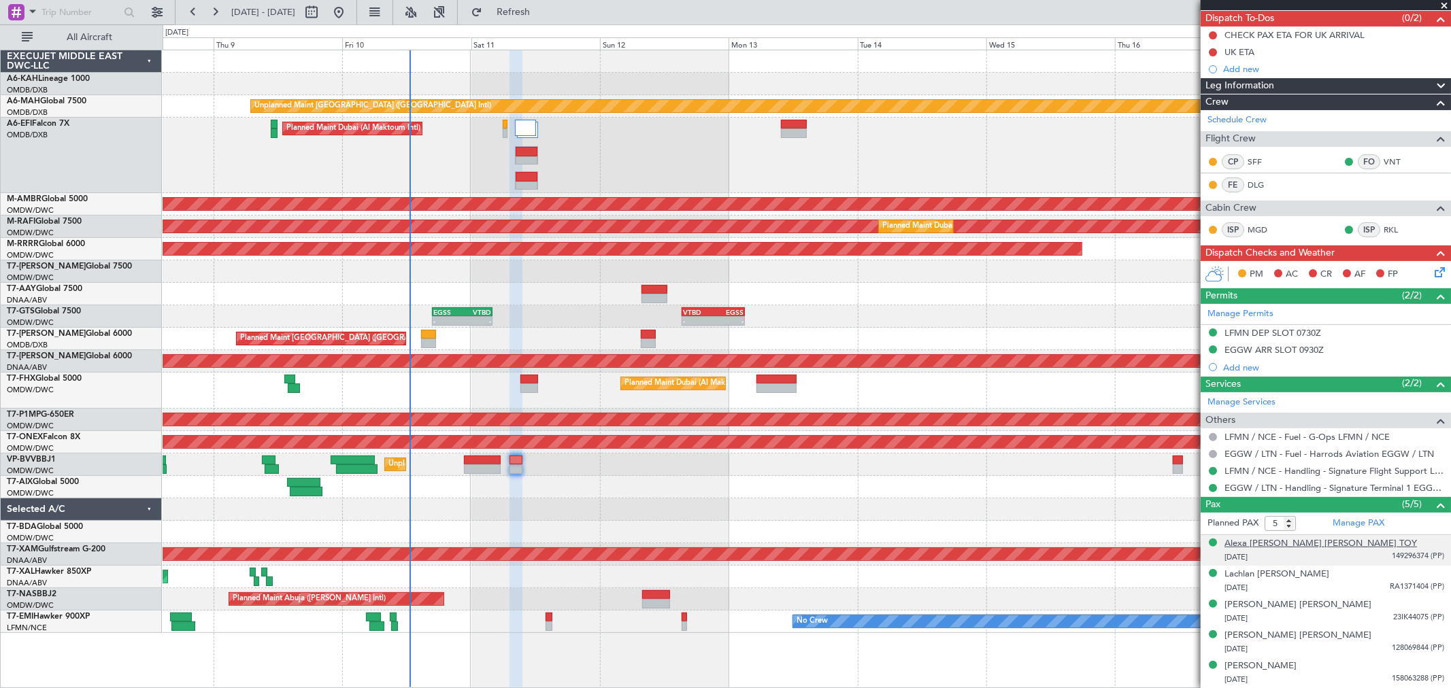
click at [1259, 544] on div "Alexa [PERSON_NAME] [PERSON_NAME] TOY" at bounding box center [1321, 544] width 193 height 14
click at [1237, 608] on div "Lachlan [PERSON_NAME]" at bounding box center [1277, 608] width 105 height 14
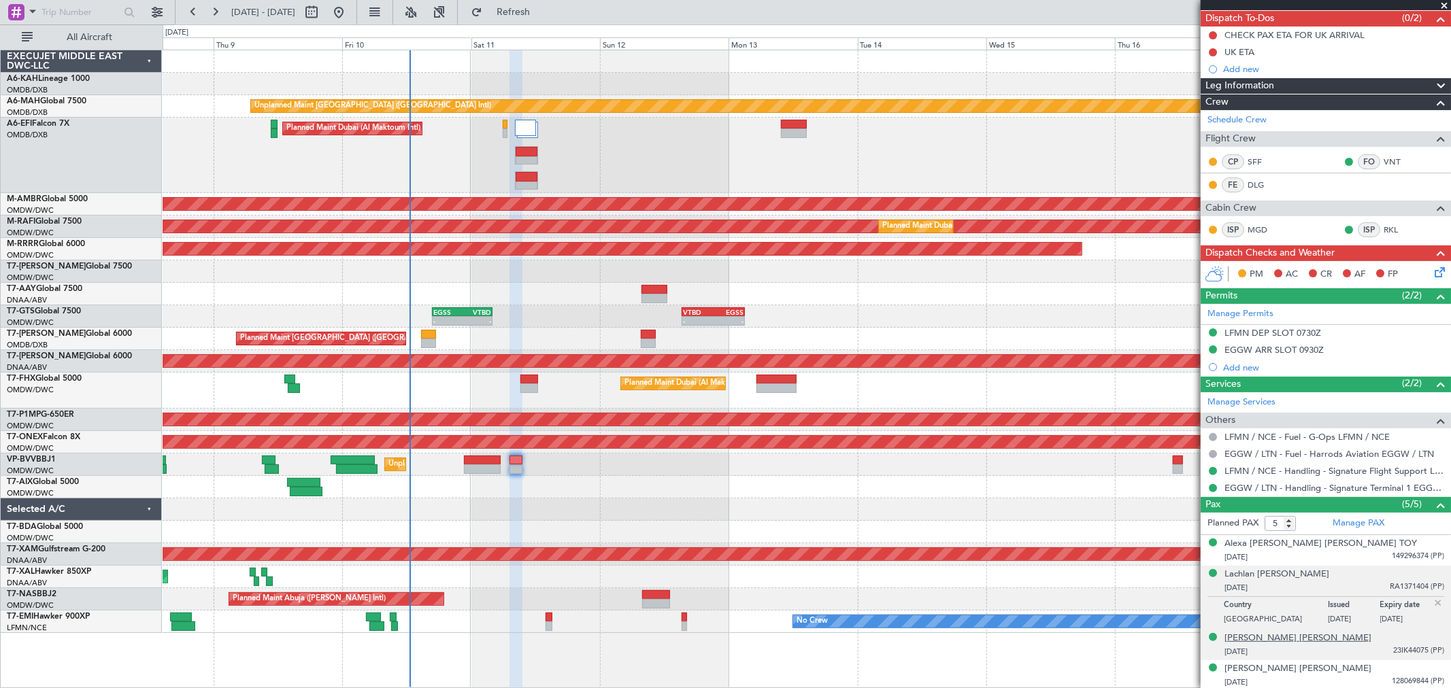
click at [1282, 619] on div "[PERSON_NAME] [PERSON_NAME]" at bounding box center [1298, 639] width 147 height 14
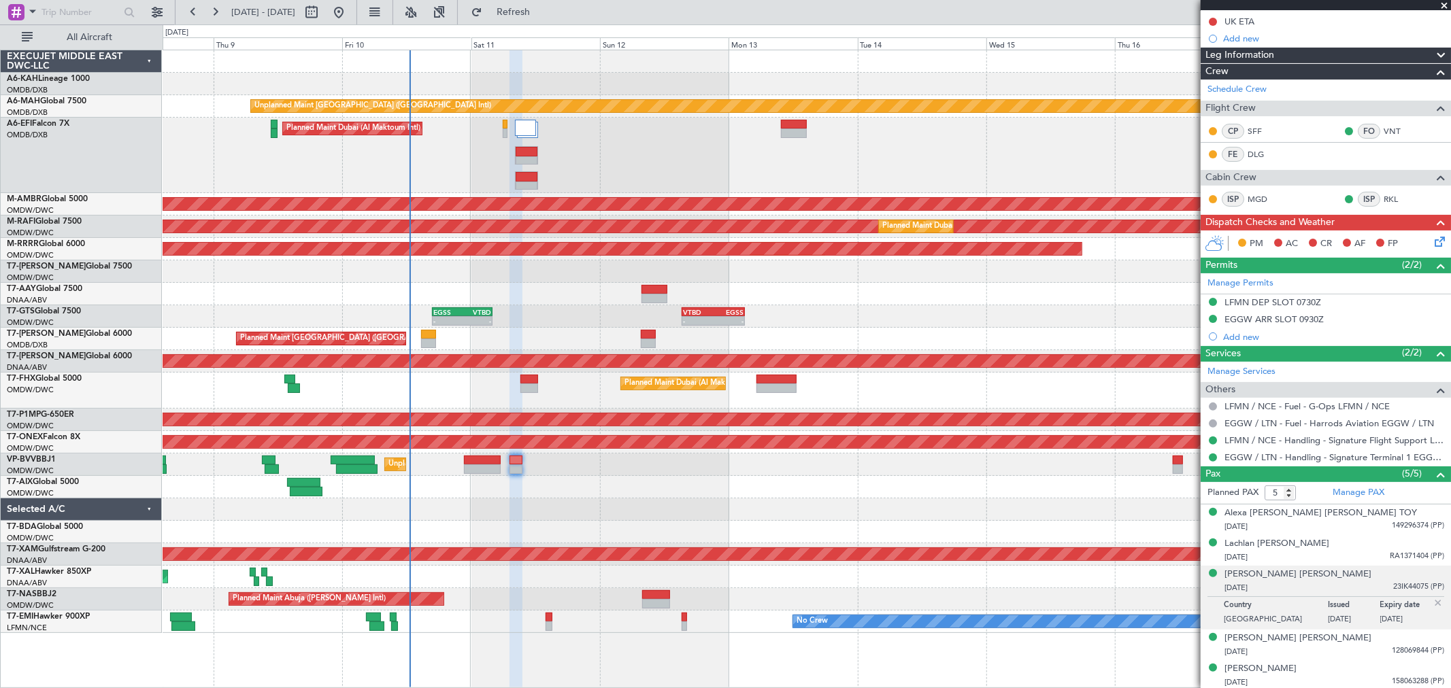
scroll to position [155, 0]
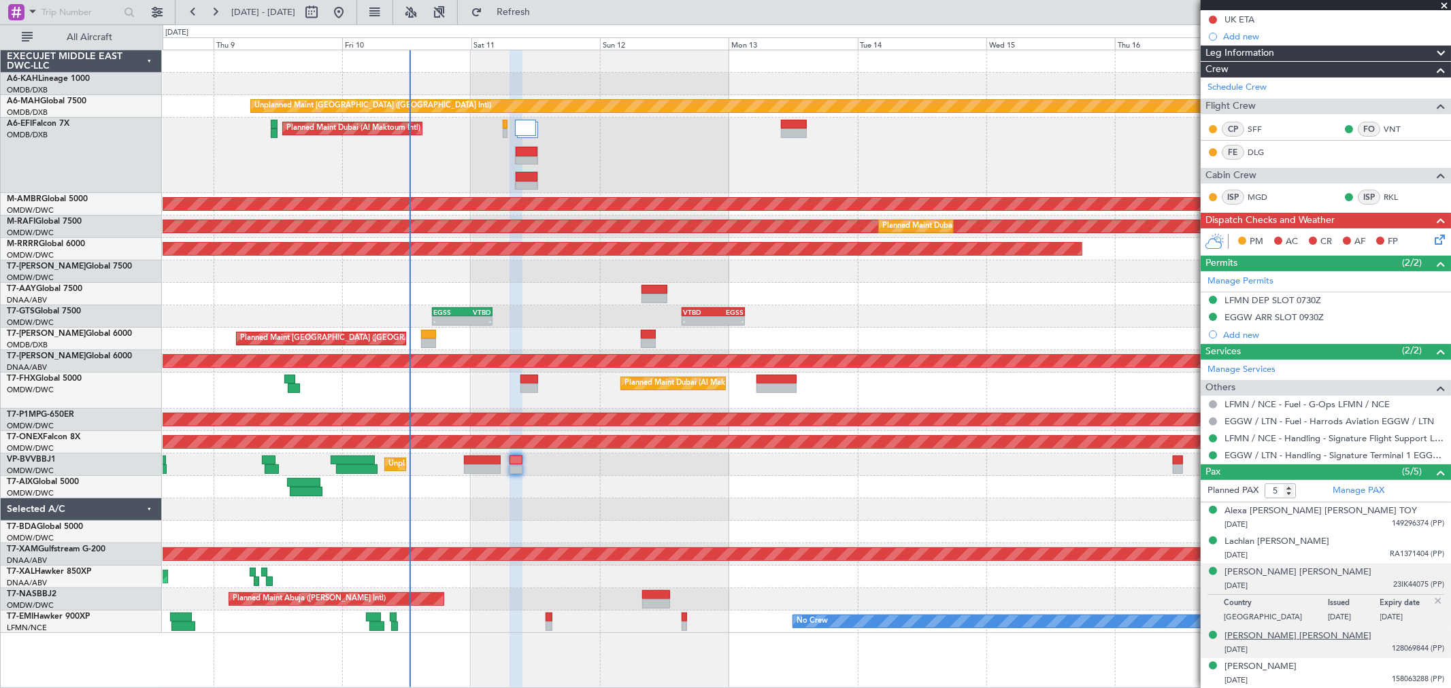
click at [1259, 619] on div "[PERSON_NAME] [PERSON_NAME]" at bounding box center [1298, 637] width 147 height 14
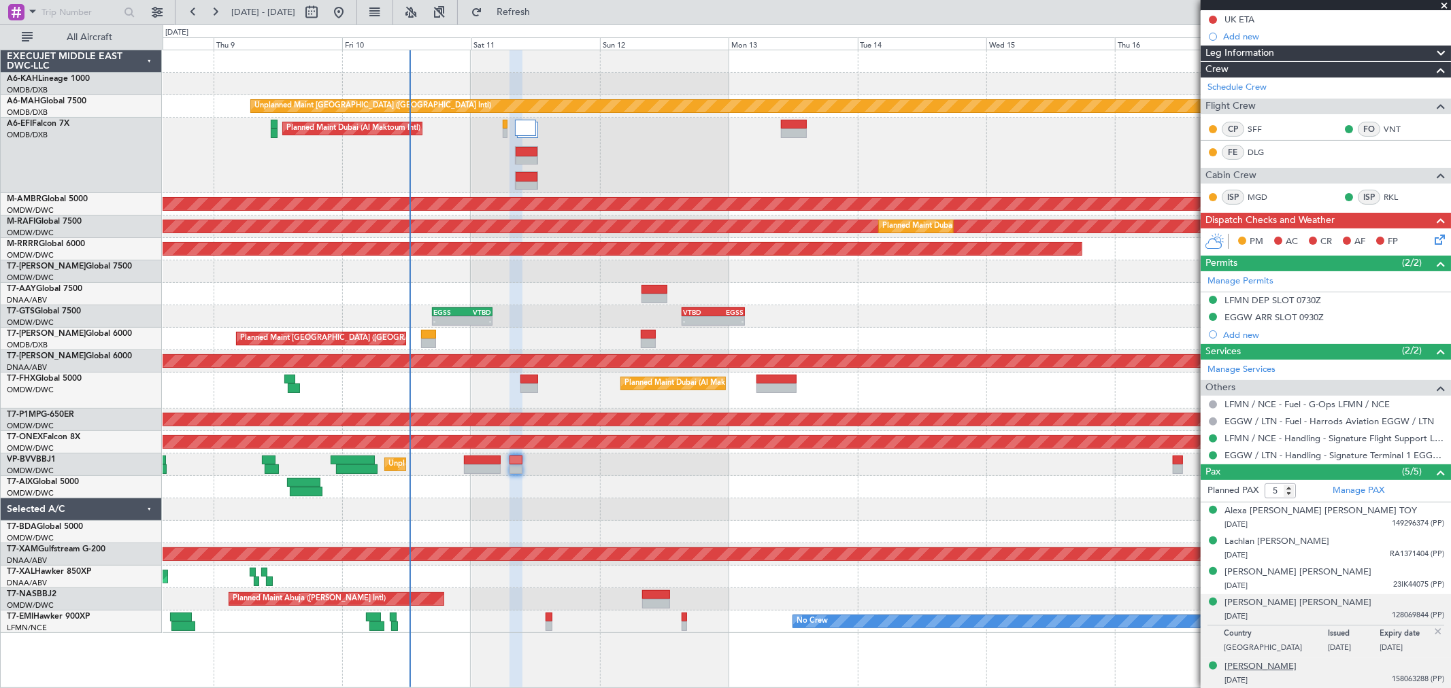
click at [1240, 619] on div "[PERSON_NAME]" at bounding box center [1261, 668] width 72 height 14
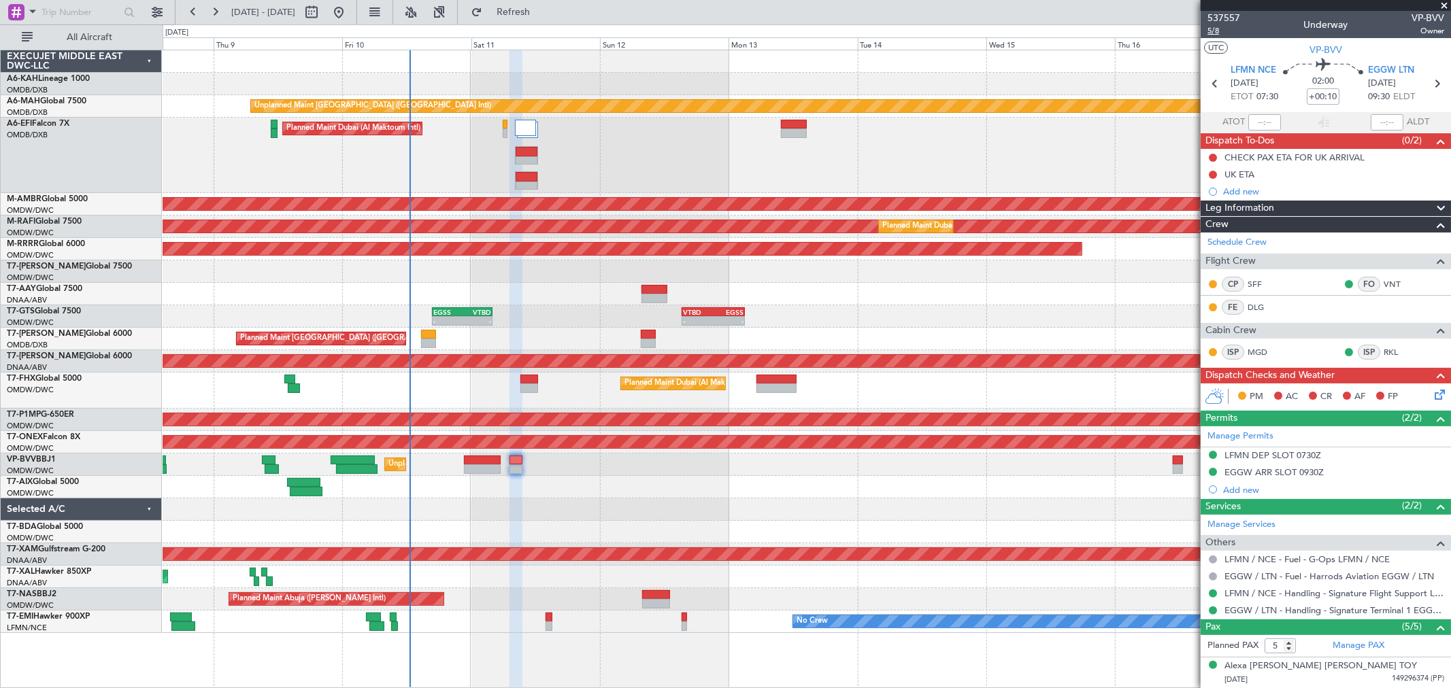
click at [1214, 31] on span "5/8" at bounding box center [1224, 31] width 33 height 12
click at [1214, 26] on span "5/8" at bounding box center [1224, 31] width 33 height 12
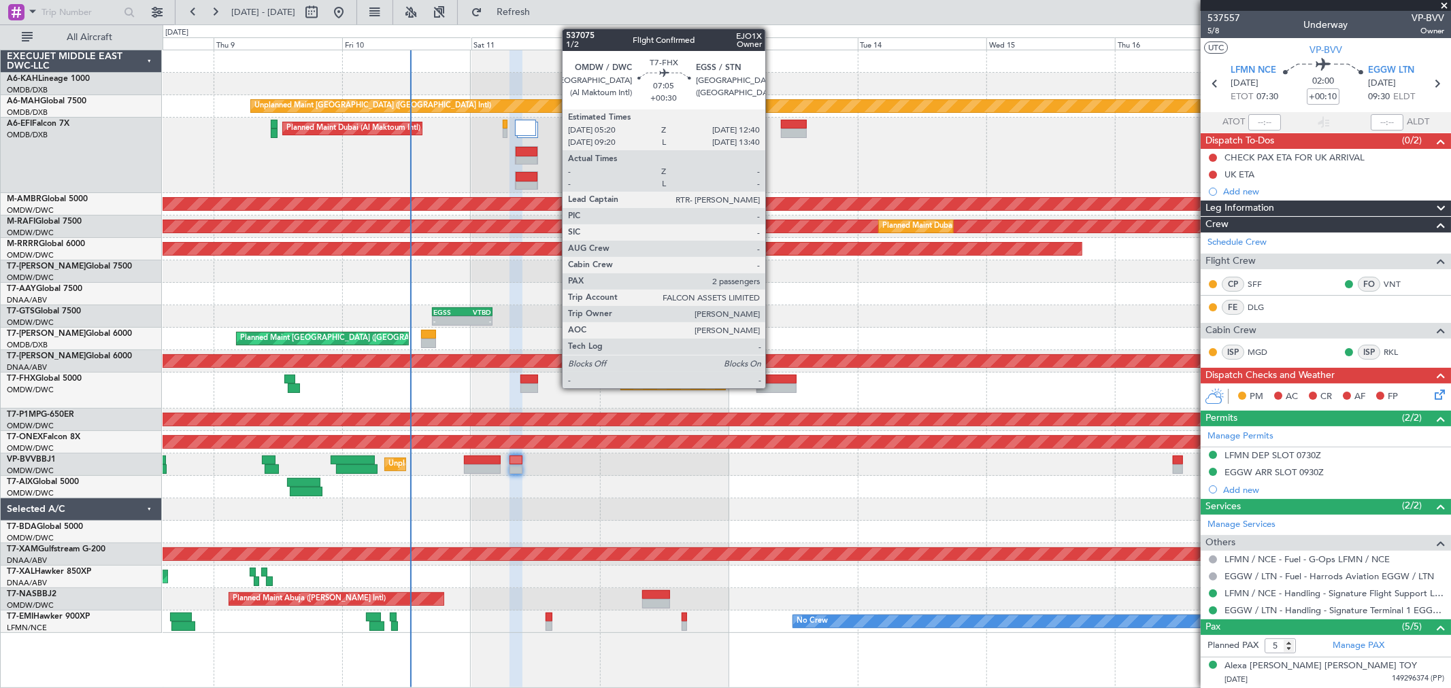
click at [772, 378] on div at bounding box center [776, 380] width 39 height 10
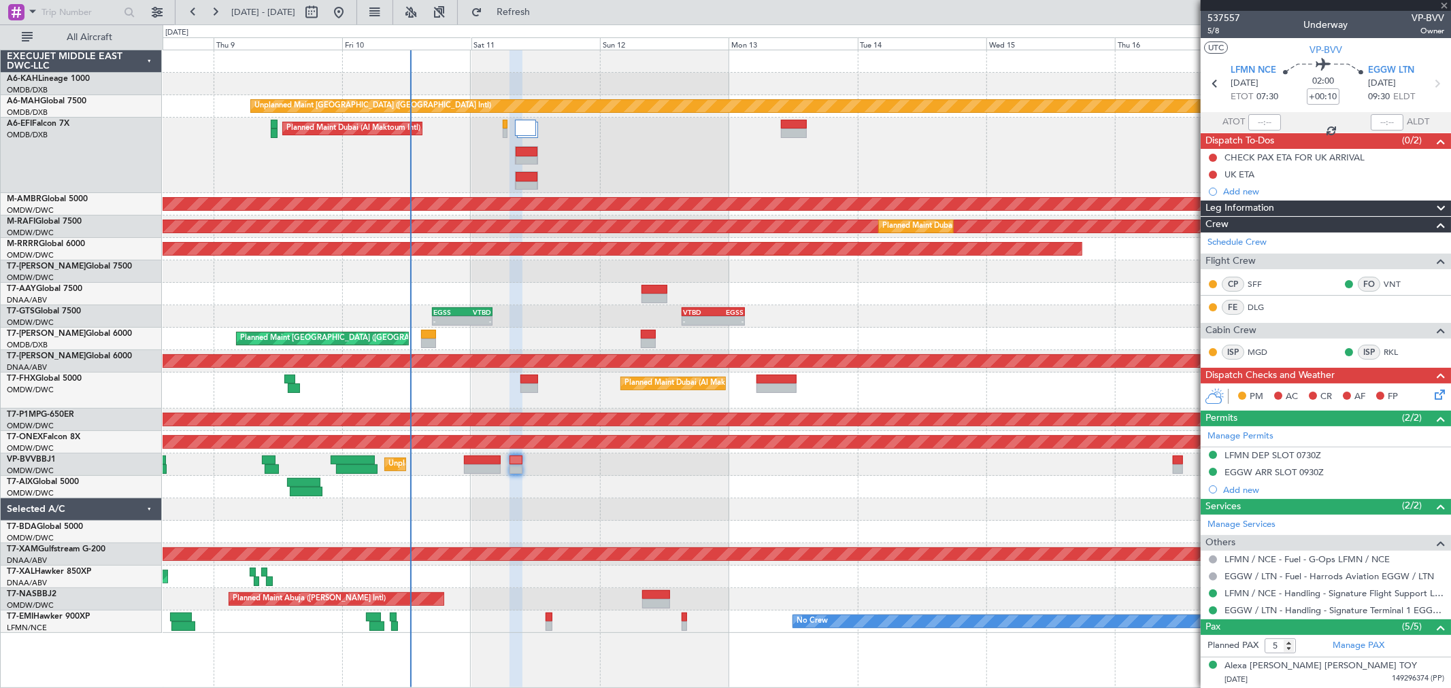
type input "+00:30"
type input "2"
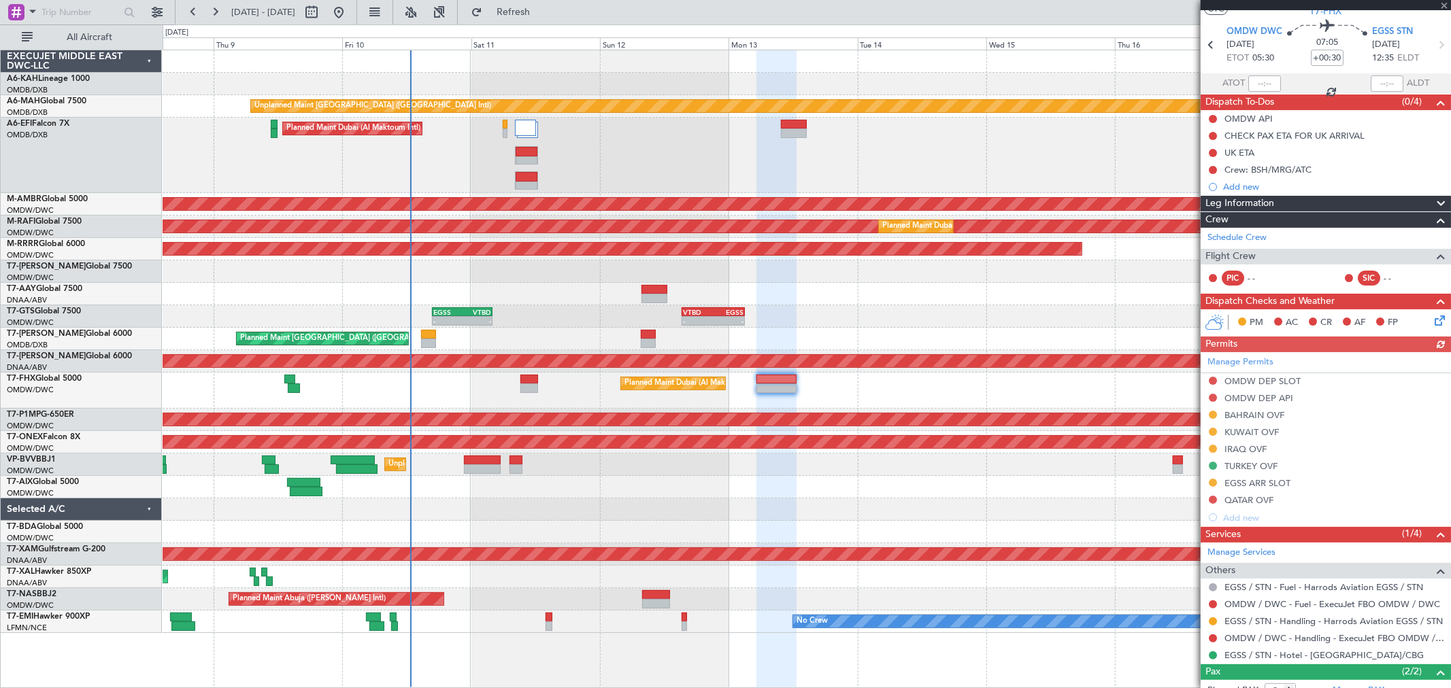
scroll to position [114, 0]
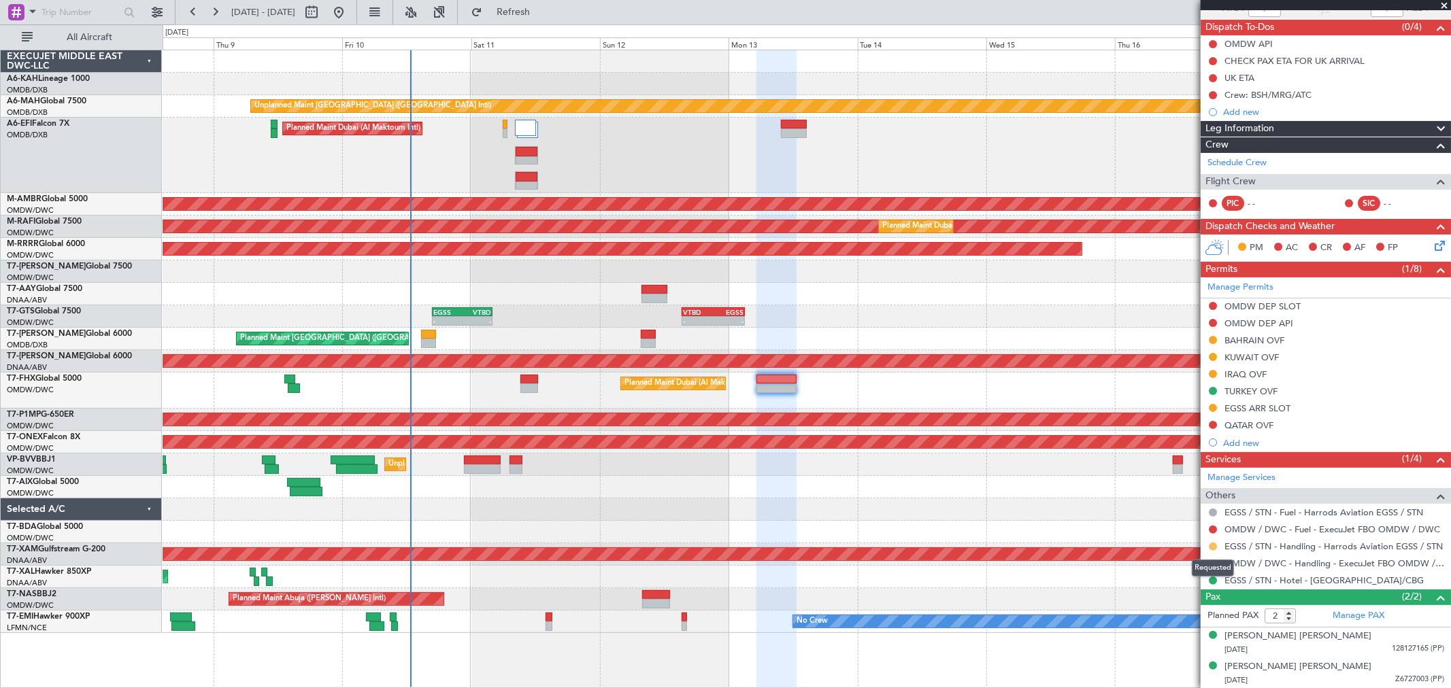
click at [1212, 546] on button at bounding box center [1213, 547] width 8 height 8
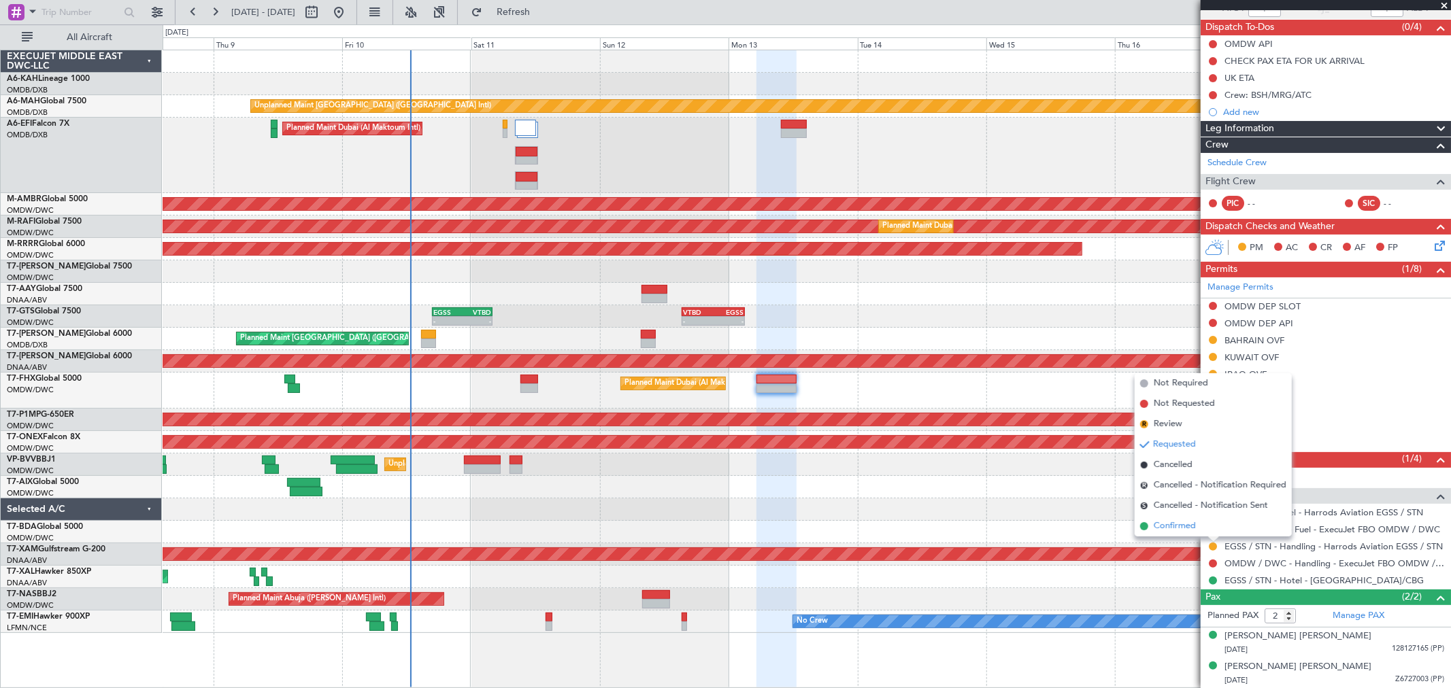
click at [1165, 524] on span "Confirmed" at bounding box center [1175, 527] width 42 height 14
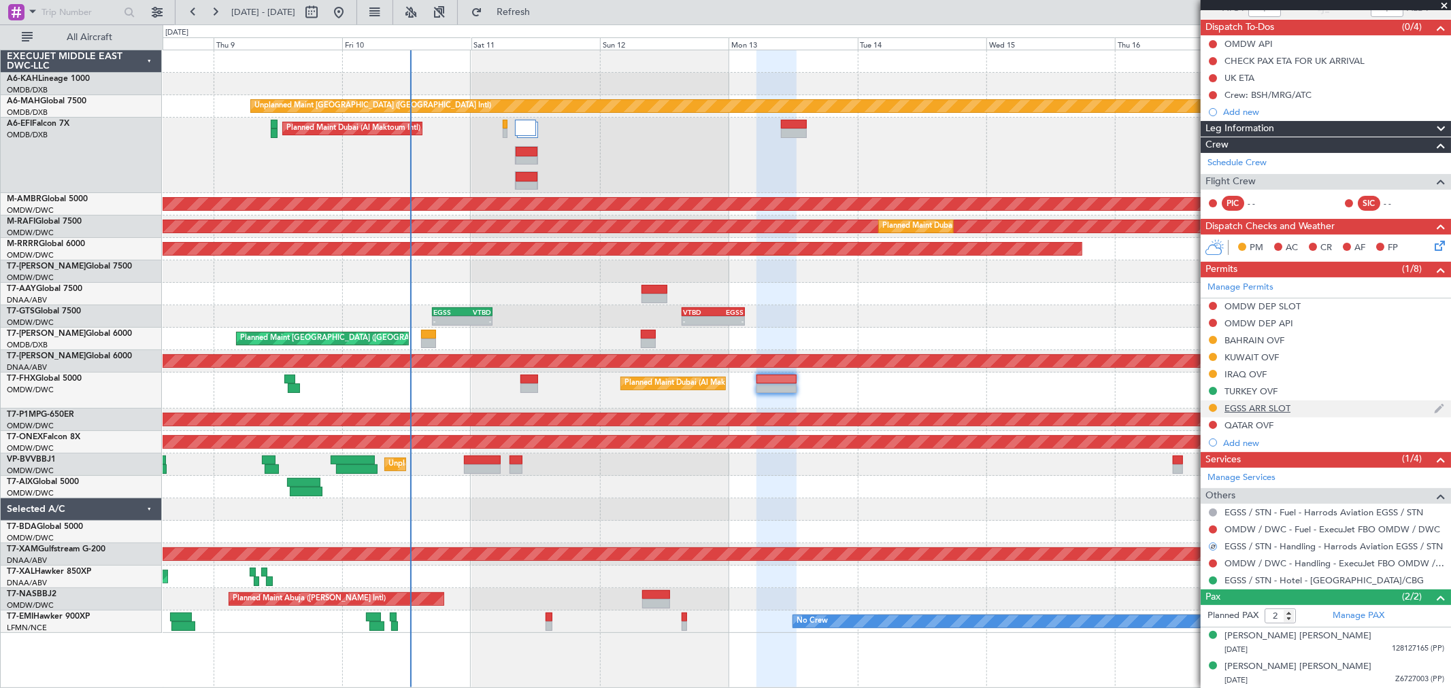
click at [1290, 406] on div "EGSS ARR SLOT" at bounding box center [1258, 409] width 66 height 12
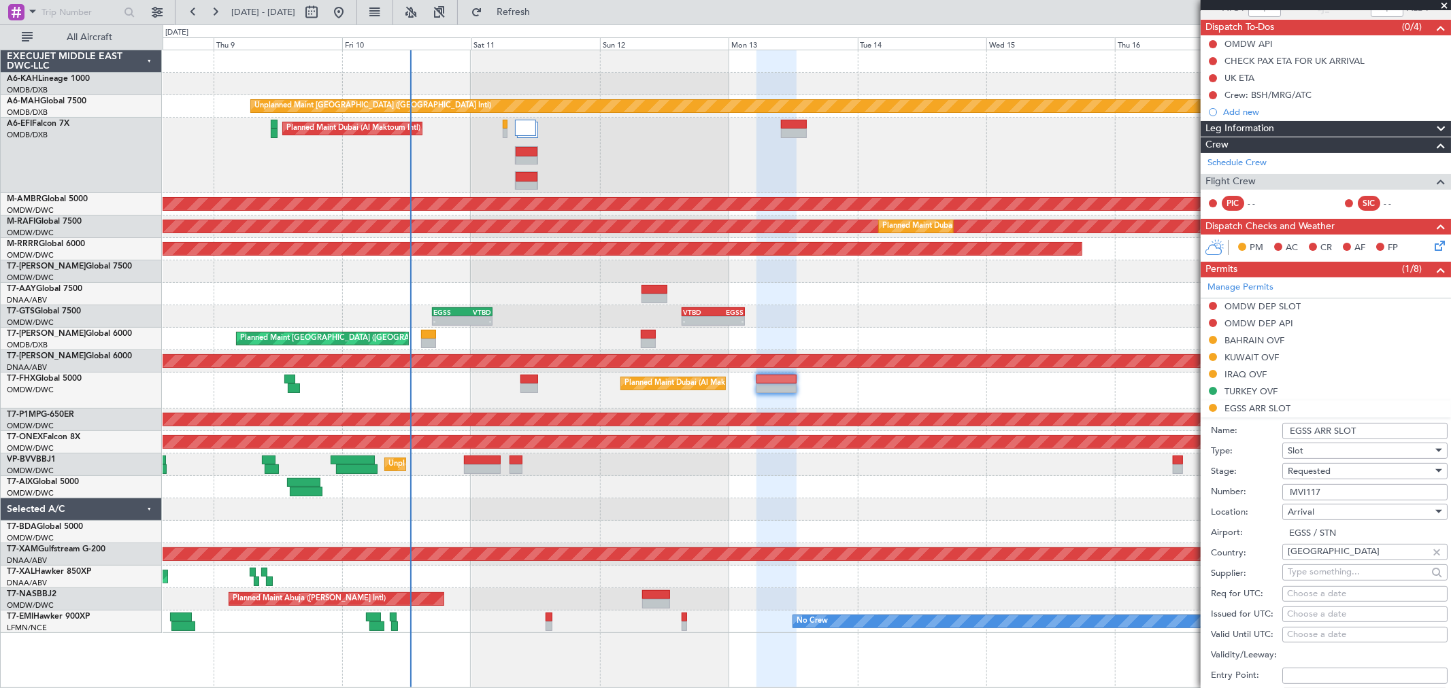
click at [1306, 433] on input "EGSS ARR SLOT" at bounding box center [1364, 431] width 165 height 16
type input "EGSS ARR SLOT 1235Z"
click at [1306, 473] on div "Requested" at bounding box center [1360, 471] width 145 height 20
click at [1306, 565] on span "Received OK" at bounding box center [1360, 575] width 142 height 20
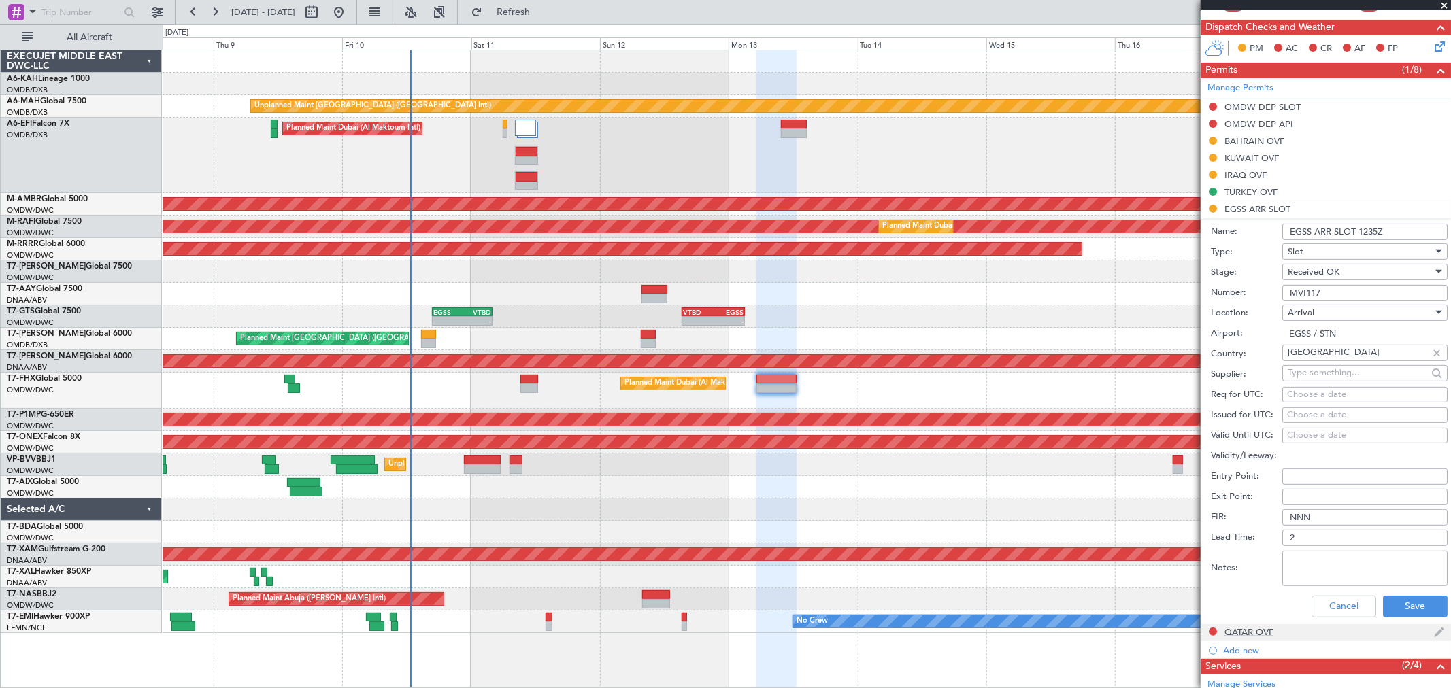
scroll to position [416, 0]
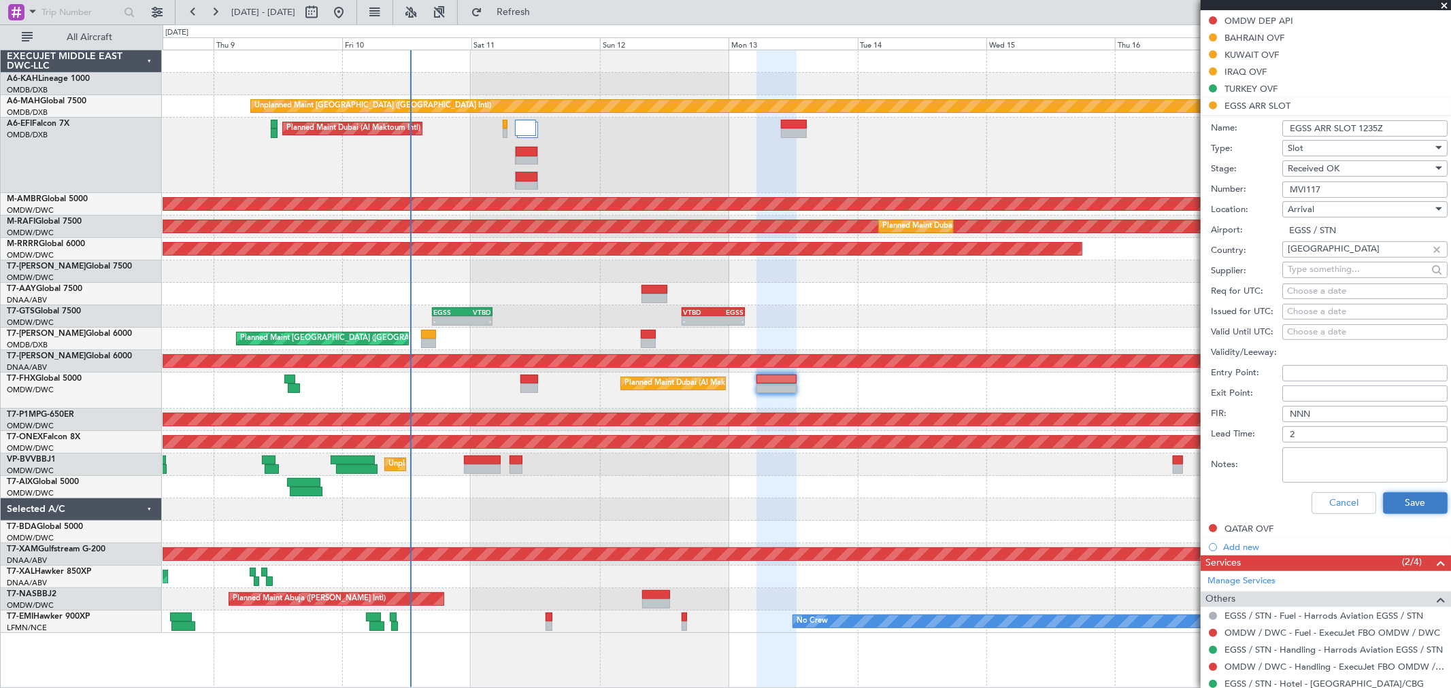
click at [1306, 505] on button "Save" at bounding box center [1415, 504] width 65 height 22
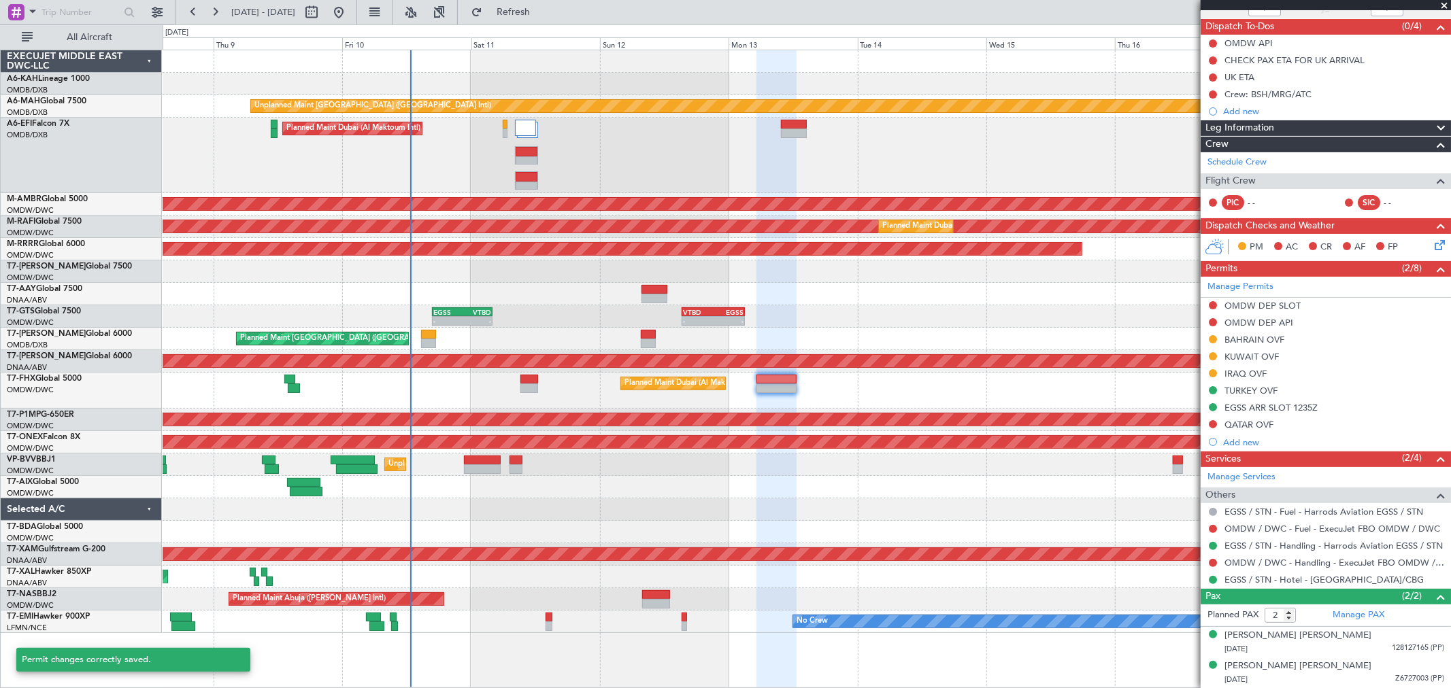
scroll to position [114, 0]
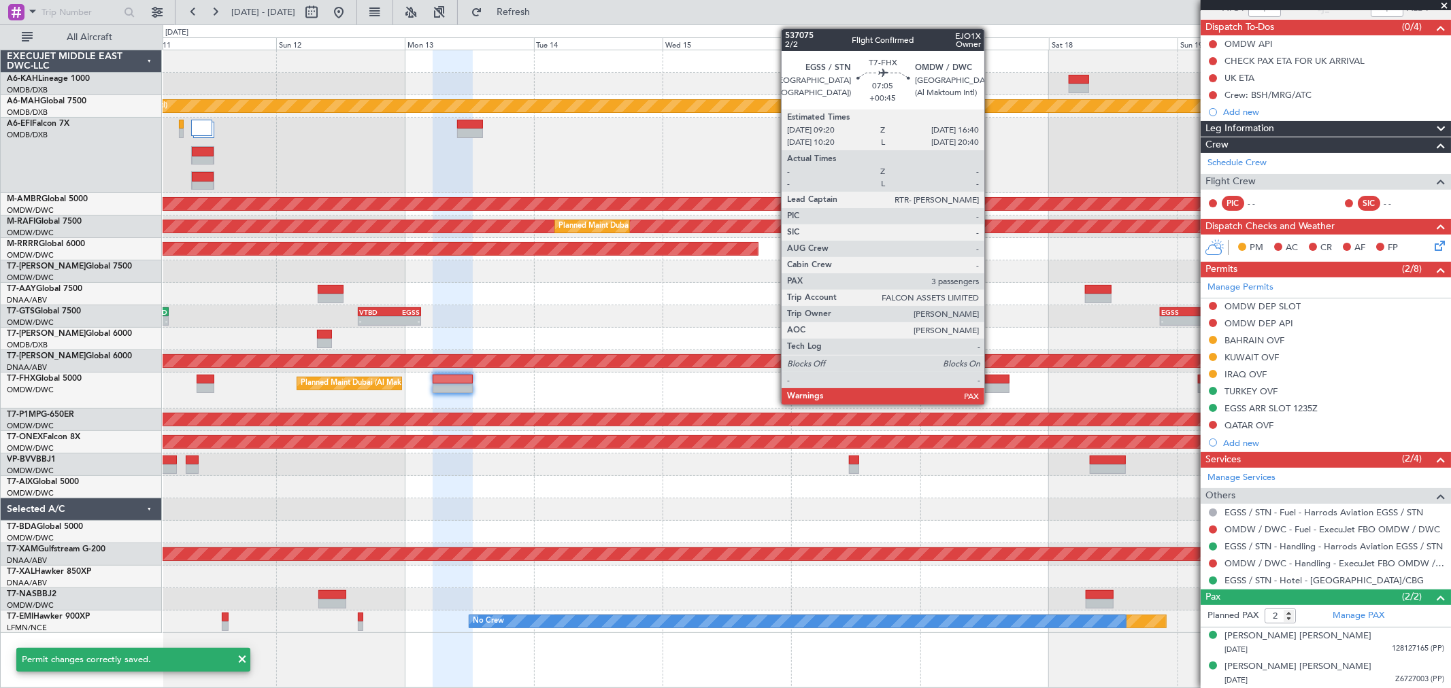
click at [991, 382] on div at bounding box center [988, 380] width 39 height 10
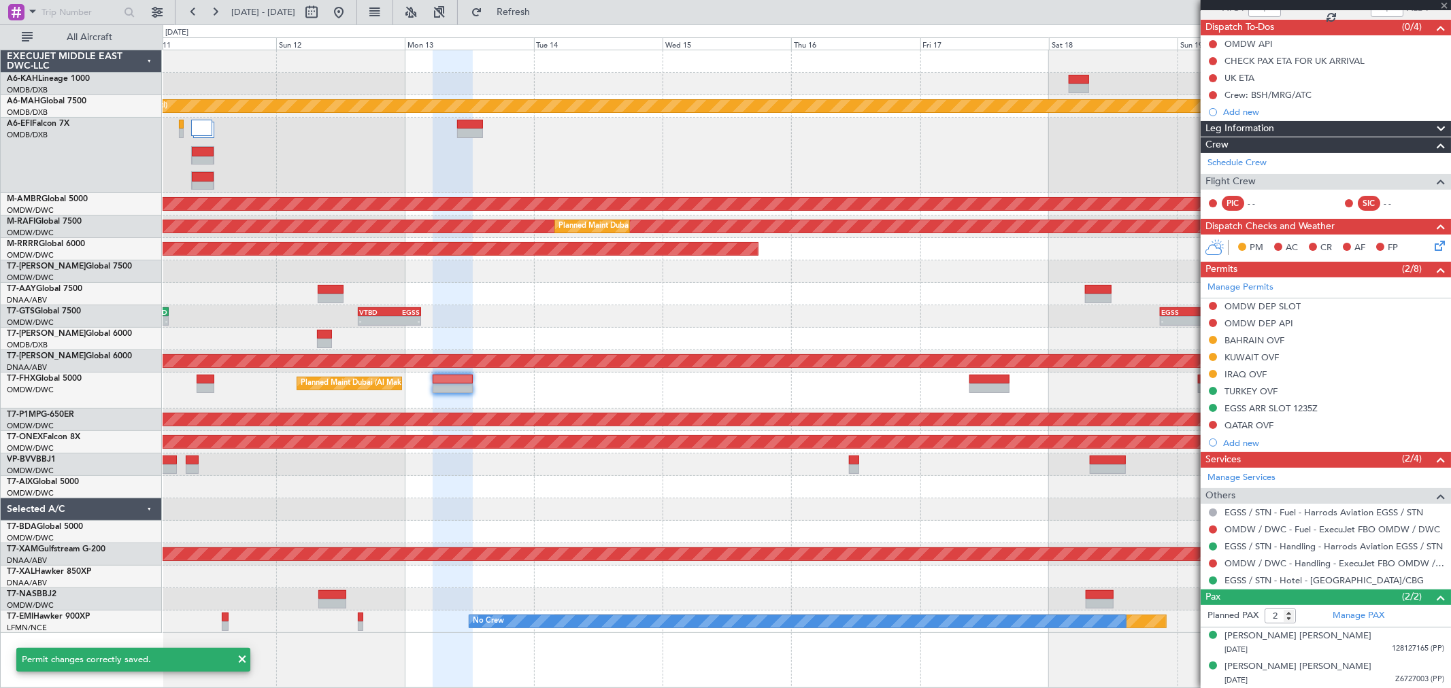
type input "+00:45"
type input "4"
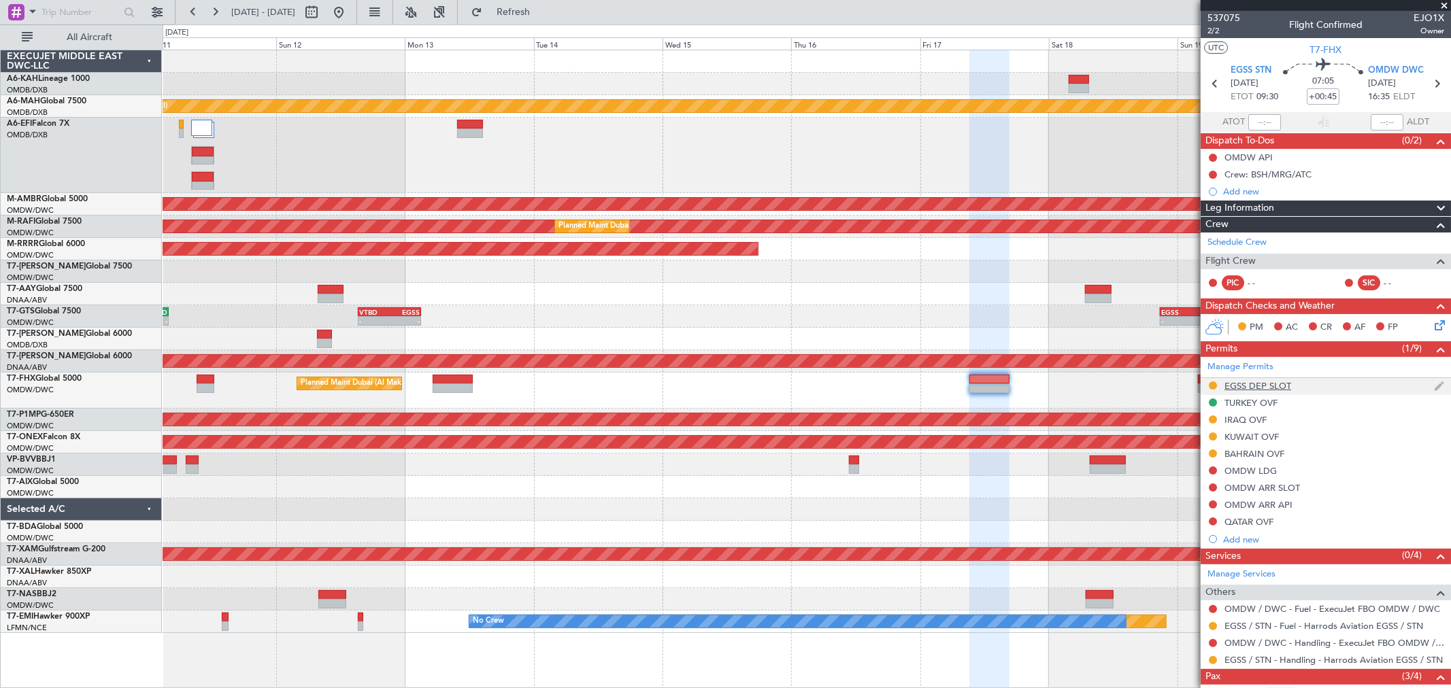
click at [1276, 384] on div "EGSS DEP SLOT" at bounding box center [1258, 386] width 67 height 12
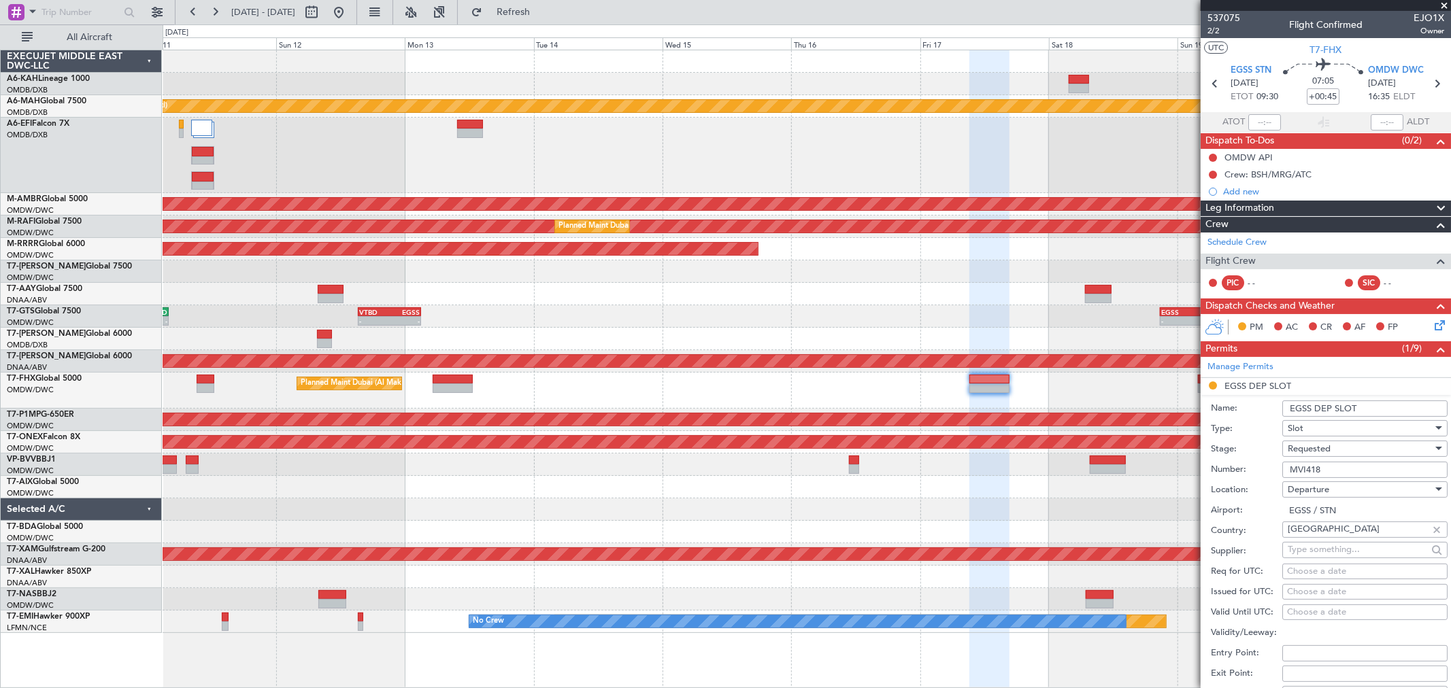
drag, startPoint x: 1350, startPoint y: 412, endPoint x: 1390, endPoint y: 416, distance: 40.3
click at [1306, 414] on input "EGSS DEP SLOT" at bounding box center [1364, 409] width 165 height 16
click at [1306, 412] on input "EGSS DEP SLOT" at bounding box center [1364, 409] width 165 height 16
type input "EGSS DEP SLOT 0930Z"
click at [1306, 453] on div "Requested" at bounding box center [1360, 449] width 145 height 20
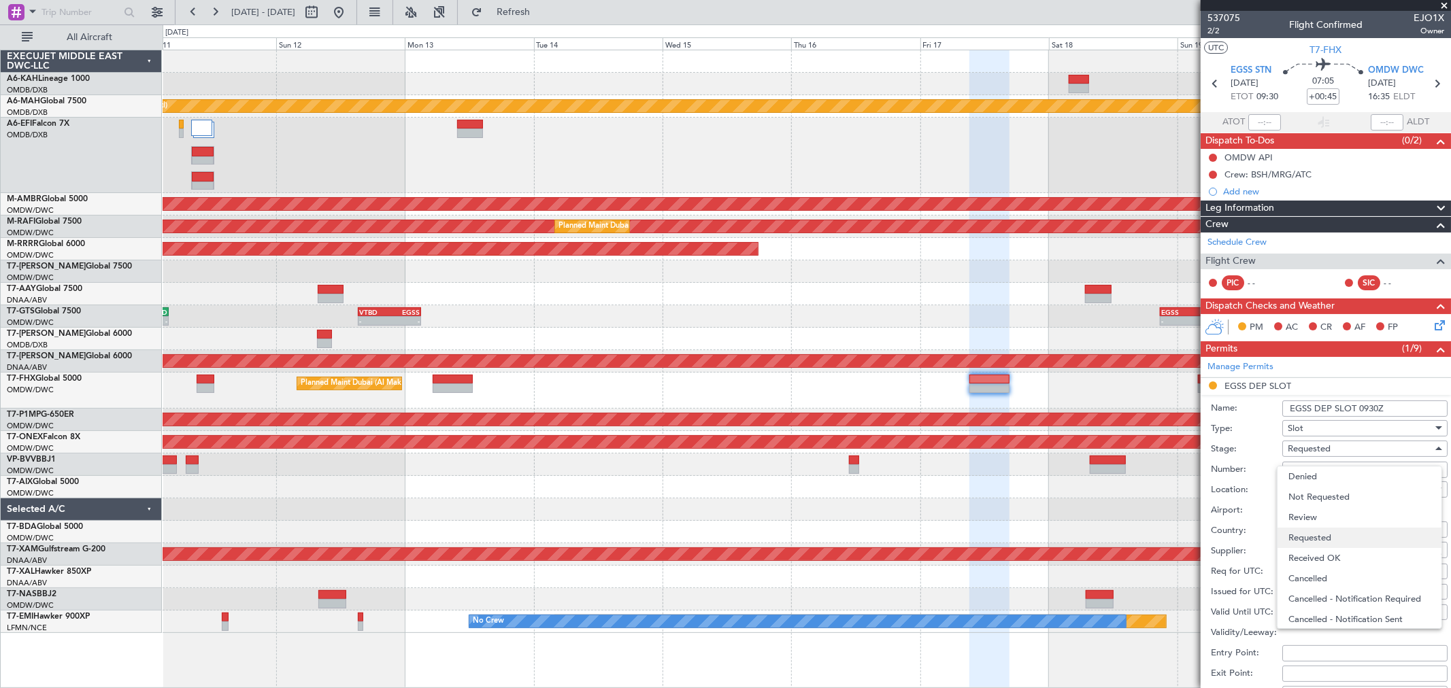
scroll to position [5, 0]
click at [1306, 549] on span "Received OK" at bounding box center [1360, 553] width 142 height 20
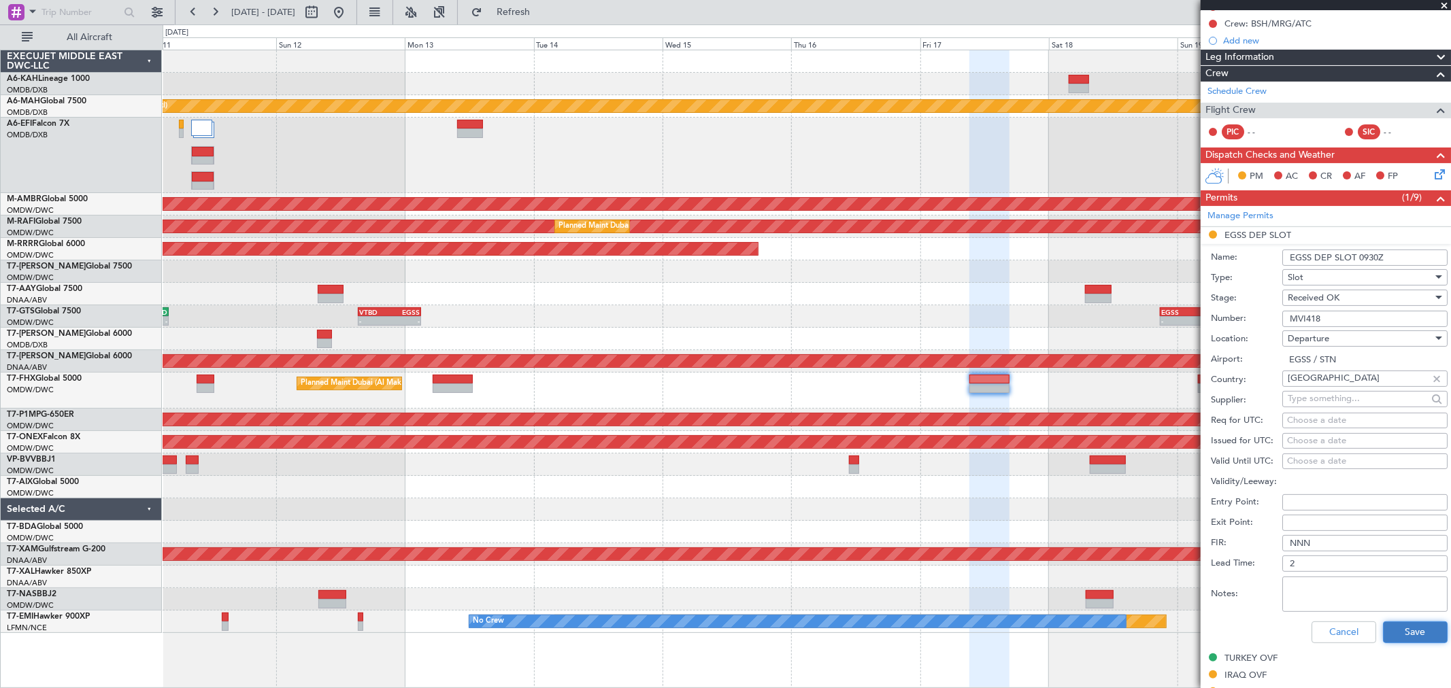
click at [1306, 619] on button "Save" at bounding box center [1415, 633] width 65 height 22
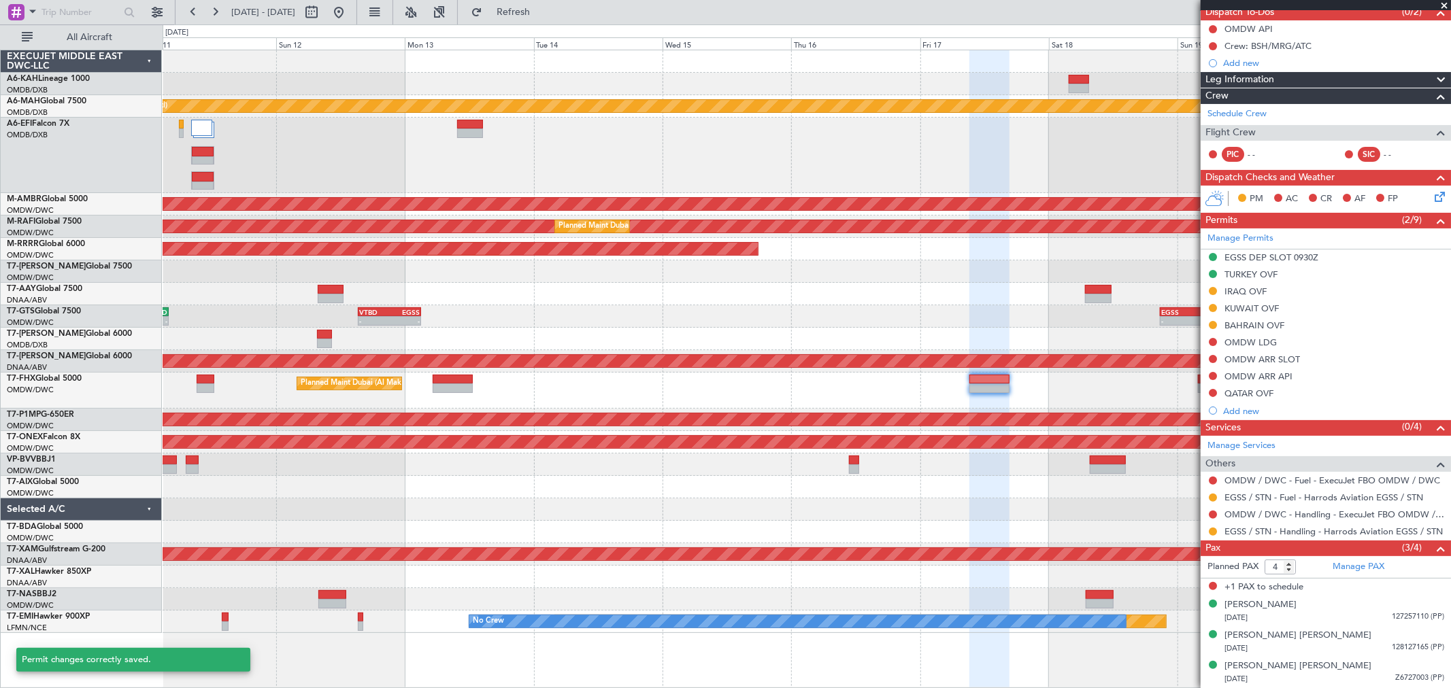
scroll to position [128, 0]
click at [1216, 533] on button at bounding box center [1213, 533] width 8 height 8
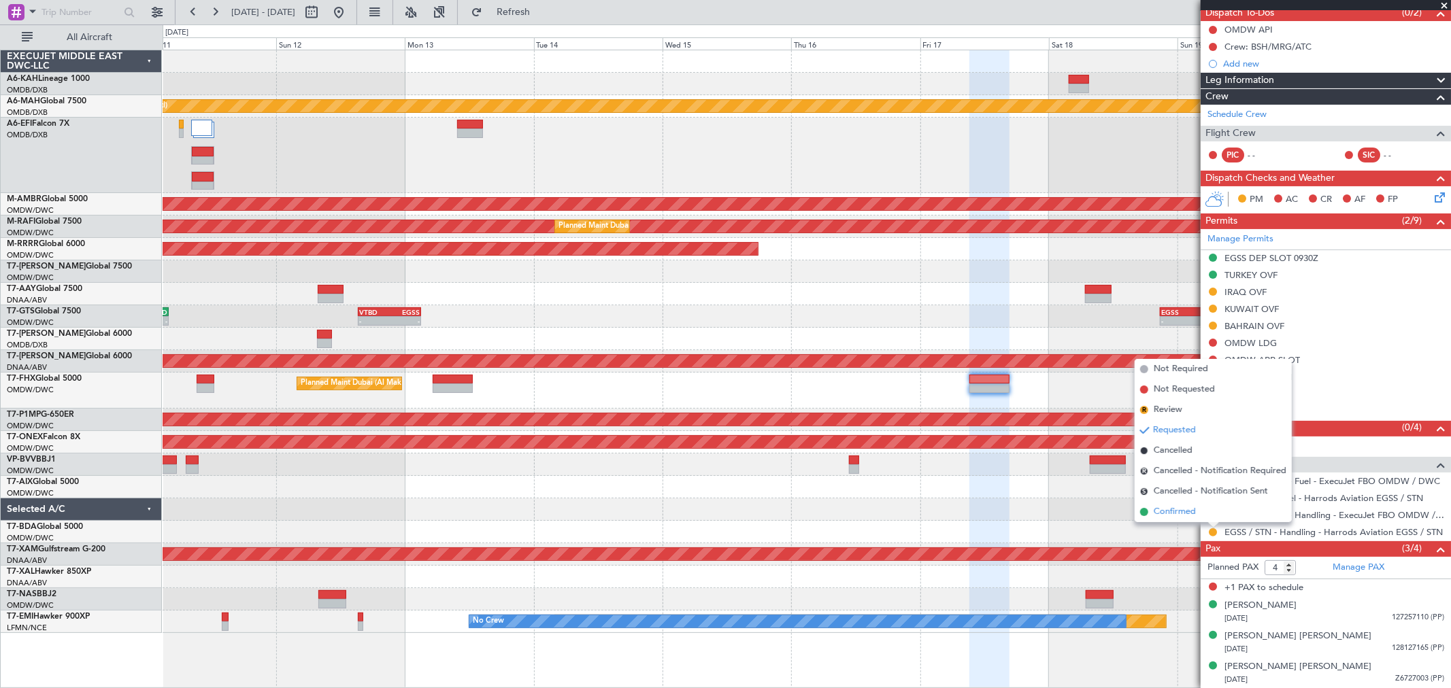
click at [1180, 512] on span "Confirmed" at bounding box center [1175, 512] width 42 height 14
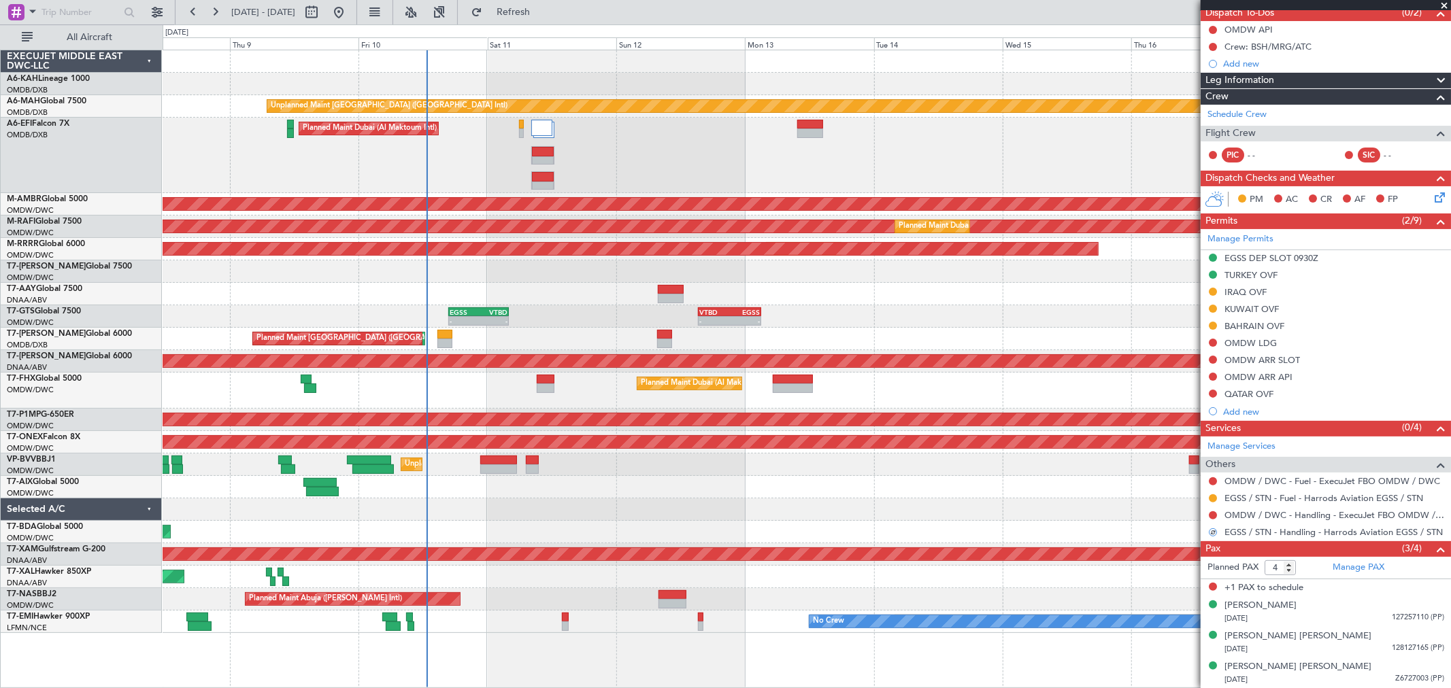
click at [820, 327] on div "Unplanned Maint [GEOGRAPHIC_DATA] ([GEOGRAPHIC_DATA] Intl) Planned Maint [GEOGR…" at bounding box center [807, 341] width 1288 height 583
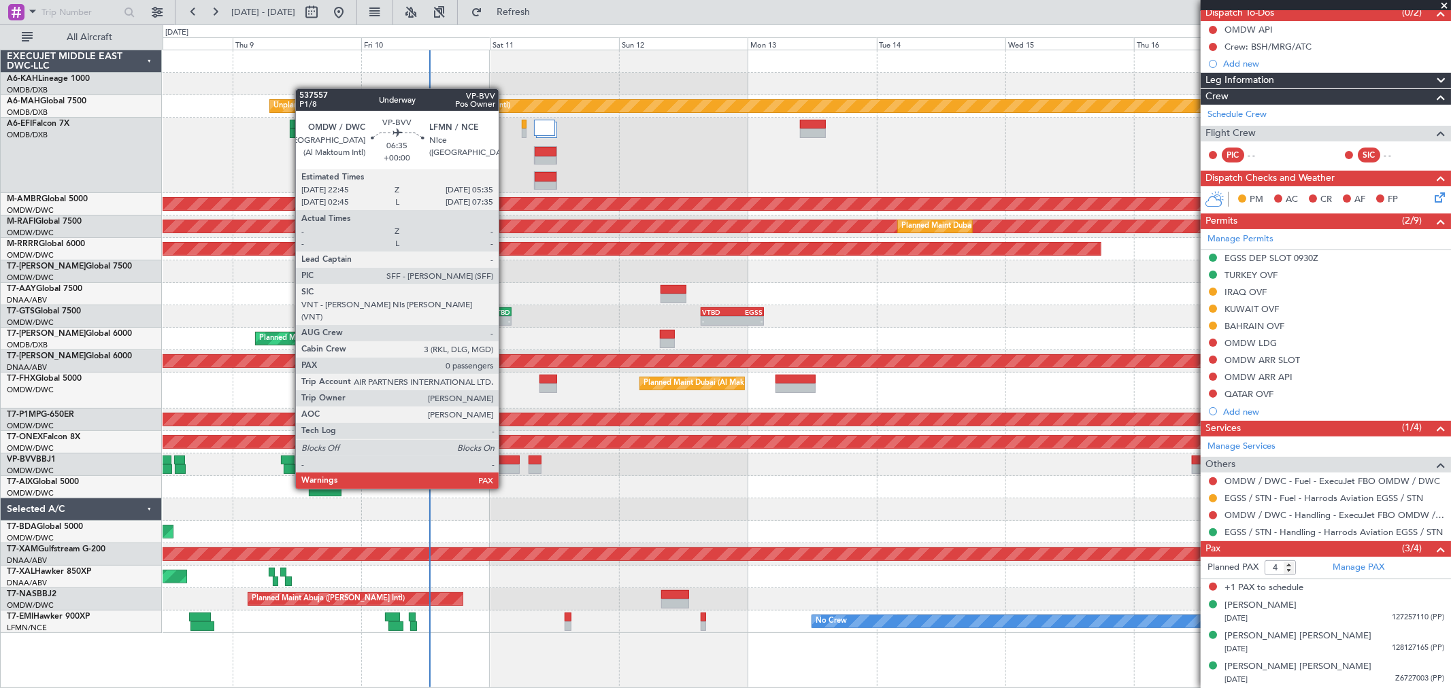
click at [503, 465] on div at bounding box center [501, 470] width 37 height 10
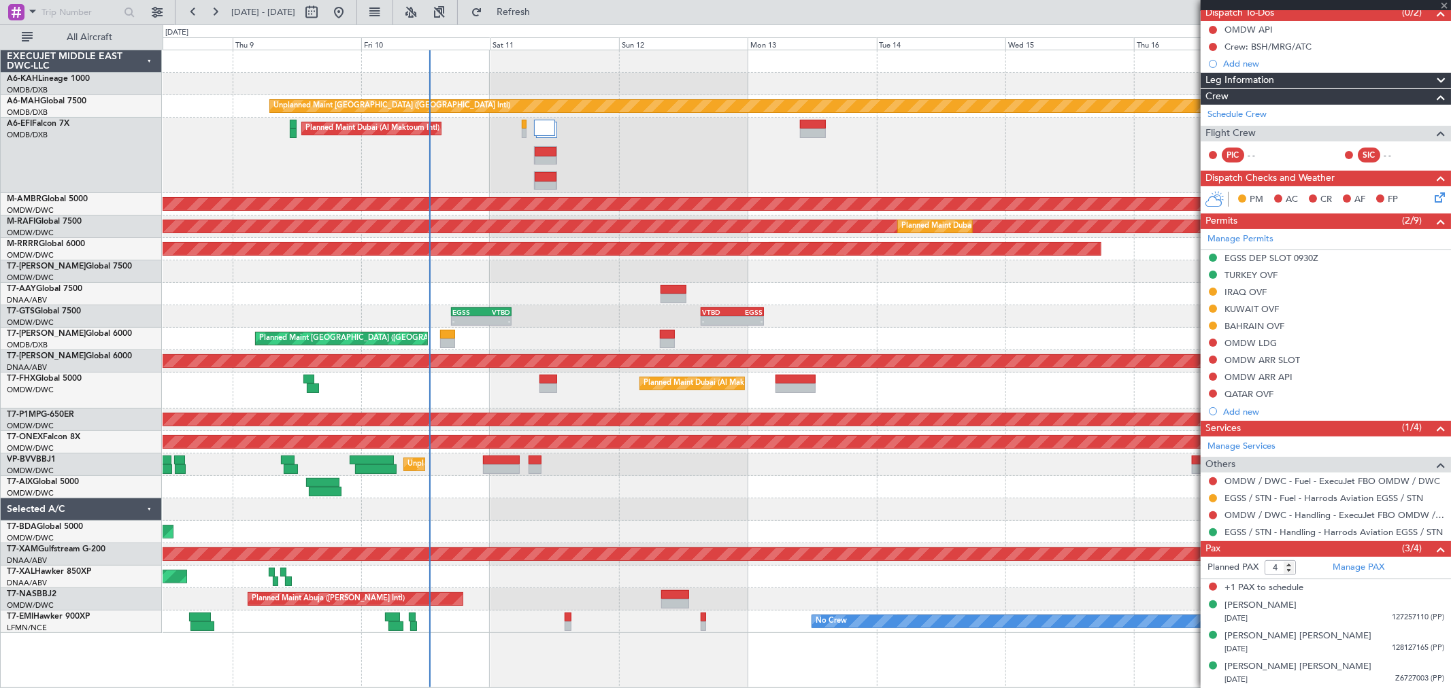
type input "0"
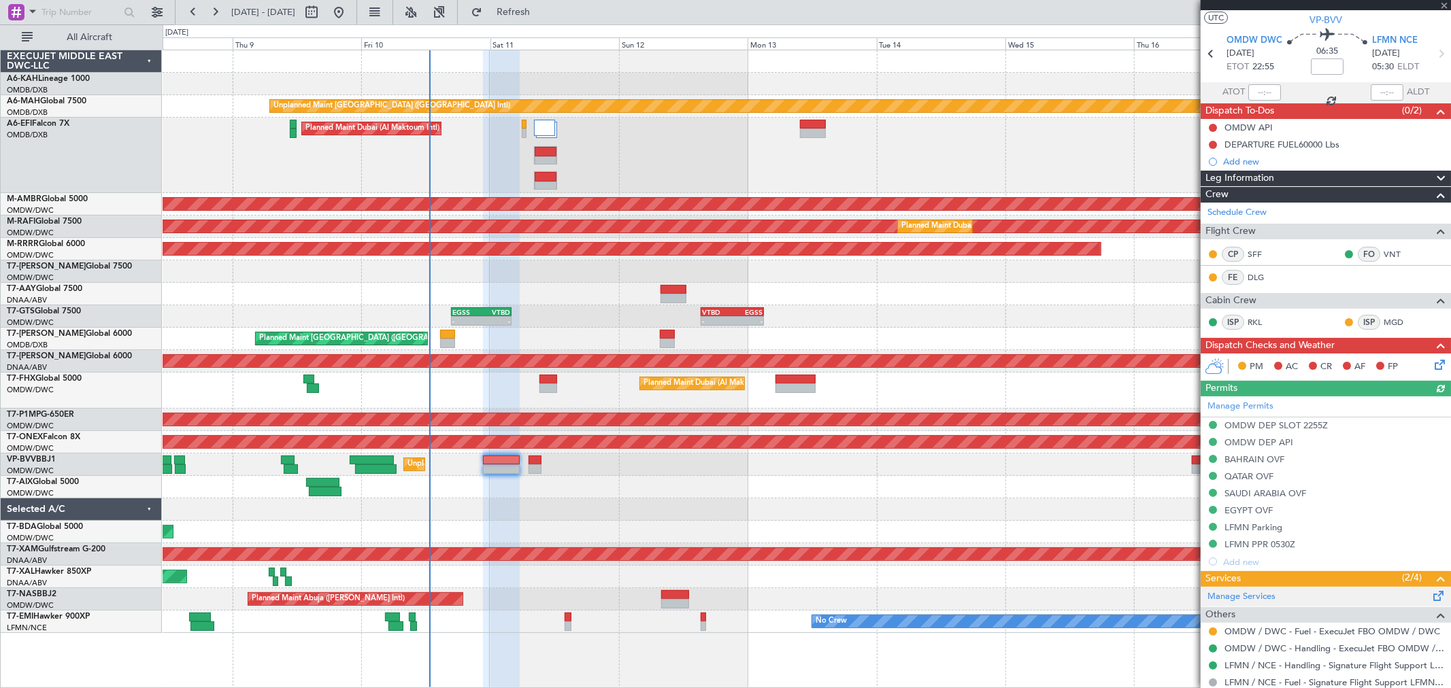
scroll to position [76, 0]
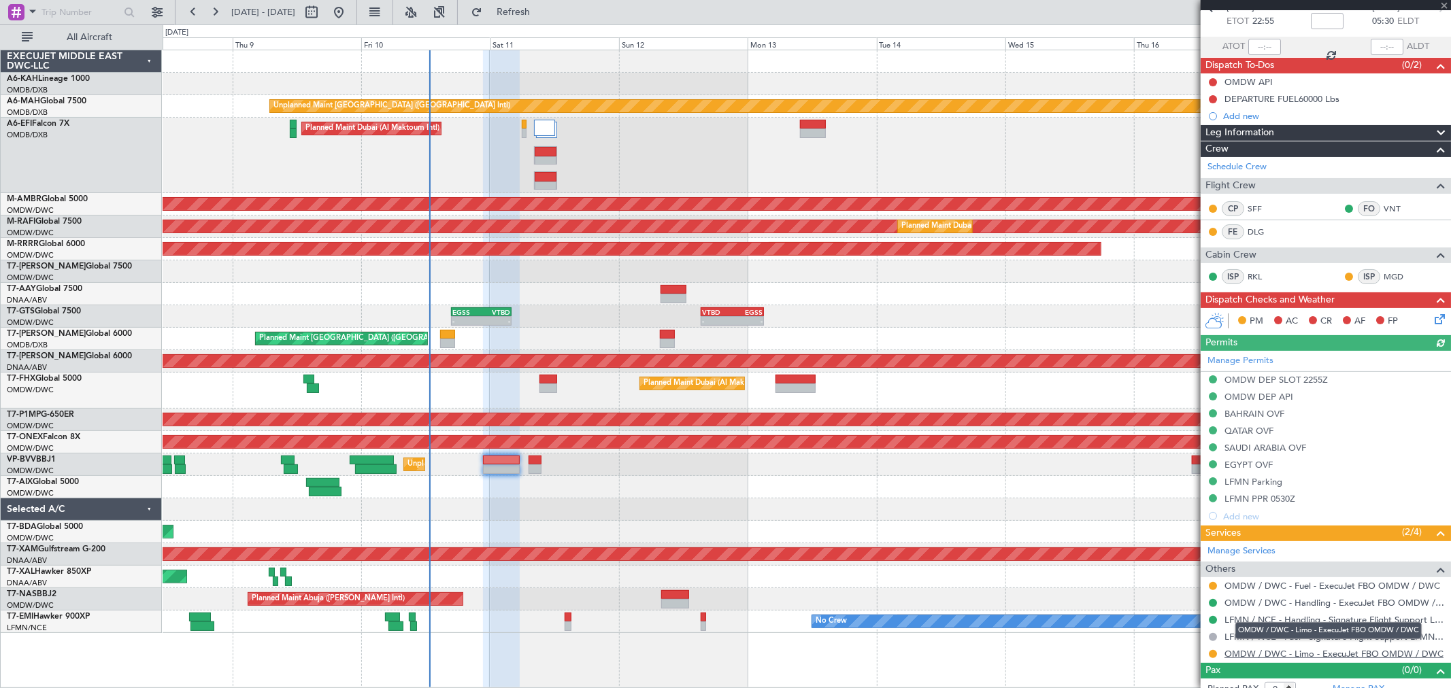
click at [1240, 619] on link "OMDW / DWC - Limo - ExecuJet FBO OMDW / DWC" at bounding box center [1334, 654] width 219 height 12
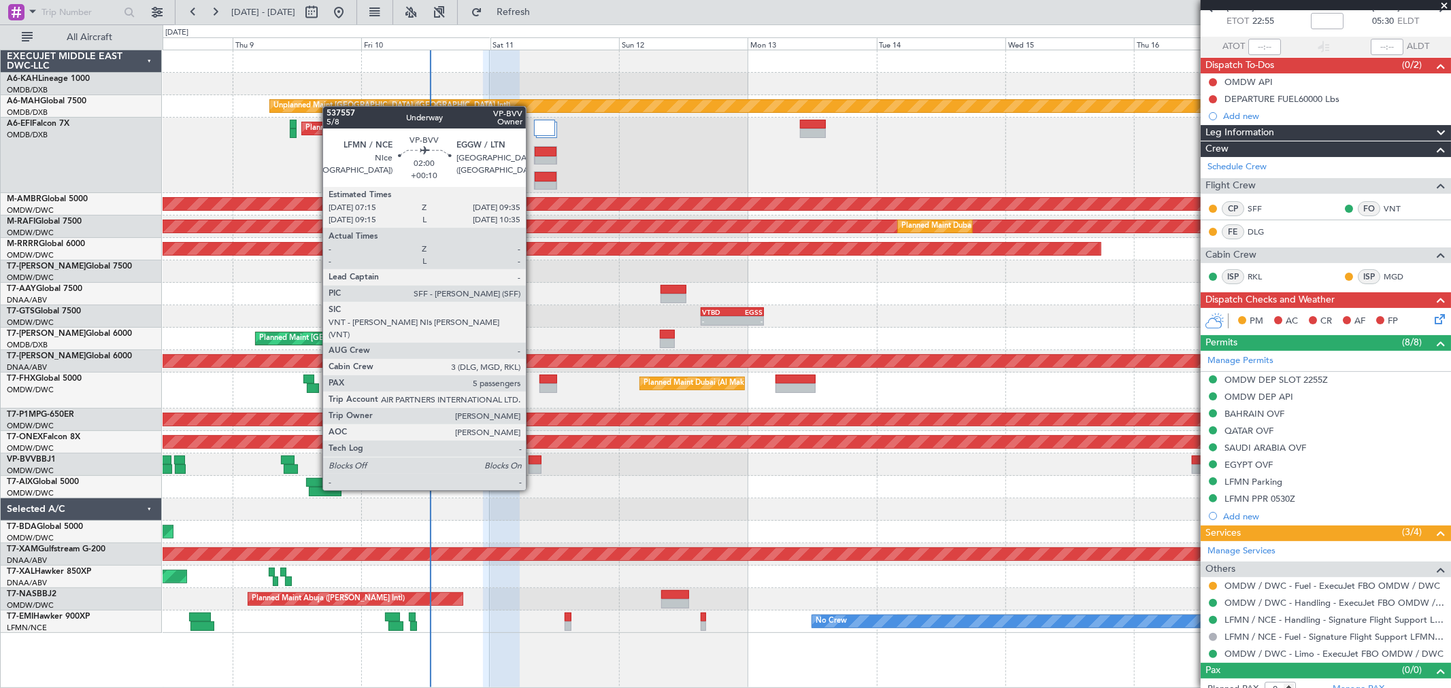
click at [533, 465] on div at bounding box center [535, 470] width 13 height 10
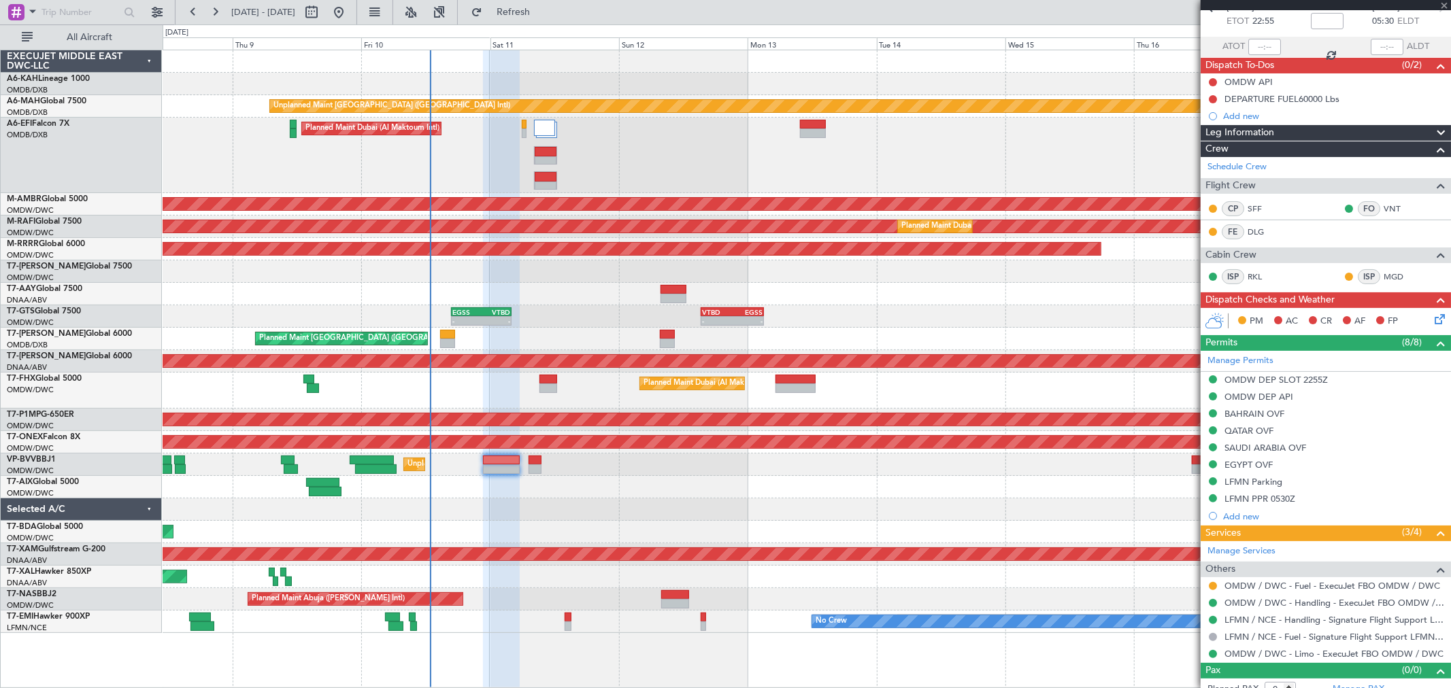
type input "+00:10"
type input "5"
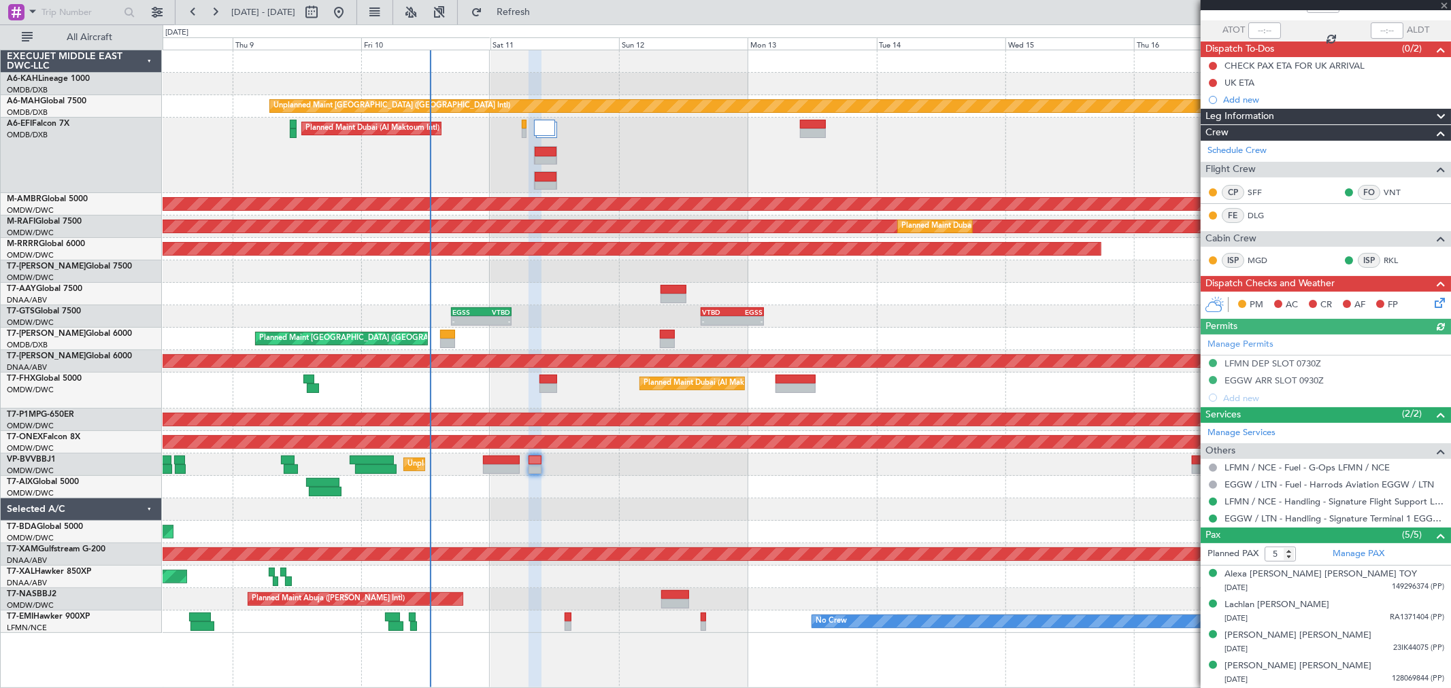
scroll to position [151, 0]
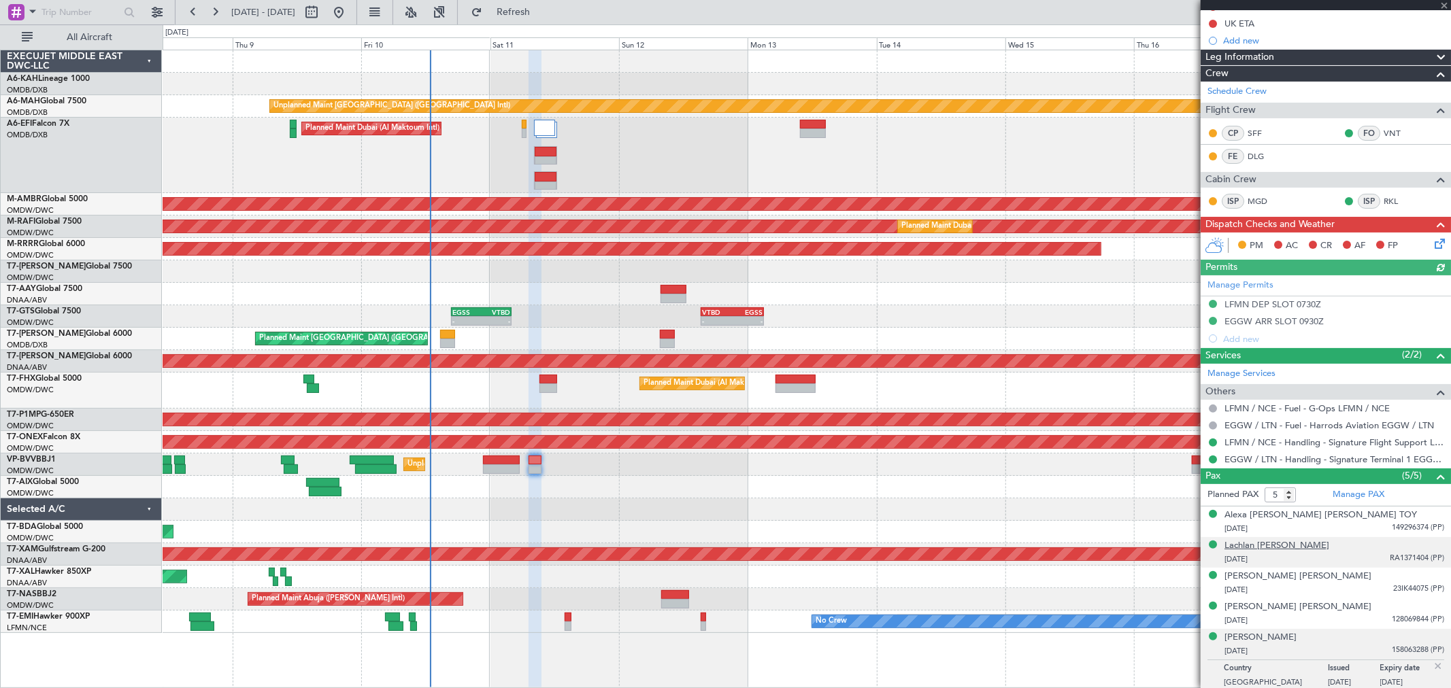
click at [1283, 542] on div "Lachlan [PERSON_NAME]" at bounding box center [1277, 546] width 105 height 14
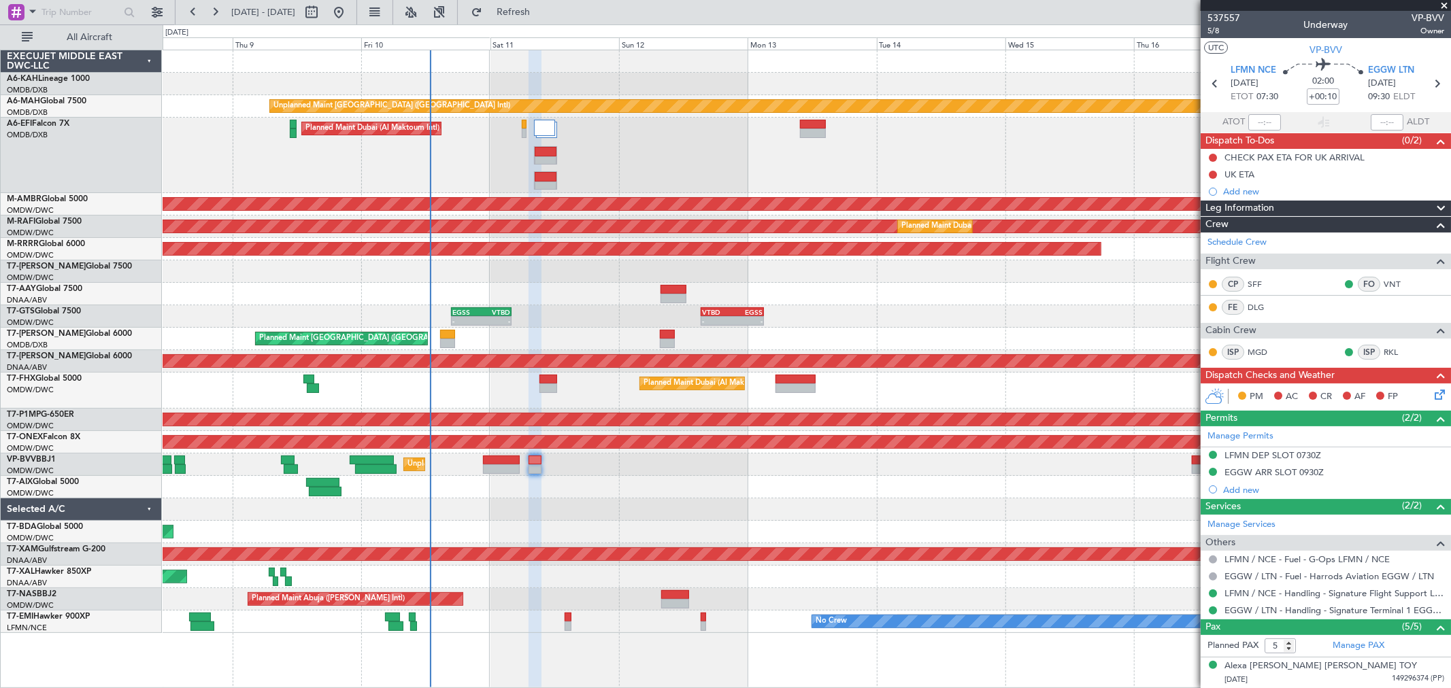
scroll to position [151, 0]
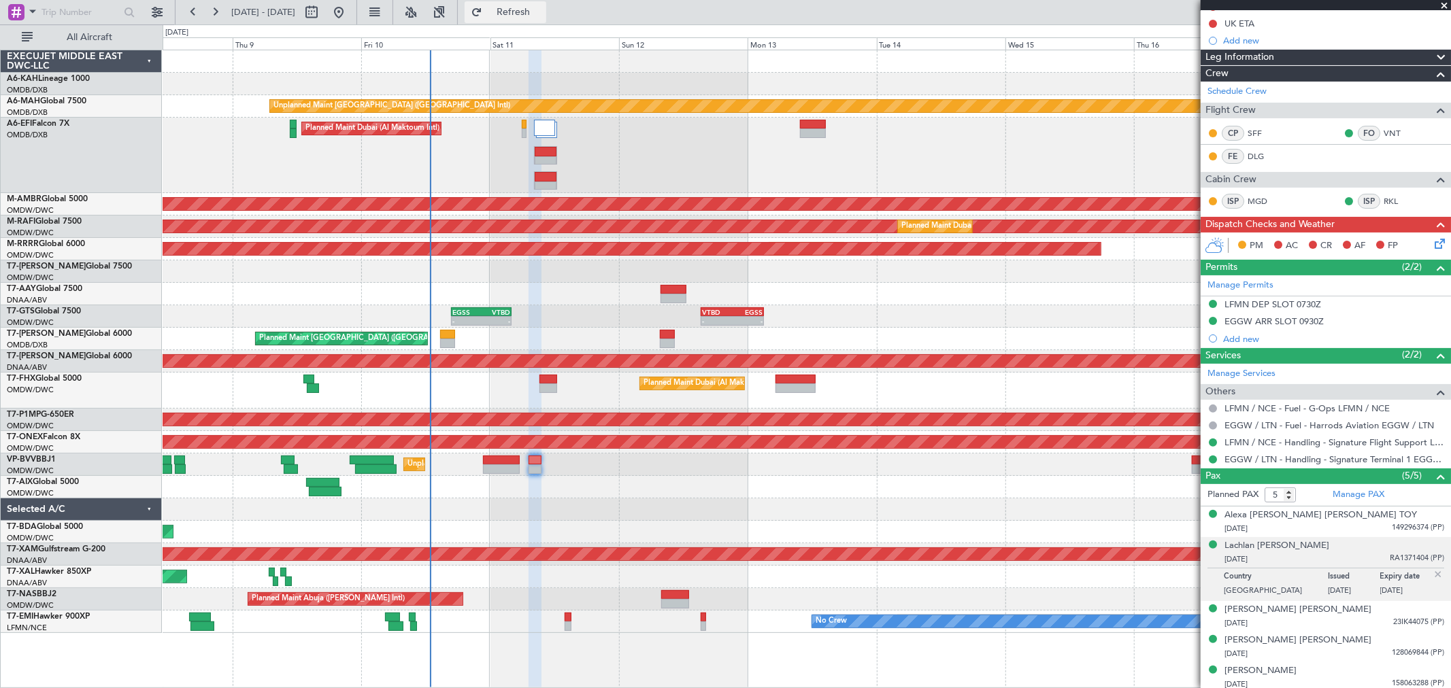
click at [539, 19] on button "Refresh" at bounding box center [506, 12] width 82 height 22
click at [1269, 549] on div "Lachlan [PERSON_NAME]" at bounding box center [1277, 546] width 105 height 14
click at [1273, 611] on div "[PERSON_NAME] [PERSON_NAME]" at bounding box center [1298, 610] width 147 height 14
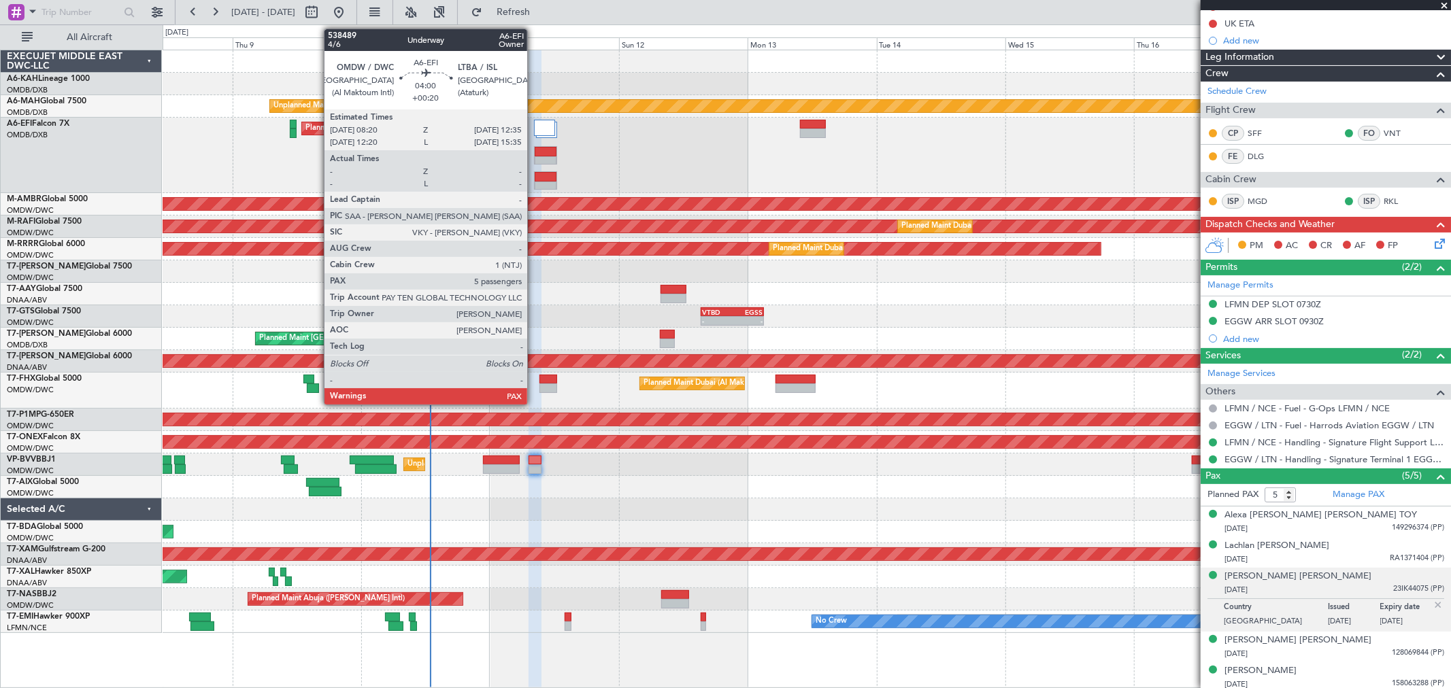
click at [535, 180] on div at bounding box center [546, 177] width 22 height 10
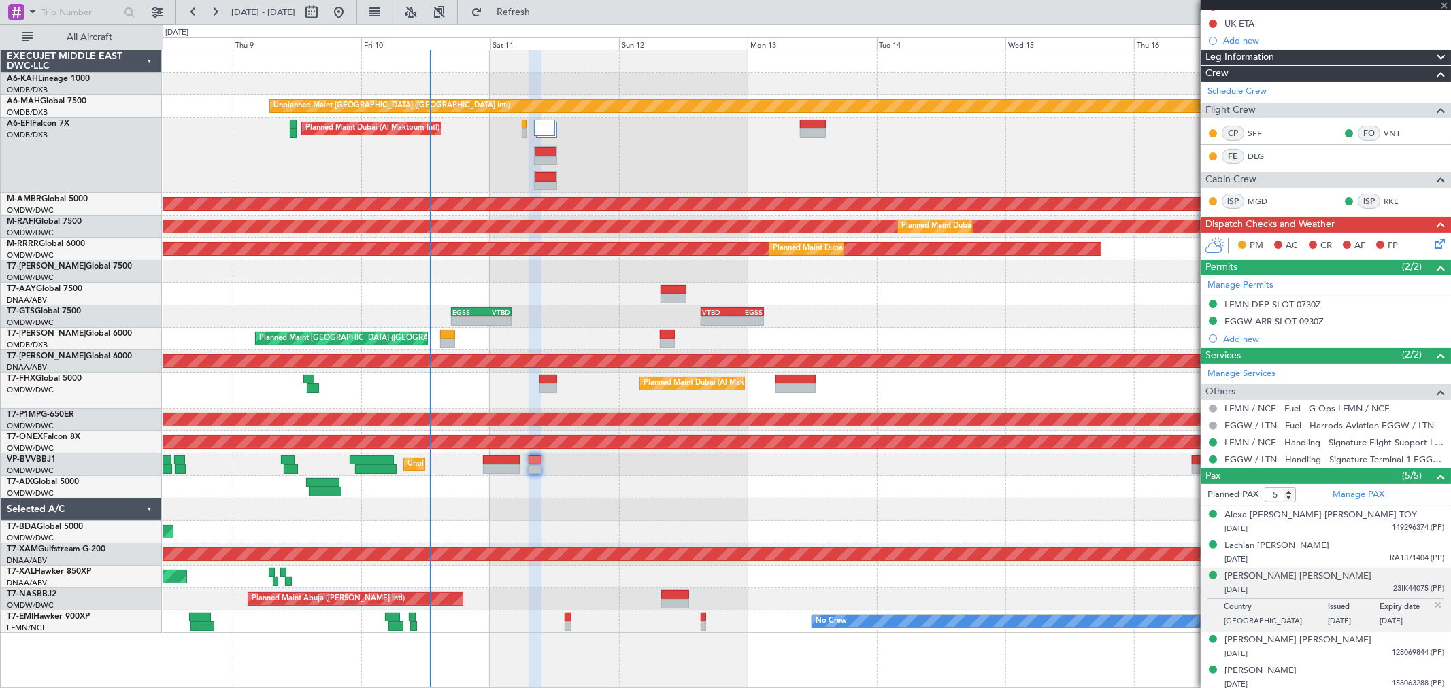
type input "+00:20"
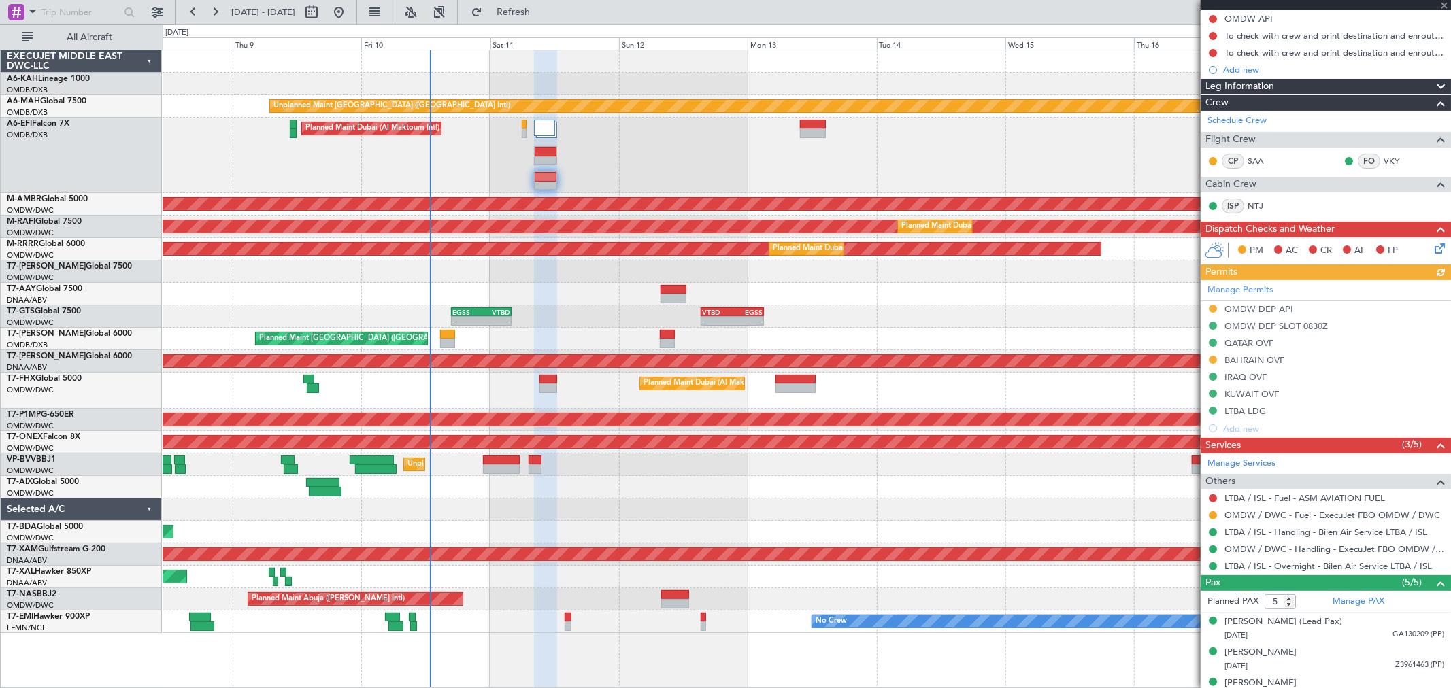
scroll to position [216, 0]
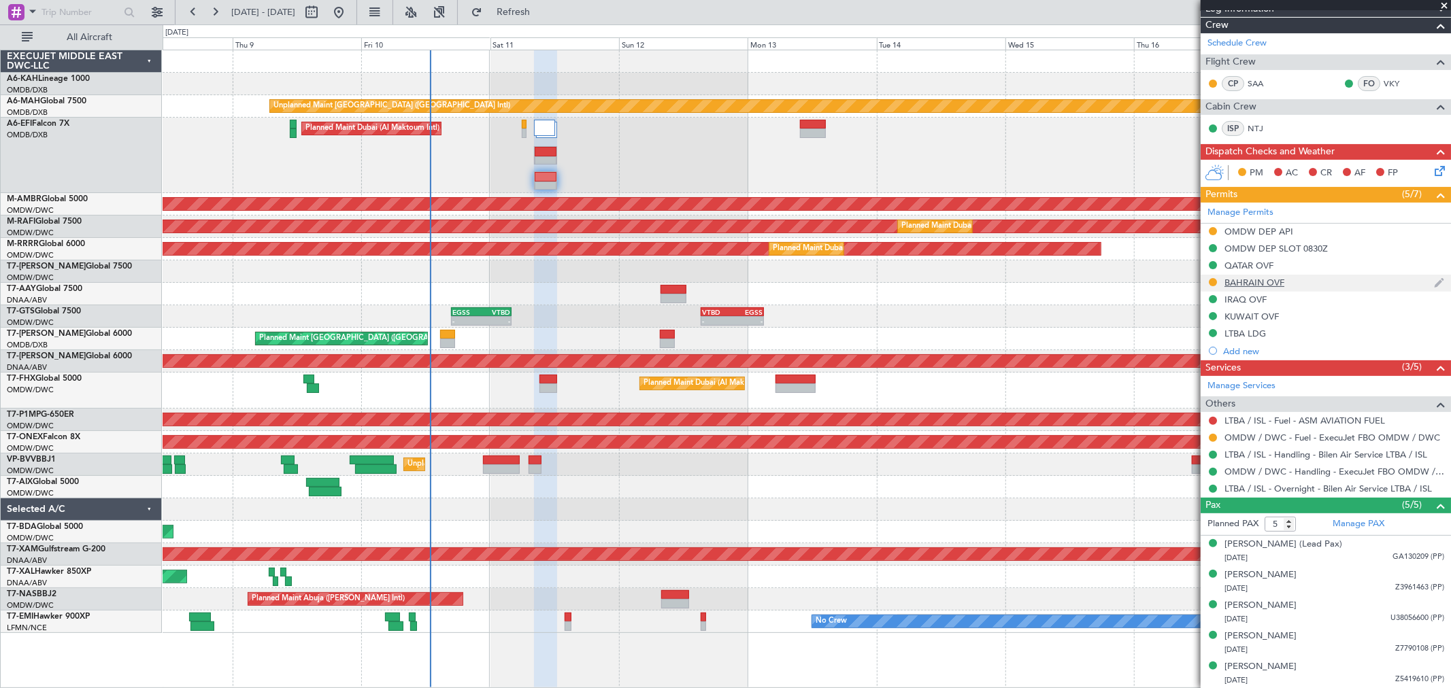
click at [1265, 286] on div "BAHRAIN OVF" at bounding box center [1255, 283] width 60 height 12
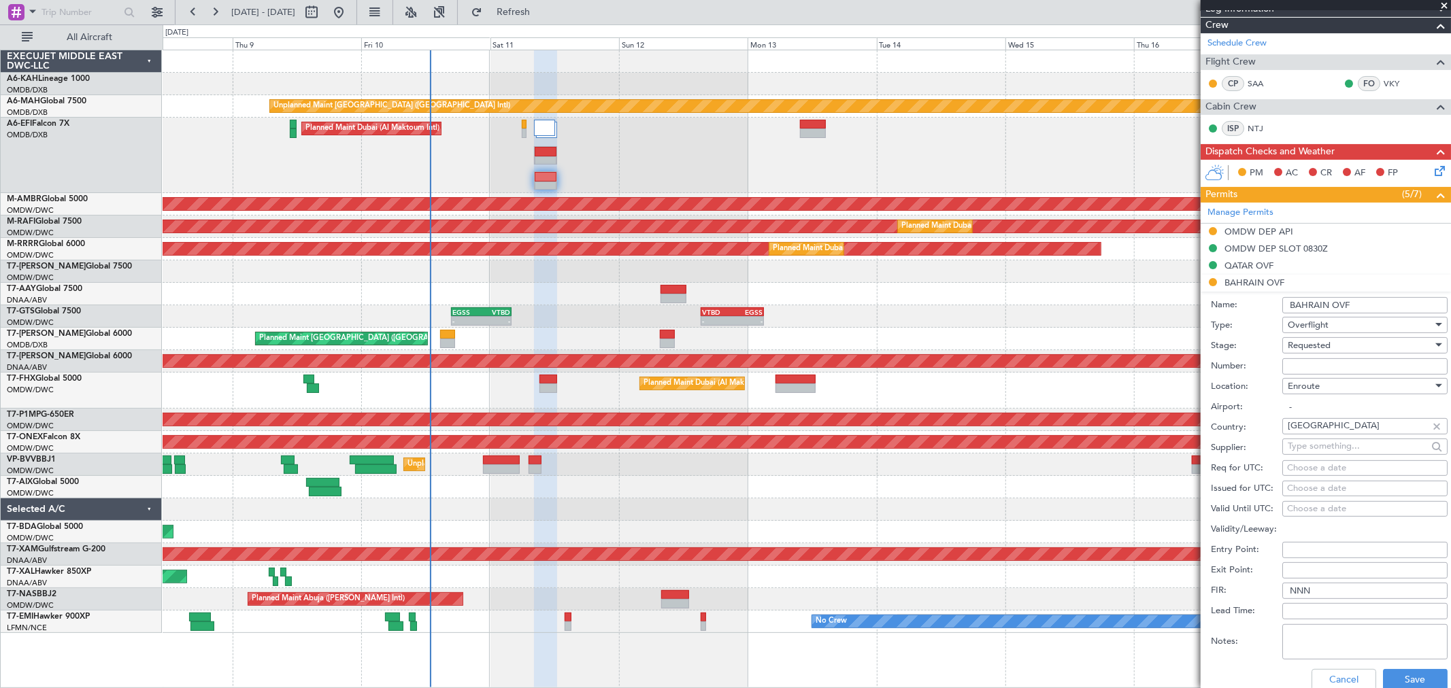
click at [1307, 364] on input "Number:" at bounding box center [1364, 367] width 165 height 16
paste input "AT/P/25-10/ON/000461"
type input "AT/P/25-10/ON/000461"
click at [1302, 344] on span "Requested" at bounding box center [1309, 345] width 43 height 12
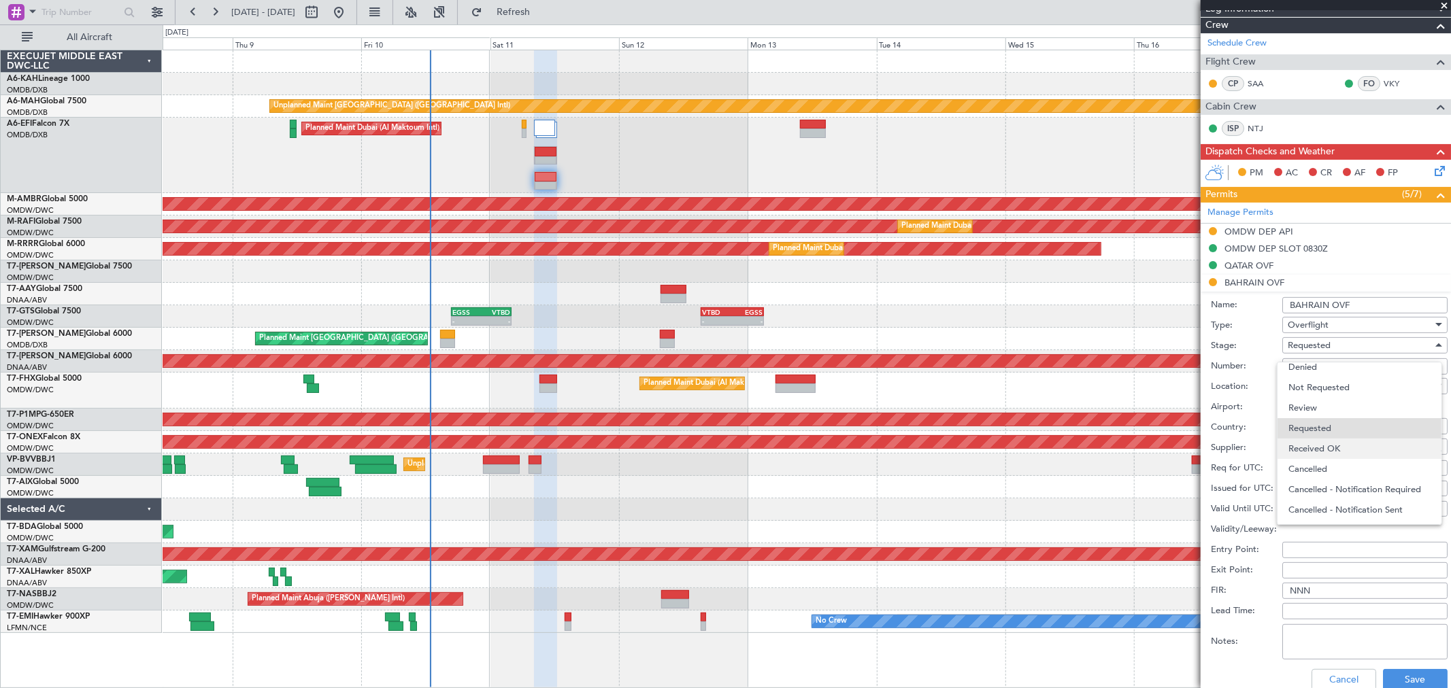
click at [1332, 454] on span "Received OK" at bounding box center [1360, 449] width 142 height 20
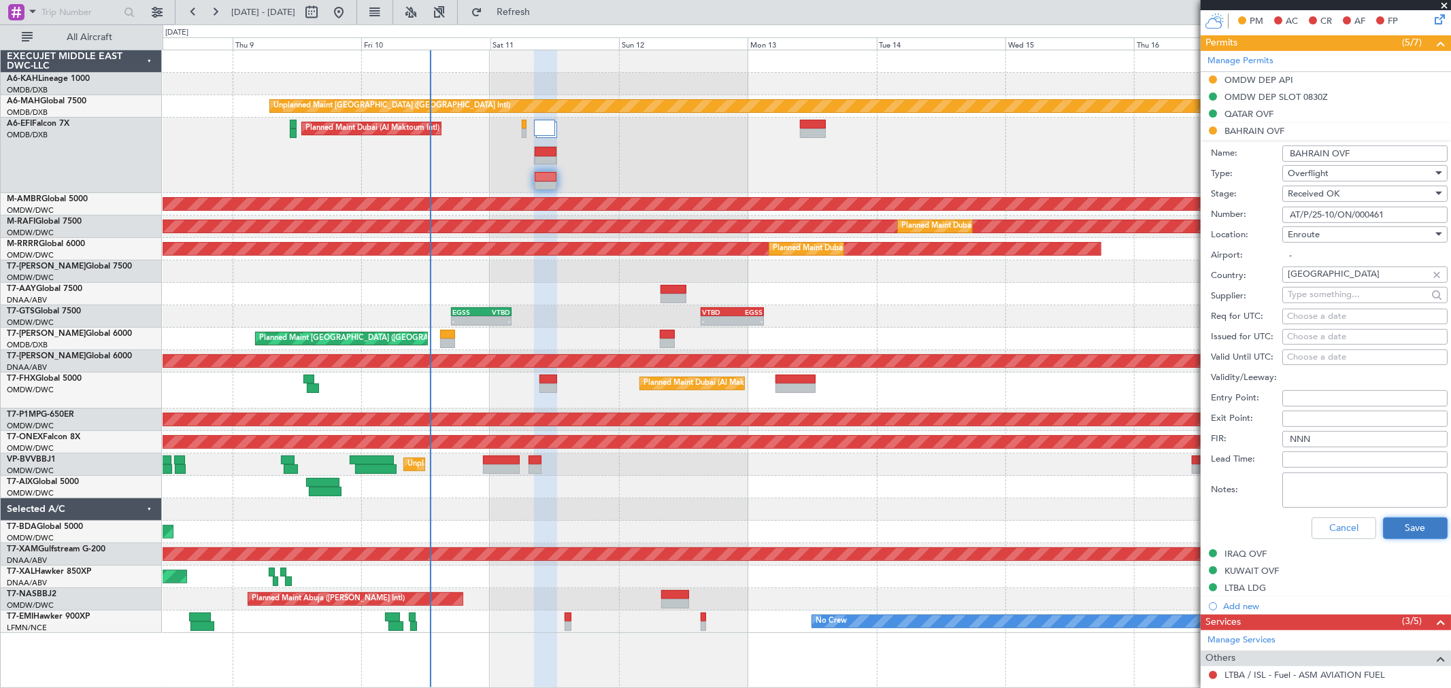
click at [1404, 536] on button "Save" at bounding box center [1415, 529] width 65 height 22
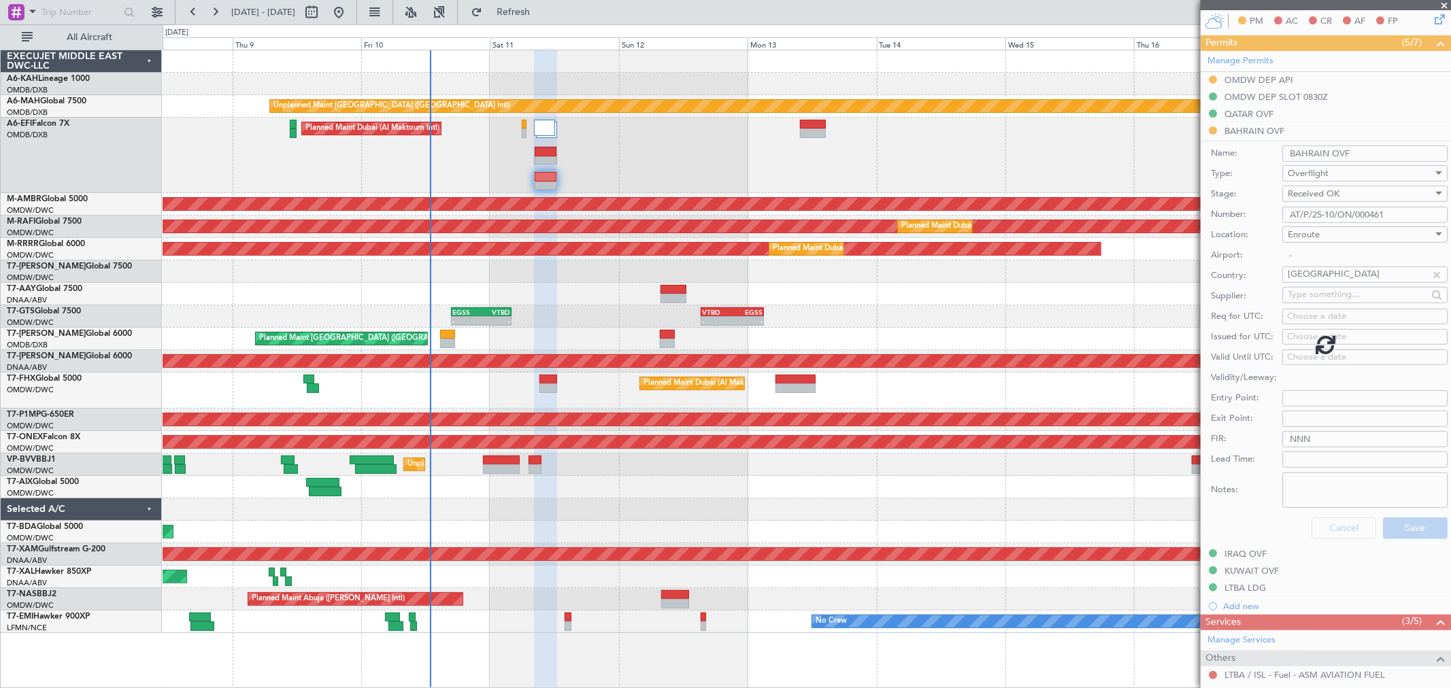
scroll to position [216, 0]
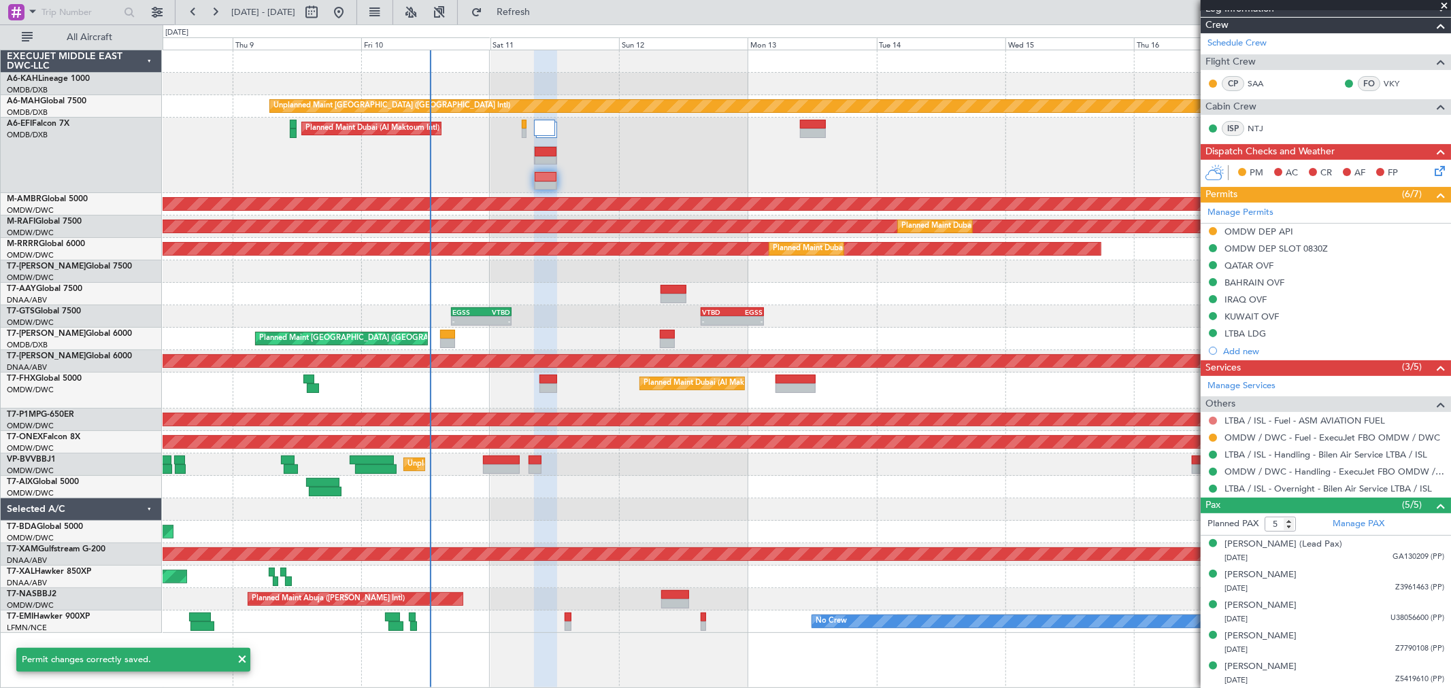
click at [1214, 417] on button at bounding box center [1213, 421] width 8 height 8
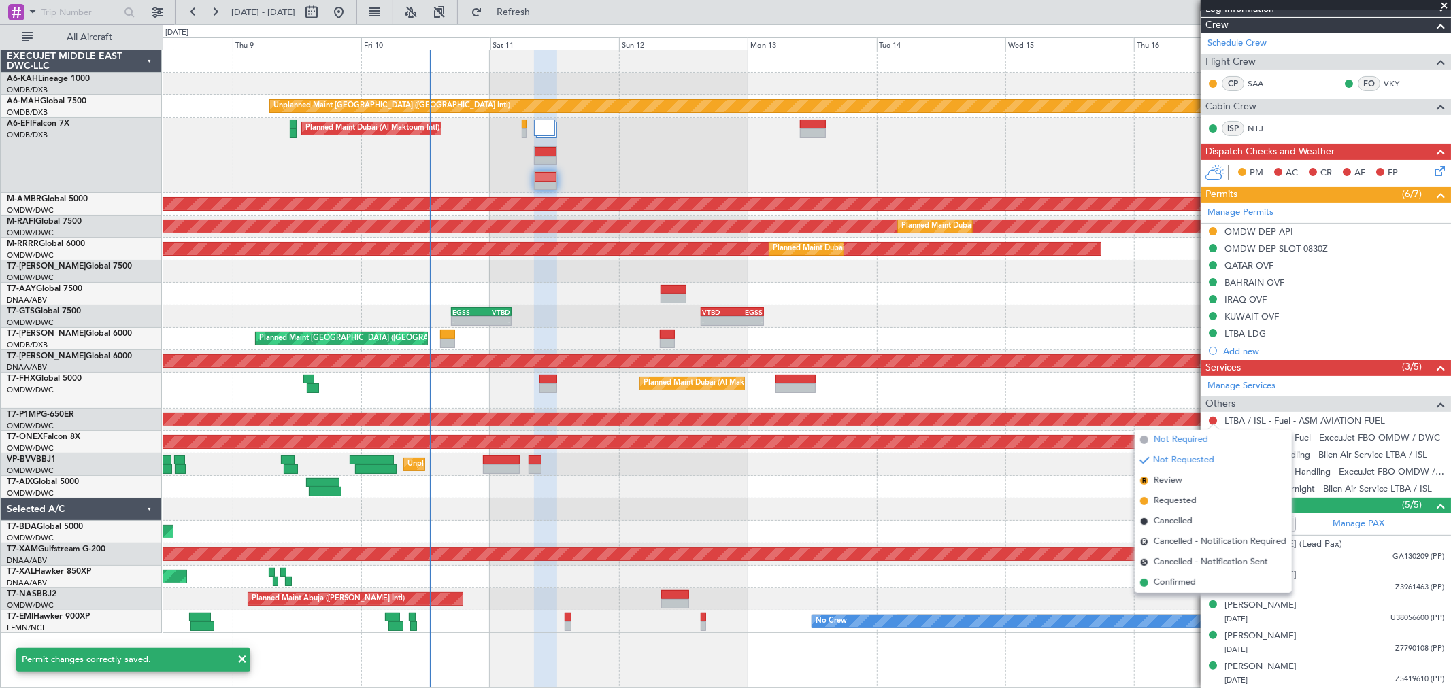
click at [1178, 442] on span "Not Required" at bounding box center [1181, 440] width 54 height 14
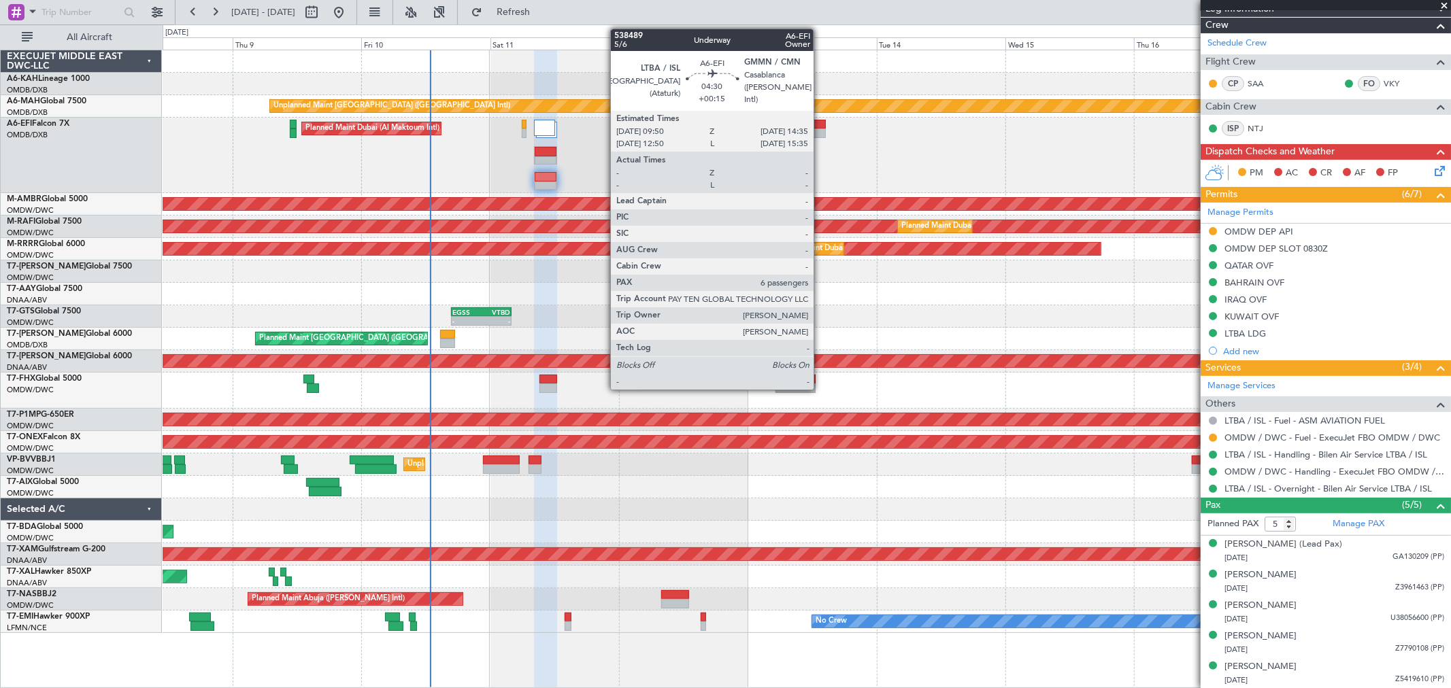
click at [820, 132] on div at bounding box center [813, 134] width 26 height 10
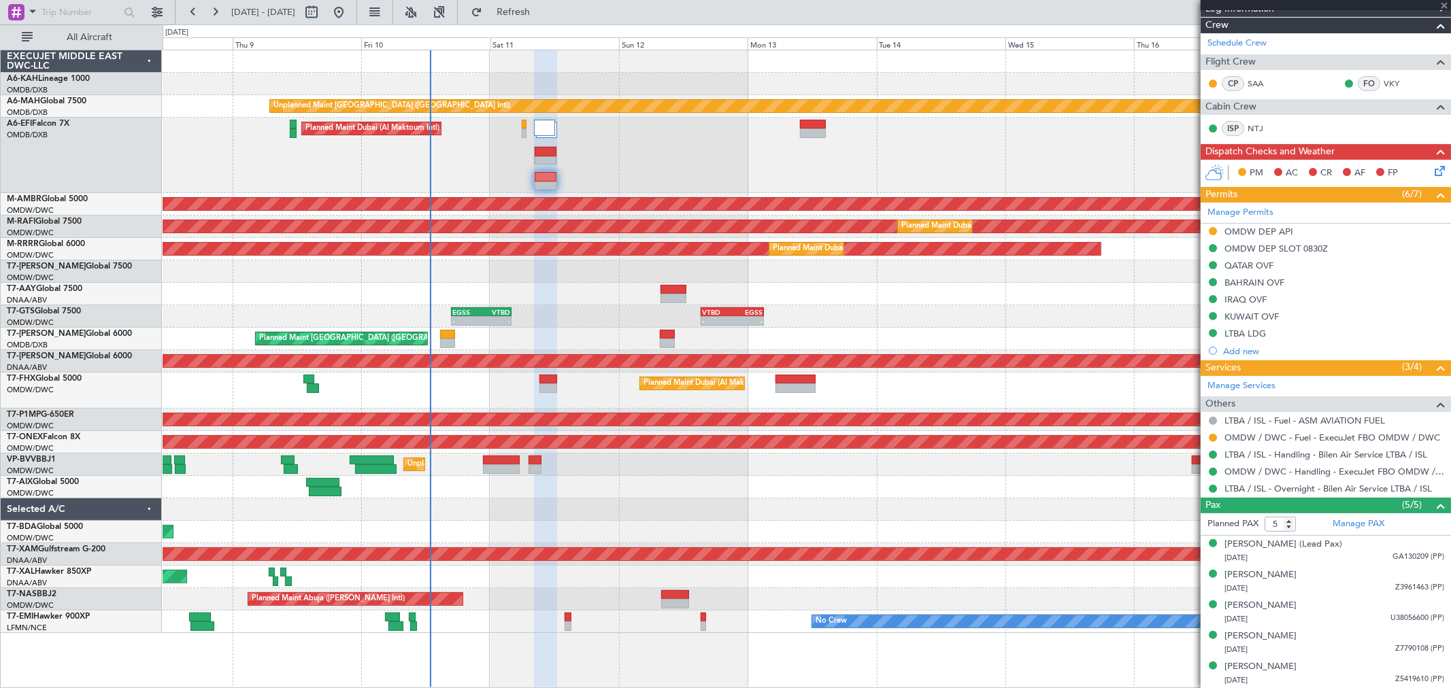
type input "+00:15"
type input "6"
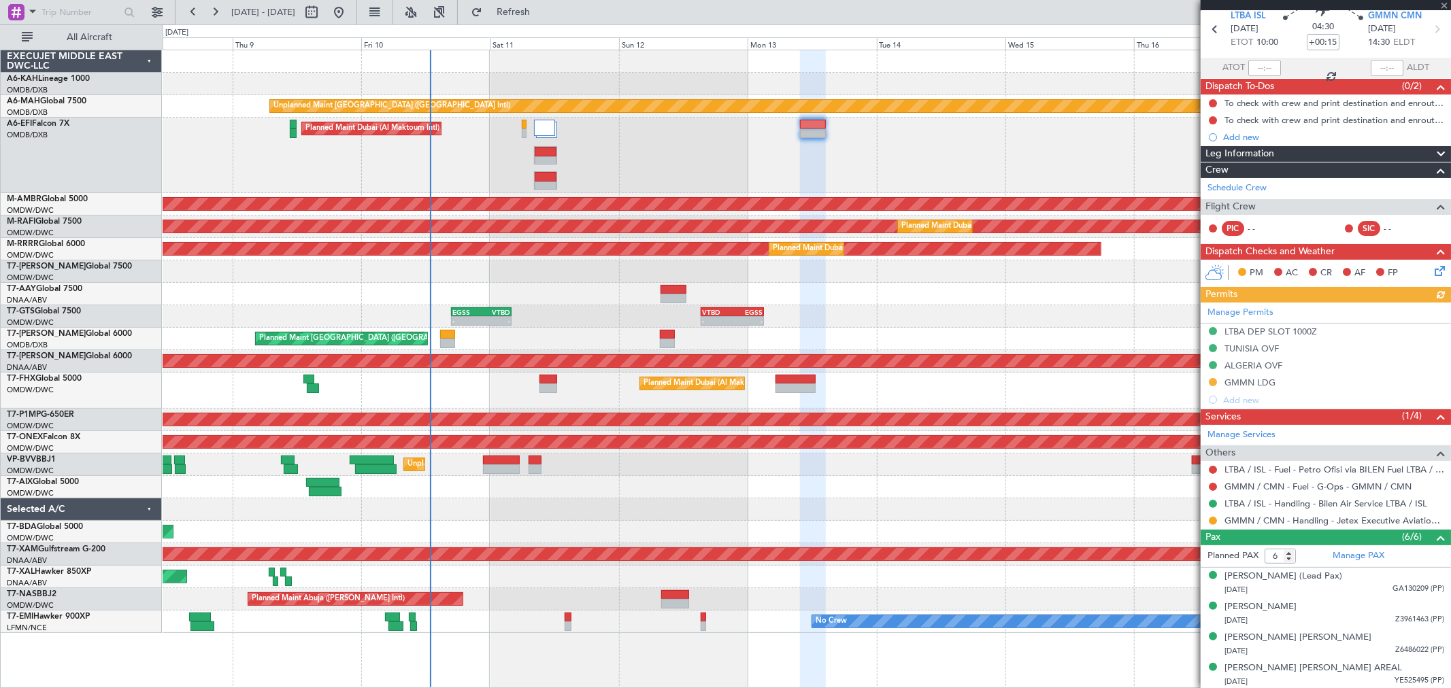
scroll to position [76, 0]
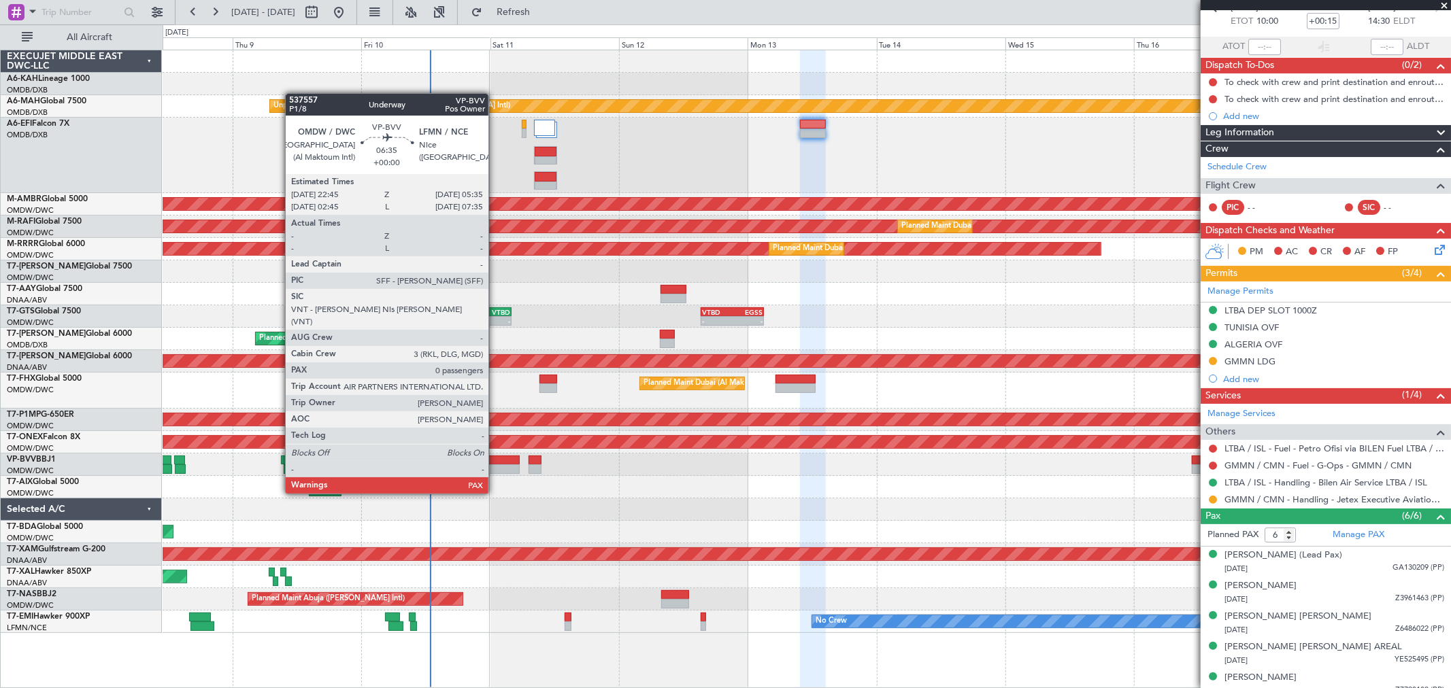
click at [495, 468] on div at bounding box center [501, 470] width 37 height 10
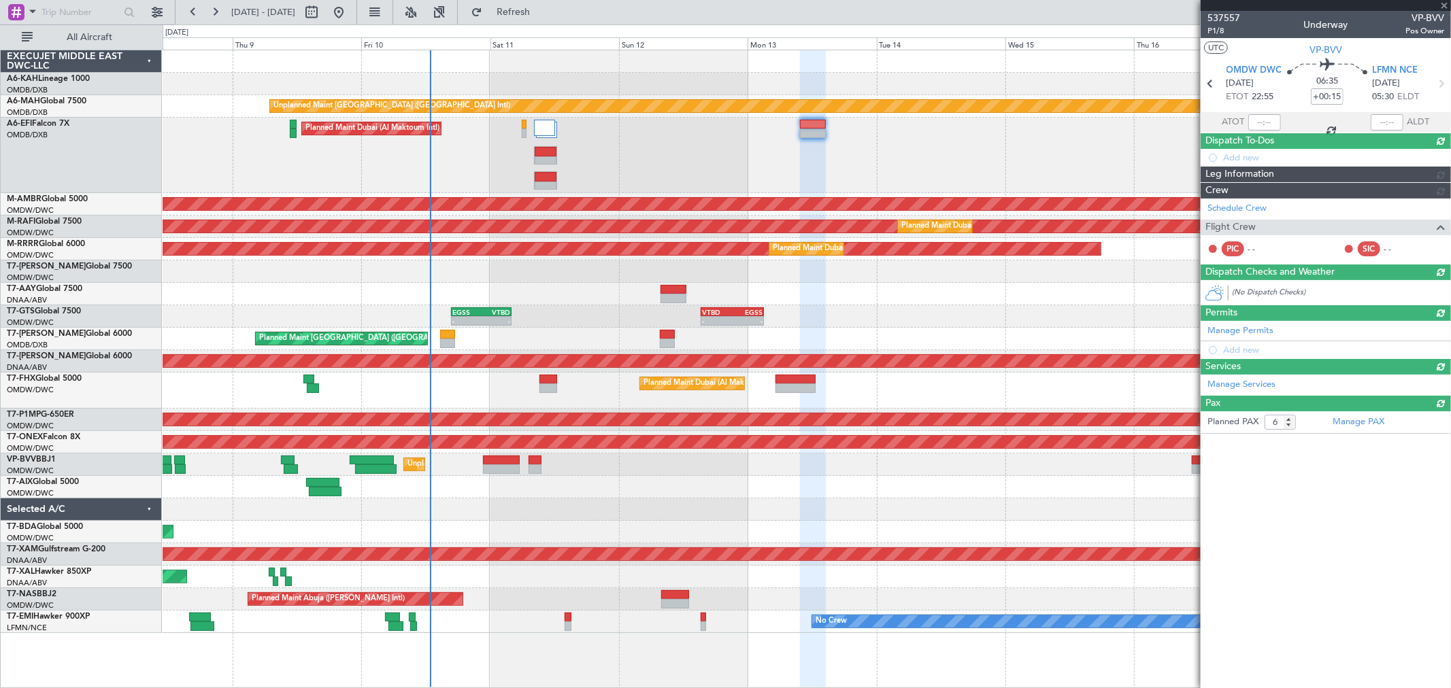
type input "0"
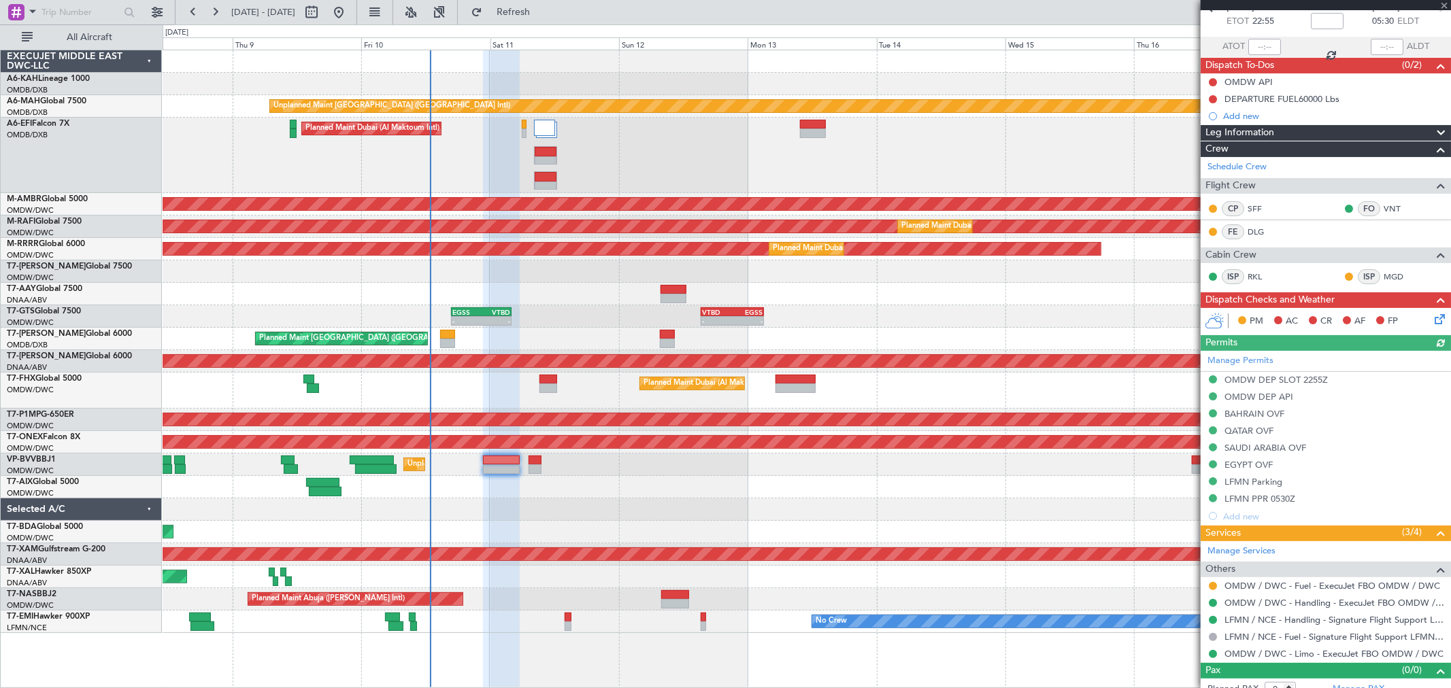
scroll to position [0, 0]
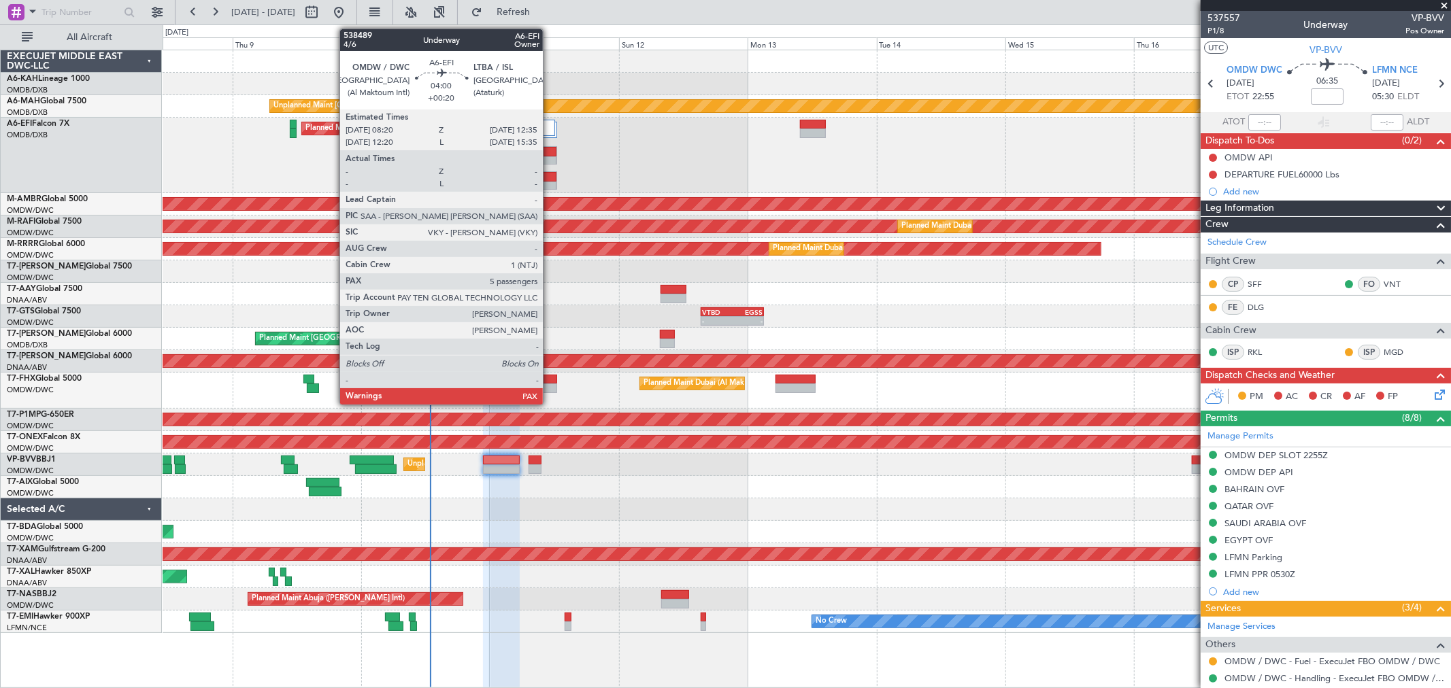
click at [550, 184] on div at bounding box center [546, 187] width 22 height 10
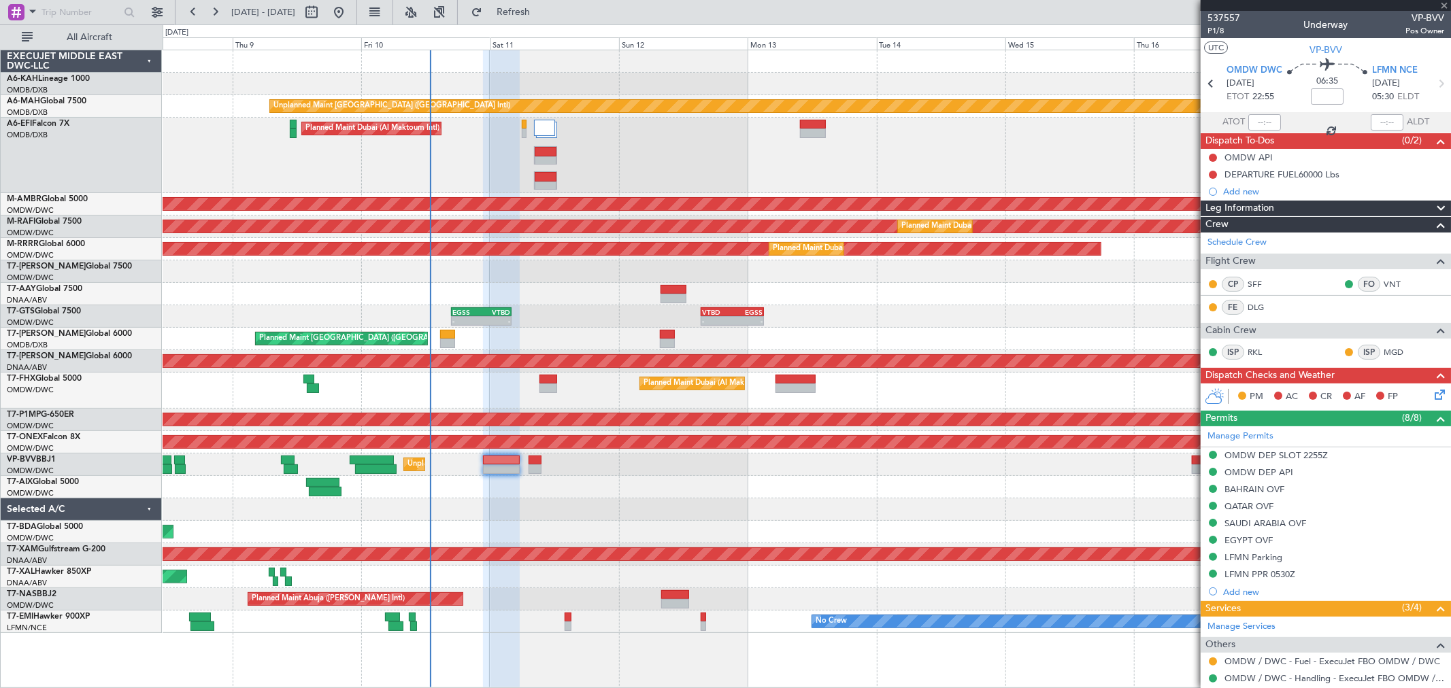
type input "+00:20"
type input "5"
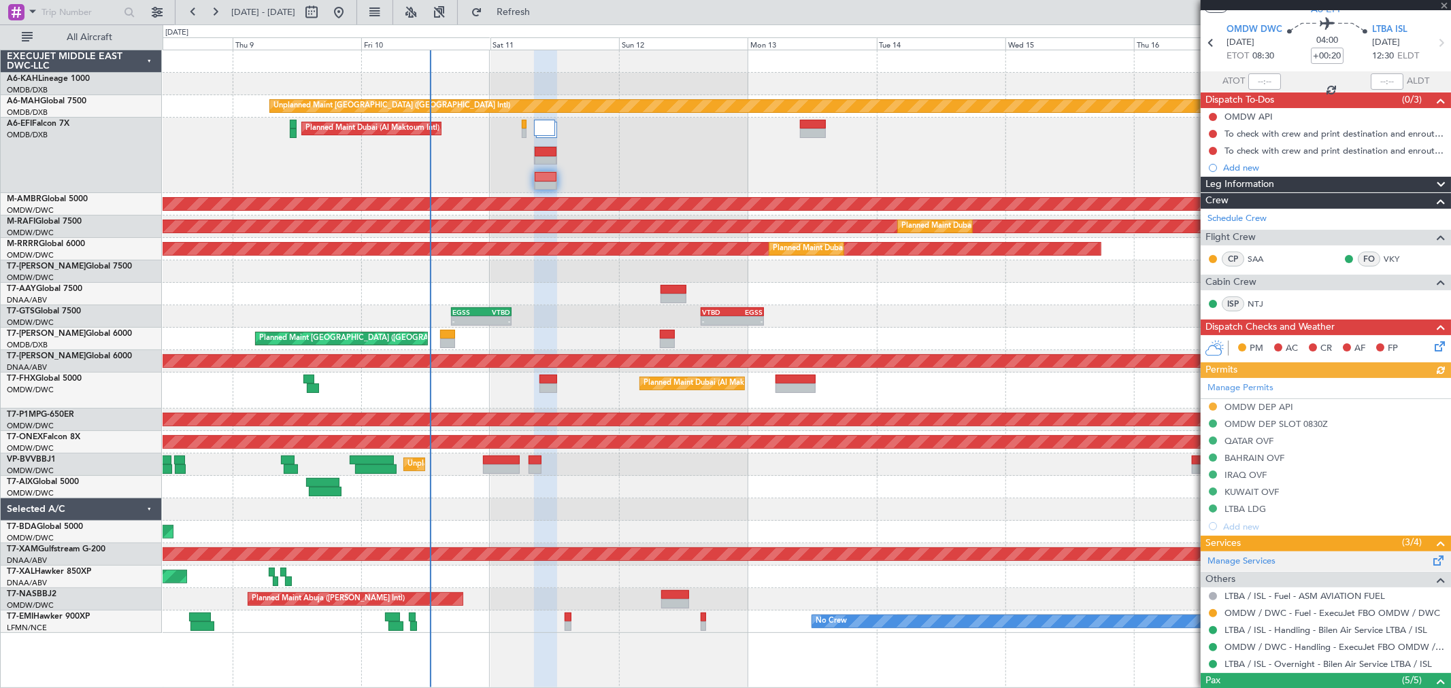
scroll to position [76, 0]
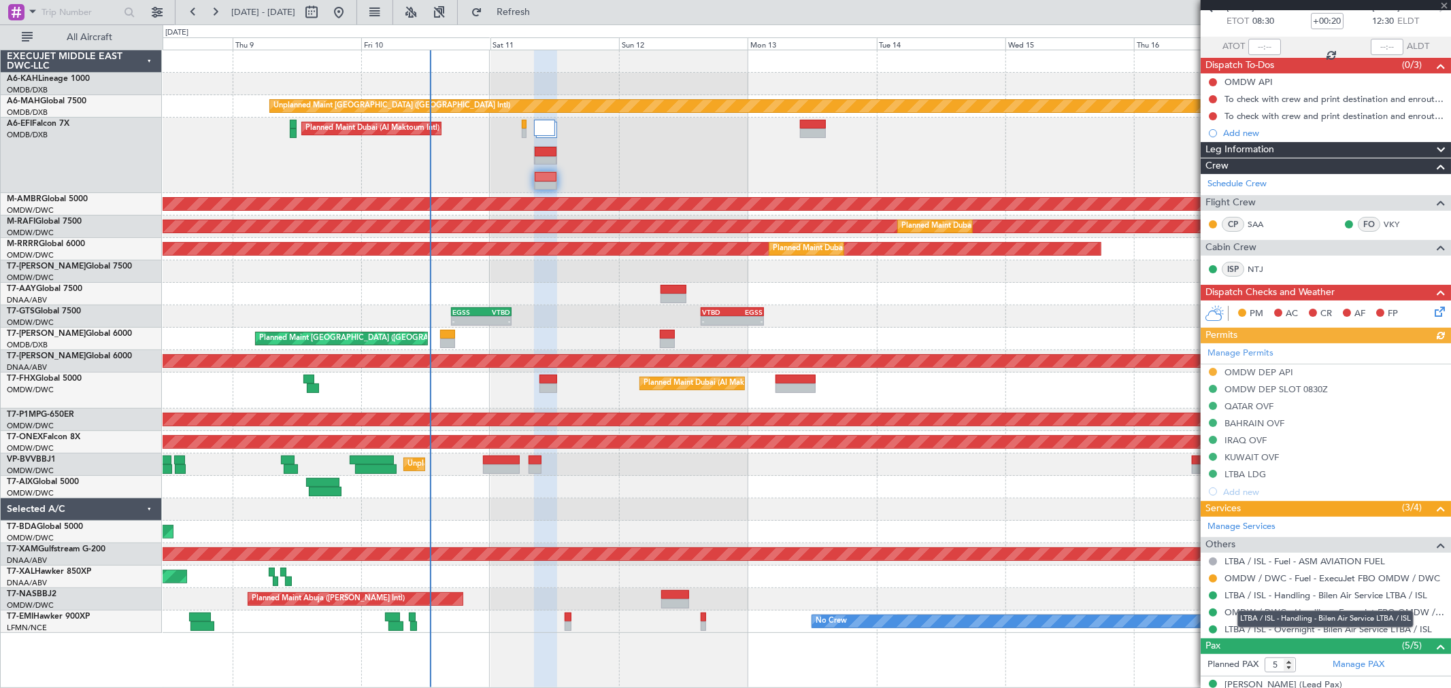
click at [1262, 615] on div "LTBA / ISL - Handling - Bilen Air Service LTBA / ISL" at bounding box center [1325, 619] width 176 height 17
click at [1248, 613] on link "OMDW / DWC - Handling - ExecuJet FBO OMDW / DWC" at bounding box center [1335, 613] width 220 height 12
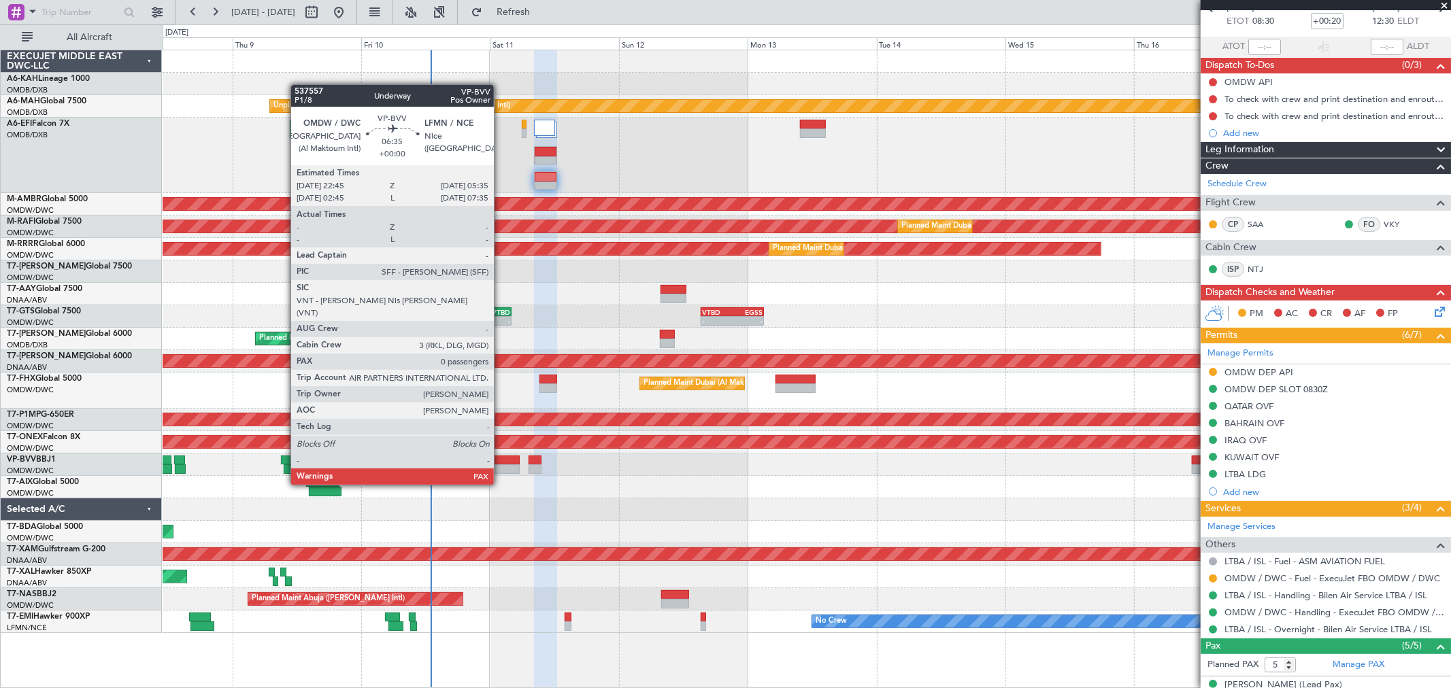
click at [501, 459] on div at bounding box center [501, 461] width 37 height 10
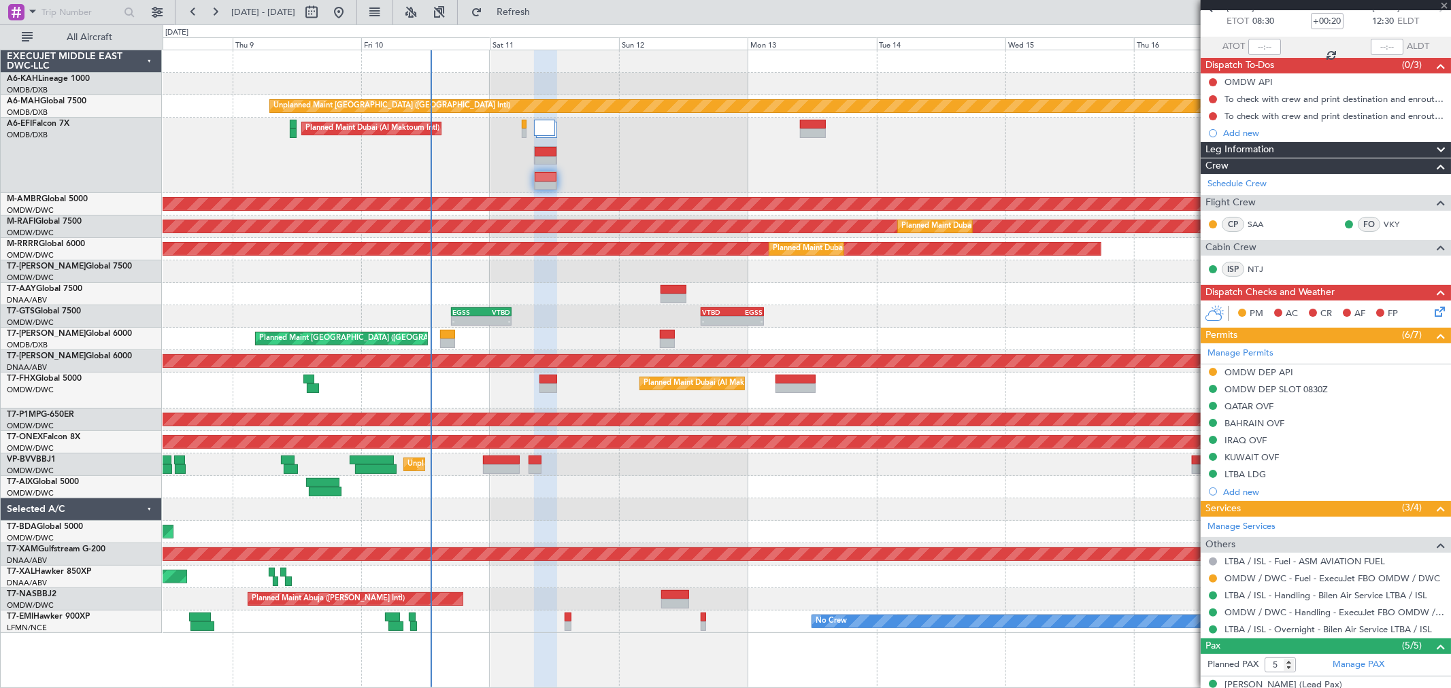
type input "0"
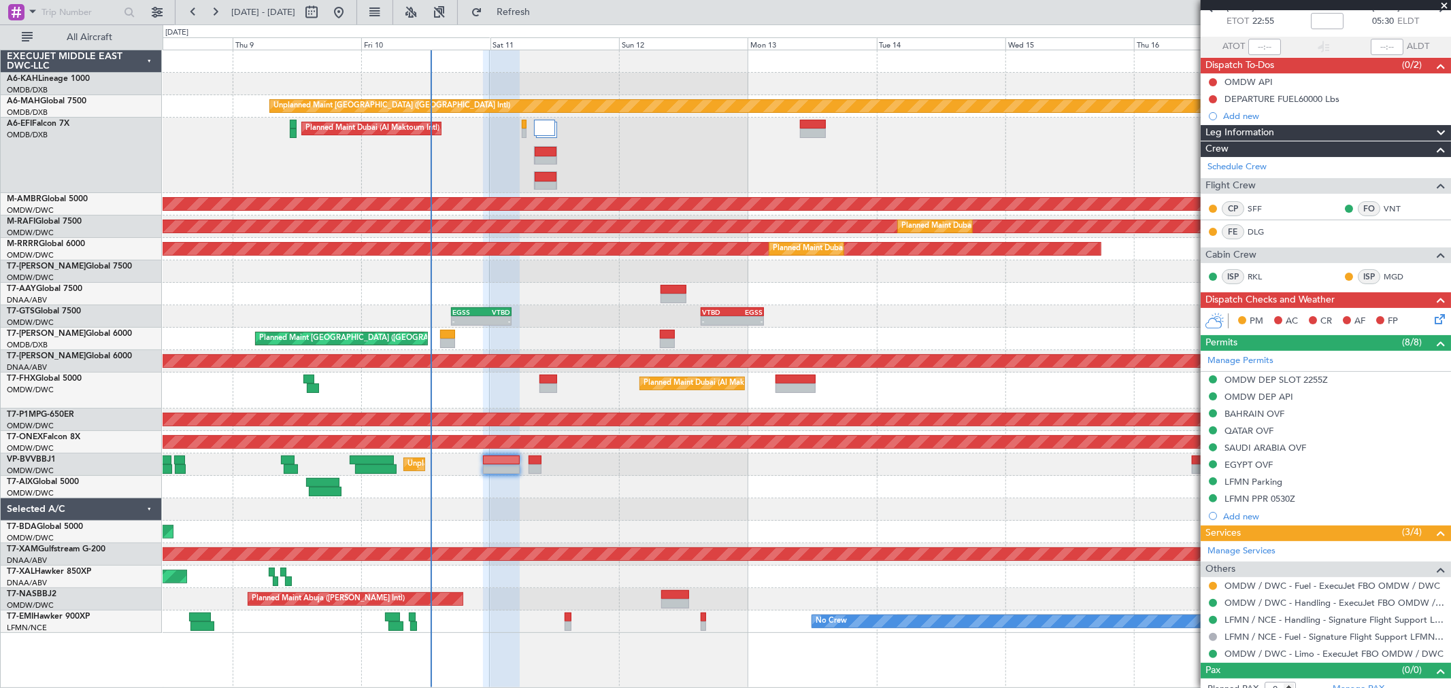
click at [369, 118] on div "Planned Maint Dubai (Al Maktoum Intl)" at bounding box center [807, 156] width 1288 height 76
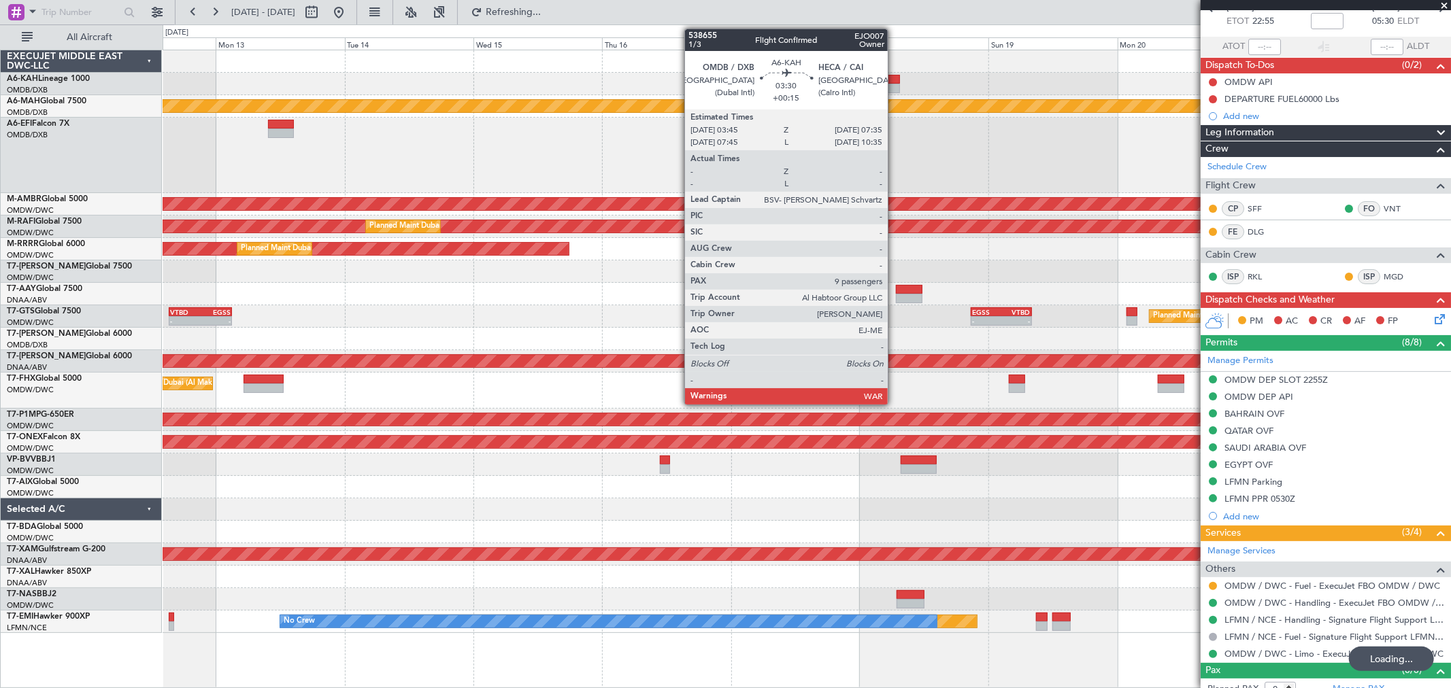
click at [895, 84] on div at bounding box center [890, 89] width 21 height 10
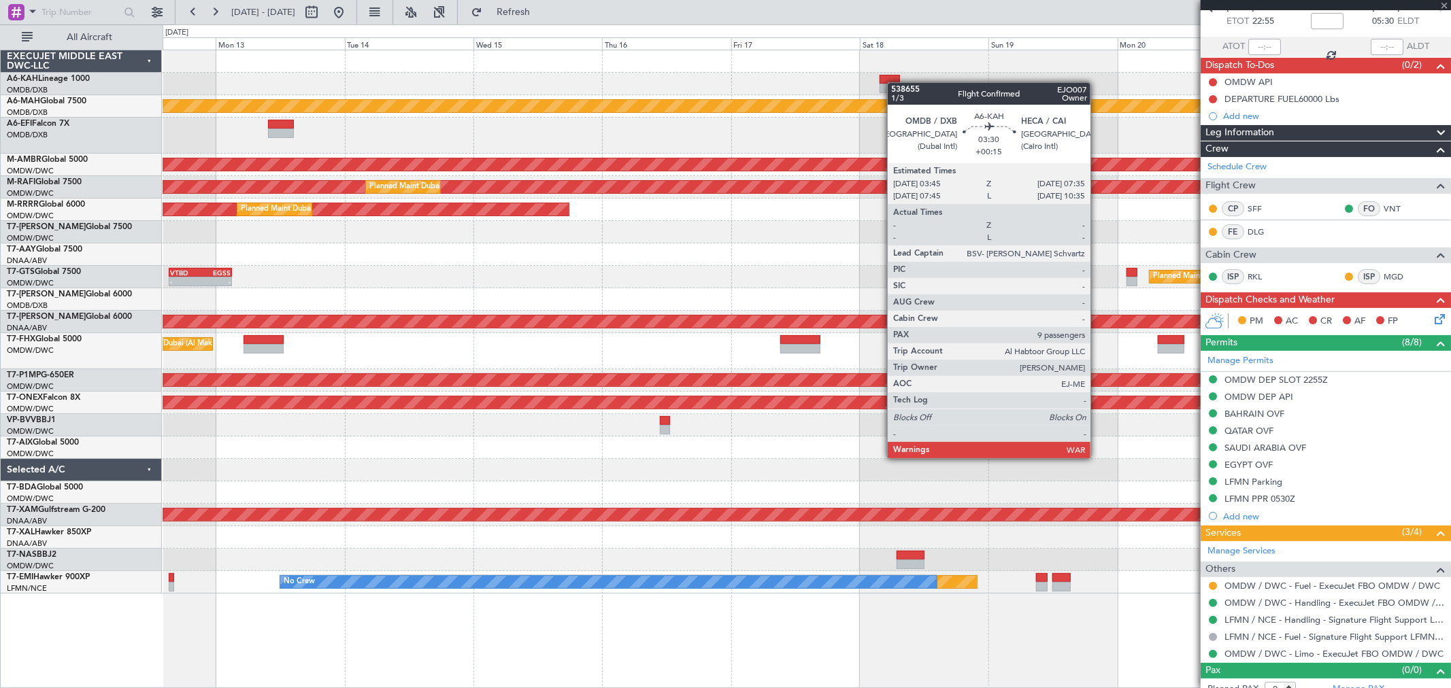
type input "+00:15"
type input "9"
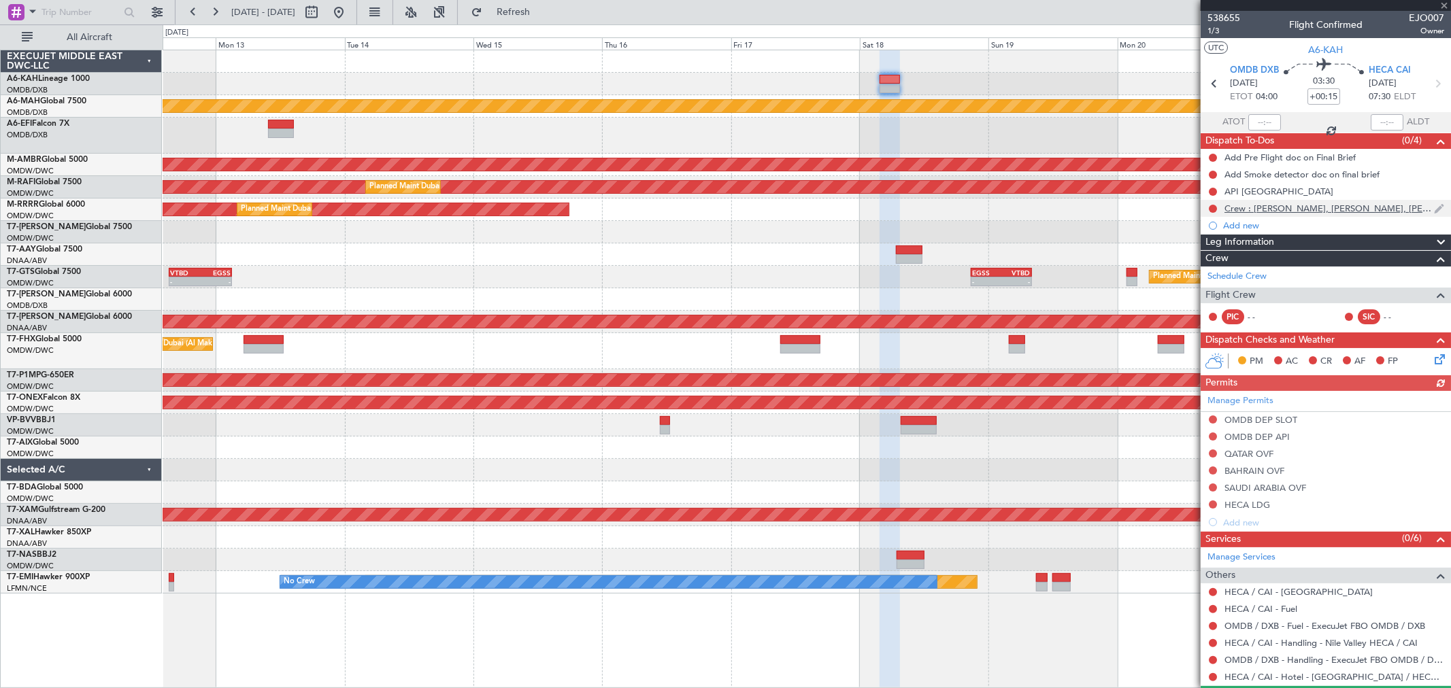
click at [1403, 207] on div "Crew : [PERSON_NAME], [PERSON_NAME], [PERSON_NAME] ." at bounding box center [1326, 208] width 250 height 17
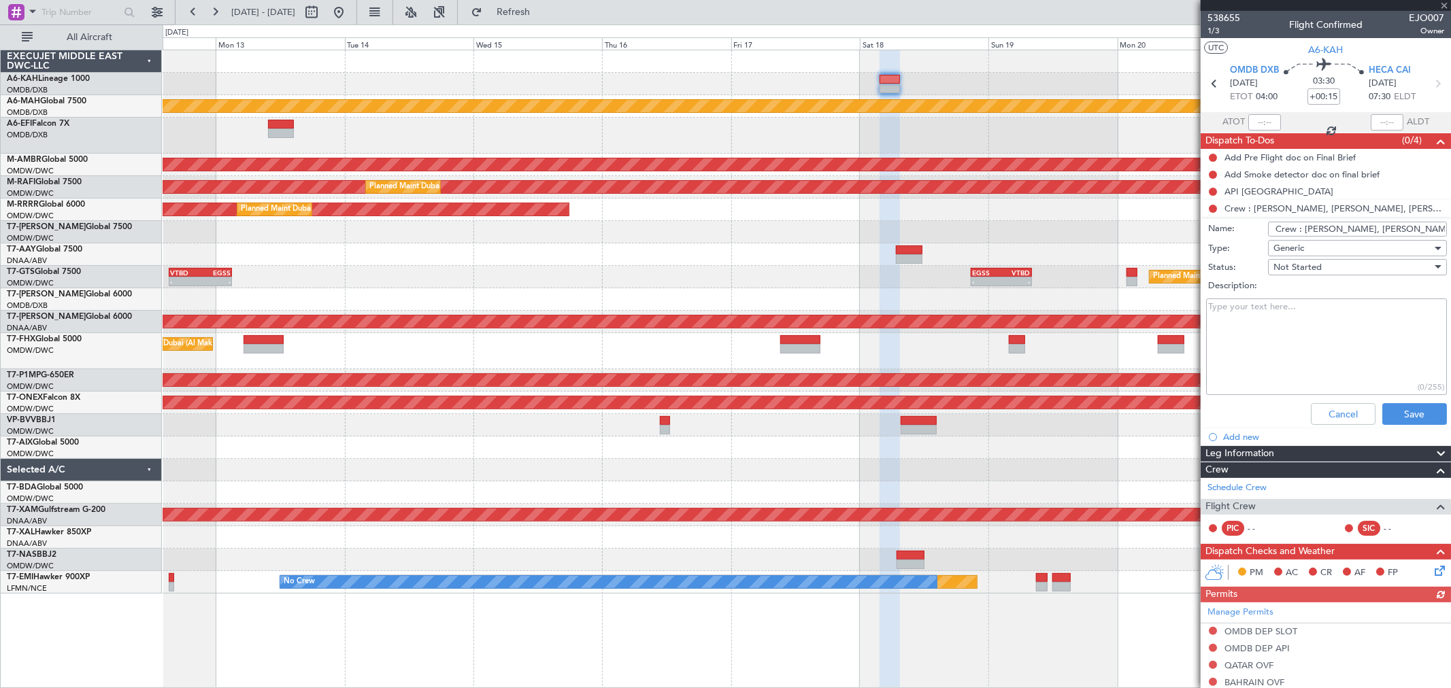
click at [1391, 227] on input "Crew : [PERSON_NAME], [PERSON_NAME], [PERSON_NAME] ." at bounding box center [1357, 229] width 179 height 15
click at [1343, 403] on button "Cancel" at bounding box center [1343, 414] width 65 height 22
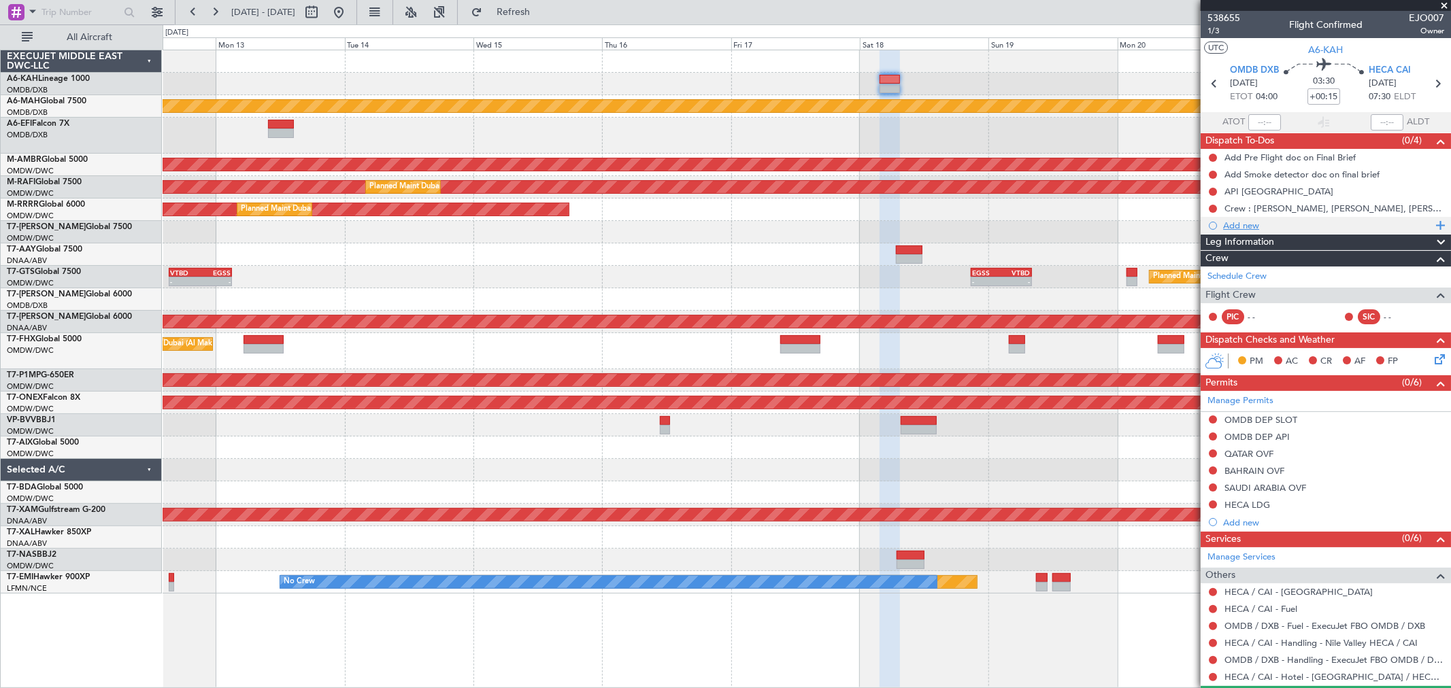
click at [1240, 226] on div "Add new" at bounding box center [1327, 226] width 209 height 12
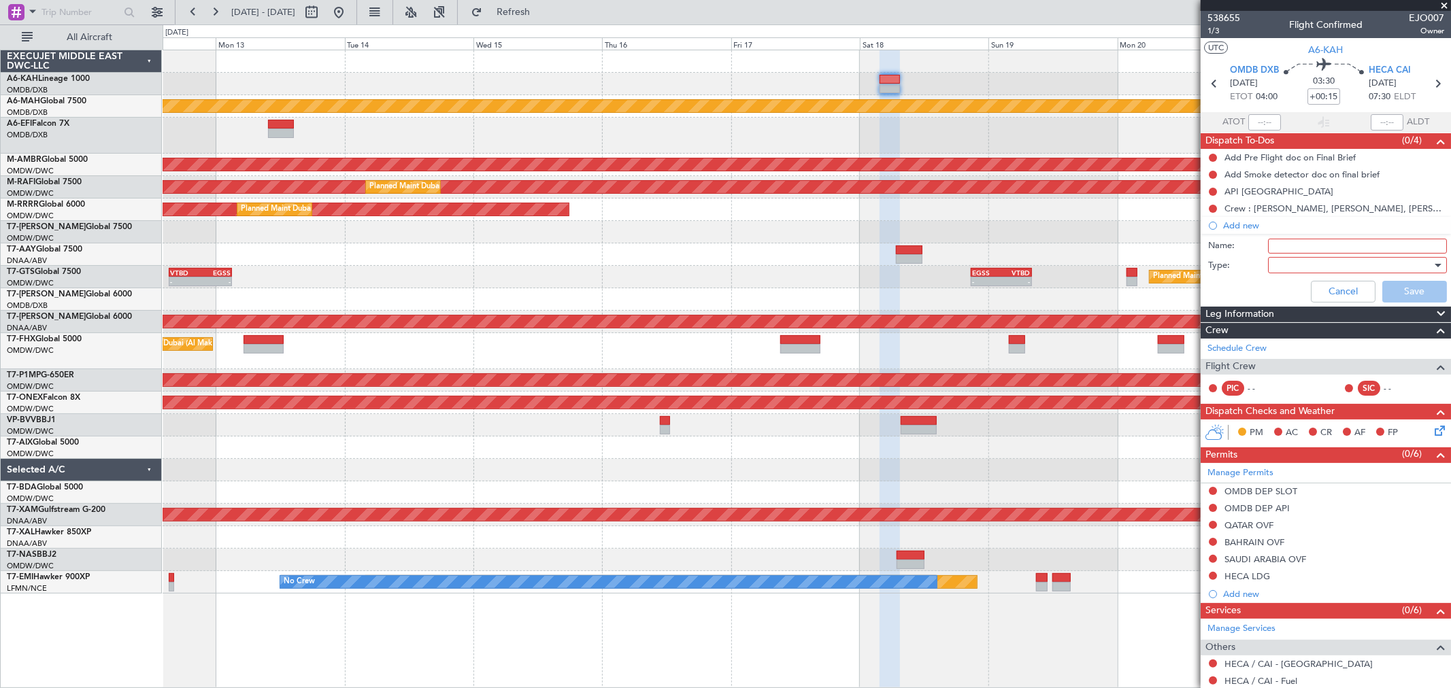
click at [1282, 247] on input "Name:" at bounding box center [1357, 246] width 179 height 15
type input "Engineer details TBA"
click at [1290, 270] on div at bounding box center [1353, 265] width 159 height 20
click at [1289, 293] on span "Generic" at bounding box center [1350, 293] width 159 height 20
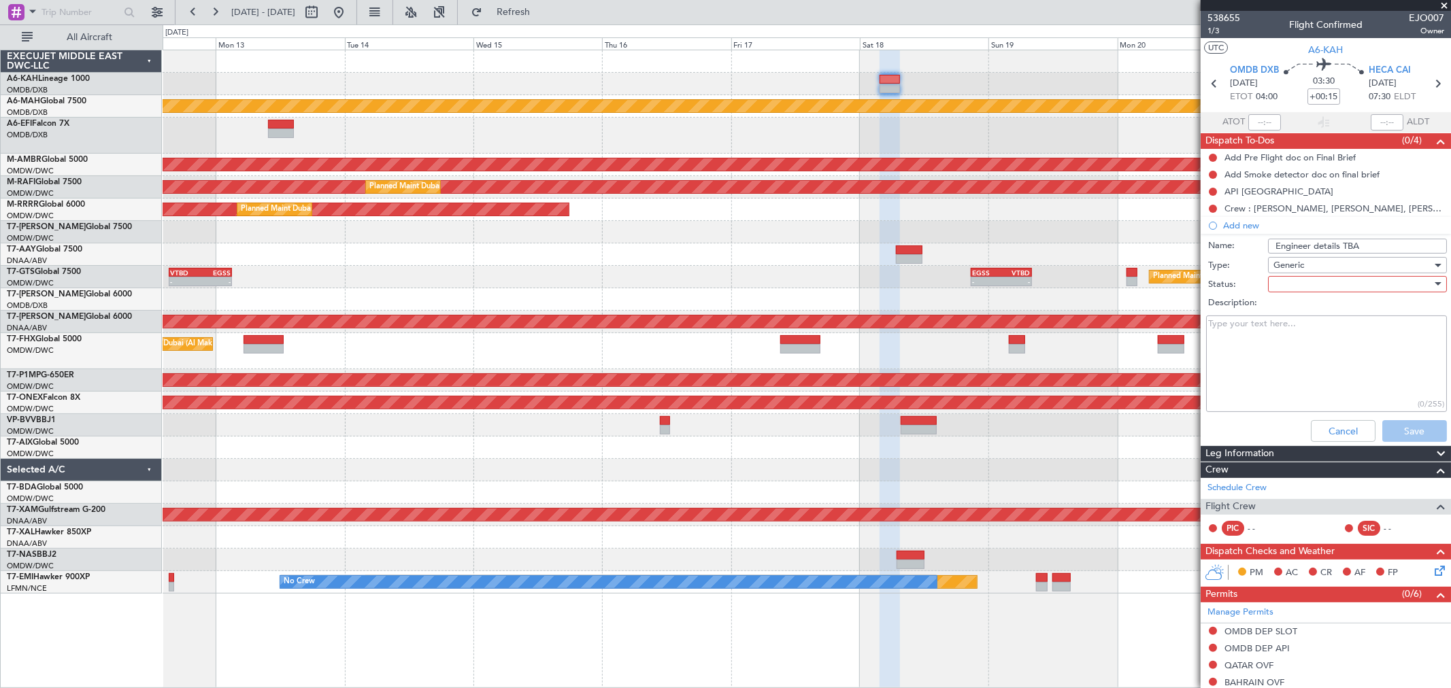
click at [1300, 288] on div at bounding box center [1353, 284] width 159 height 20
click at [1295, 311] on span "Not Started" at bounding box center [1350, 311] width 159 height 20
click at [1403, 437] on button "Save" at bounding box center [1414, 431] width 65 height 22
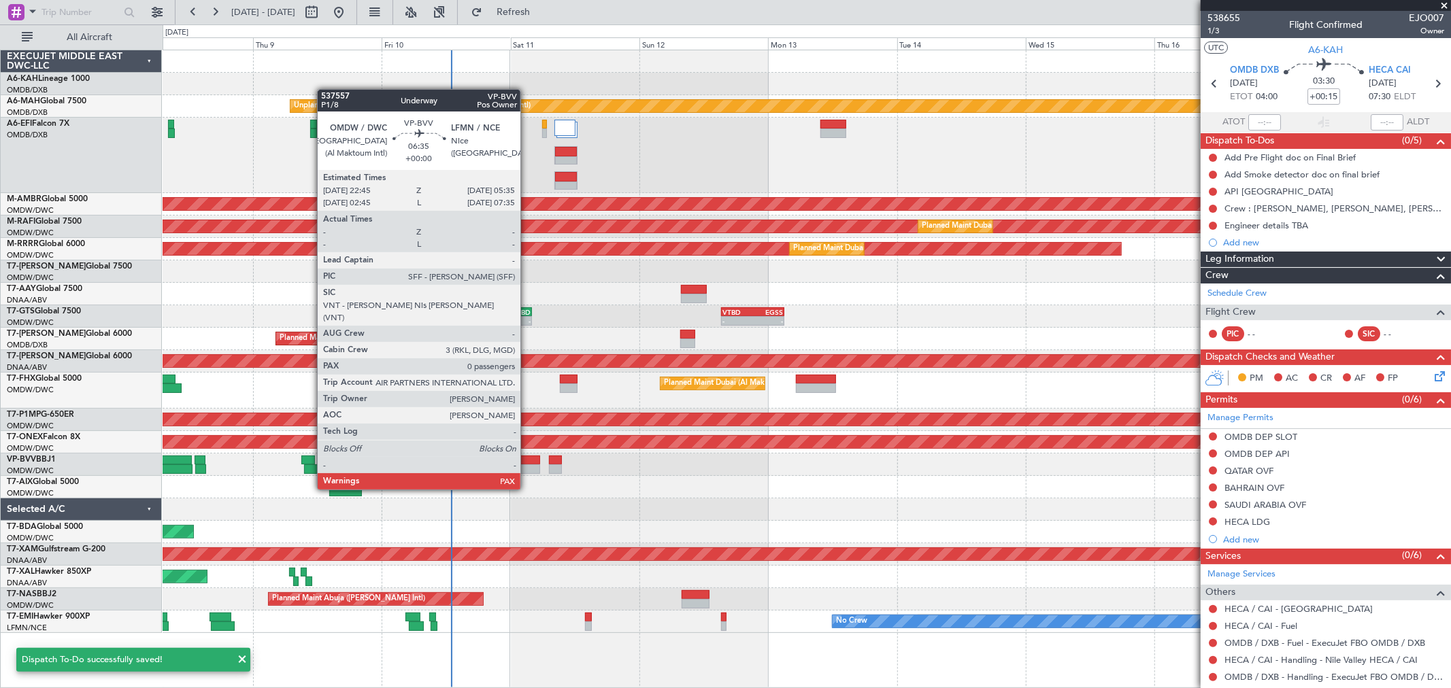
click at [527, 465] on div at bounding box center [521, 470] width 37 height 10
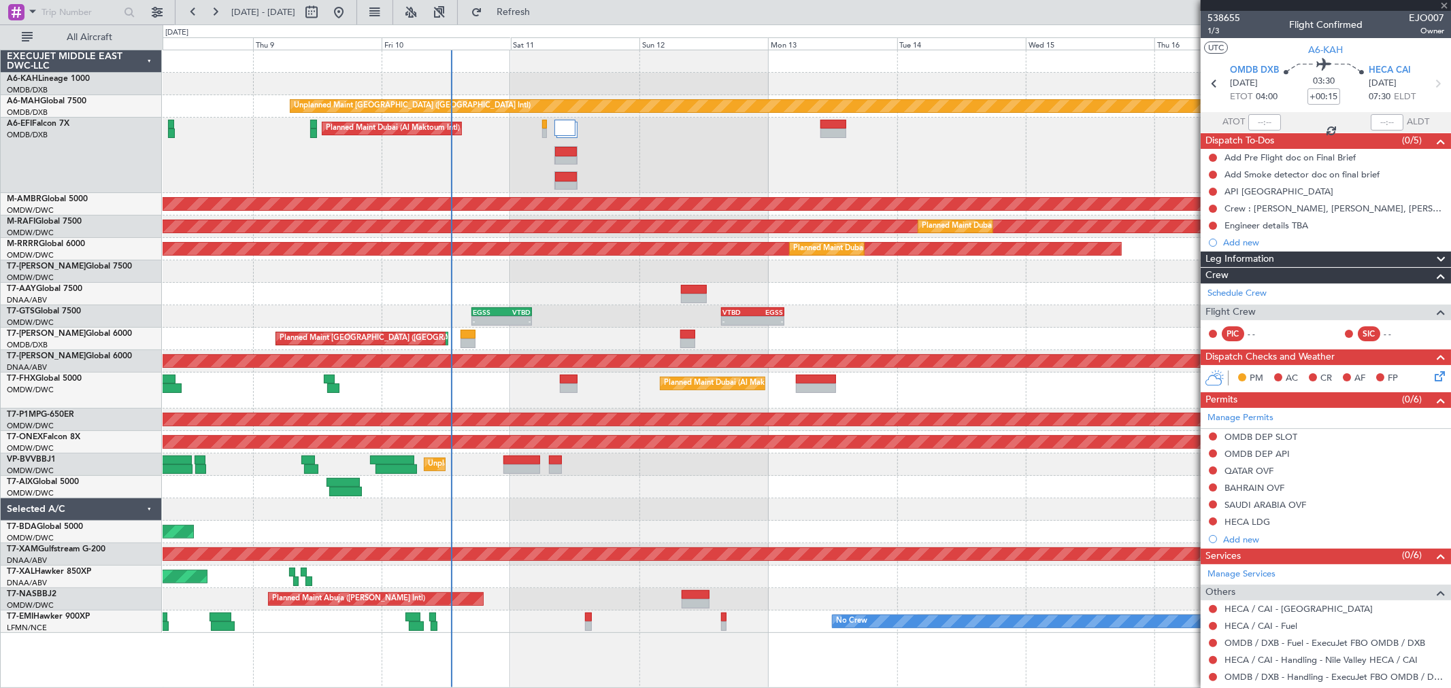
type input "0"
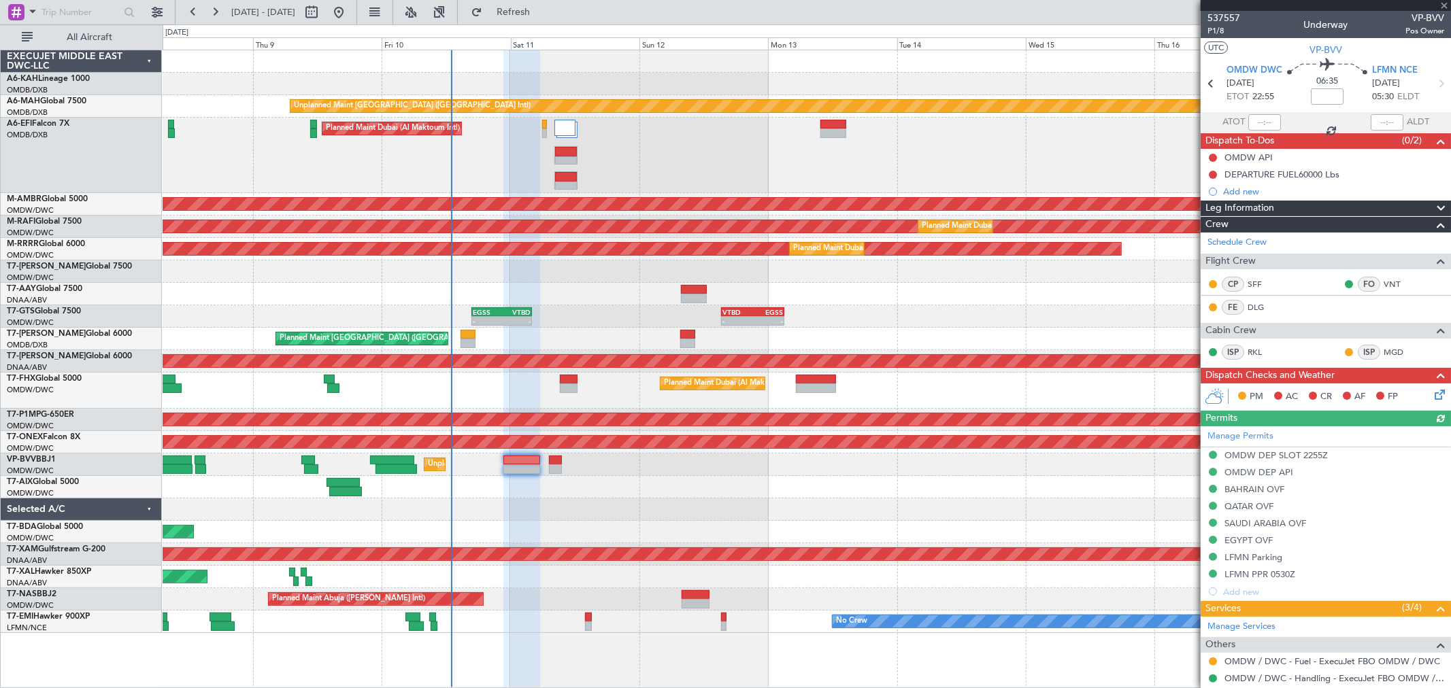
scroll to position [76, 0]
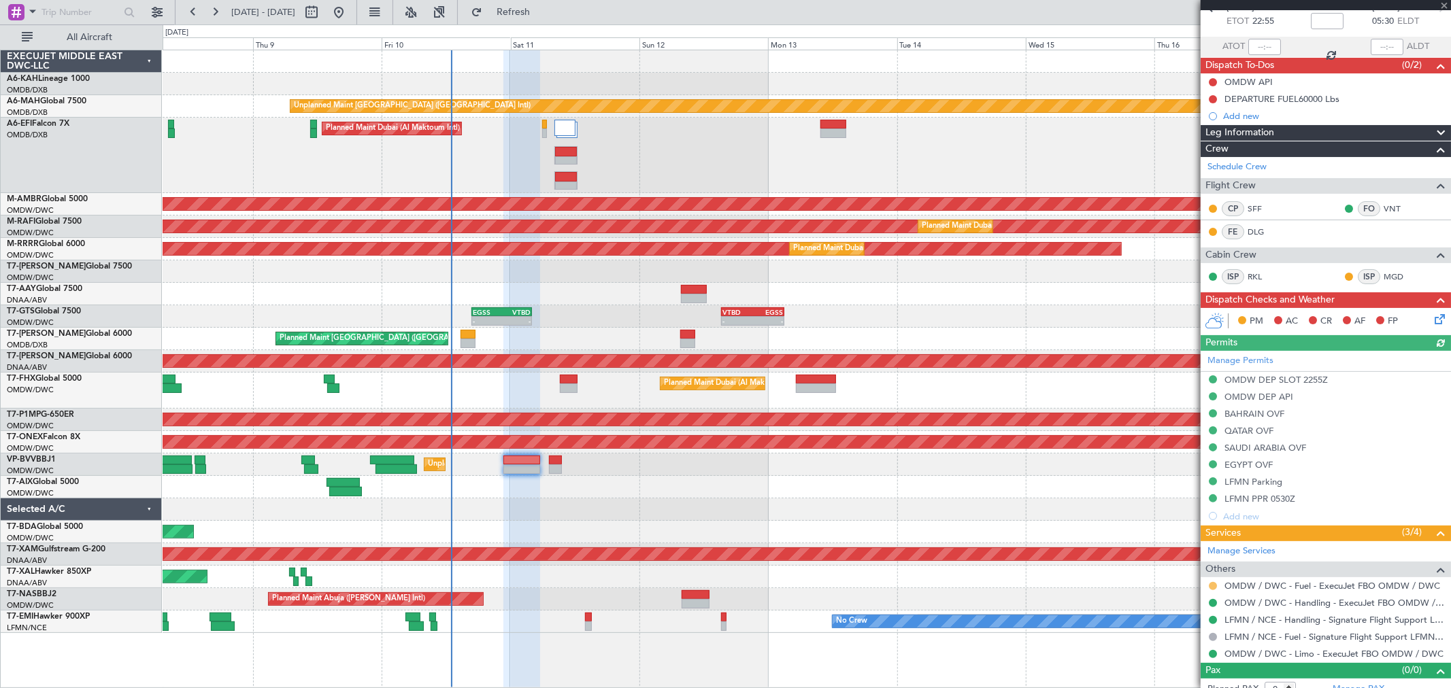
click at [1209, 586] on button at bounding box center [1213, 586] width 8 height 8
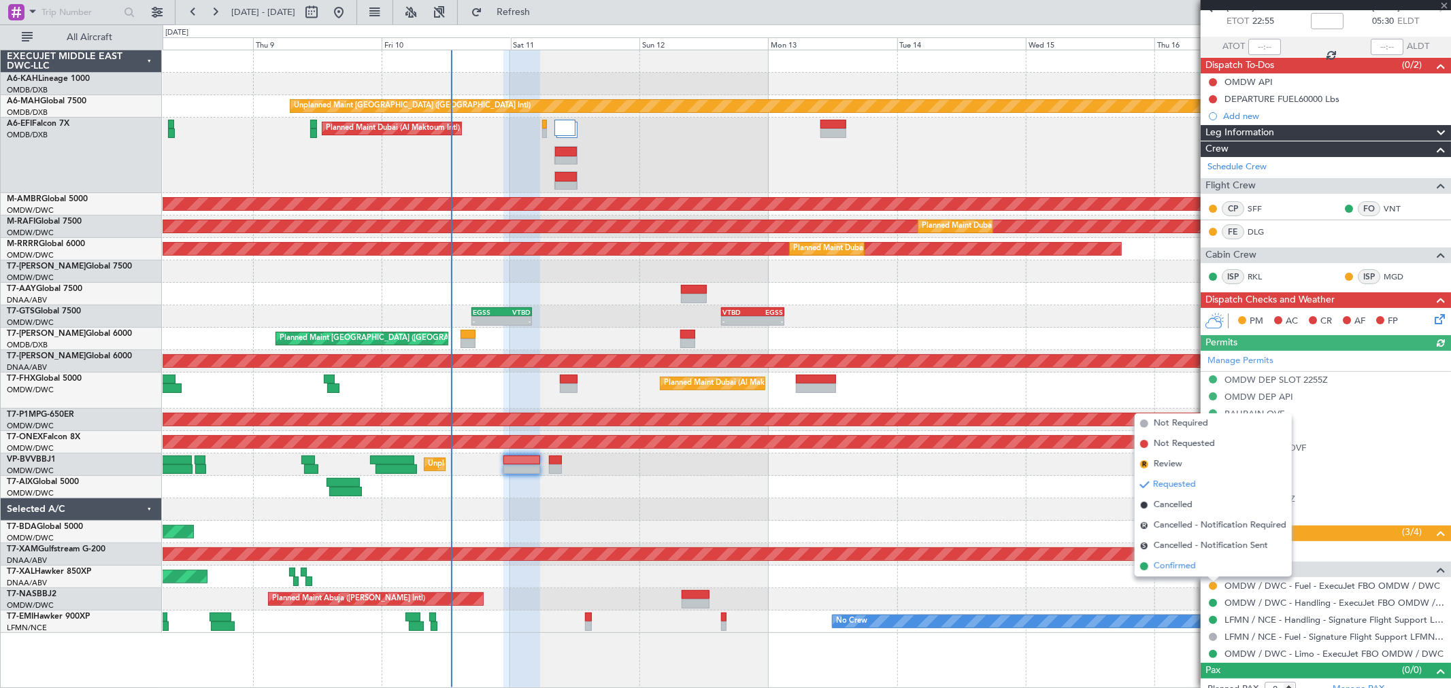
click at [1163, 573] on li "Confirmed" at bounding box center [1213, 566] width 157 height 20
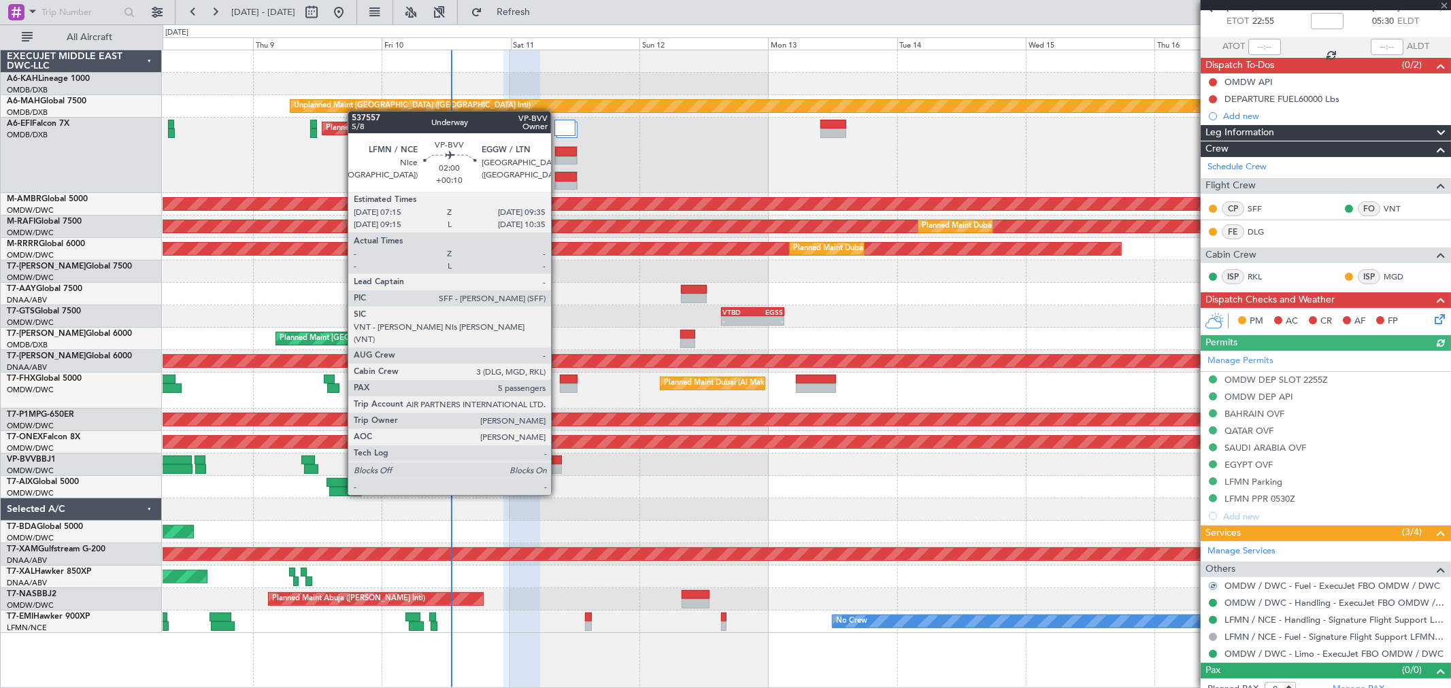
click at [558, 469] on div at bounding box center [555, 470] width 13 height 10
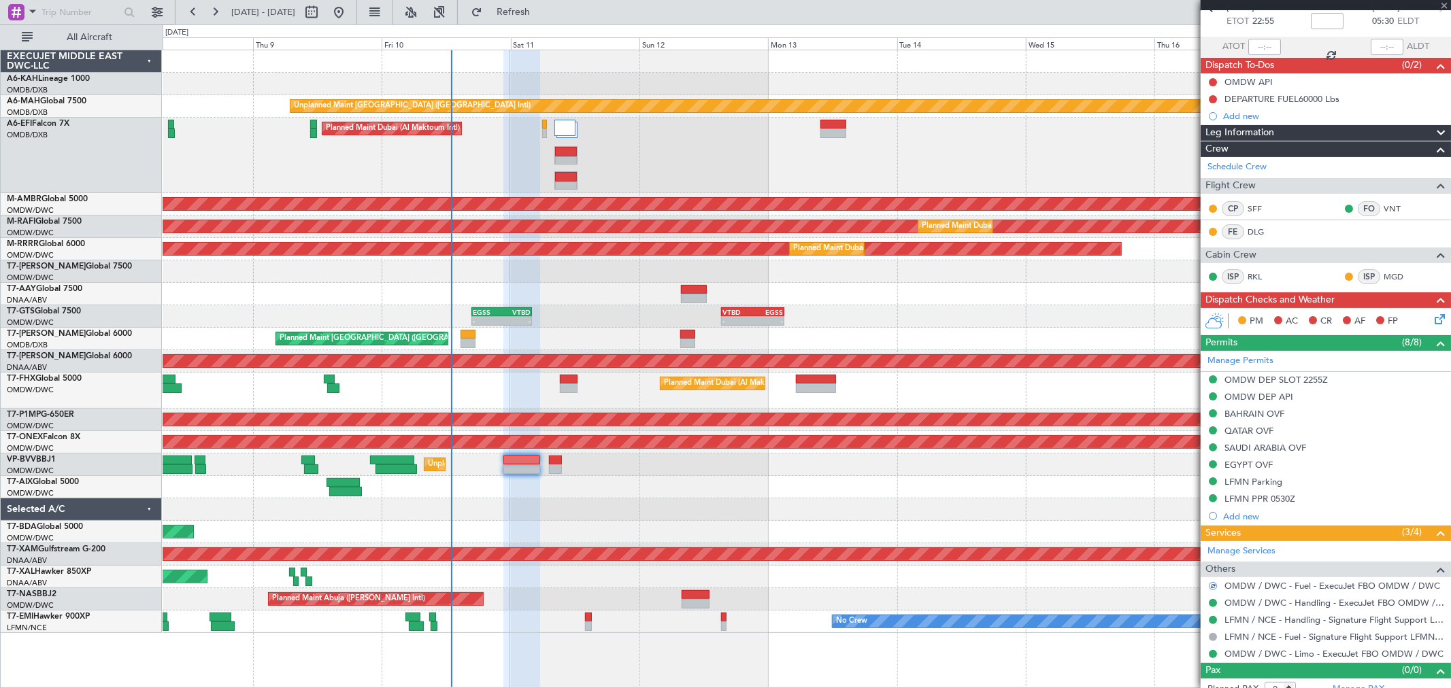
type input "+00:10"
type input "5"
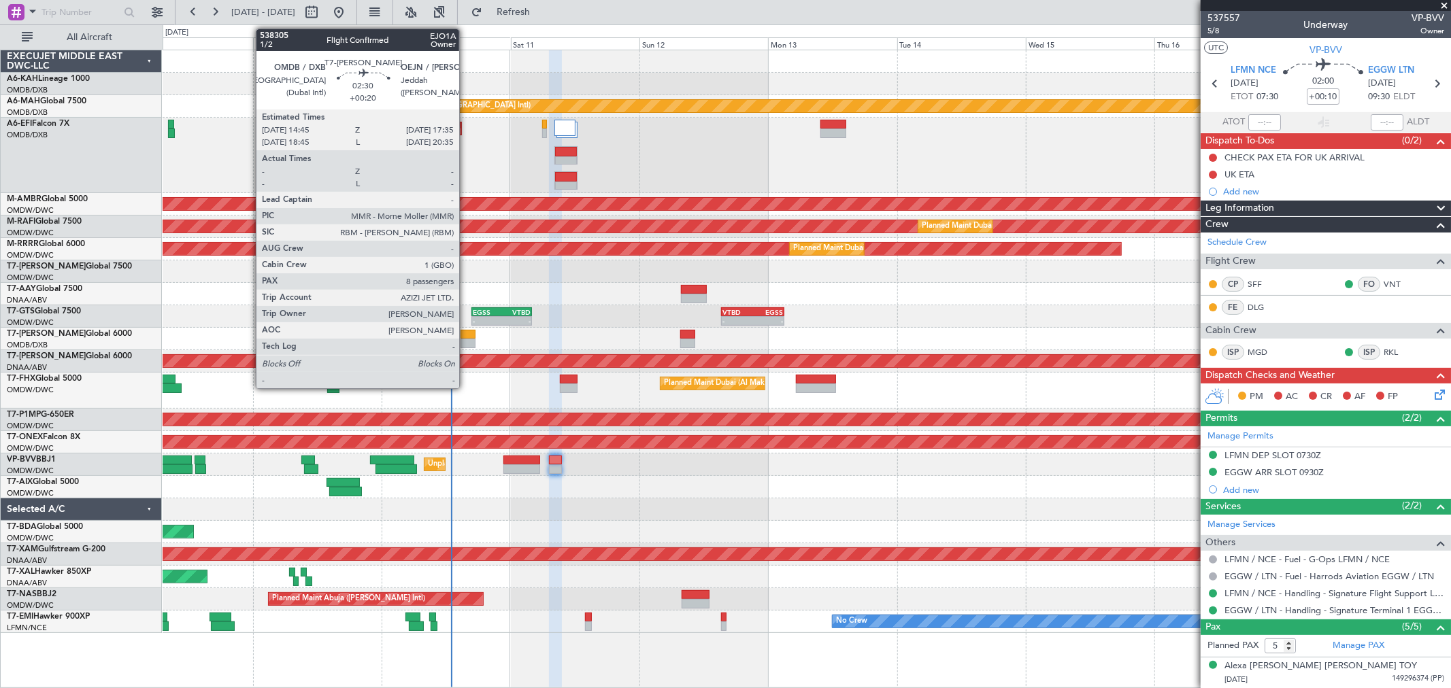
click at [466, 336] on div at bounding box center [469, 335] width 16 height 10
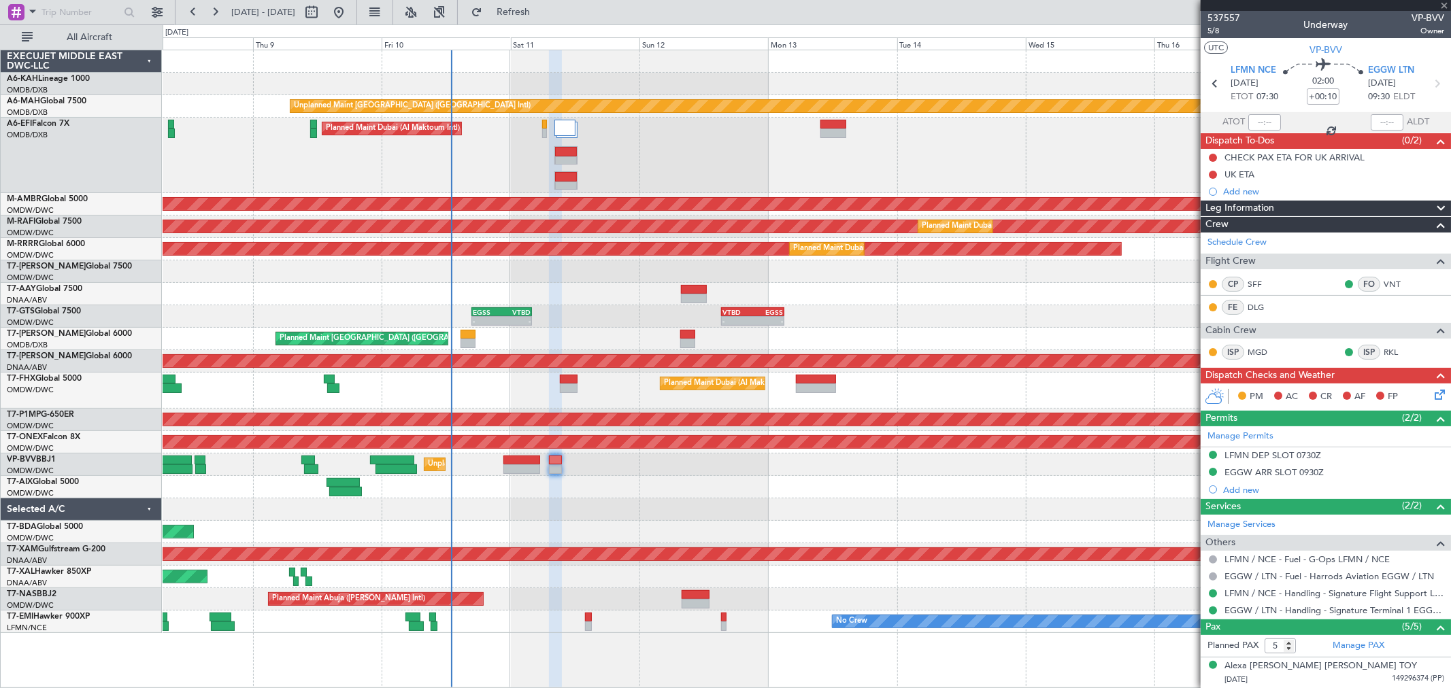
type input "+00:20"
type input "8"
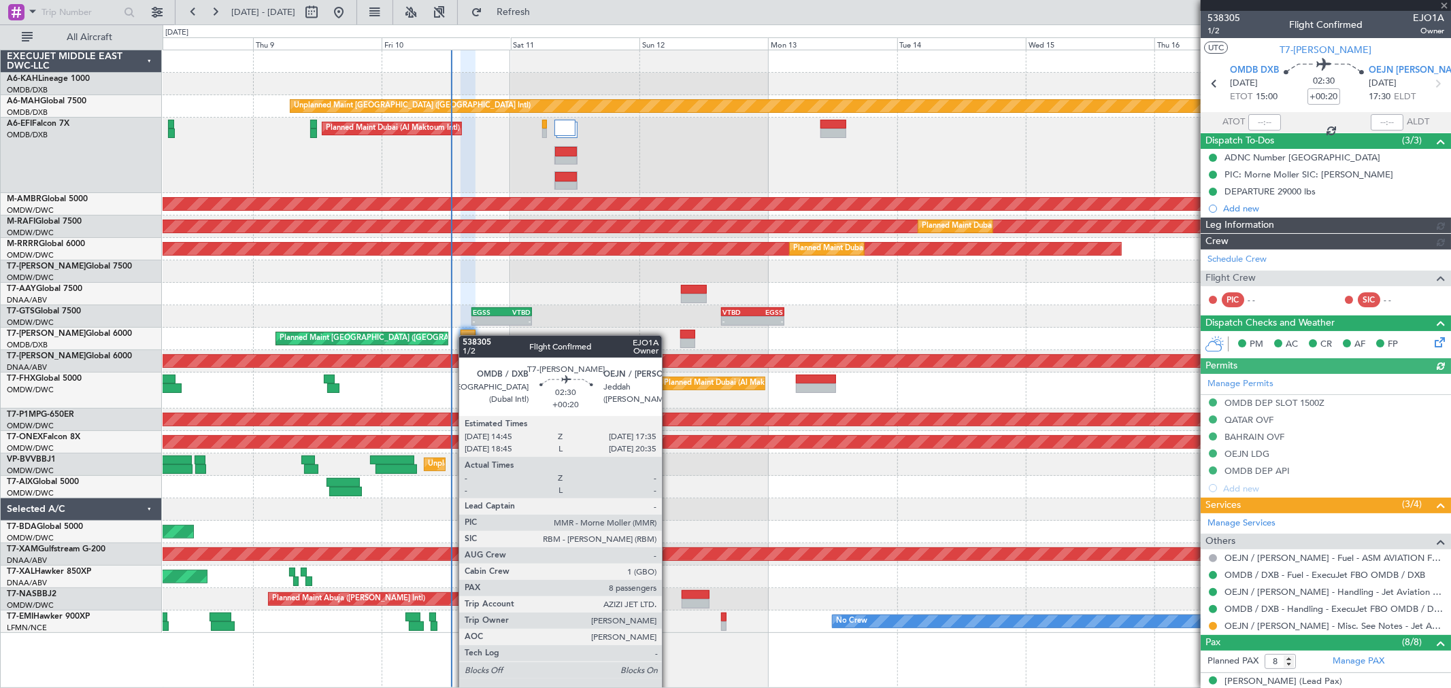
type input "[PERSON_NAME] (ANI)"
type input "7438"
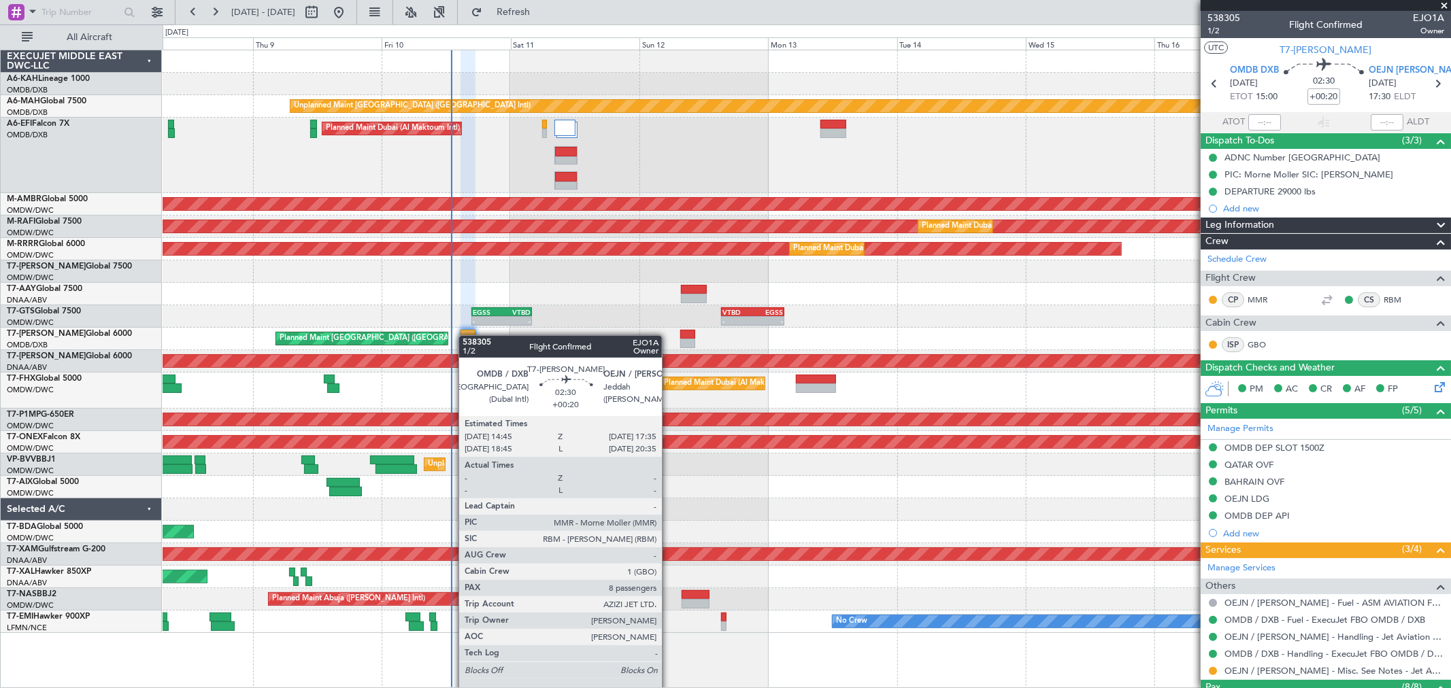
type input "[PERSON_NAME] (ANI)"
type input "7438"
type input "[PERSON_NAME] (ANI)"
type input "7438"
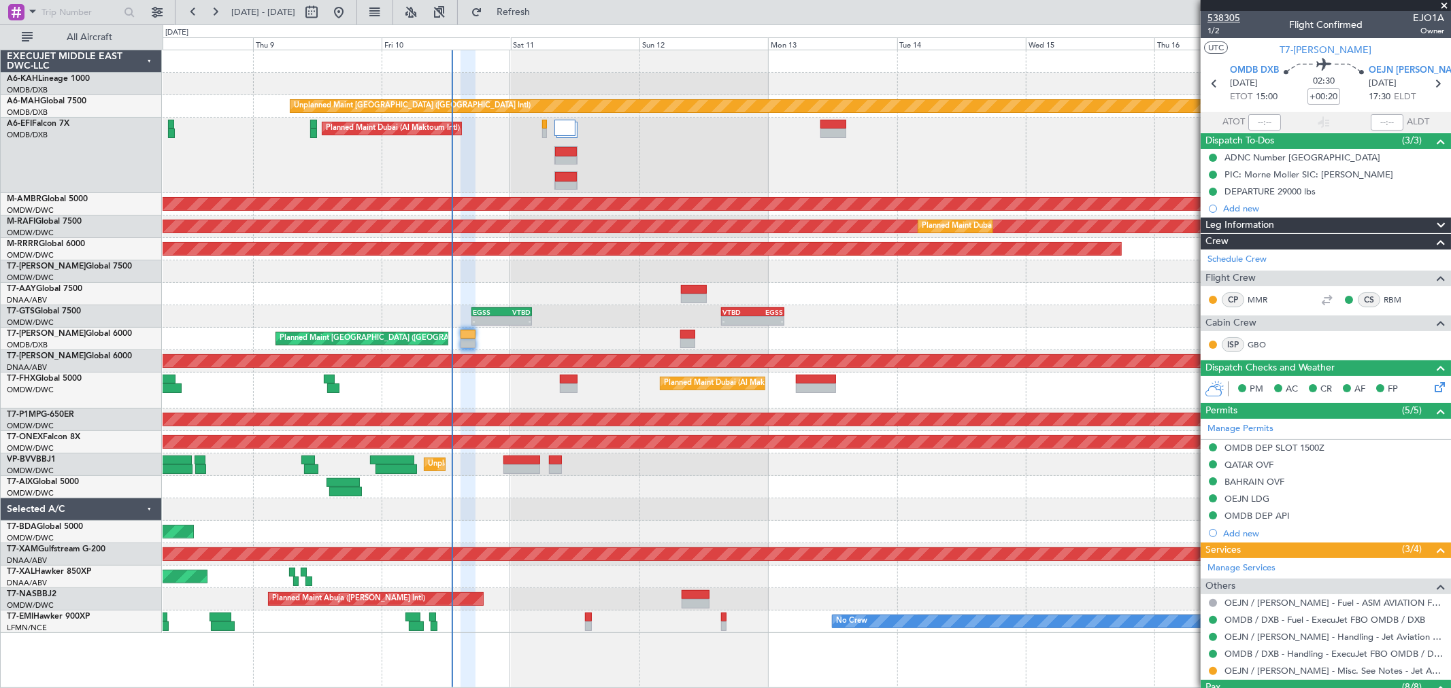
click at [1226, 16] on span "538305" at bounding box center [1224, 18] width 33 height 14
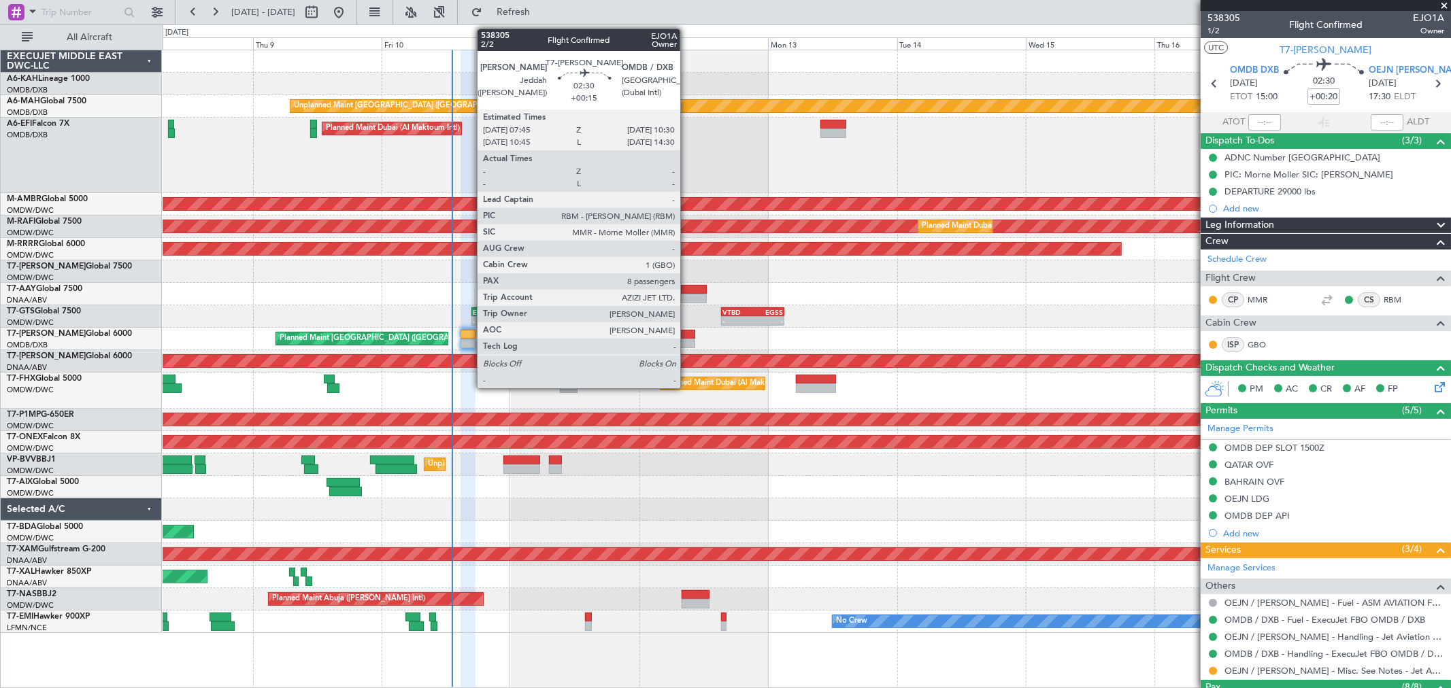
click at [687, 339] on div at bounding box center [687, 344] width 15 height 10
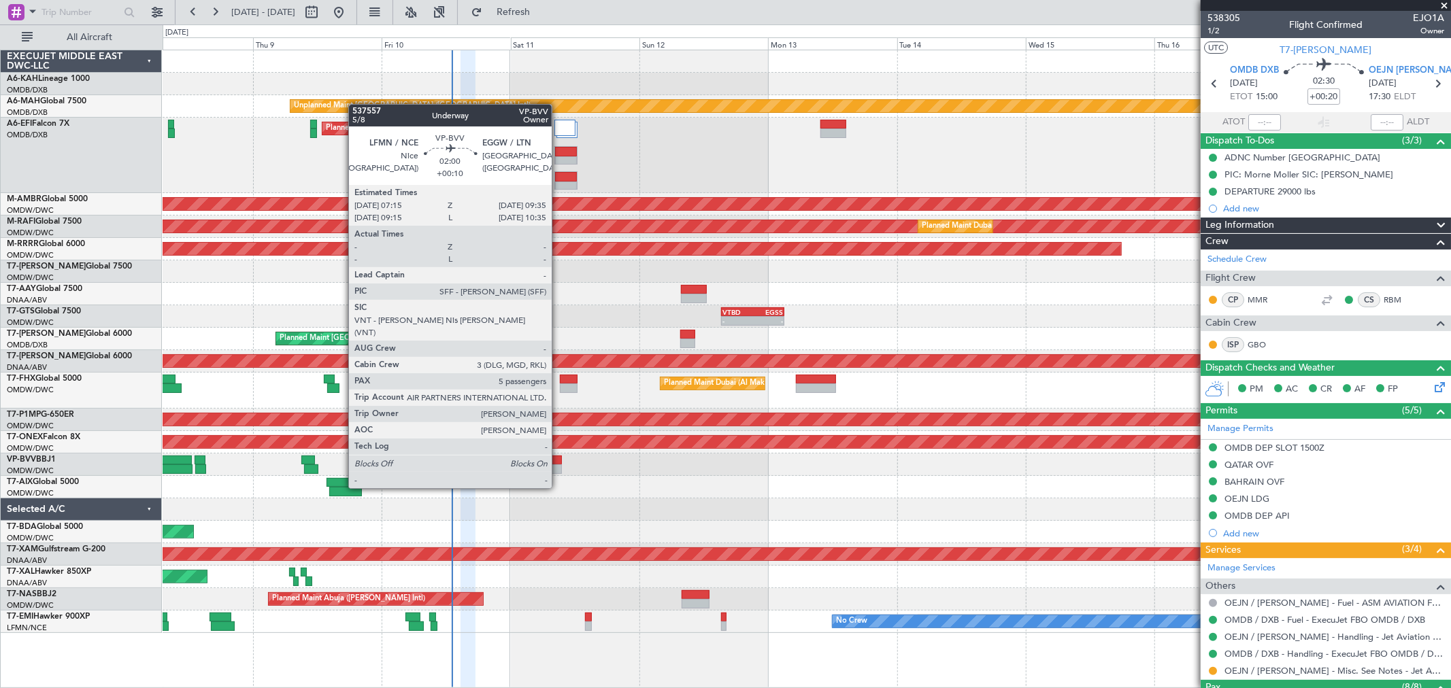
click at [556, 463] on div at bounding box center [555, 461] width 13 height 10
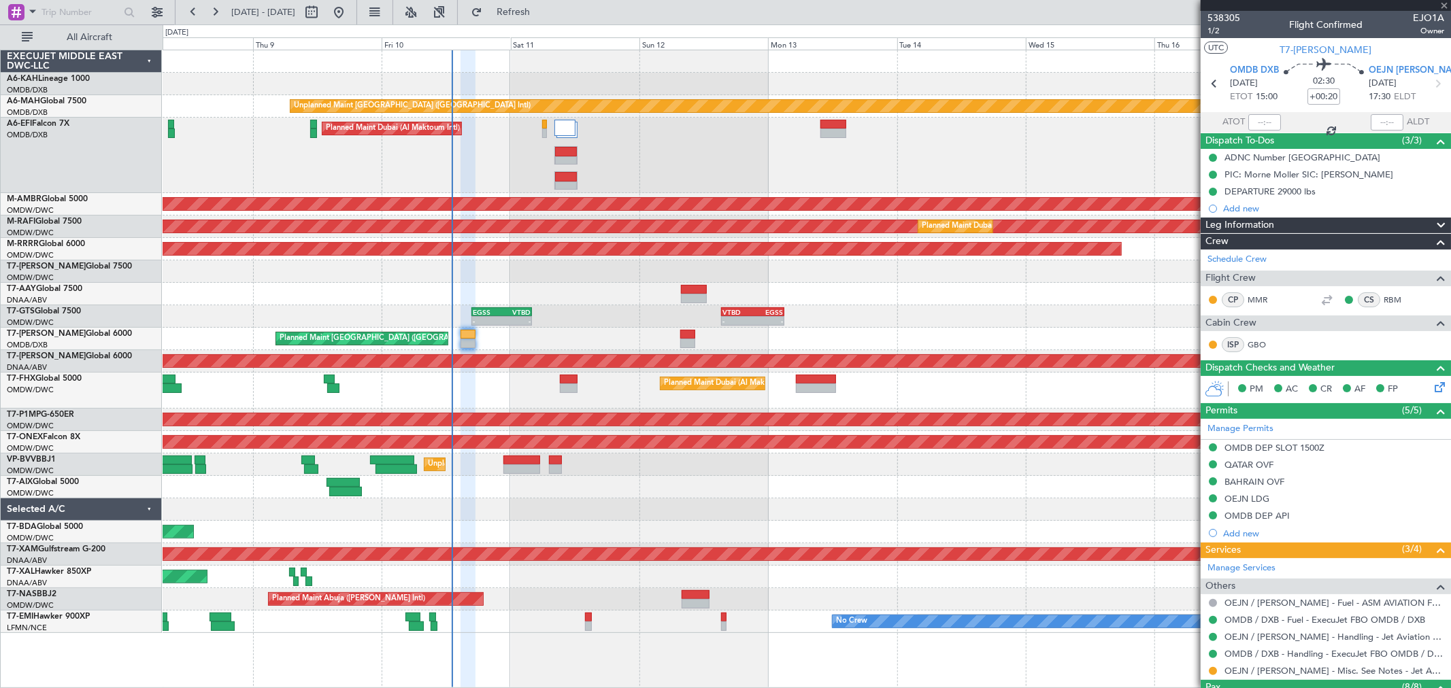
type input "+00:10"
type input "5"
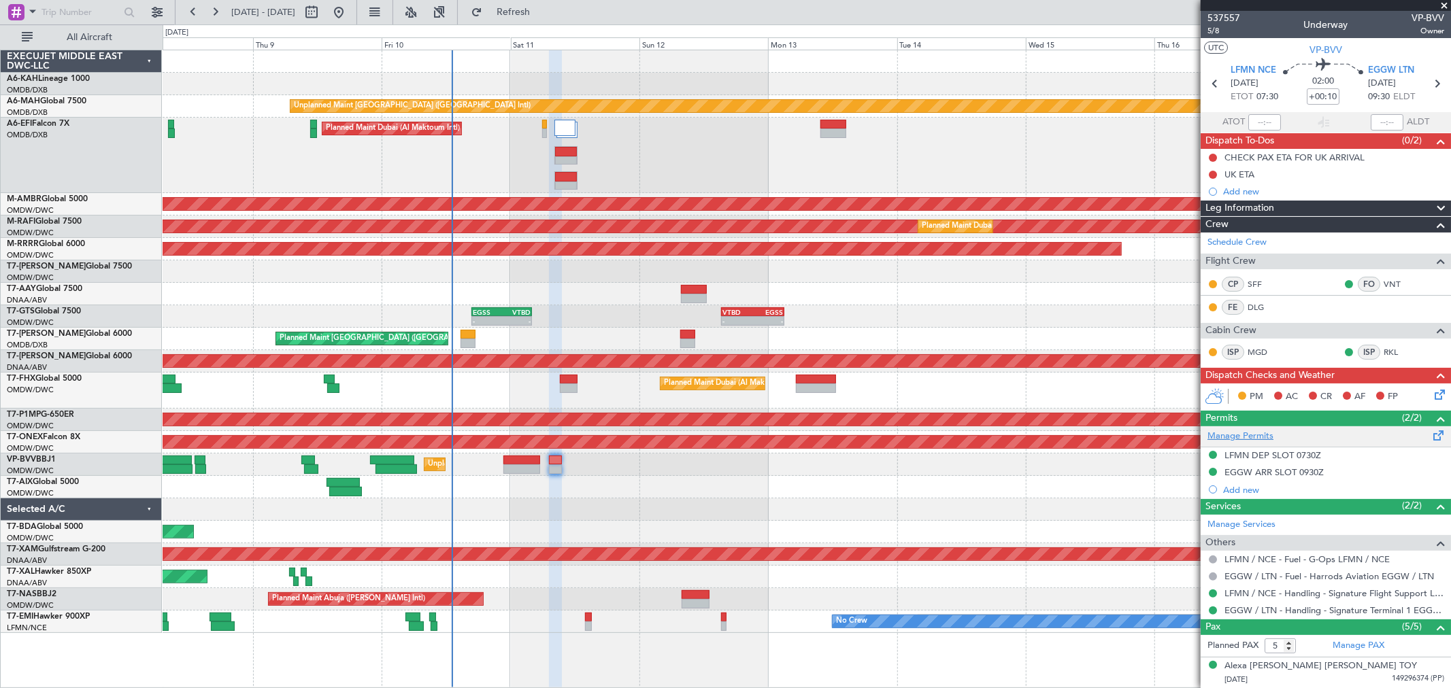
click at [1248, 437] on link "Manage Permits" at bounding box center [1241, 437] width 66 height 14
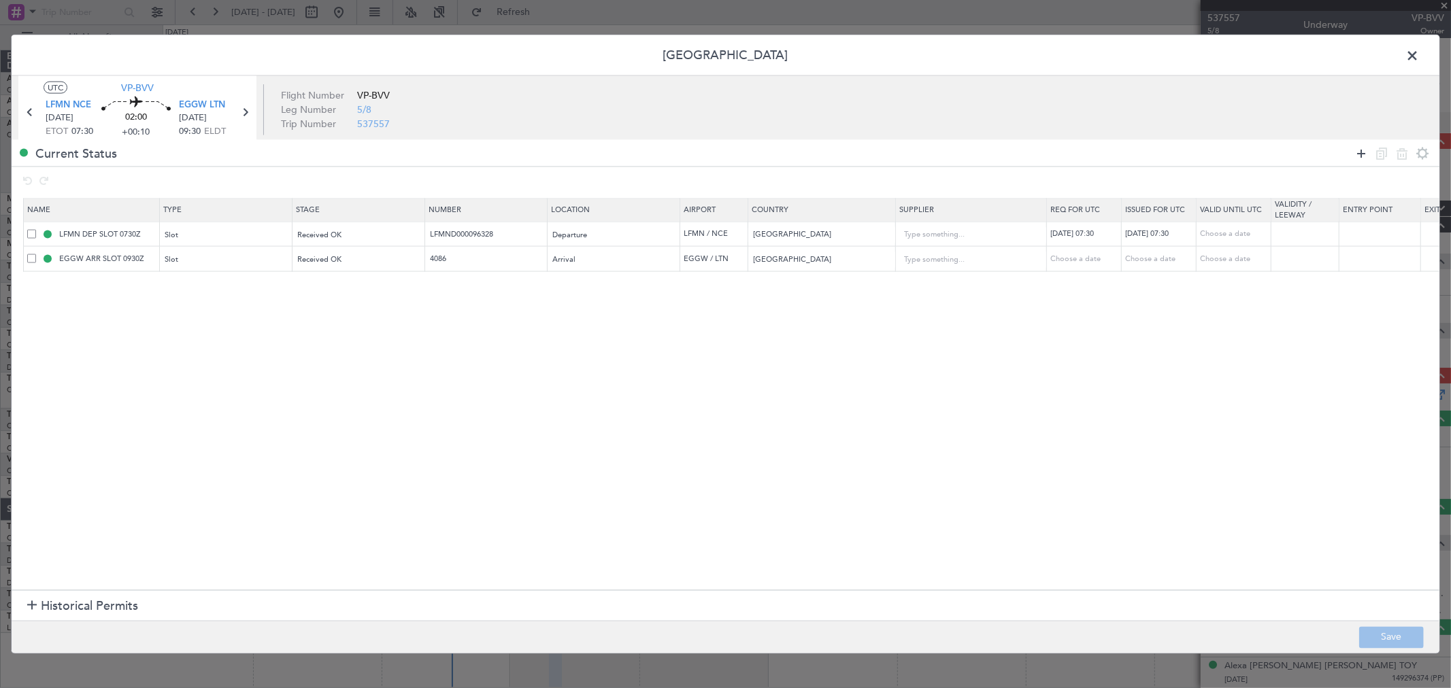
click at [1363, 154] on icon at bounding box center [1361, 153] width 16 height 16
click at [235, 295] on mat-form-field "Type" at bounding box center [227, 284] width 132 height 24
click at [233, 286] on div "Type" at bounding box center [222, 285] width 113 height 20
click at [210, 361] on span "API" at bounding box center [226, 354] width 121 height 20
click at [369, 288] on div "Select an option" at bounding box center [354, 285] width 113 height 20
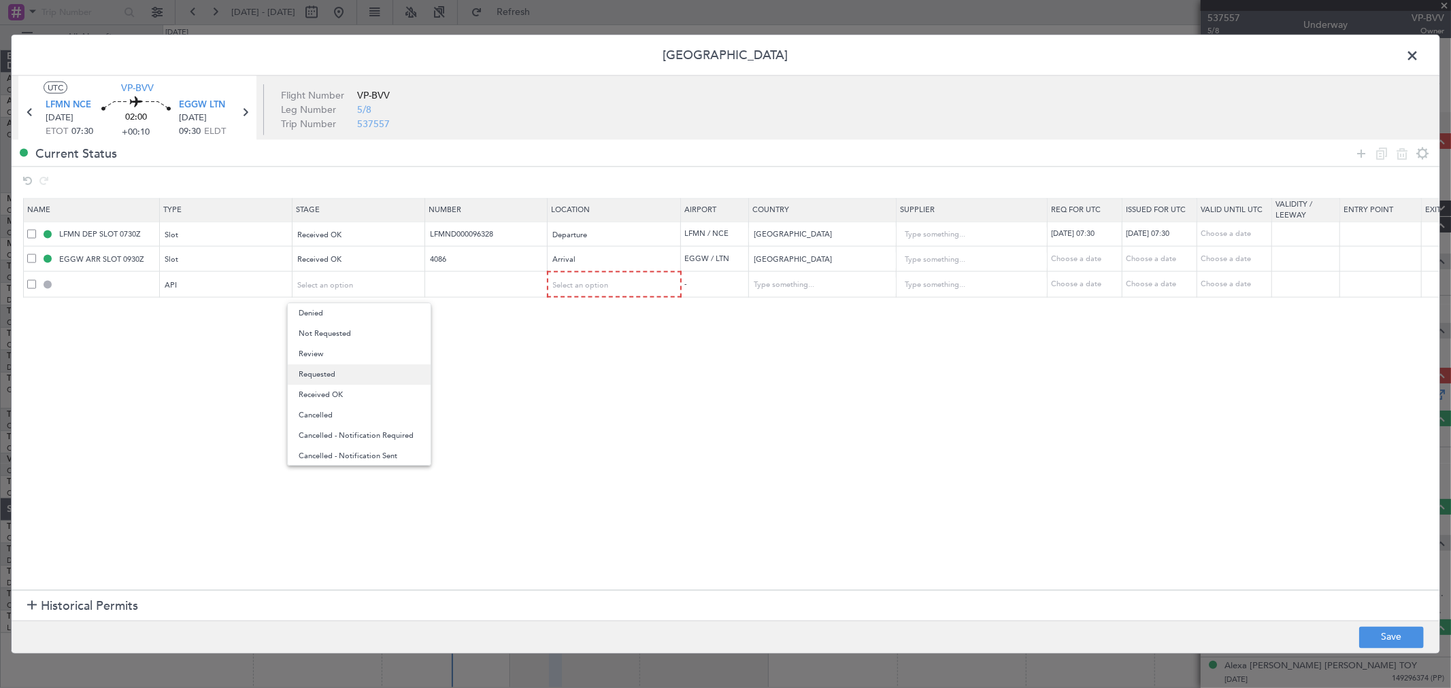
click at [352, 374] on span "Requested" at bounding box center [359, 375] width 121 height 20
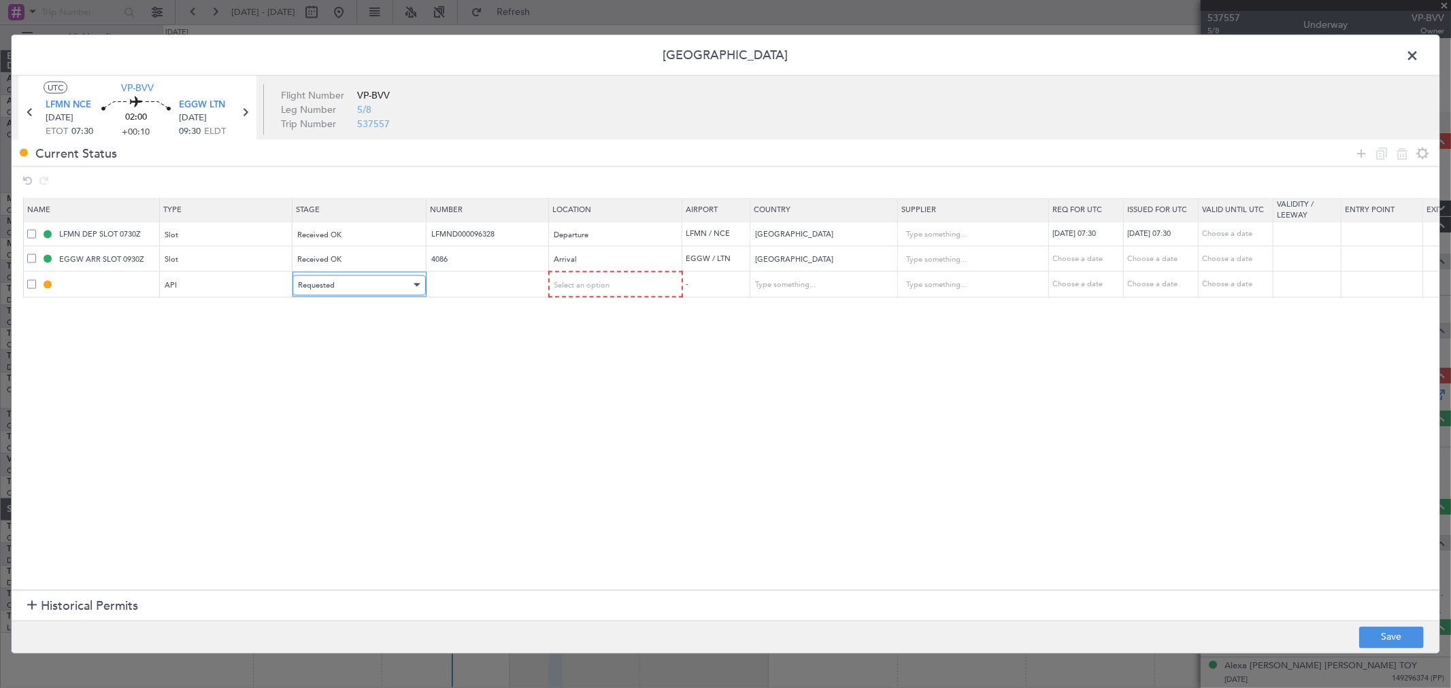
click at [355, 286] on div "Requested" at bounding box center [354, 285] width 113 height 20
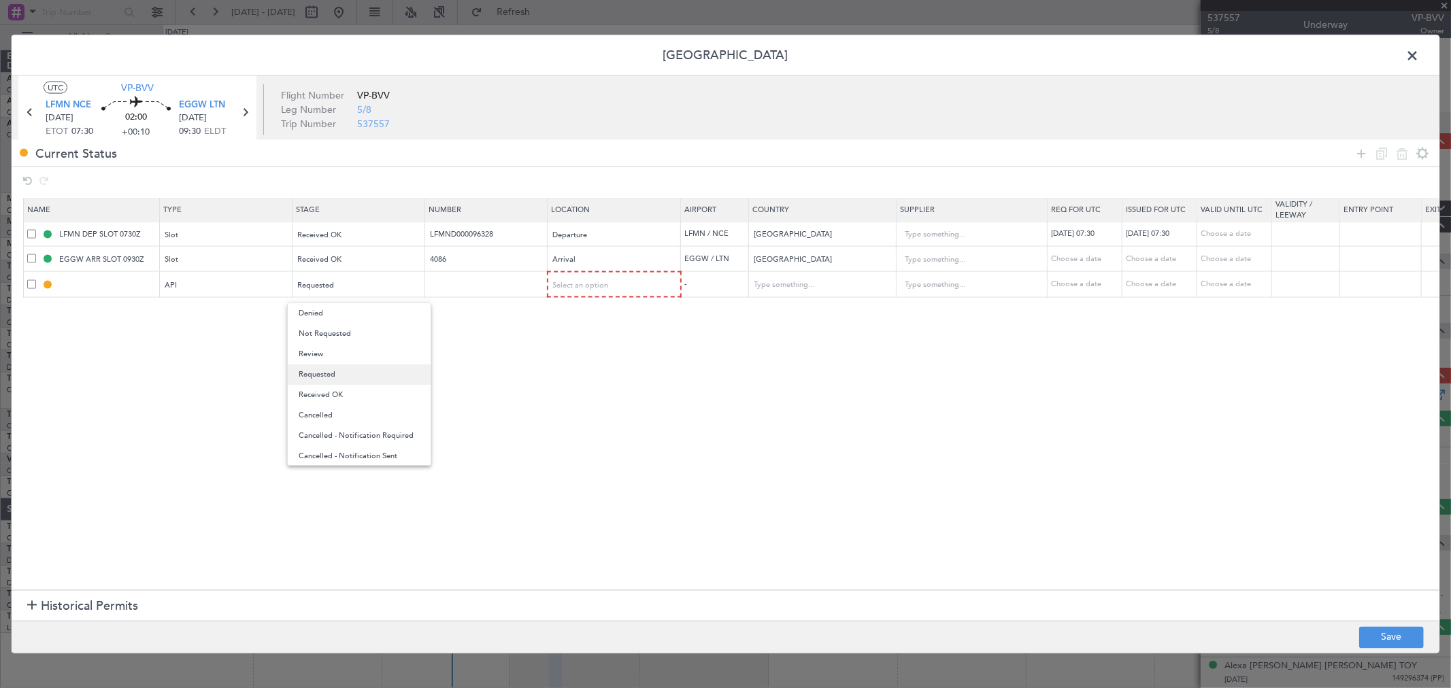
click at [335, 371] on span "Requested" at bounding box center [359, 375] width 121 height 20
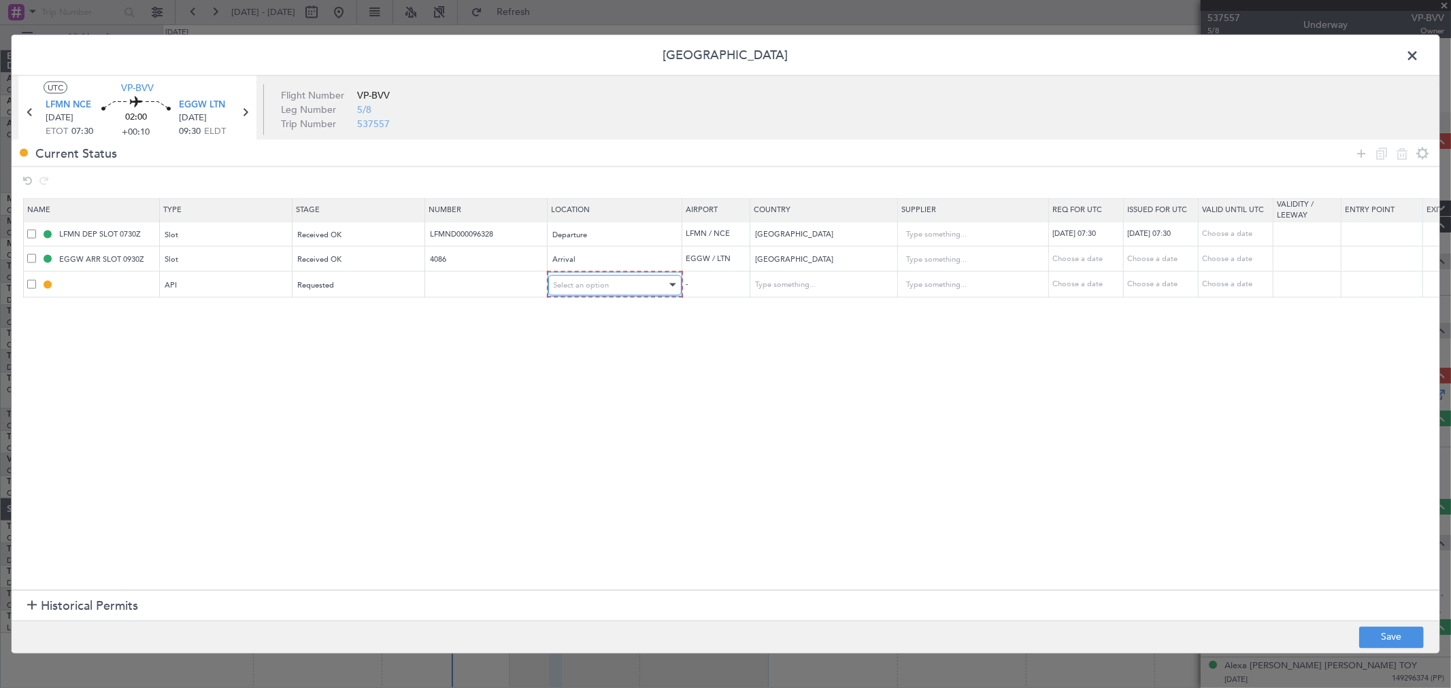
click at [630, 284] on div "Select an option" at bounding box center [610, 285] width 113 height 20
click at [594, 354] on span "Arrival" at bounding box center [614, 354] width 121 height 20
click at [1380, 637] on button "Save" at bounding box center [1391, 638] width 65 height 22
type input "EGGW ARR API"
type input "[GEOGRAPHIC_DATA]"
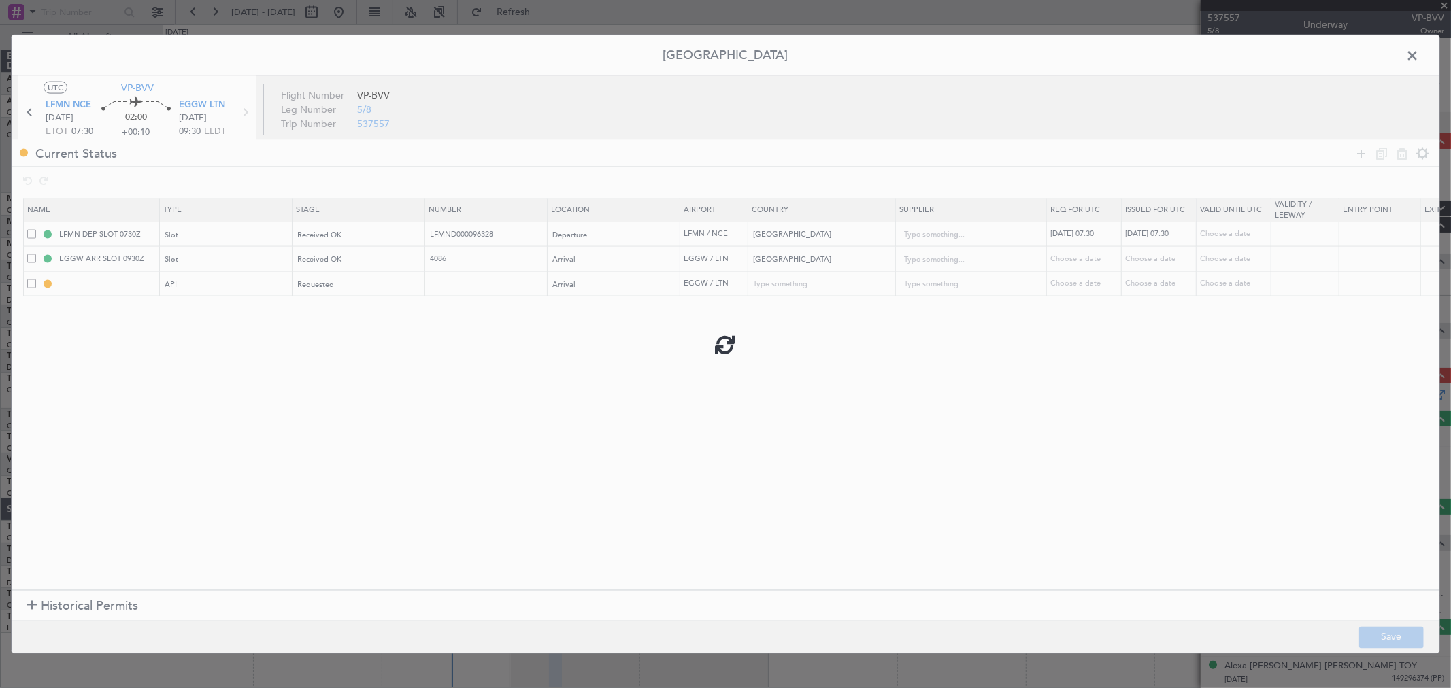
type input "NNN"
type input "2"
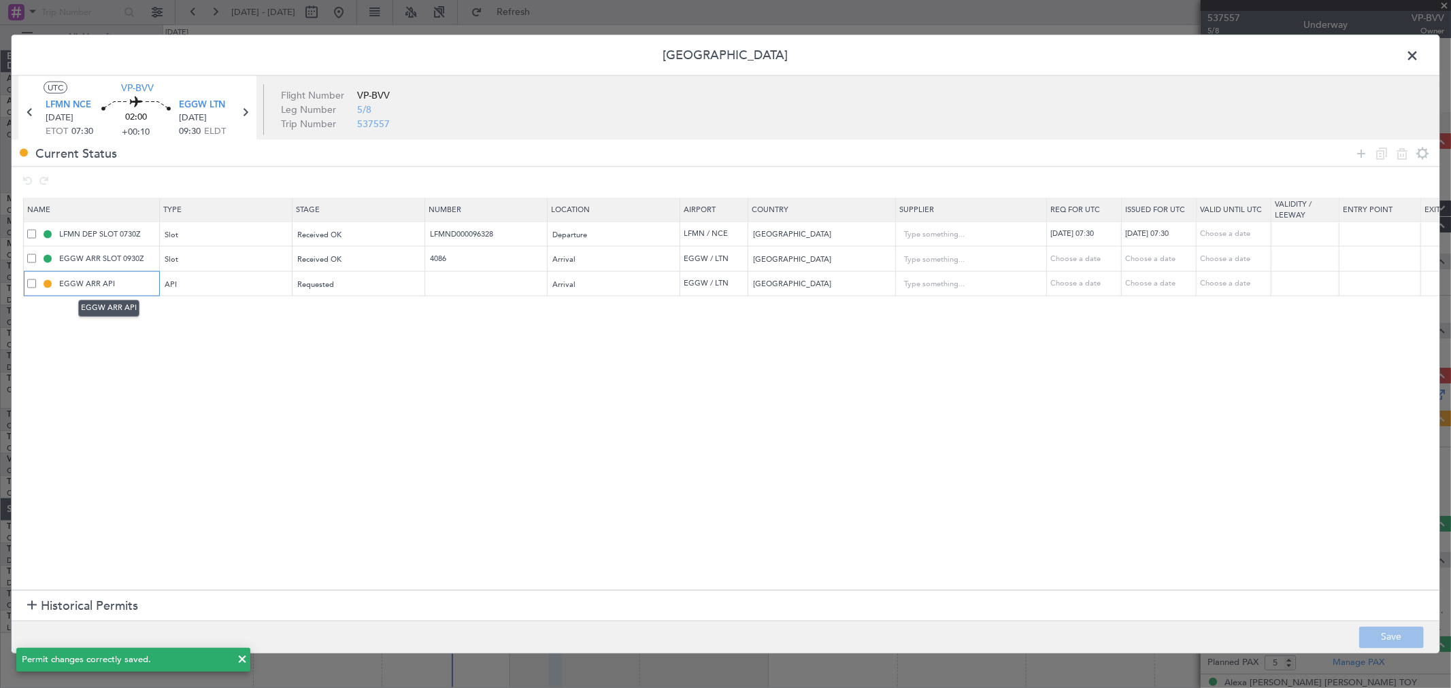
drag, startPoint x: 133, startPoint y: 284, endPoint x: 99, endPoint y: 287, distance: 33.4
click at [99, 287] on input "EGGW ARR API" at bounding box center [107, 284] width 102 height 12
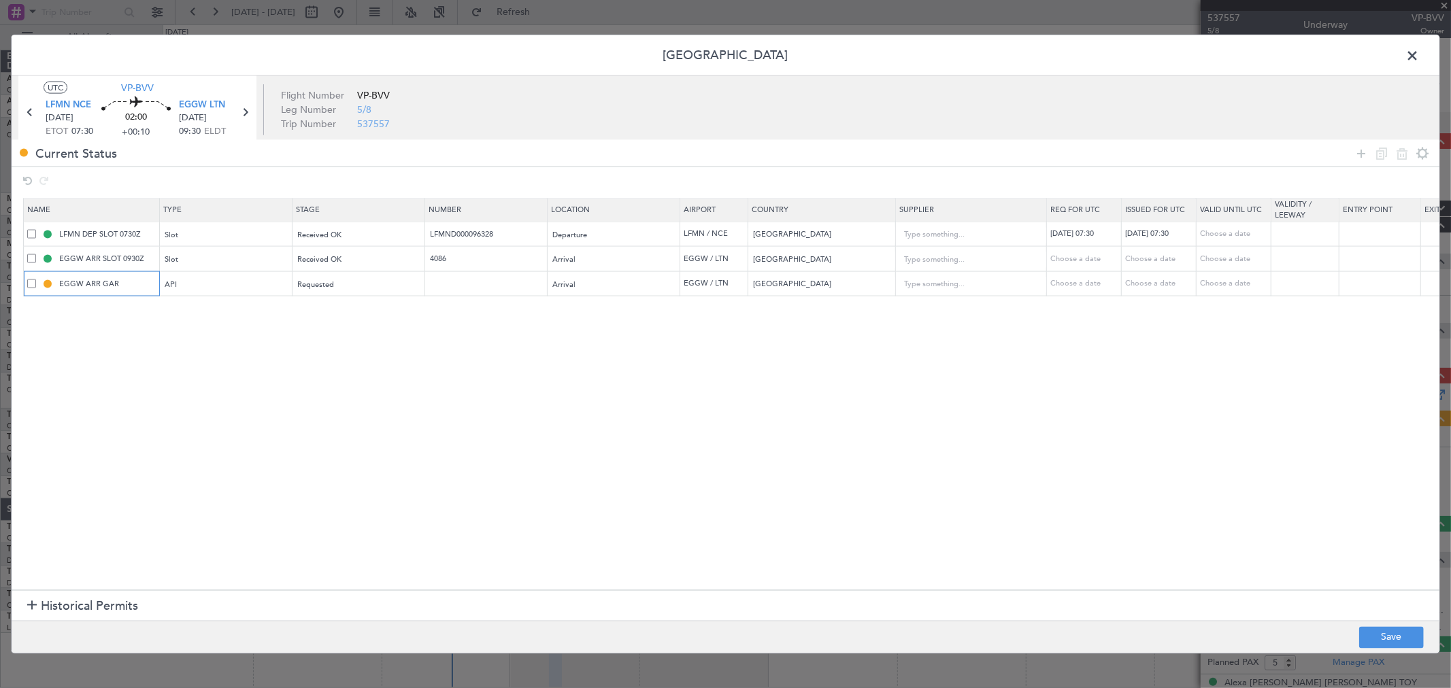
type input "EGGW ARR GAR"
drag, startPoint x: 1379, startPoint y: 616, endPoint x: 1373, endPoint y: 593, distance: 24.6
click at [1378, 610] on section "Historical Permits" at bounding box center [726, 606] width 1428 height 33
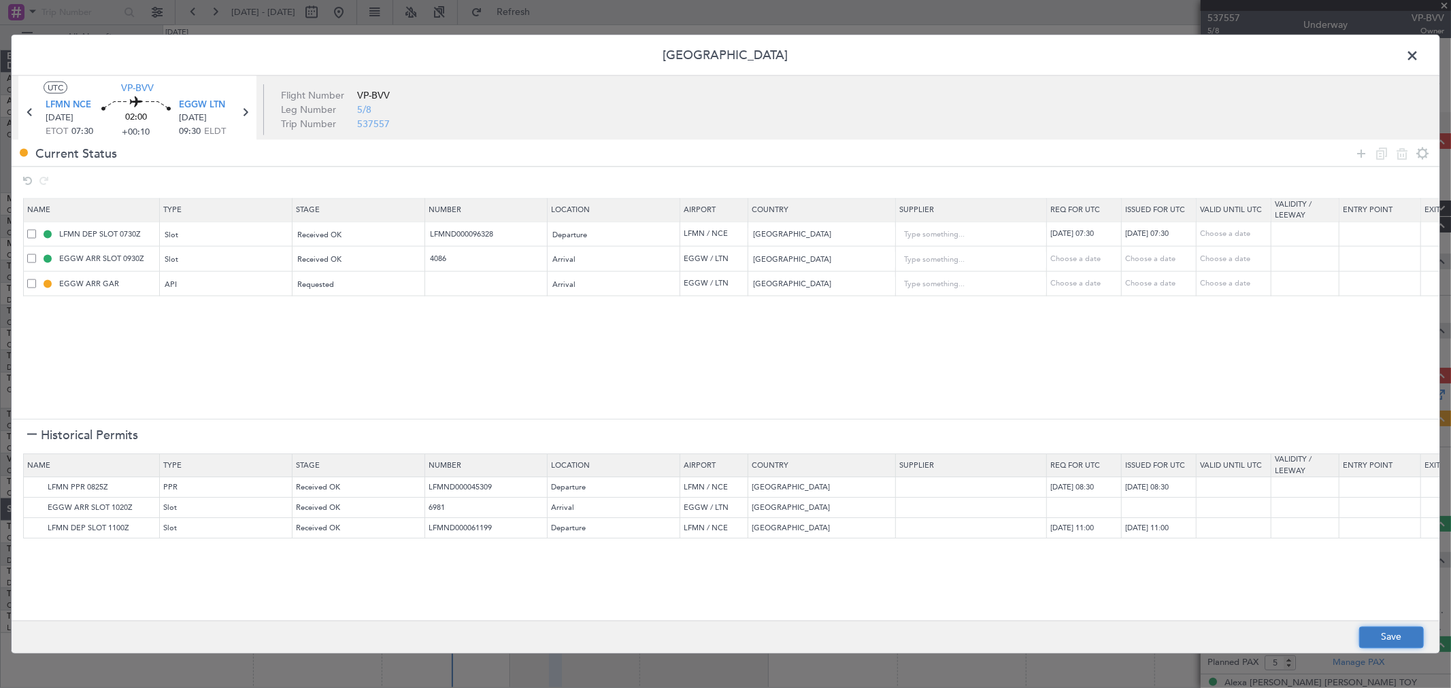
click at [1417, 641] on button "Save" at bounding box center [1391, 638] width 65 height 22
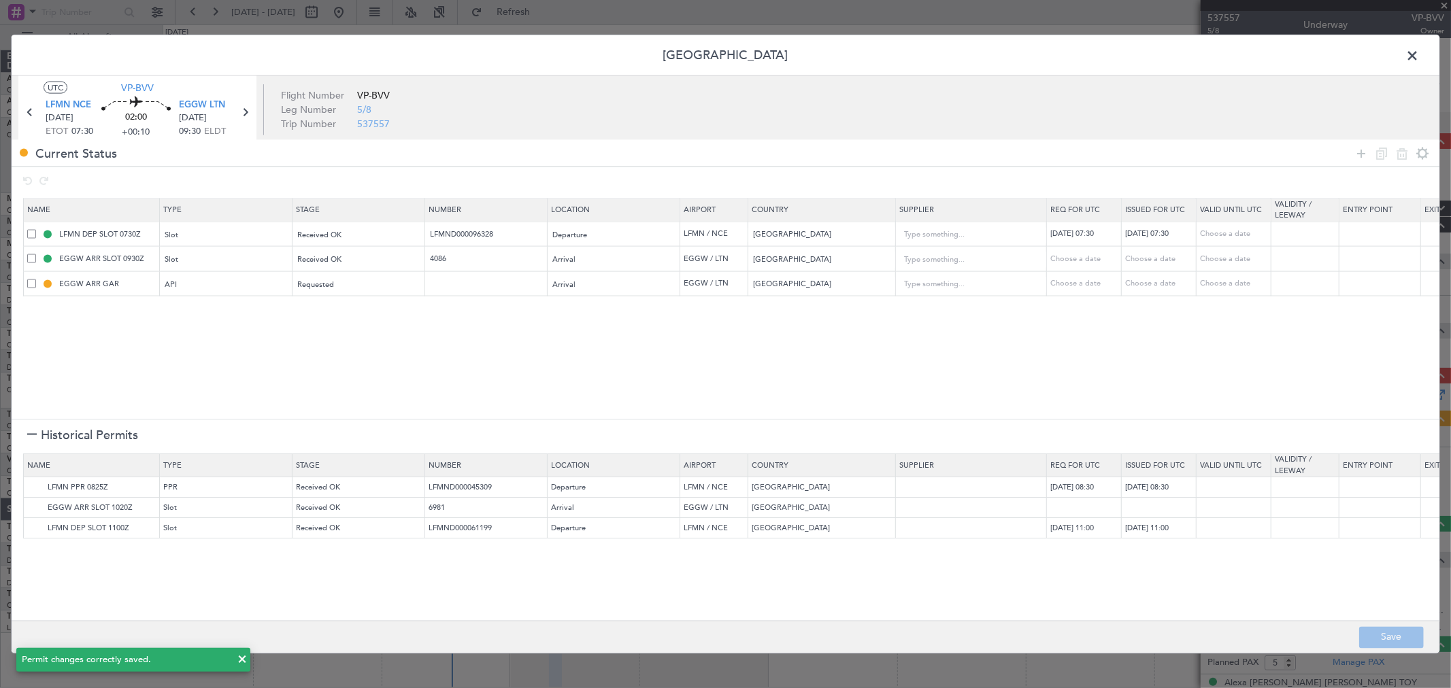
click at [1419, 59] on span at bounding box center [1419, 59] width 0 height 27
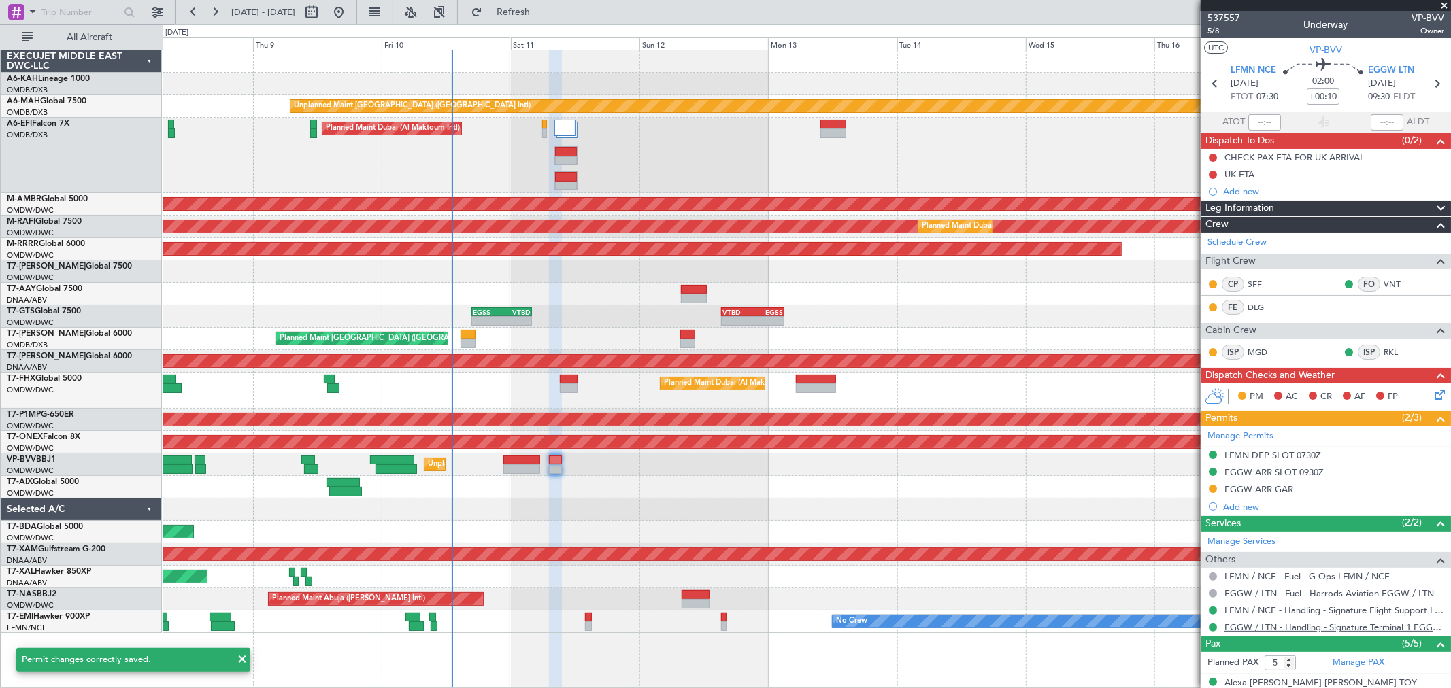
click at [1253, 631] on link "EGGW / LTN - Handling - Signature Terminal 1 EGGW / LTN" at bounding box center [1335, 628] width 220 height 12
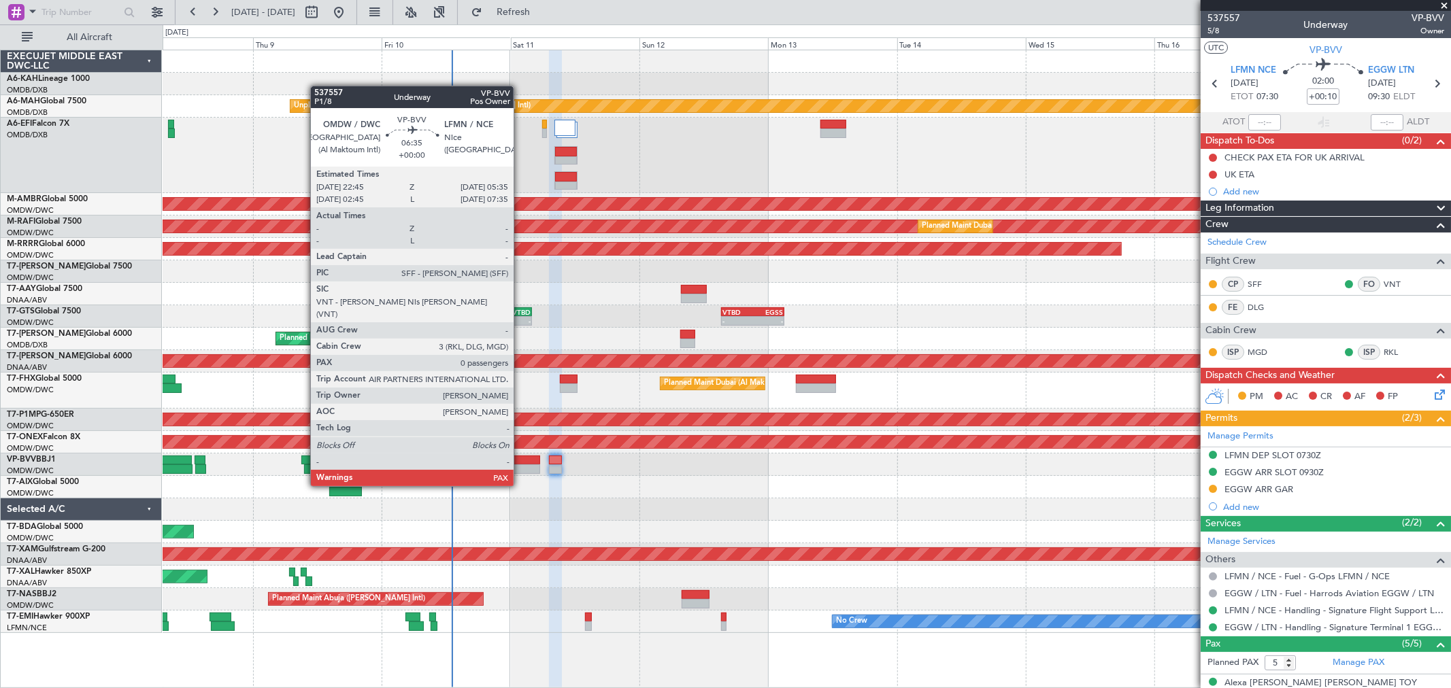
click at [520, 460] on div at bounding box center [521, 461] width 37 height 10
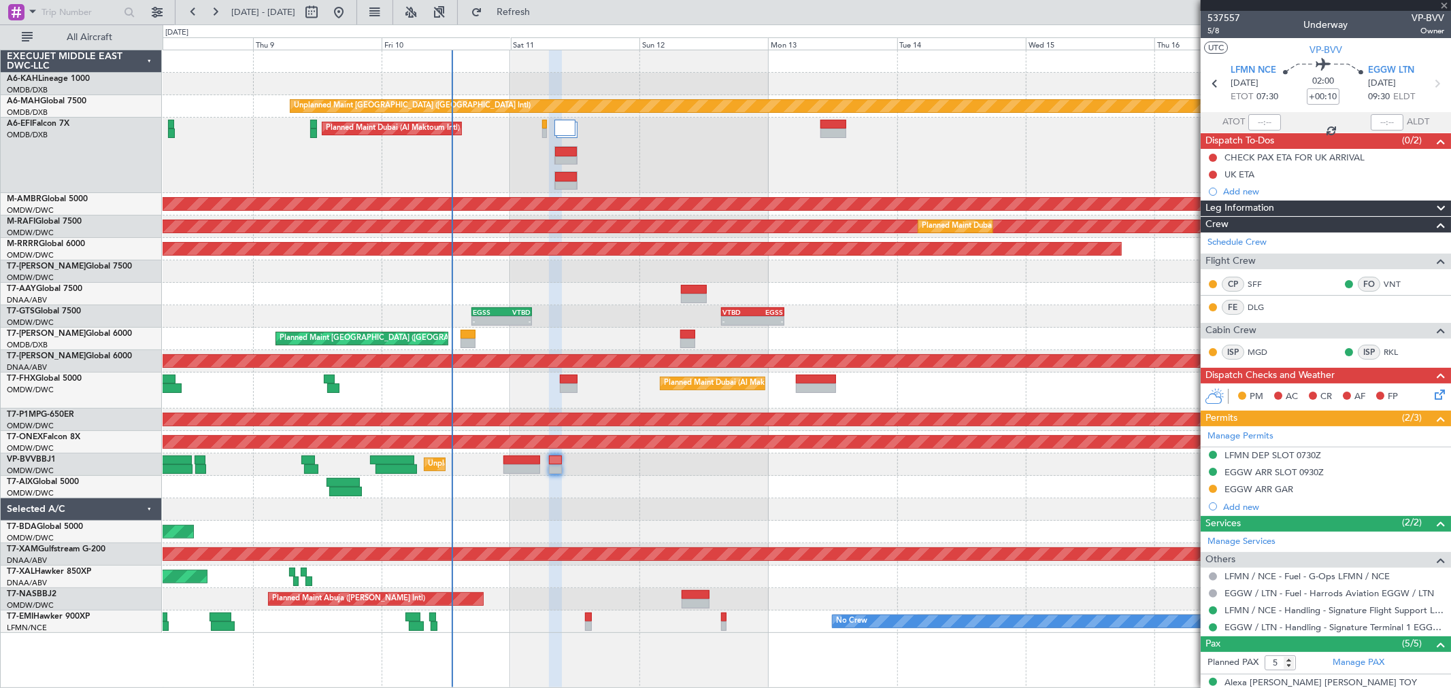
type input "0"
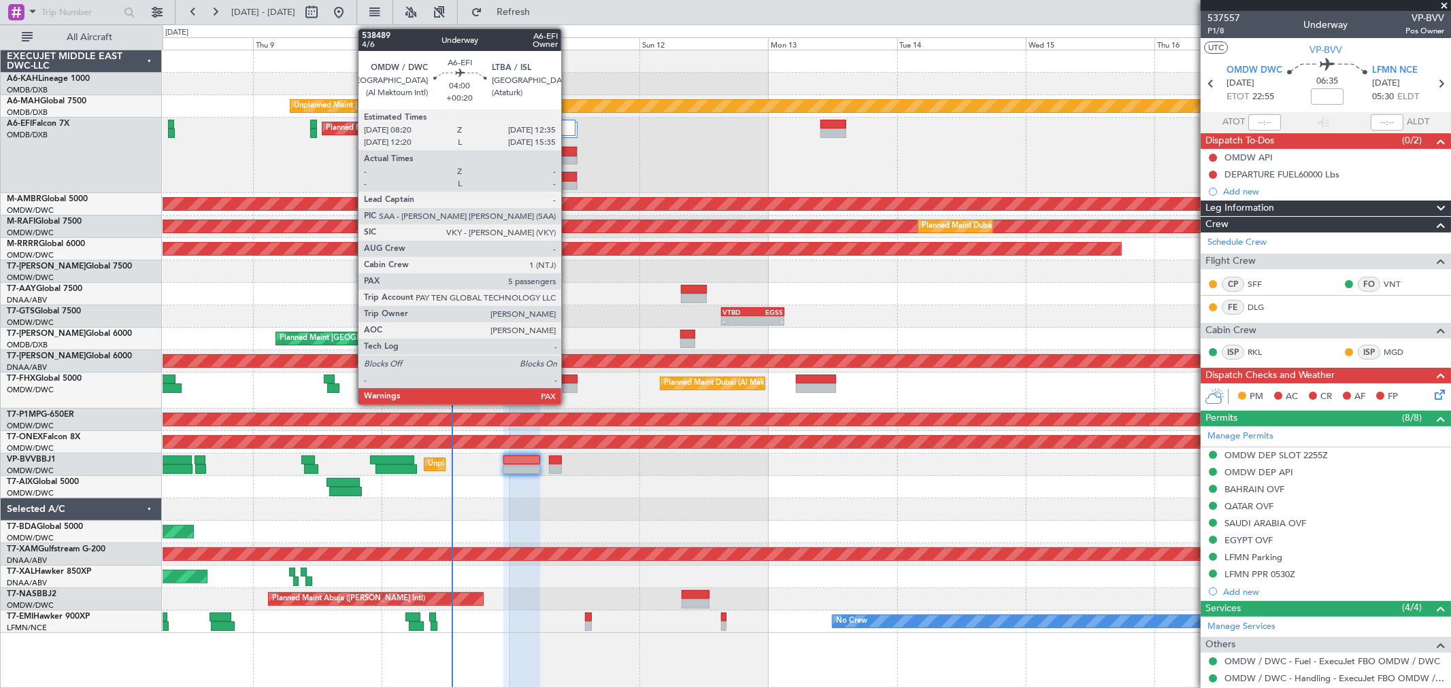
click at [568, 182] on div at bounding box center [566, 187] width 22 height 10
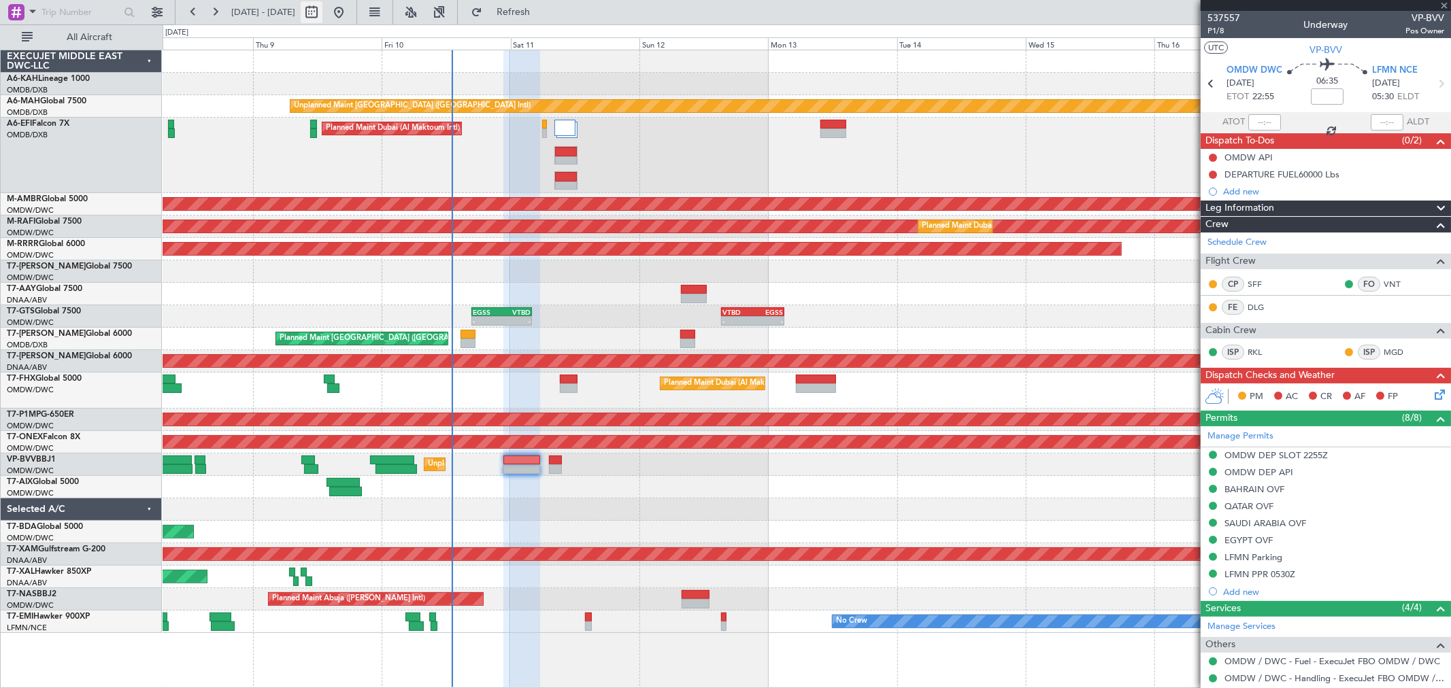
type input "+00:20"
type input "5"
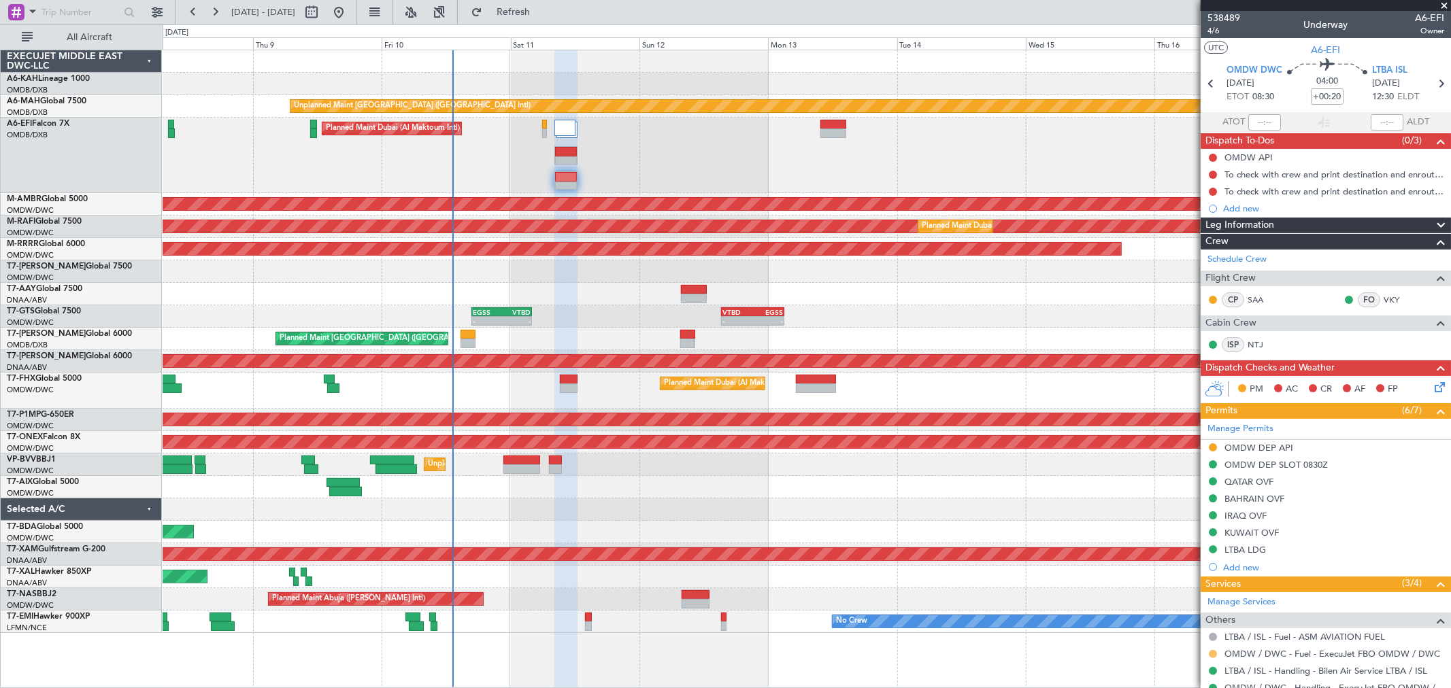
click at [1215, 653] on button at bounding box center [1213, 654] width 8 height 8
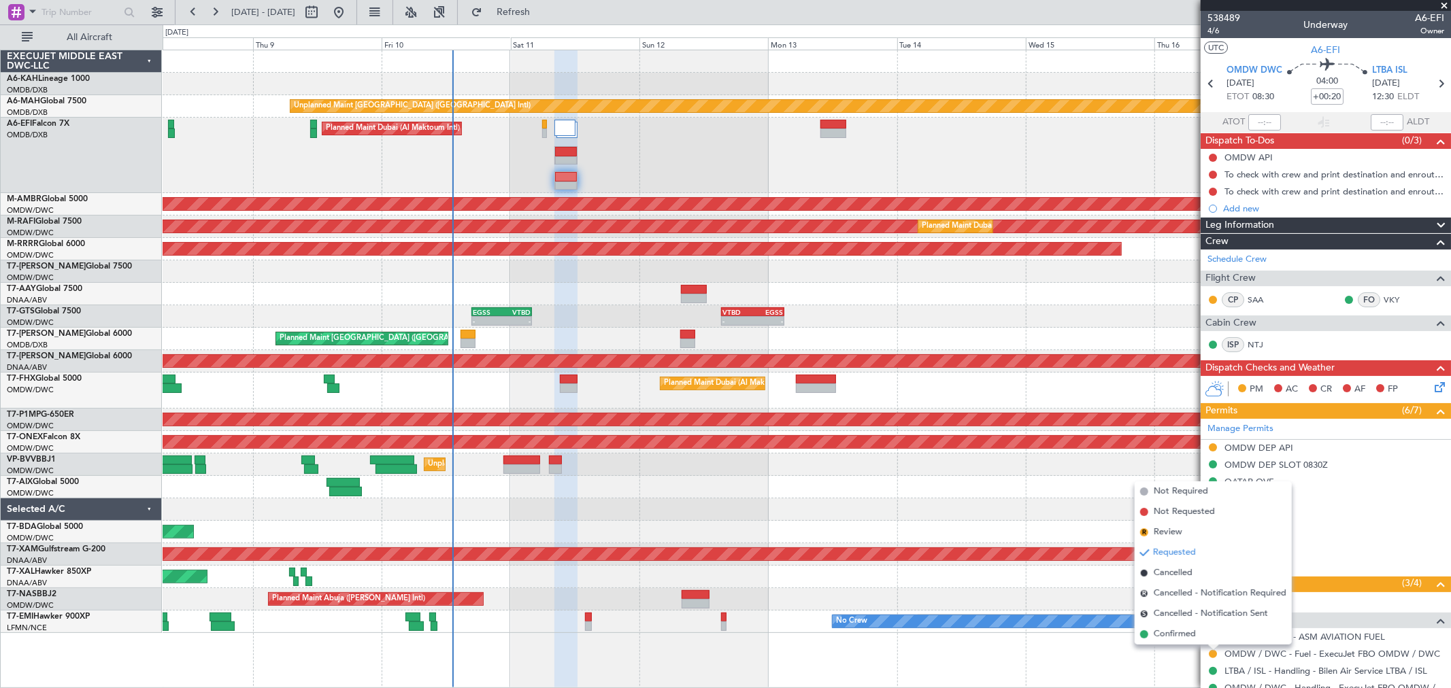
click at [1021, 569] on div "[PERSON_NAME] ([PERSON_NAME] Intl)" at bounding box center [807, 577] width 1288 height 22
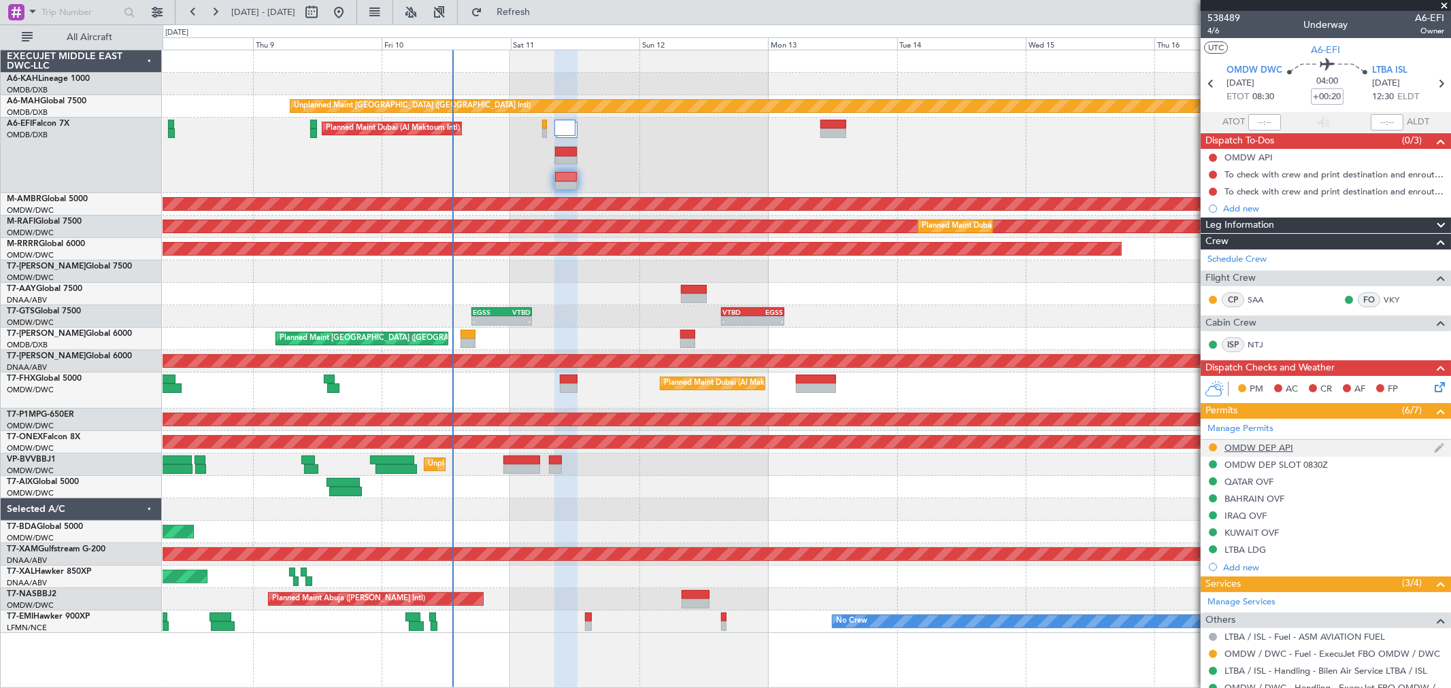
click at [1294, 445] on div "OMDW DEP API" at bounding box center [1326, 448] width 250 height 17
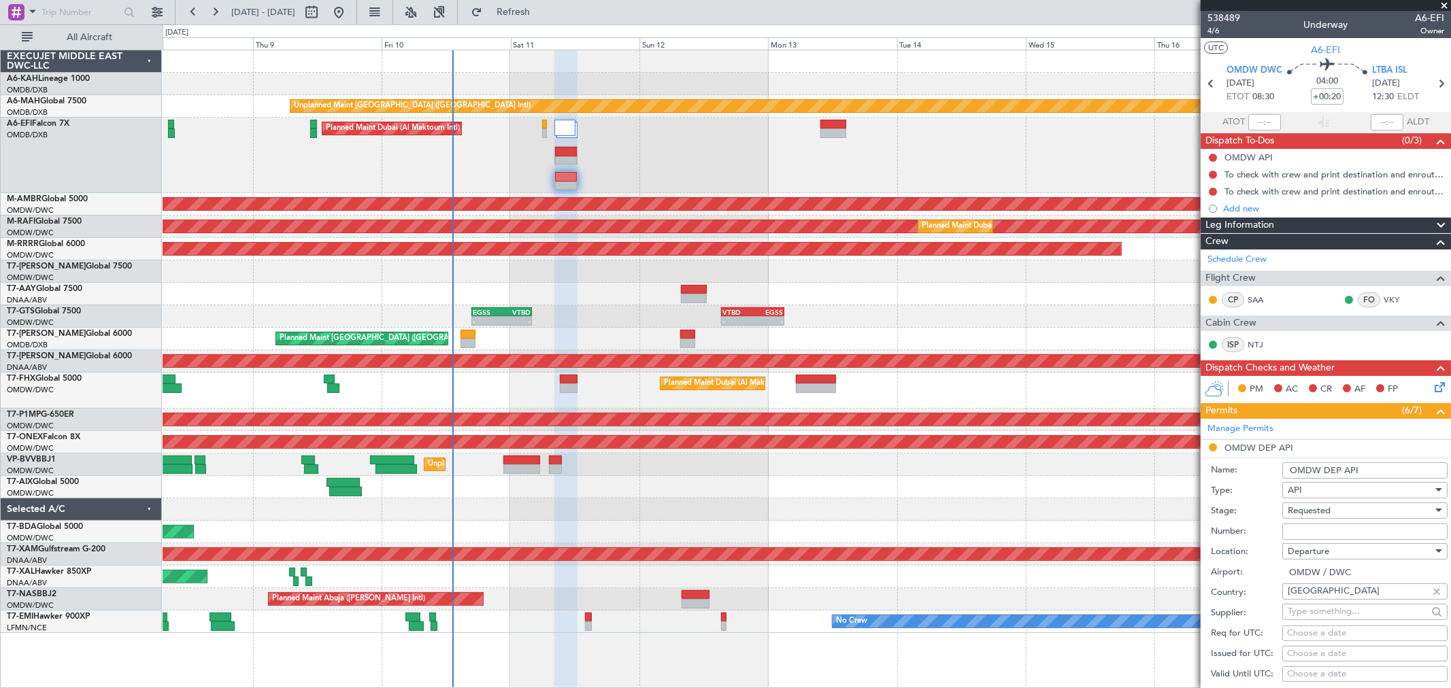
click at [1314, 518] on div "Requested" at bounding box center [1360, 511] width 145 height 20
click at [1325, 623] on span "Received OK" at bounding box center [1360, 615] width 142 height 20
click at [1322, 536] on input "Number:" at bounding box center [1364, 532] width 165 height 16
type input "FILED AND SAVED IN LAN"
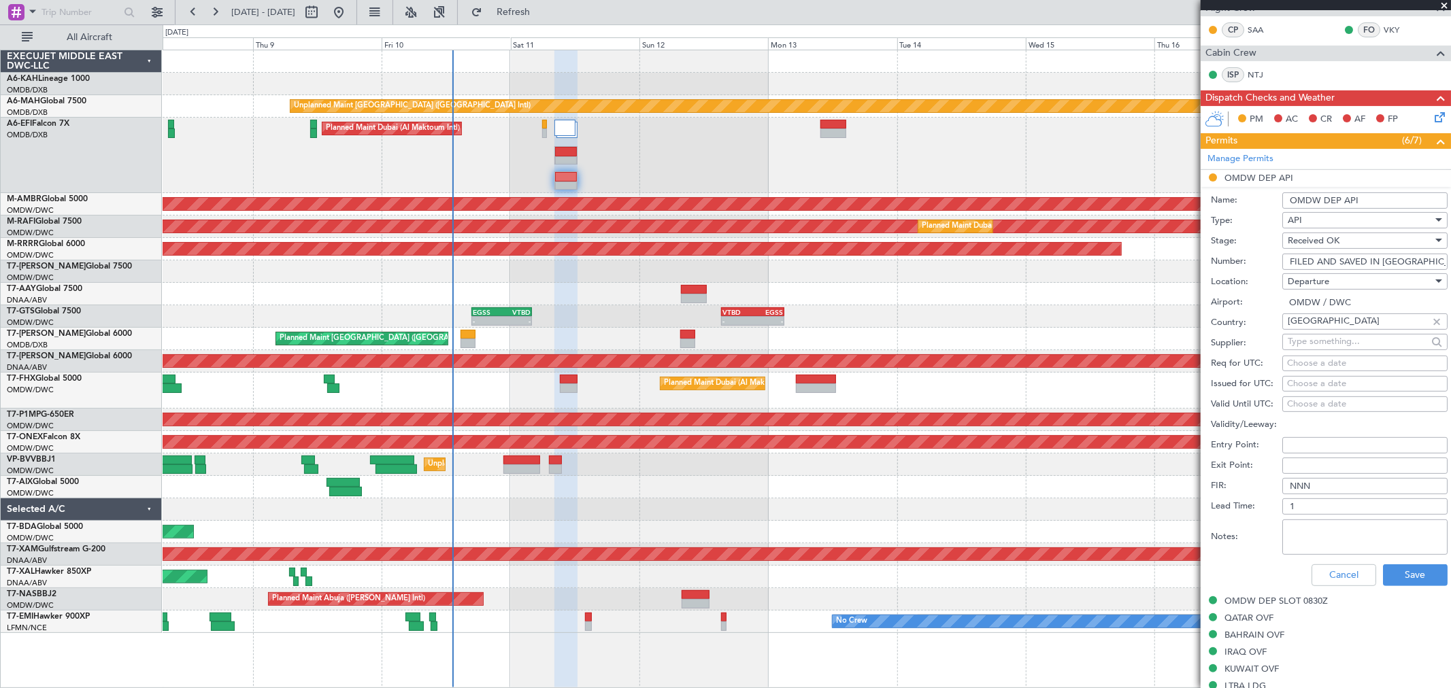
scroll to position [302, 0]
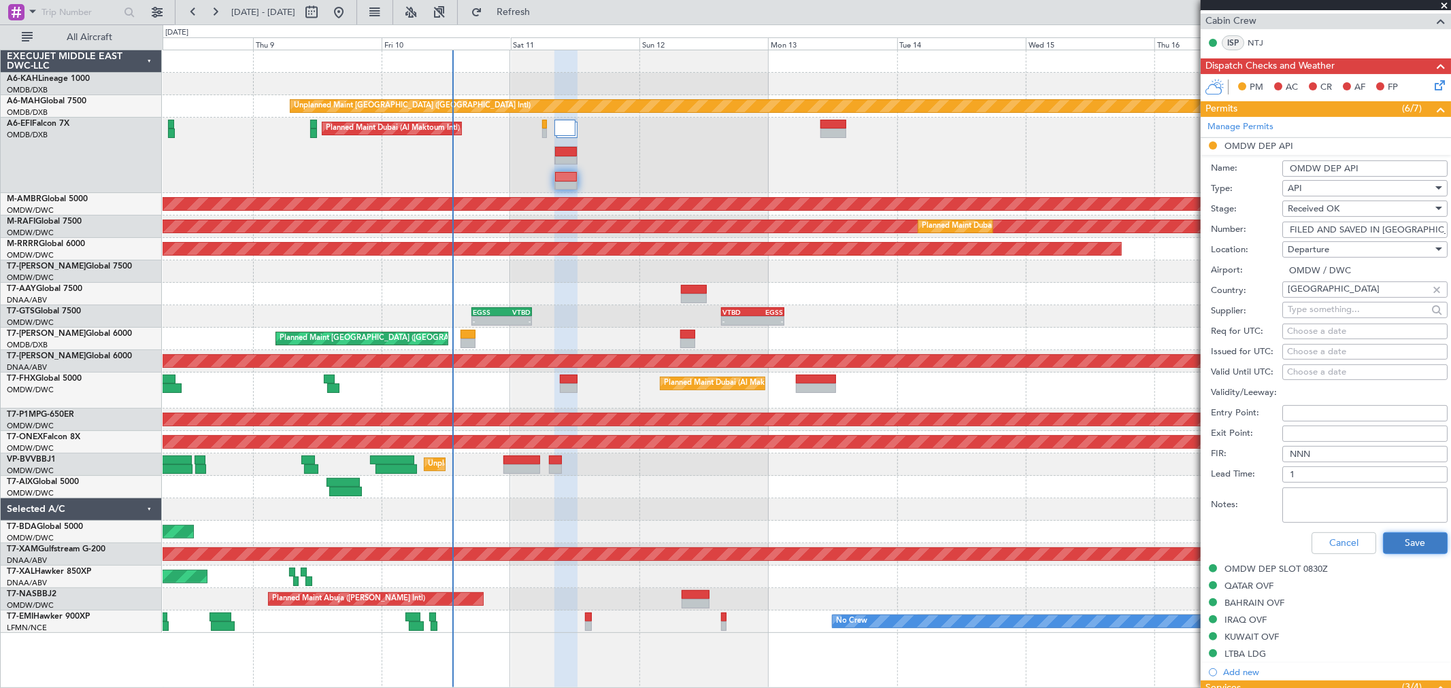
click at [1409, 552] on button "Save" at bounding box center [1415, 544] width 65 height 22
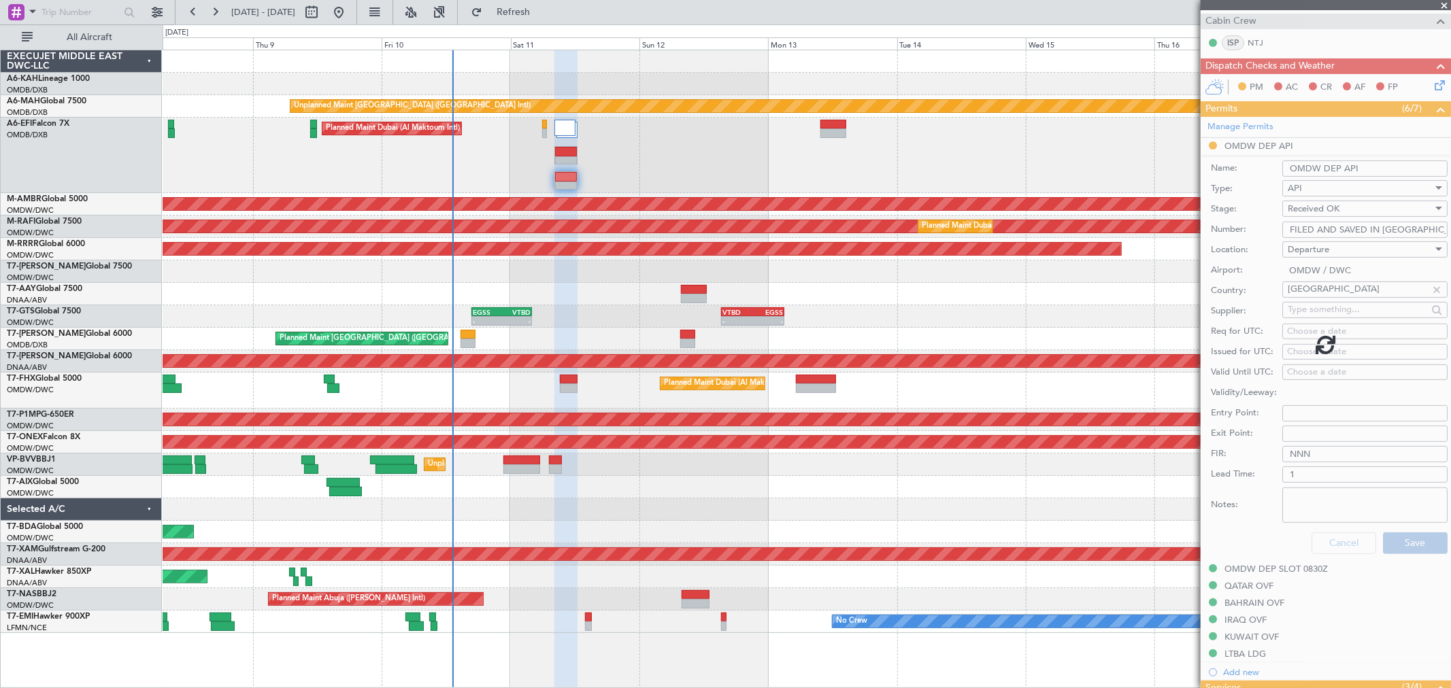
scroll to position [216, 0]
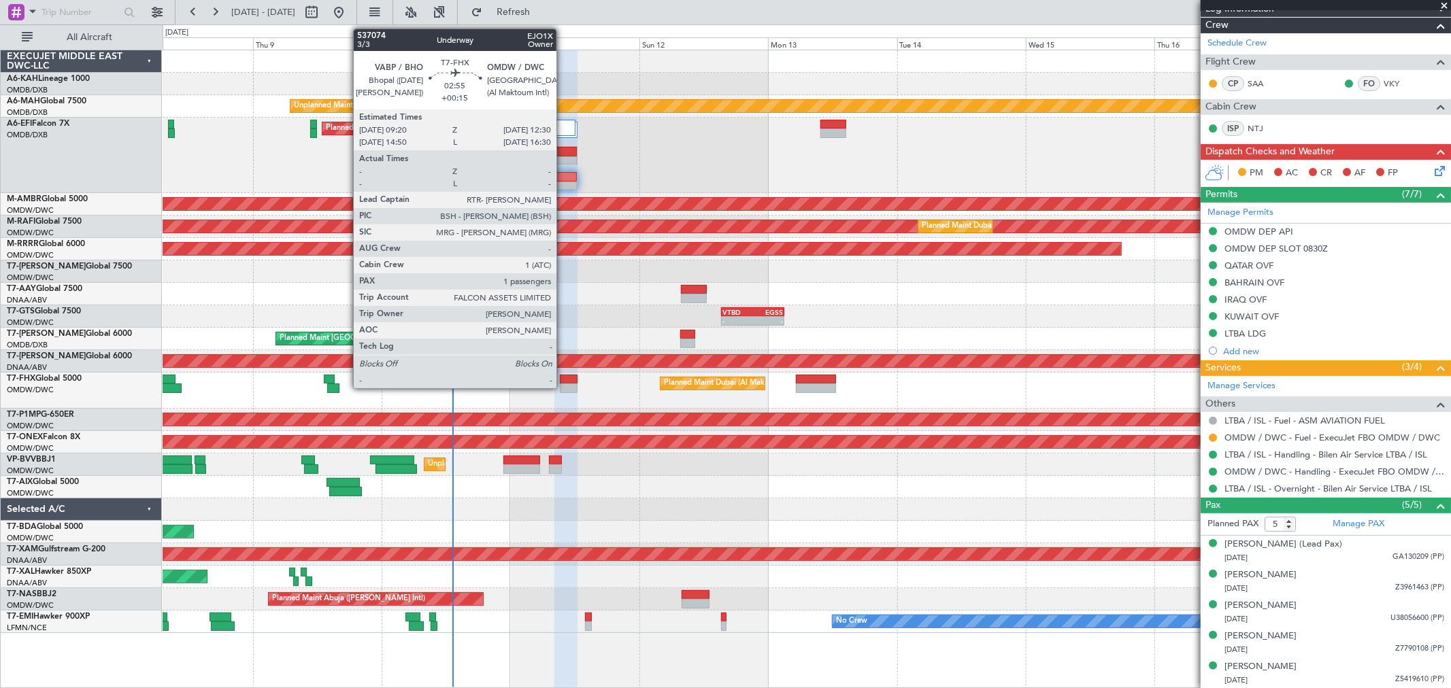
click at [563, 381] on div at bounding box center [568, 380] width 17 height 10
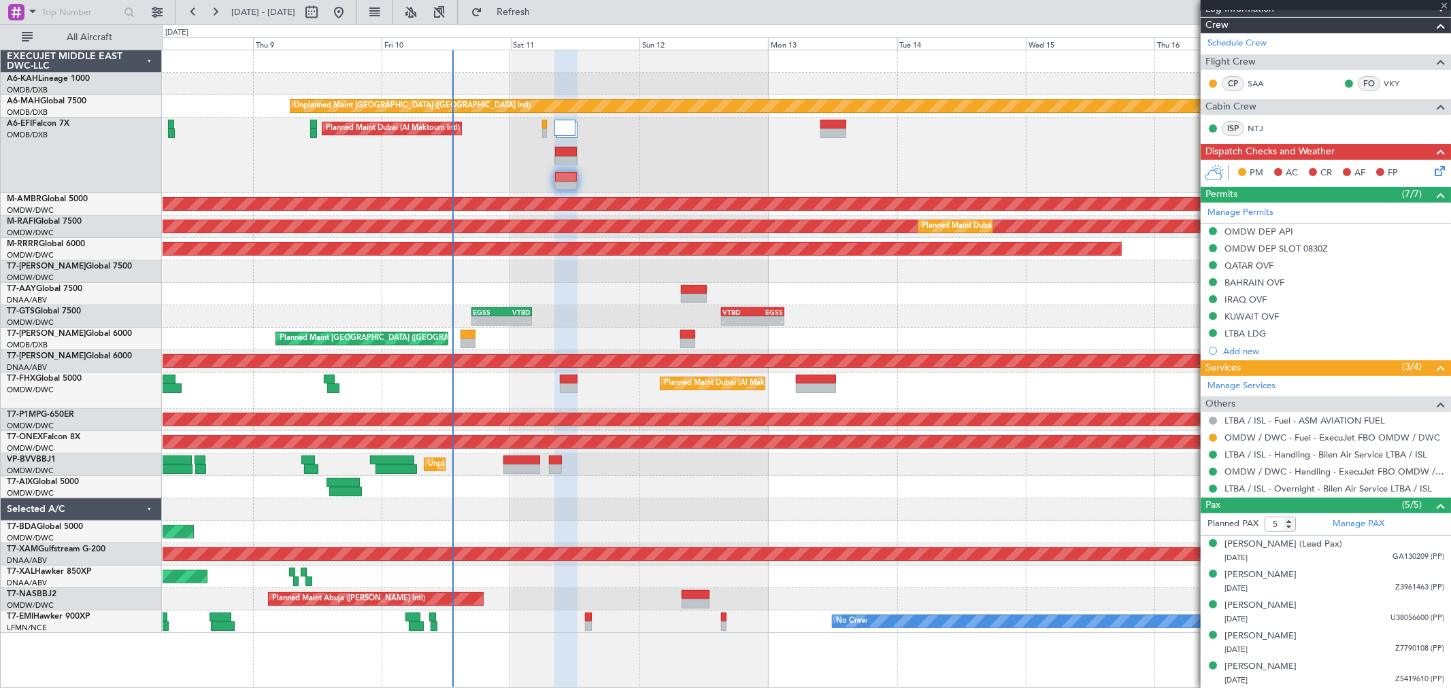
type input "+00:15"
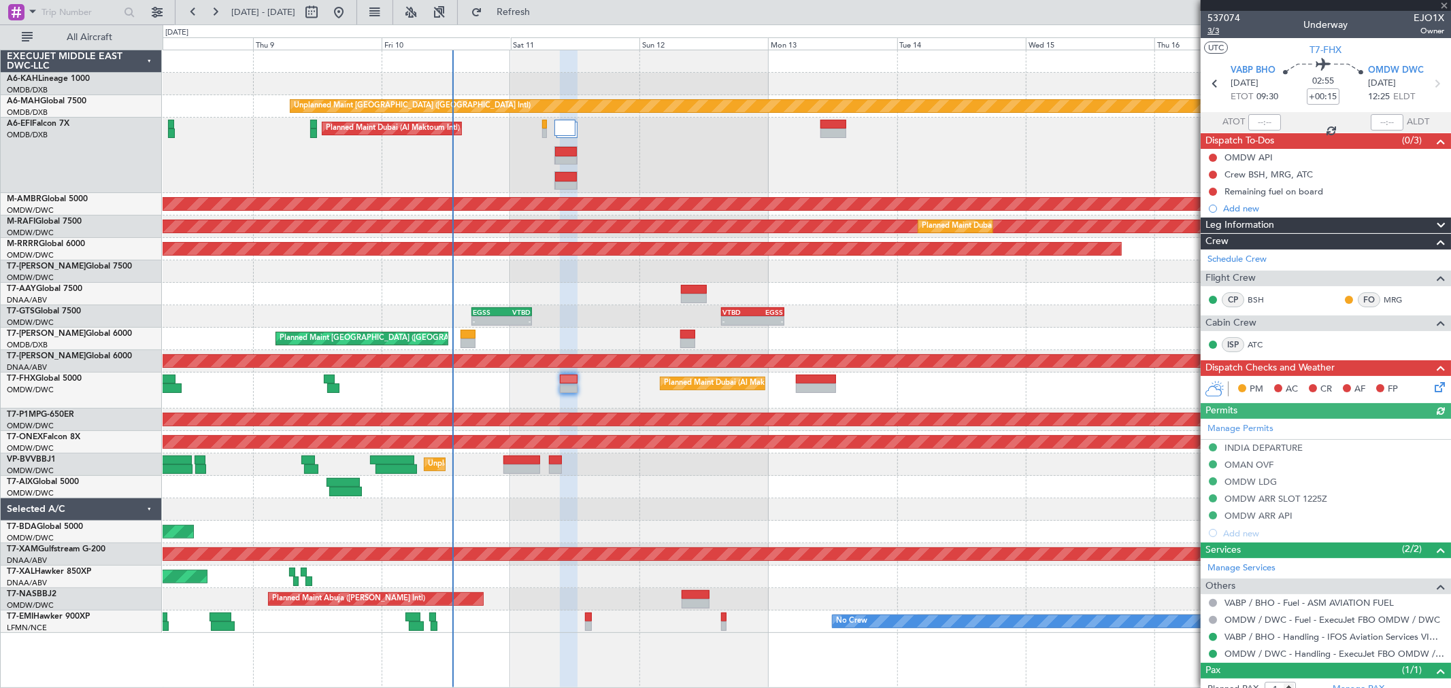
click at [1211, 33] on span "3/3" at bounding box center [1224, 31] width 33 height 12
click at [1440, 4] on span at bounding box center [1444, 6] width 14 height 12
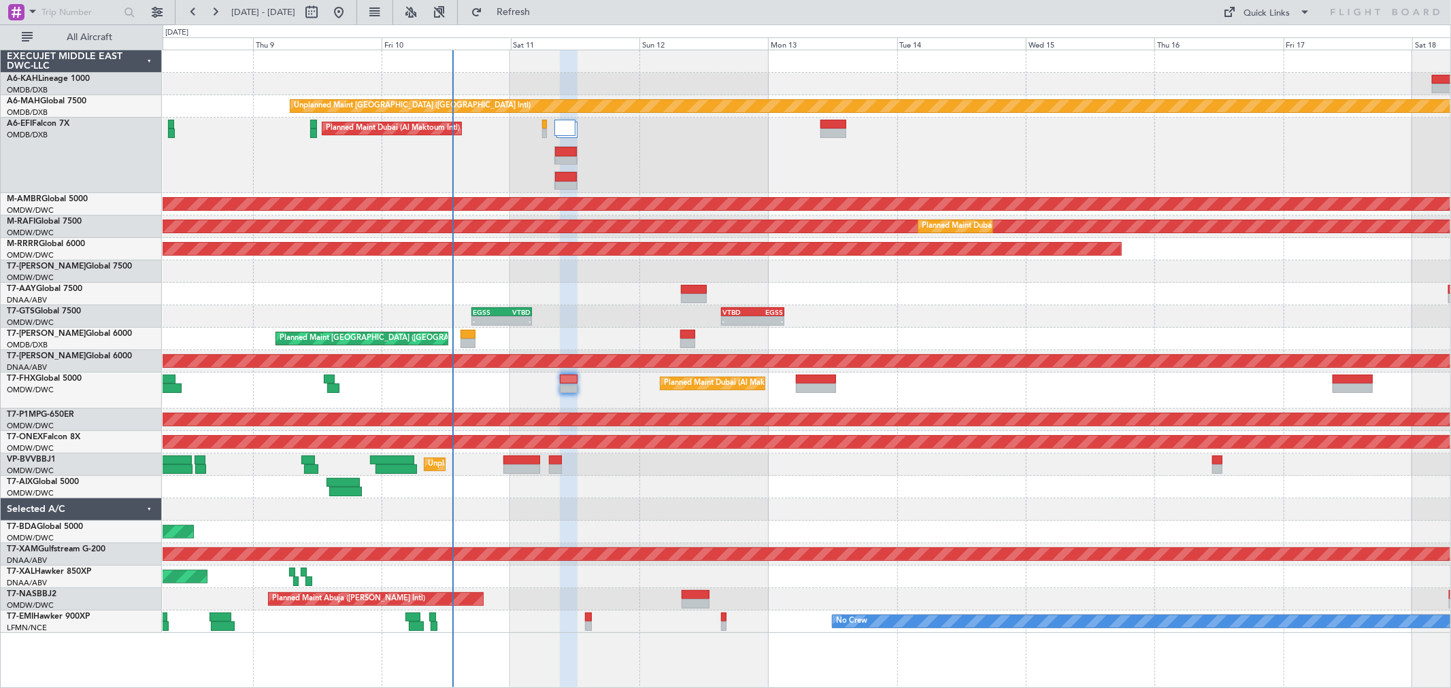
type input "0"
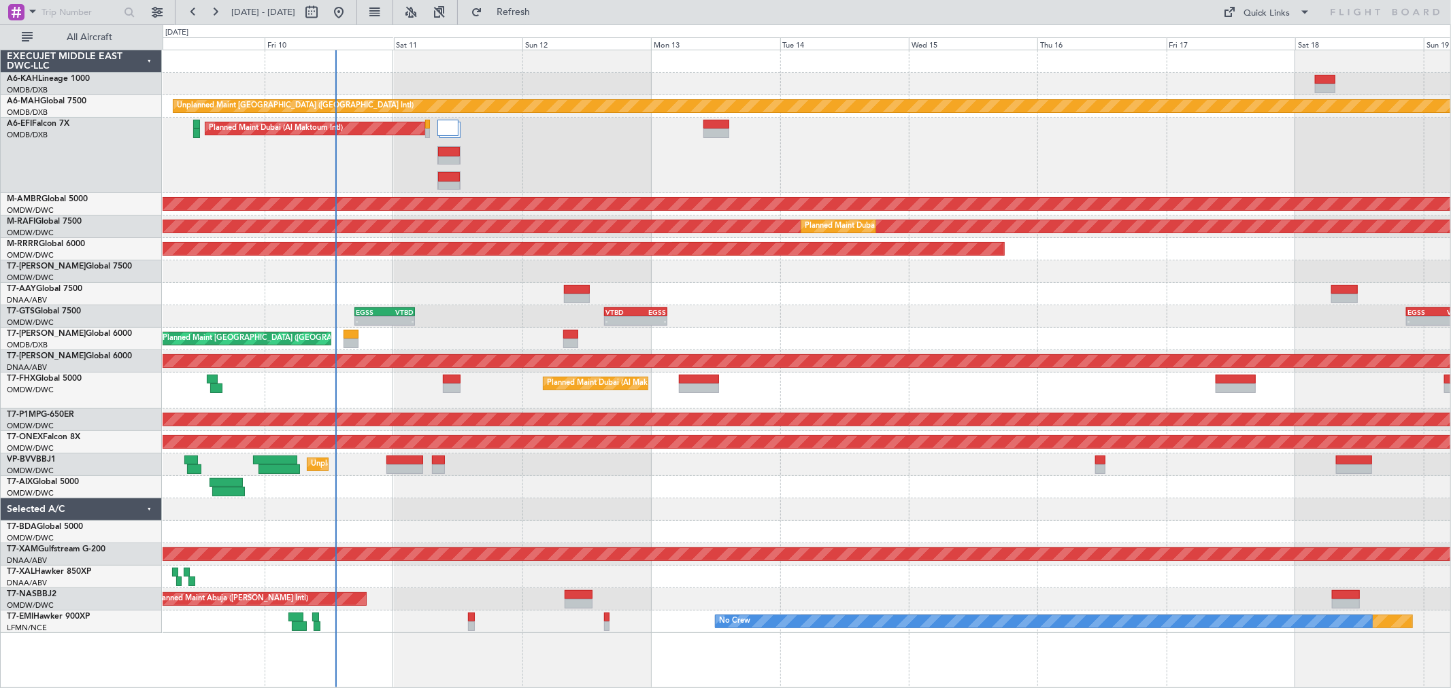
click at [838, 299] on div at bounding box center [807, 294] width 1288 height 22
click at [1274, 9] on div "Quick Links" at bounding box center [1267, 14] width 46 height 14
click at [1271, 32] on button "Trip Builder" at bounding box center [1269, 45] width 102 height 33
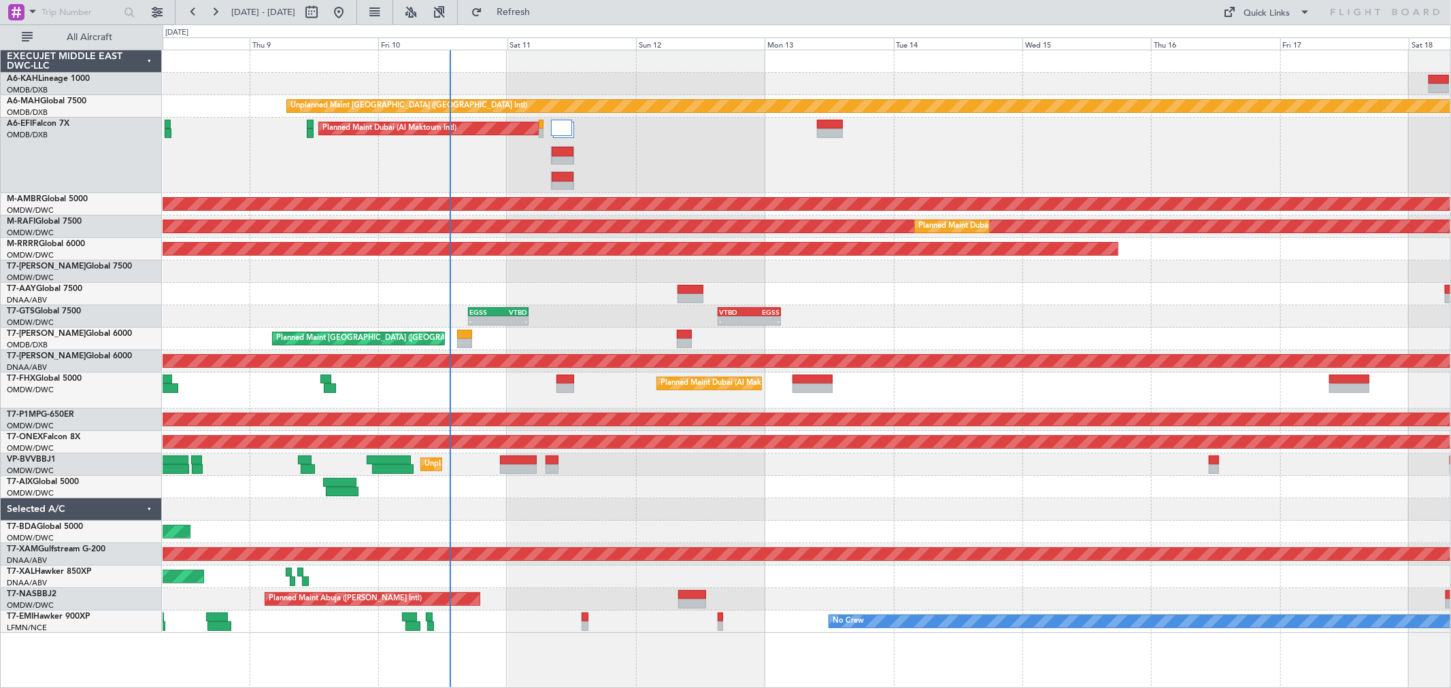
click at [405, 512] on div at bounding box center [807, 510] width 1288 height 22
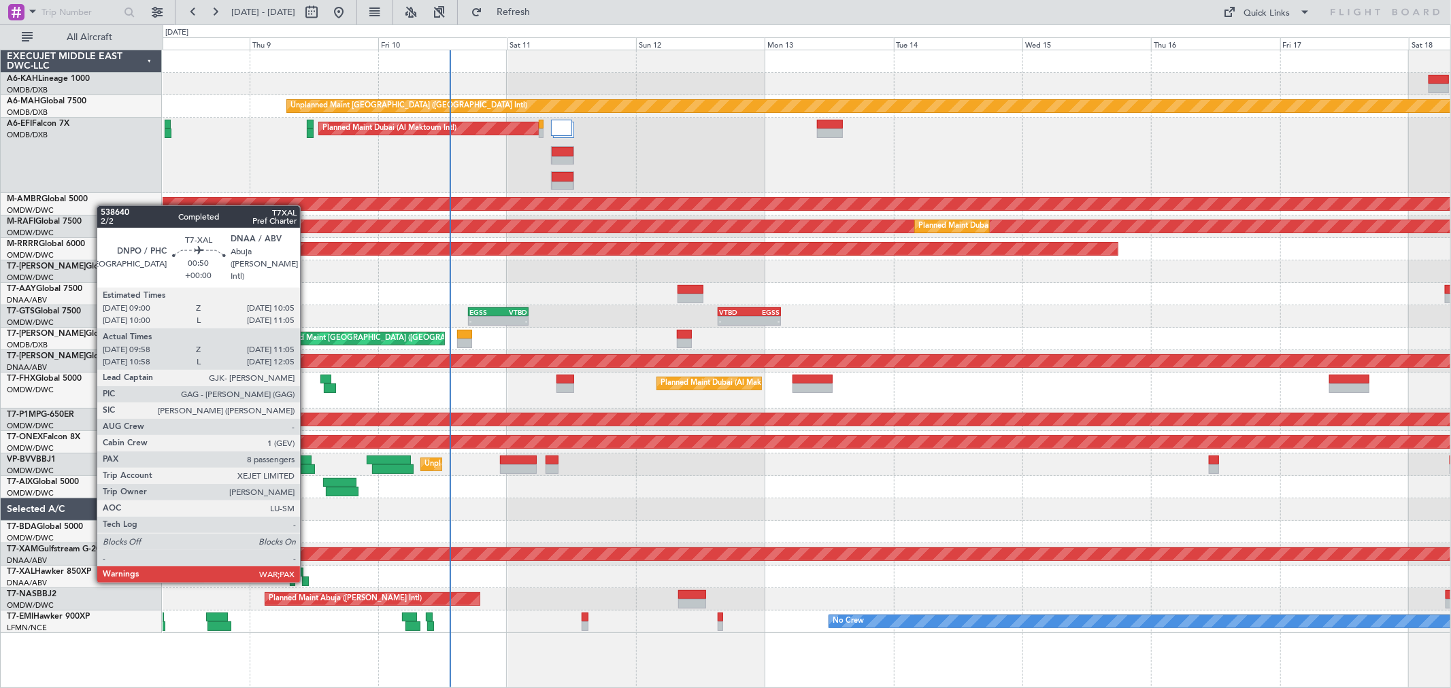
click at [307, 580] on div at bounding box center [305, 582] width 6 height 10
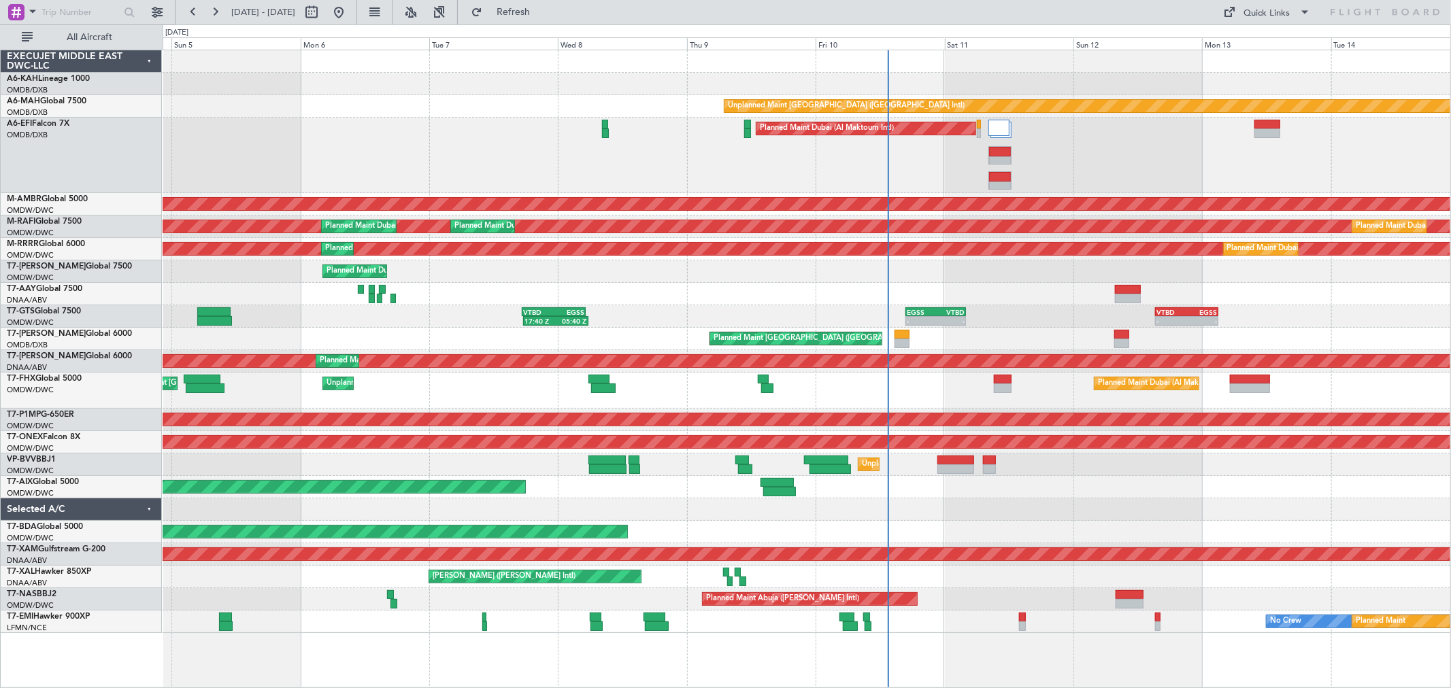
click at [833, 388] on div "Unplanned Maint Dubai (Al Maktoum Intl) Planned Maint Singapore (Seletar) Plann…" at bounding box center [807, 391] width 1288 height 36
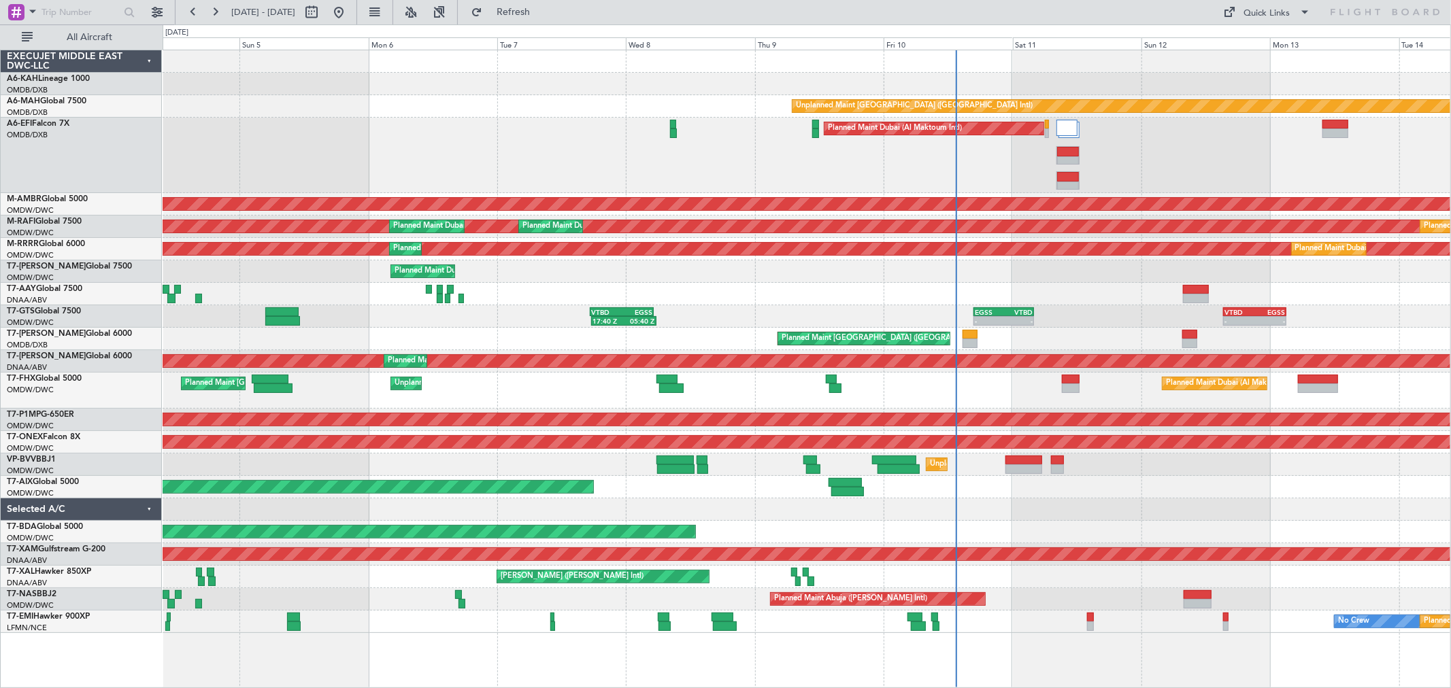
click at [422, 137] on div "Planned Maint Dubai (Al Maktoum Intl) AOG Maint Dubai (Dubai Intl)" at bounding box center [807, 156] width 1288 height 76
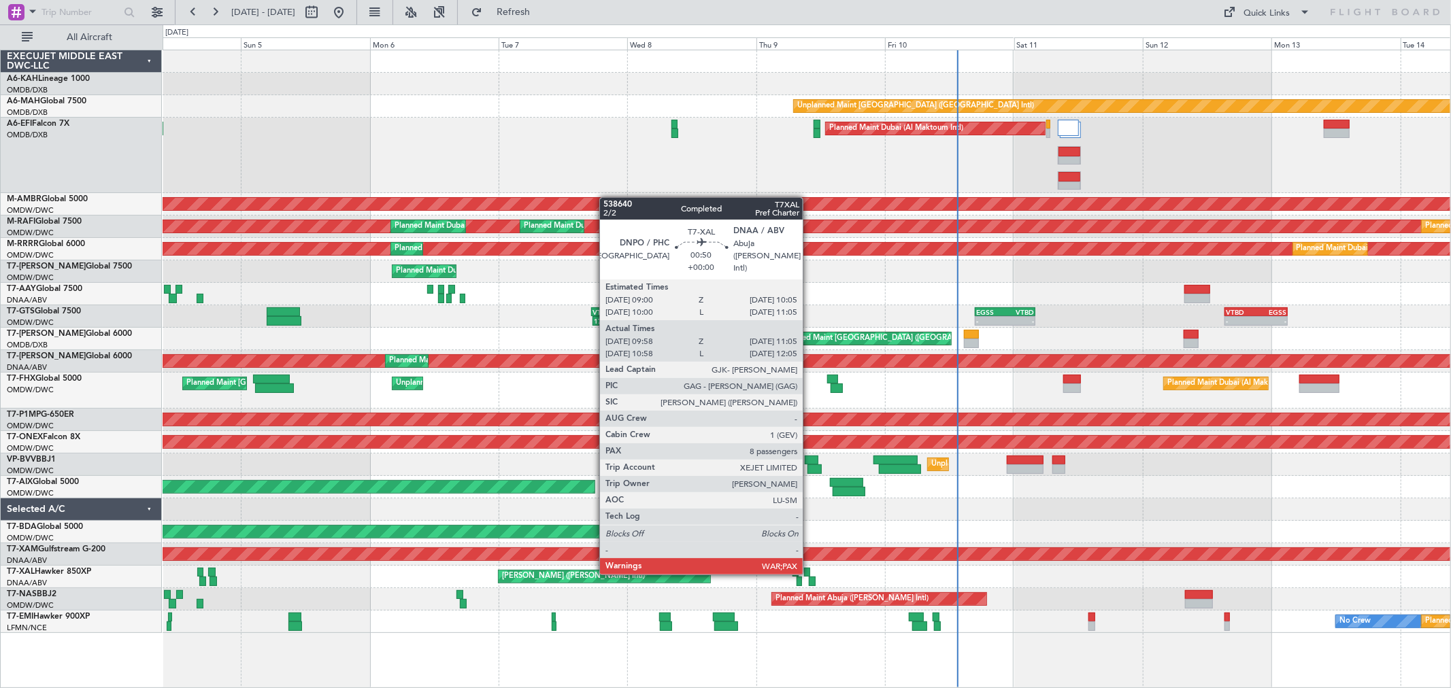
click at [810, 572] on div at bounding box center [807, 573] width 6 height 10
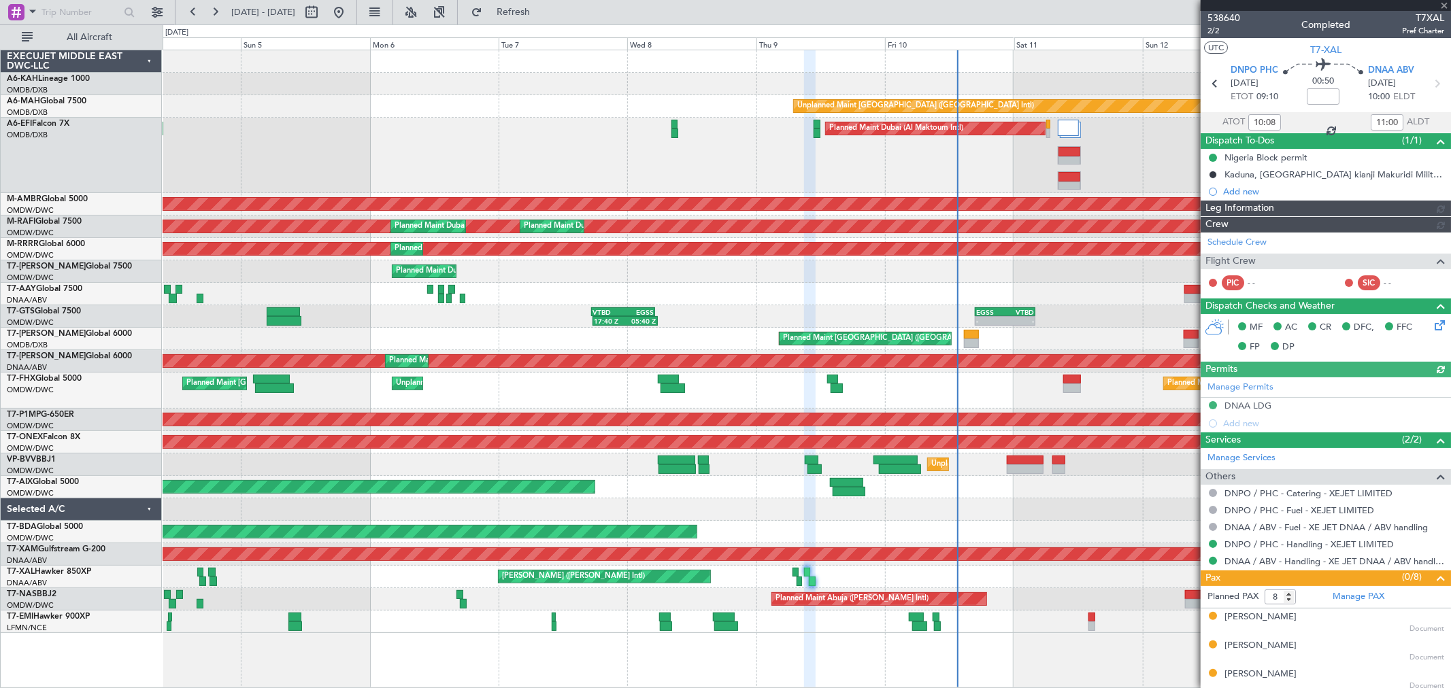
type input "Dherander Fithani (DHF)"
type input "7505"
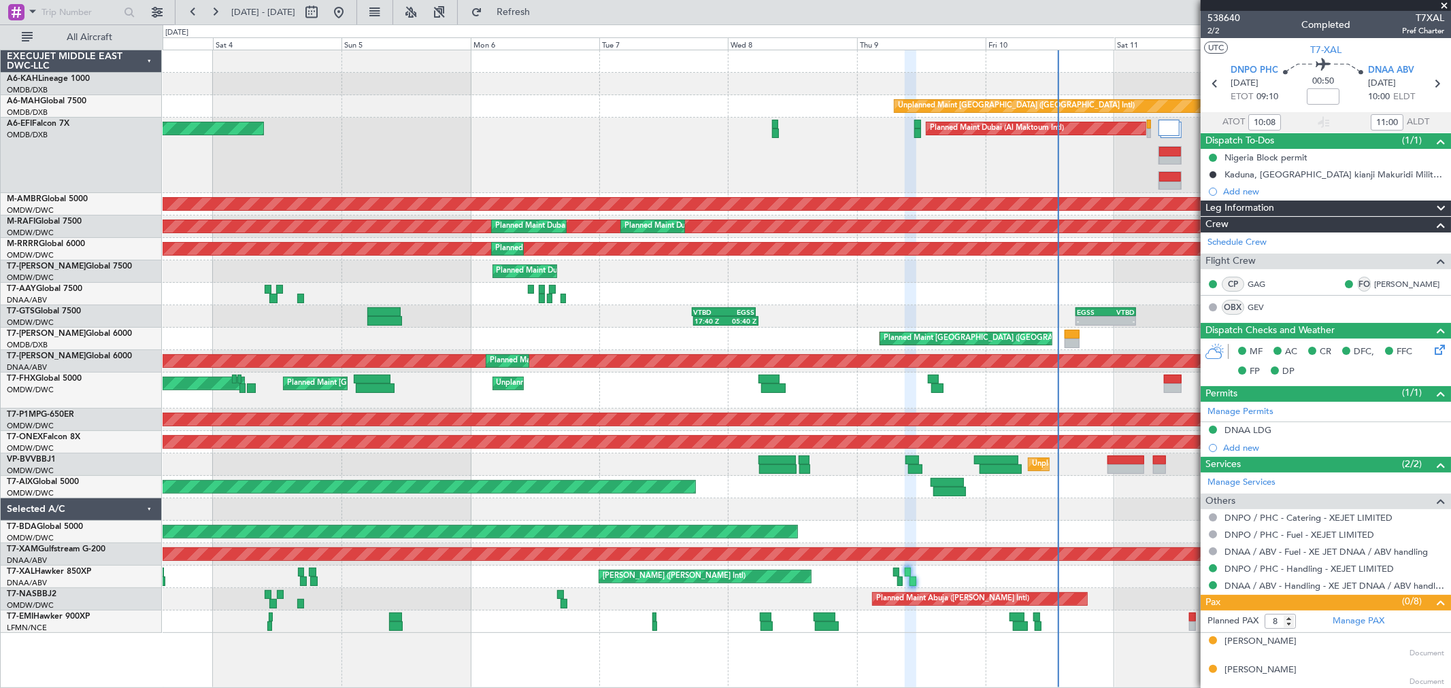
click at [871, 588] on div "Planned Maint Abuja (Nnamdi Azikiwe Intl) Unplanned Maint Lagos (Murtala Muhamm…" at bounding box center [807, 599] width 1288 height 22
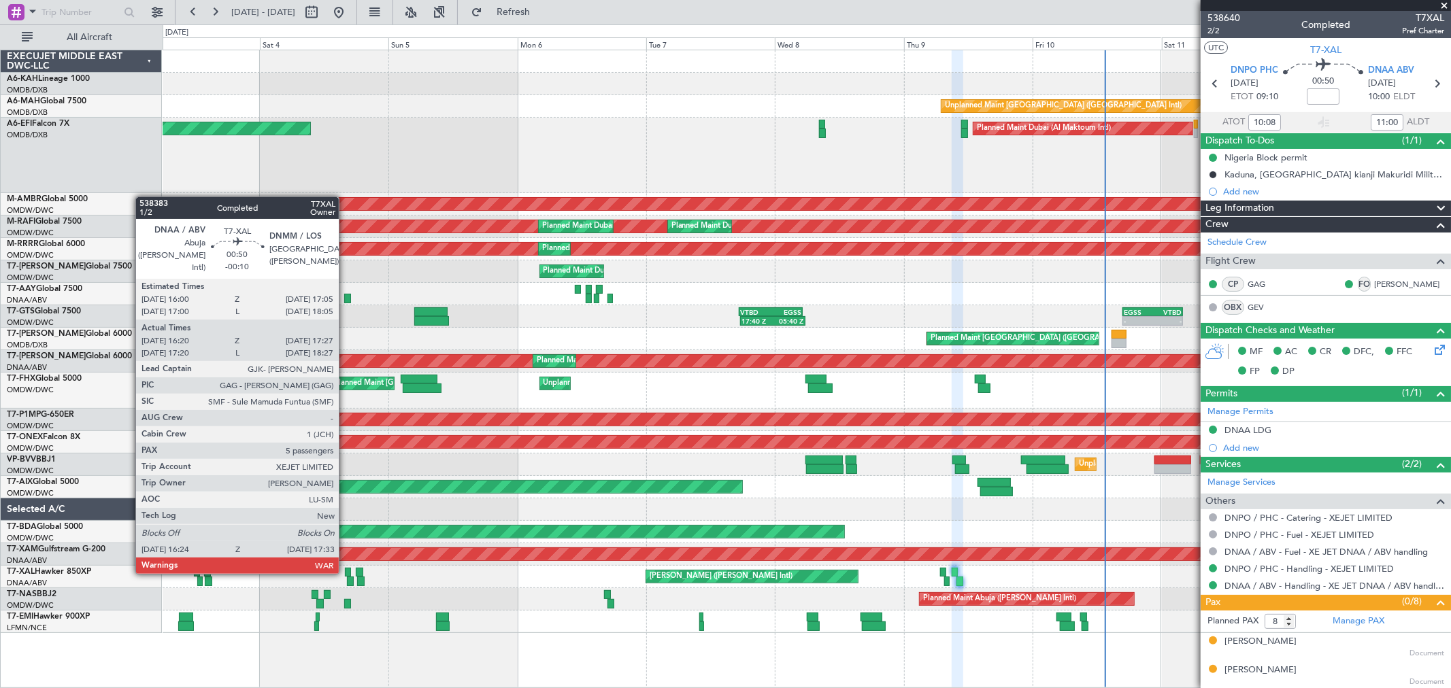
click at [346, 571] on div at bounding box center [348, 573] width 6 height 10
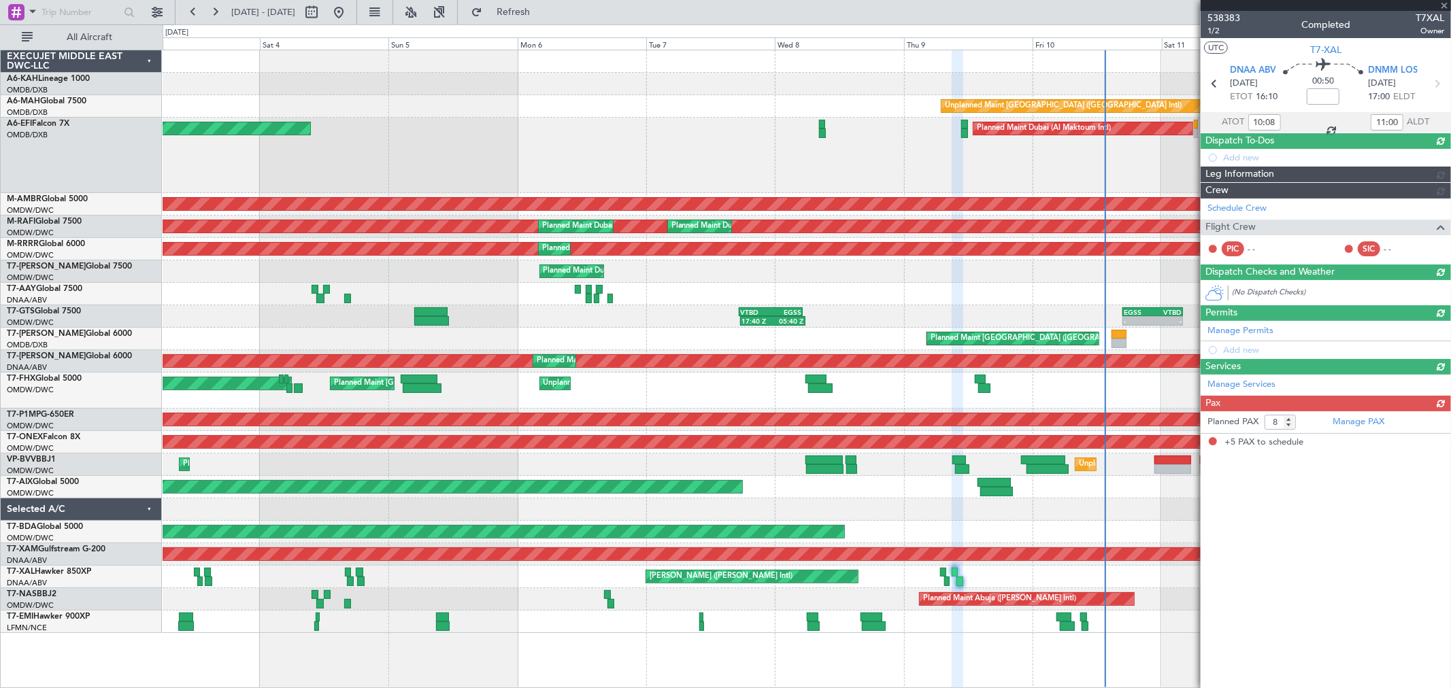
type input "-00:10"
type input "16:30"
type input "17:22"
type input "5"
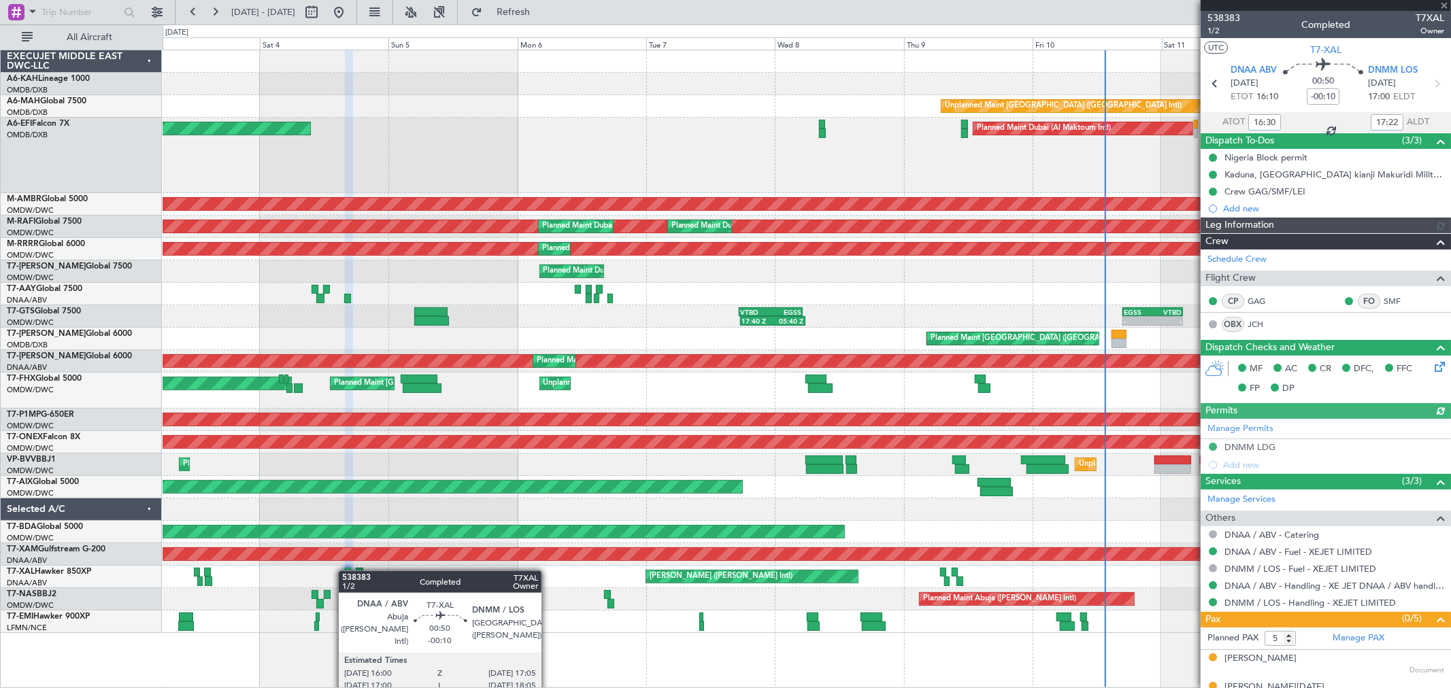
type input "[PERSON_NAME] (ANI)"
type input "7450"
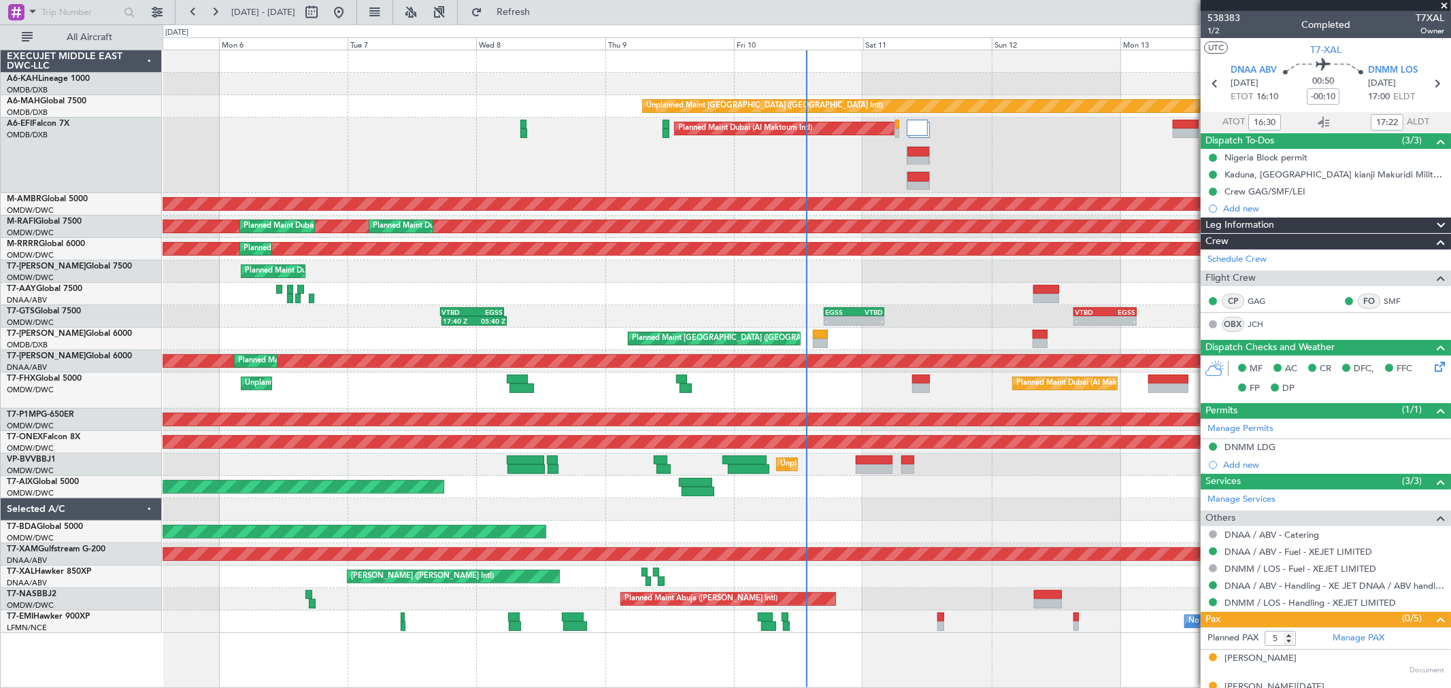
click at [597, 499] on div at bounding box center [807, 510] width 1288 height 22
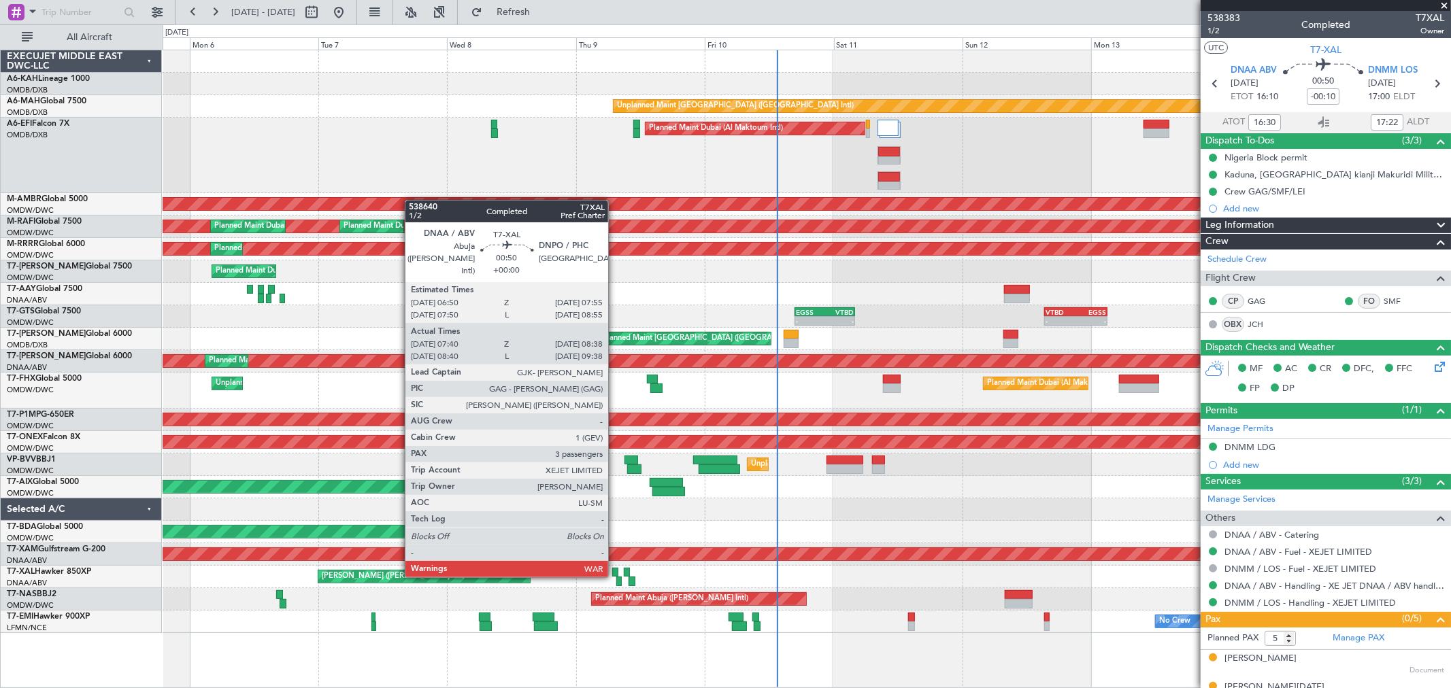
click at [615, 575] on div at bounding box center [615, 573] width 6 height 10
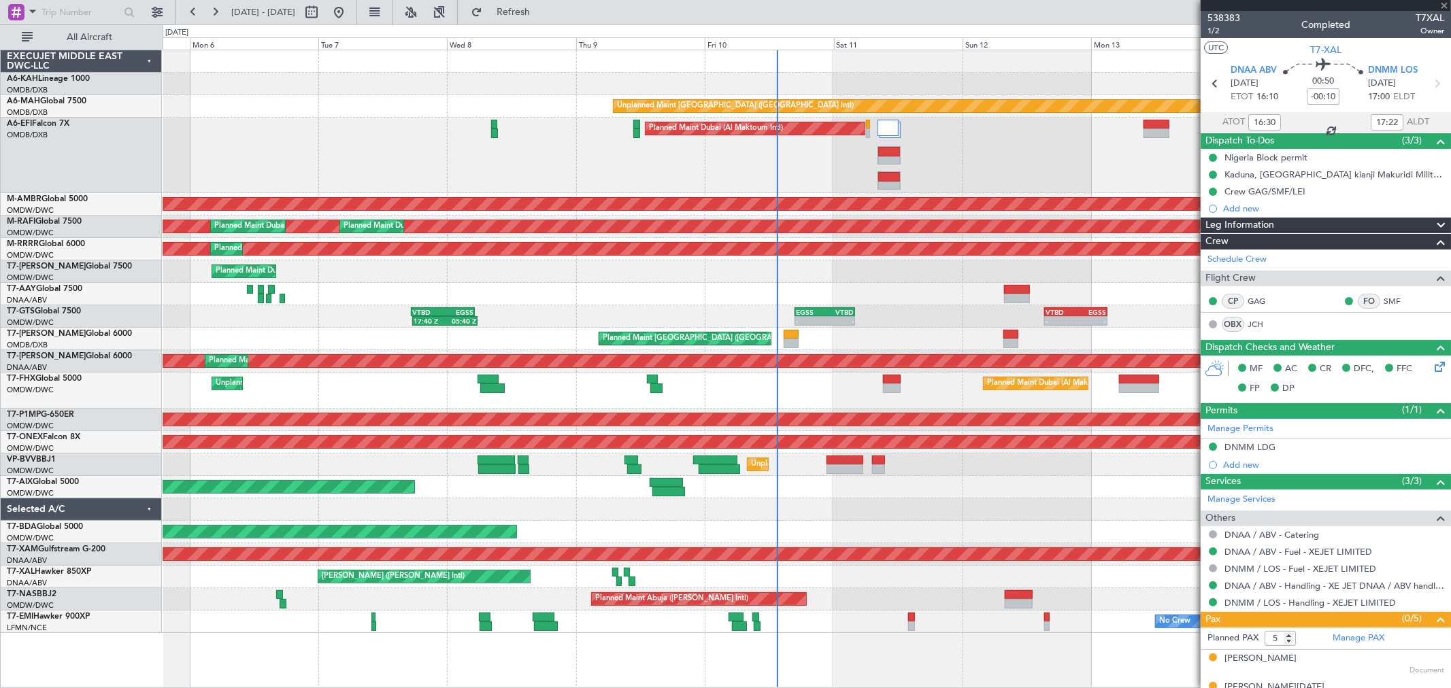
type input "07:50"
type input "08:33"
type input "3"
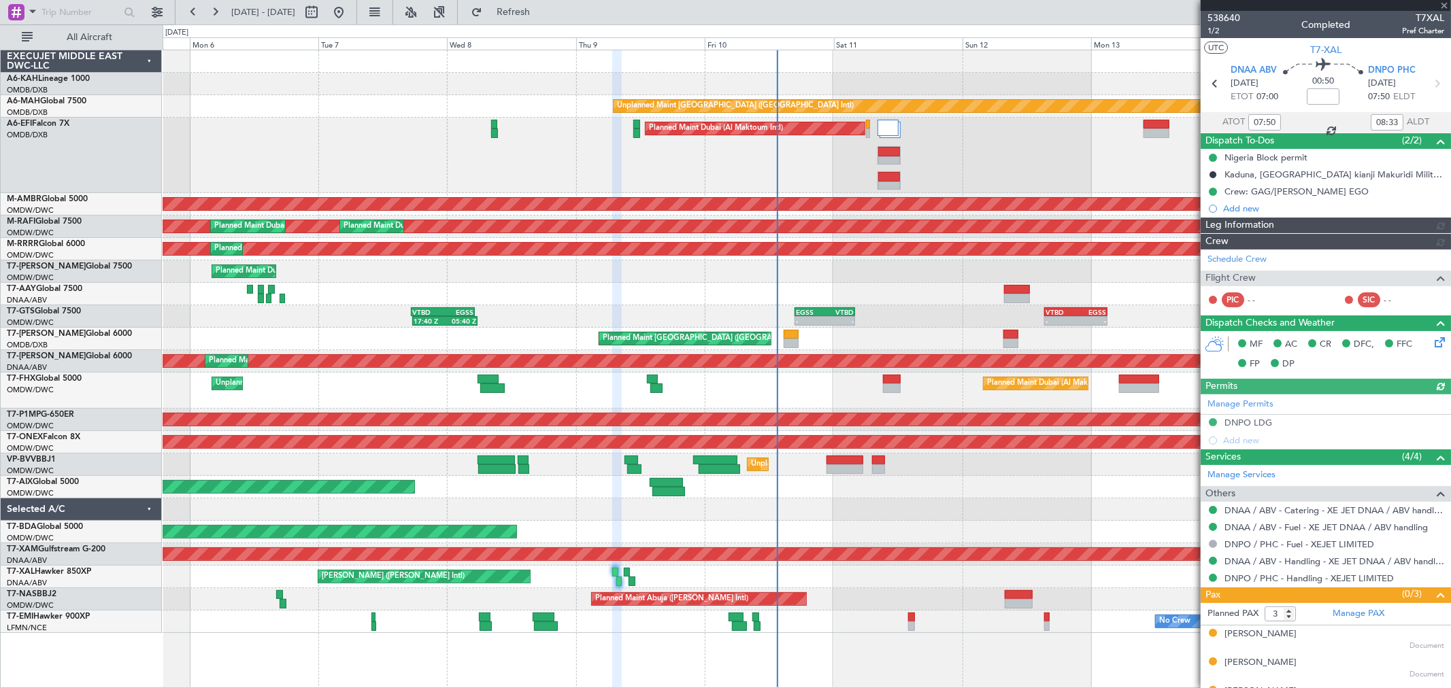
type input "Dherander Fithani (DHF)"
type input "7504"
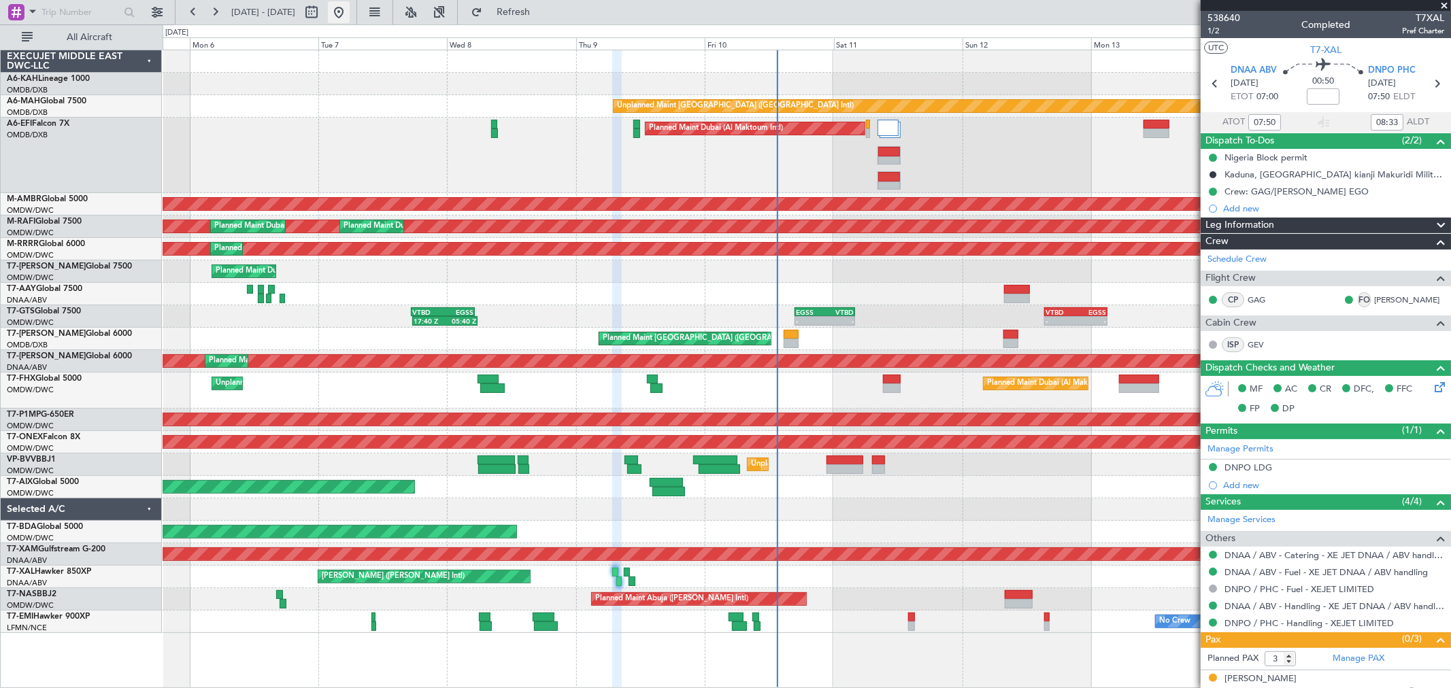
click at [350, 2] on button at bounding box center [339, 12] width 22 height 22
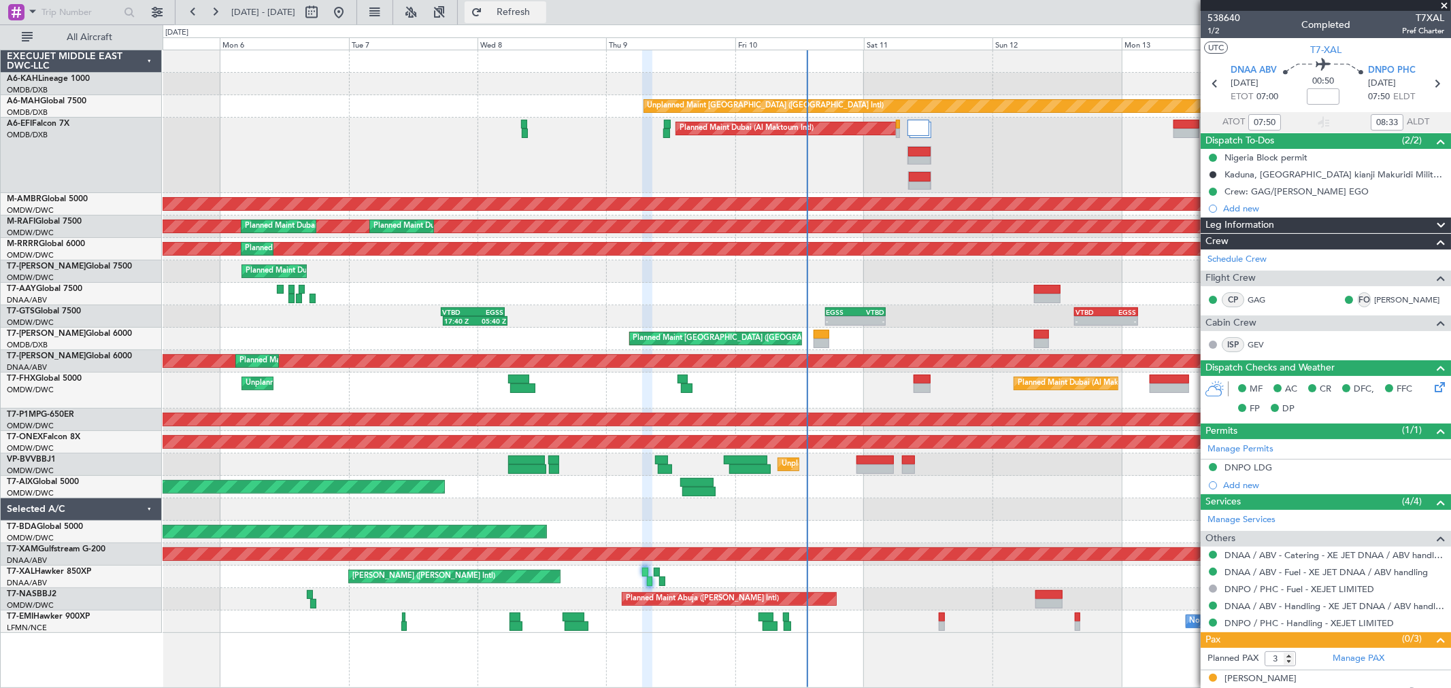
click at [529, 2] on button "Refresh" at bounding box center [506, 12] width 82 height 22
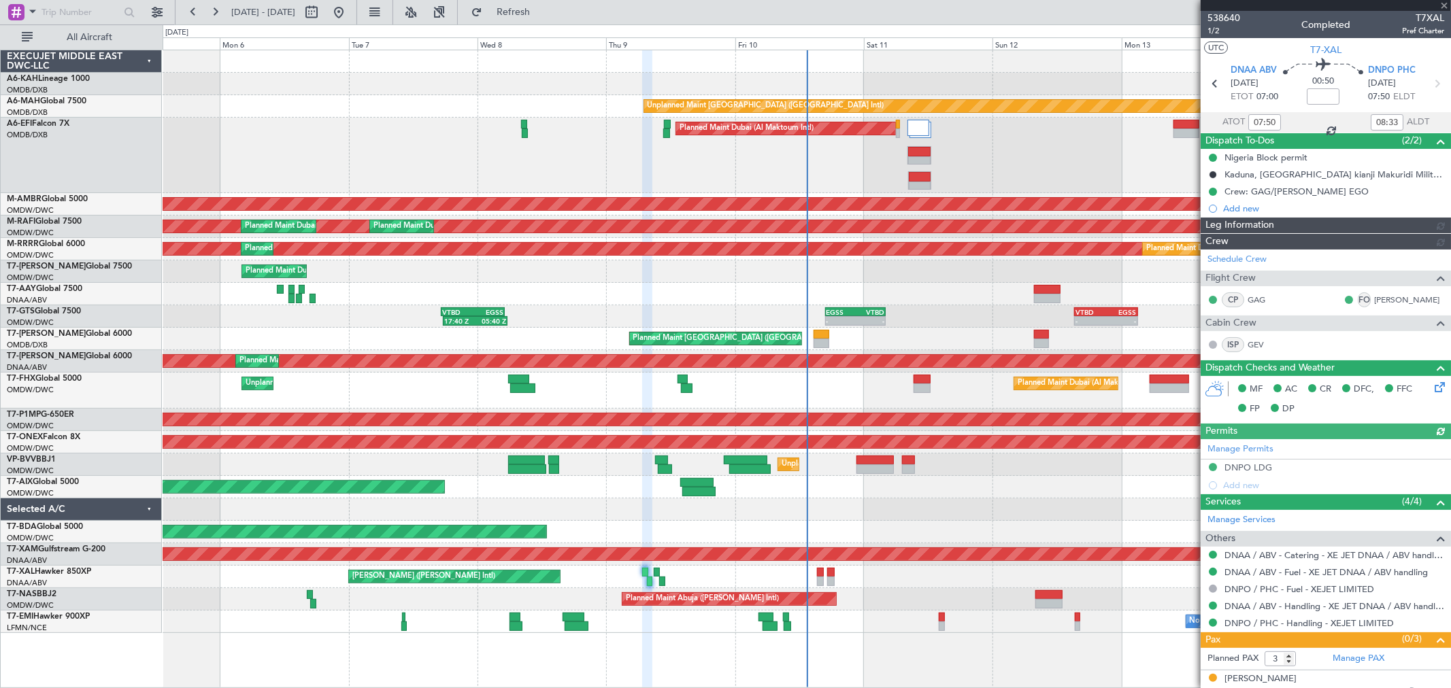
type input "Dherander Fithani (DHF)"
type input "7504"
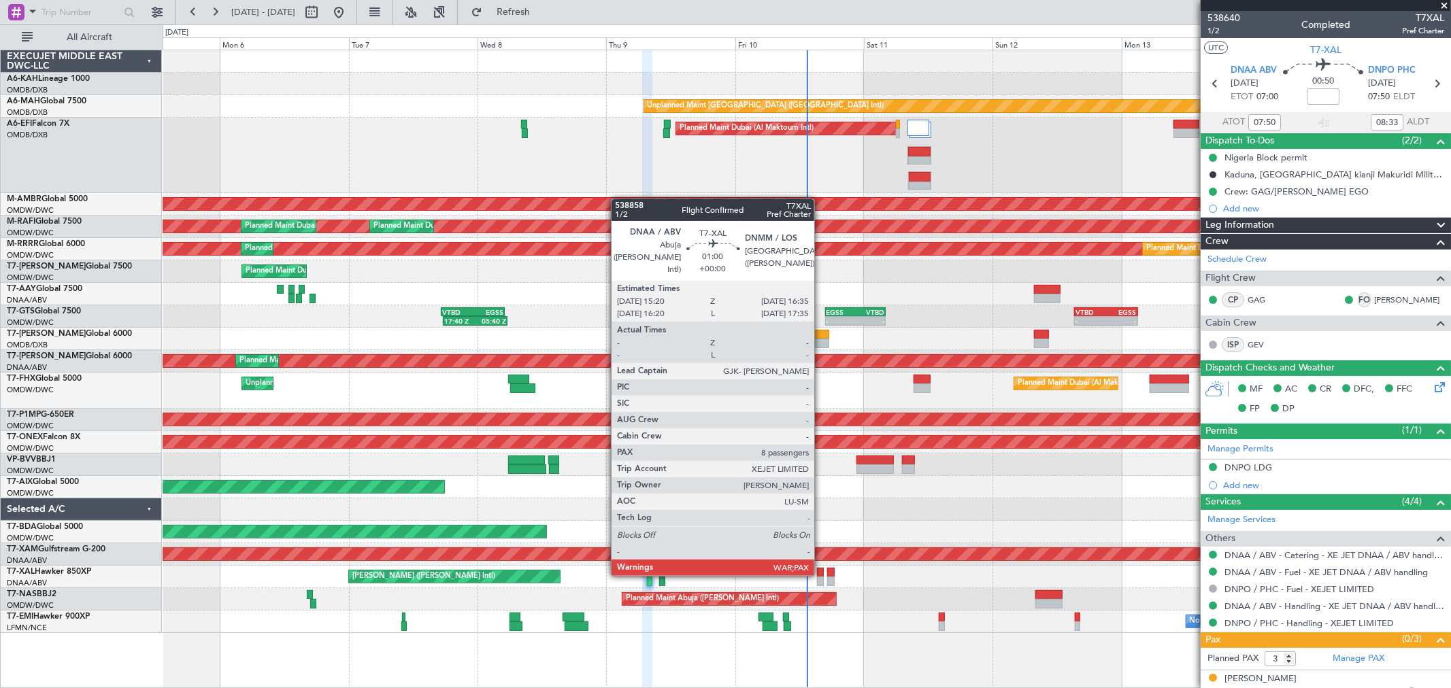
click at [821, 573] on div at bounding box center [820, 573] width 7 height 10
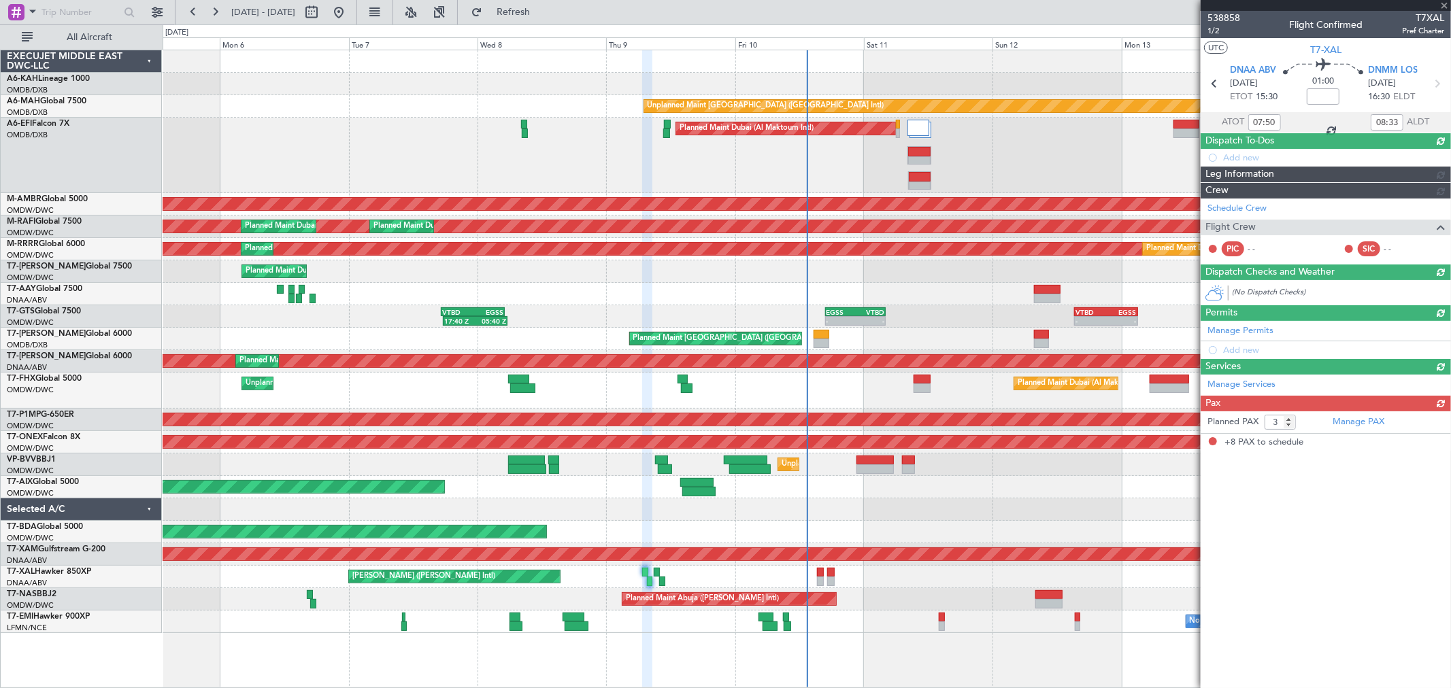
type input "8"
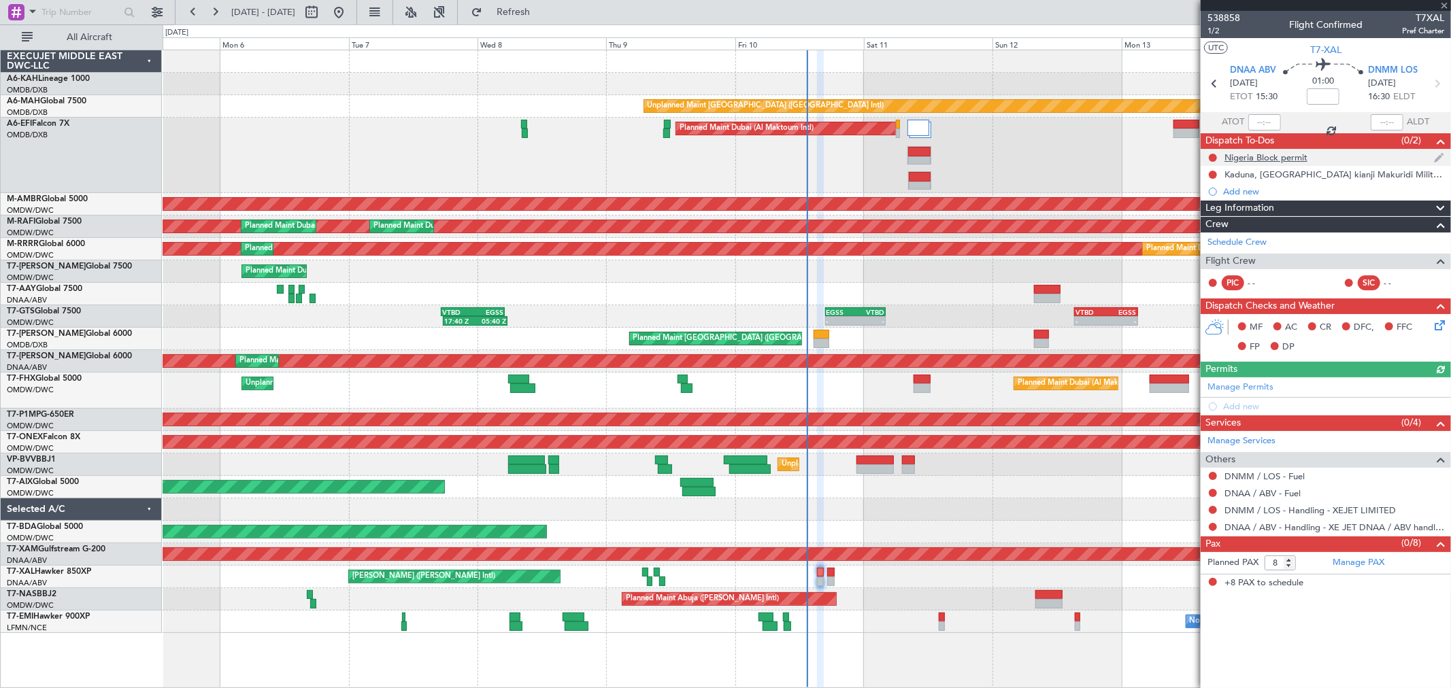
click at [1277, 159] on div "Nigeria Block permit" at bounding box center [1266, 158] width 83 height 12
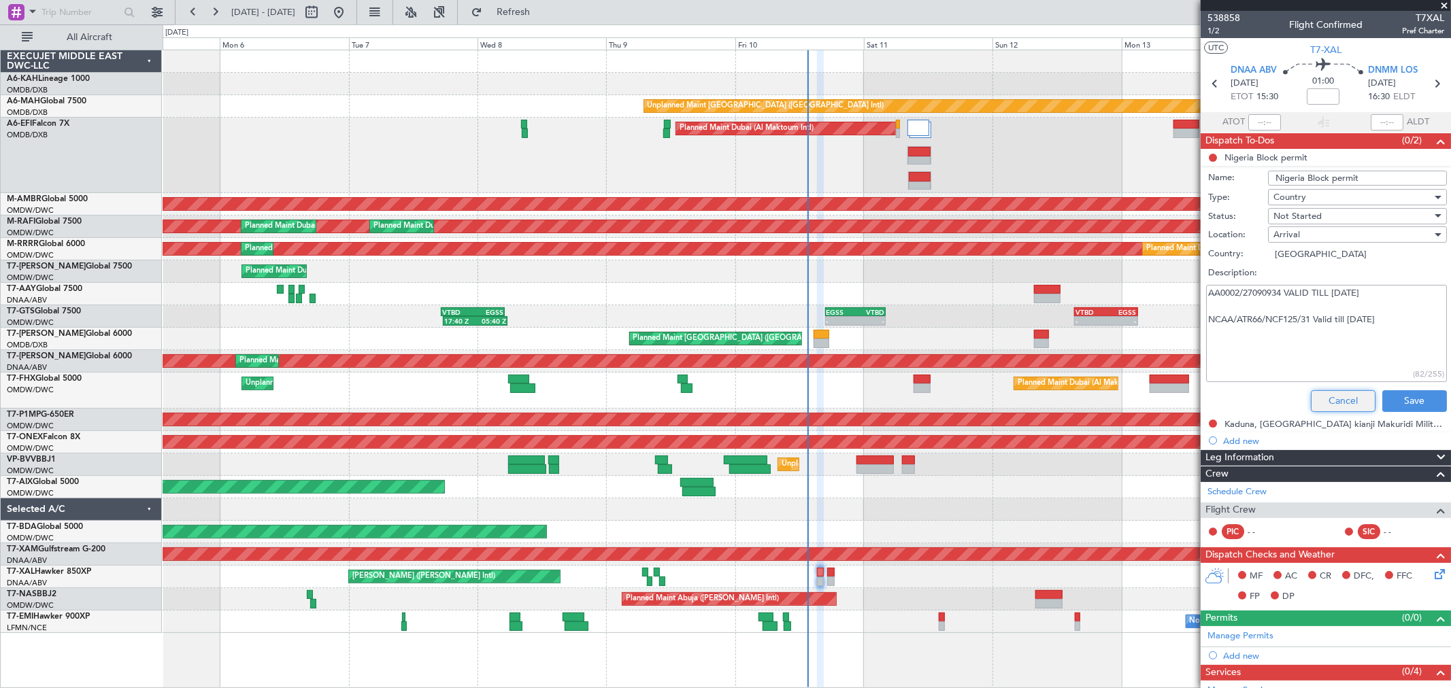
click at [1337, 398] on button "Cancel" at bounding box center [1343, 401] width 65 height 22
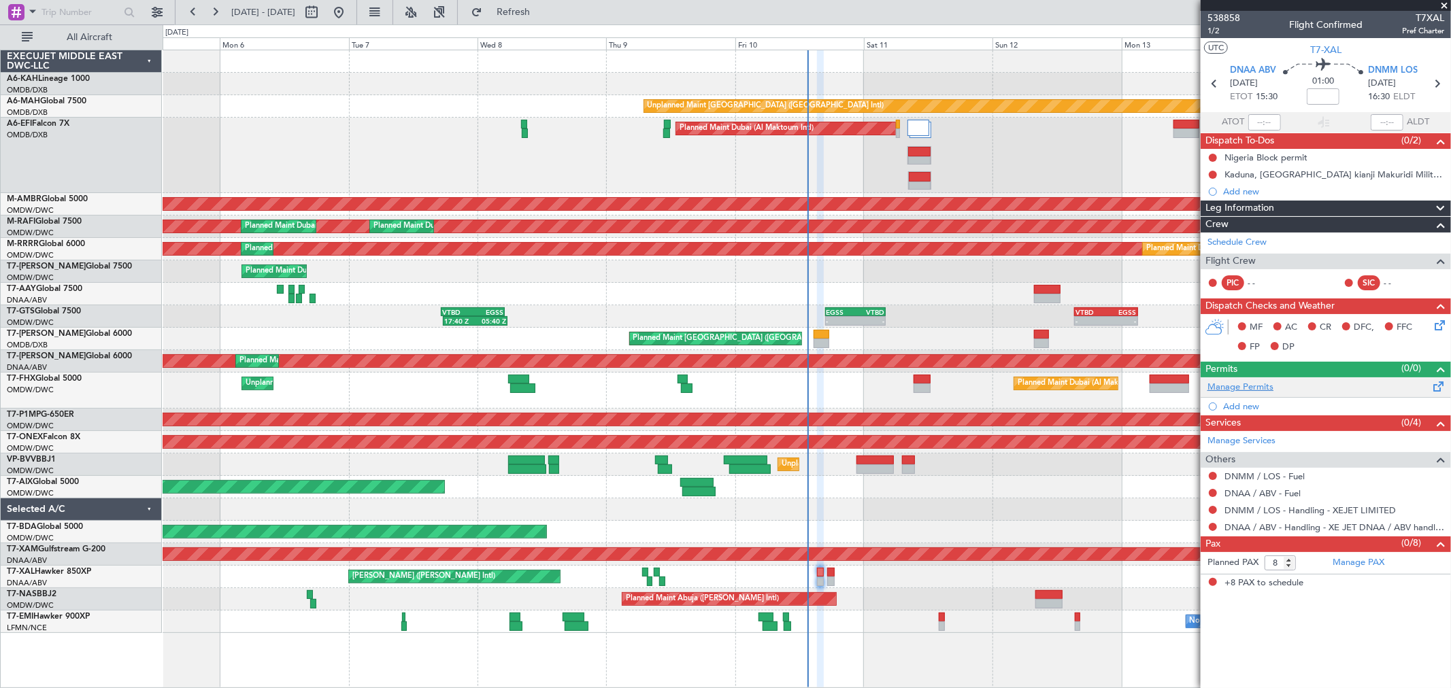
click at [1235, 384] on link "Manage Permits" at bounding box center [1241, 388] width 66 height 14
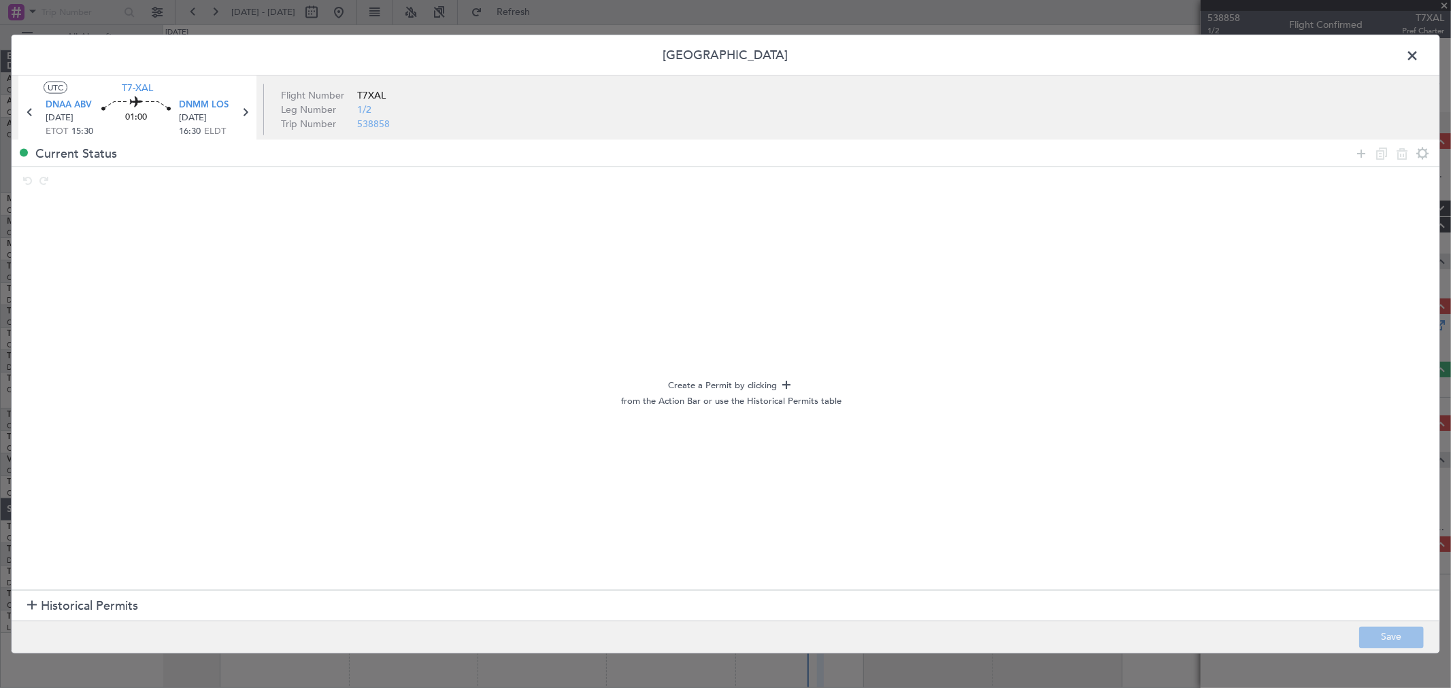
click at [60, 603] on span "Historical Permits" at bounding box center [89, 606] width 97 height 18
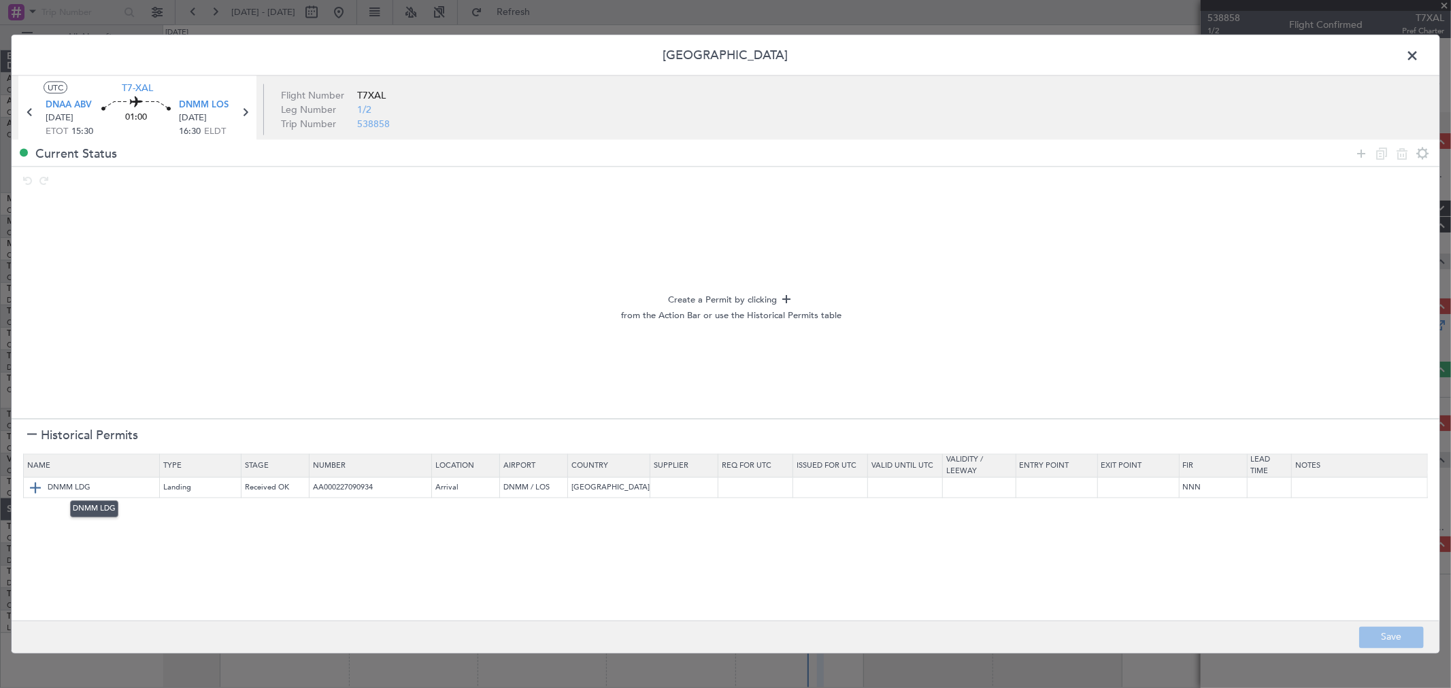
click at [38, 484] on img at bounding box center [35, 488] width 16 height 16
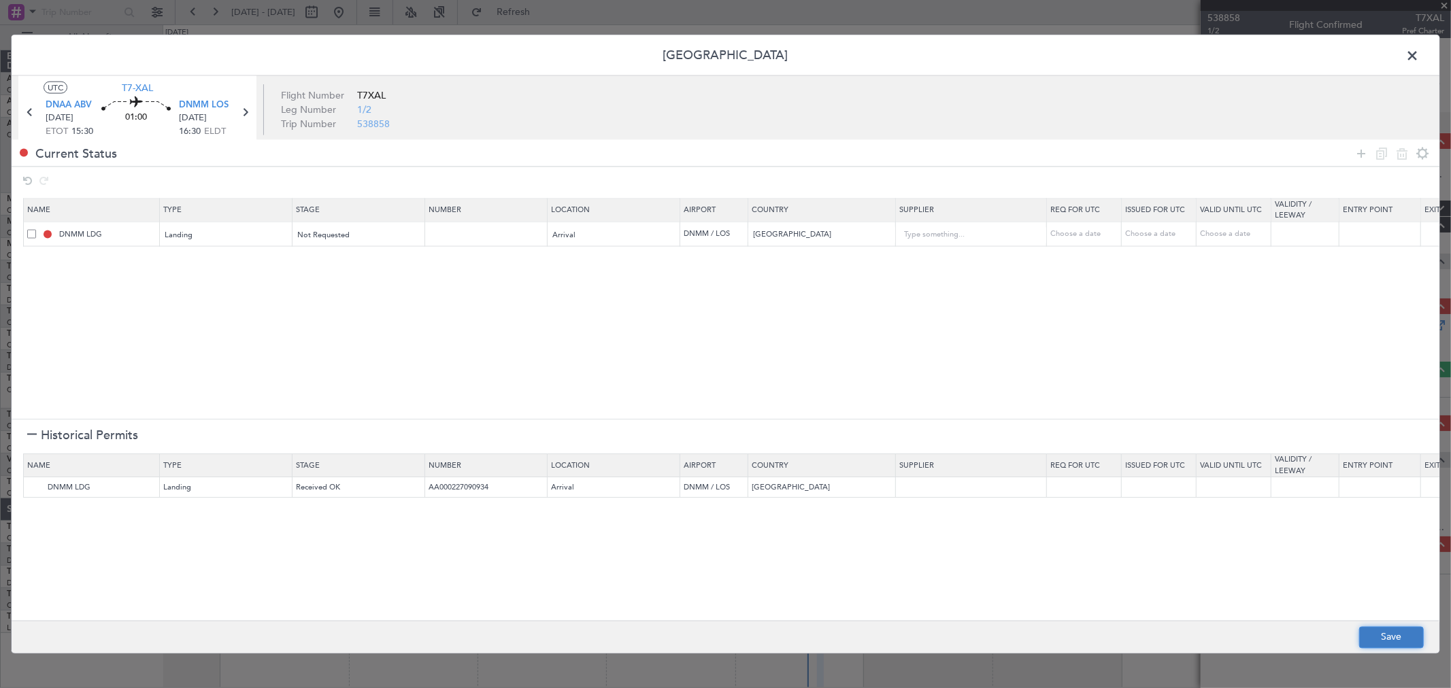
click at [1401, 628] on button "Save" at bounding box center [1391, 638] width 65 height 22
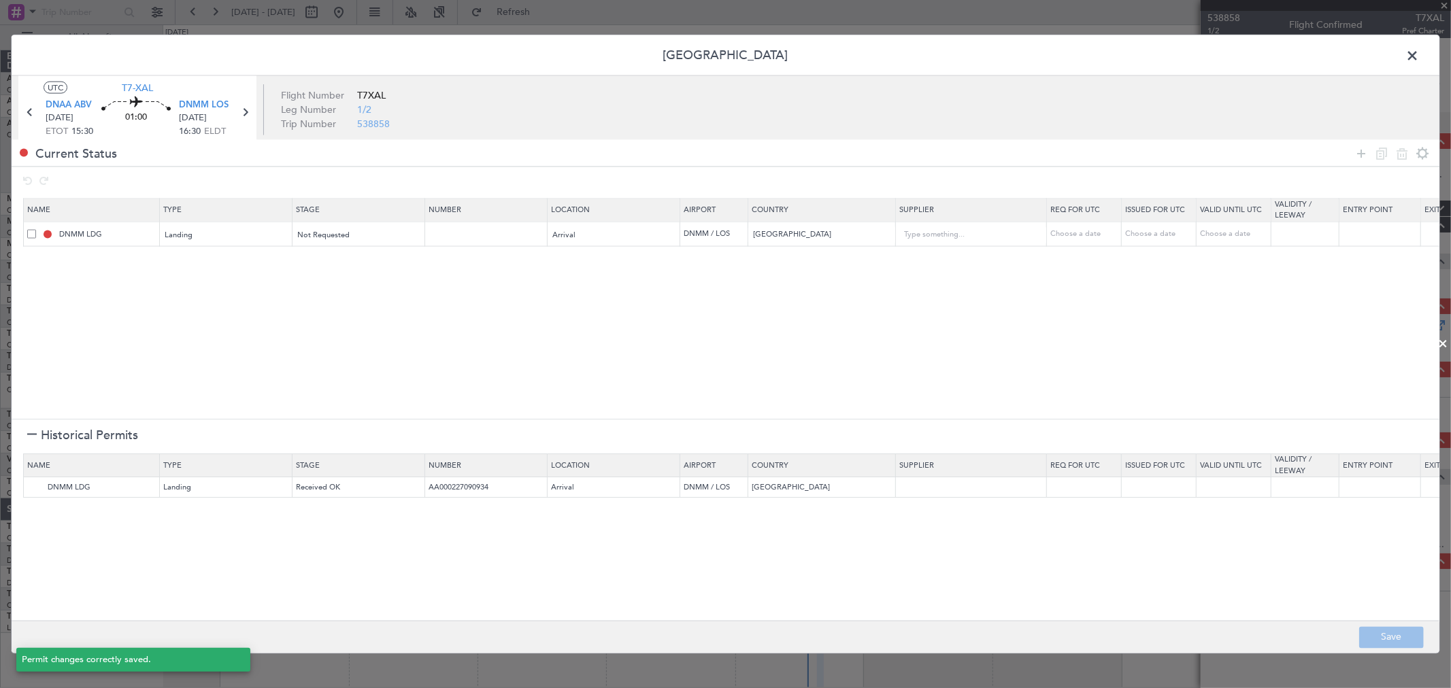
type input "NNN"
drag, startPoint x: 493, startPoint y: 235, endPoint x: 445, endPoint y: 235, distance: 47.6
click at [486, 235] on input "text" at bounding box center [488, 234] width 118 height 12
paste input "AA0002 27090934"
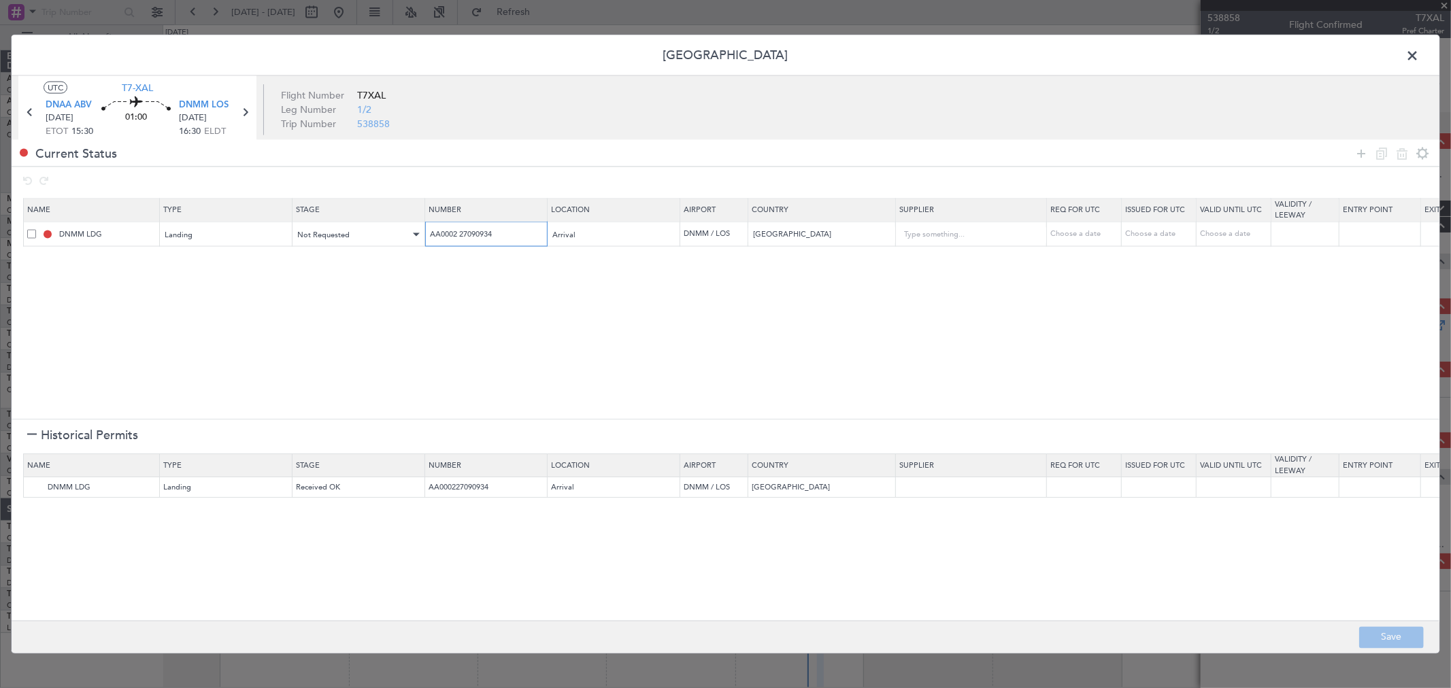
type input "AA0002 27090934"
click at [376, 235] on div "Not Requested" at bounding box center [354, 235] width 113 height 20
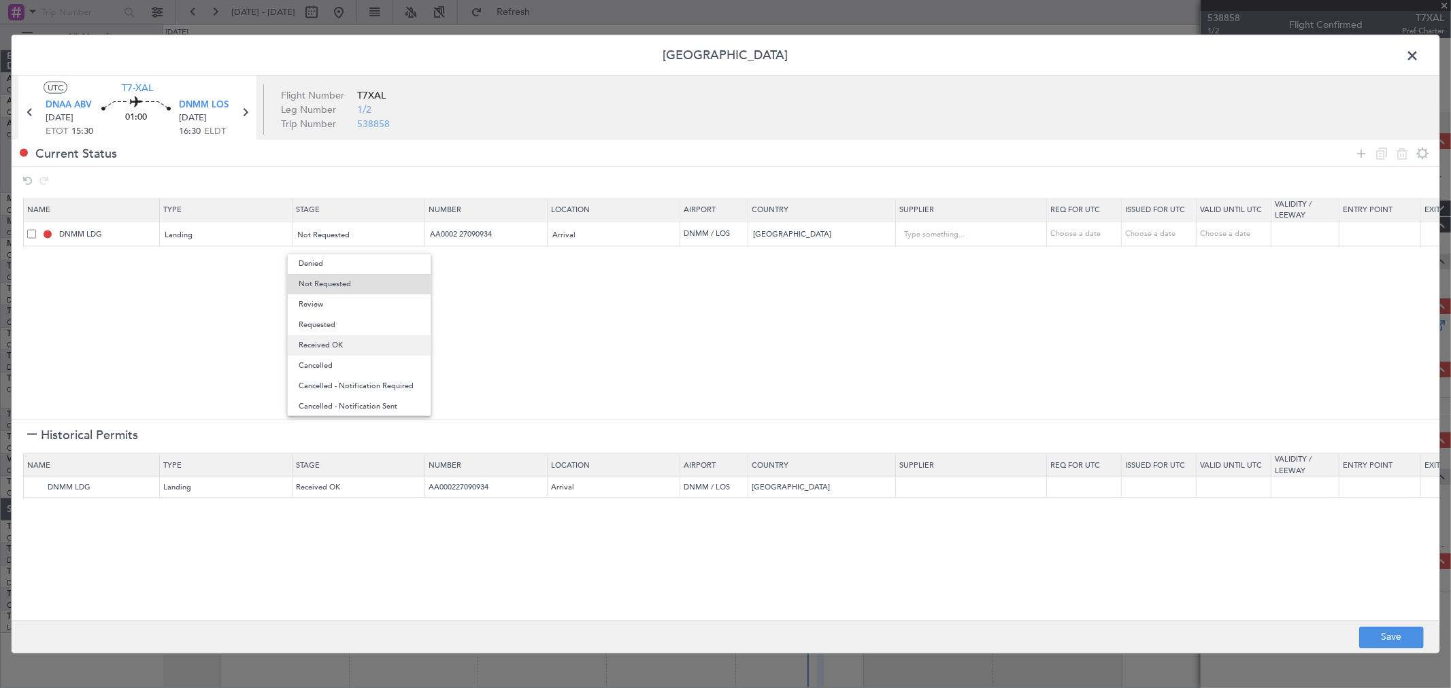
click at [342, 350] on span "Received OK" at bounding box center [359, 345] width 121 height 20
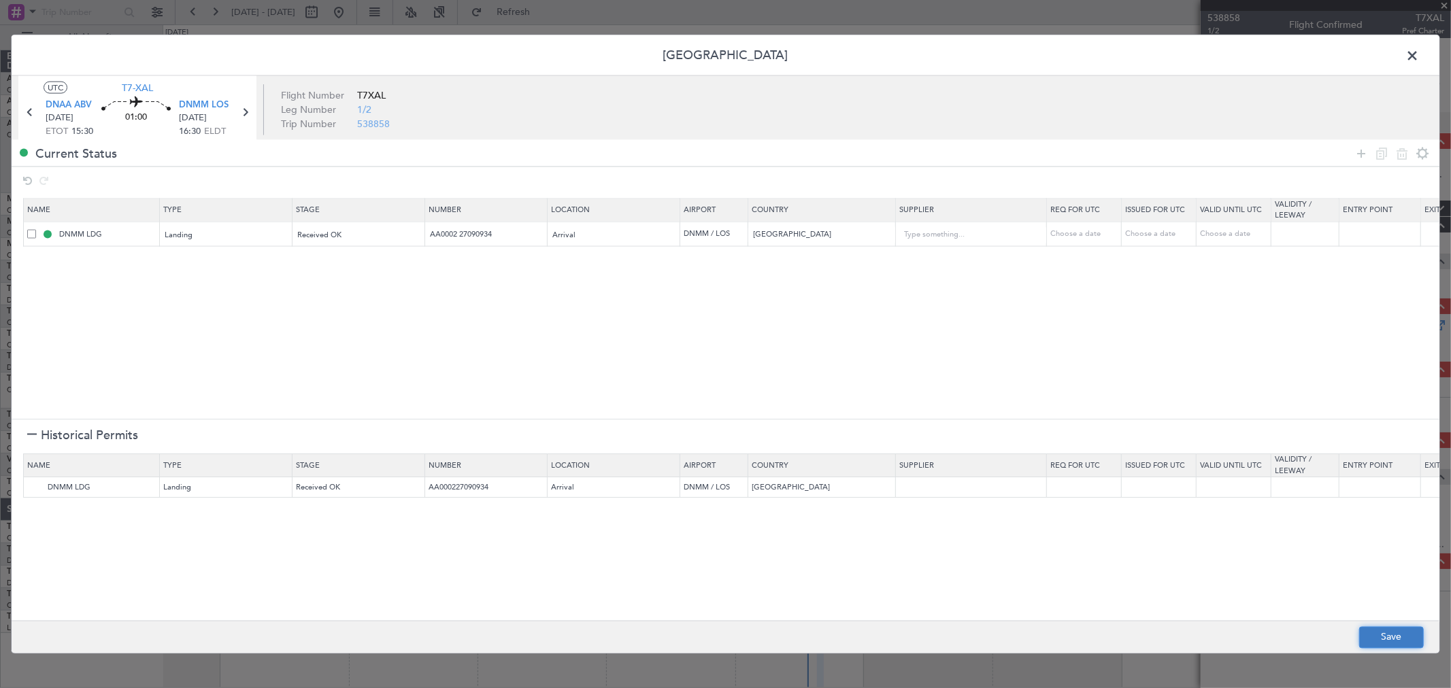
click at [1389, 635] on button "Save" at bounding box center [1391, 638] width 65 height 22
click at [1416, 61] on div at bounding box center [726, 344] width 1428 height 618
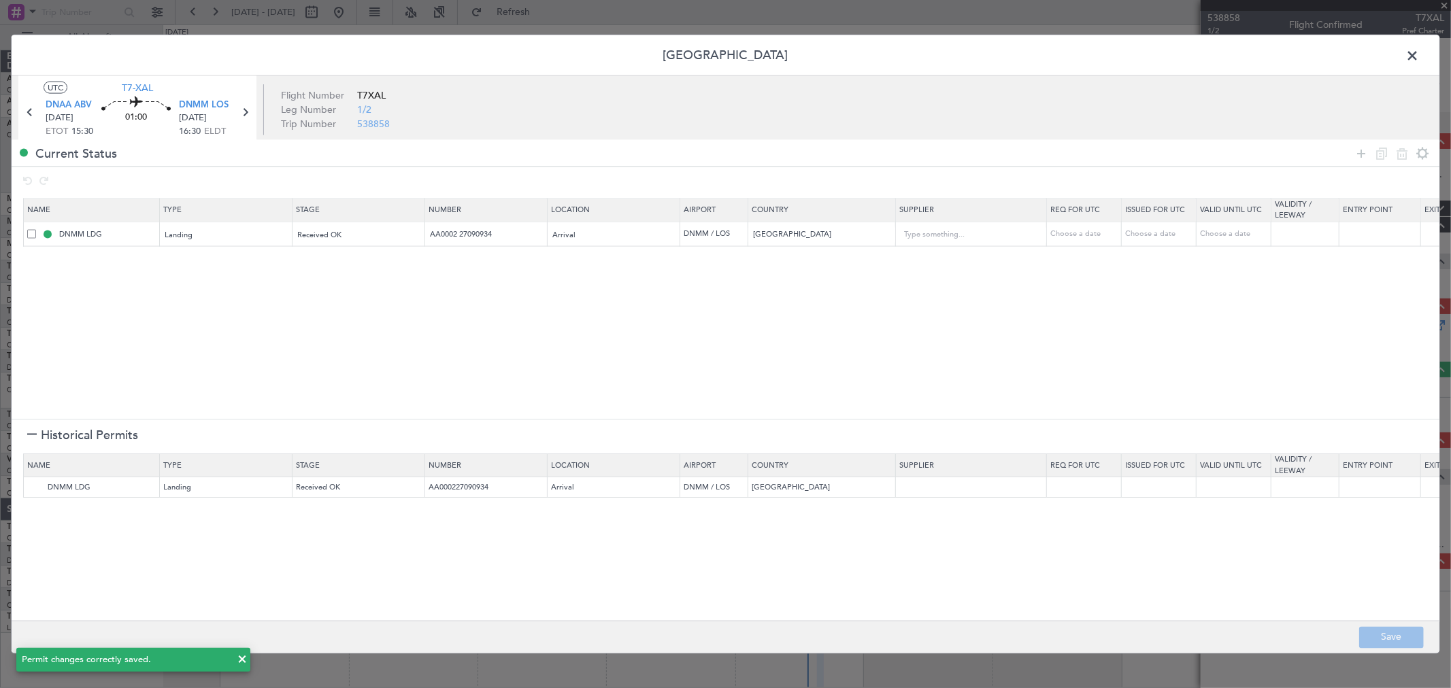
click at [1419, 54] on span at bounding box center [1419, 59] width 0 height 27
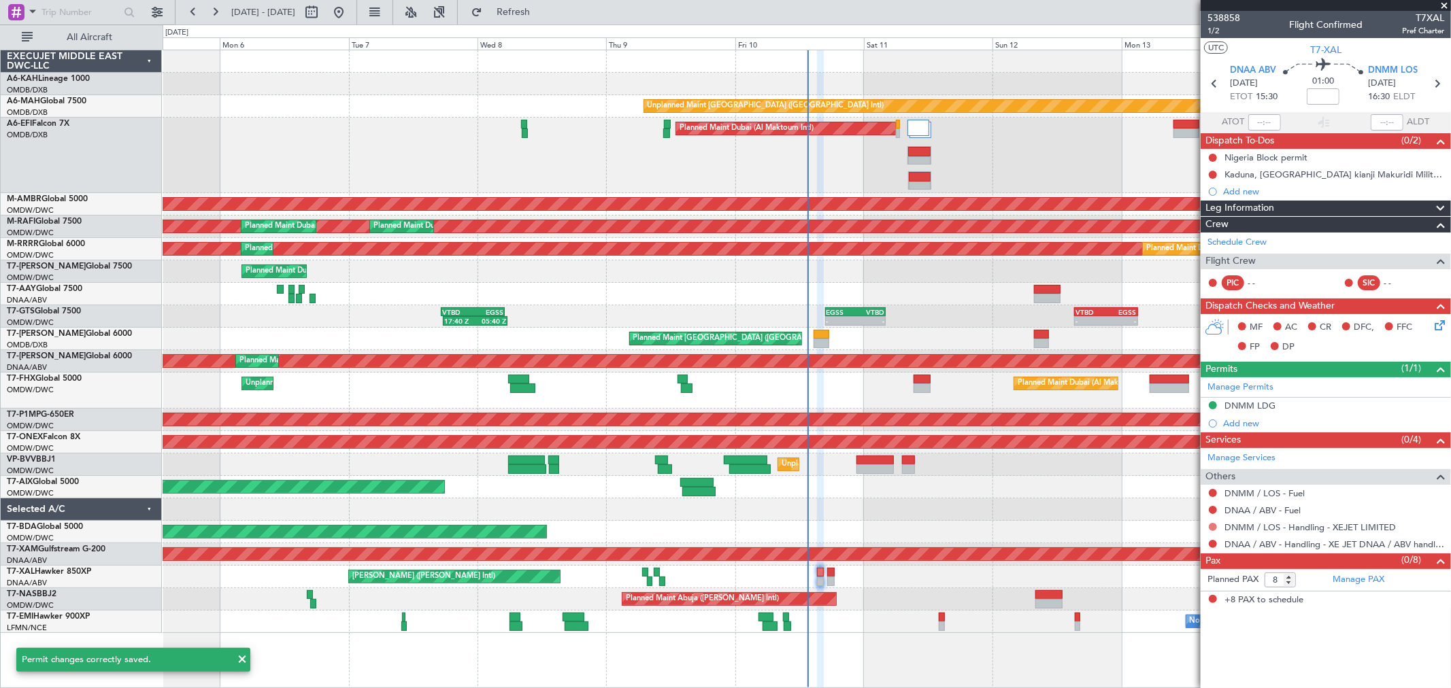
click at [1212, 527] on button at bounding box center [1213, 527] width 8 height 8
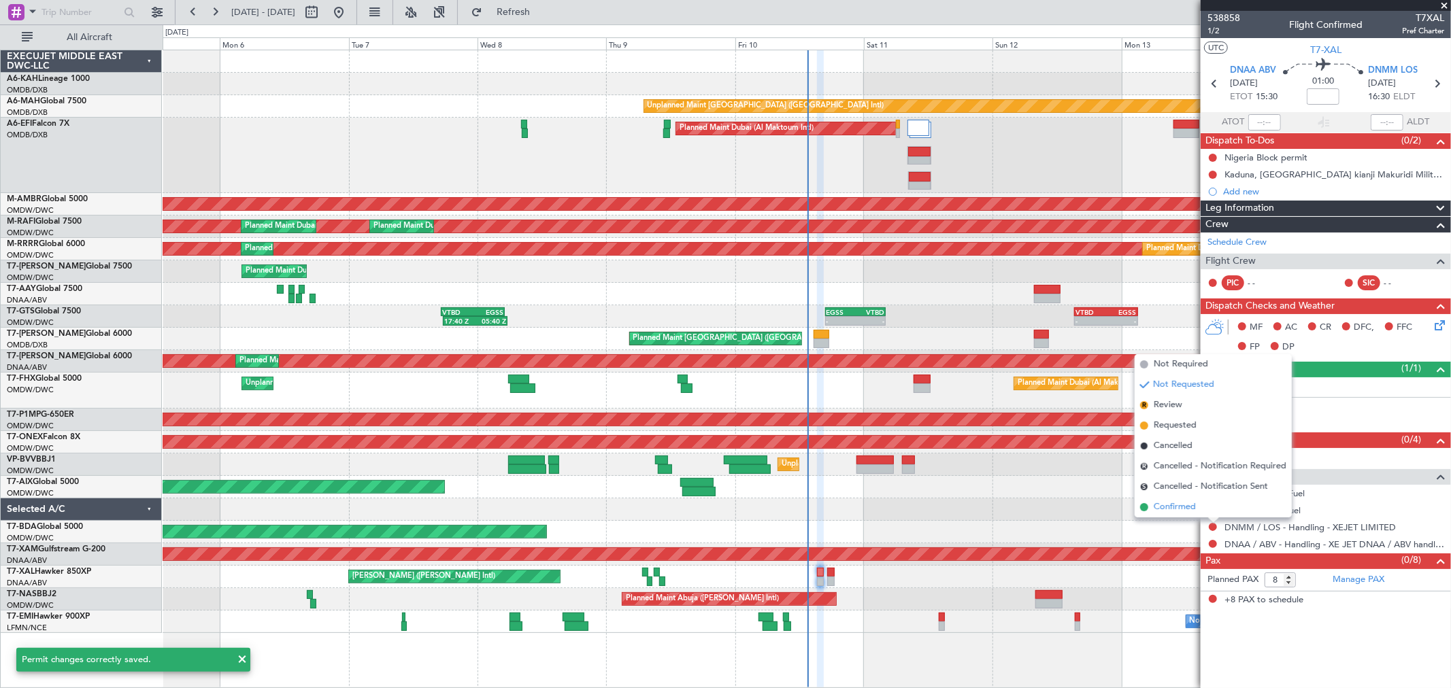
click at [1176, 508] on span "Confirmed" at bounding box center [1175, 508] width 42 height 14
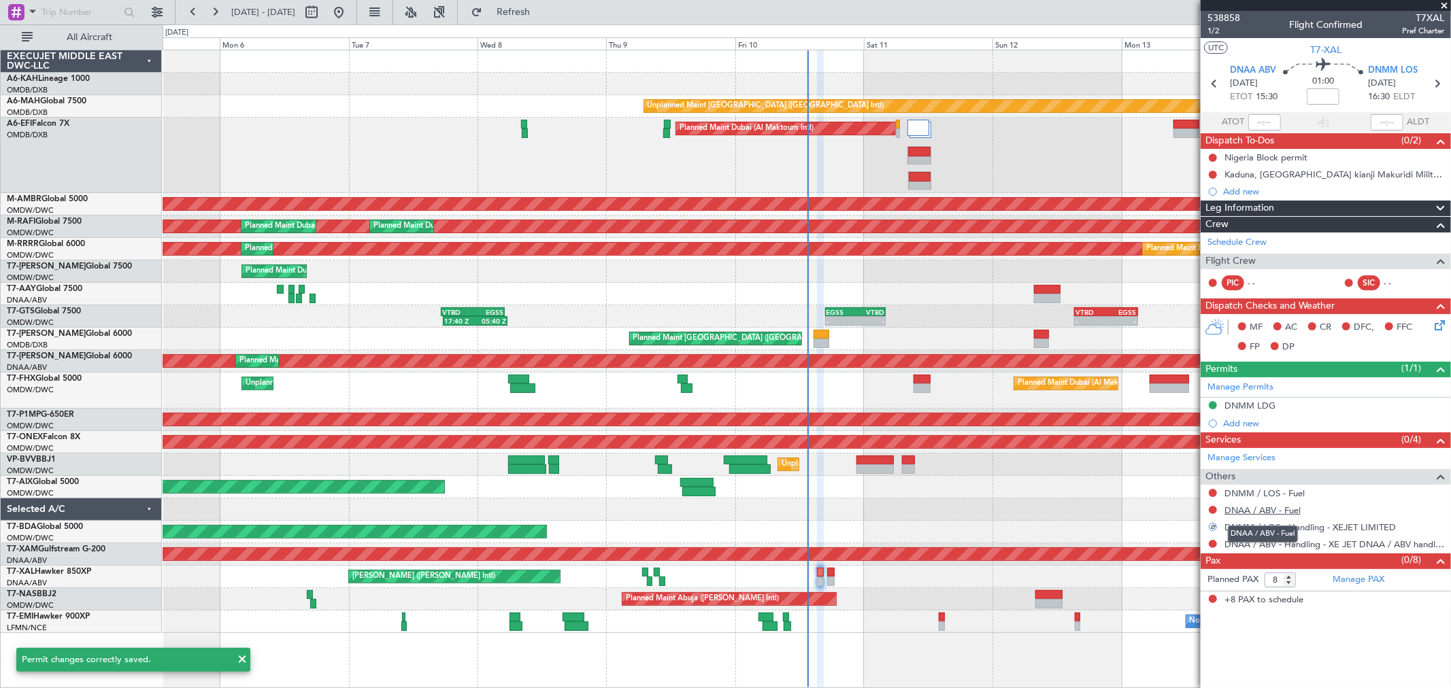
click at [1257, 513] on link "DNAA / ABV - Fuel" at bounding box center [1263, 511] width 76 height 12
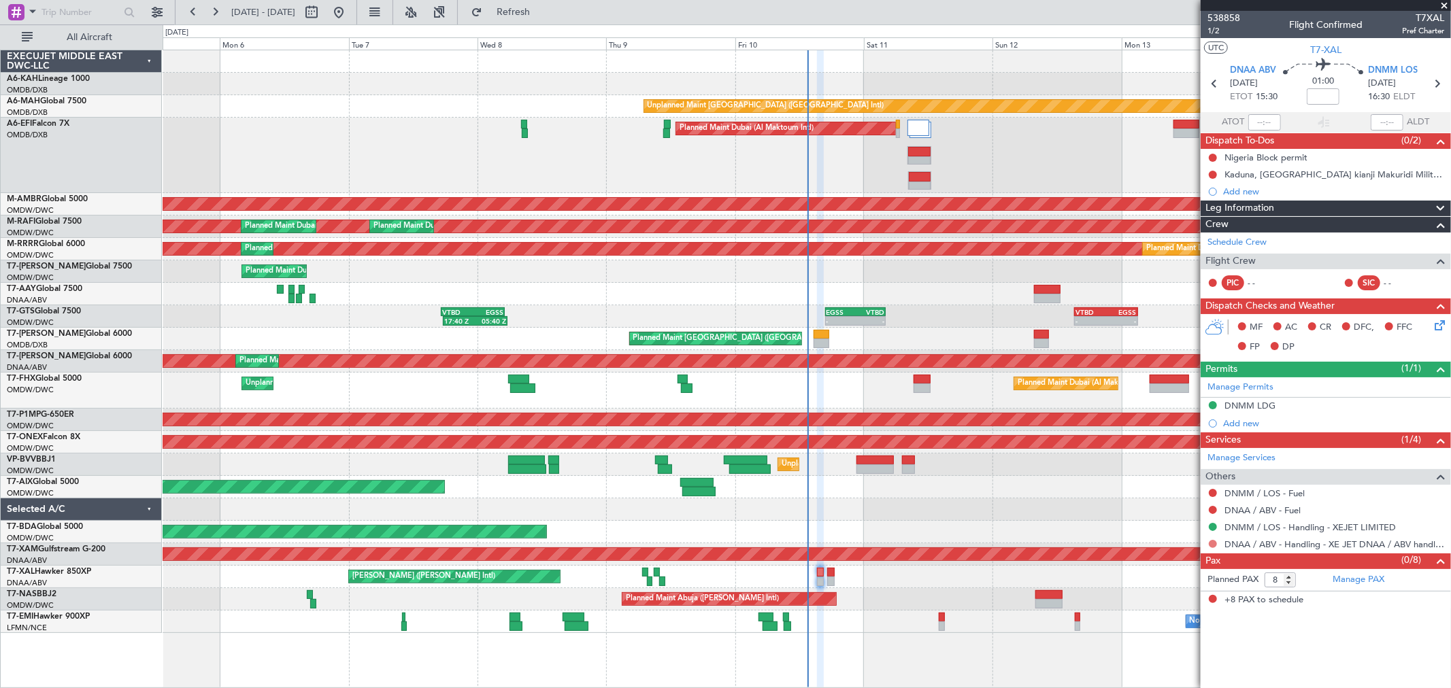
click at [1211, 541] on button at bounding box center [1213, 544] width 8 height 8
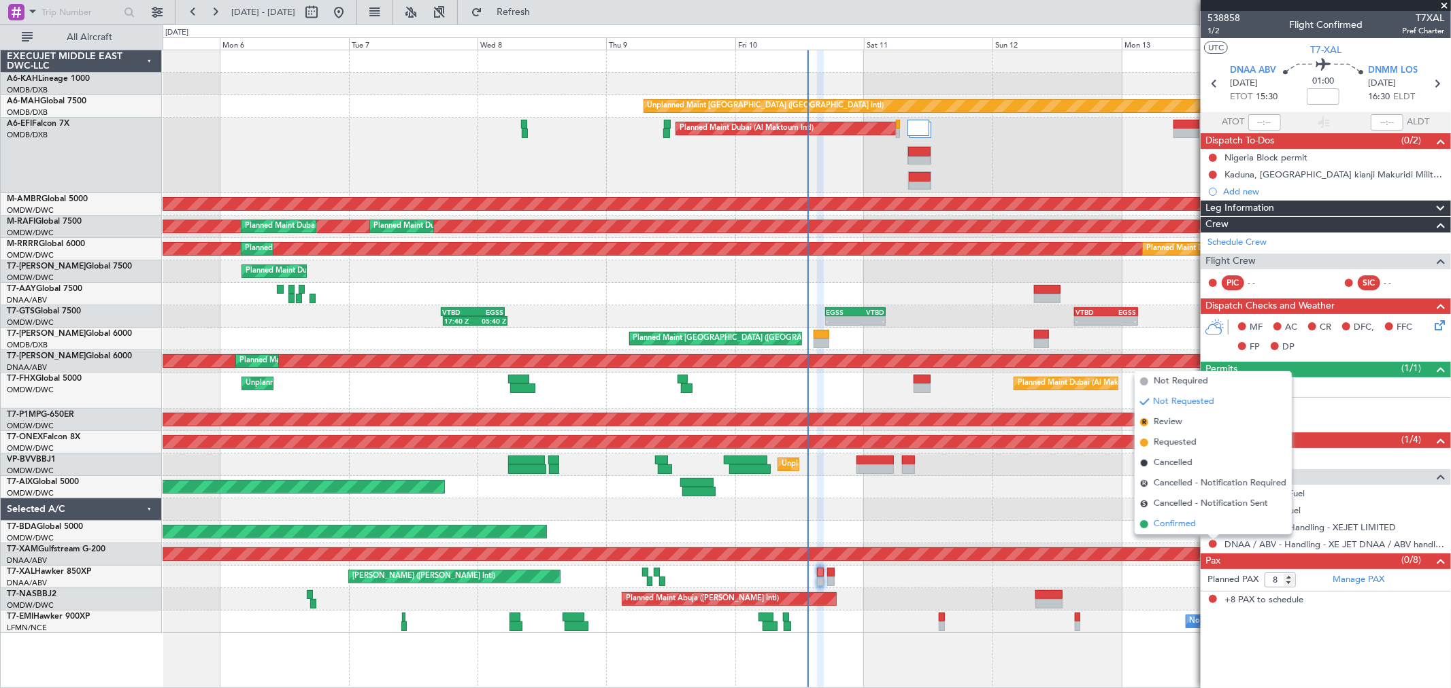
click at [1145, 520] on span at bounding box center [1144, 524] width 8 height 8
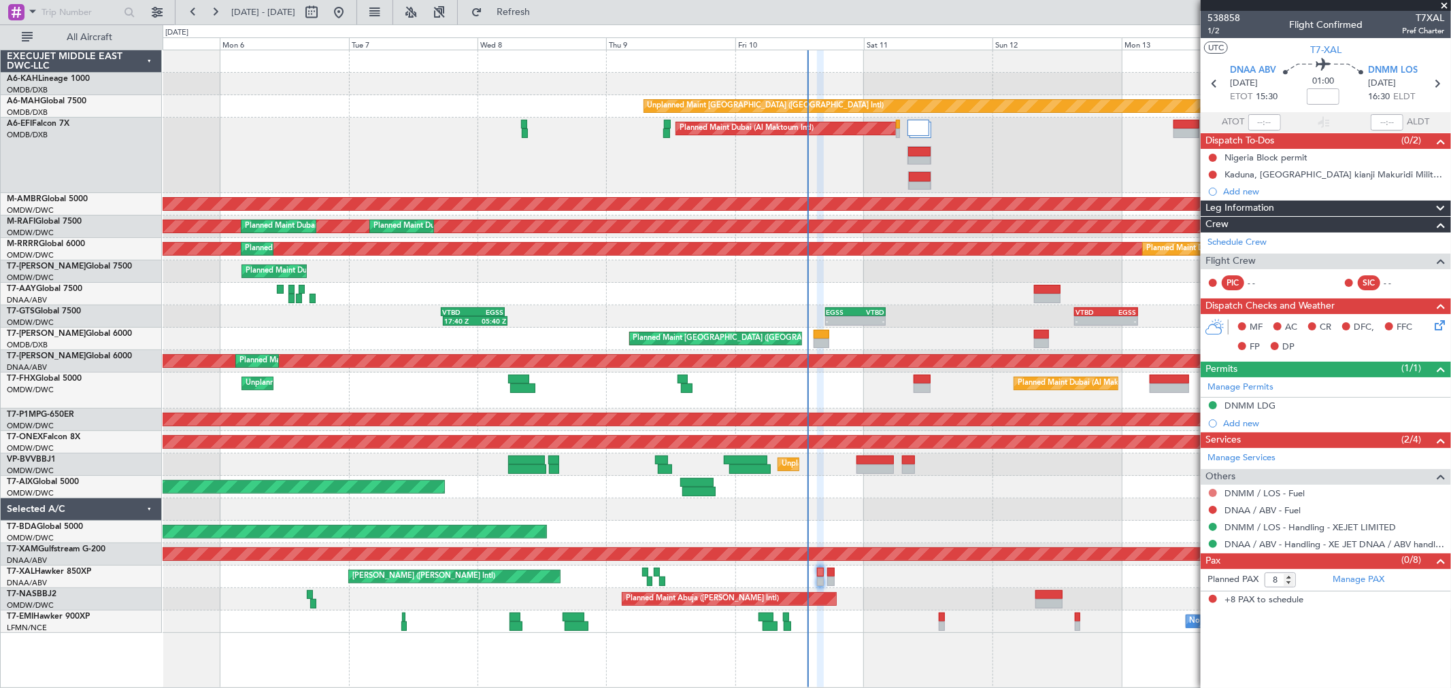
click at [1212, 493] on button at bounding box center [1213, 493] width 8 height 8
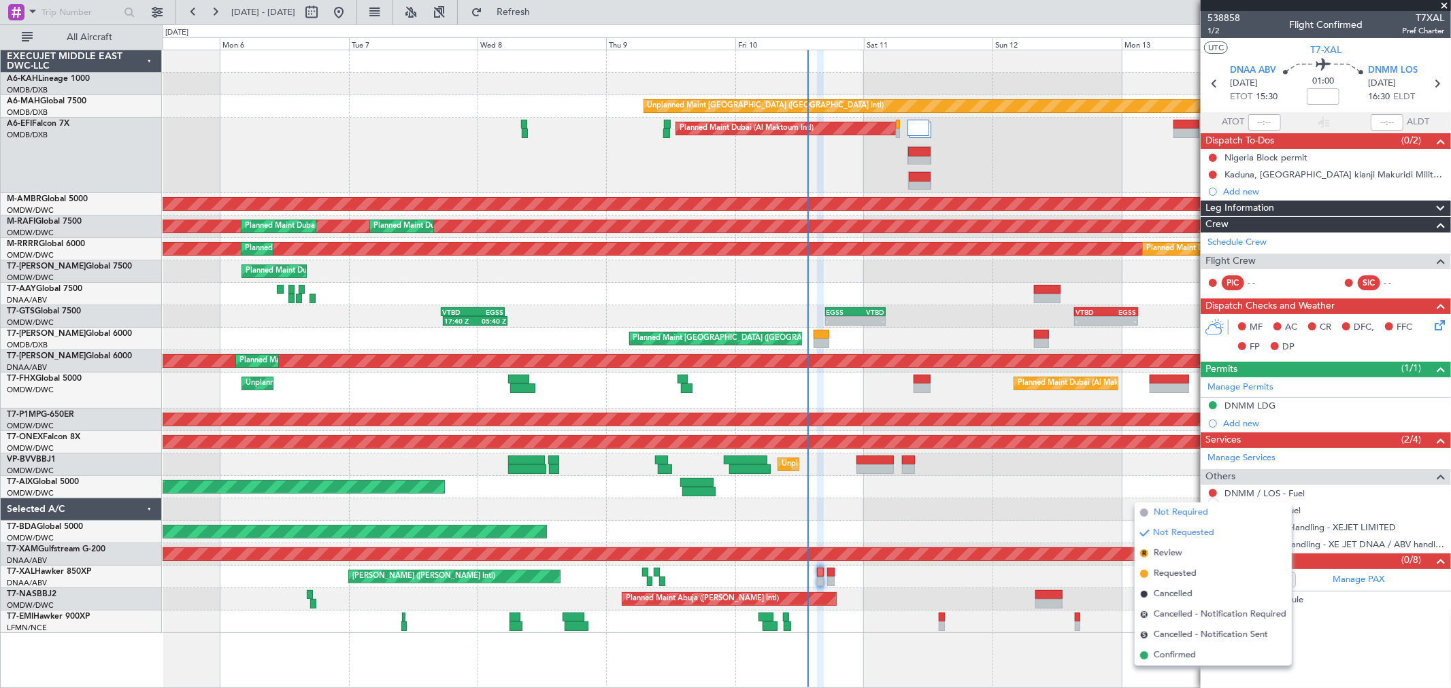
click at [1184, 512] on span "Not Required" at bounding box center [1181, 513] width 54 height 14
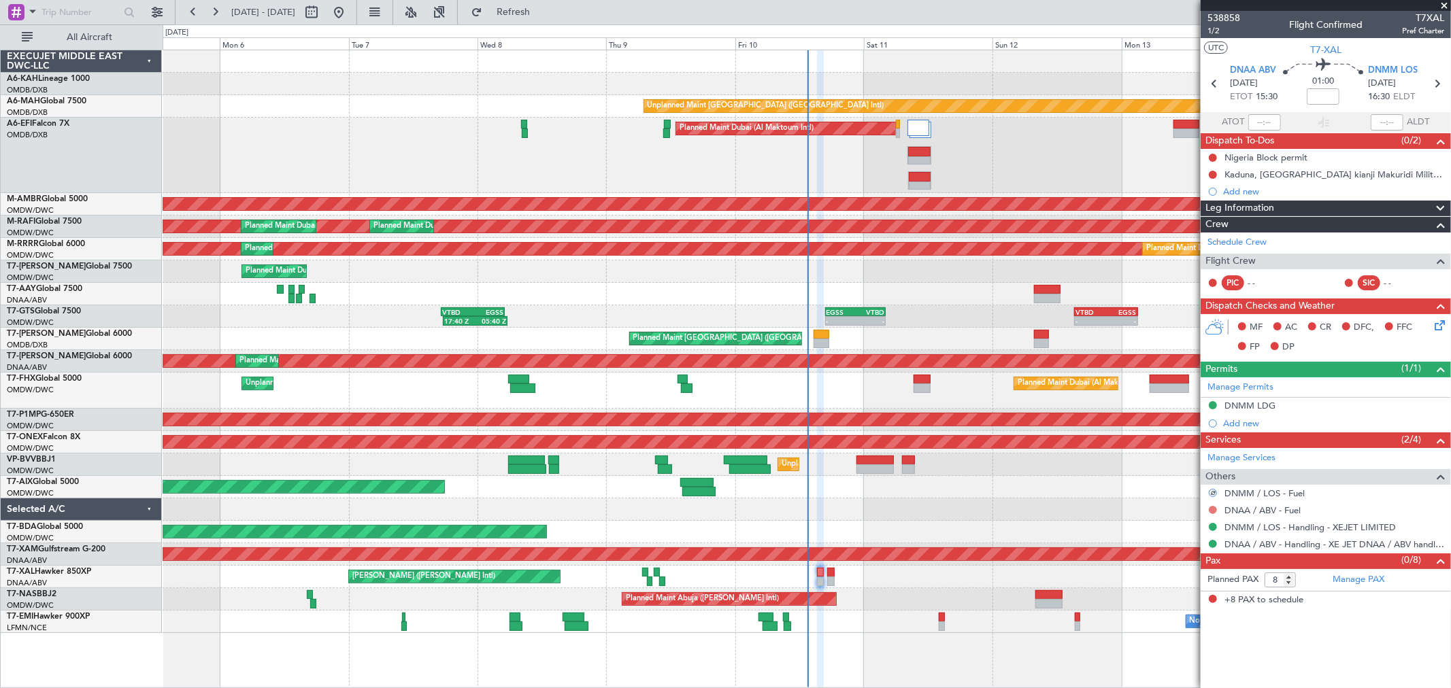
click at [1211, 513] on button at bounding box center [1213, 510] width 8 height 8
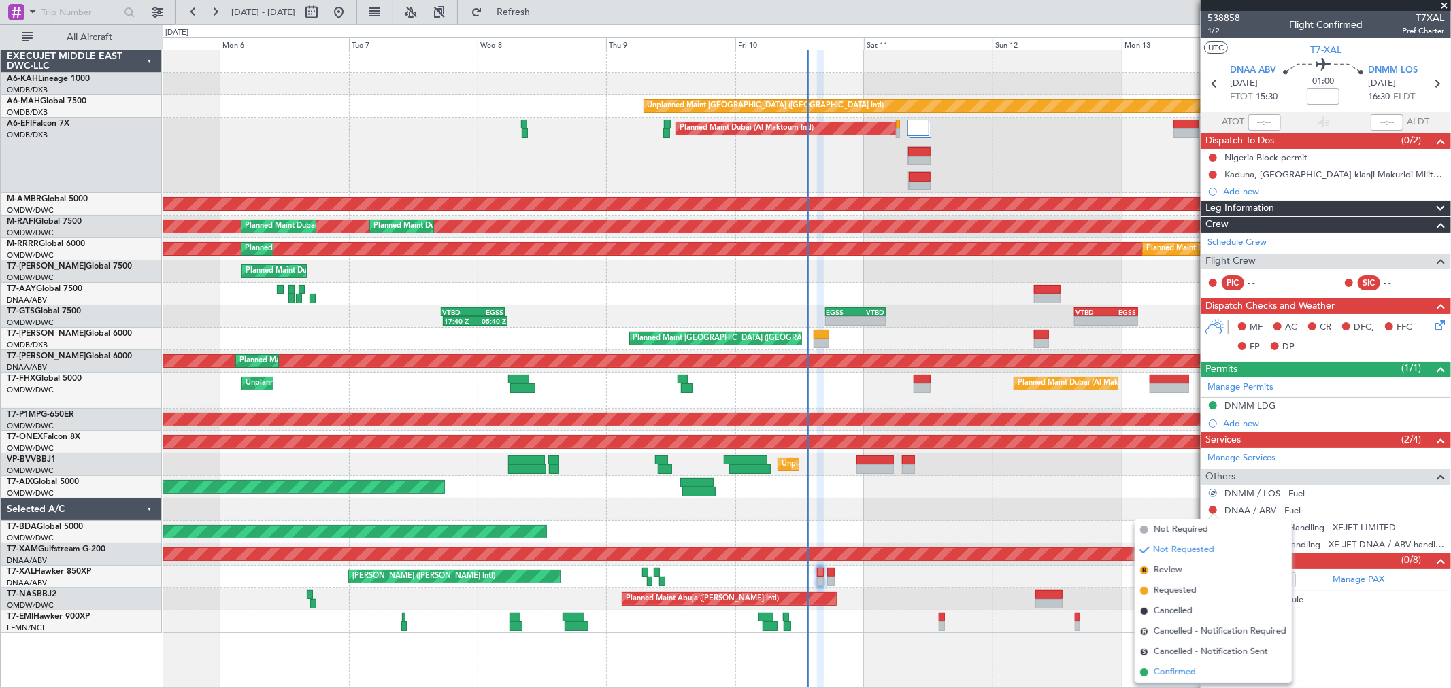
click at [1176, 671] on span "Confirmed" at bounding box center [1175, 673] width 42 height 14
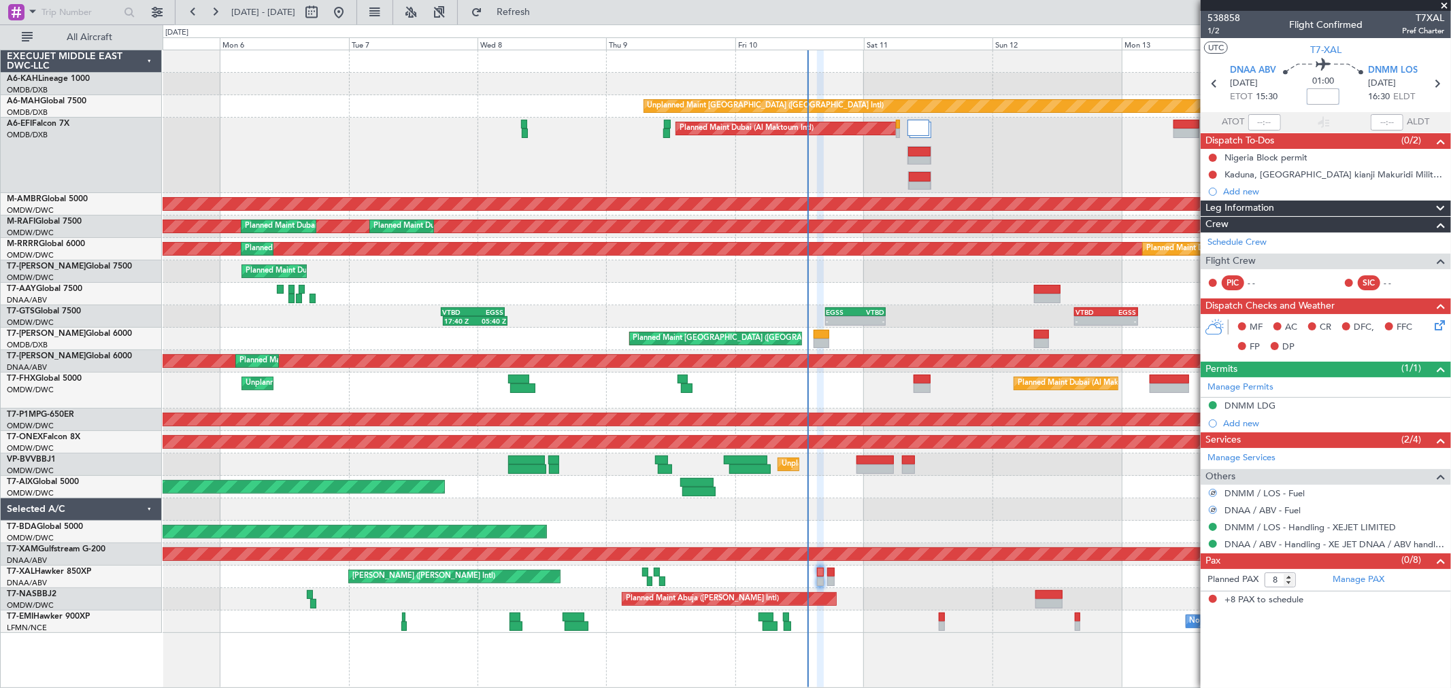
click at [1321, 100] on input at bounding box center [1323, 96] width 33 height 16
type input "-00:10"
click at [1214, 159] on button at bounding box center [1213, 158] width 8 height 8
click at [1208, 210] on li "Completed" at bounding box center [1214, 217] width 72 height 20
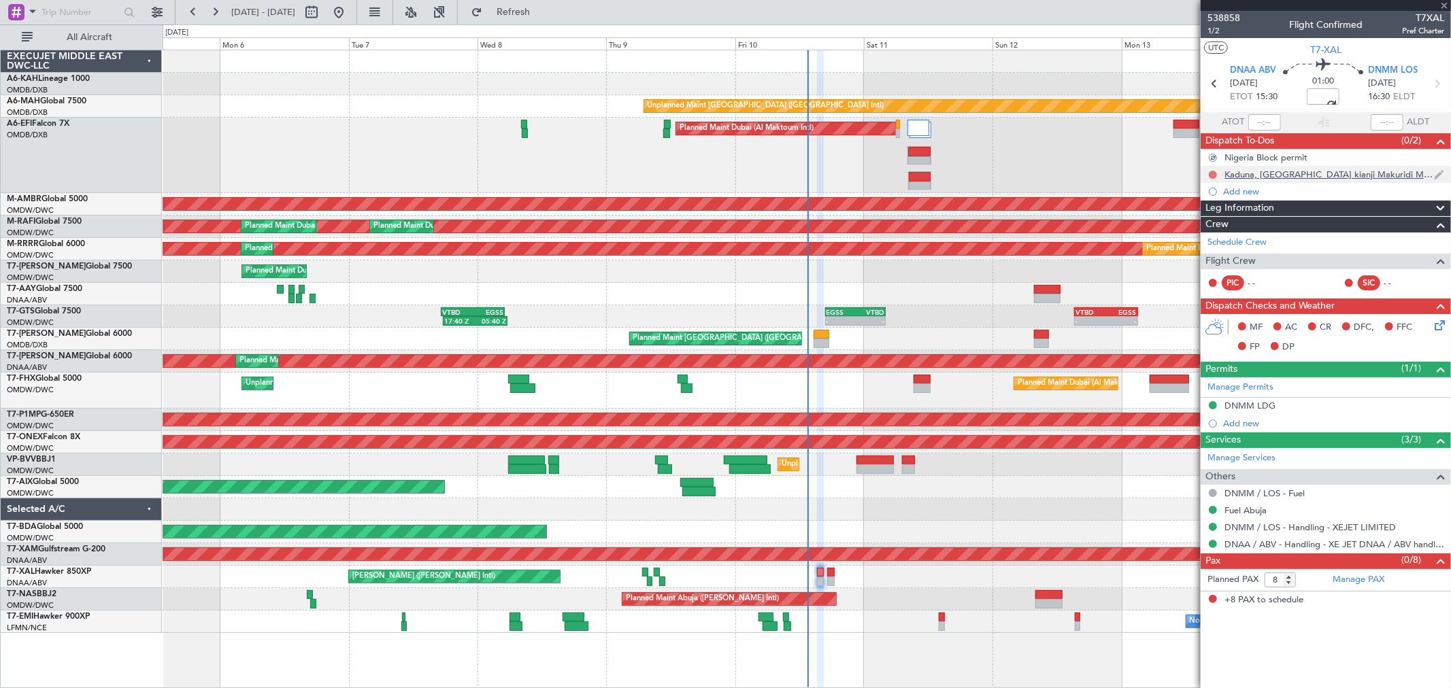
click at [1213, 172] on button at bounding box center [1213, 175] width 8 height 8
click at [1210, 229] on span "Completed" at bounding box center [1219, 235] width 45 height 14
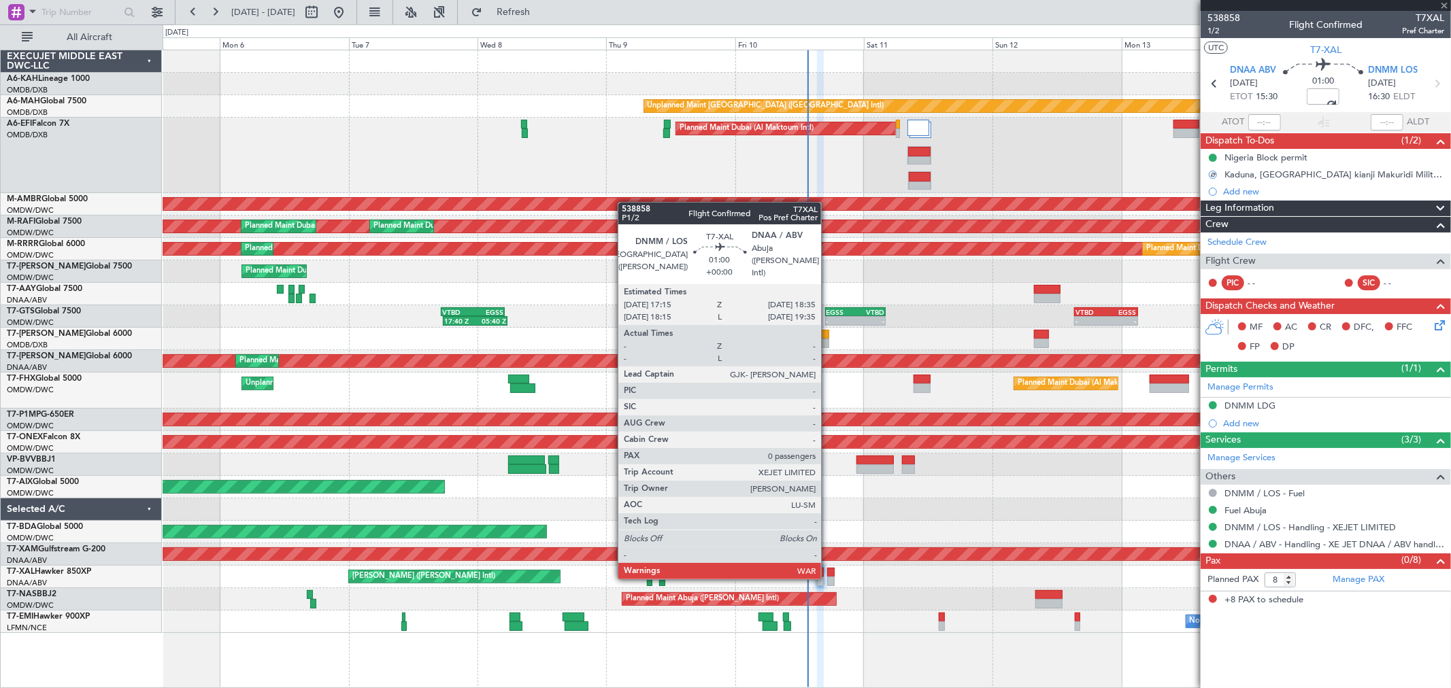
click at [828, 577] on div at bounding box center [830, 582] width 7 height 10
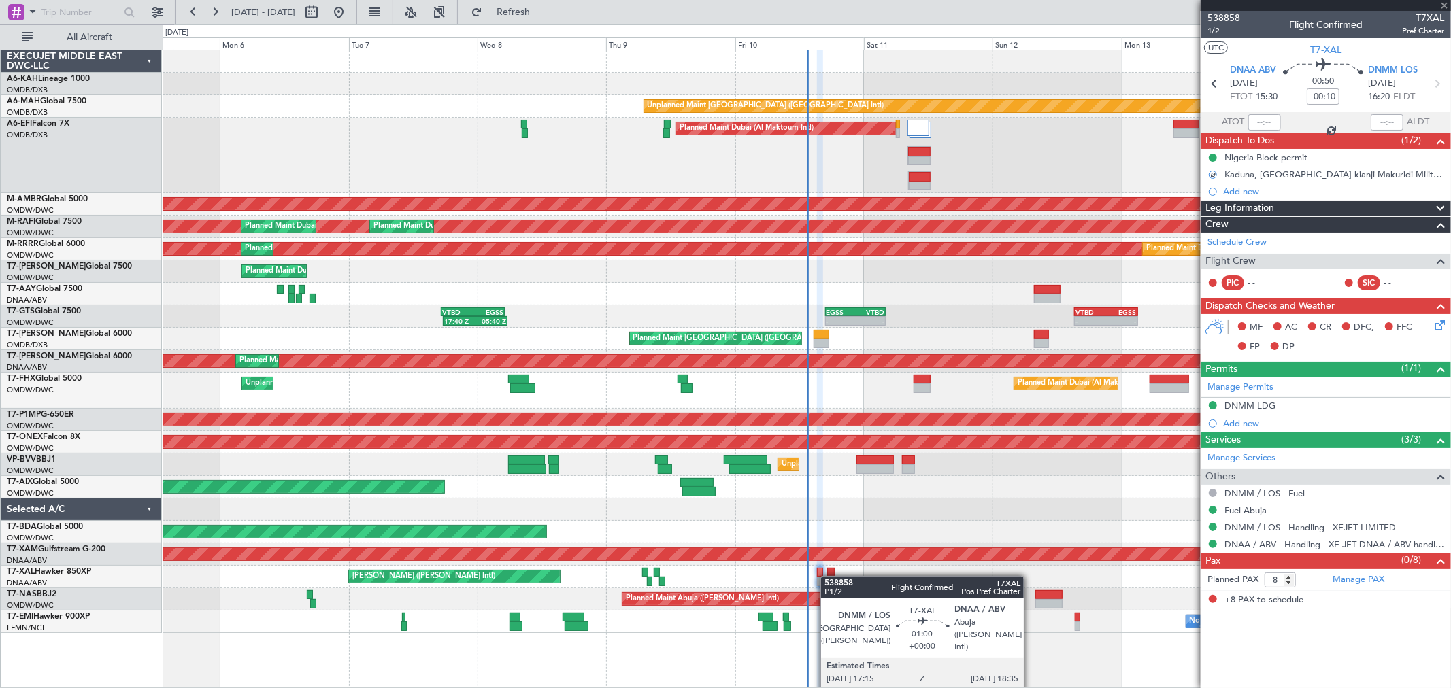
type input "0"
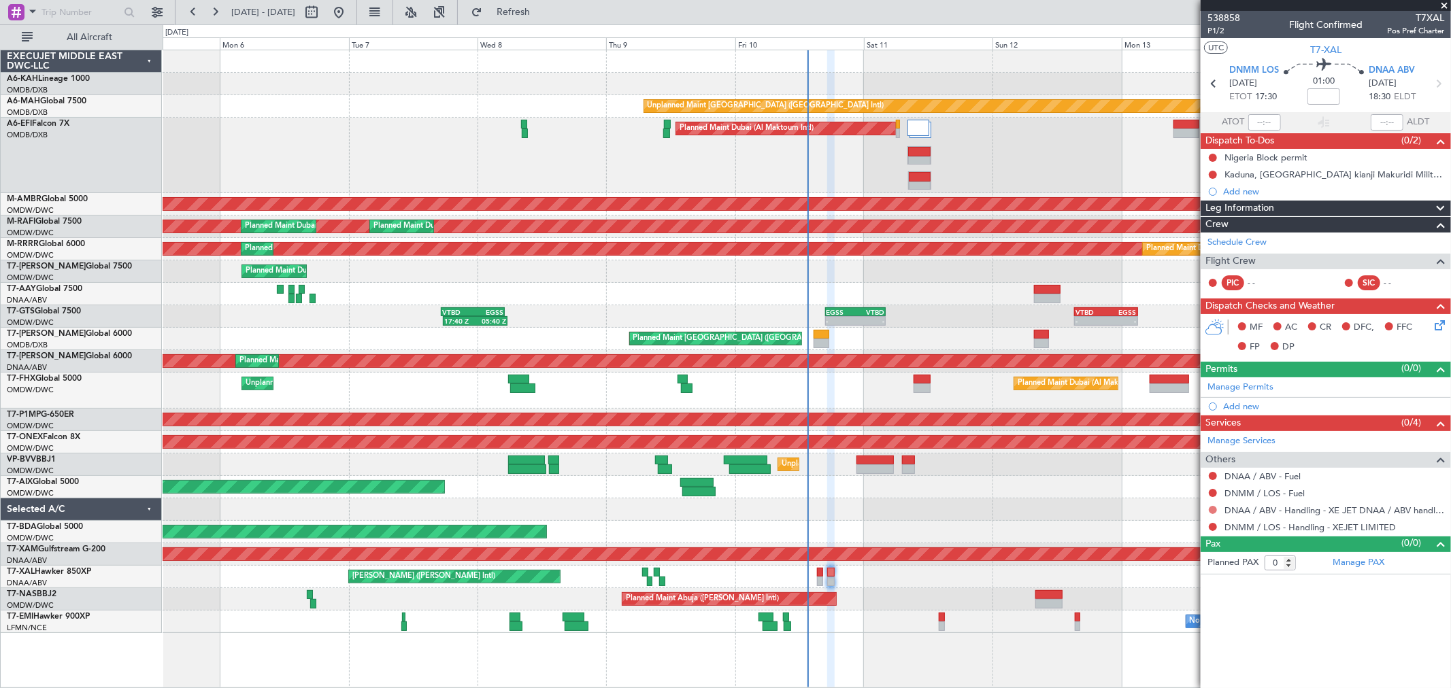
click at [1211, 511] on button at bounding box center [1213, 510] width 8 height 8
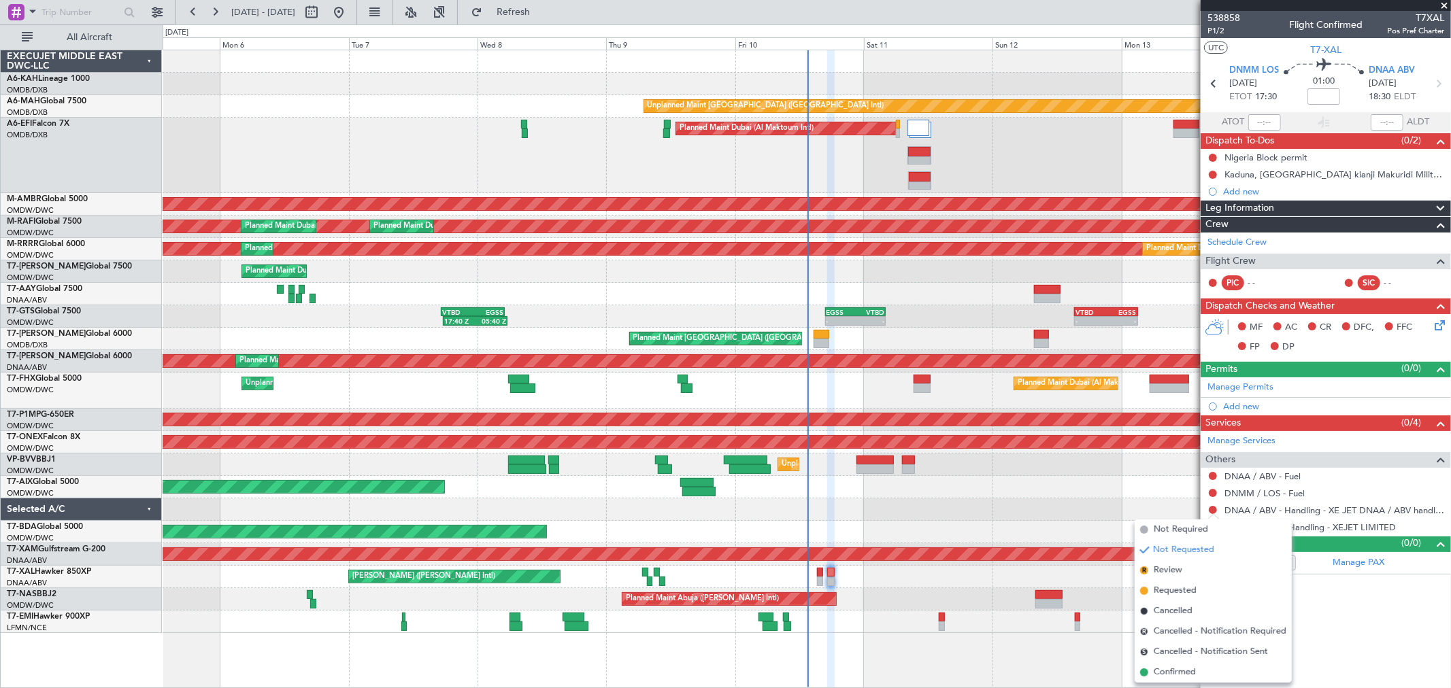
click at [1161, 676] on span "Confirmed" at bounding box center [1175, 673] width 42 height 14
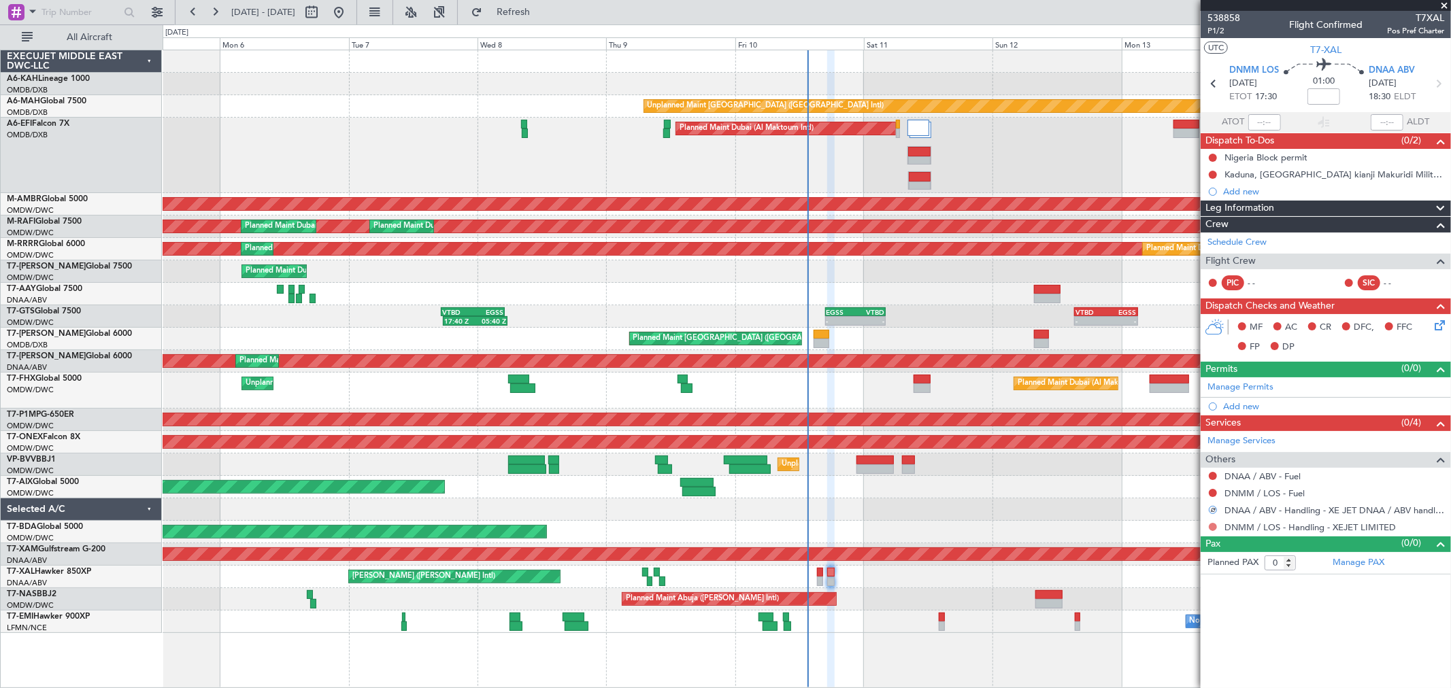
click at [1212, 524] on button at bounding box center [1213, 527] width 8 height 8
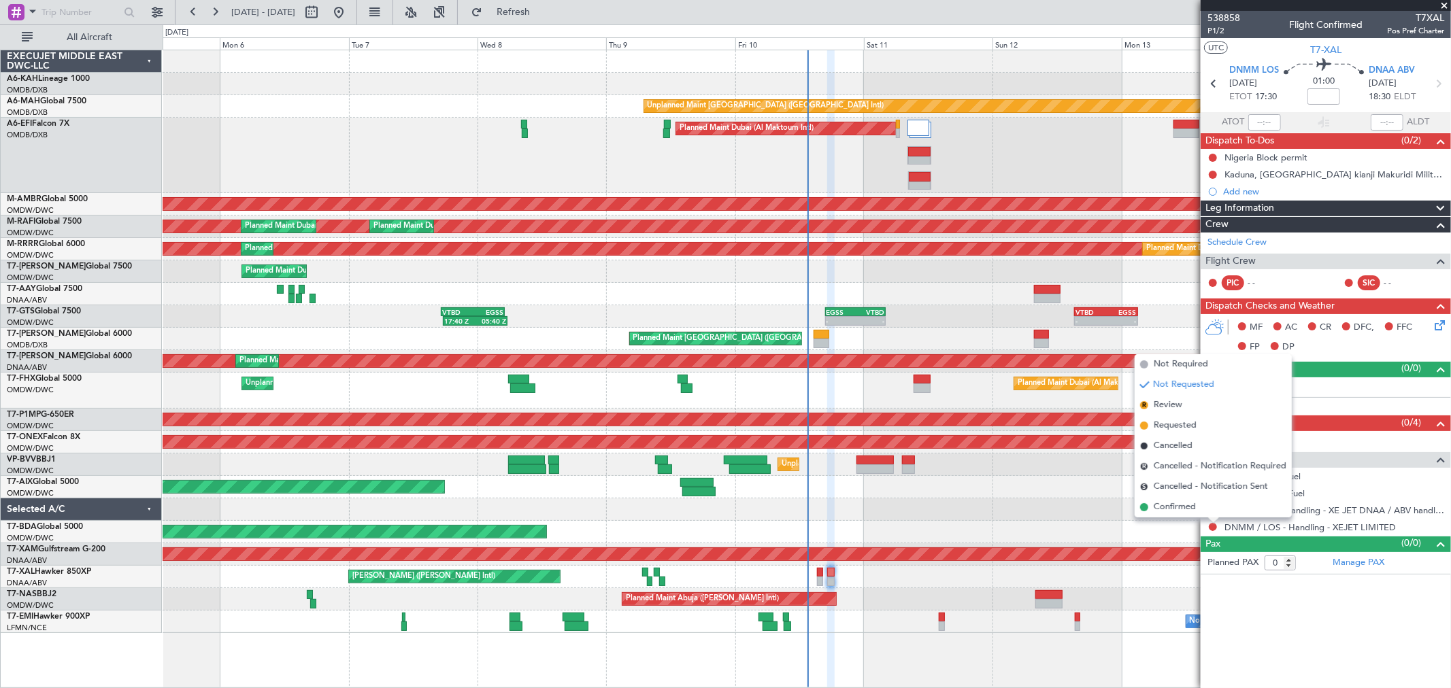
drag, startPoint x: 1180, startPoint y: 511, endPoint x: 1221, endPoint y: 506, distance: 41.8
click at [1180, 511] on span "Confirmed" at bounding box center [1175, 508] width 42 height 14
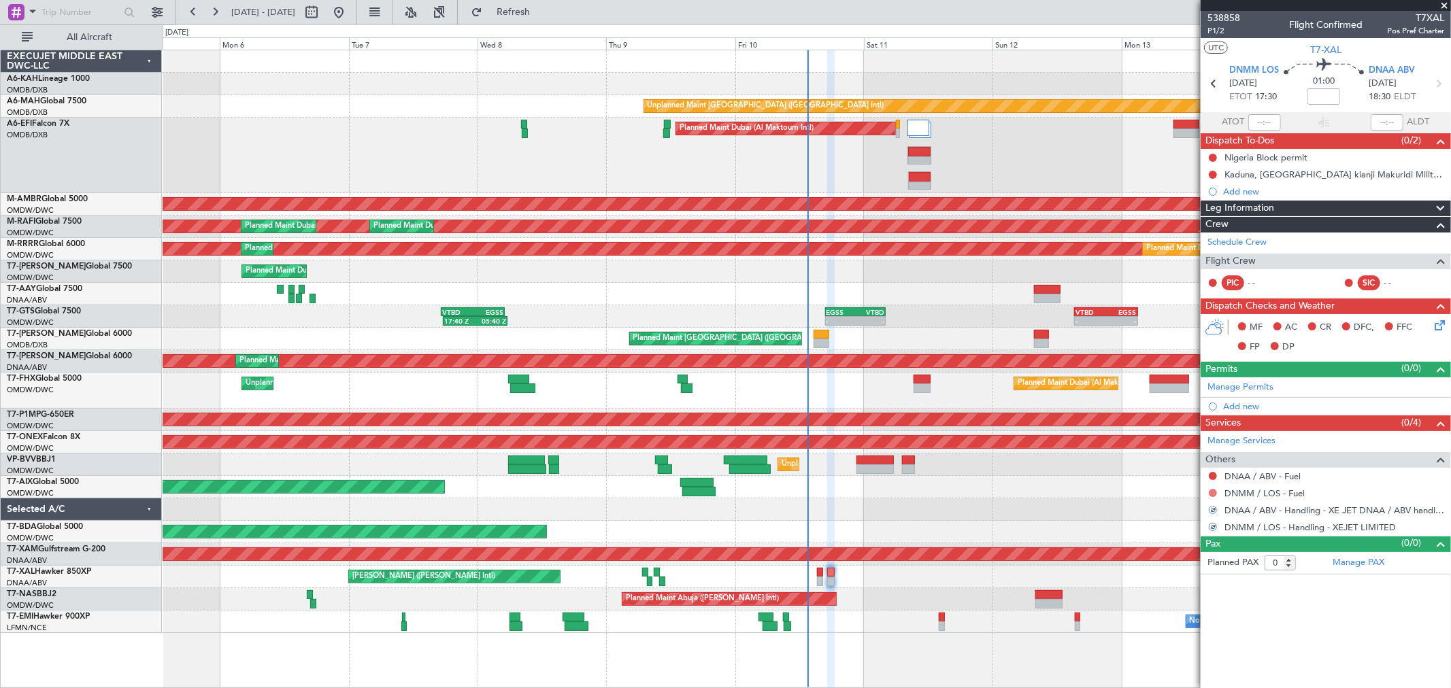
click at [1214, 494] on button at bounding box center [1213, 493] width 8 height 8
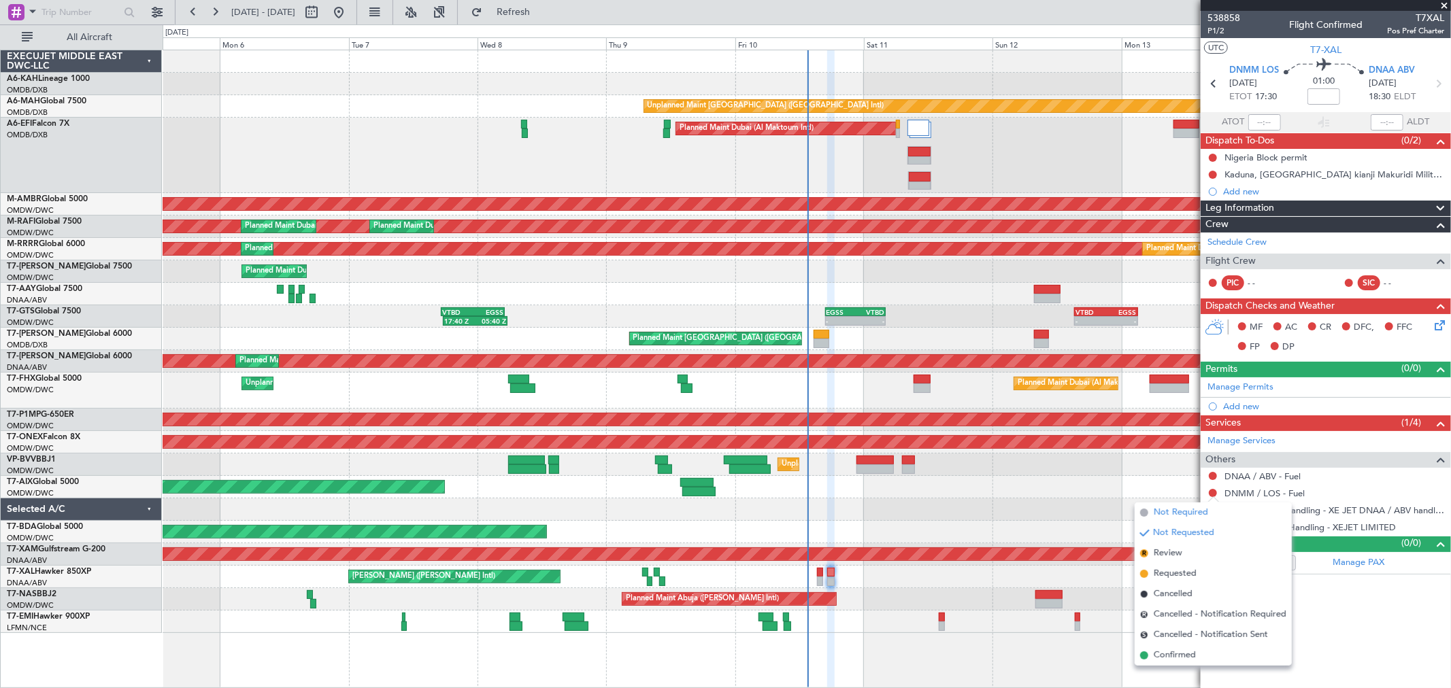
click at [1161, 506] on span "Not Required" at bounding box center [1181, 513] width 54 height 14
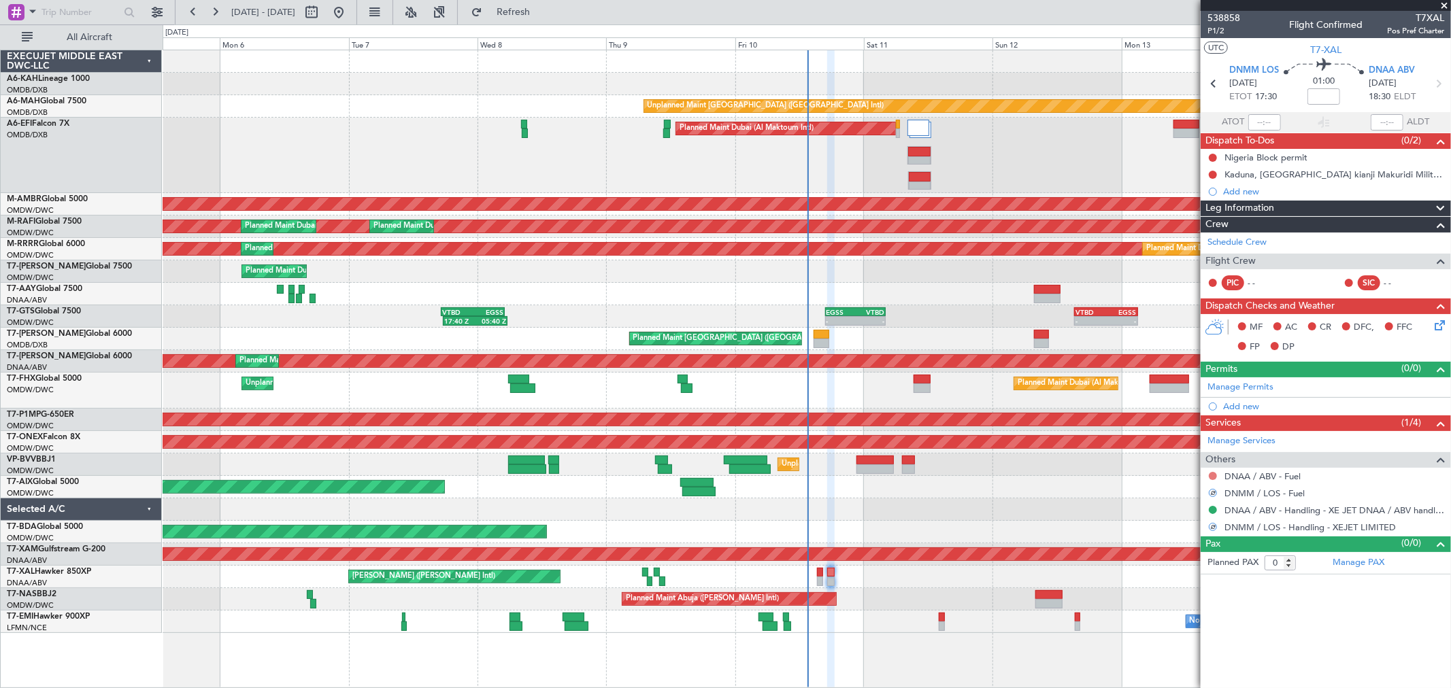
click at [1209, 478] on button at bounding box center [1213, 476] width 8 height 8
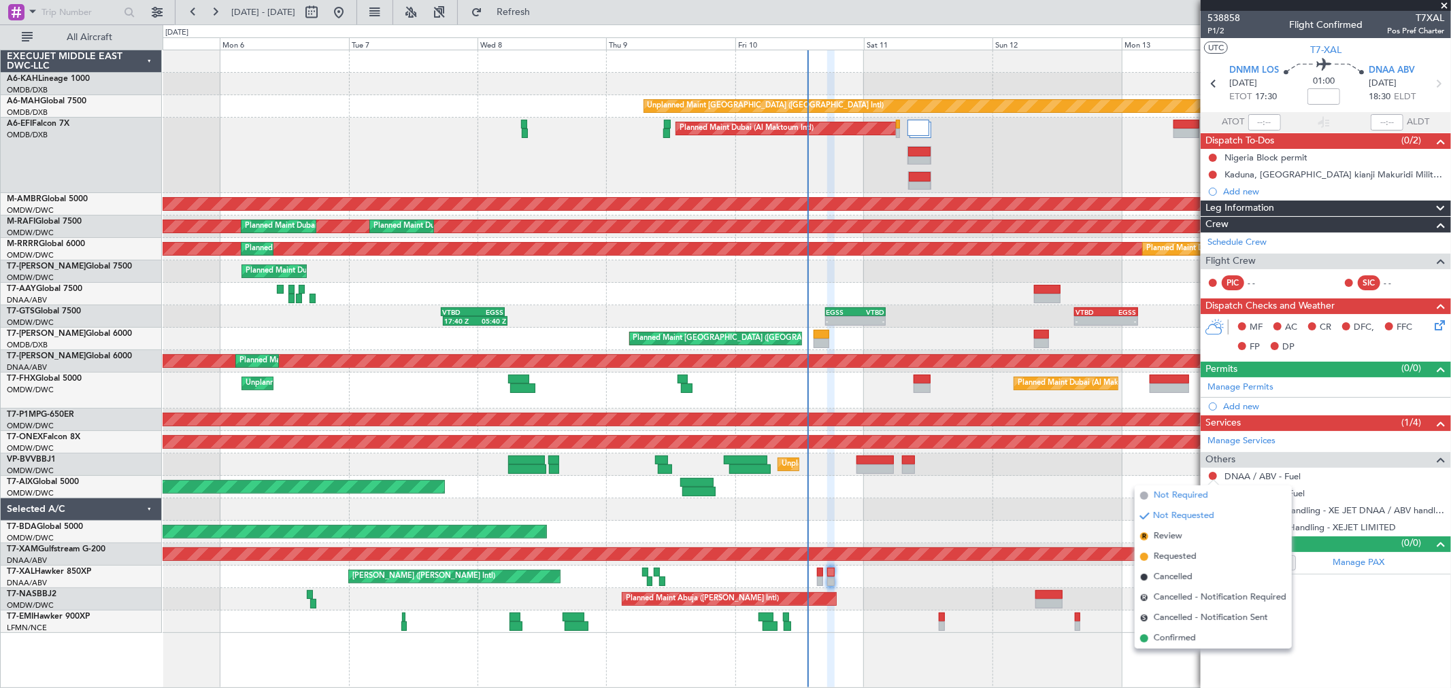
click at [1171, 499] on span "Not Required" at bounding box center [1181, 496] width 54 height 14
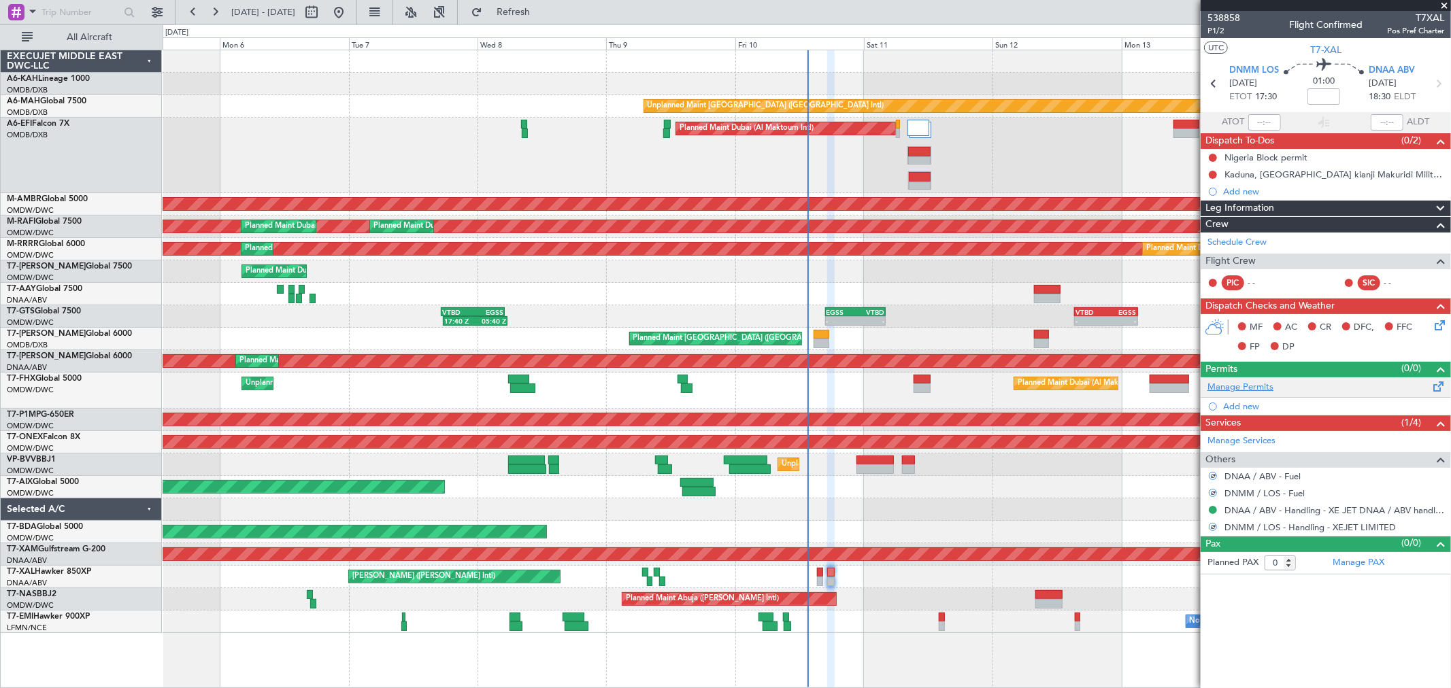
click at [1253, 389] on link "Manage Permits" at bounding box center [1241, 388] width 66 height 14
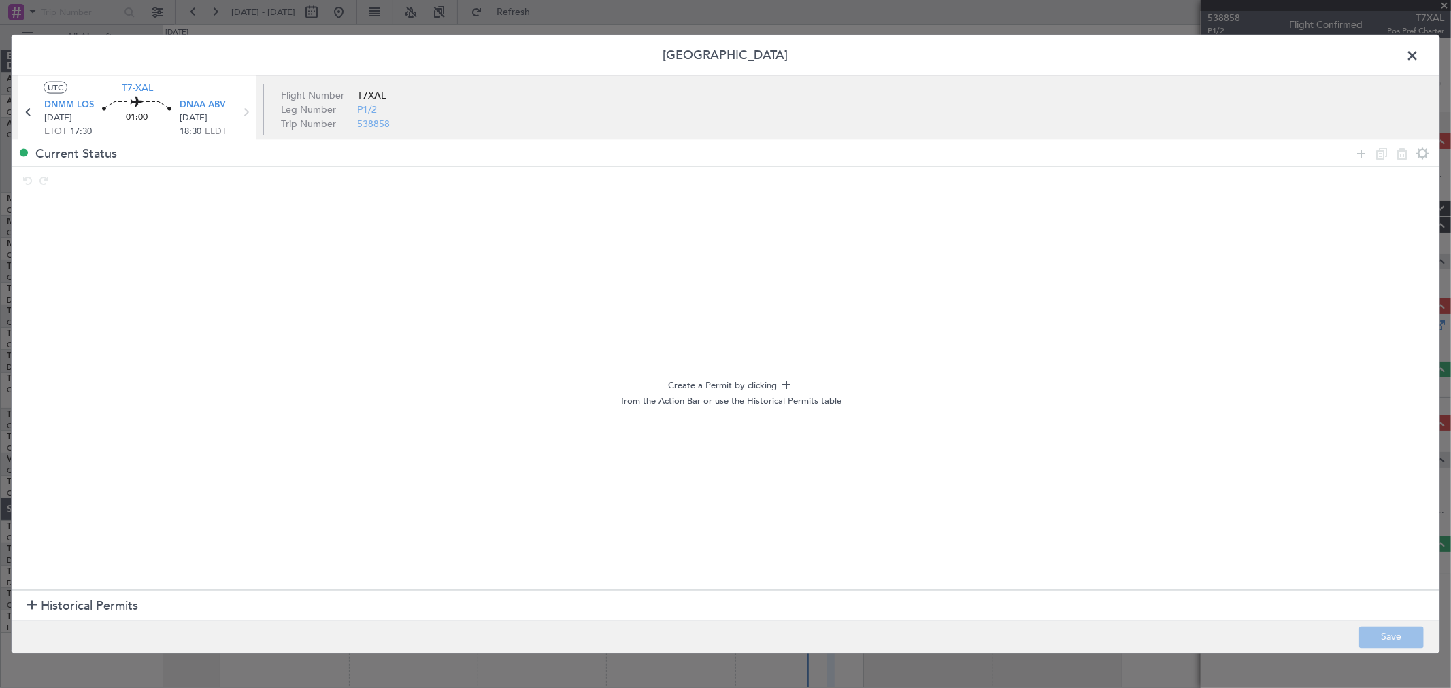
click at [93, 595] on section "Historical Permits" at bounding box center [726, 606] width 1428 height 33
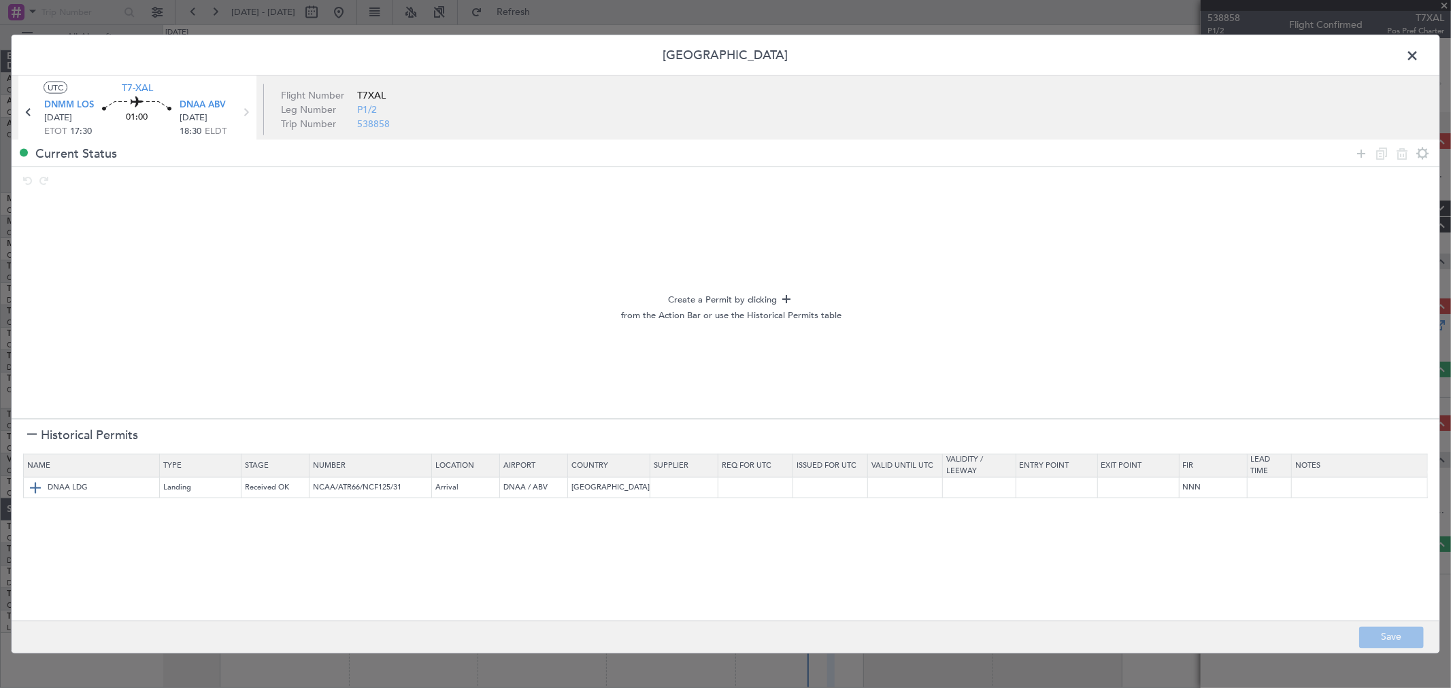
click at [35, 490] on img at bounding box center [35, 488] width 16 height 16
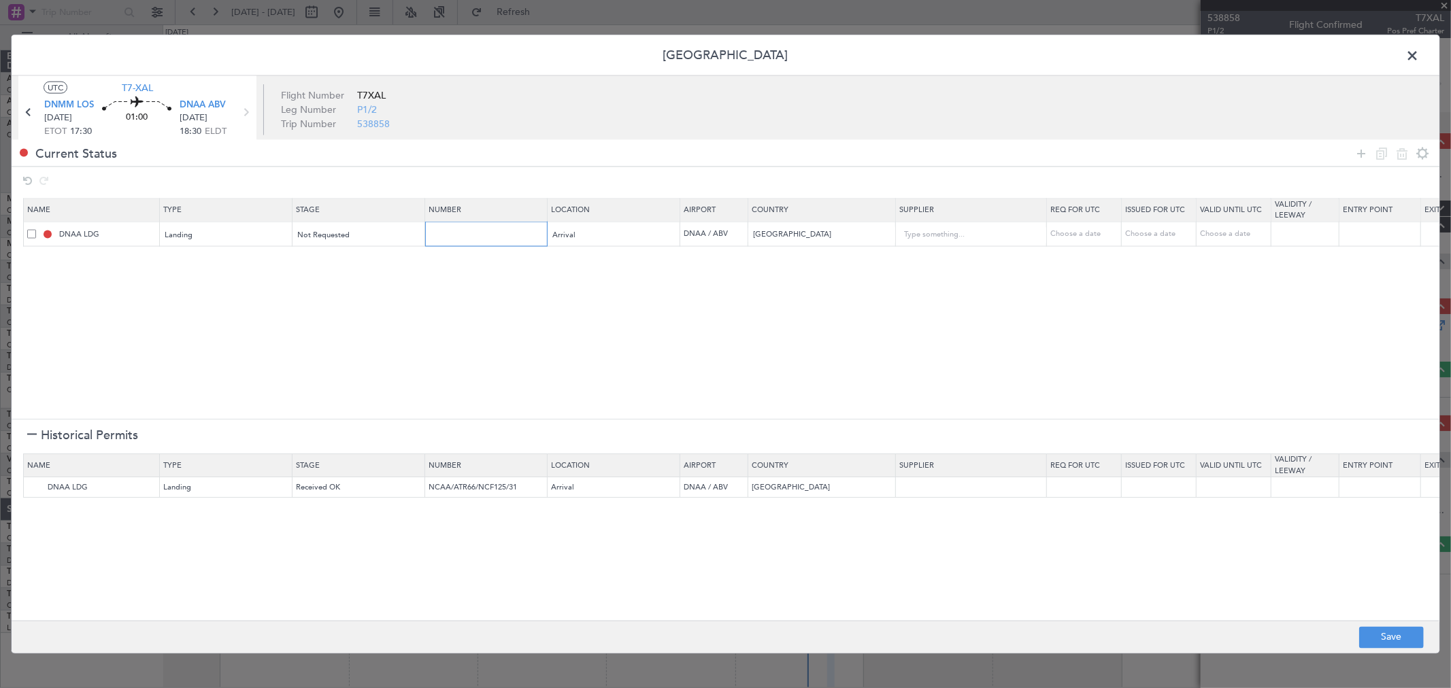
click at [474, 231] on input "text" at bounding box center [488, 234] width 118 height 12
drag, startPoint x: 452, startPoint y: 234, endPoint x: 389, endPoint y: 235, distance: 62.6
click at [416, 236] on tr "DNAA LDG Landing Not Requested v Arrival DNAA / ABV Nigeria Choose a date Choos…" at bounding box center [891, 234] width 1735 height 25
paste input "AA0002 27090934"
type input "AA0002 27090934"
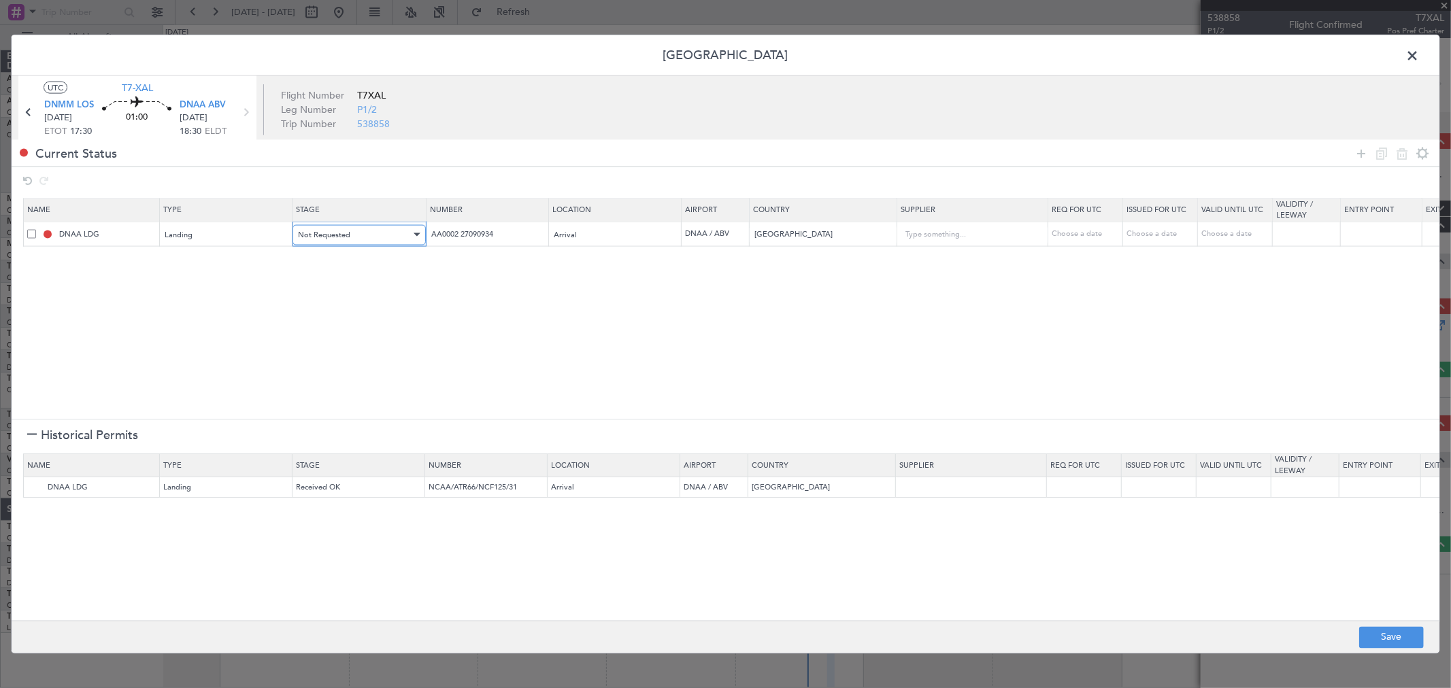
click at [368, 231] on div "Not Requested" at bounding box center [354, 235] width 113 height 20
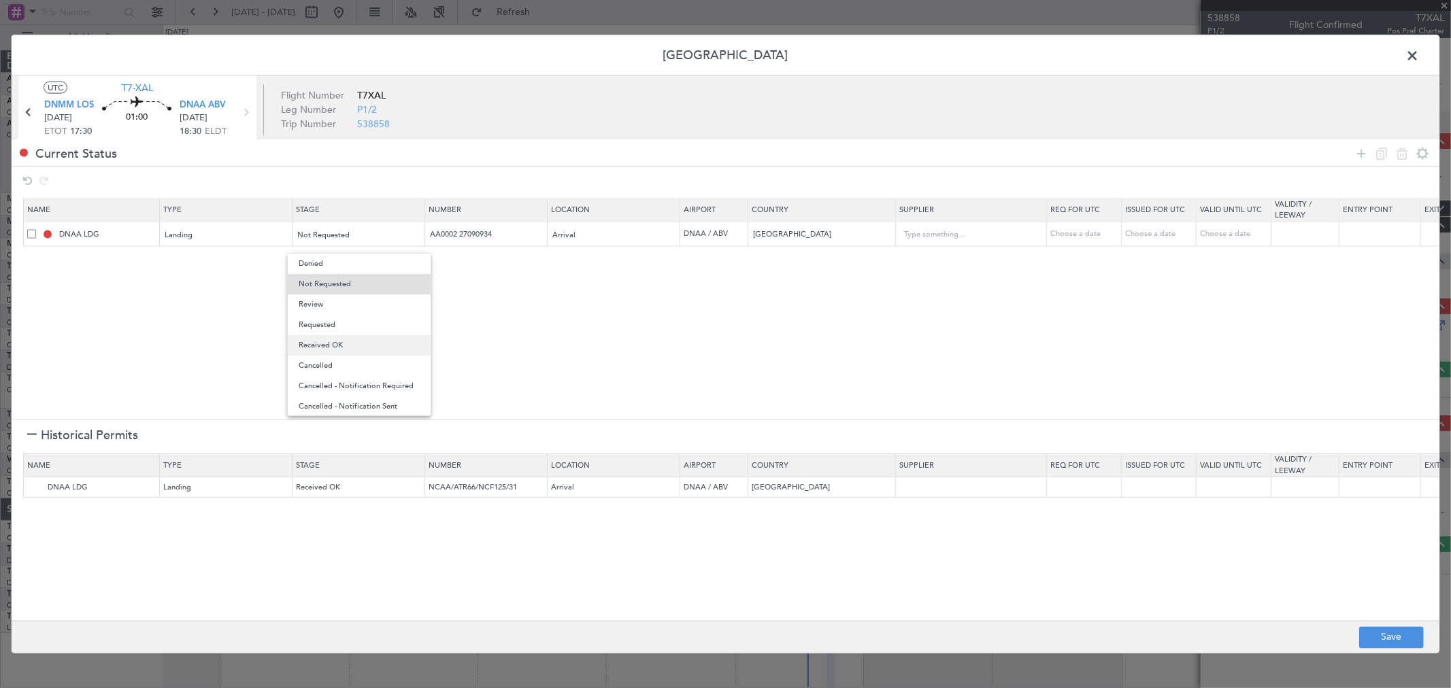
click at [354, 342] on span "Received OK" at bounding box center [359, 345] width 121 height 20
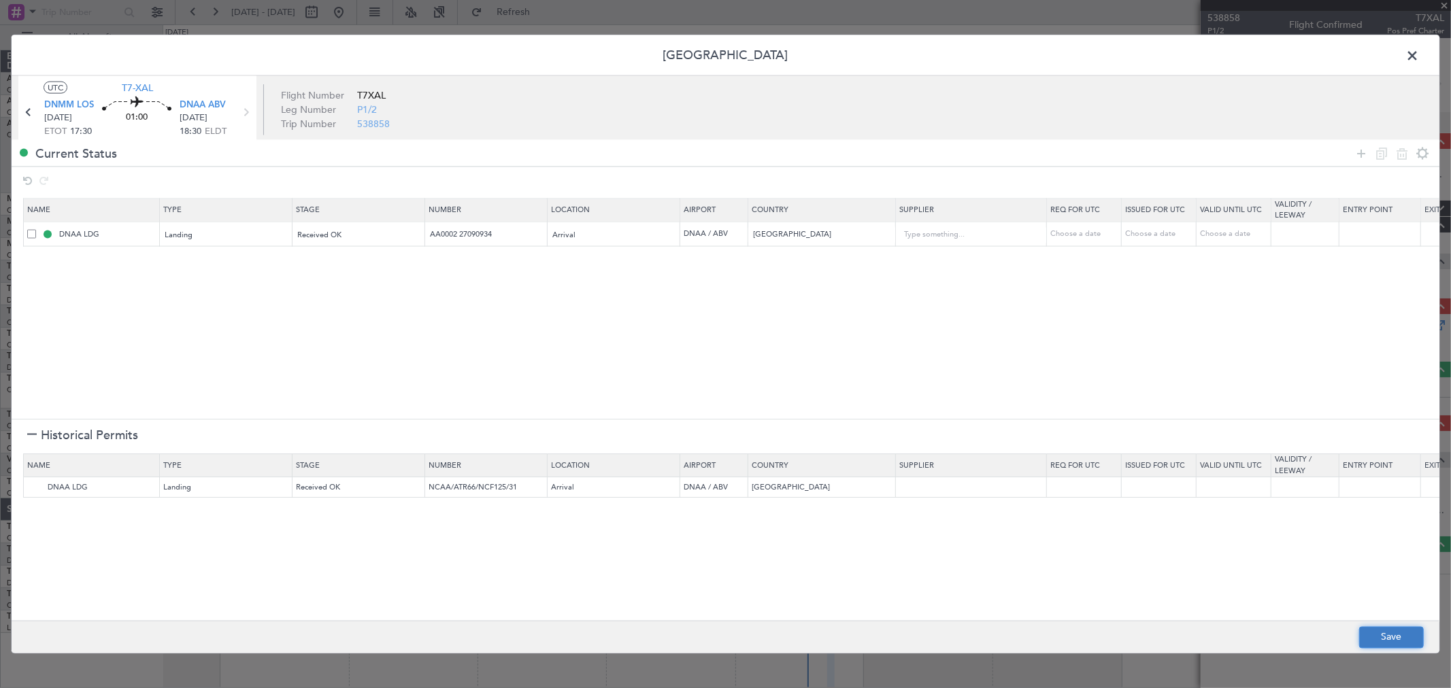
click at [1389, 638] on button "Save" at bounding box center [1391, 638] width 65 height 22
type input "NNN"
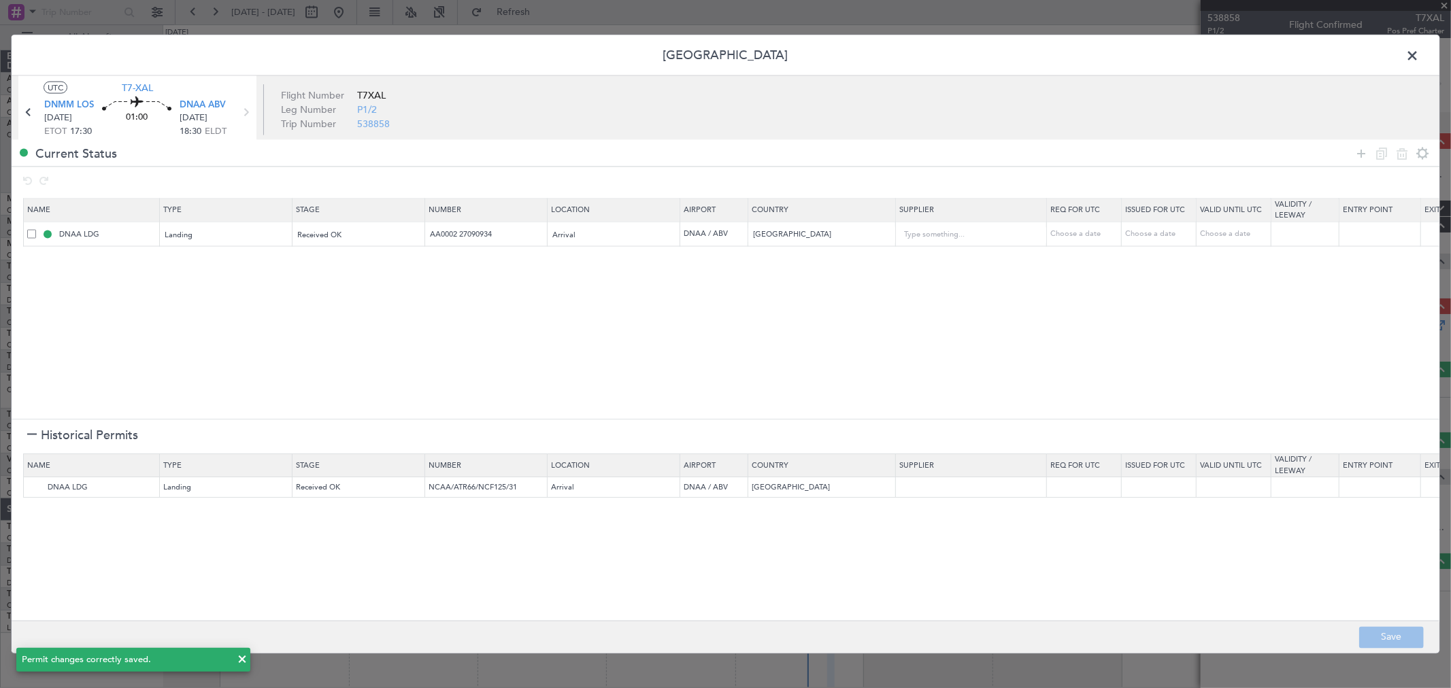
click at [1419, 55] on span at bounding box center [1419, 59] width 0 height 27
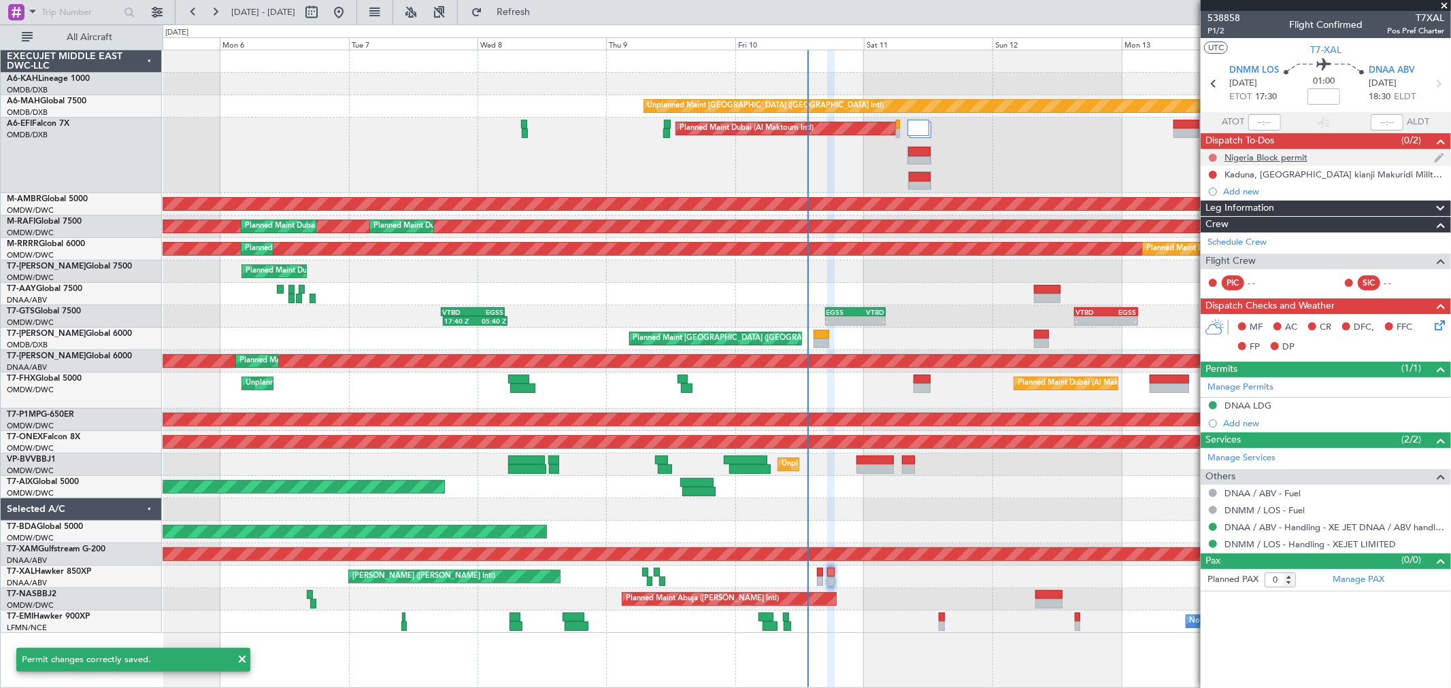
click at [1216, 159] on button at bounding box center [1213, 158] width 8 height 8
drag, startPoint x: 1194, startPoint y: 208, endPoint x: 1201, endPoint y: 193, distance: 17.1
click at [1195, 208] on li "Completed" at bounding box center [1214, 217] width 72 height 20
click at [1214, 173] on button at bounding box center [1213, 175] width 8 height 8
click at [1210, 232] on span "Completed" at bounding box center [1219, 235] width 45 height 14
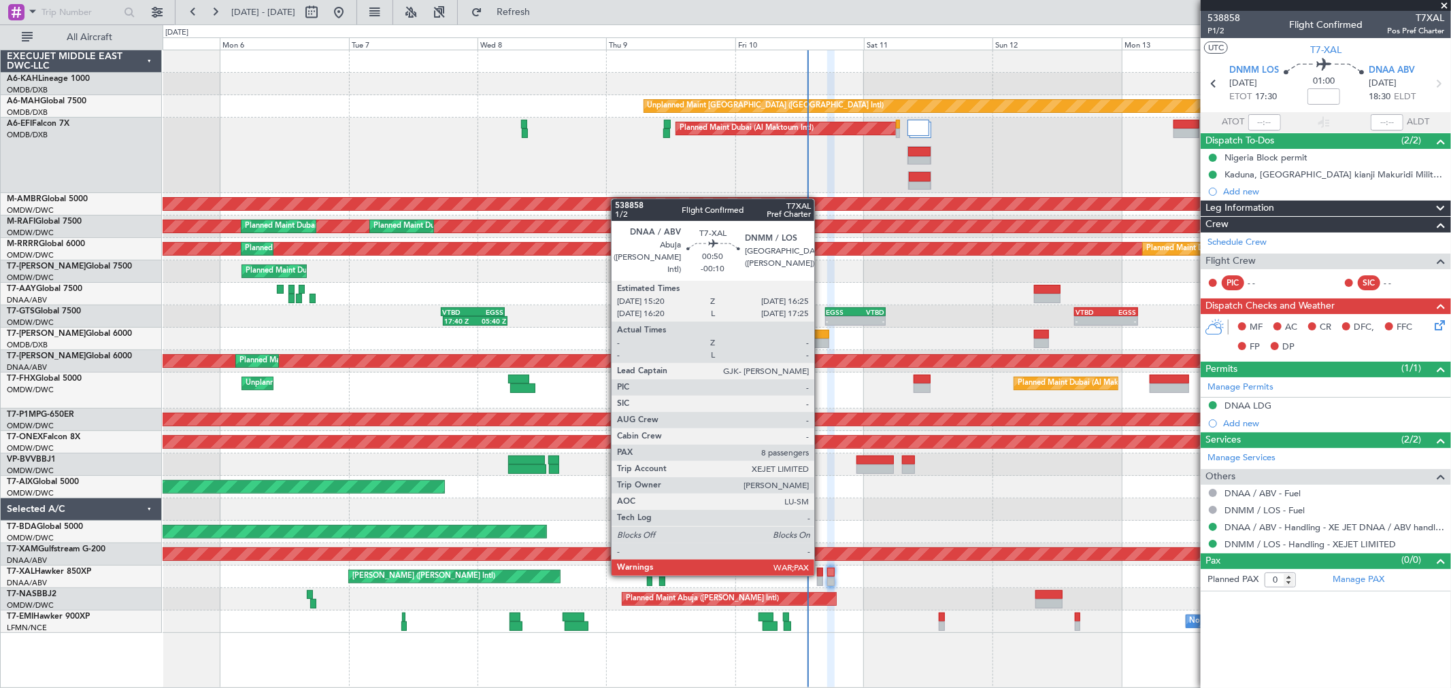
click at [821, 573] on div at bounding box center [820, 573] width 6 height 10
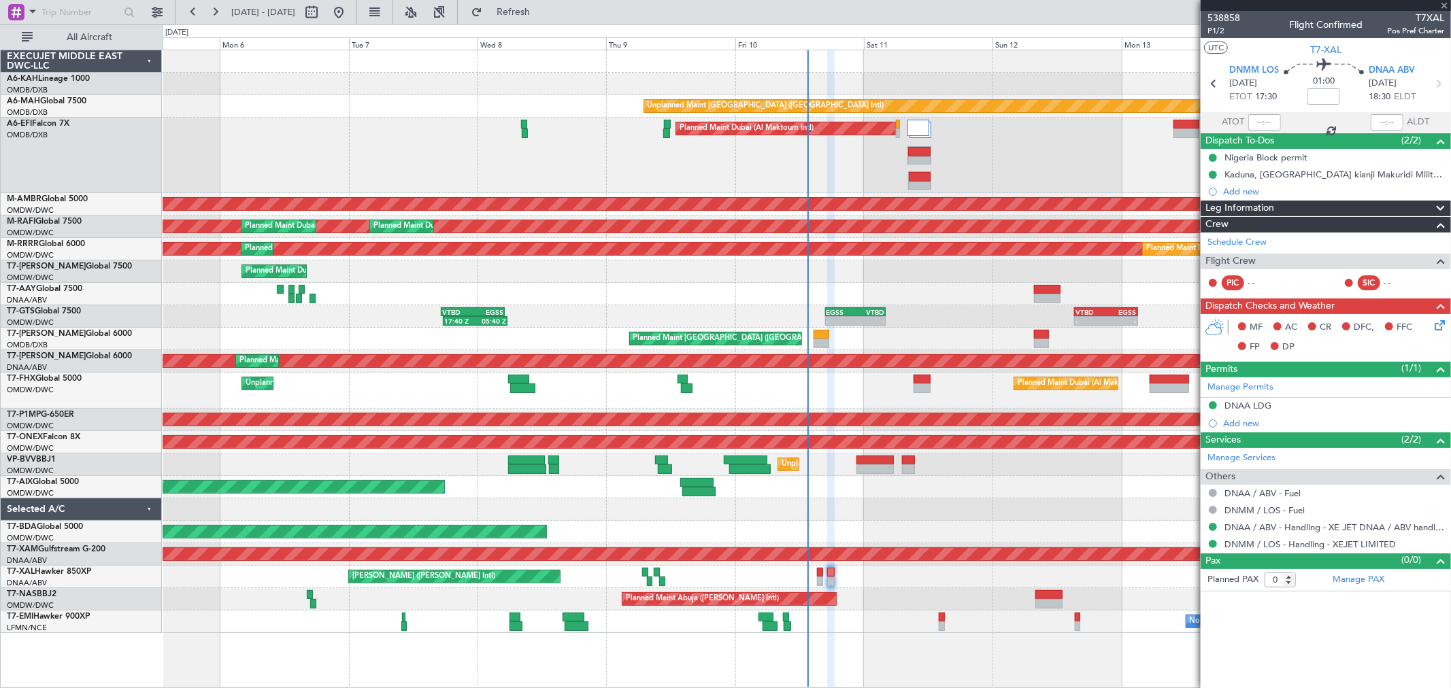
type input "-00:10"
type input "8"
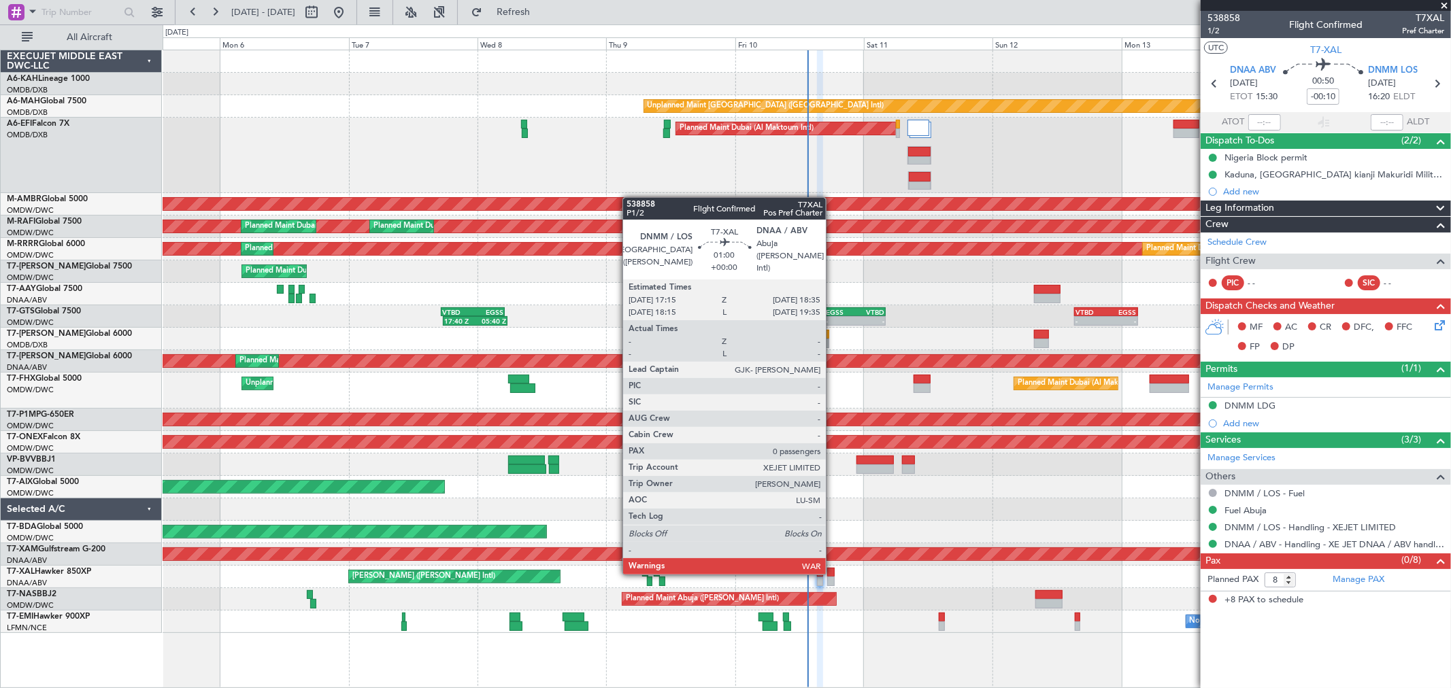
click at [833, 572] on div at bounding box center [830, 573] width 7 height 10
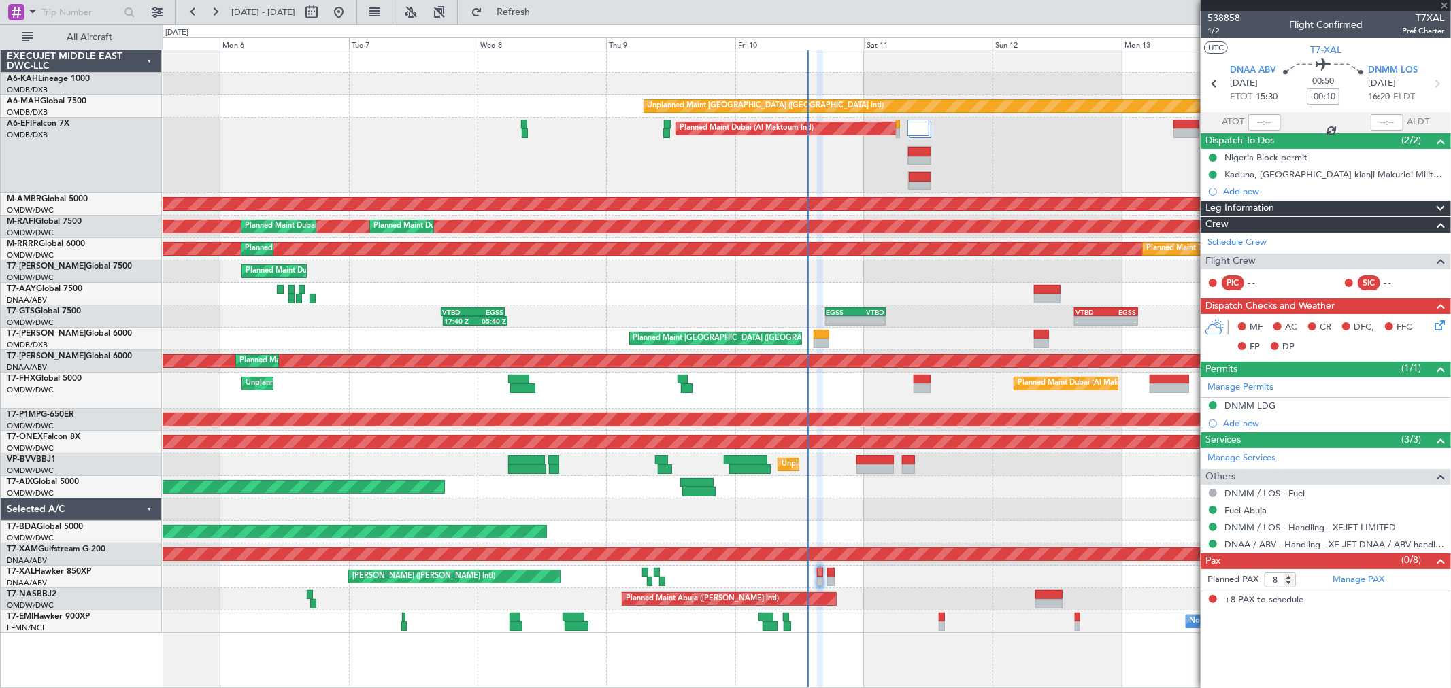
type input "0"
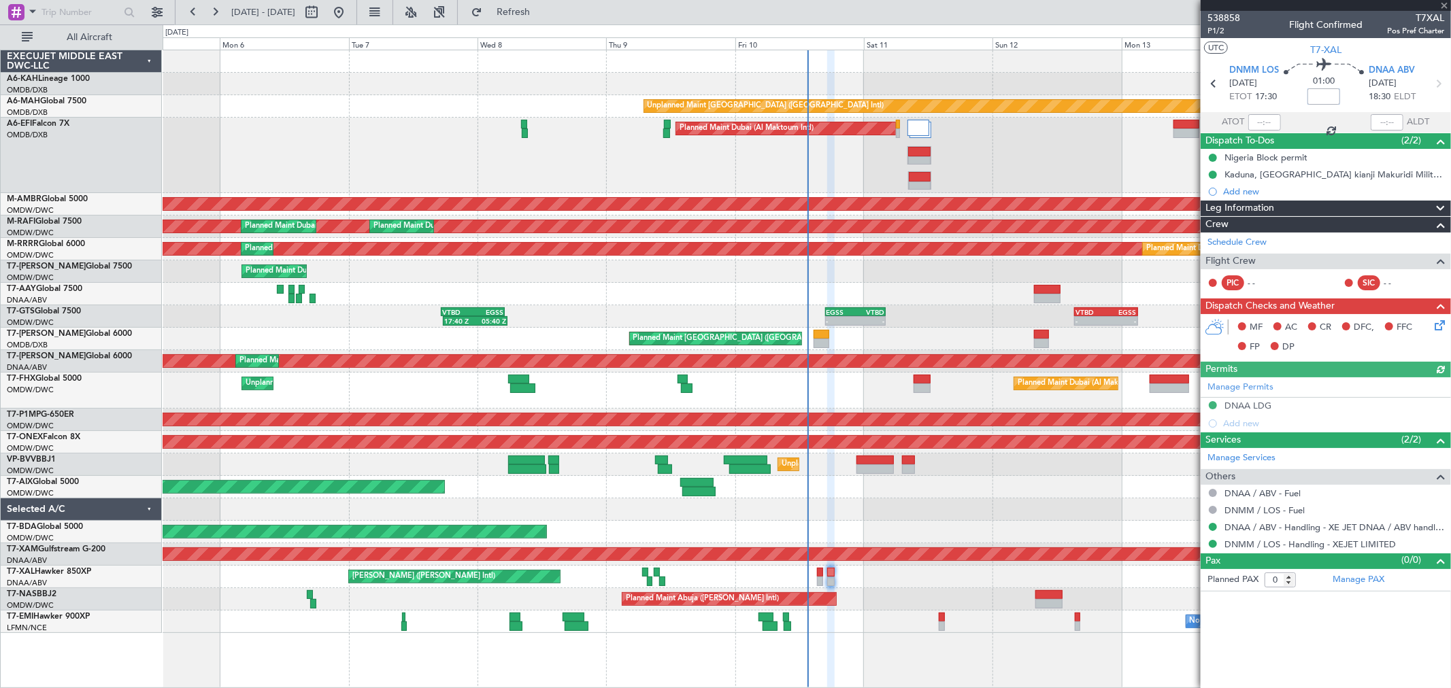
click at [1328, 91] on input at bounding box center [1324, 96] width 33 height 16
type input "-00:10"
click at [1233, 248] on link "Schedule Crew" at bounding box center [1237, 243] width 59 height 14
click at [1350, 580] on link "Manage PAX" at bounding box center [1359, 580] width 52 height 14
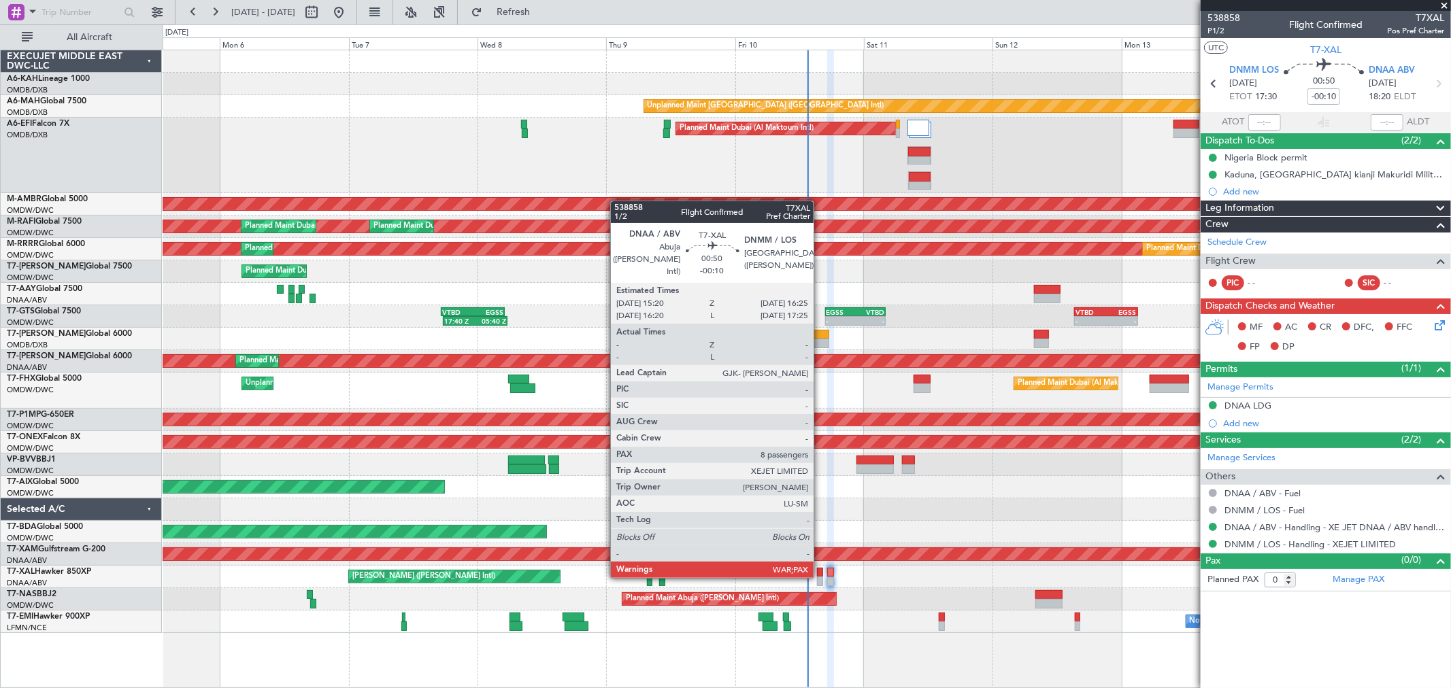
click at [820, 576] on div at bounding box center [820, 573] width 6 height 10
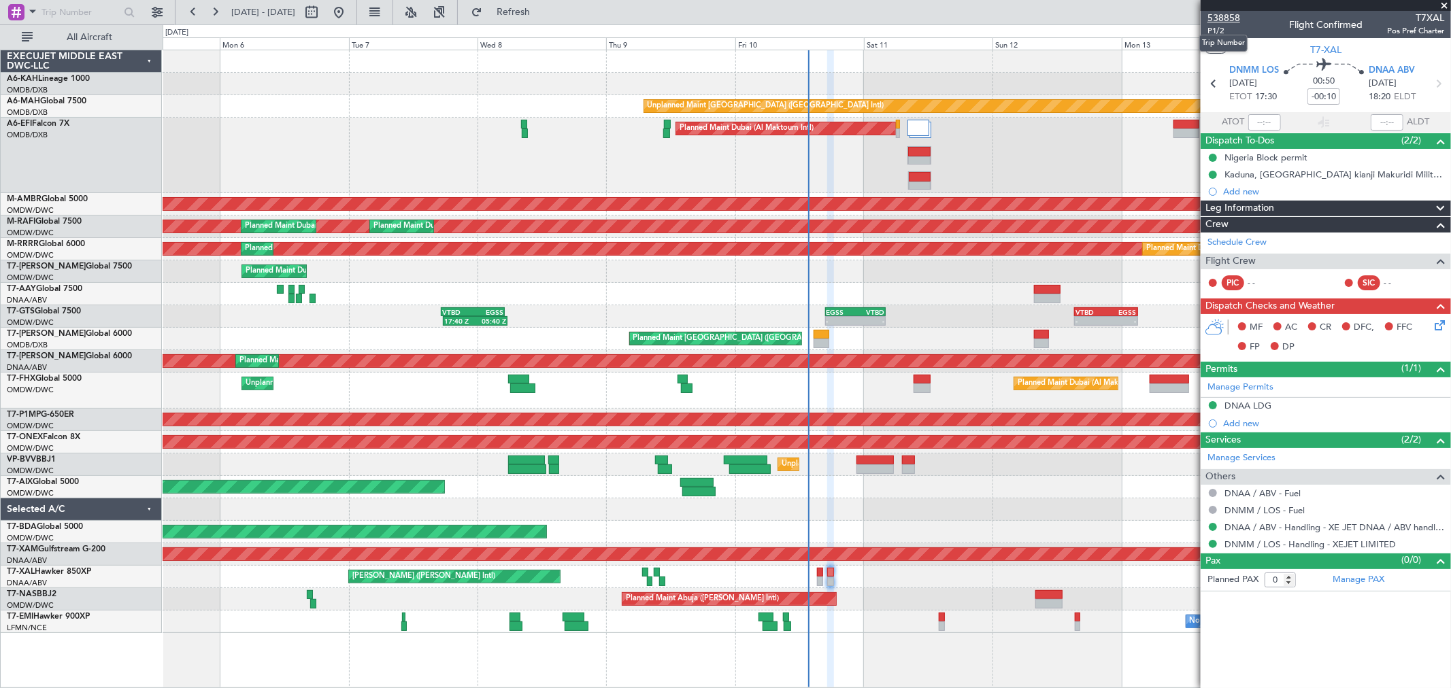
click at [1231, 16] on span "538858" at bounding box center [1224, 18] width 33 height 14
click at [1216, 14] on span "538858" at bounding box center [1224, 18] width 33 height 14
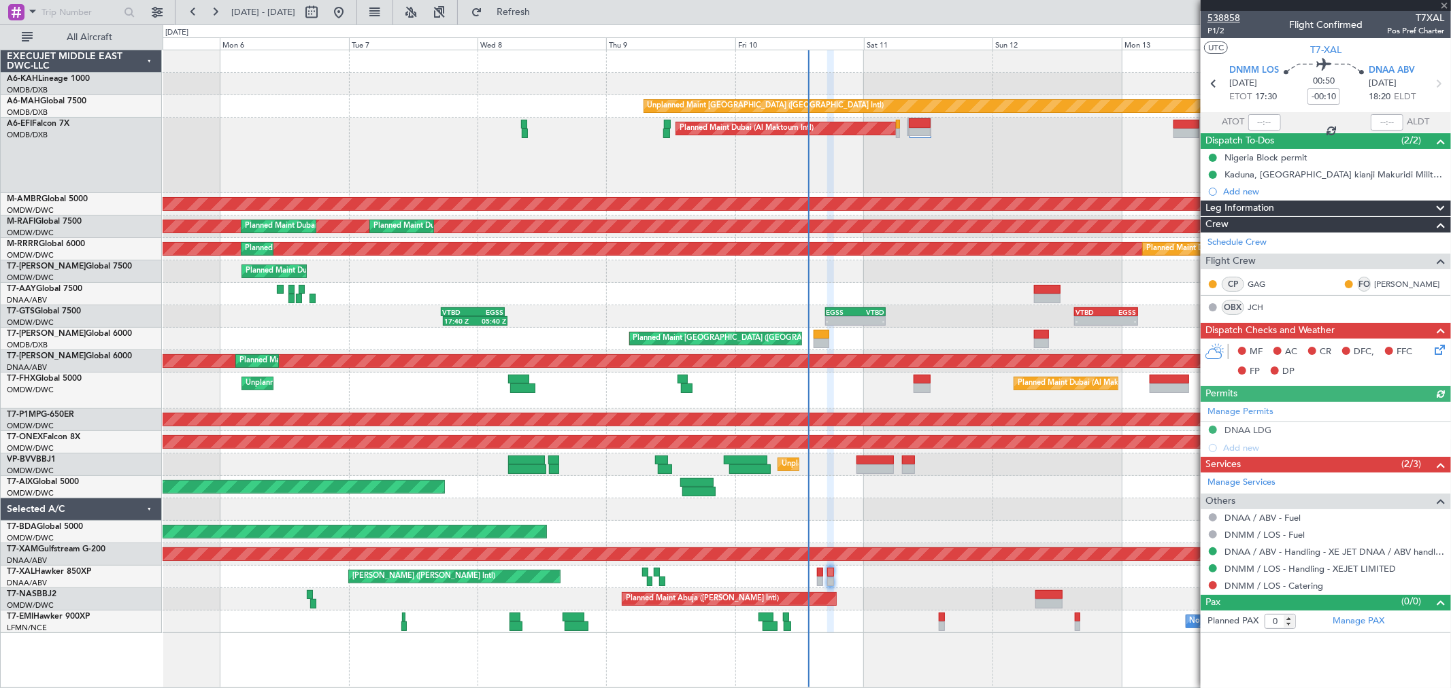
type input "[PERSON_NAME] ([PERSON_NAME])"
type input "7531"
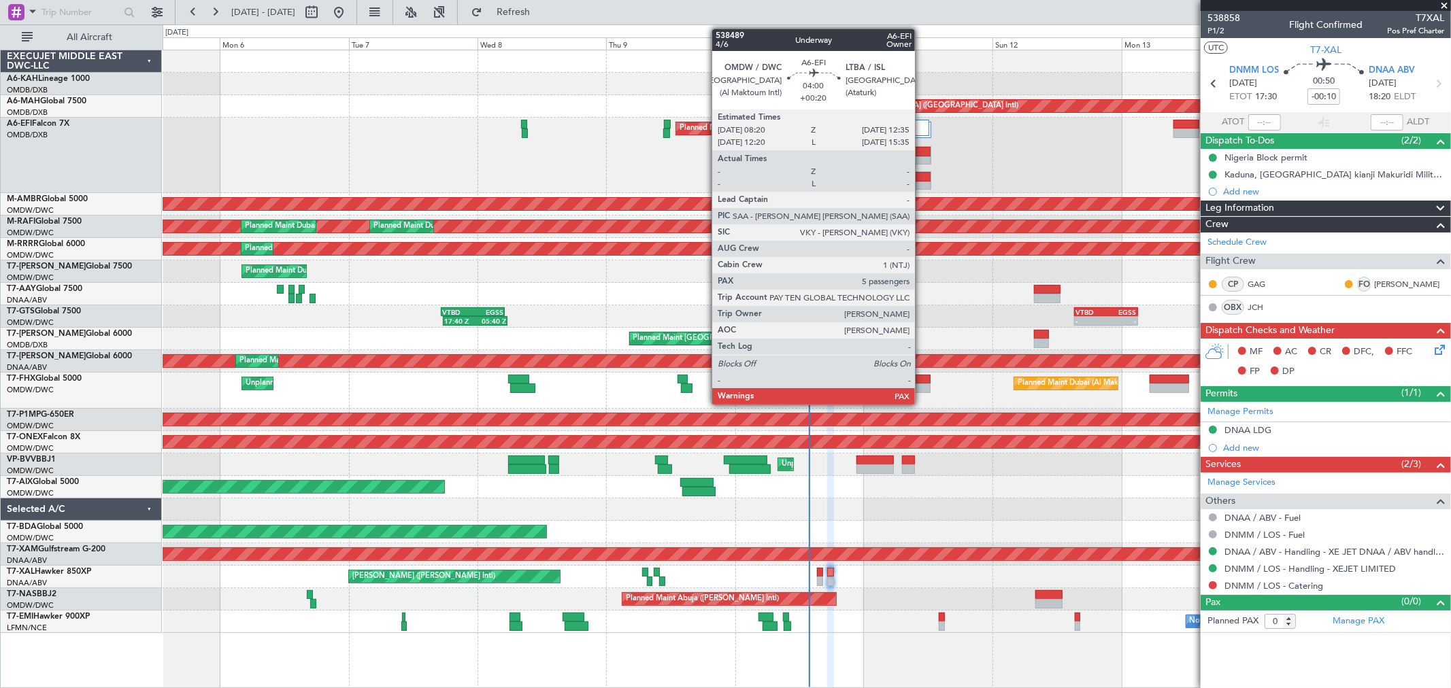
click at [922, 180] on div at bounding box center [920, 177] width 22 height 10
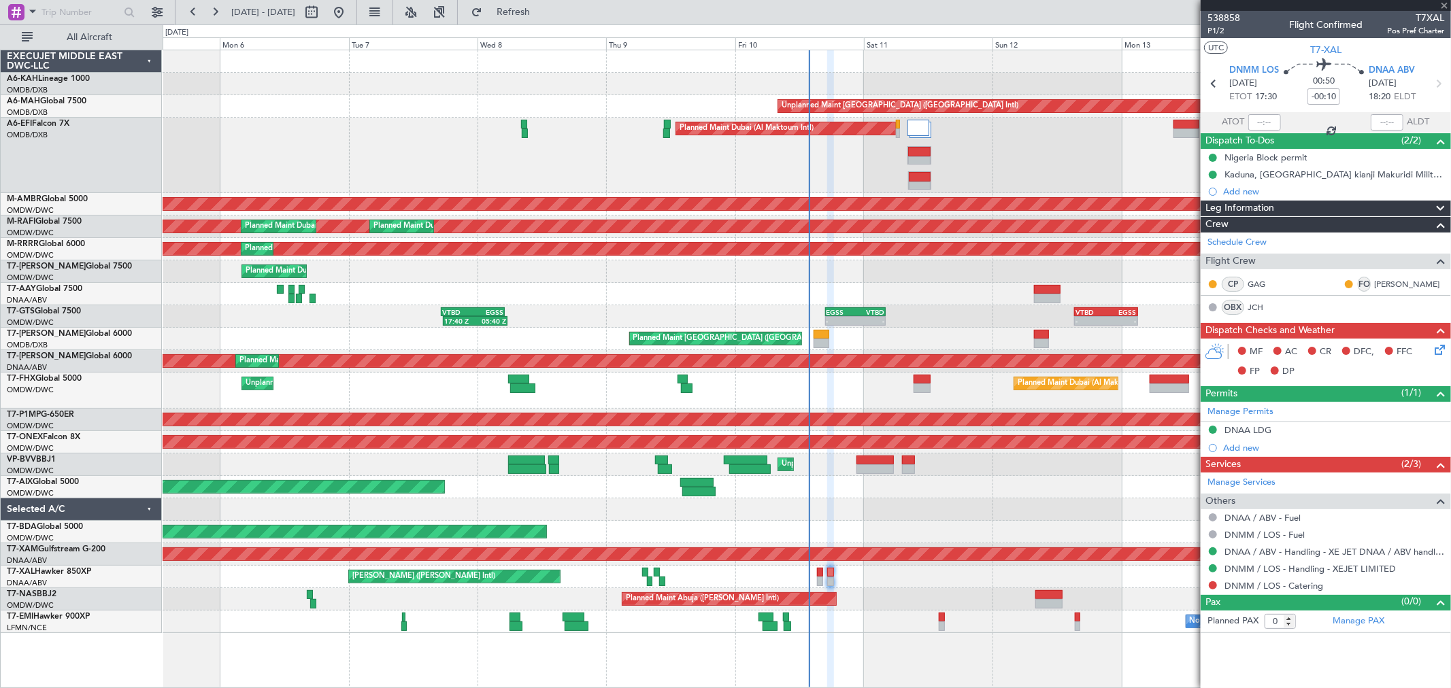
type input "+00:20"
type input "5"
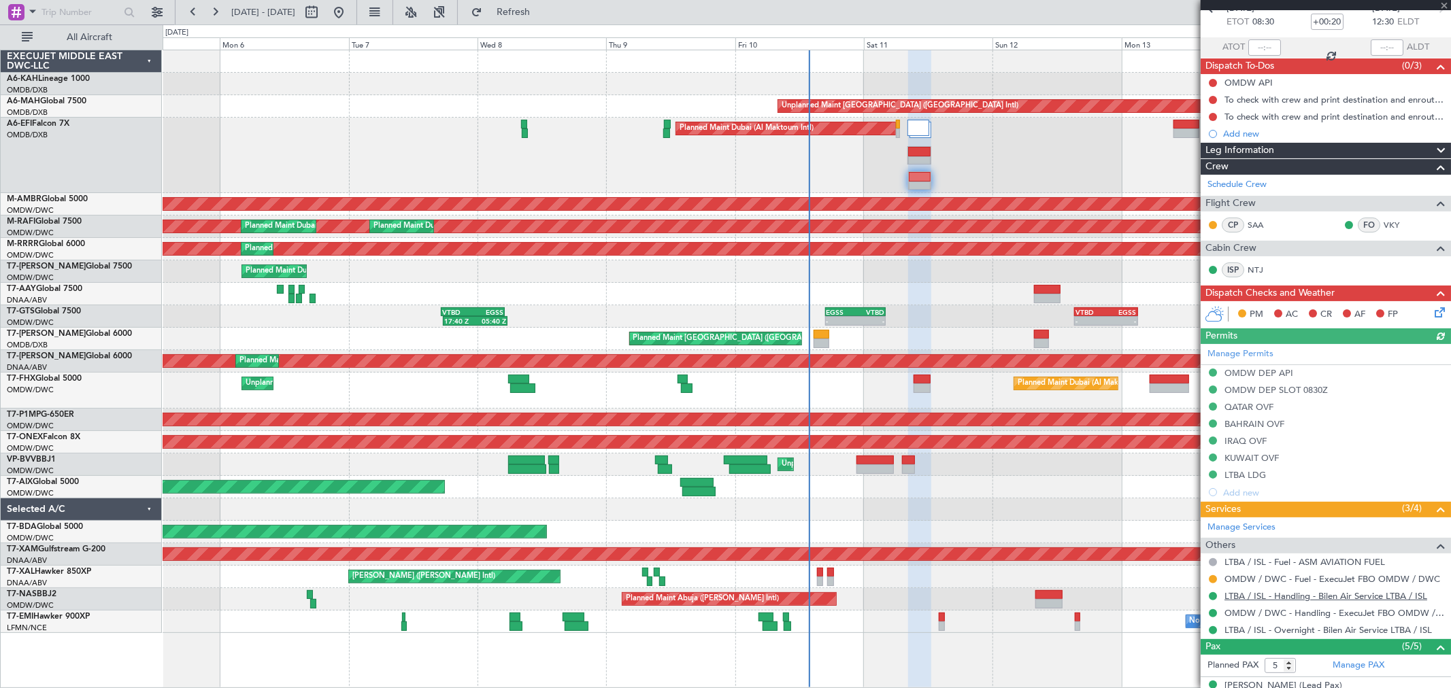
scroll to position [76, 0]
click at [1211, 578] on button at bounding box center [1213, 579] width 8 height 8
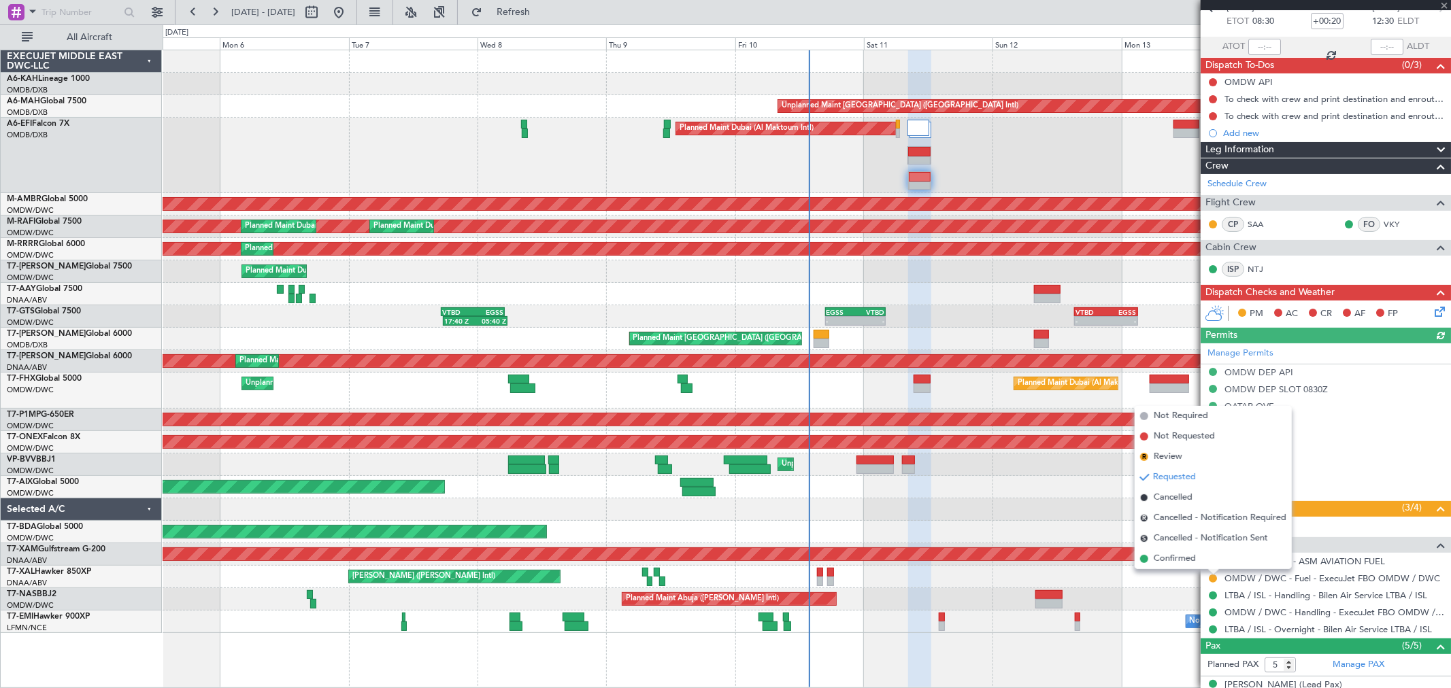
drag, startPoint x: 1161, startPoint y: 561, endPoint x: 1433, endPoint y: 397, distance: 317.7
click at [1166, 556] on span "Confirmed" at bounding box center [1175, 559] width 42 height 14
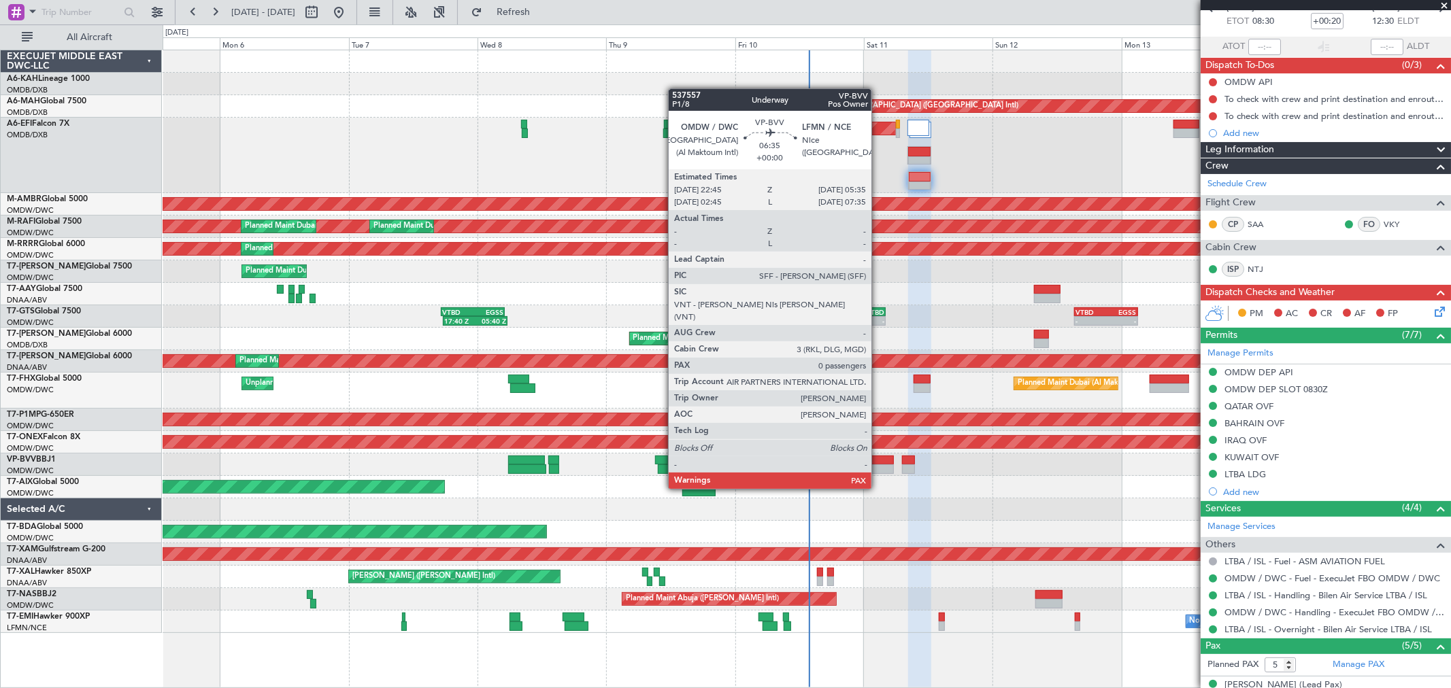
click at [878, 463] on div at bounding box center [875, 461] width 37 height 10
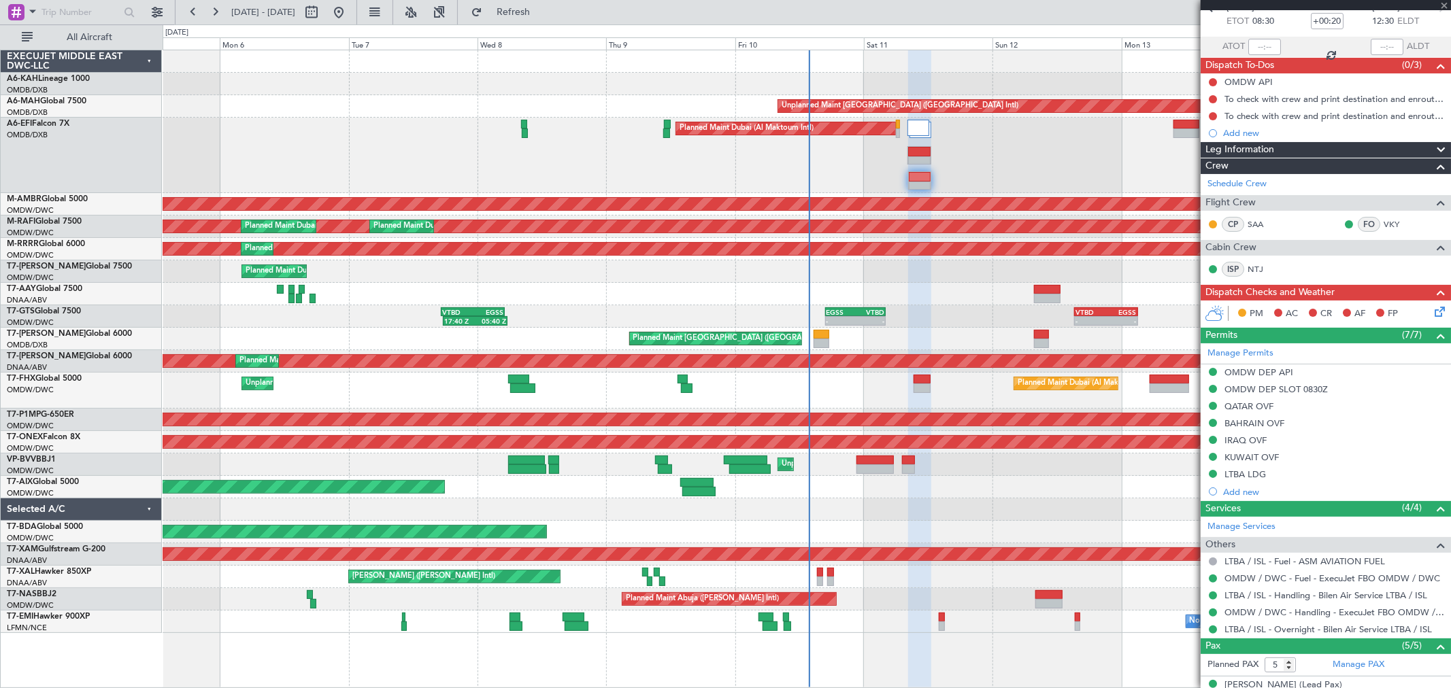
type input "0"
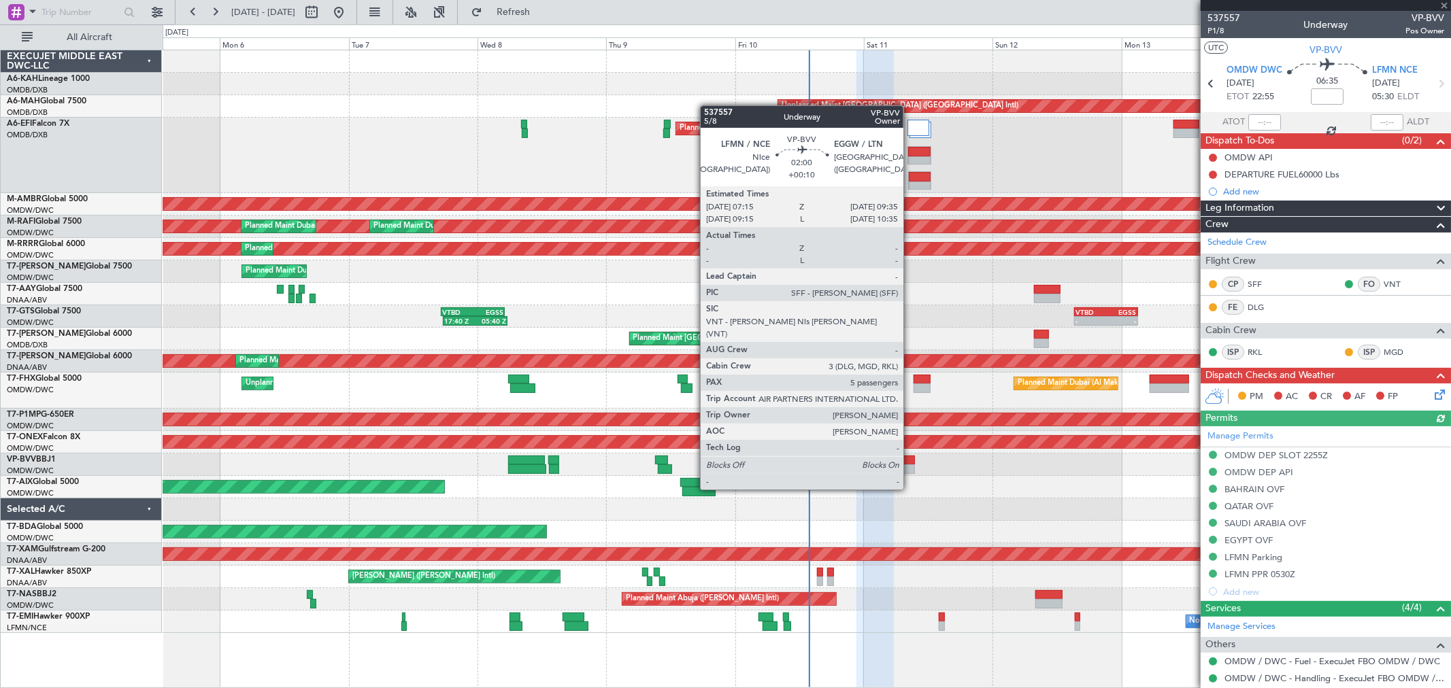
click at [910, 465] on div at bounding box center [908, 470] width 13 height 10
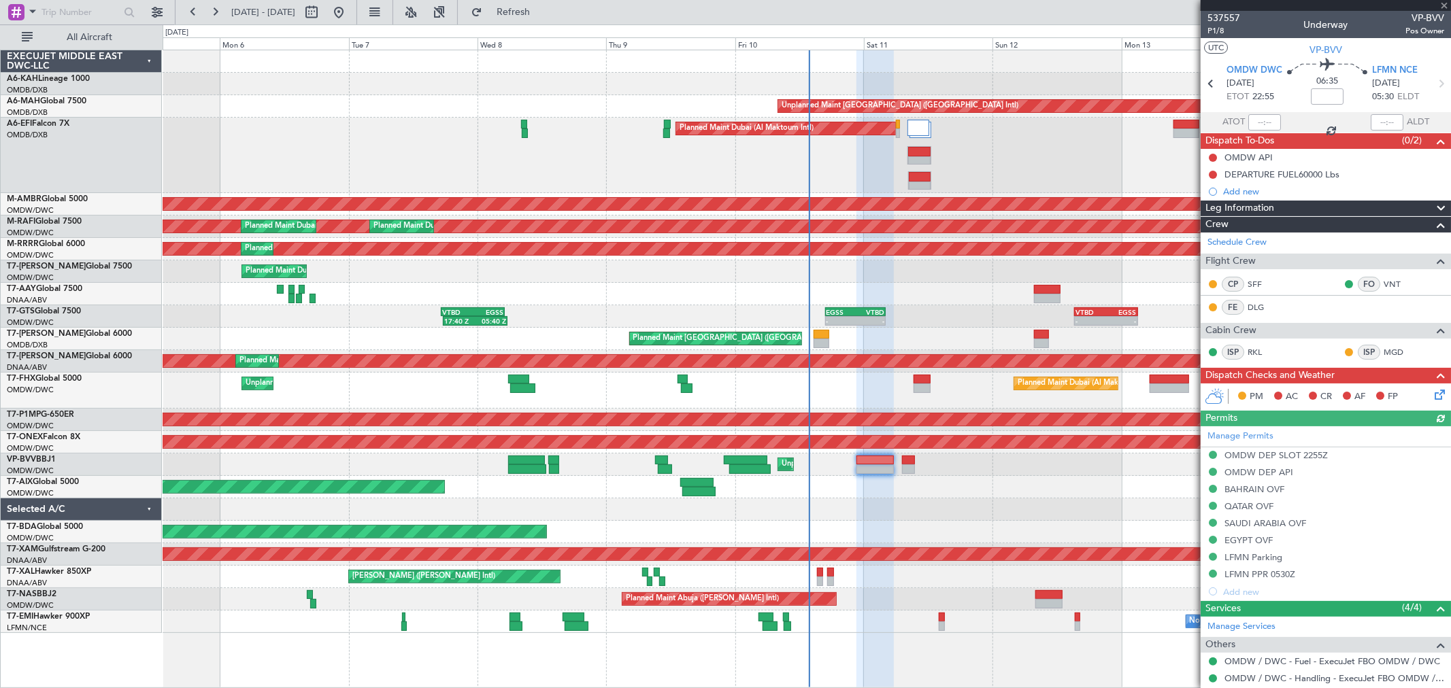
type input "+00:10"
type input "5"
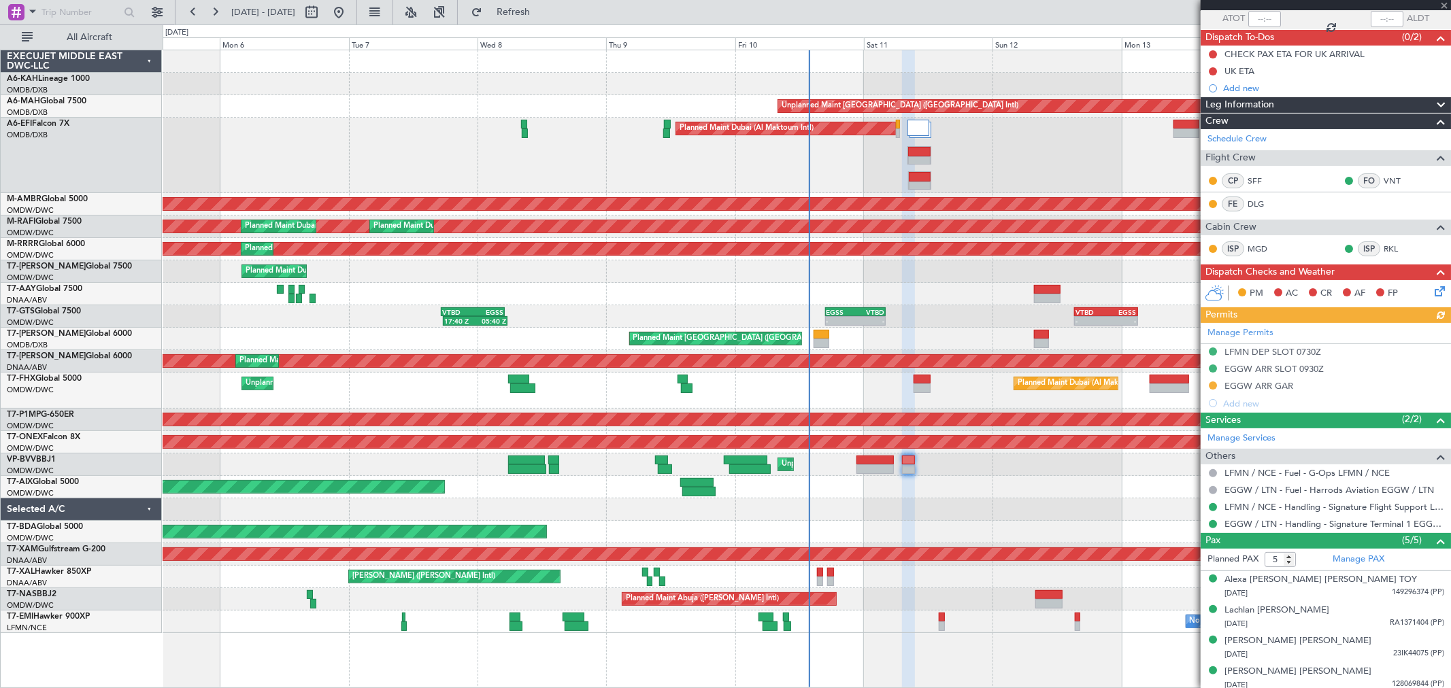
scroll to position [139, 0]
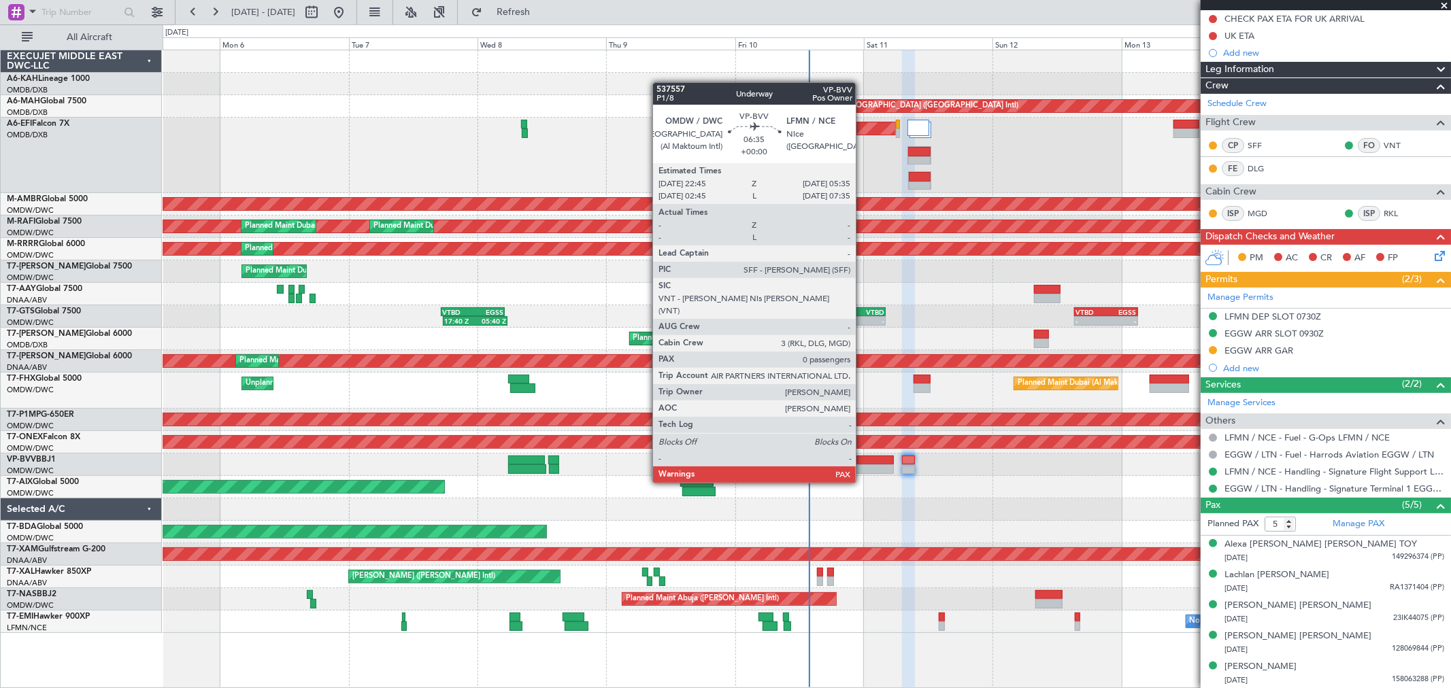
click at [863, 457] on div at bounding box center [875, 461] width 37 height 10
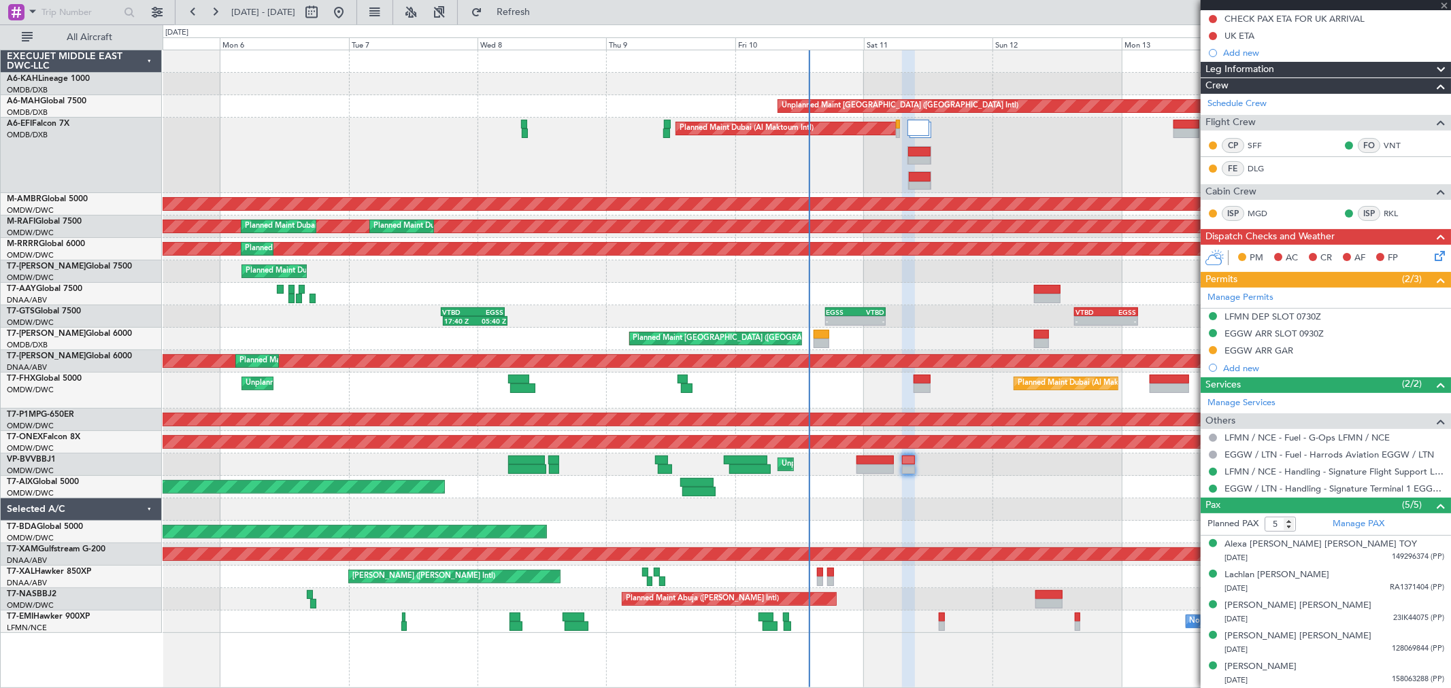
type input "0"
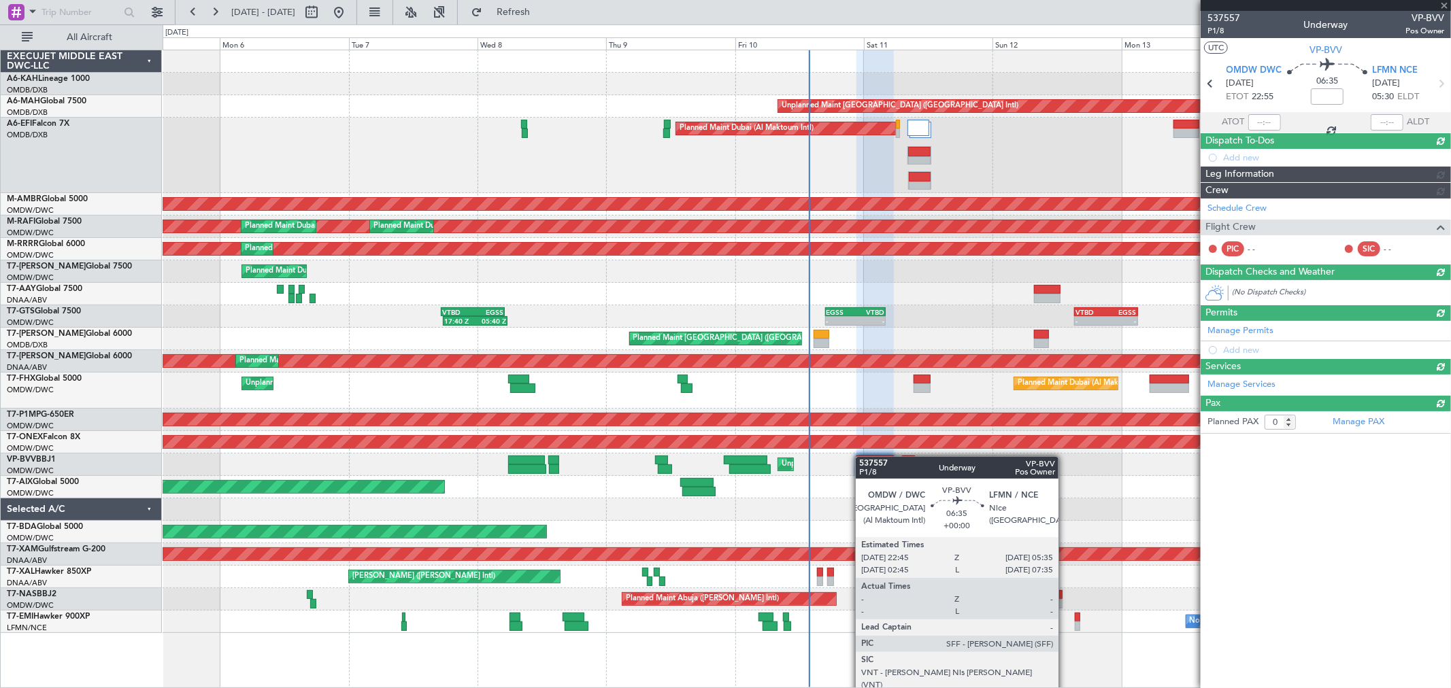
scroll to position [0, 0]
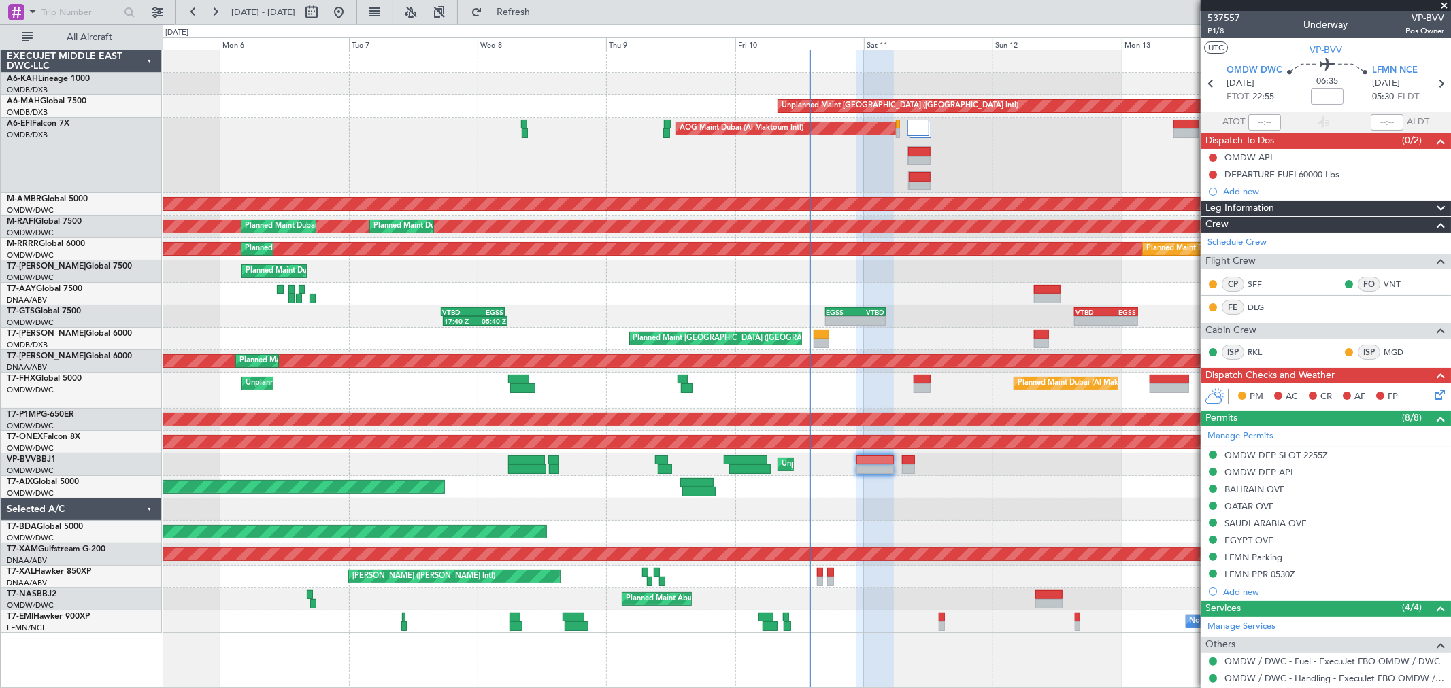
click at [815, 573] on div "[PERSON_NAME] ([PERSON_NAME] Intl)" at bounding box center [807, 577] width 1288 height 22
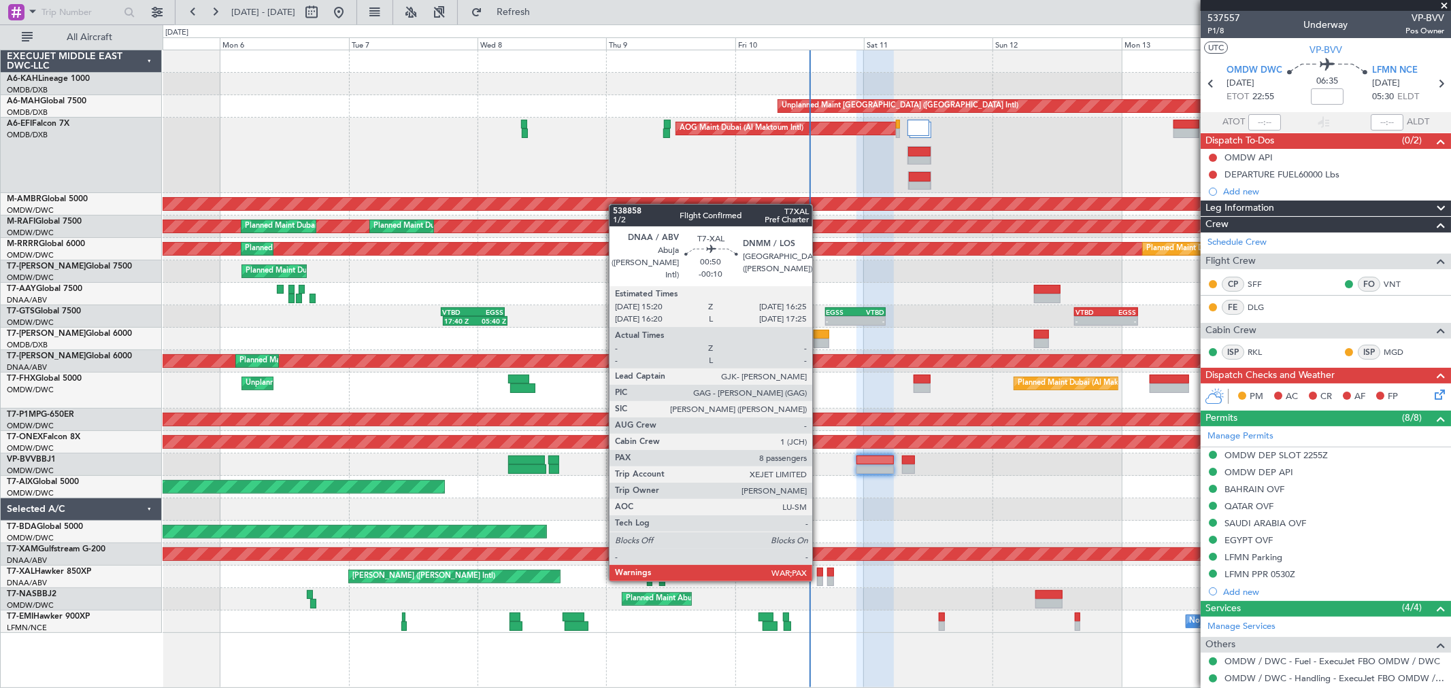
click at [819, 579] on div at bounding box center [820, 582] width 6 height 10
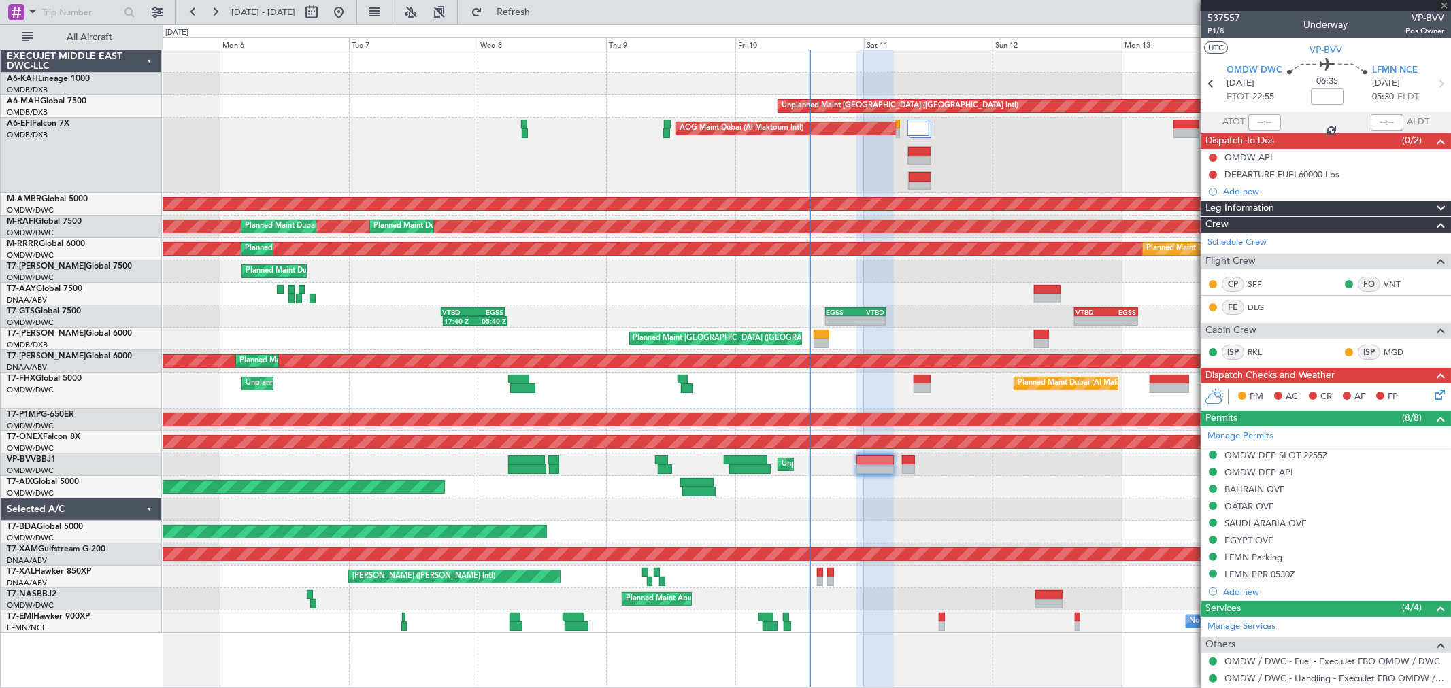
type input "-00:10"
type input "8"
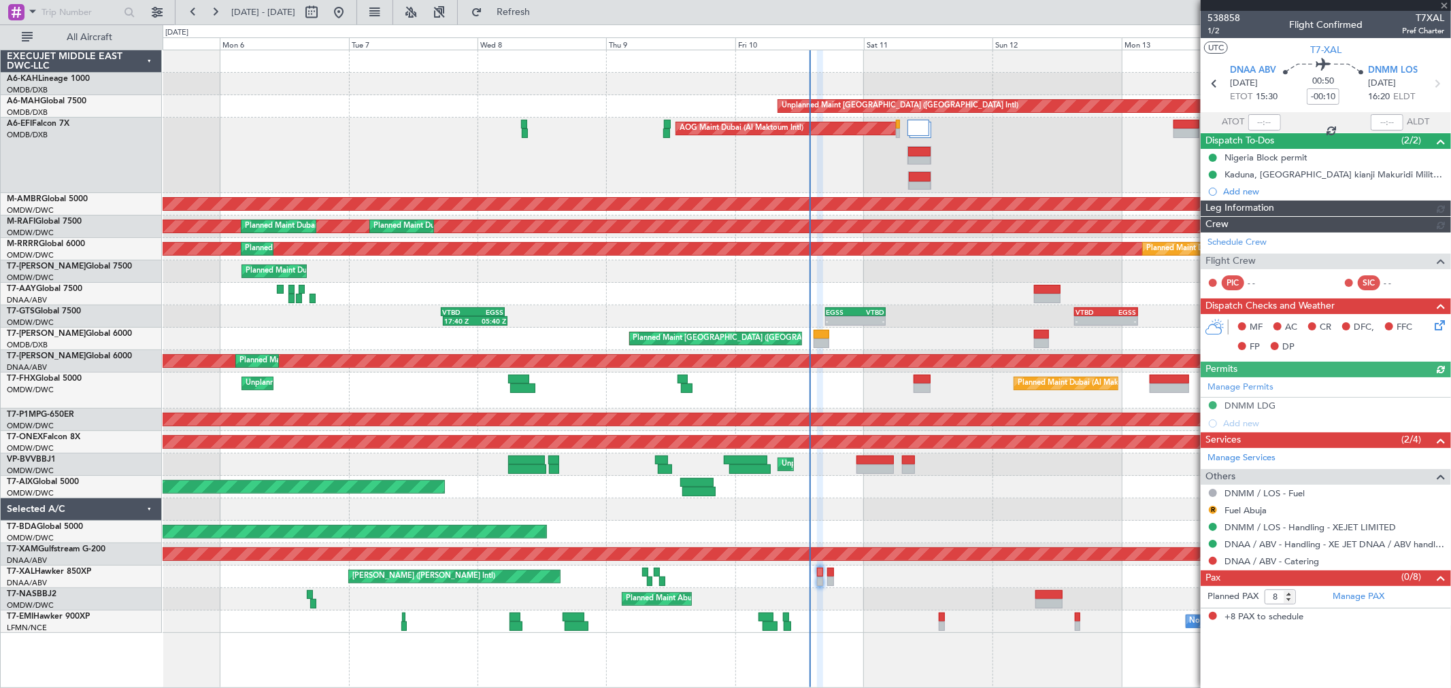
type input "[PERSON_NAME] ([PERSON_NAME])"
type input "7530"
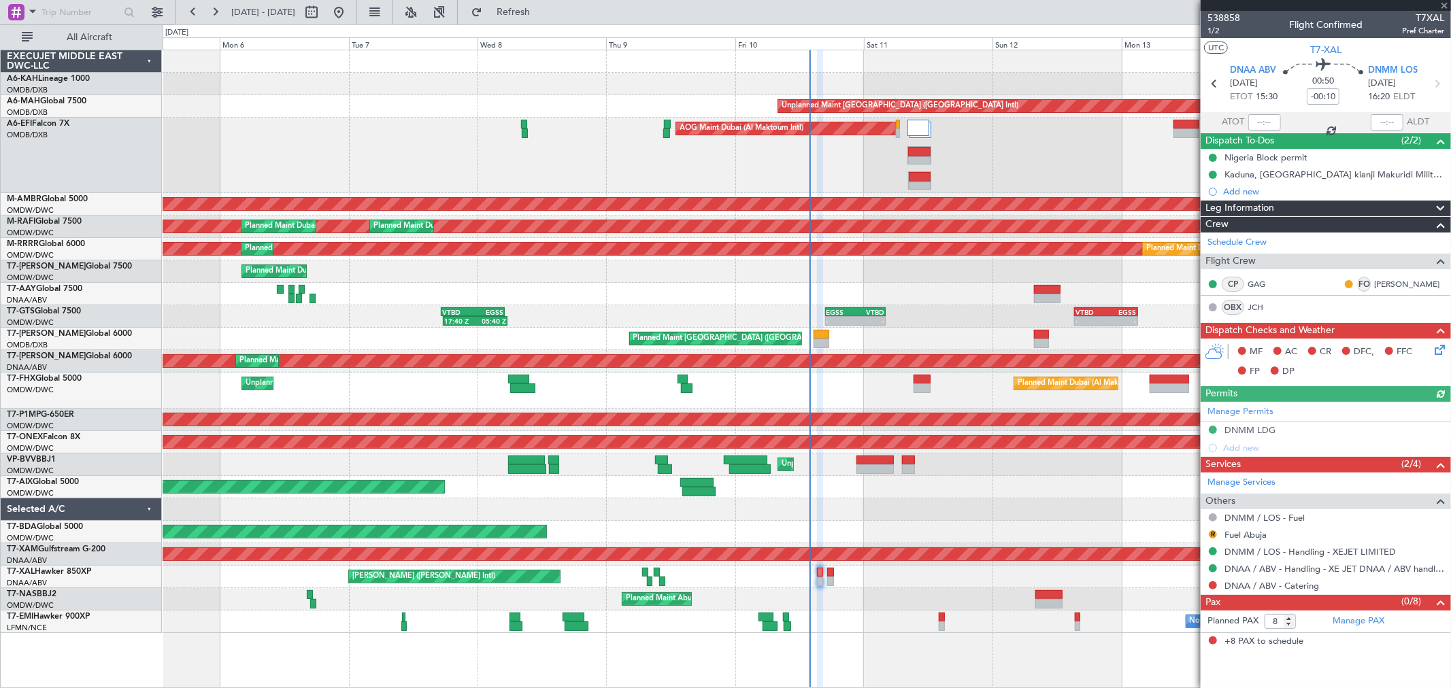
click at [1208, 534] on div "R" at bounding box center [1213, 534] width 11 height 11
click at [1213, 533] on button "R" at bounding box center [1213, 535] width 8 height 8
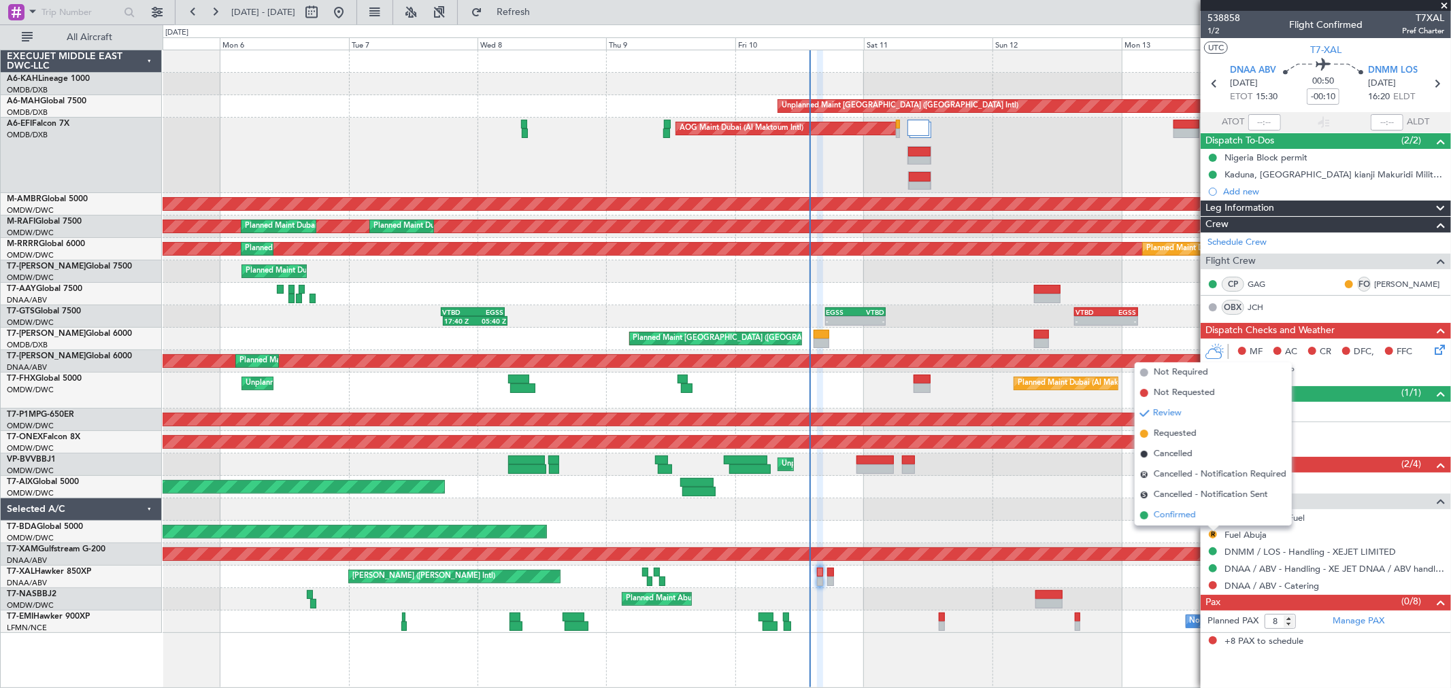
click at [1181, 512] on span "Confirmed" at bounding box center [1175, 516] width 42 height 14
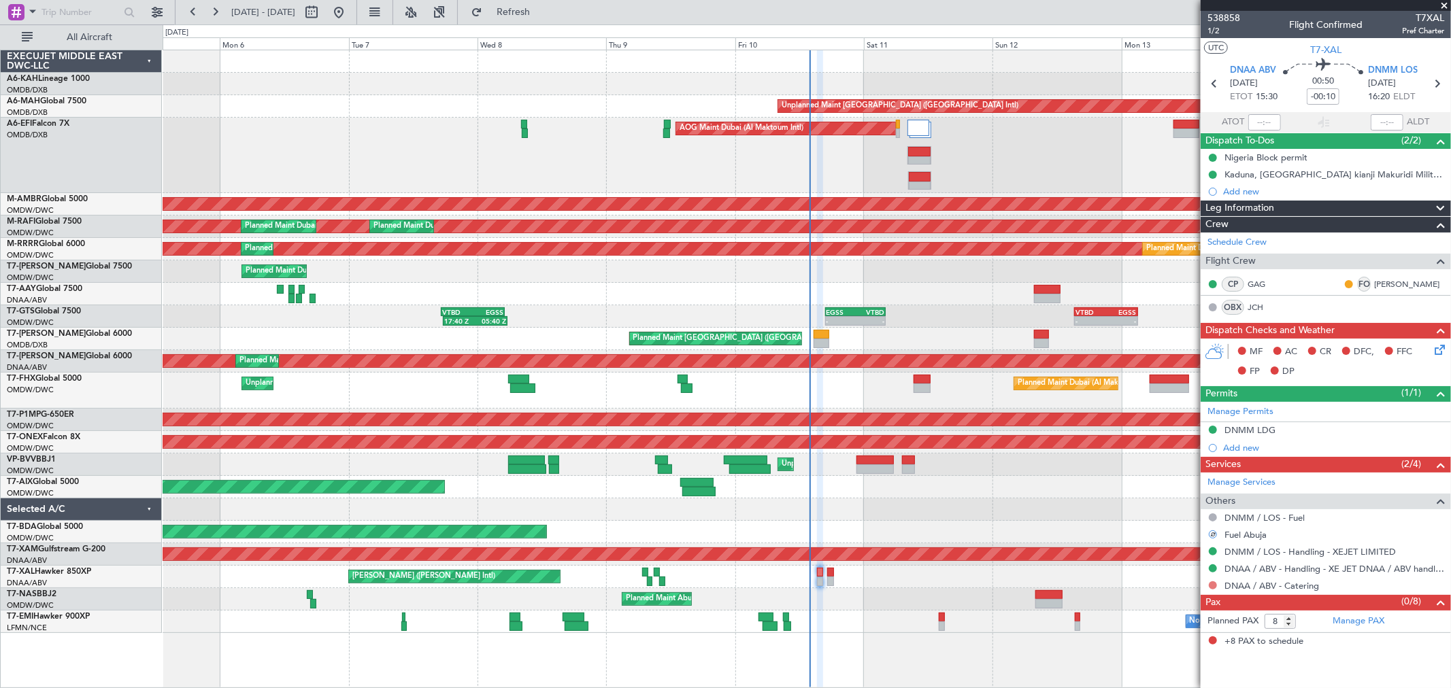
click at [1213, 588] on button at bounding box center [1213, 586] width 8 height 8
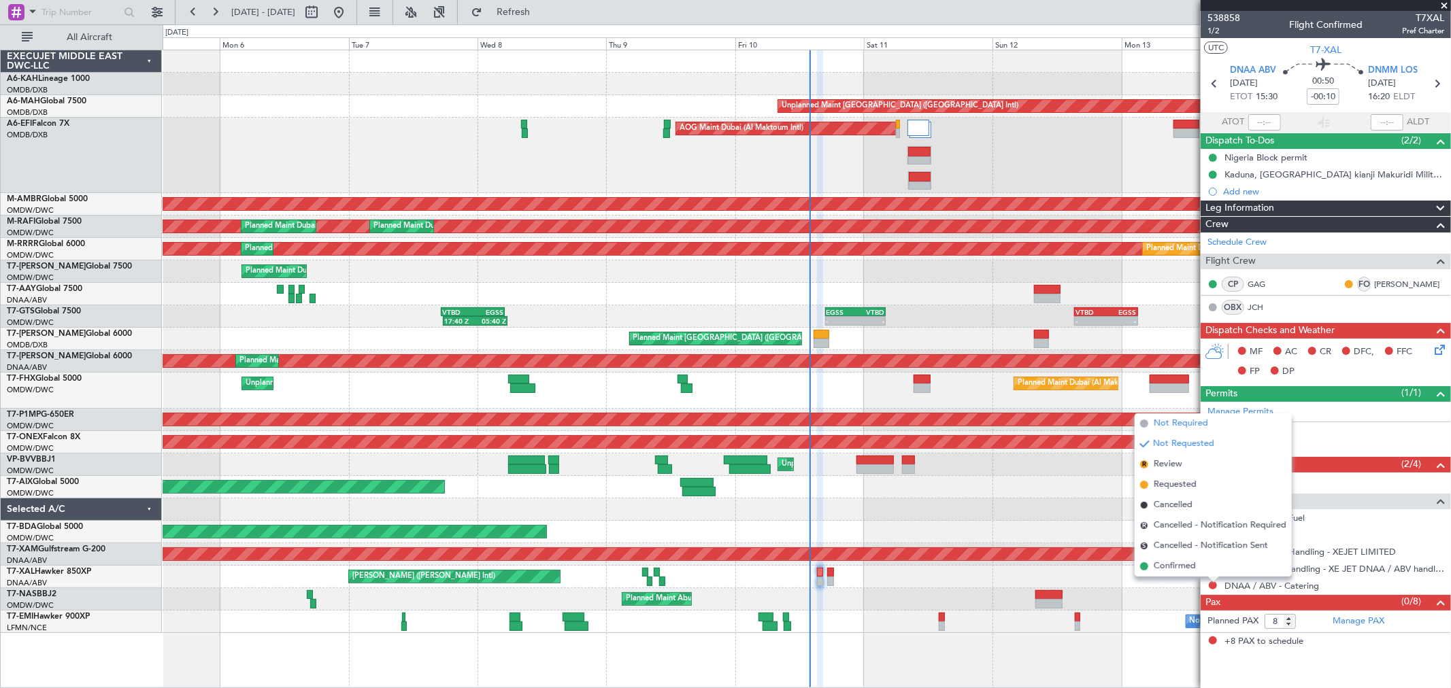
click at [1175, 424] on span "Not Required" at bounding box center [1181, 424] width 54 height 14
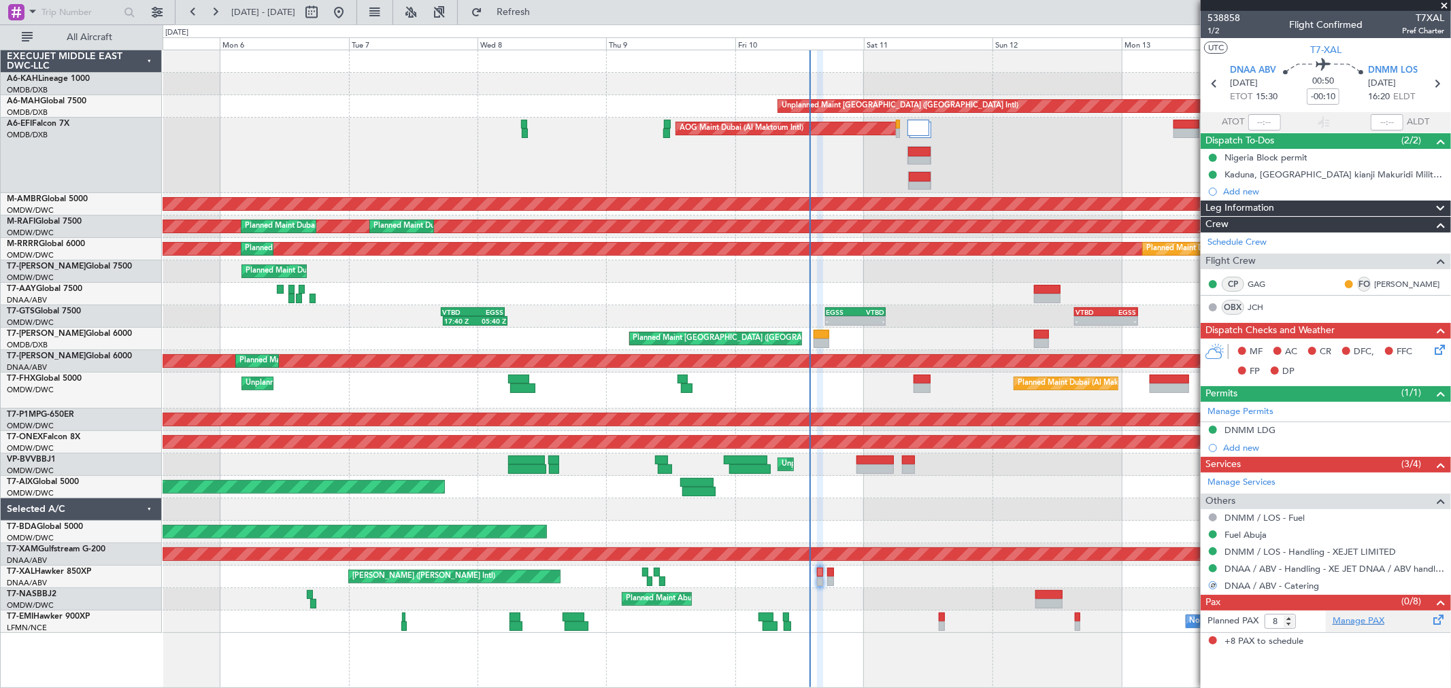
click at [1359, 626] on link "Manage PAX" at bounding box center [1359, 622] width 52 height 14
click at [542, 10] on span "Refresh" at bounding box center [513, 12] width 57 height 10
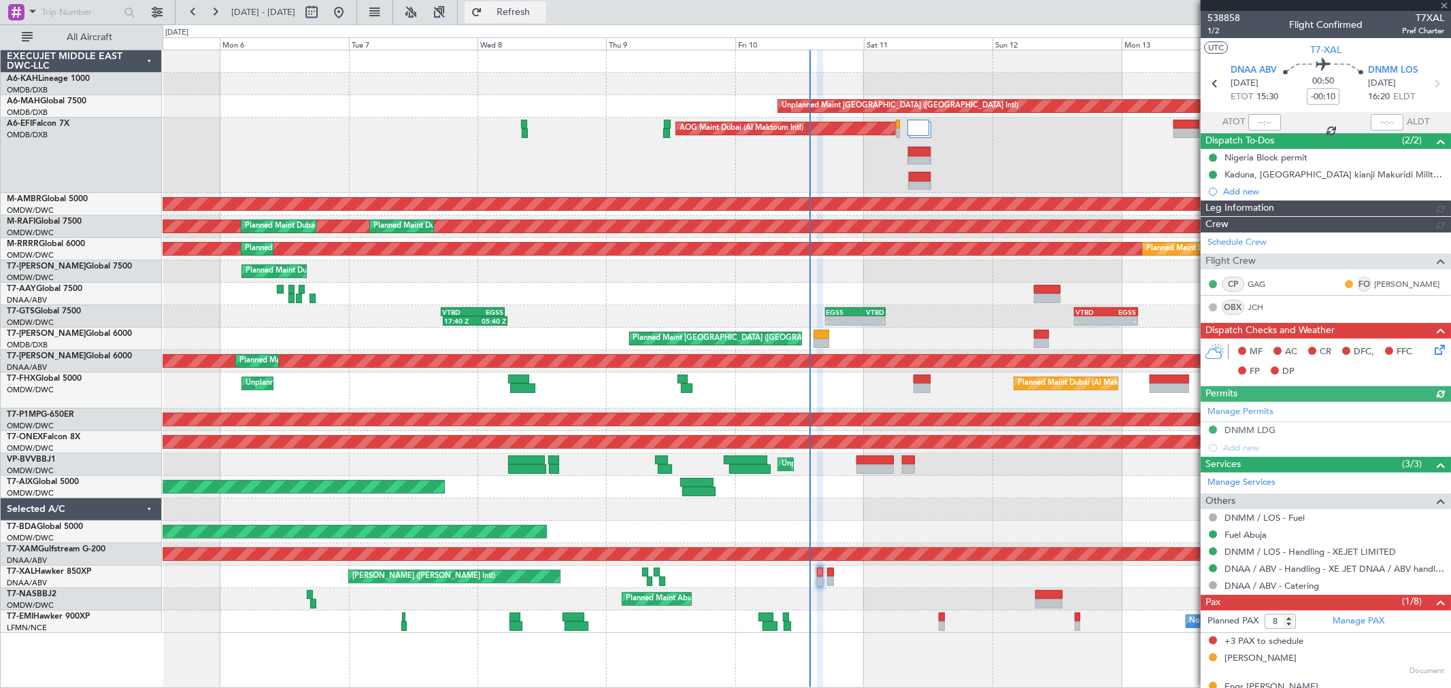
type input "[PERSON_NAME] ([PERSON_NAME])"
type input "7530"
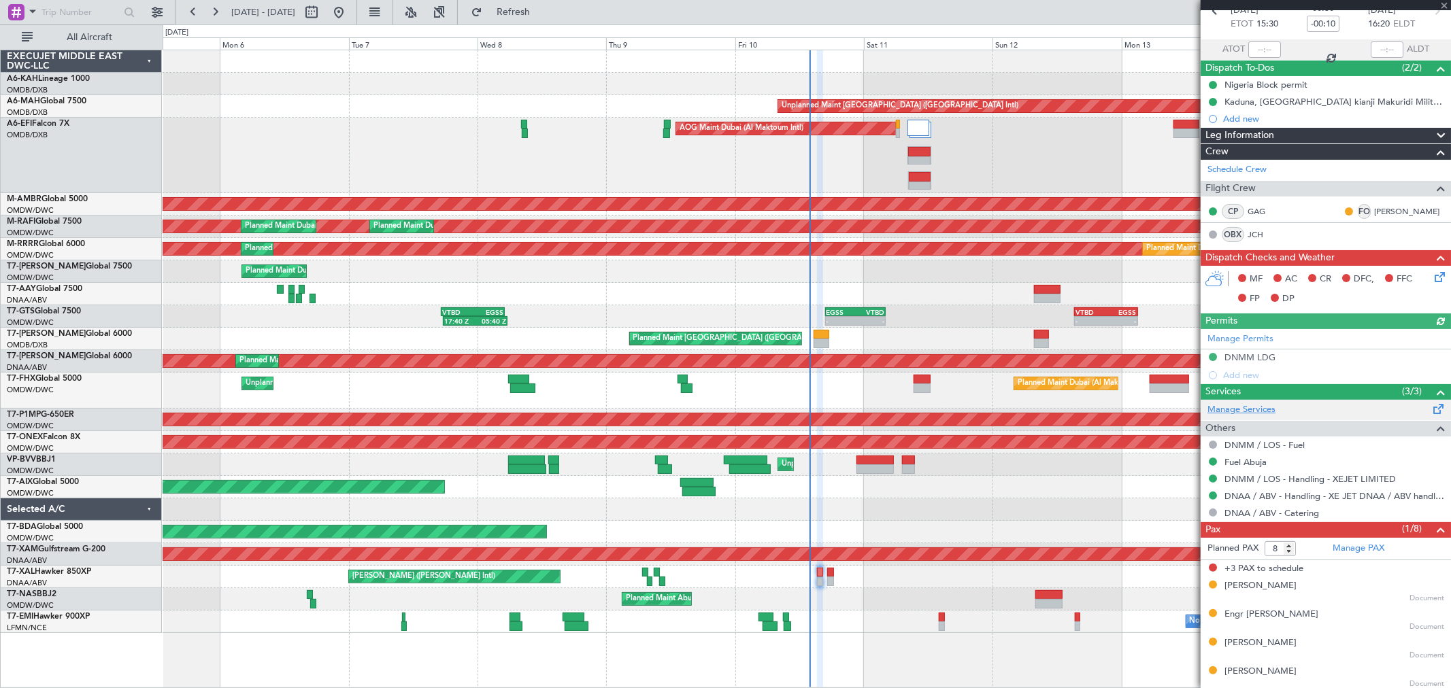
scroll to position [106, 0]
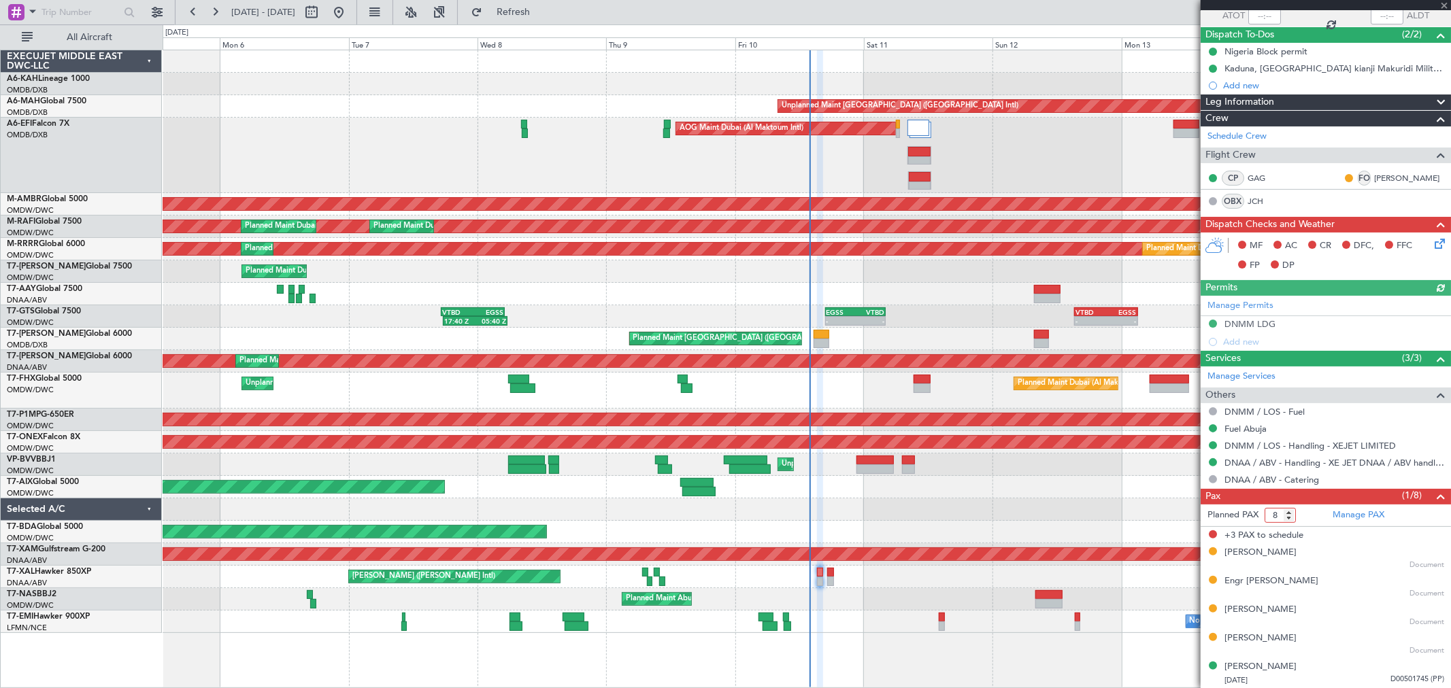
drag, startPoint x: 1269, startPoint y: 514, endPoint x: 1281, endPoint y: 520, distance: 14.0
click at [1280, 520] on input "8" at bounding box center [1280, 515] width 31 height 15
type input "5"
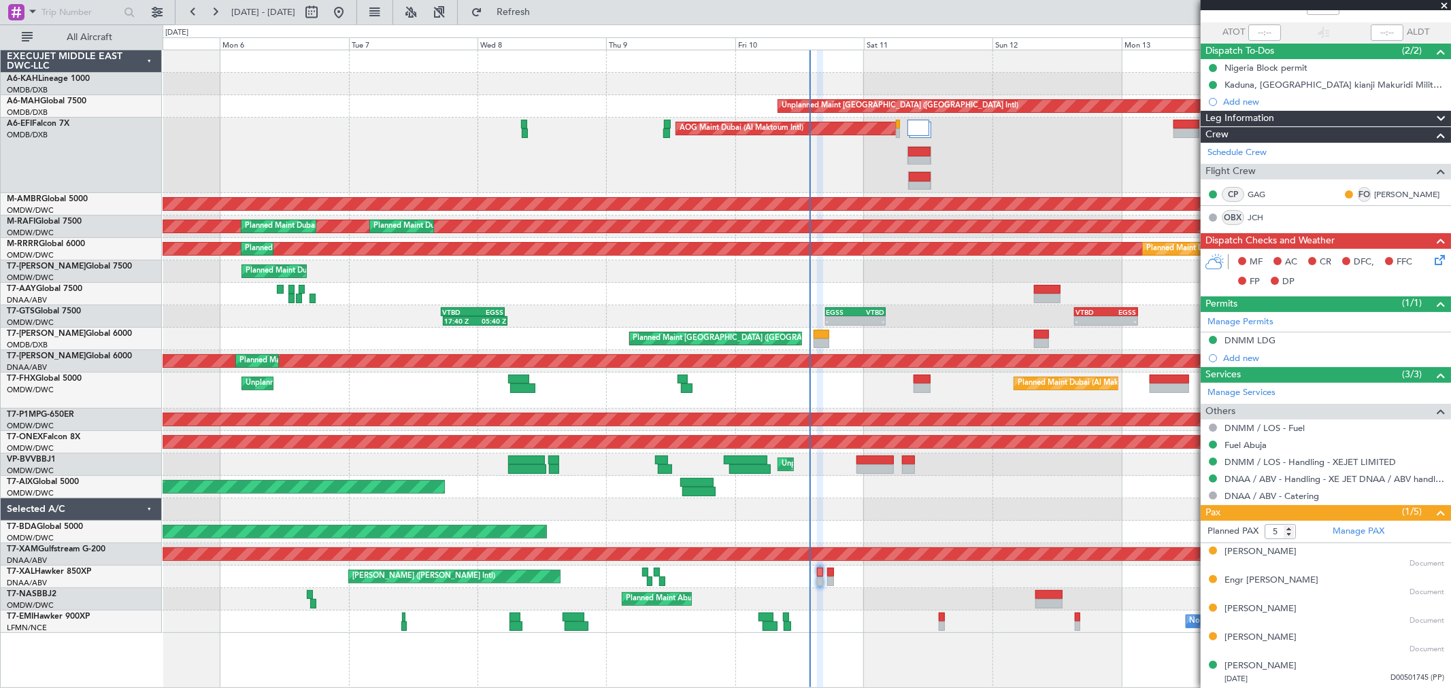
scroll to position [89, 0]
click at [542, 12] on span "Refresh" at bounding box center [513, 12] width 57 height 10
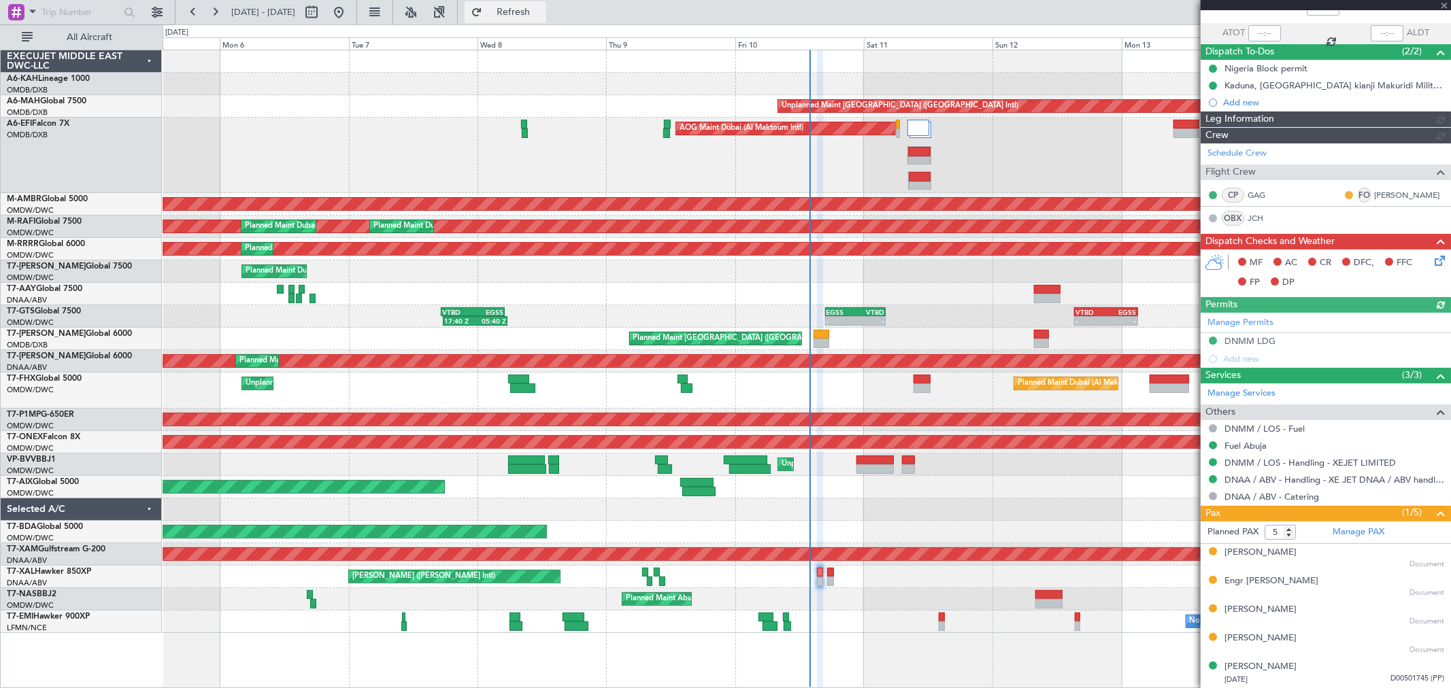
type input "[PERSON_NAME] ([PERSON_NAME])"
type input "7530"
type input "[PERSON_NAME] ([PERSON_NAME])"
type input "7530"
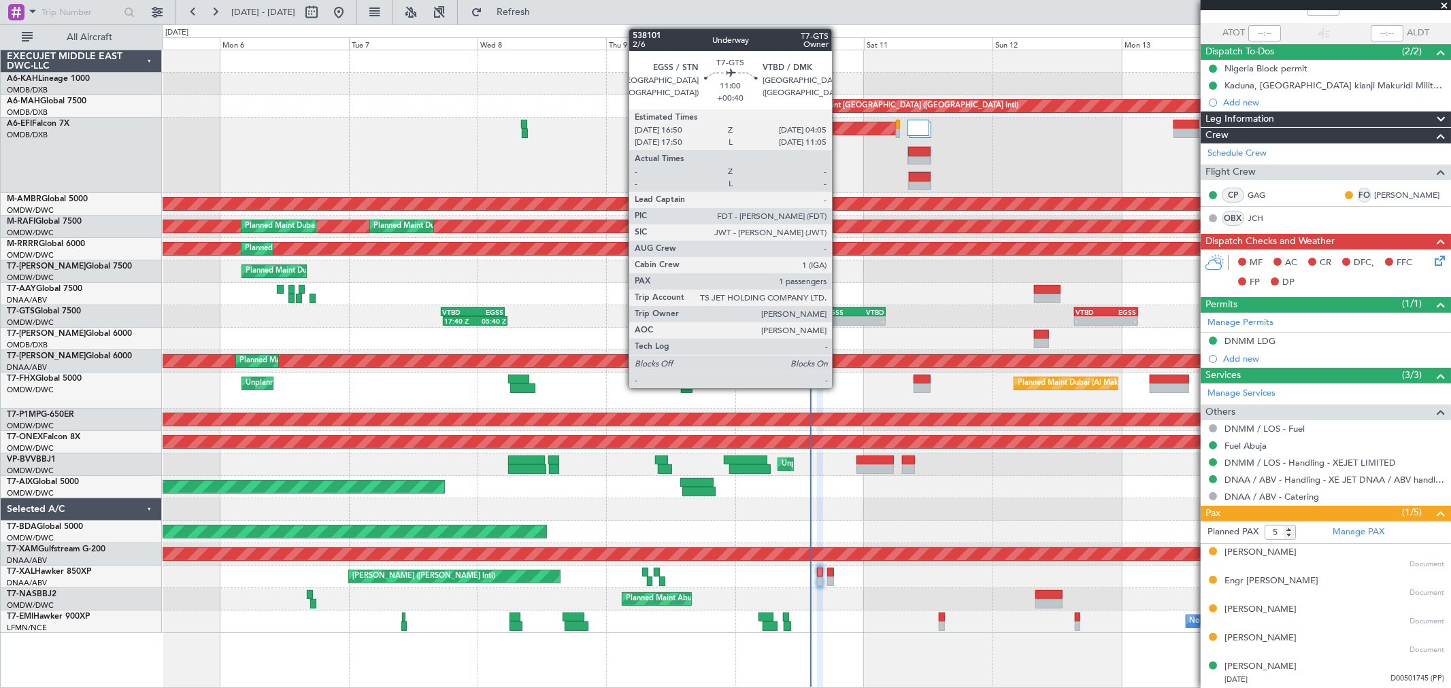
click at [839, 323] on div "-" at bounding box center [841, 321] width 29 height 8
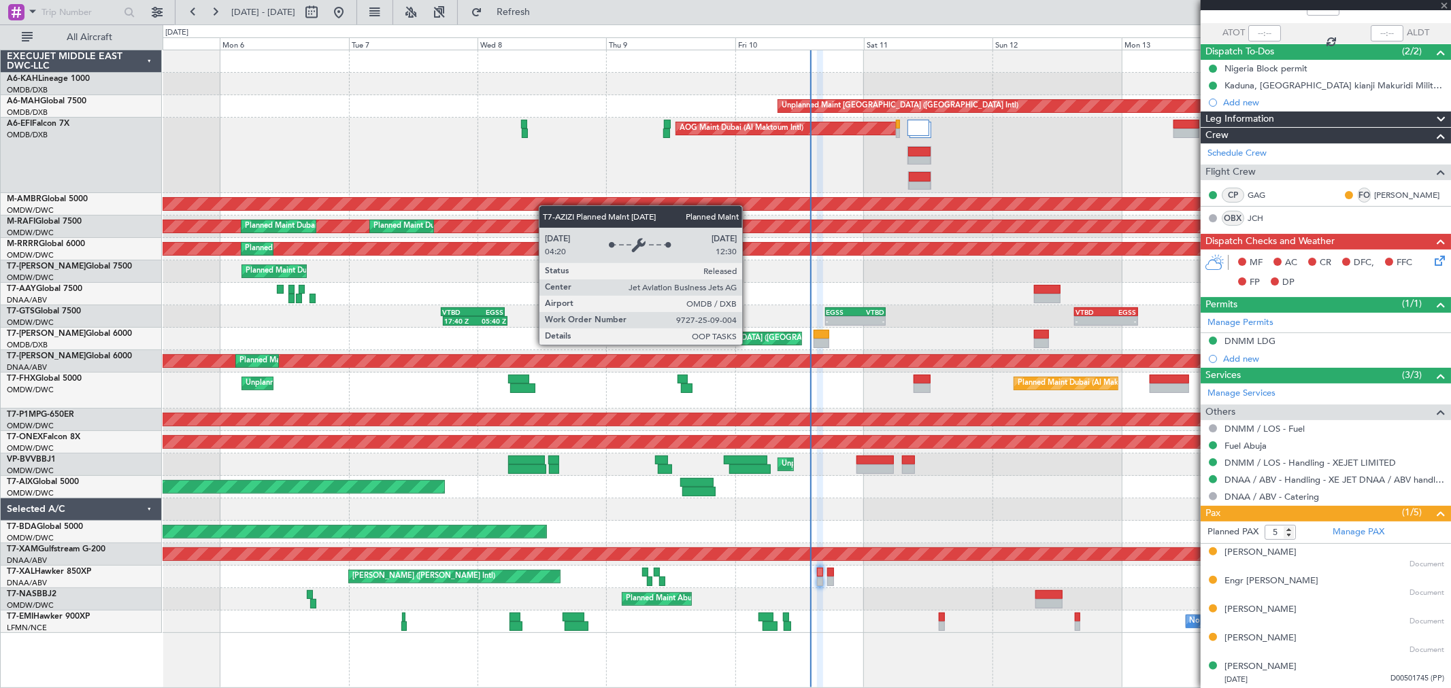
type input "+00:40"
type input "1"
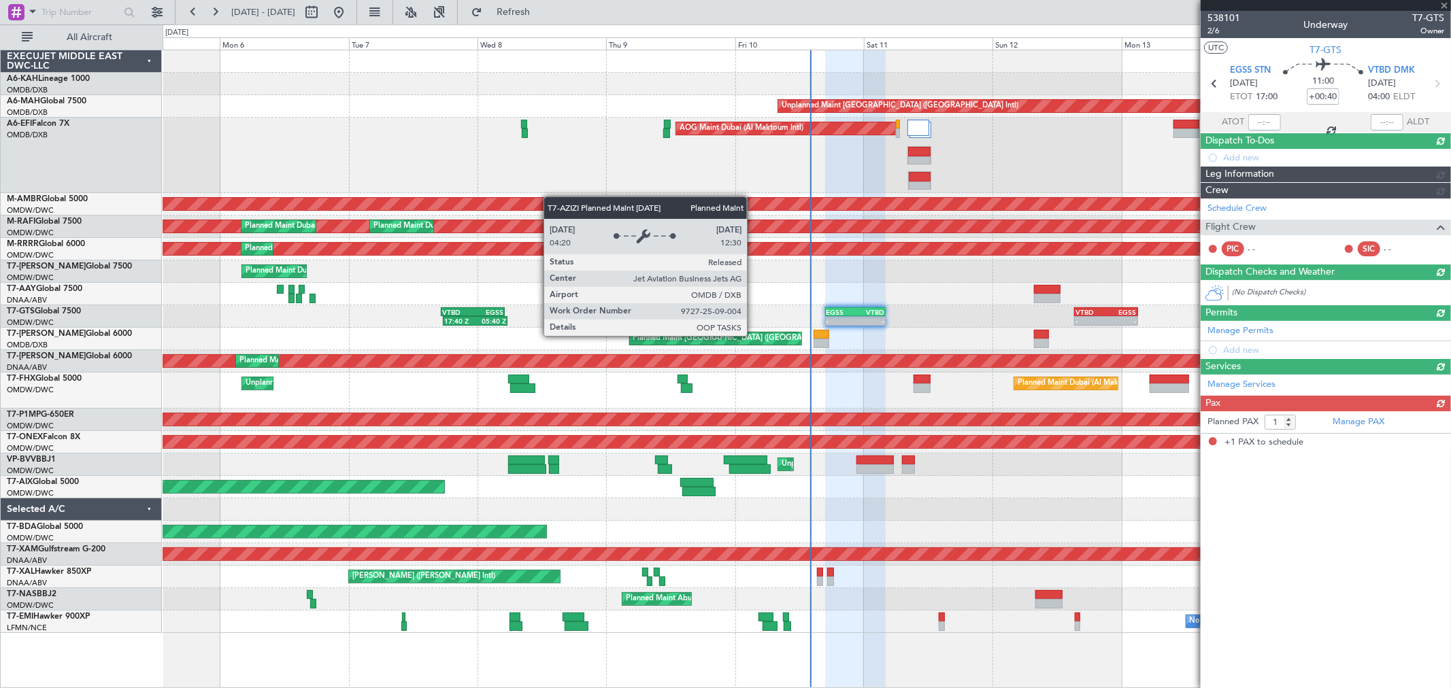
scroll to position [0, 0]
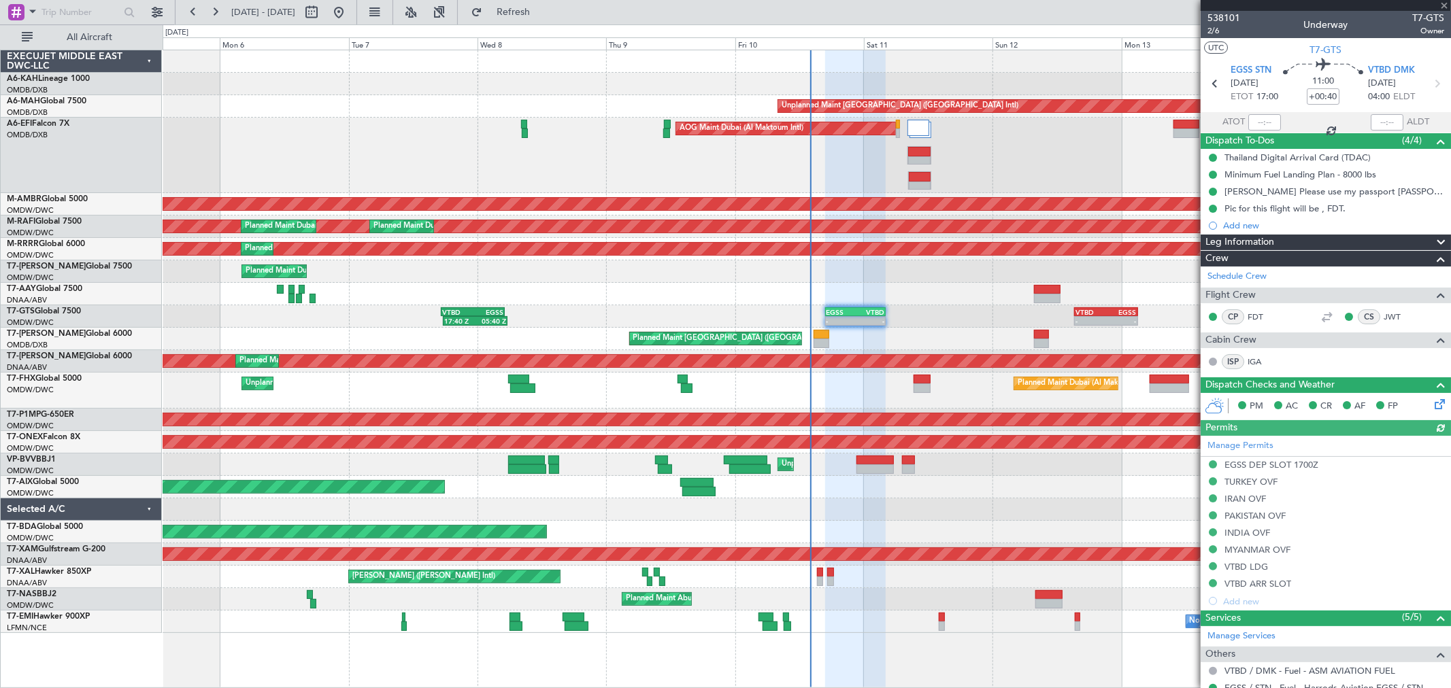
type input "[PERSON_NAME] (ANI)"
type input "7425"
click at [1218, 34] on span "2/6" at bounding box center [1224, 31] width 33 height 12
type input "[PERSON_NAME] (ANI)"
type input "7425"
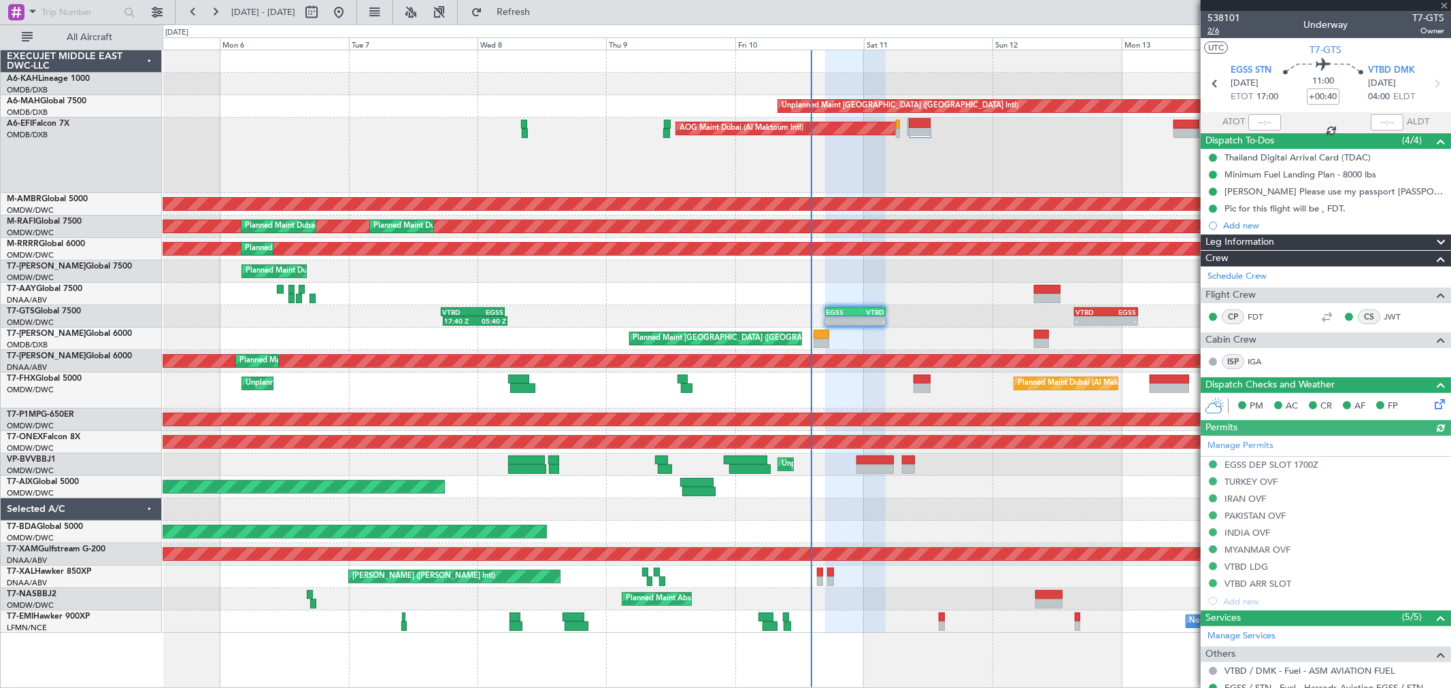
type input "[PERSON_NAME] (ANI)"
type input "7425"
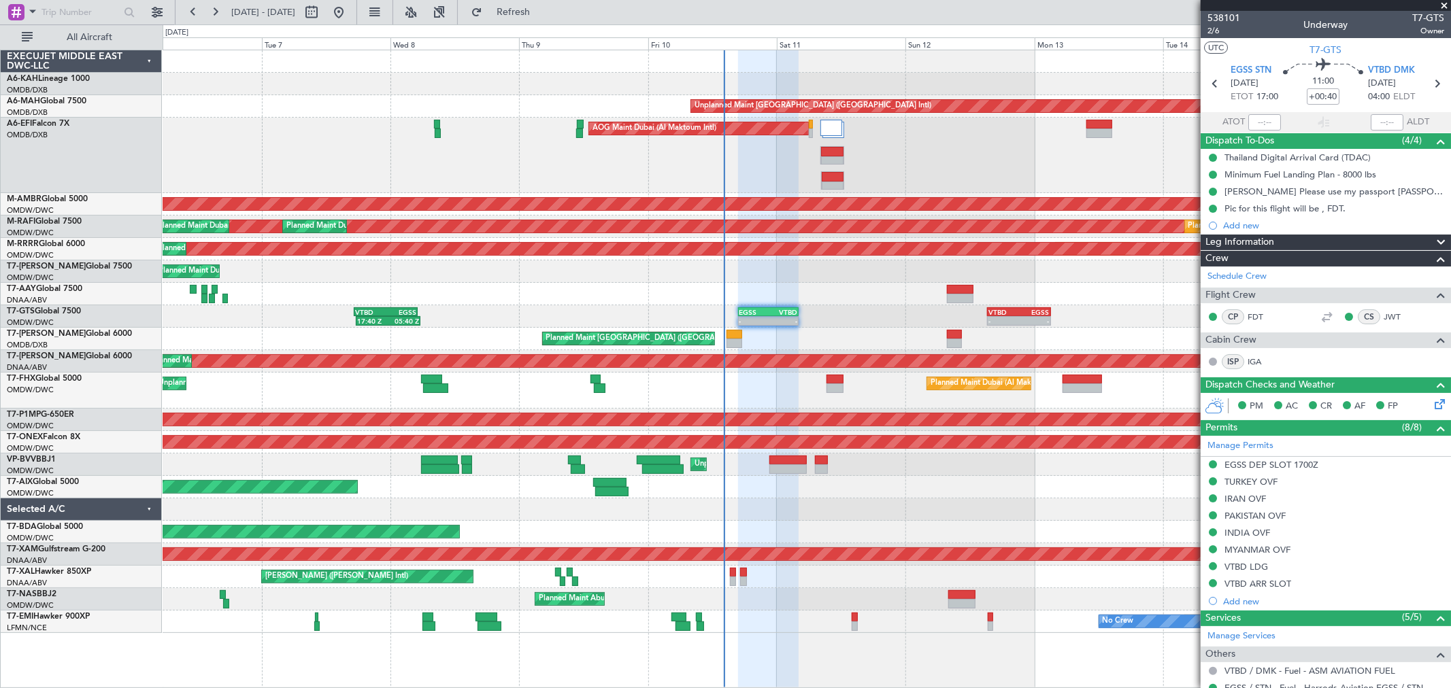
click at [858, 469] on div "Unplanned Maint Dubai (Dubai Intl) AOG Maint Dubai (Al Maktoum Intl) AOG Maint …" at bounding box center [807, 341] width 1288 height 583
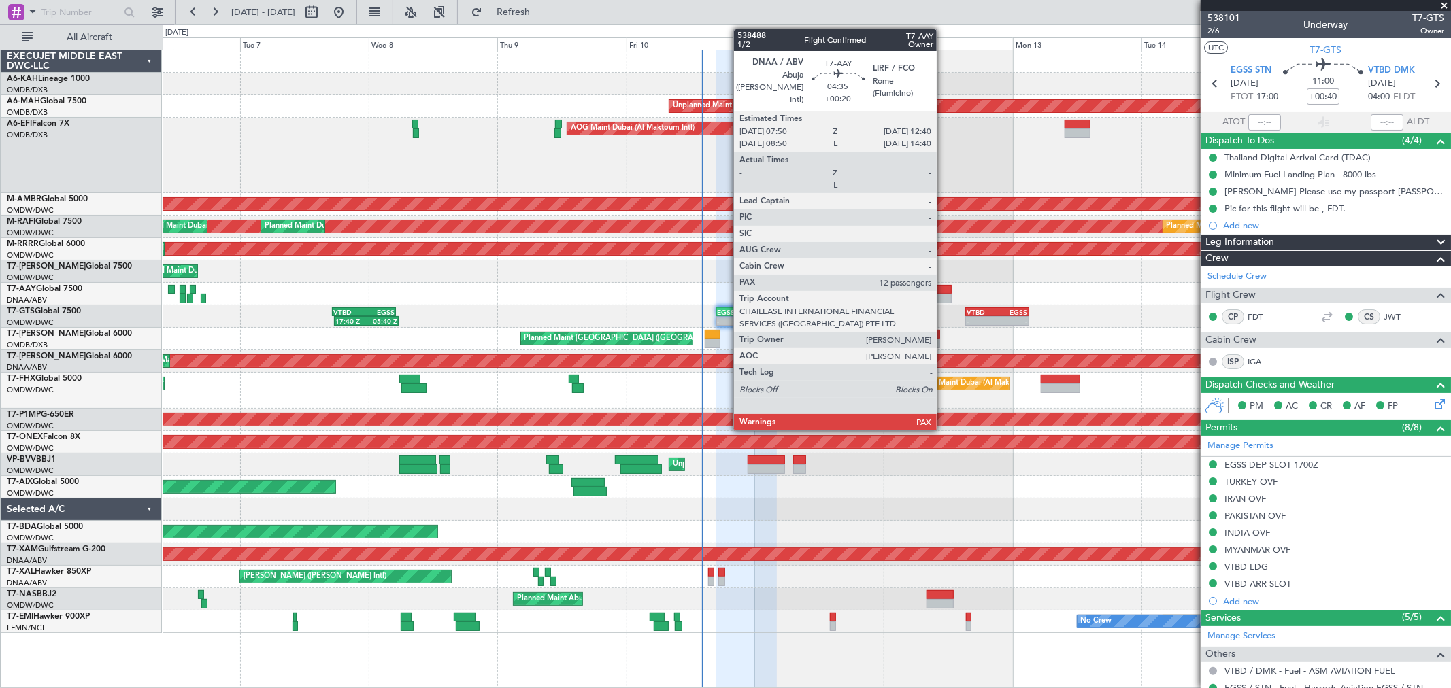
click at [944, 288] on div at bounding box center [938, 290] width 27 height 10
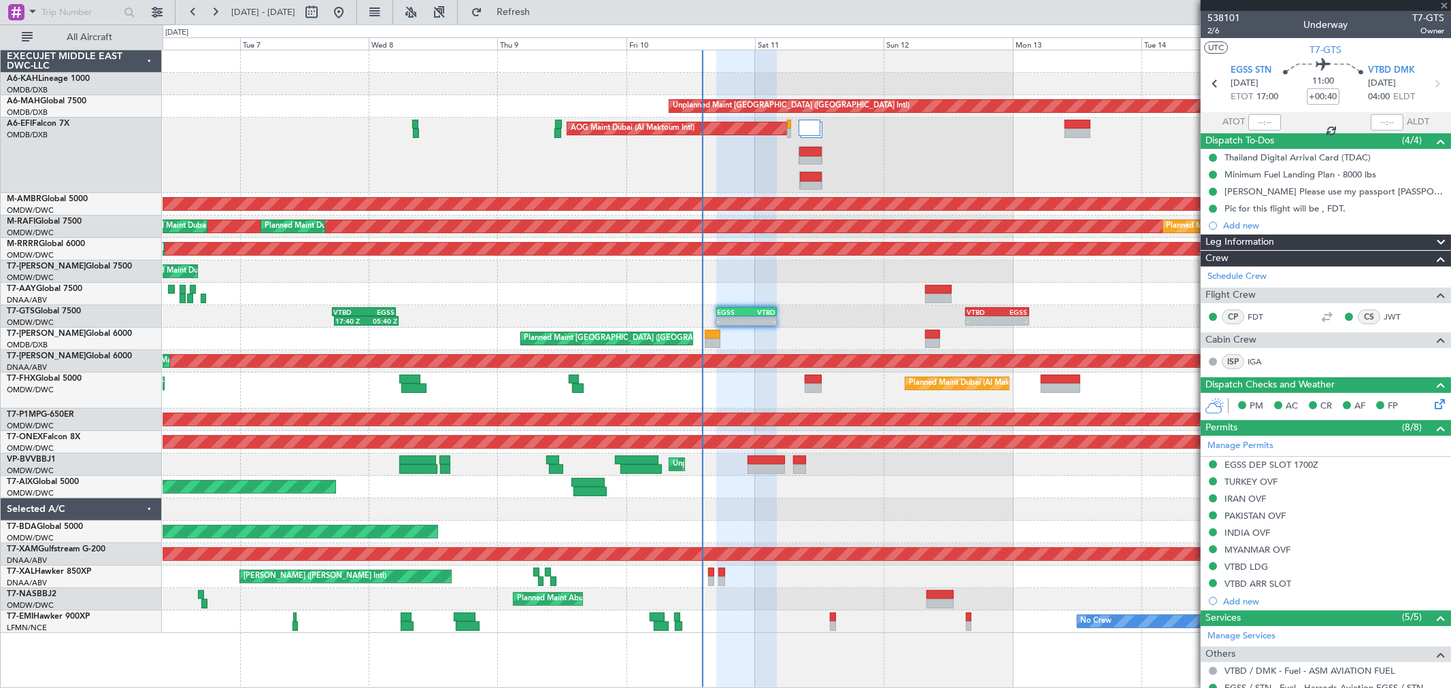
type input "+00:20"
type input "12"
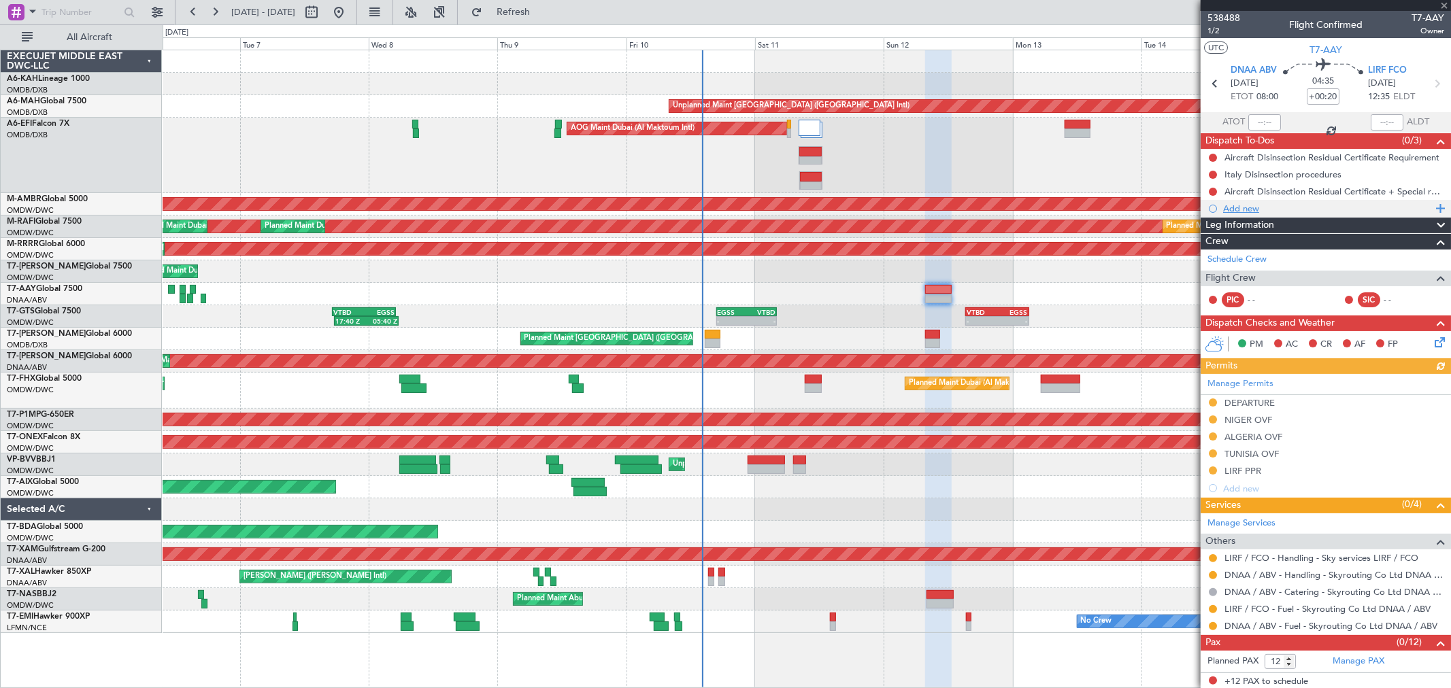
click at [1259, 209] on div "Add new" at bounding box center [1327, 209] width 209 height 12
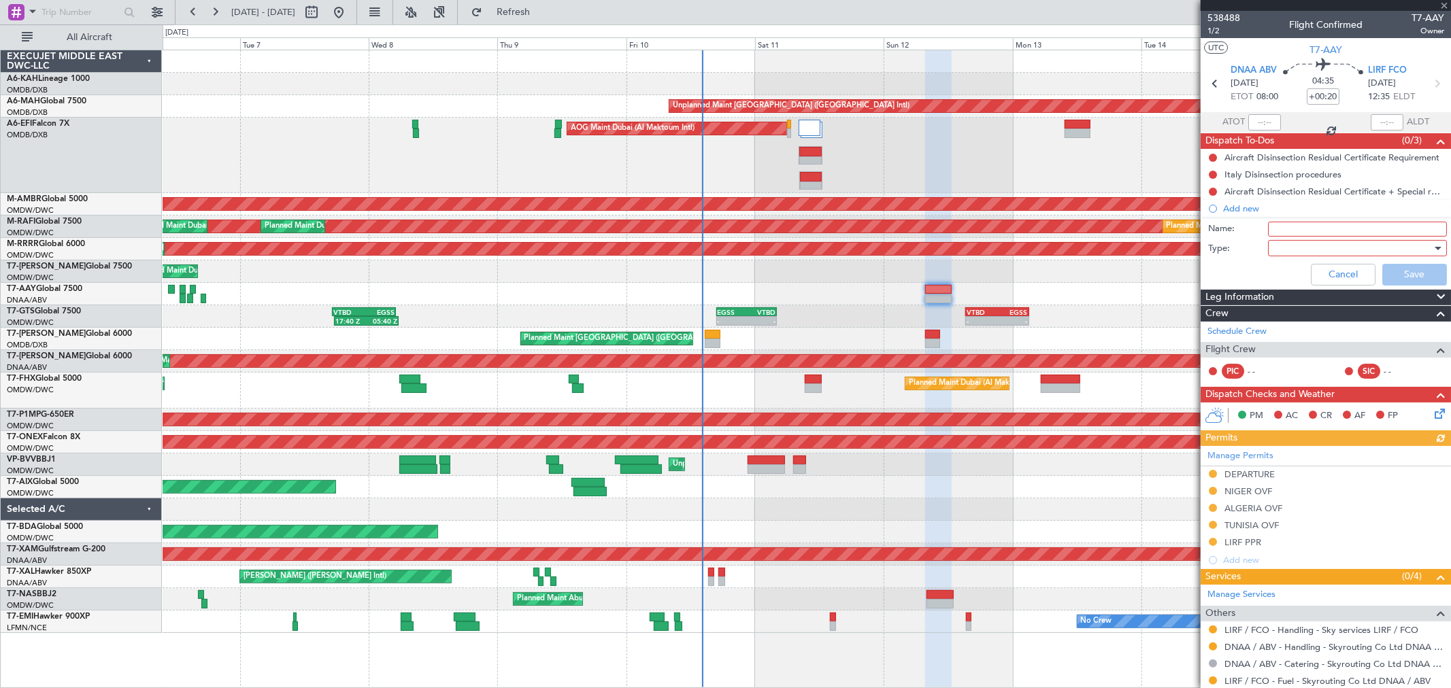
click at [1287, 226] on input "Name:" at bounding box center [1357, 229] width 179 height 15
paste input "PIC NEK SIC DAZ"
type input "PIC NEK SIC DAZ"
click at [1299, 248] on div at bounding box center [1353, 248] width 159 height 20
click at [1291, 268] on span "Generic" at bounding box center [1350, 276] width 159 height 20
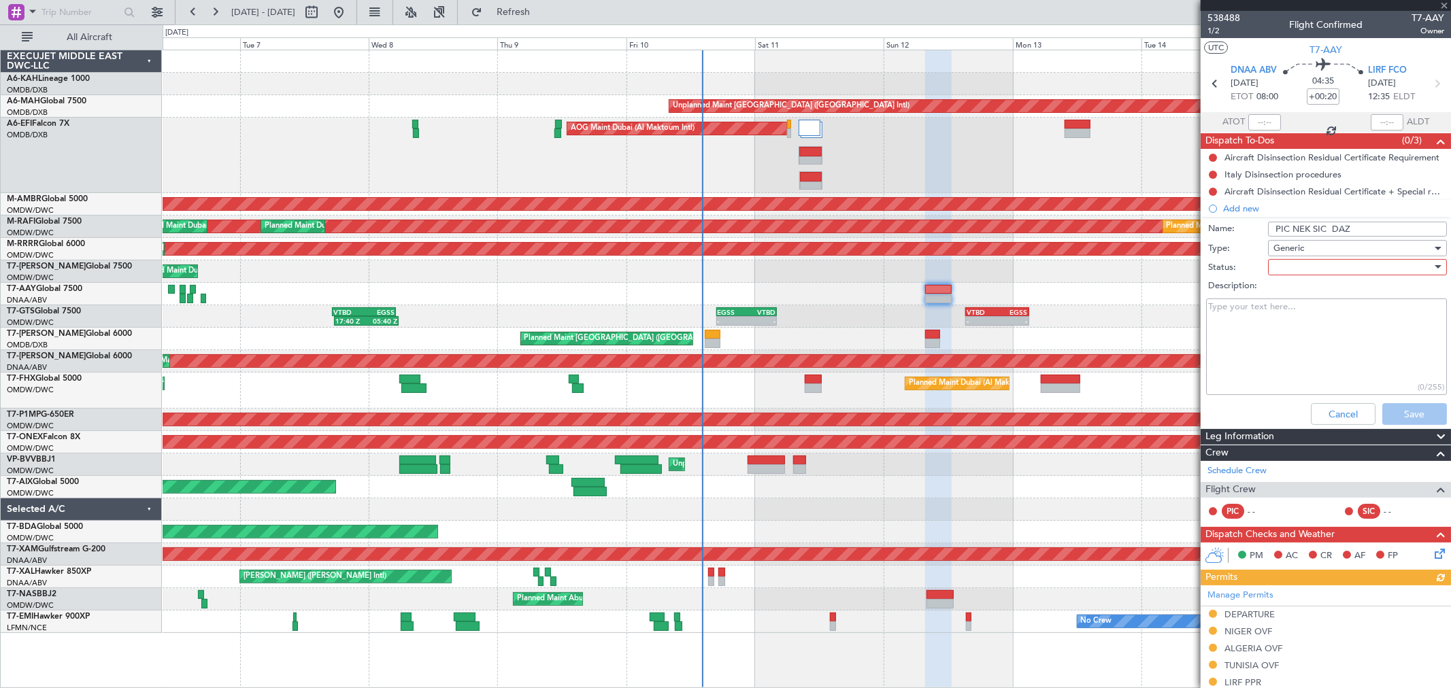
drag, startPoint x: 1291, startPoint y: 268, endPoint x: 1291, endPoint y: 280, distance: 12.2
click at [1294, 280] on label "Description:" at bounding box center [1333, 287] width 250 height 14
click at [1294, 299] on textarea "Description:" at bounding box center [1326, 347] width 241 height 97
click at [1286, 272] on div at bounding box center [1353, 267] width 159 height 20
drag, startPoint x: 1291, startPoint y: 286, endPoint x: 1338, endPoint y: 347, distance: 77.0
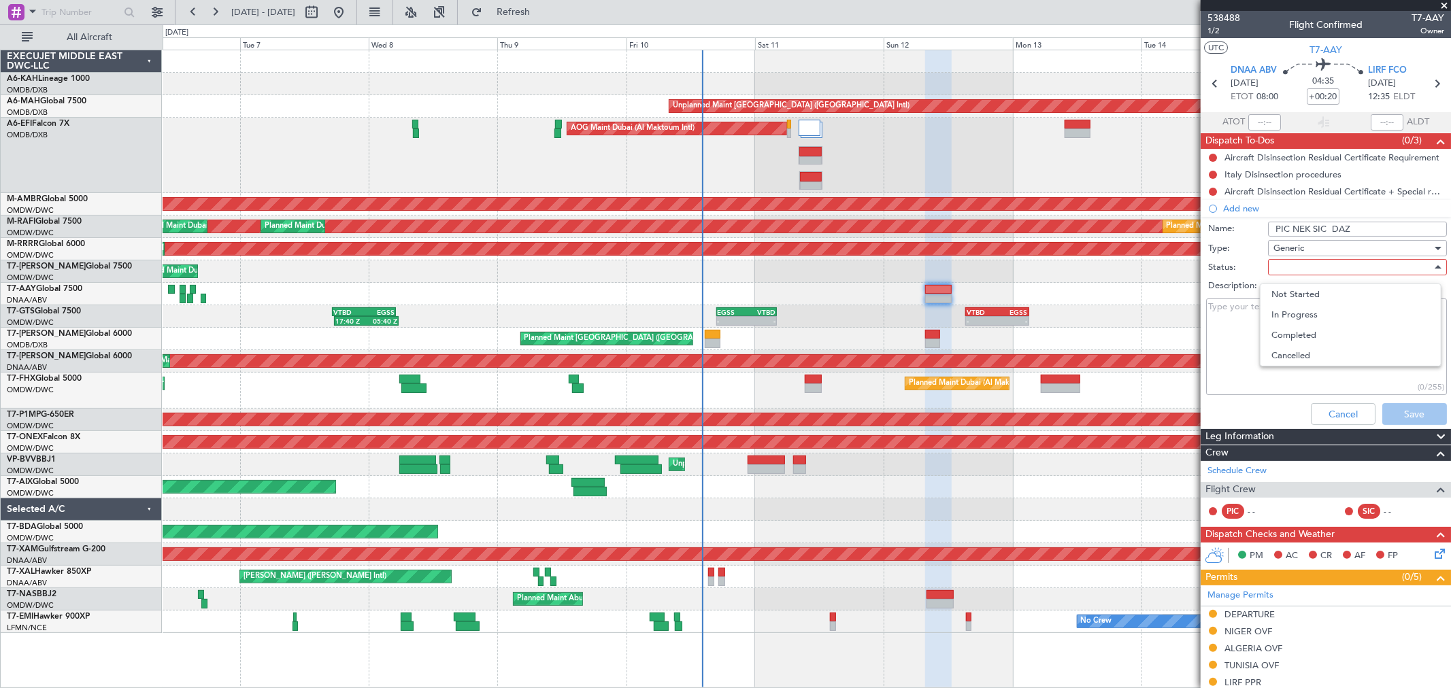
click at [1289, 286] on span "Not Started" at bounding box center [1350, 294] width 159 height 20
click at [1376, 389] on textarea "Description:" at bounding box center [1326, 347] width 241 height 97
click at [1393, 412] on button "Save" at bounding box center [1414, 414] width 65 height 22
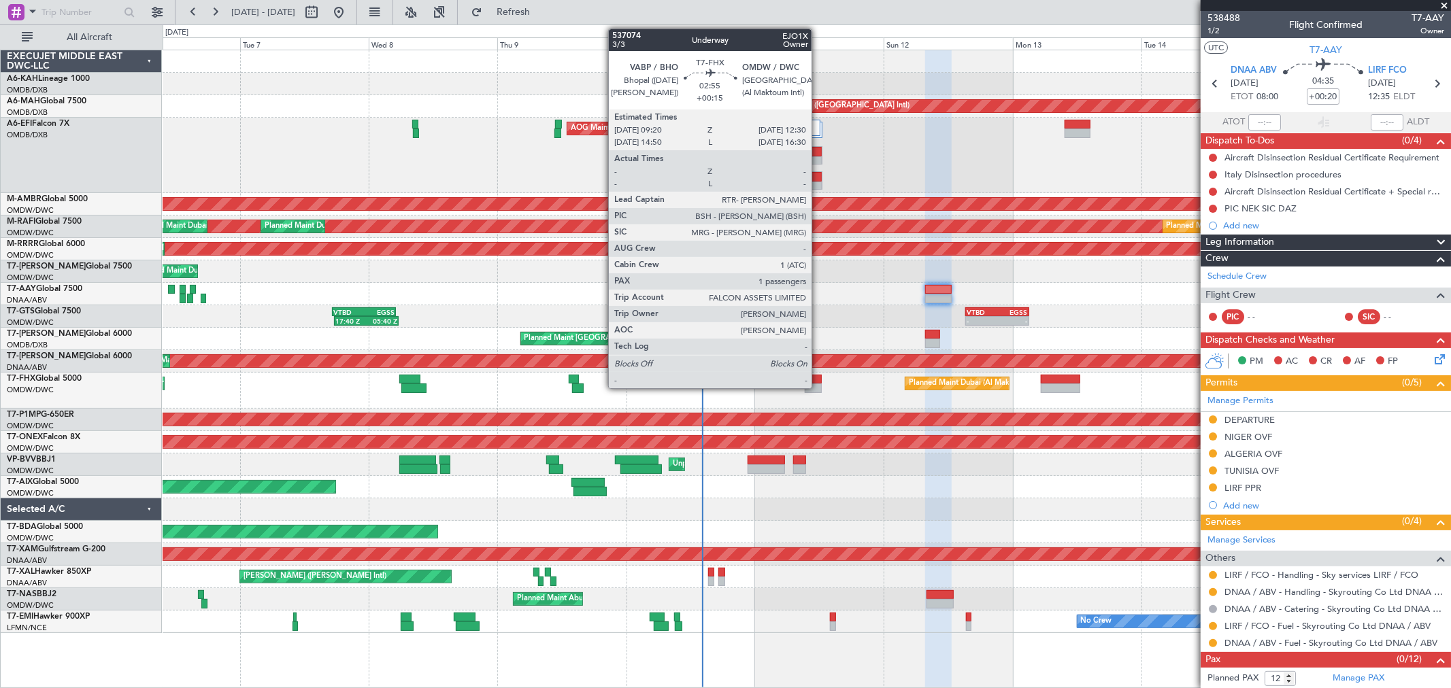
click at [818, 378] on div at bounding box center [813, 380] width 17 height 10
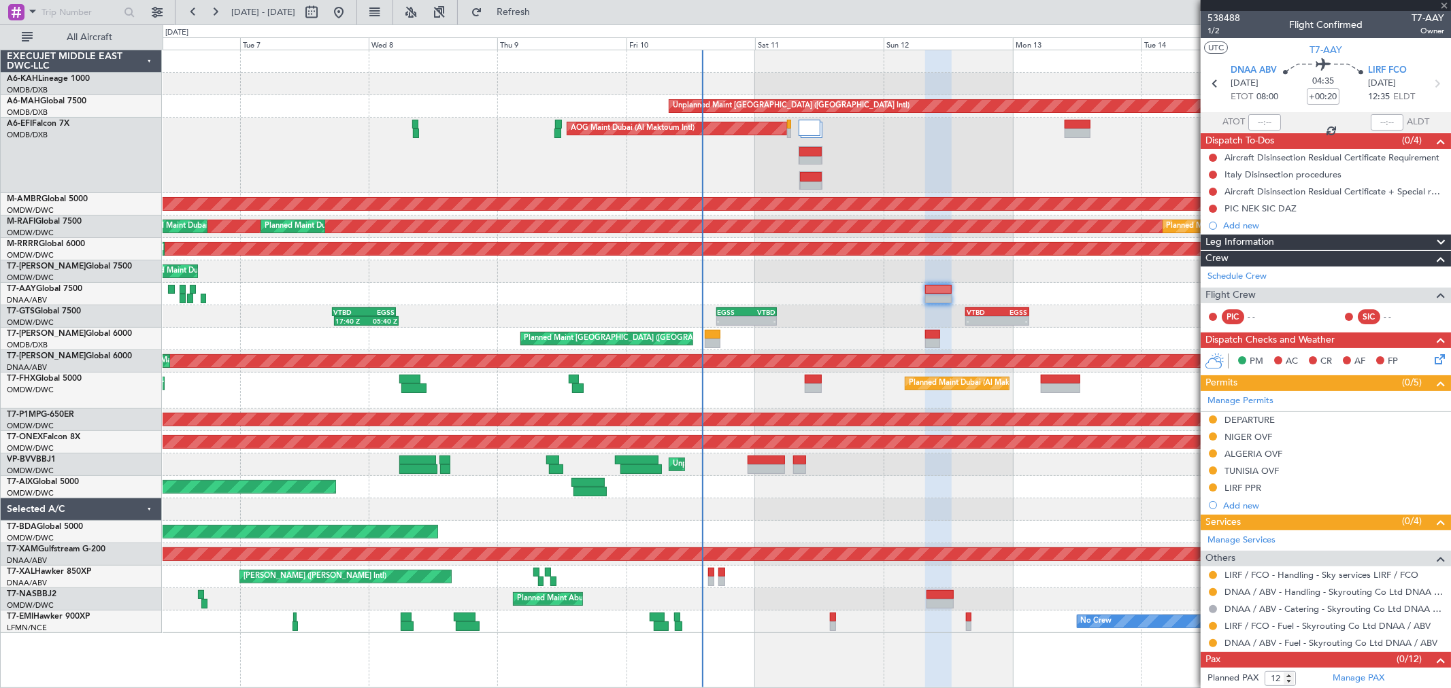
type input "+00:15"
type input "1"
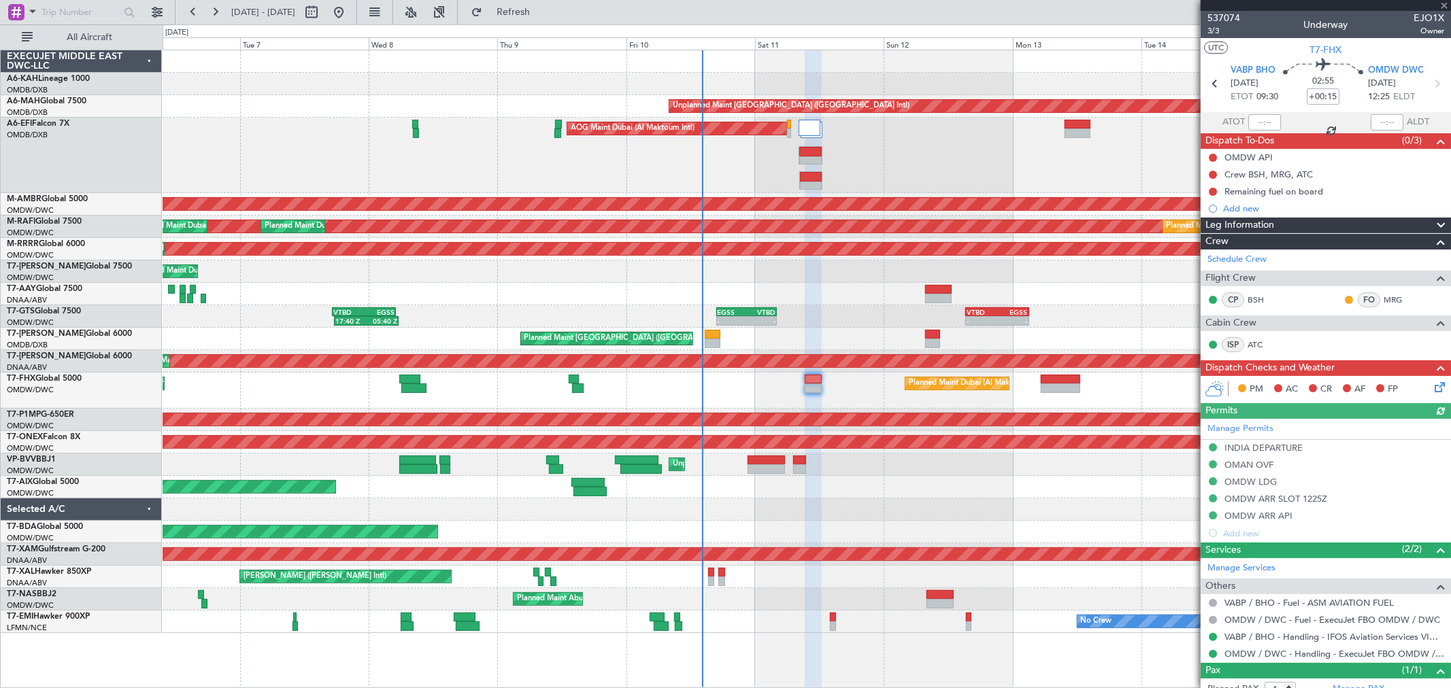
click at [1195, 27] on div "0 0 Mon 6 Tue 7 Wed 8 Thu 9 Fri 10 Sat 11 Sun 12 Oct 2025 Mon 13 Tue 14 Wed 15 …" at bounding box center [806, 37] width 1287 height 24
click at [1216, 37] on mat-tooltip-component "Leg Number" at bounding box center [1223, 55] width 67 height 36
click at [1212, 28] on span "3/3" at bounding box center [1224, 31] width 33 height 12
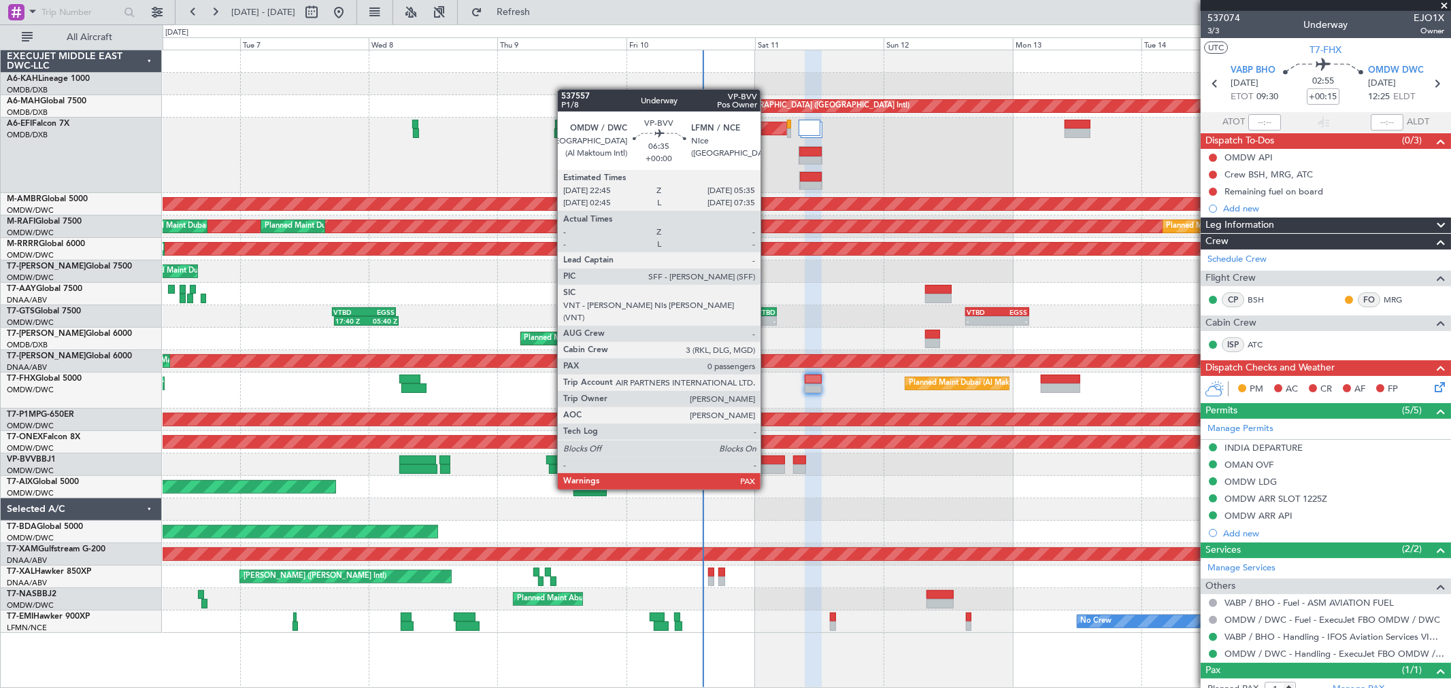
click at [767, 465] on div at bounding box center [766, 470] width 37 height 10
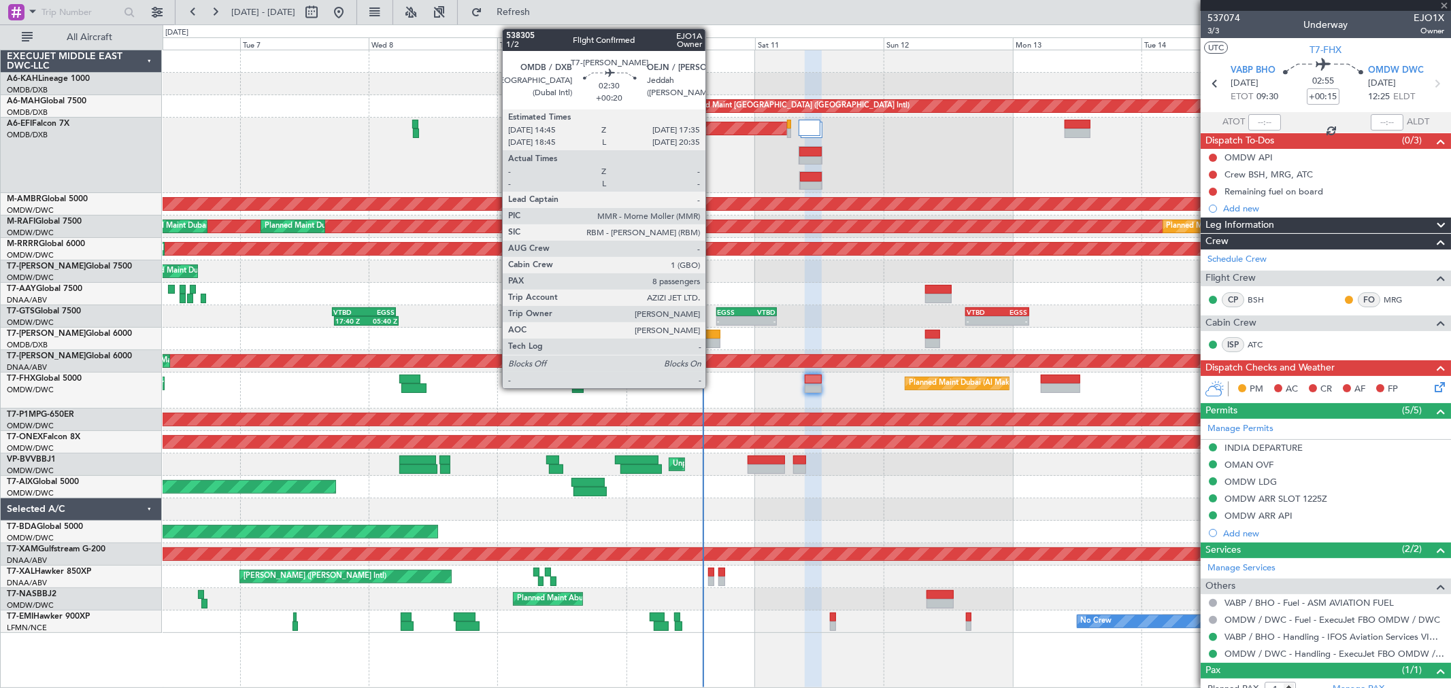
click at [712, 339] on div at bounding box center [713, 344] width 16 height 10
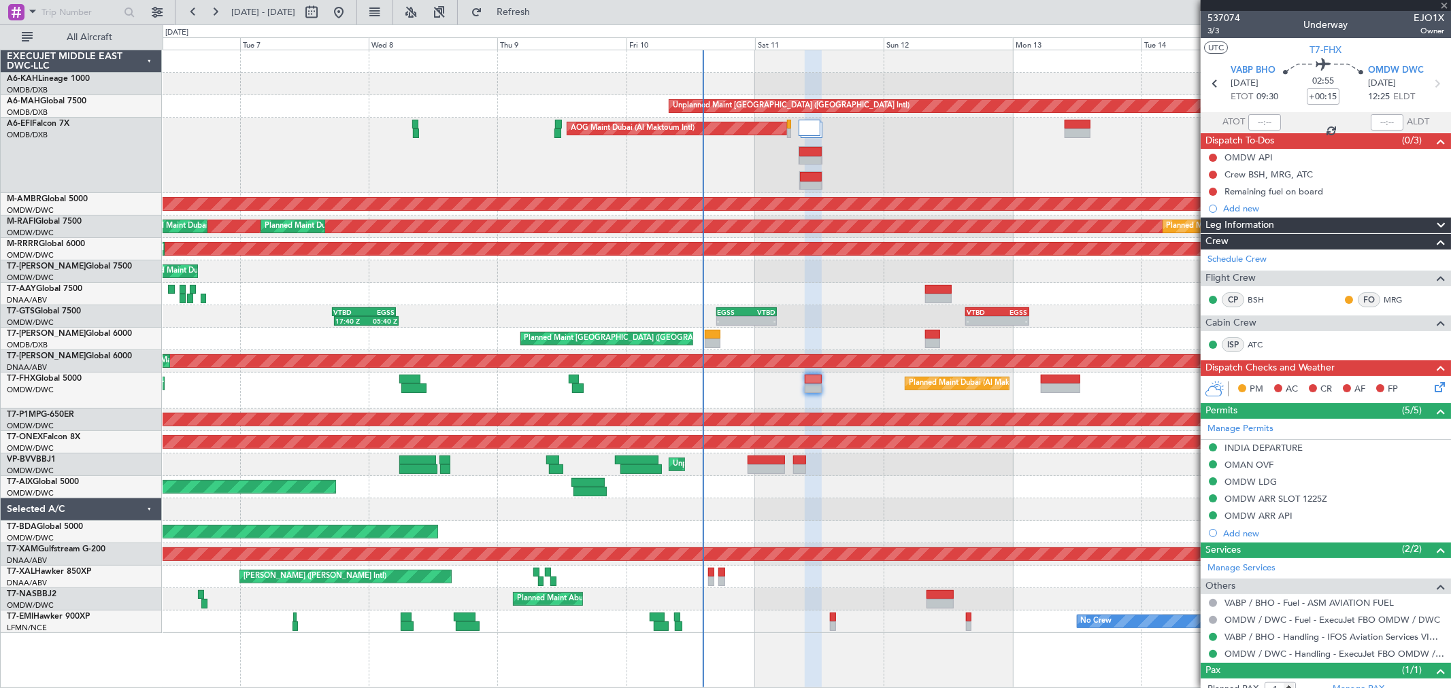
type input "+00:20"
type input "8"
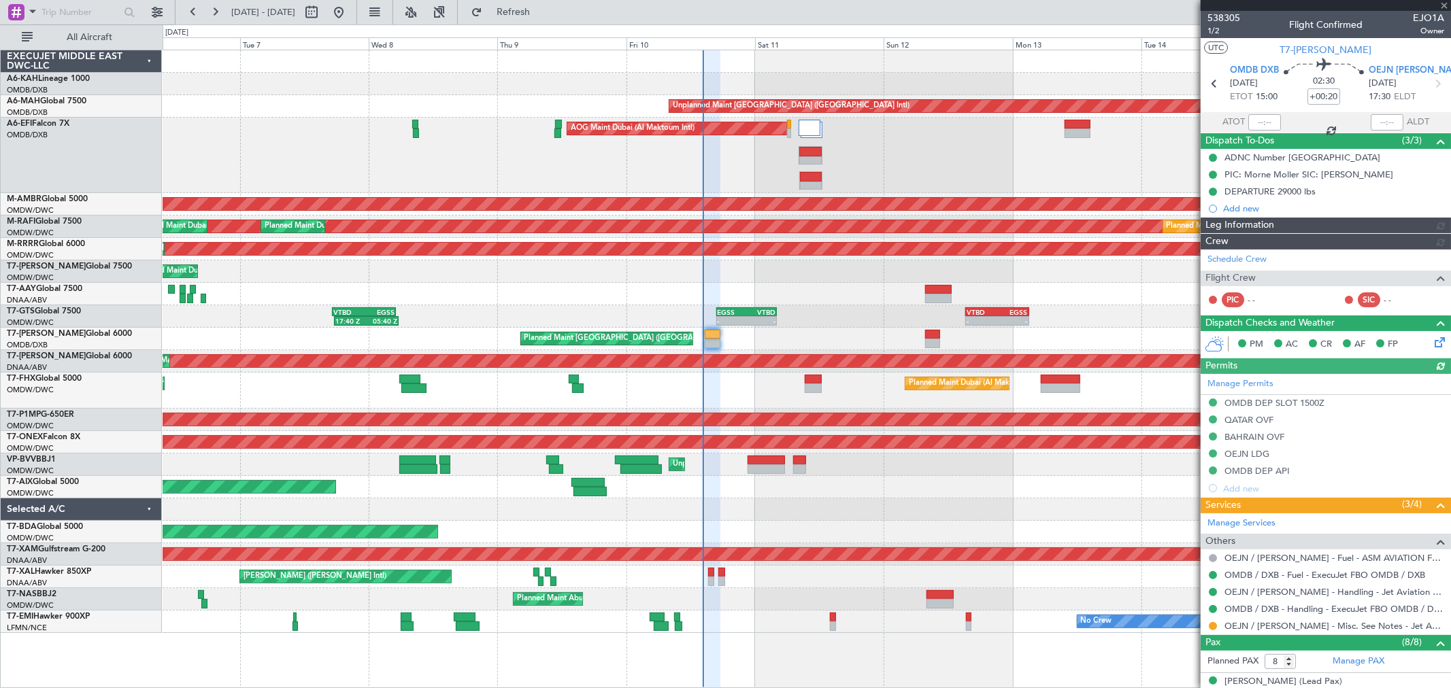
type input "[PERSON_NAME] (ANI)"
type input "7438"
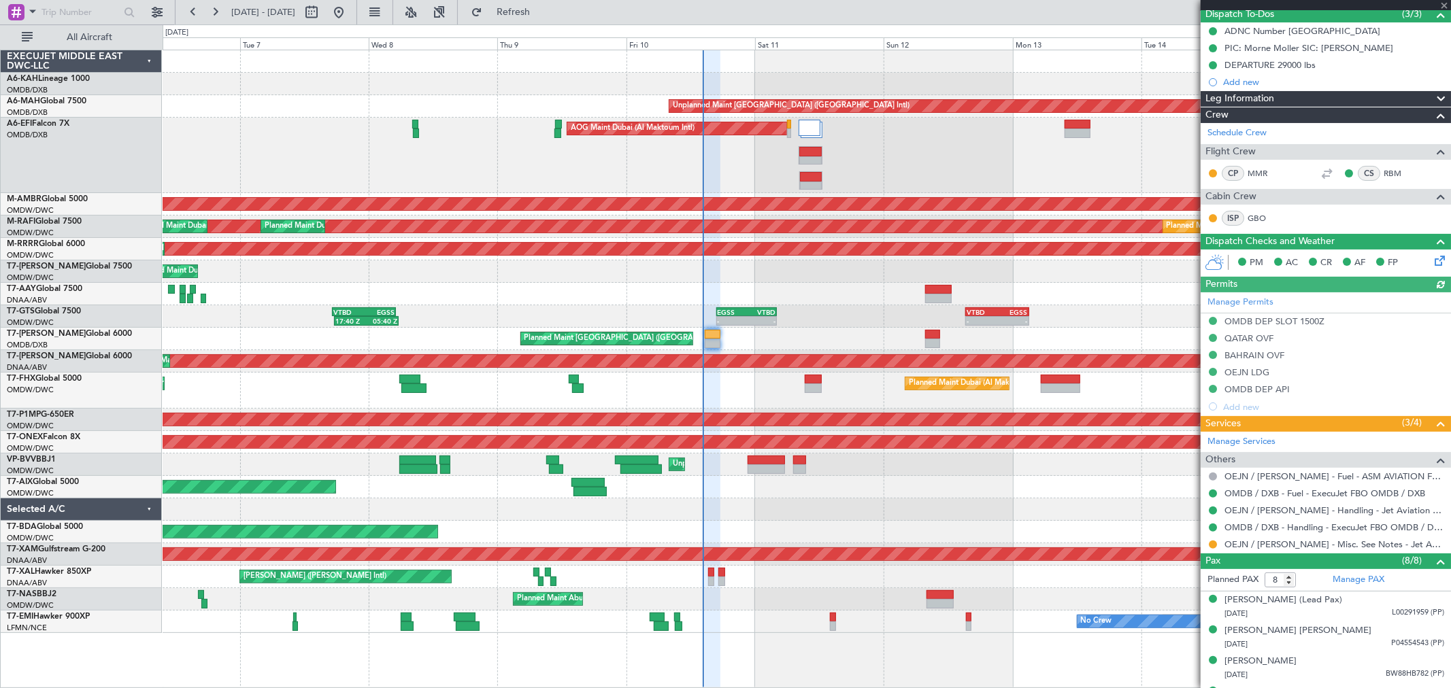
scroll to position [151, 0]
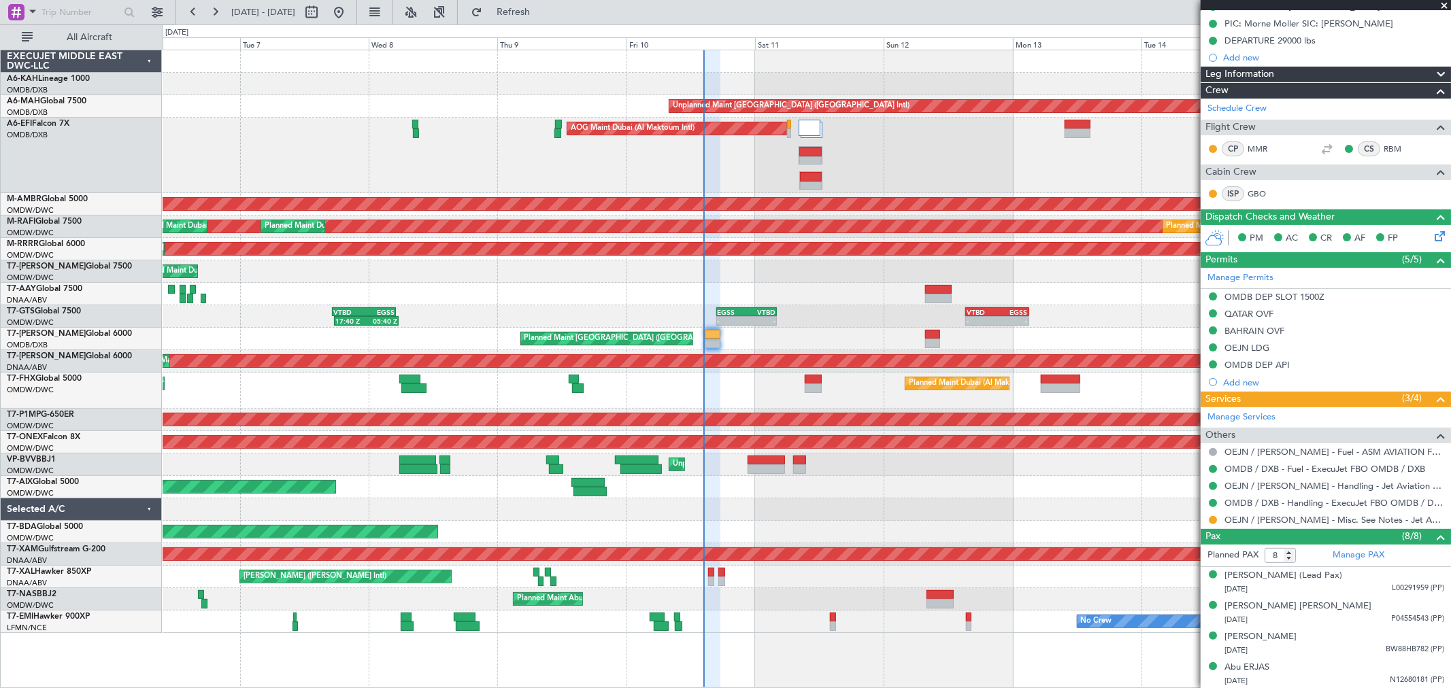
type input "[PERSON_NAME] (ANI)"
type input "7438"
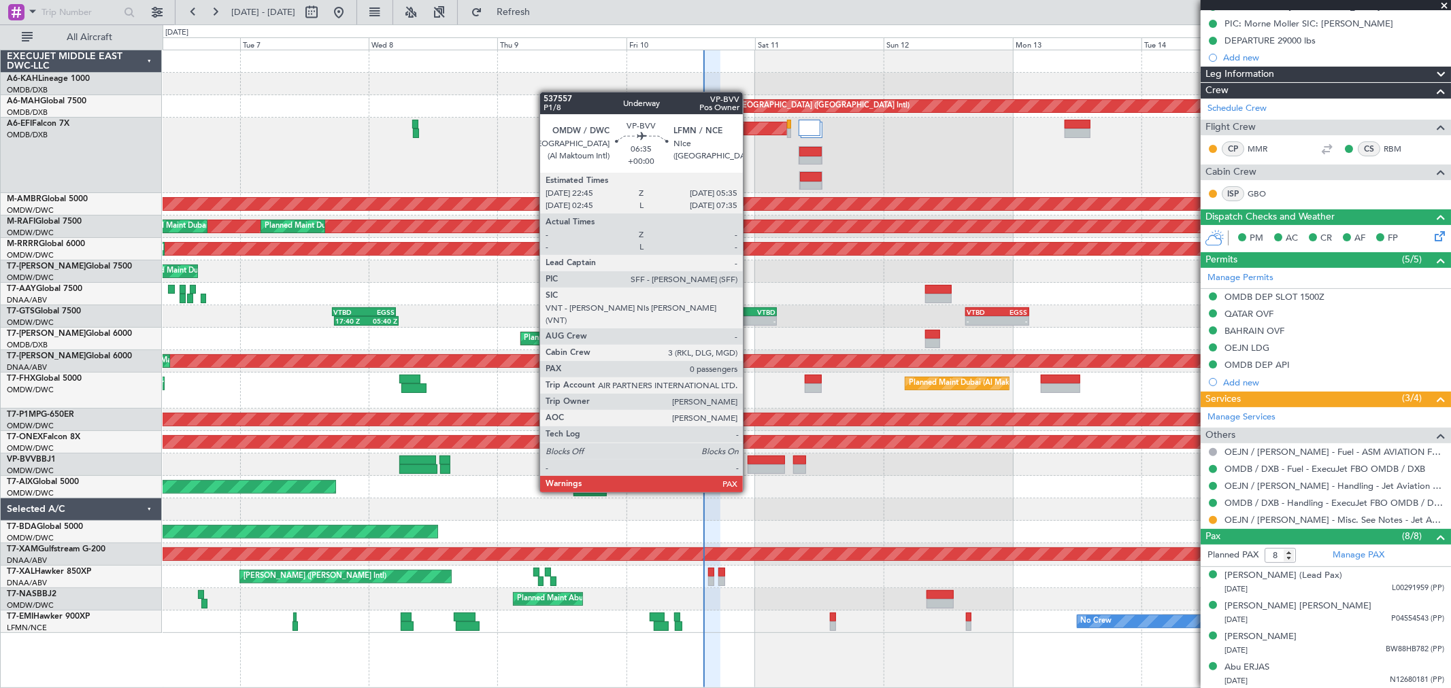
click at [750, 466] on div at bounding box center [766, 470] width 37 height 10
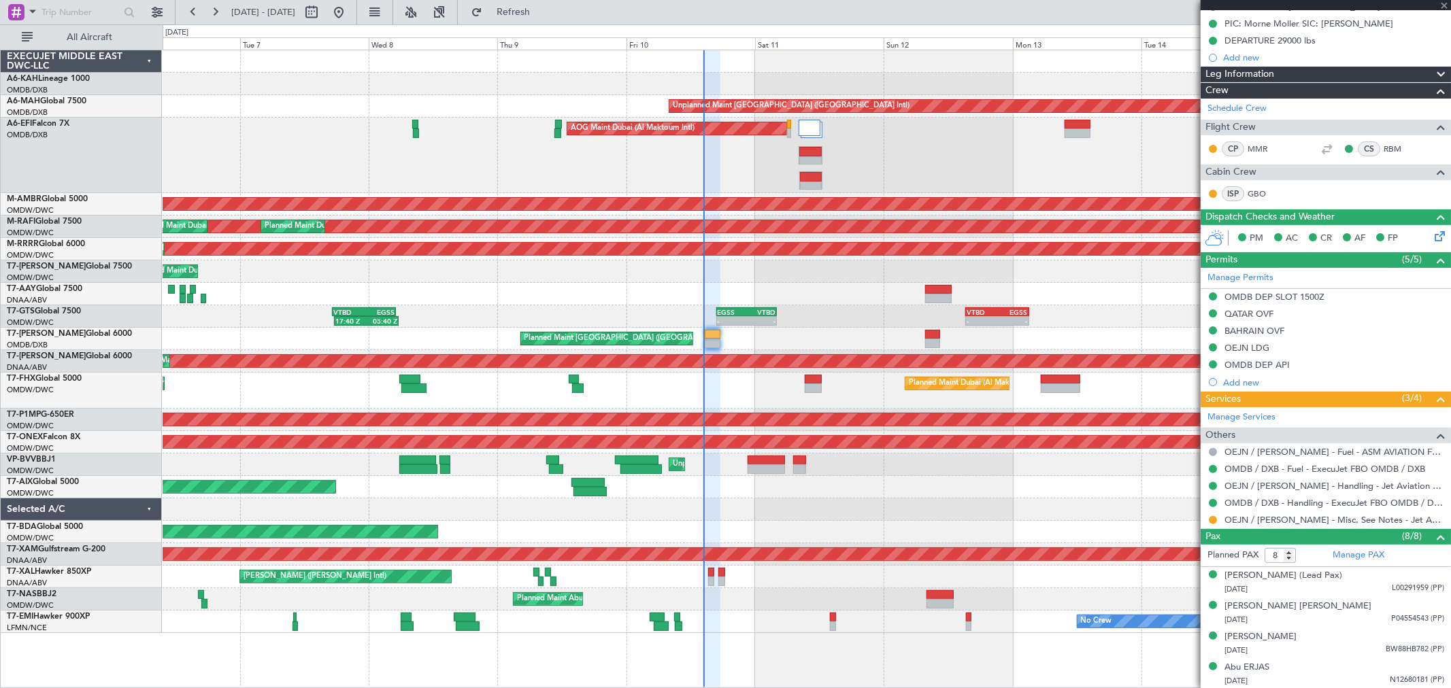
type input "0"
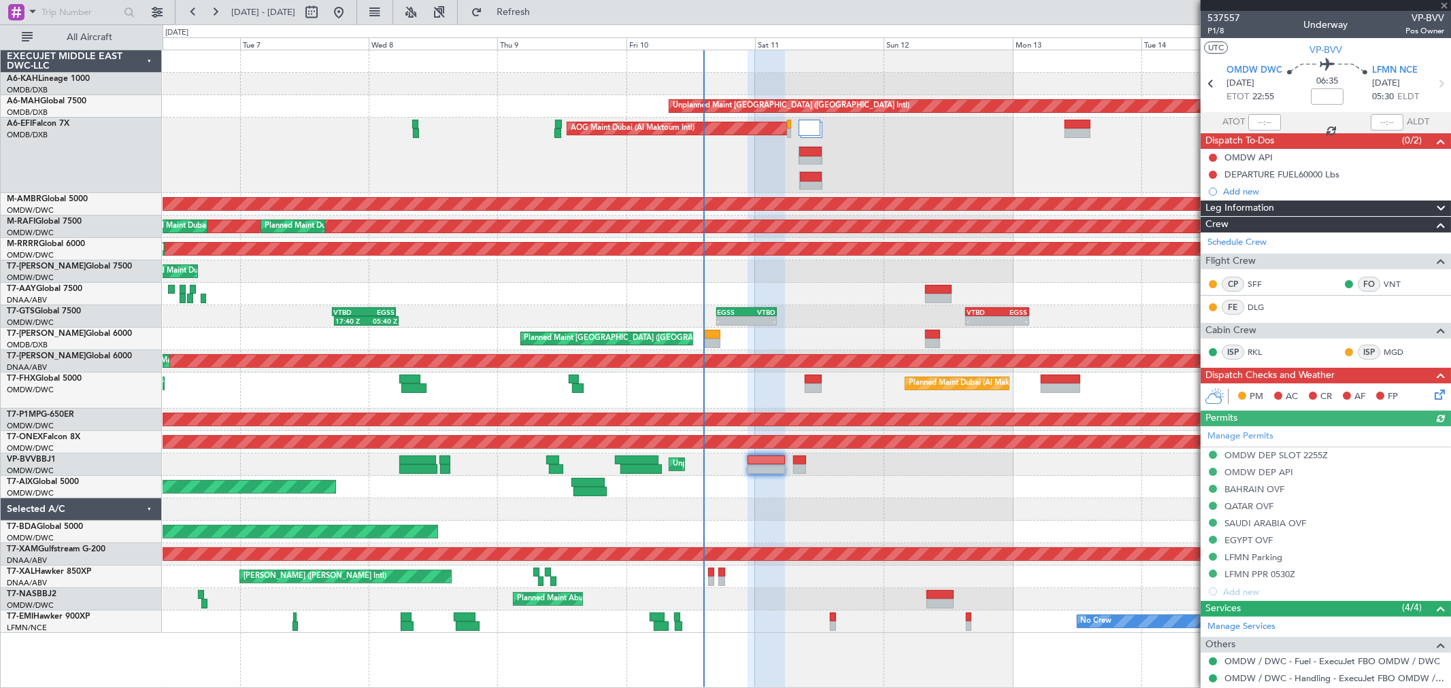
scroll to position [88, 0]
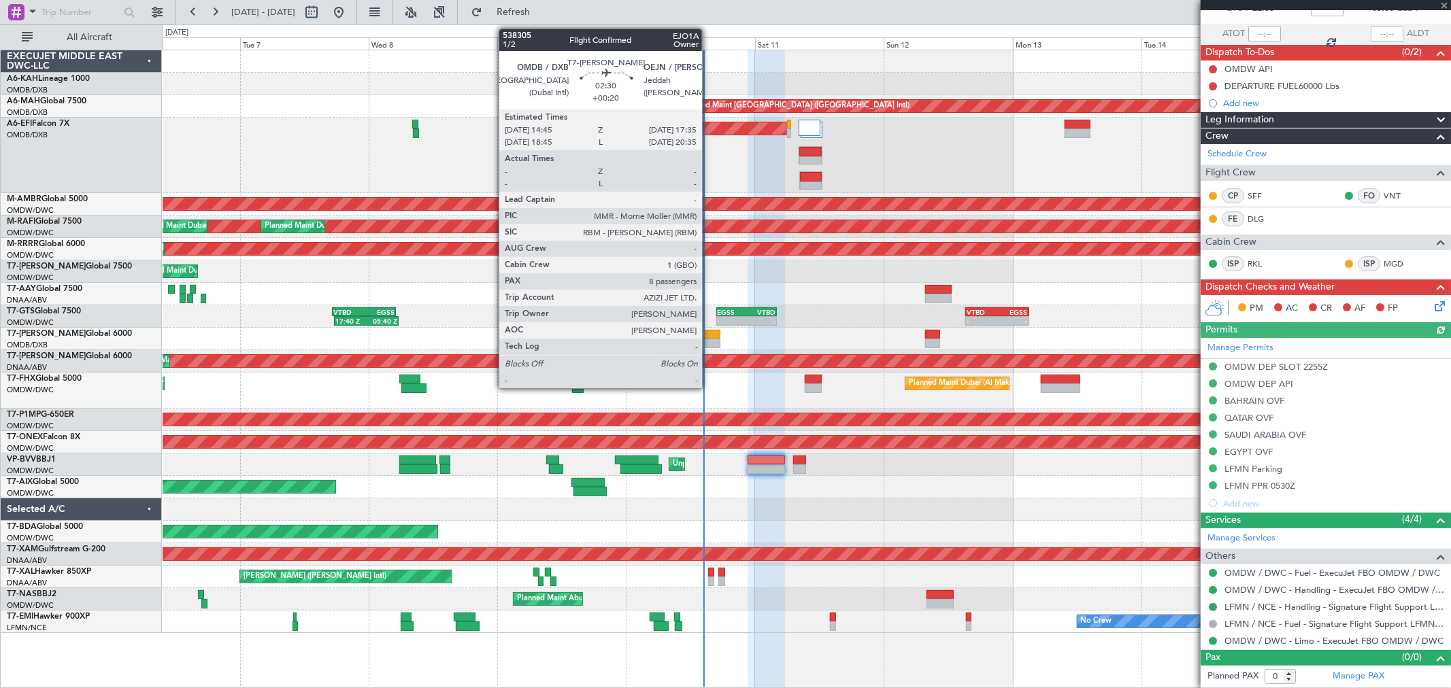
click at [709, 343] on div at bounding box center [713, 344] width 16 height 10
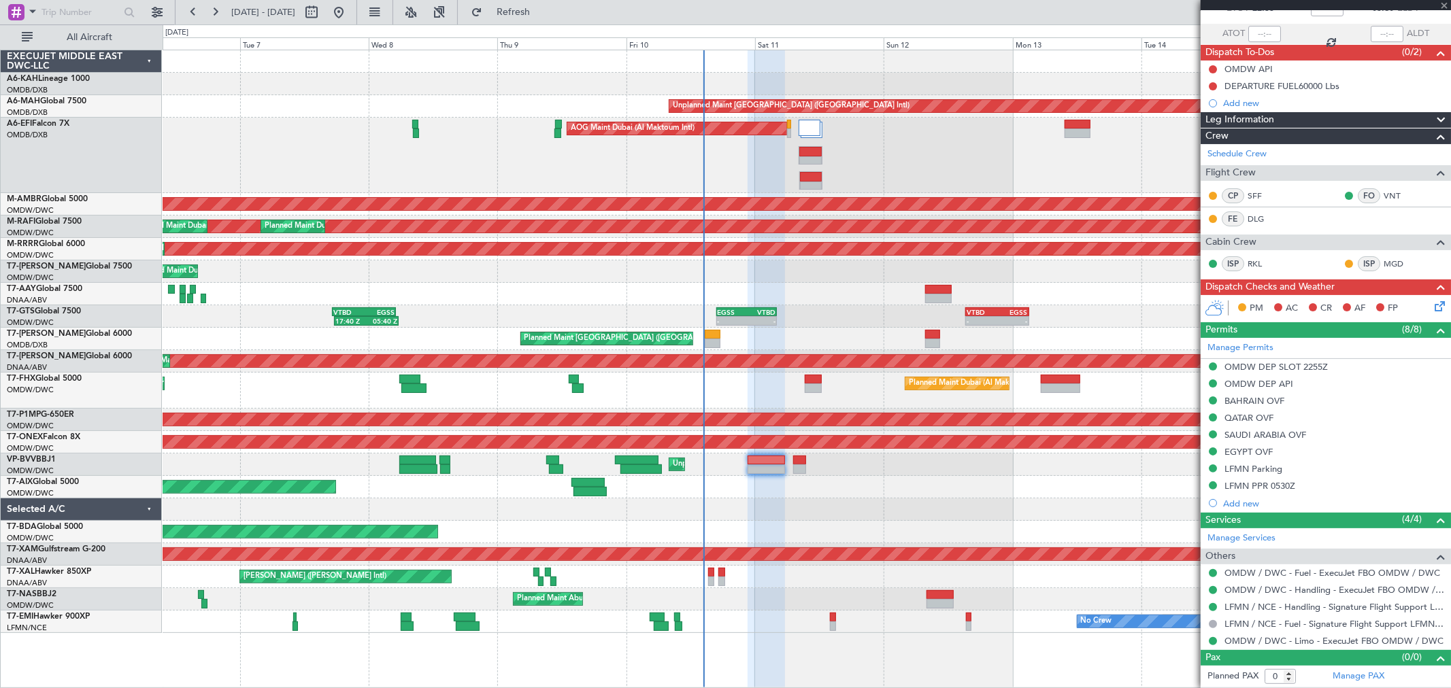
type input "+00:20"
type input "8"
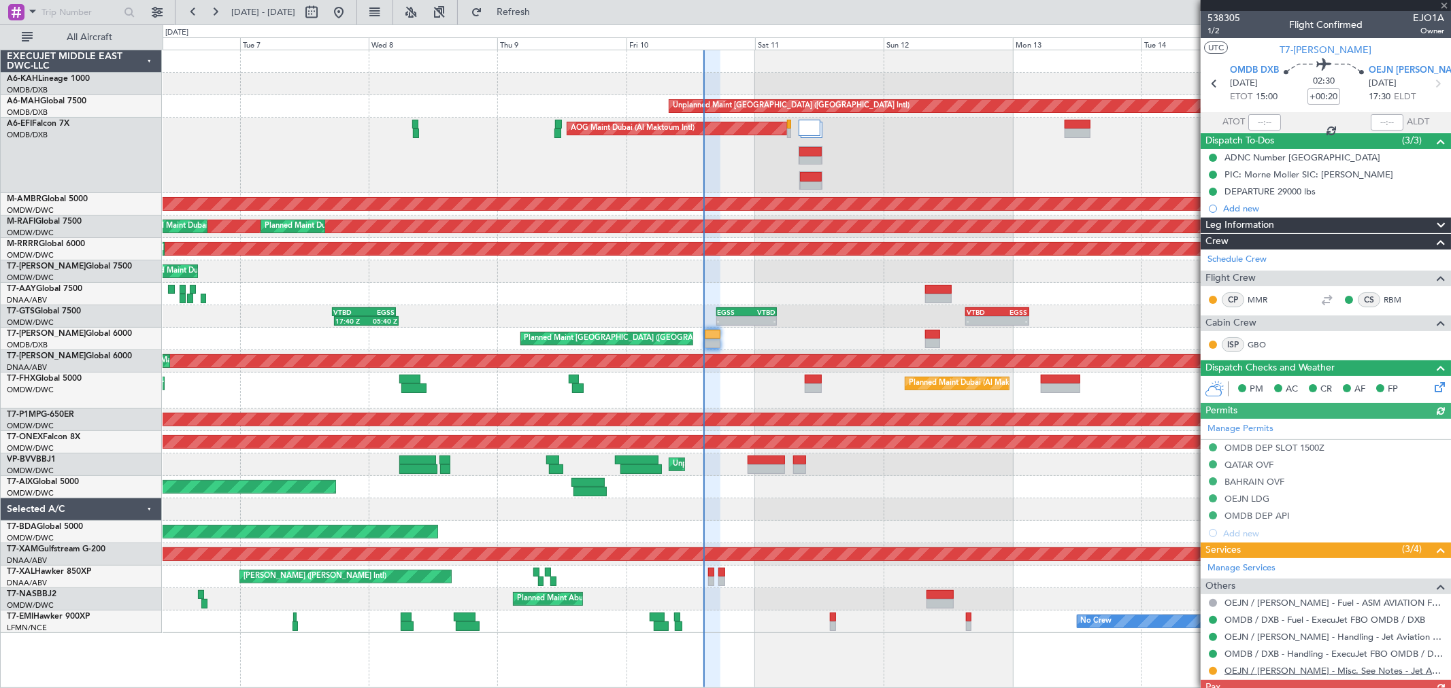
type input "[PERSON_NAME] (ANI)"
type input "7438"
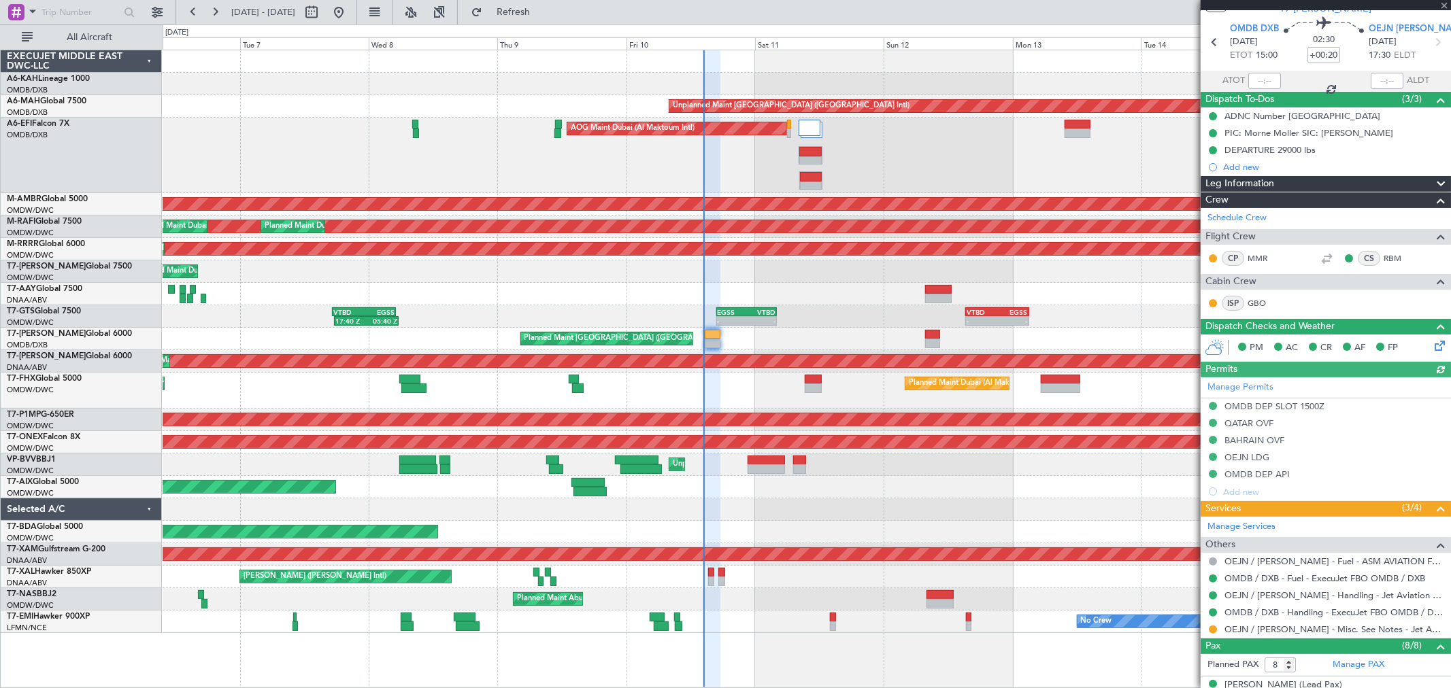
scroll to position [76, 0]
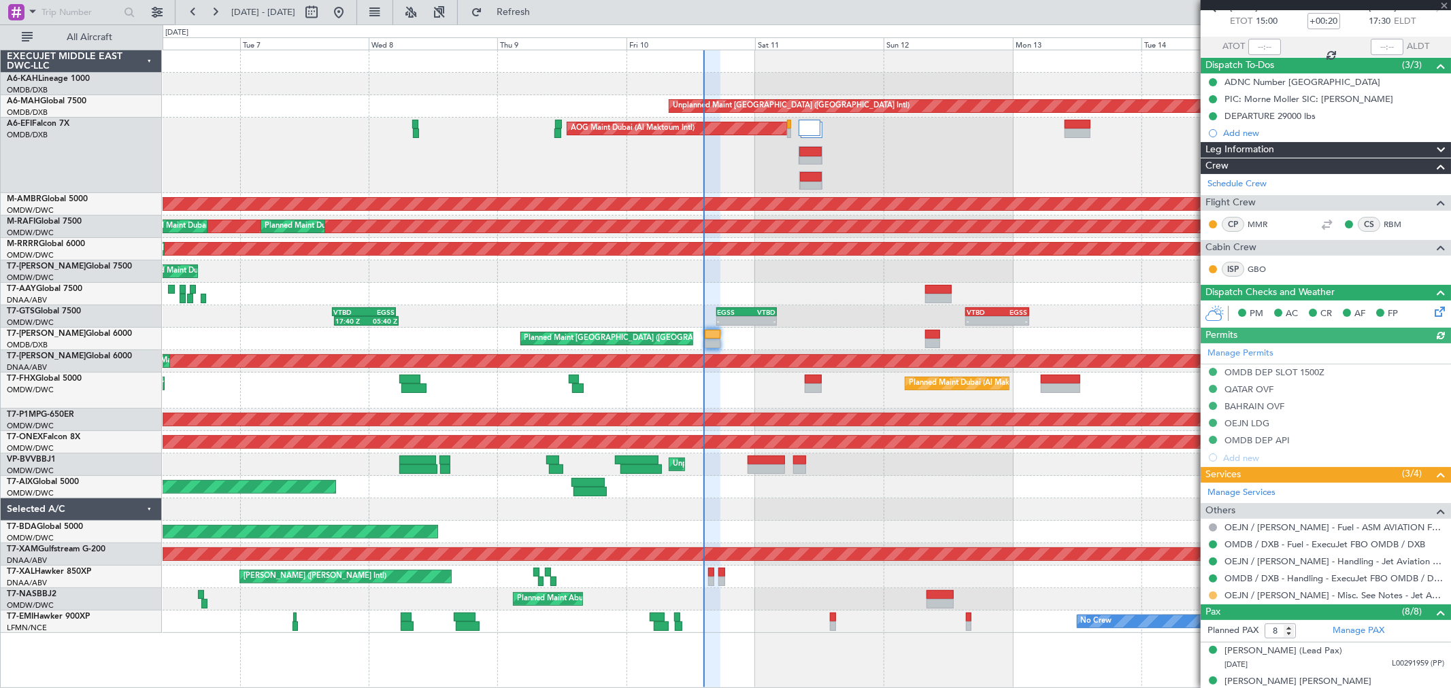
click at [1212, 592] on button at bounding box center [1213, 596] width 8 height 8
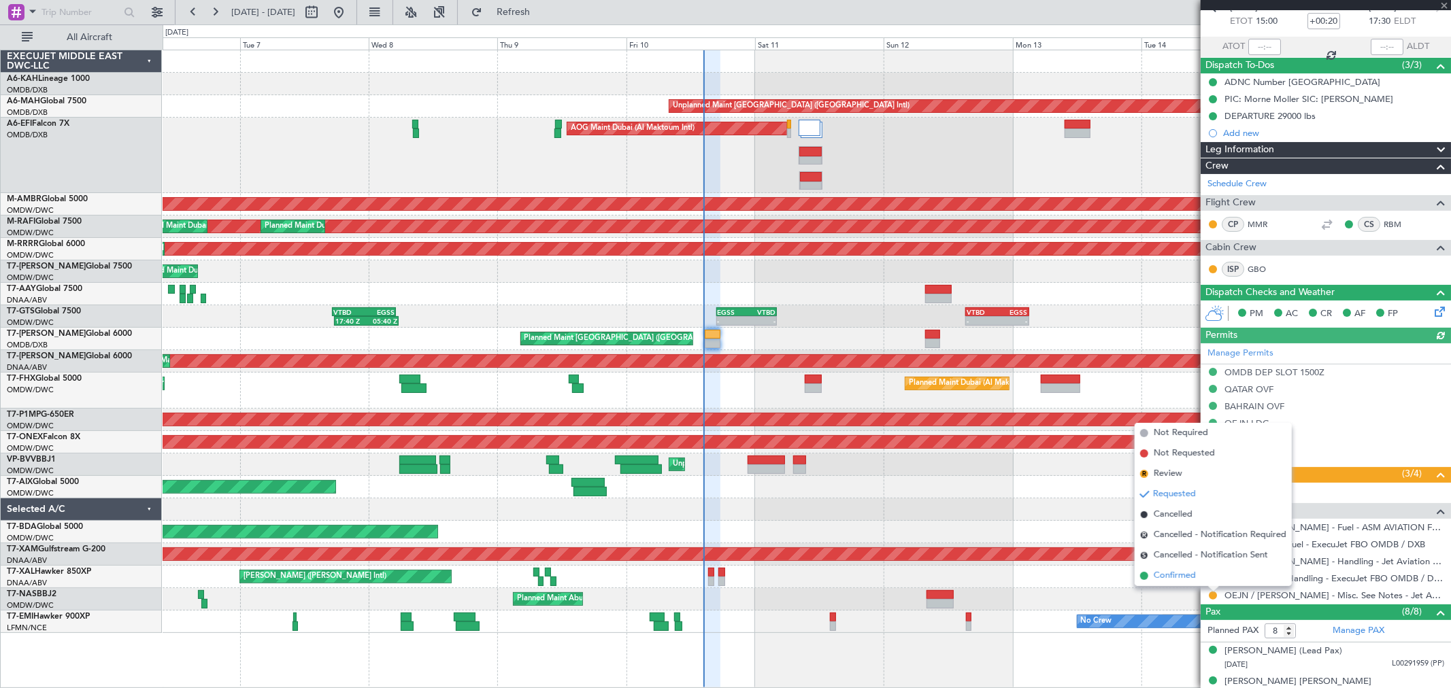
click at [1182, 580] on span "Confirmed" at bounding box center [1175, 576] width 42 height 14
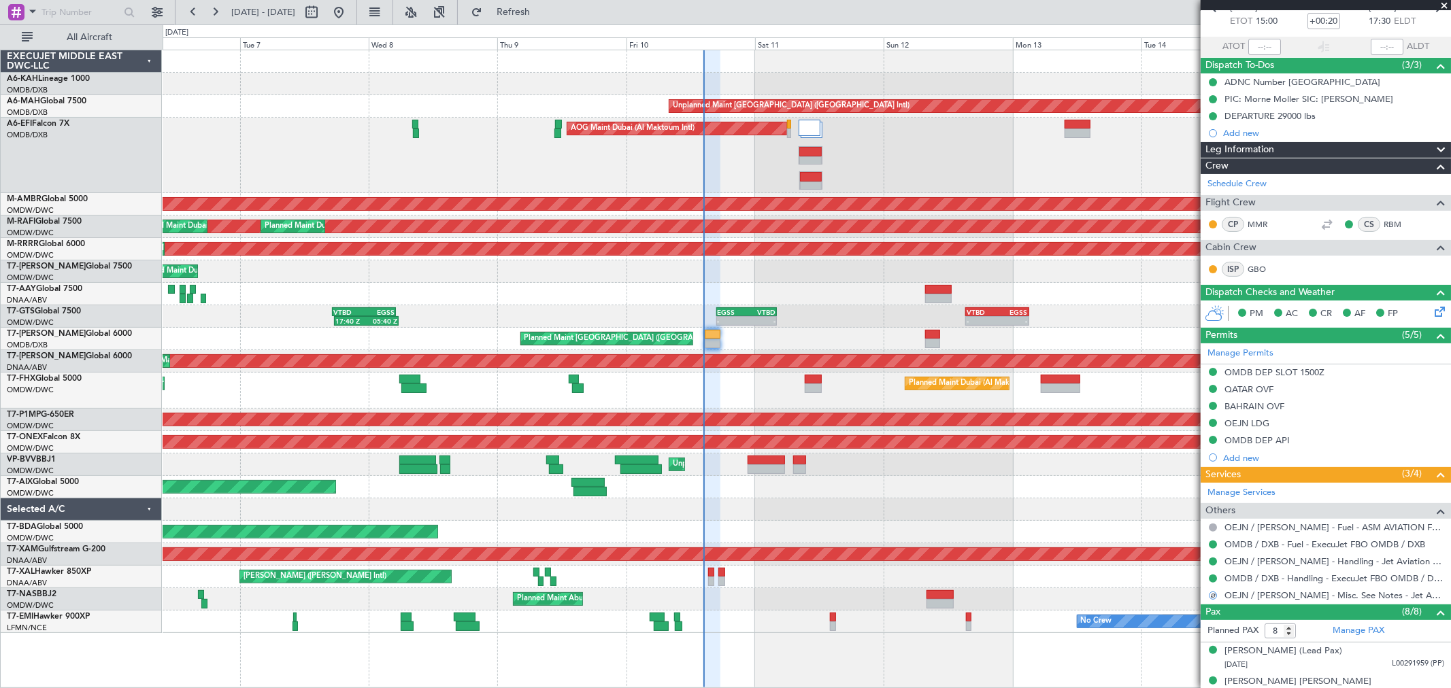
click at [970, 491] on div "Planned Maint Dubai (Al Maktoum Intl)" at bounding box center [807, 487] width 1288 height 22
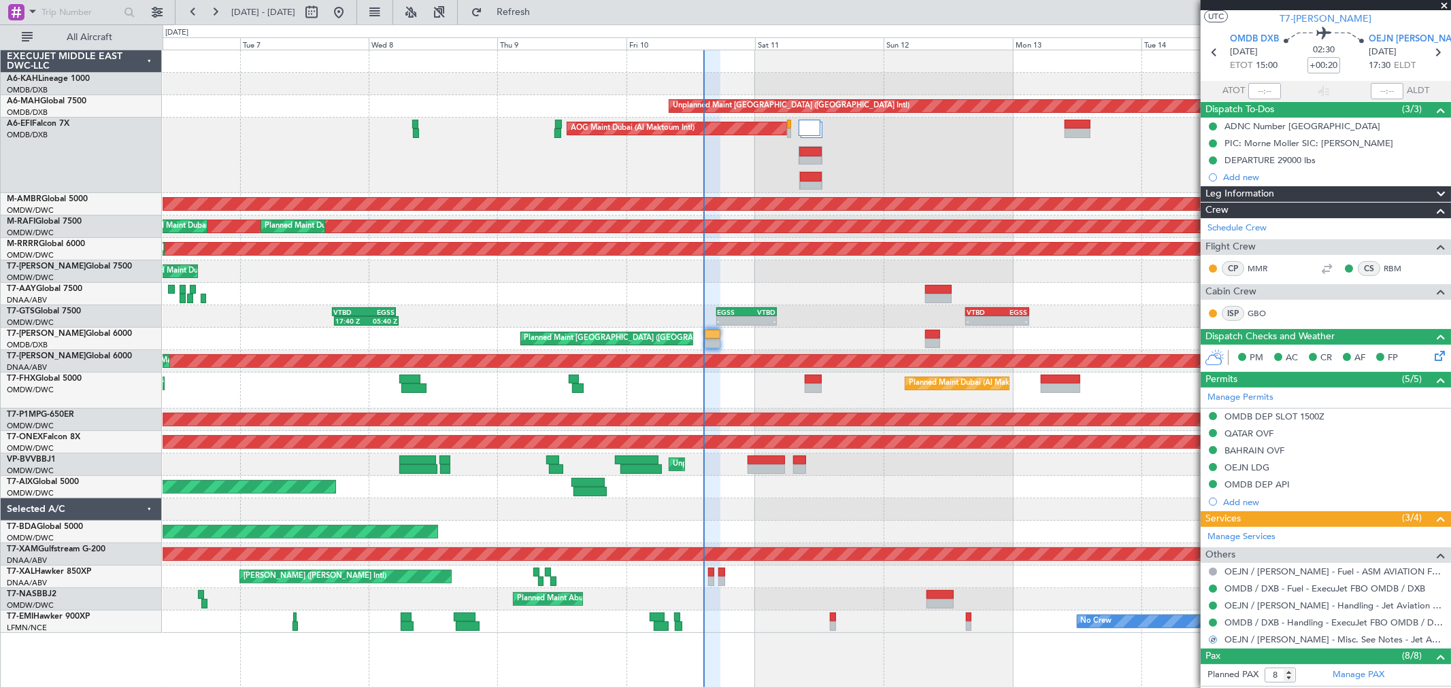
scroll to position [0, 0]
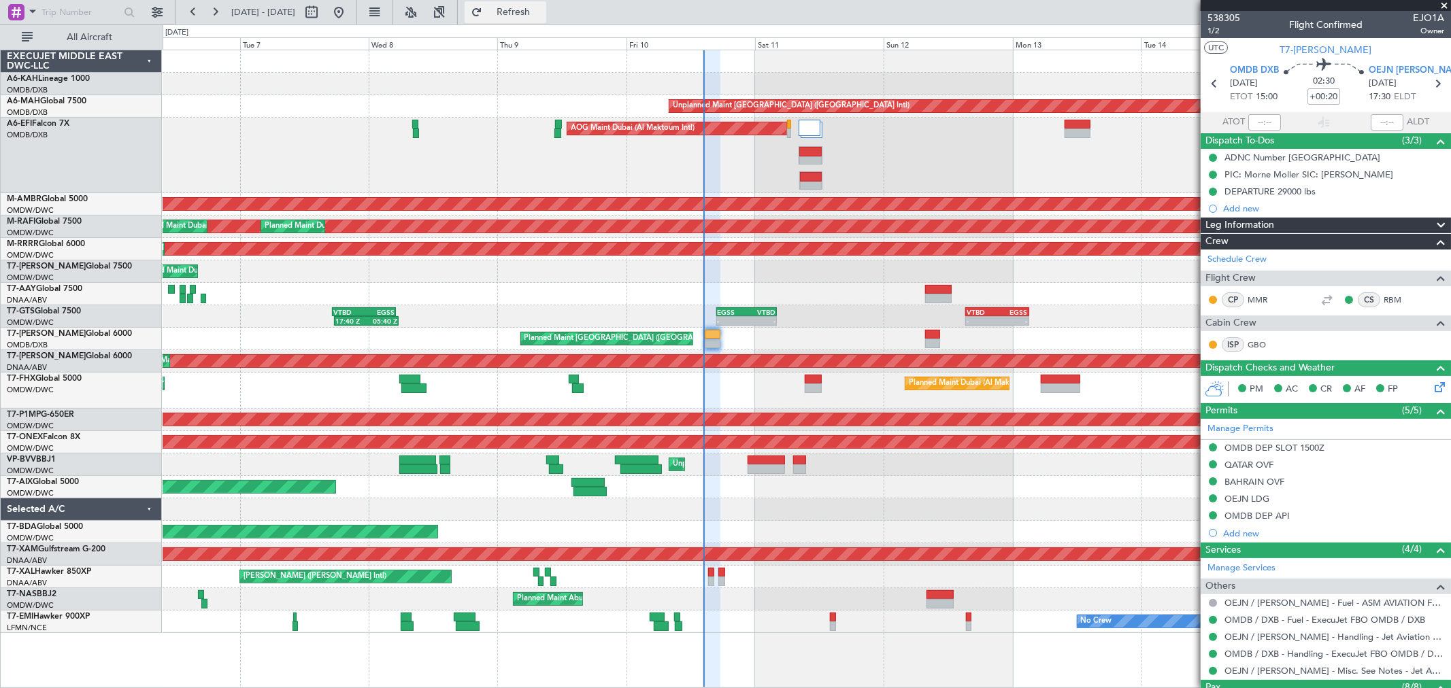
click at [542, 15] on span "Refresh" at bounding box center [513, 12] width 57 height 10
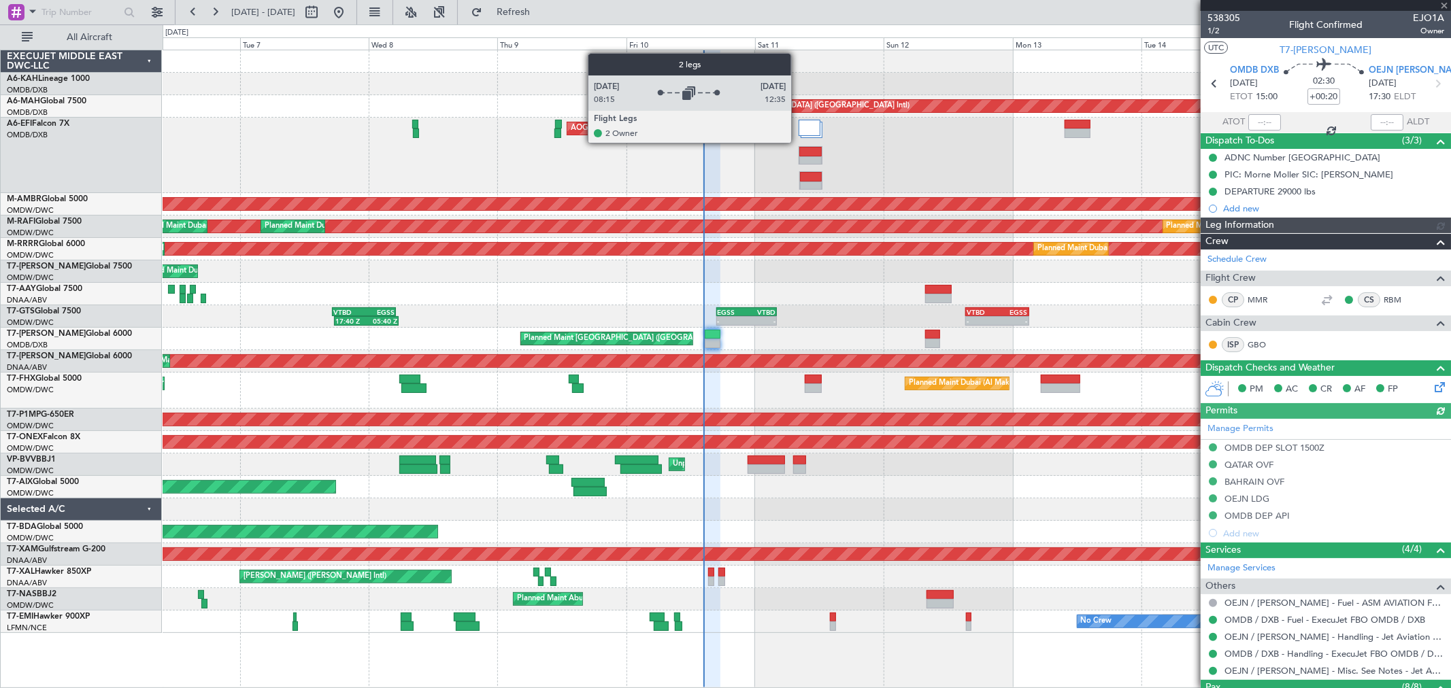
type input "[PERSON_NAME] (ANI)"
type input "7438"
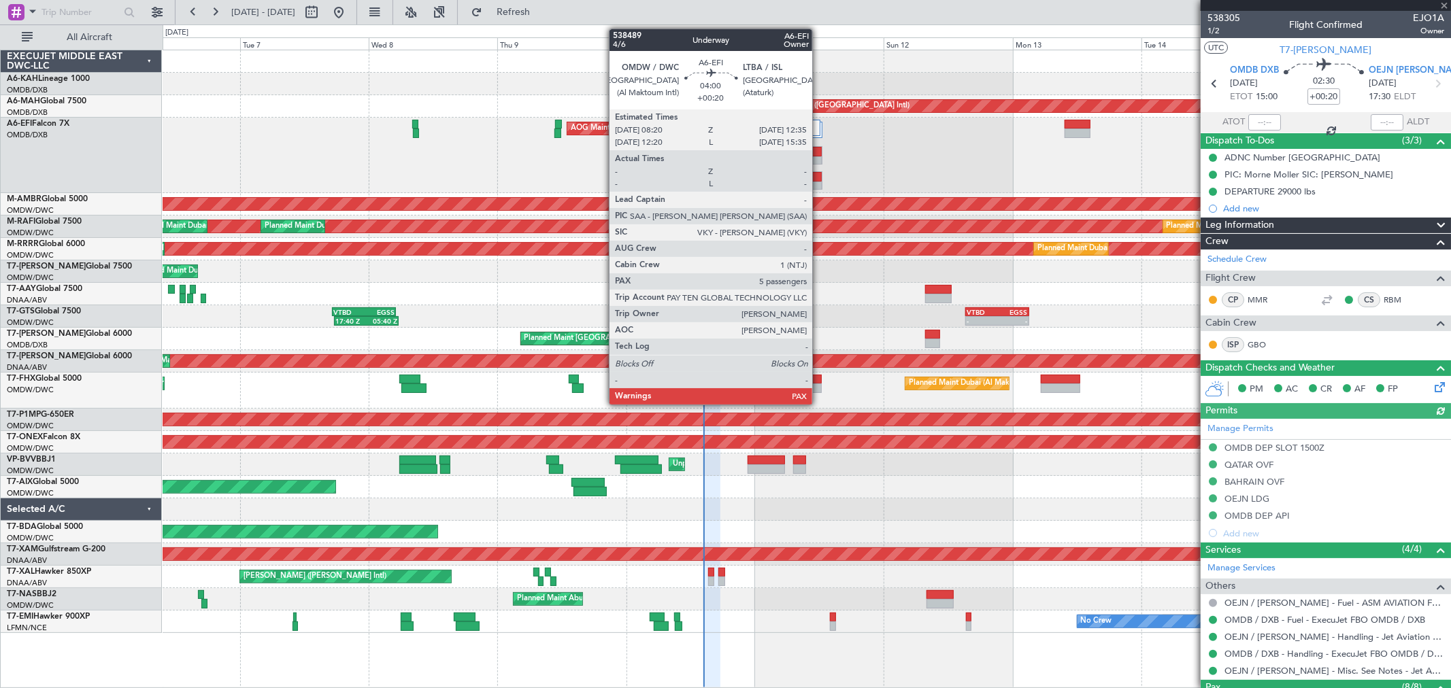
click at [819, 186] on div at bounding box center [811, 187] width 22 height 10
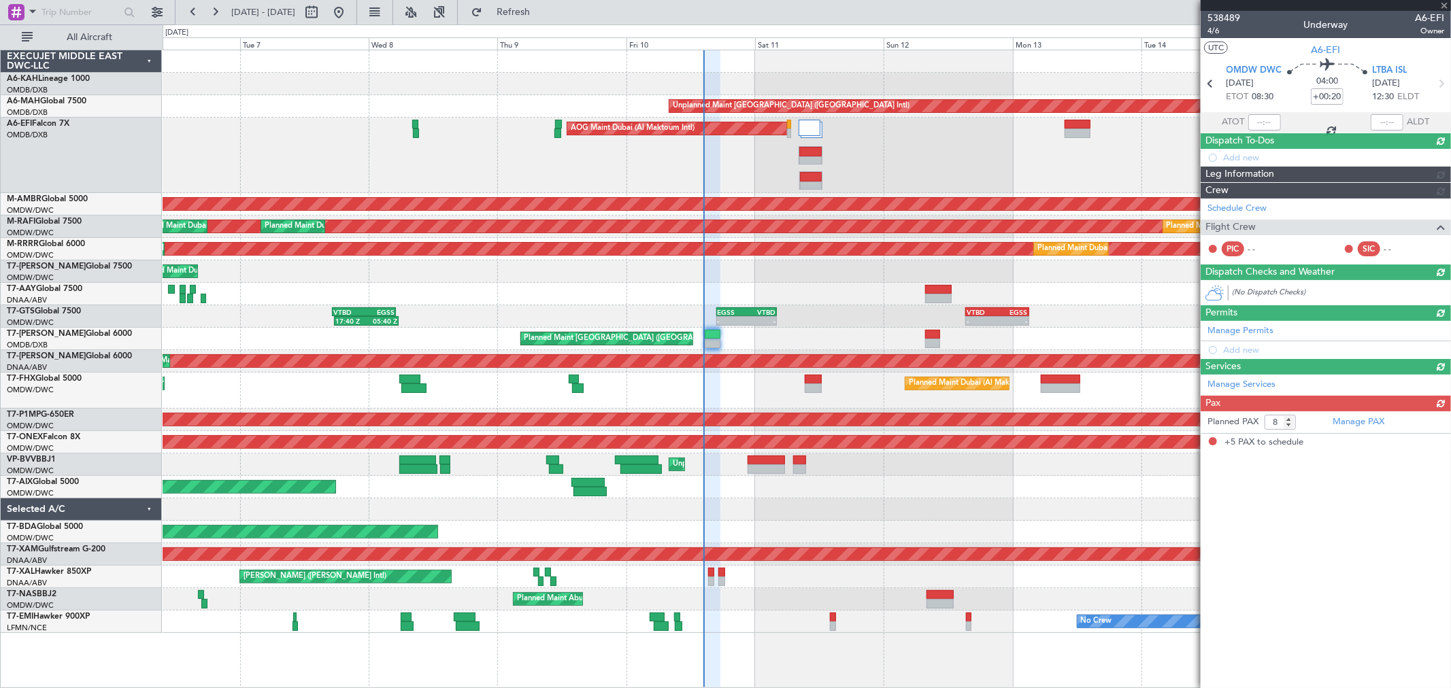
type input "5"
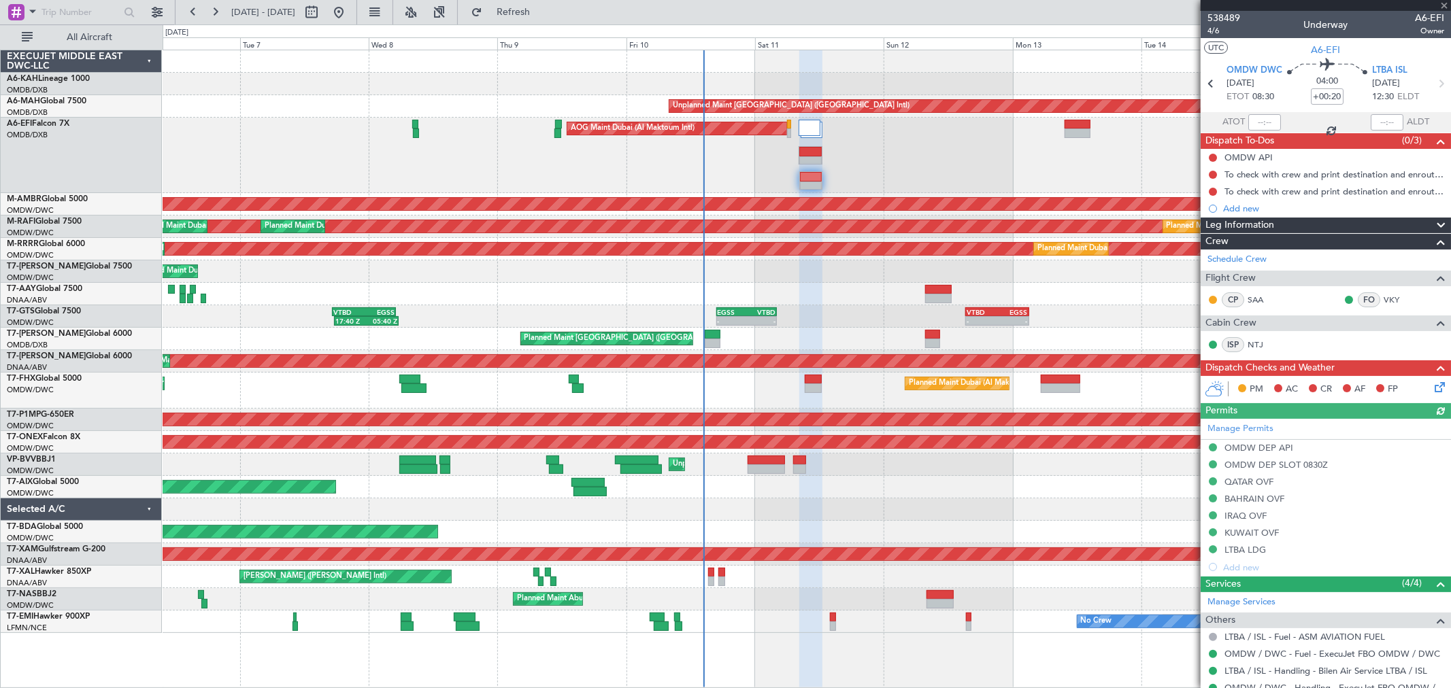
scroll to position [216, 0]
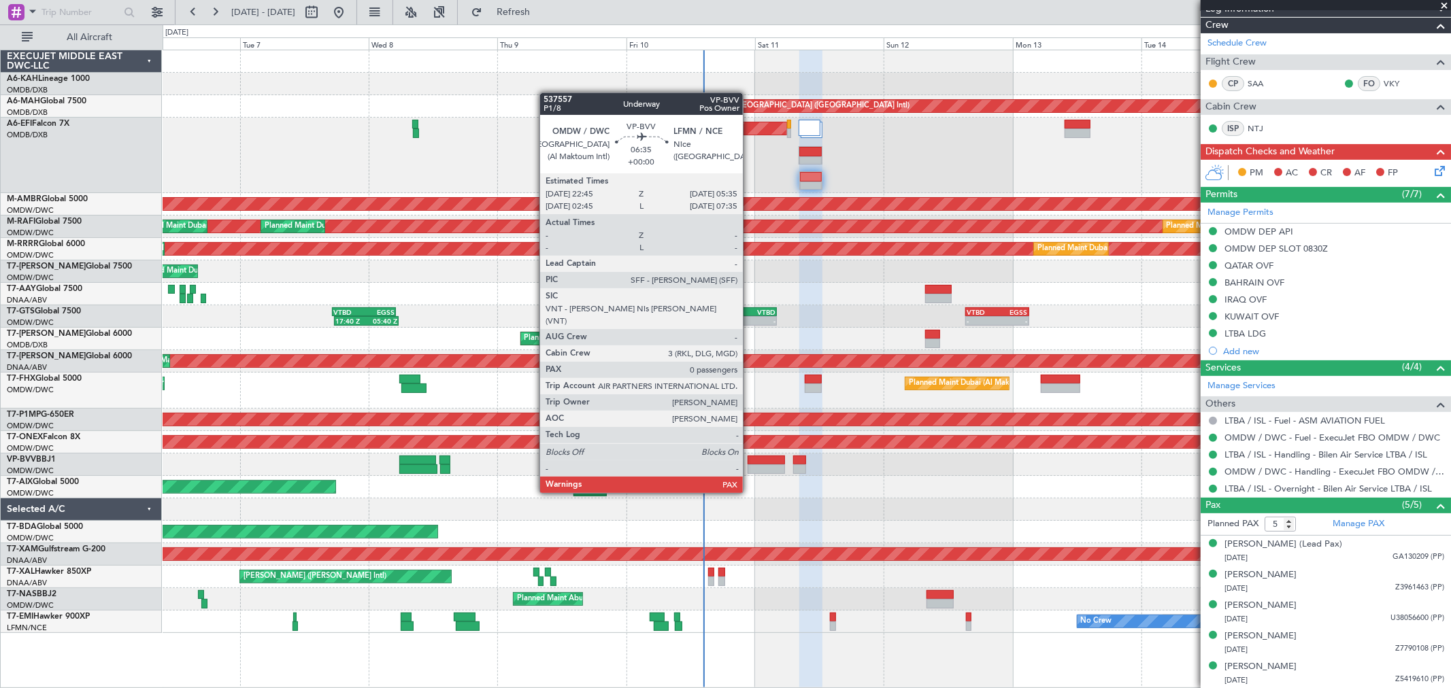
click at [750, 467] on div at bounding box center [766, 470] width 37 height 10
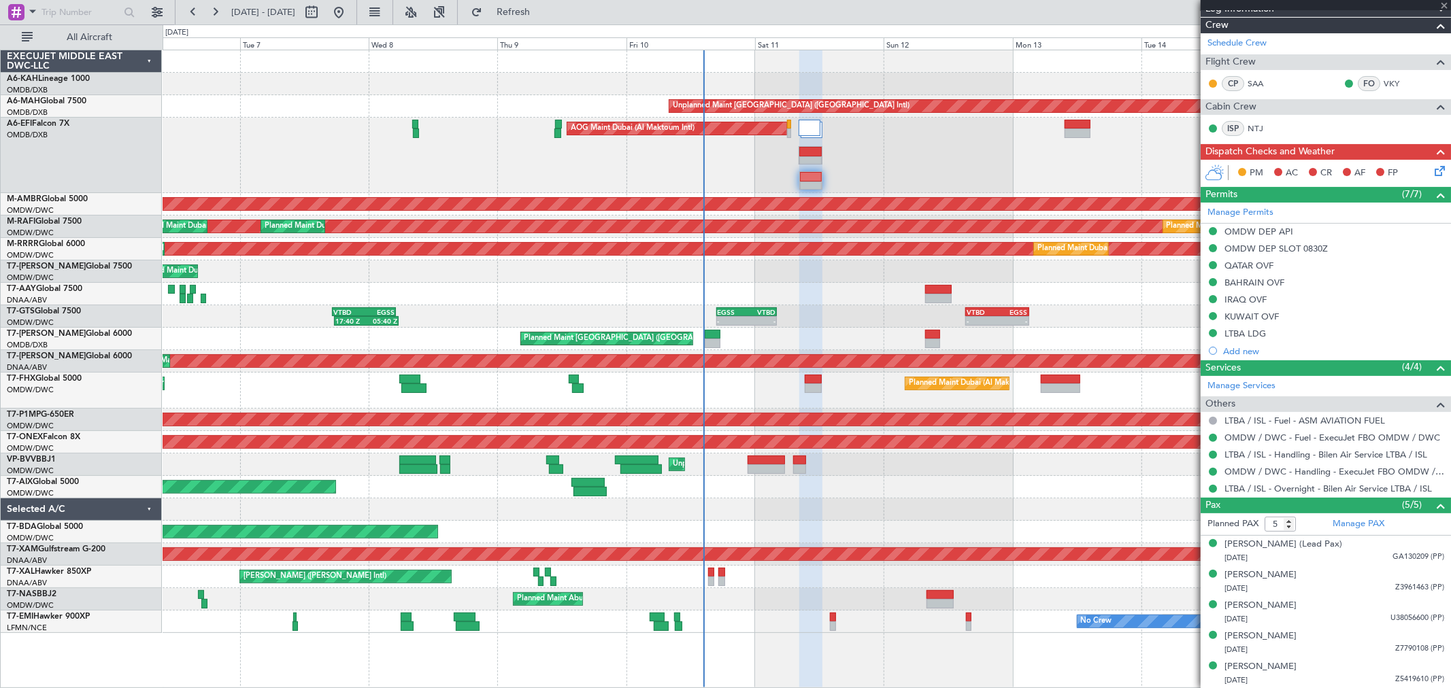
type input "0"
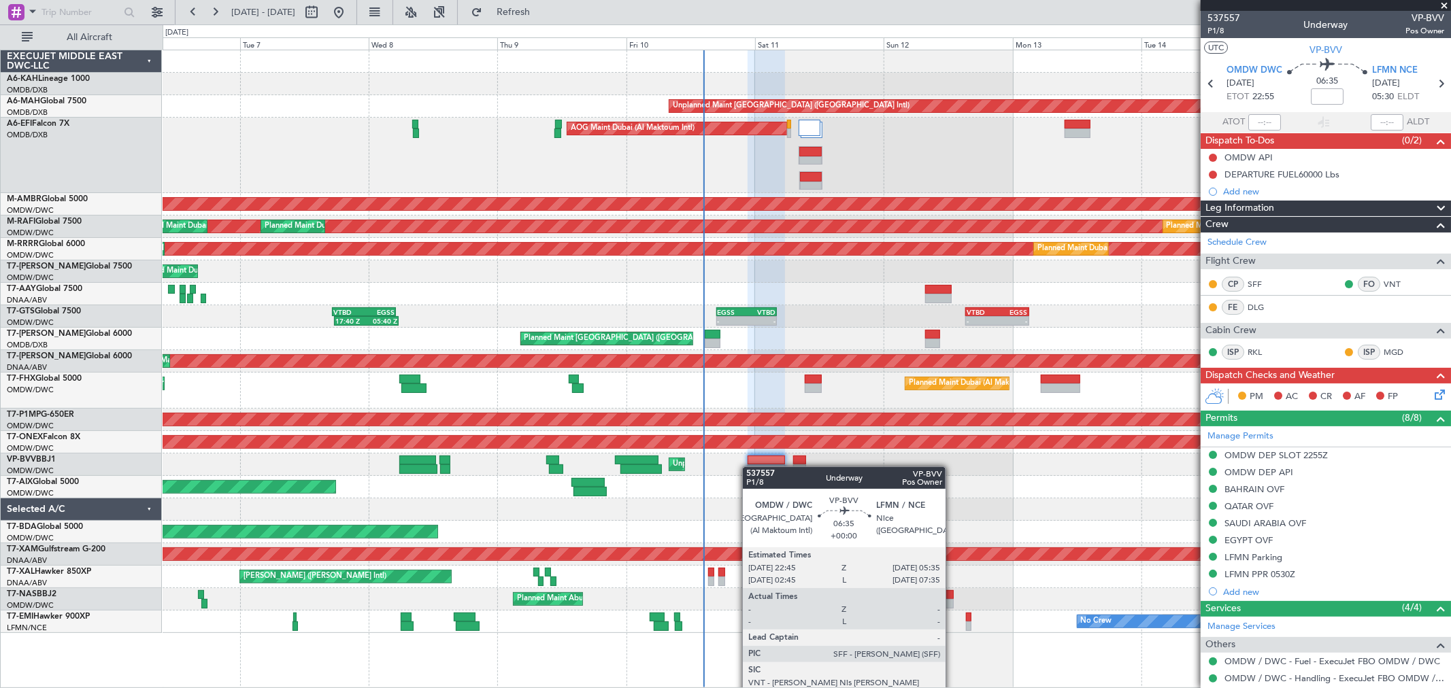
click at [750, 467] on div at bounding box center [766, 470] width 37 height 10
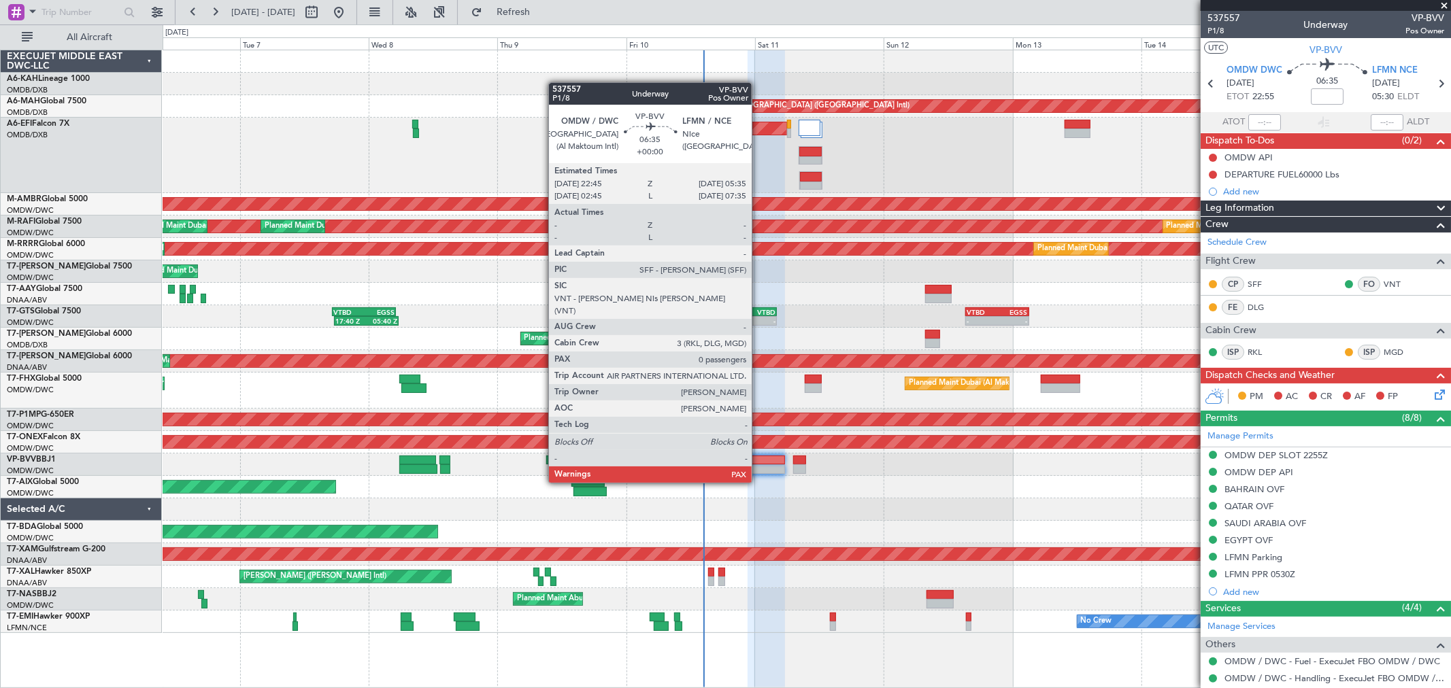
click at [759, 457] on div at bounding box center [766, 461] width 37 height 10
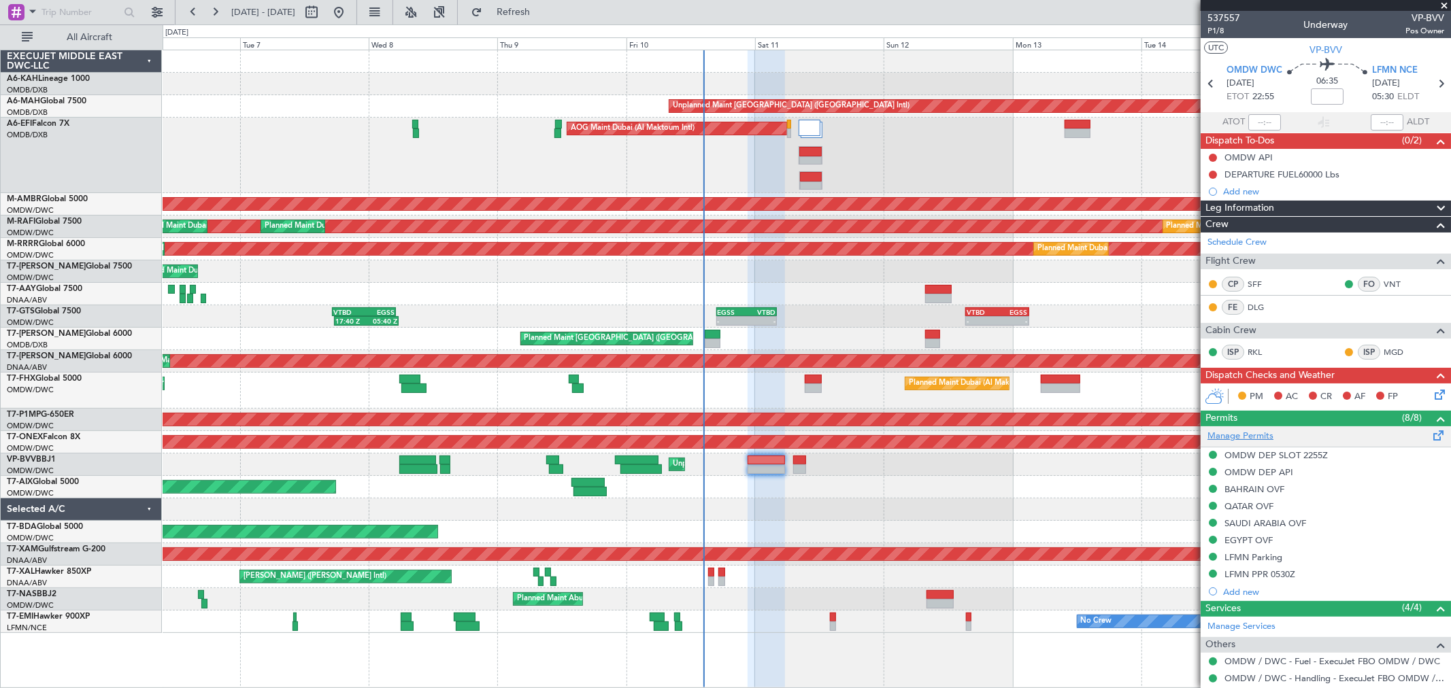
click at [1244, 432] on link "Manage Permits" at bounding box center [1241, 437] width 66 height 14
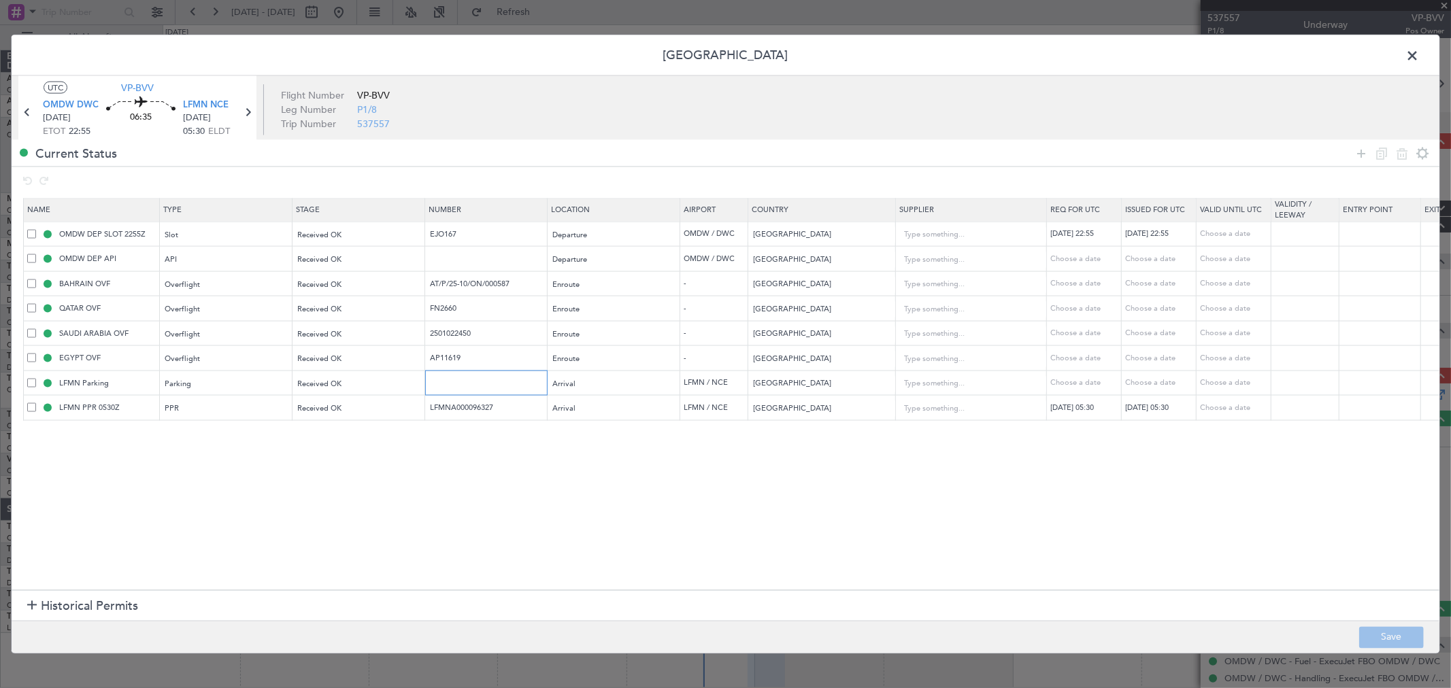
click at [467, 382] on input "text" at bounding box center [488, 383] width 118 height 12
click at [26, 384] on td "LFMN Parking" at bounding box center [92, 383] width 136 height 25
click at [32, 384] on span at bounding box center [31, 382] width 9 height 9
click at [37, 378] on input "checkbox" at bounding box center [37, 378] width 0 height 0
click at [1396, 159] on icon at bounding box center [1402, 153] width 16 height 16
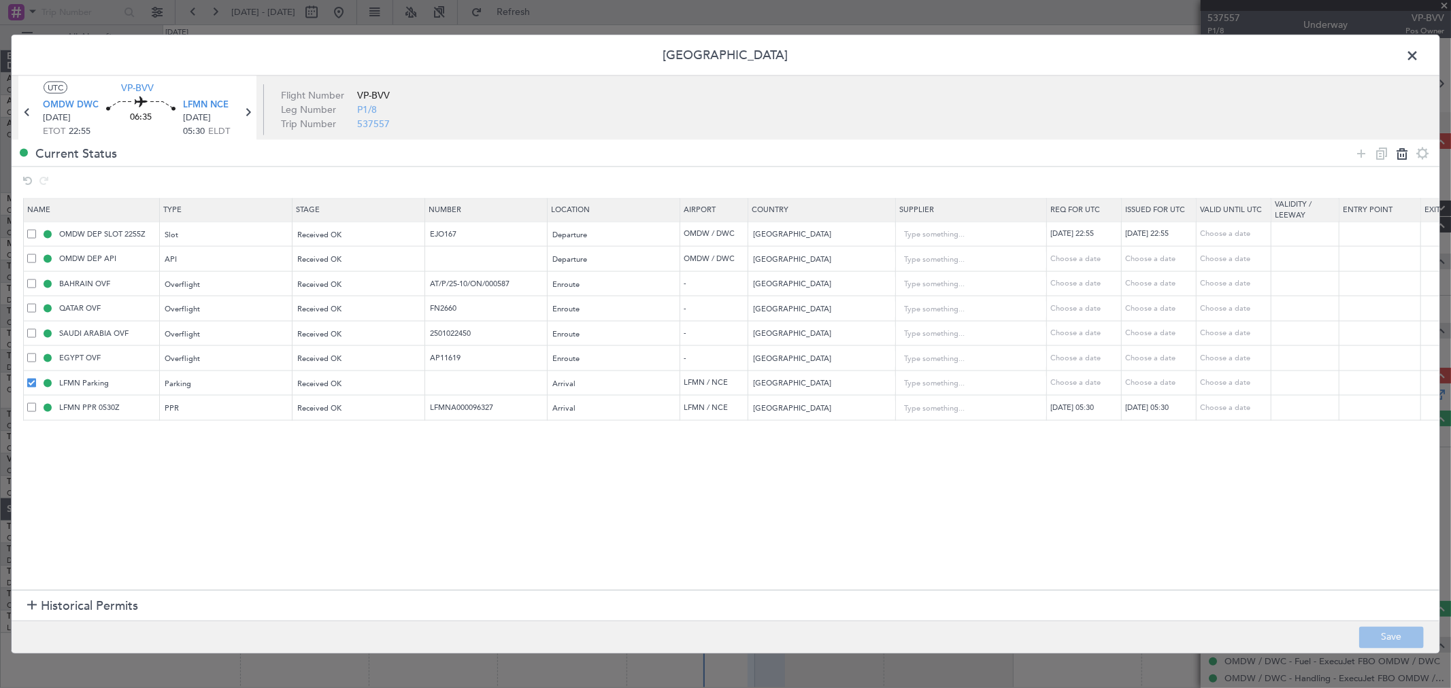
type input "LFMN PPR 0530Z"
type input "LFMNA000096327"
click at [463, 263] on input "text" at bounding box center [488, 259] width 118 height 12
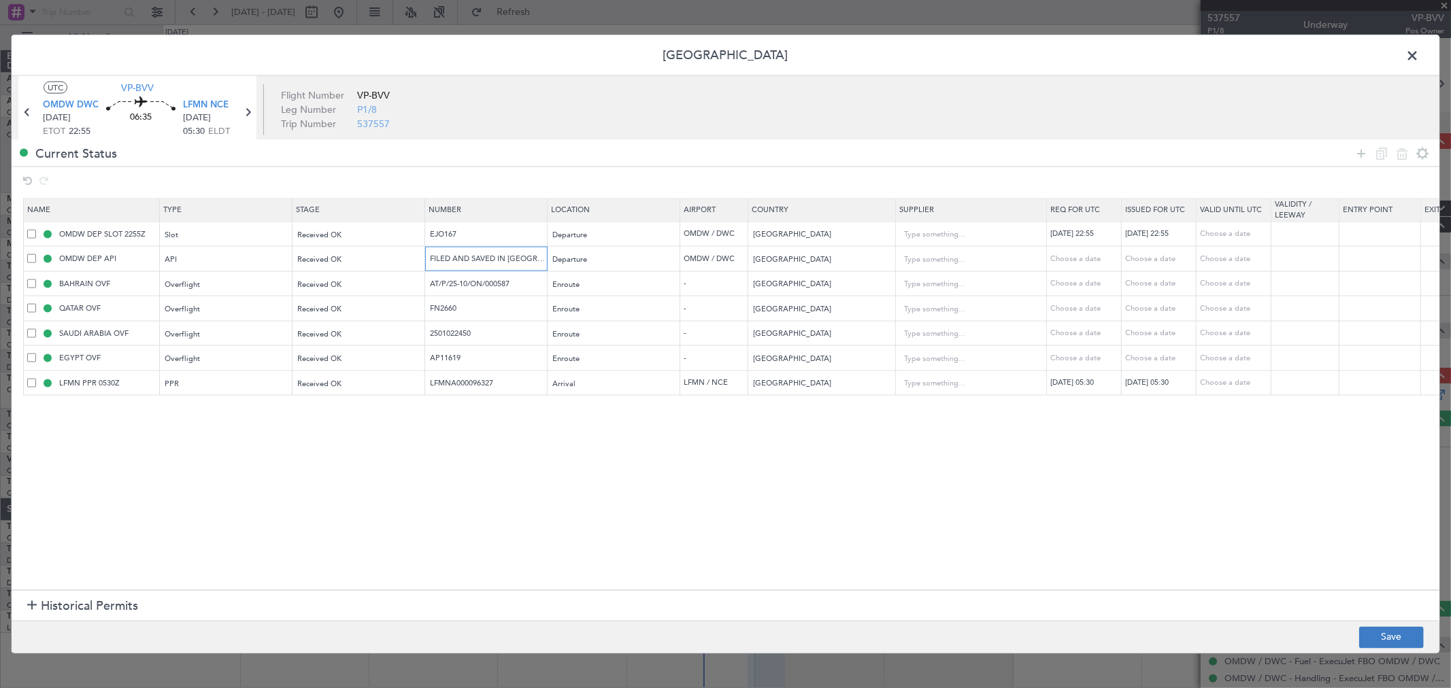
type input "FILED AND SAVED IN LAN"
click at [1393, 638] on button "Save" at bounding box center [1391, 638] width 65 height 22
click at [1419, 50] on span at bounding box center [1419, 59] width 0 height 27
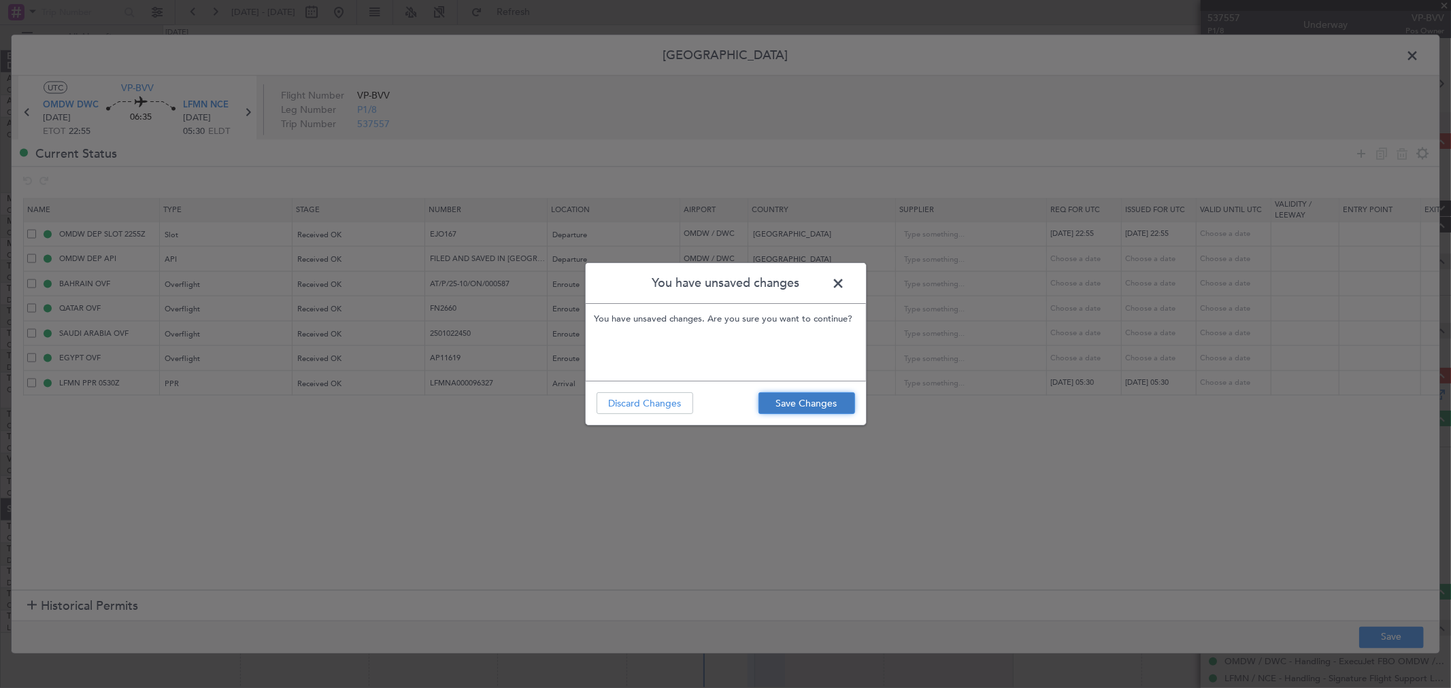
click at [790, 408] on button "Save Changes" at bounding box center [807, 404] width 97 height 22
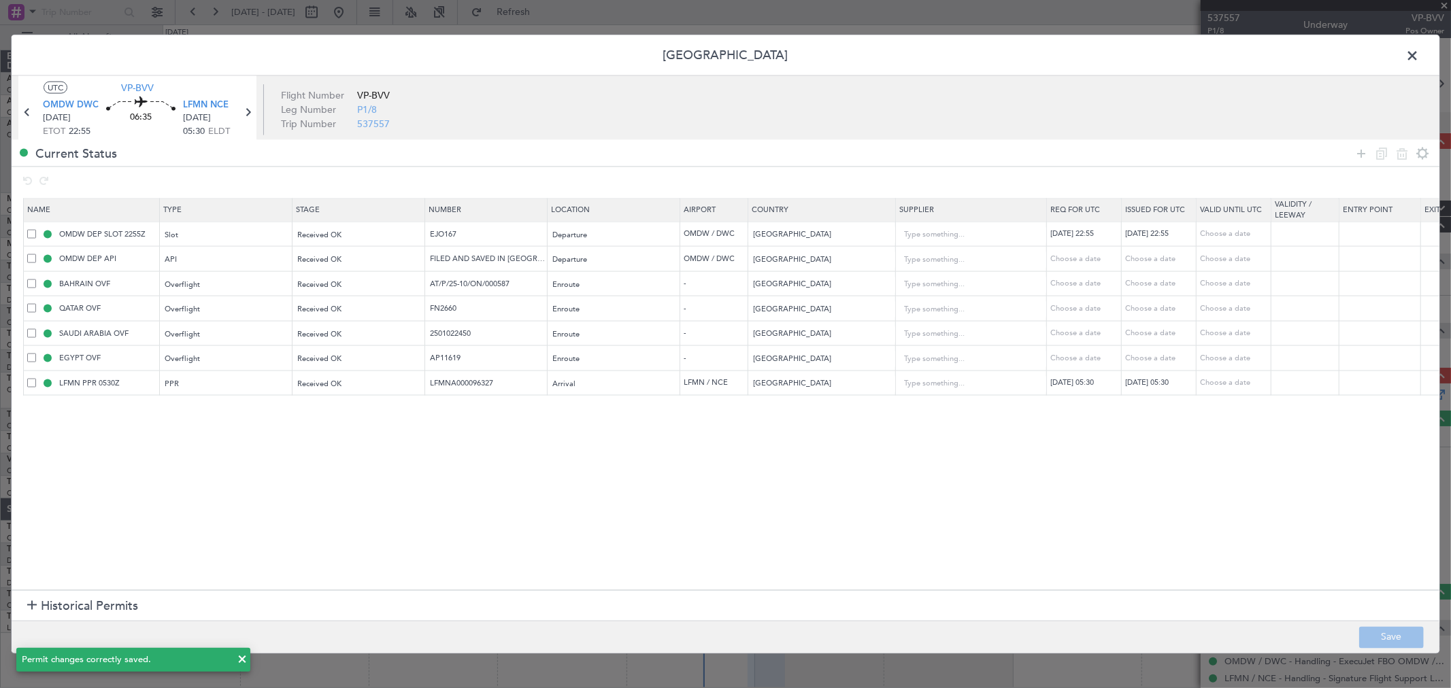
click at [1419, 56] on span at bounding box center [1419, 59] width 0 height 27
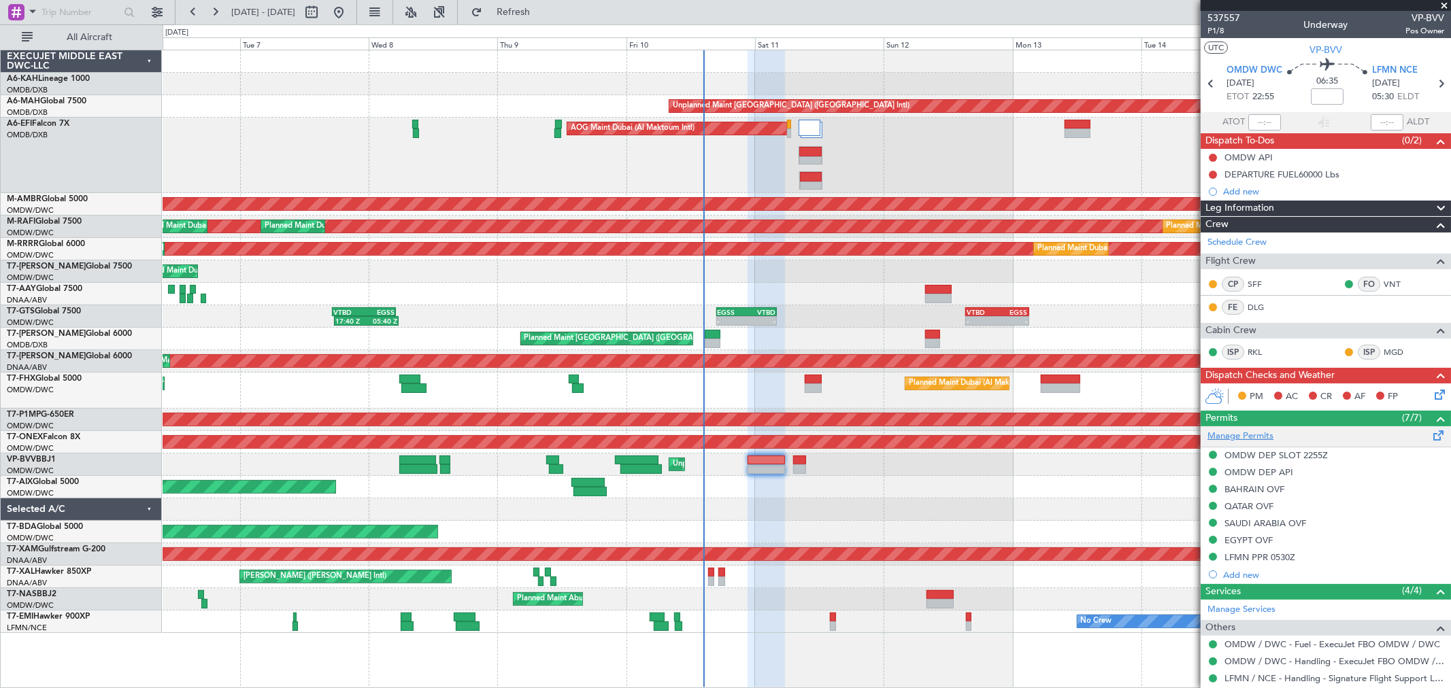
click at [1253, 437] on link "Manage Permits" at bounding box center [1241, 437] width 66 height 14
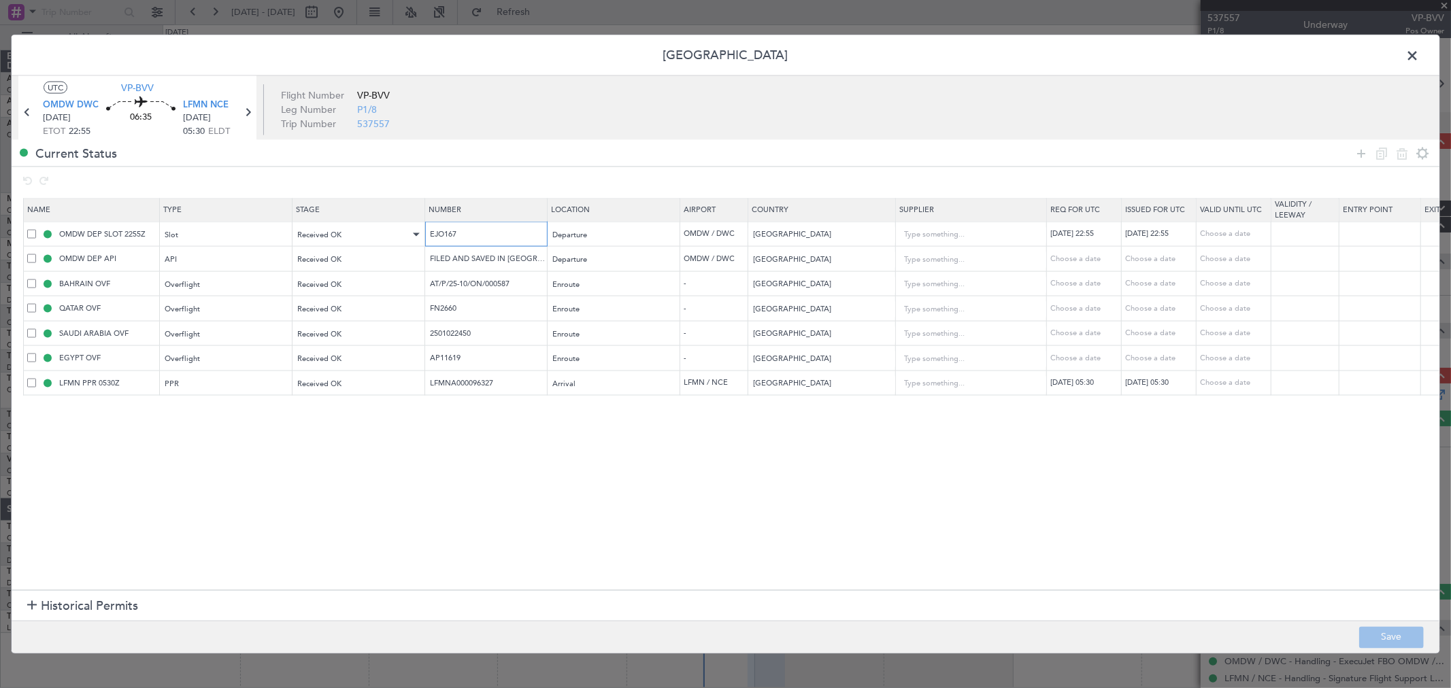
drag, startPoint x: 433, startPoint y: 238, endPoint x: 386, endPoint y: 239, distance: 46.3
click at [386, 239] on tr "OMDW DEP SLOT 2255Z Slot Received OK EJO167 Departure OMDW / DWC United Arab Em…" at bounding box center [891, 234] width 1735 height 25
drag, startPoint x: 376, startPoint y: 282, endPoint x: 316, endPoint y: 280, distance: 59.9
click at [316, 280] on tr "BAHRAIN OVF Overflight Received OK AT/P/25-10/ON/000587 Enroute - Bahrain Choos…" at bounding box center [891, 283] width 1735 height 25
drag, startPoint x: 446, startPoint y: 309, endPoint x: 340, endPoint y: 308, distance: 105.4
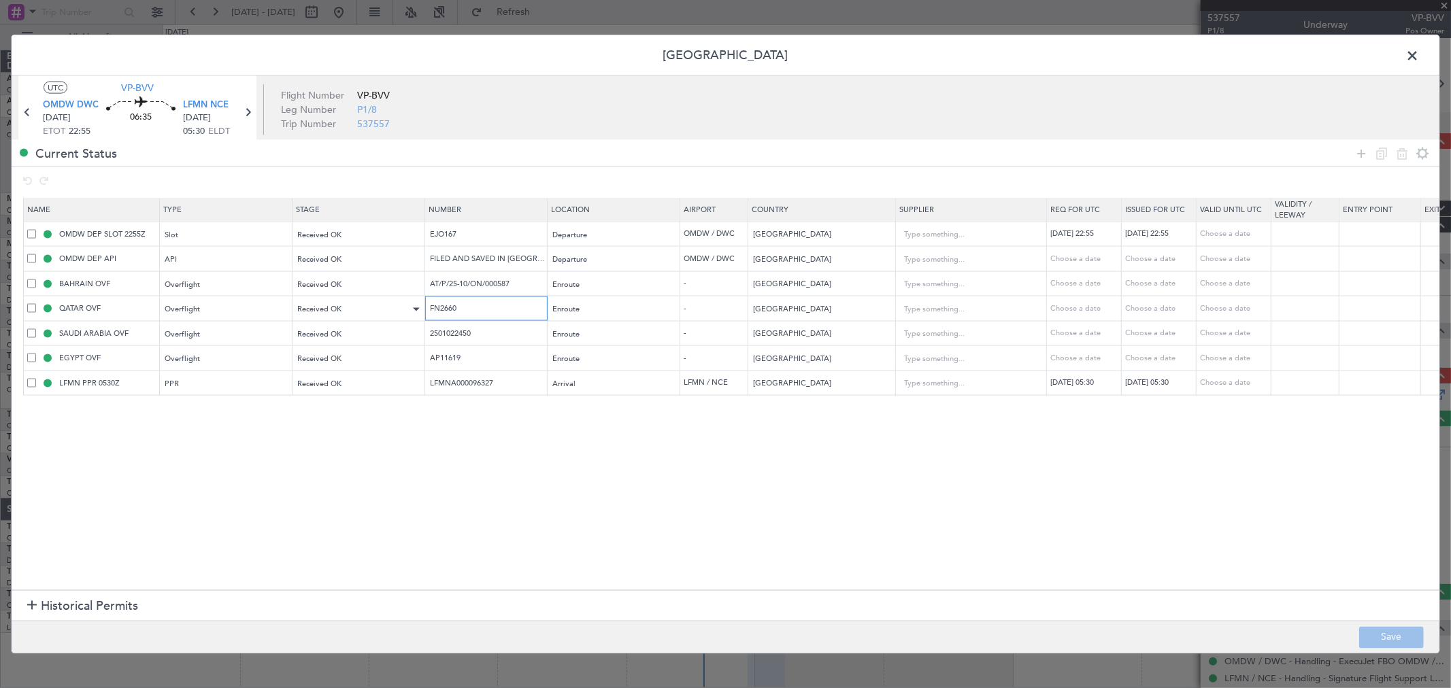
click at [343, 309] on tr "QATAR OVF Overflight Received OK FN2660 Enroute - Qatar Choose a date Choose a …" at bounding box center [891, 308] width 1735 height 25
drag, startPoint x: 521, startPoint y: 337, endPoint x: 357, endPoint y: 343, distance: 164.1
click at [357, 344] on tr "SAUDI ARABIA OVF Overflight Received OK 2501022450 Enroute - Saudi Arabia Choos…" at bounding box center [891, 333] width 1735 height 25
drag, startPoint x: 484, startPoint y: 350, endPoint x: 437, endPoint y: 355, distance: 47.9
click at [437, 355] on td "AP11619" at bounding box center [486, 358] width 122 height 25
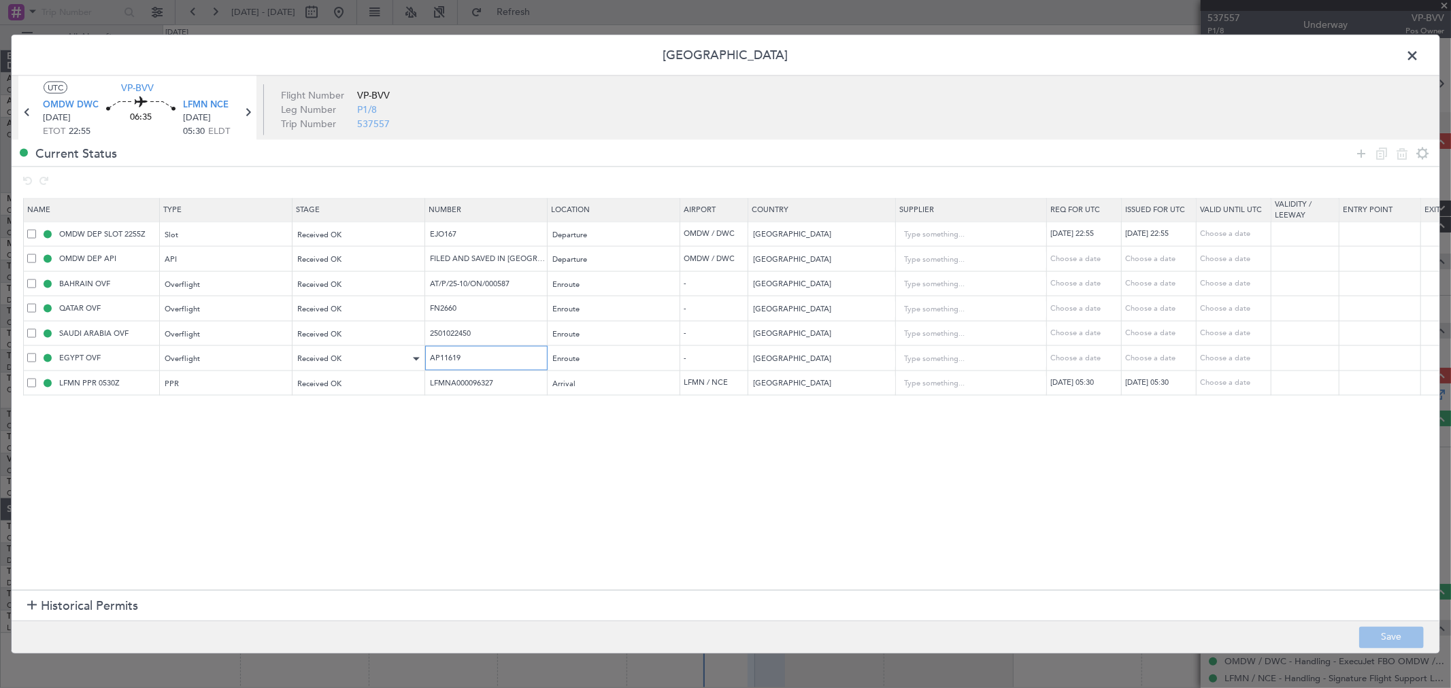
drag, startPoint x: 478, startPoint y: 356, endPoint x: 363, endPoint y: 359, distance: 115.0
click at [365, 359] on tr "EGYPT OVF Overflight Received OK AP11619 Enroute - Egypt Choose a date Choose a…" at bounding box center [891, 358] width 1735 height 25
drag, startPoint x: 527, startPoint y: 382, endPoint x: 241, endPoint y: 402, distance: 287.1
click at [242, 402] on section "Name Type Stage Number Location Airport Country Supplier Req For Utc Issued For…" at bounding box center [726, 392] width 1428 height 395
click at [1419, 62] on span at bounding box center [1419, 59] width 0 height 27
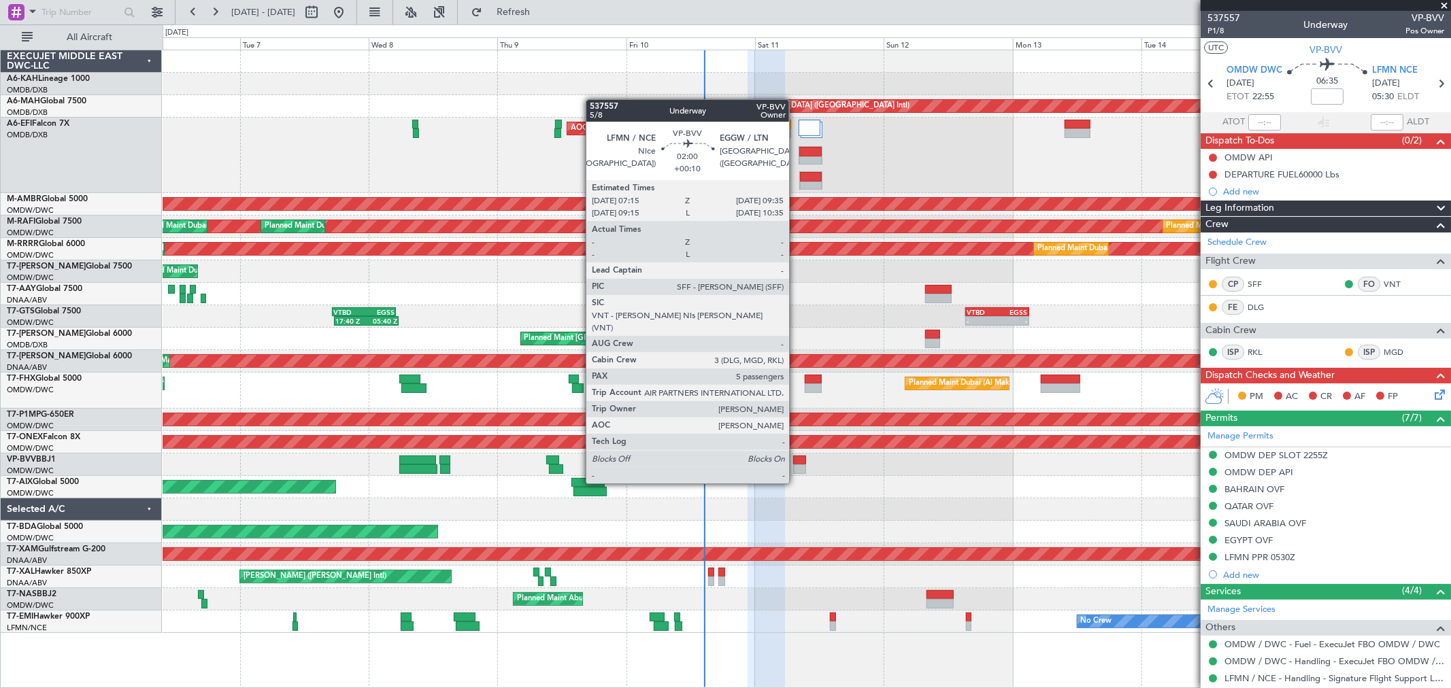
click at [796, 458] on div at bounding box center [799, 461] width 13 height 10
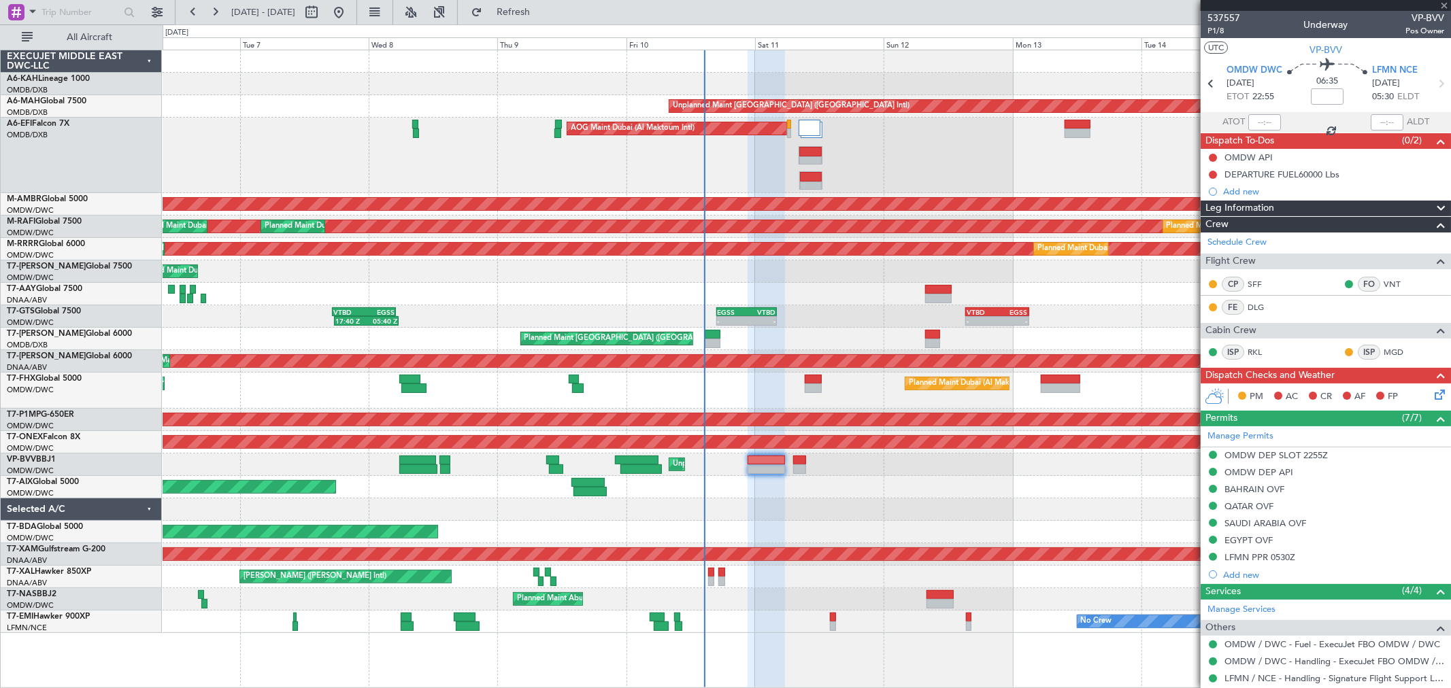
type input "+00:10"
type input "5"
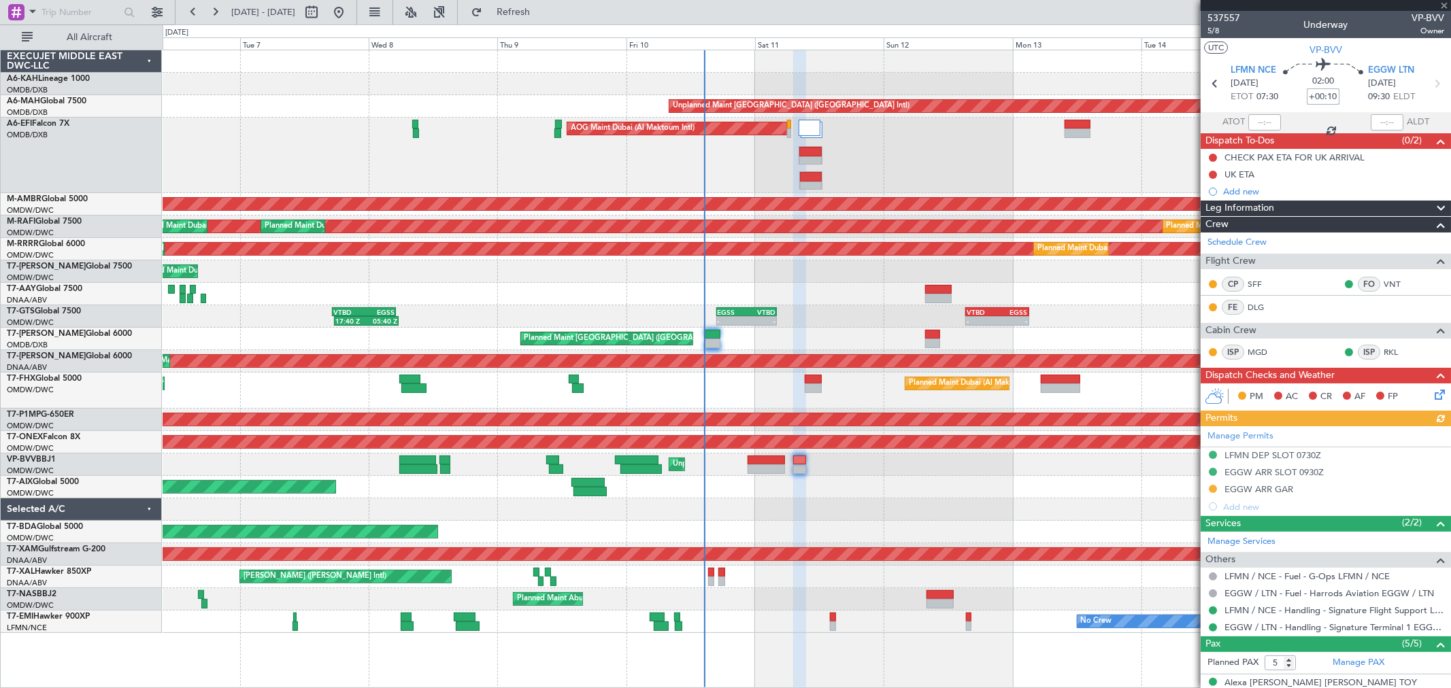
click at [1331, 91] on input "+00:10" at bounding box center [1323, 96] width 33 height 16
type input "+00:05"
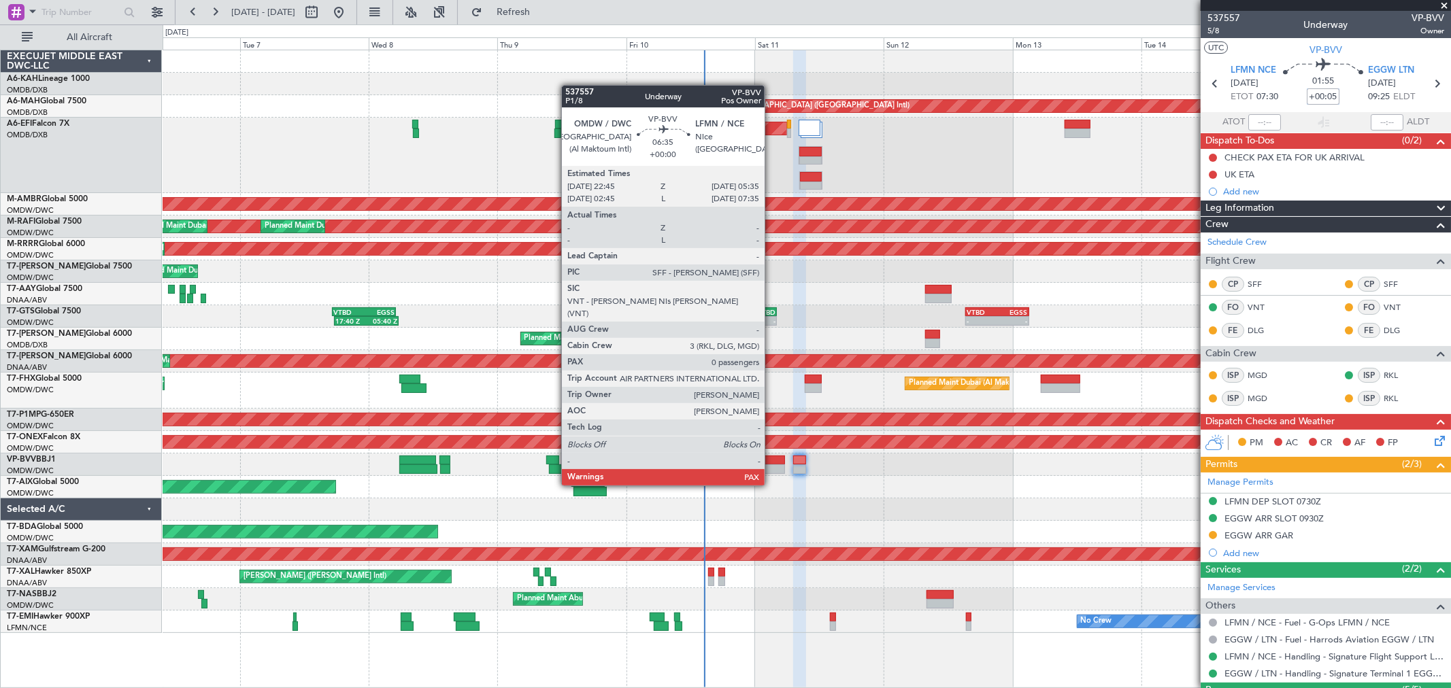
click at [771, 460] on div at bounding box center [766, 461] width 37 height 10
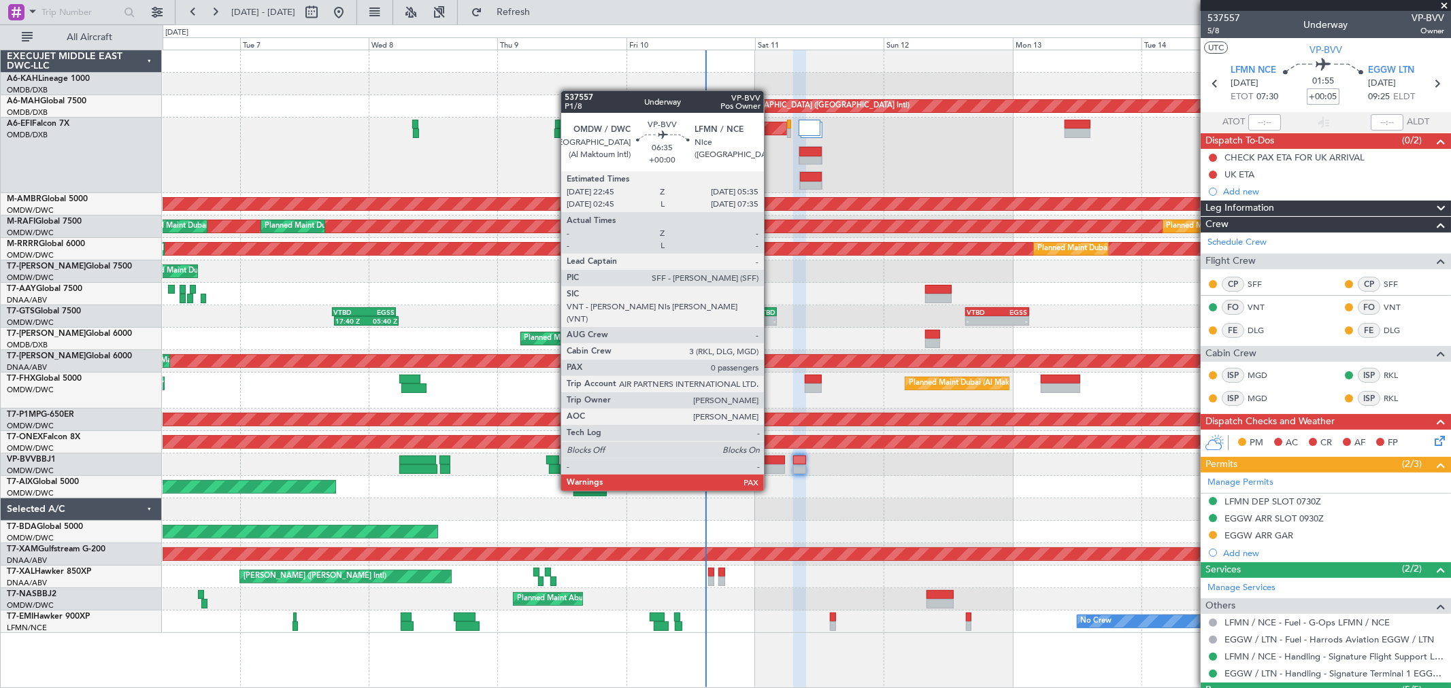
click at [771, 465] on div at bounding box center [766, 470] width 37 height 10
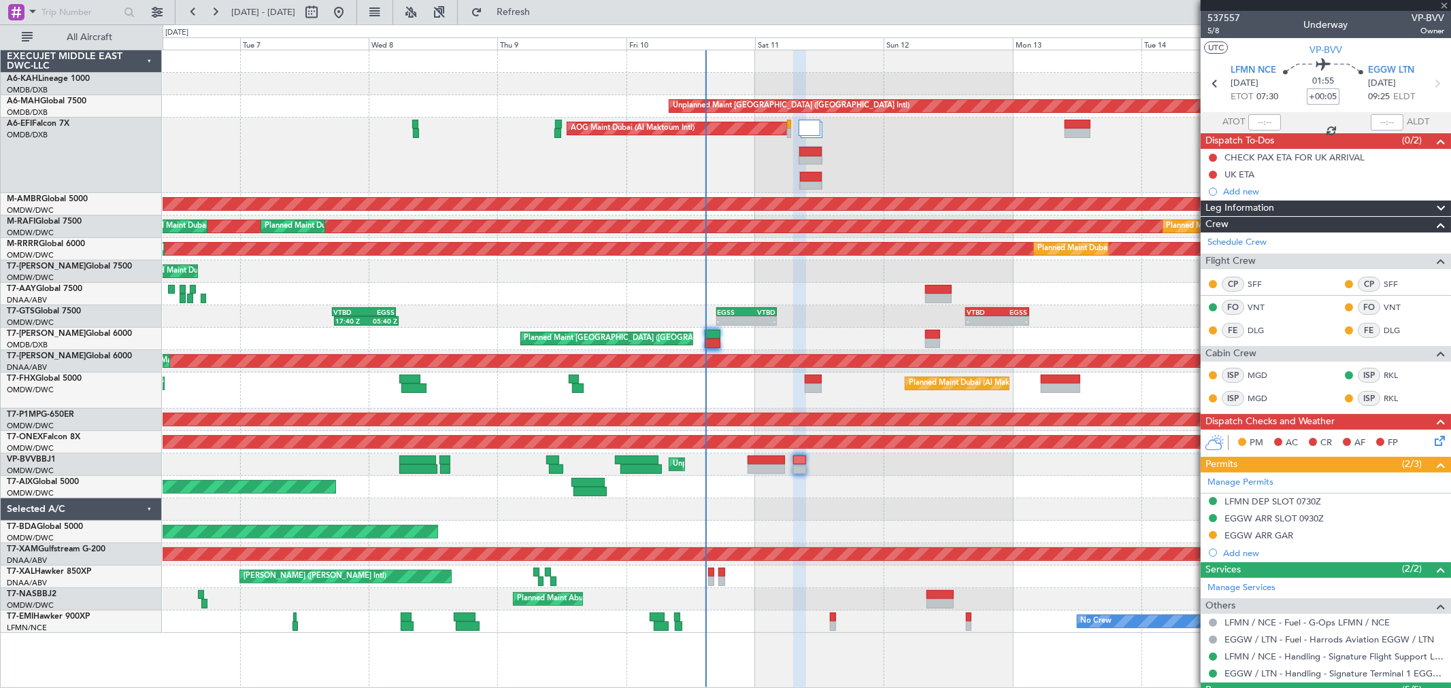
type input "0"
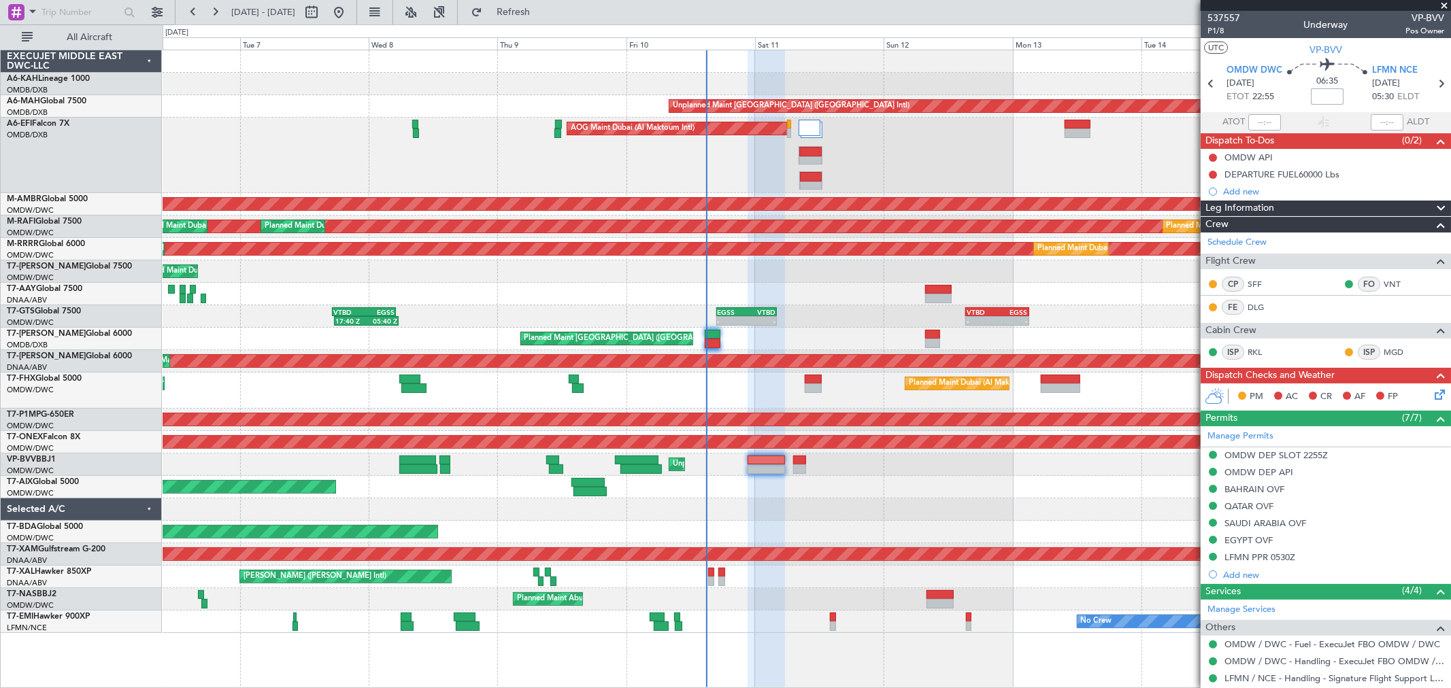
type input "[PERSON_NAME] ([PERSON_NAME])"
type input "7523"
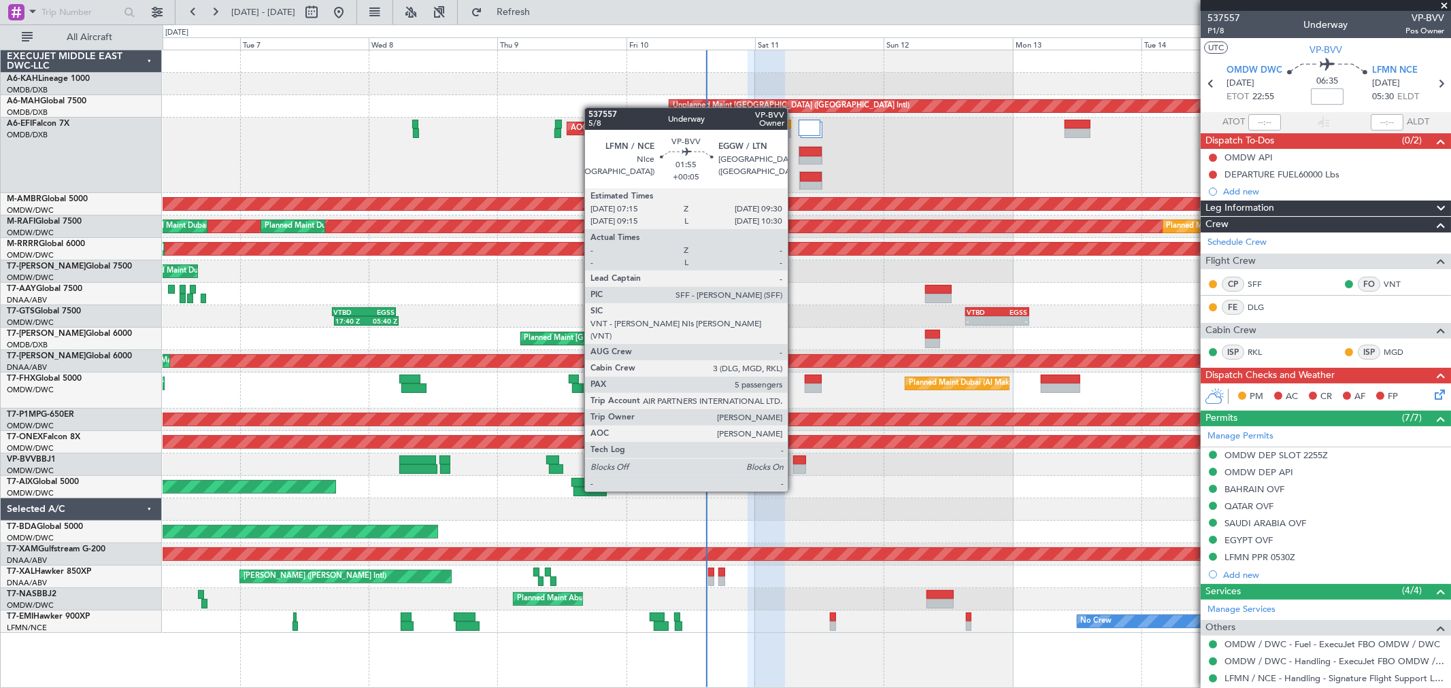
click at [795, 466] on div at bounding box center [799, 470] width 12 height 10
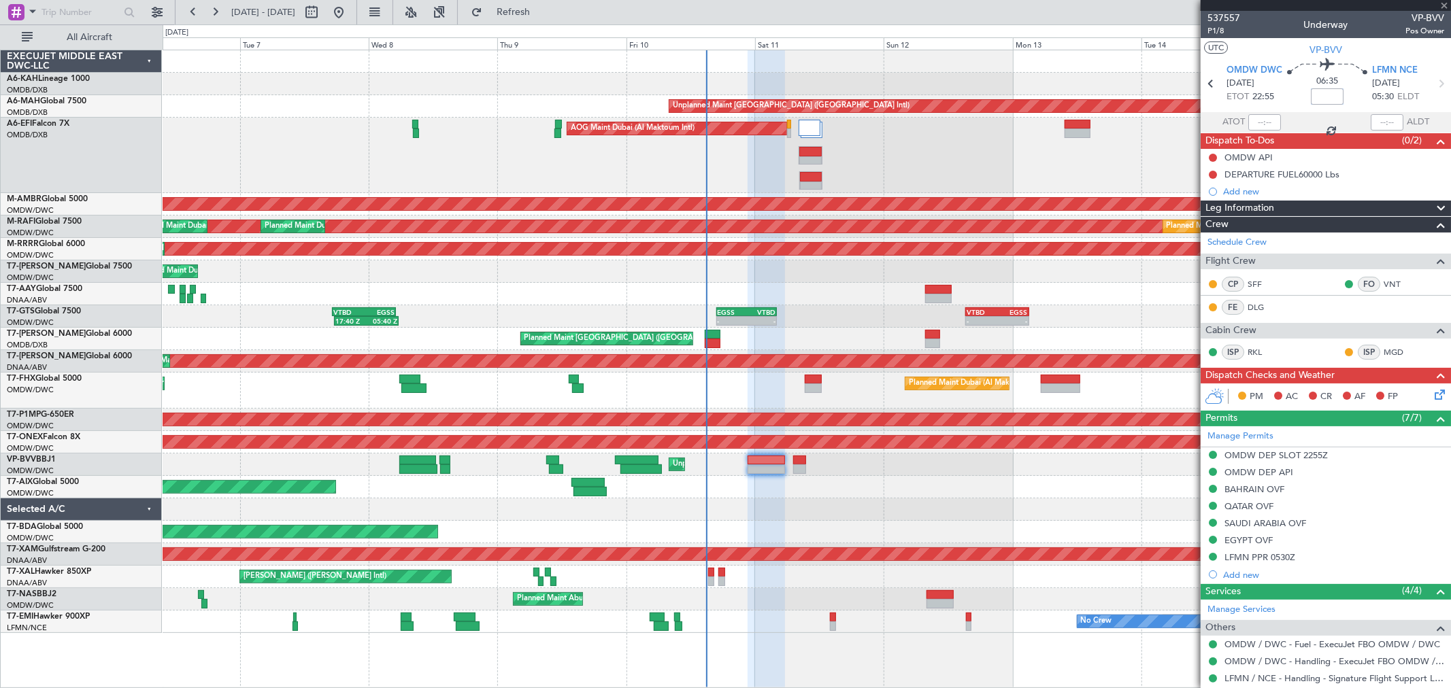
type input "+00:05"
type input "5"
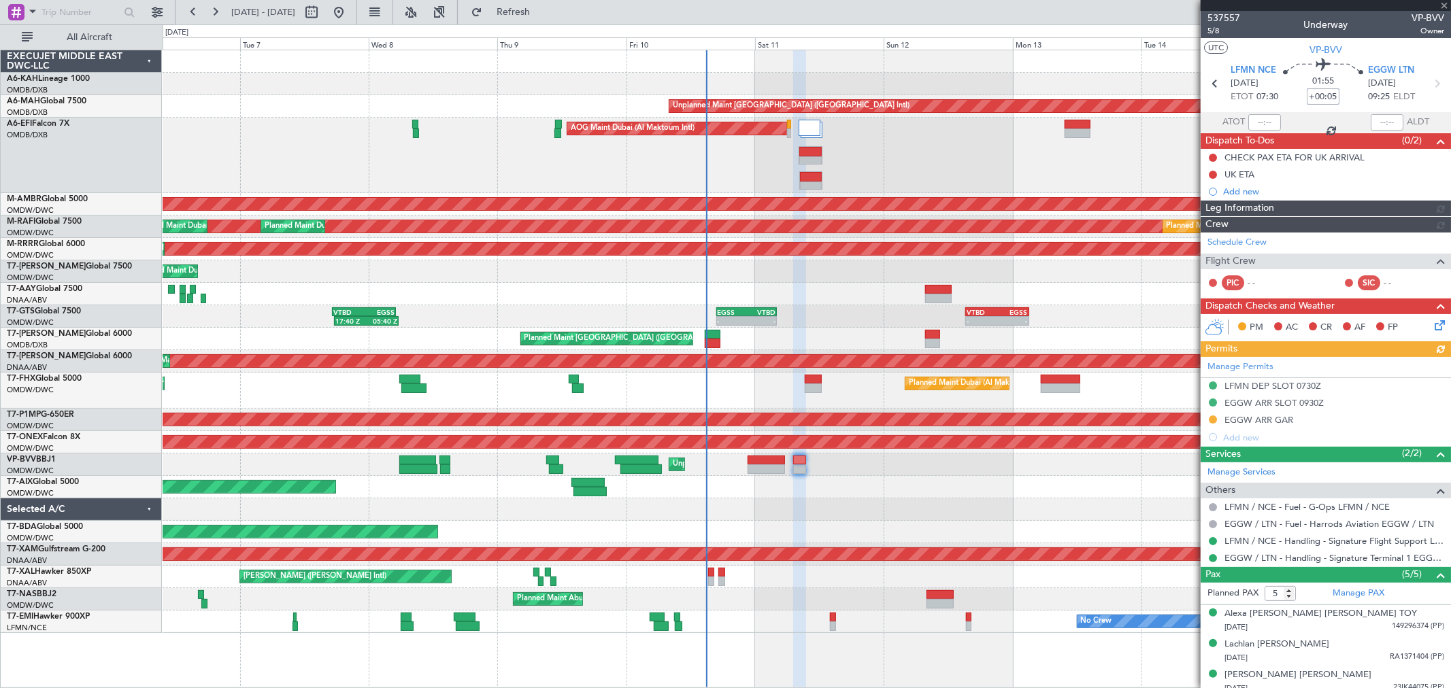
type input "[PERSON_NAME] ([PERSON_NAME])"
type input "7350"
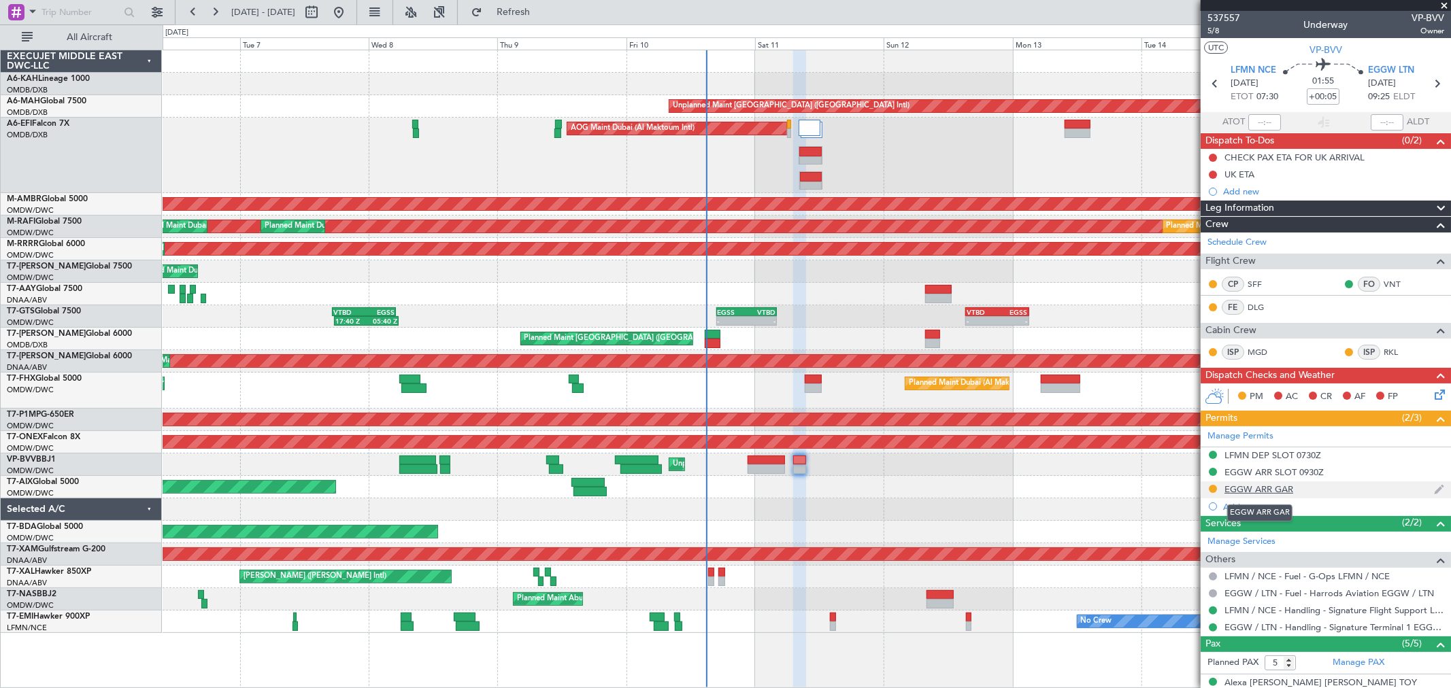
click at [1262, 490] on div "EGGW ARR GAR" at bounding box center [1259, 490] width 69 height 12
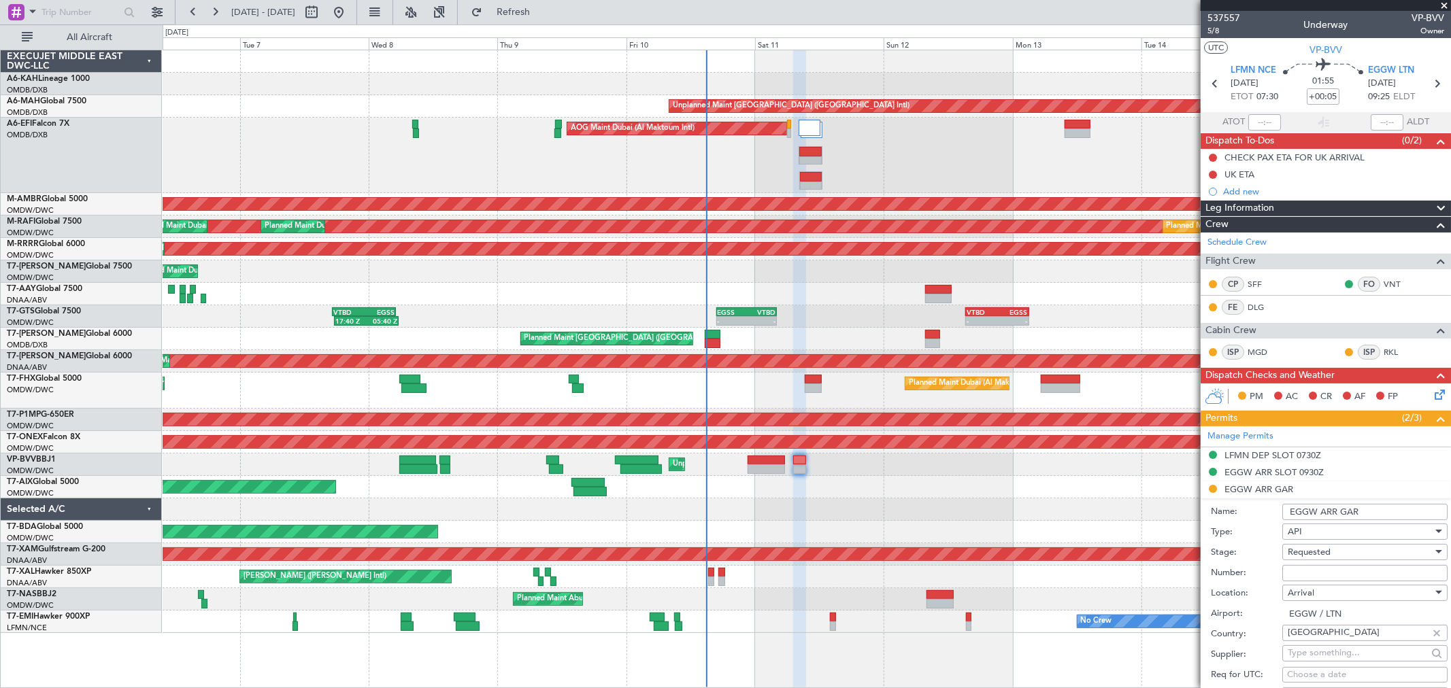
click at [1310, 569] on input "Number:" at bounding box center [1364, 573] width 165 height 16
type input "FILED"
click at [1305, 553] on span "Requested" at bounding box center [1309, 552] width 43 height 12
drag, startPoint x: 1331, startPoint y: 661, endPoint x: 1349, endPoint y: 595, distance: 68.5
click at [1330, 661] on span "Received OK" at bounding box center [1360, 662] width 142 height 20
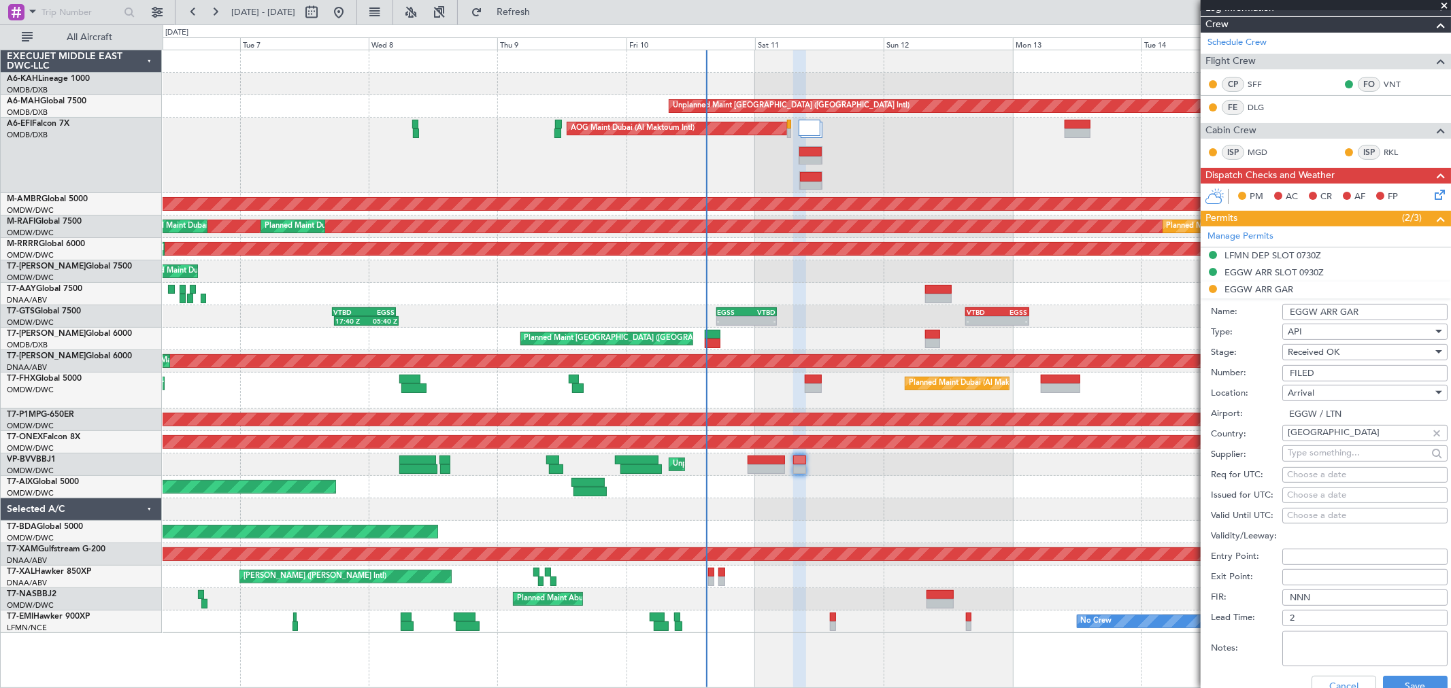
scroll to position [378, 0]
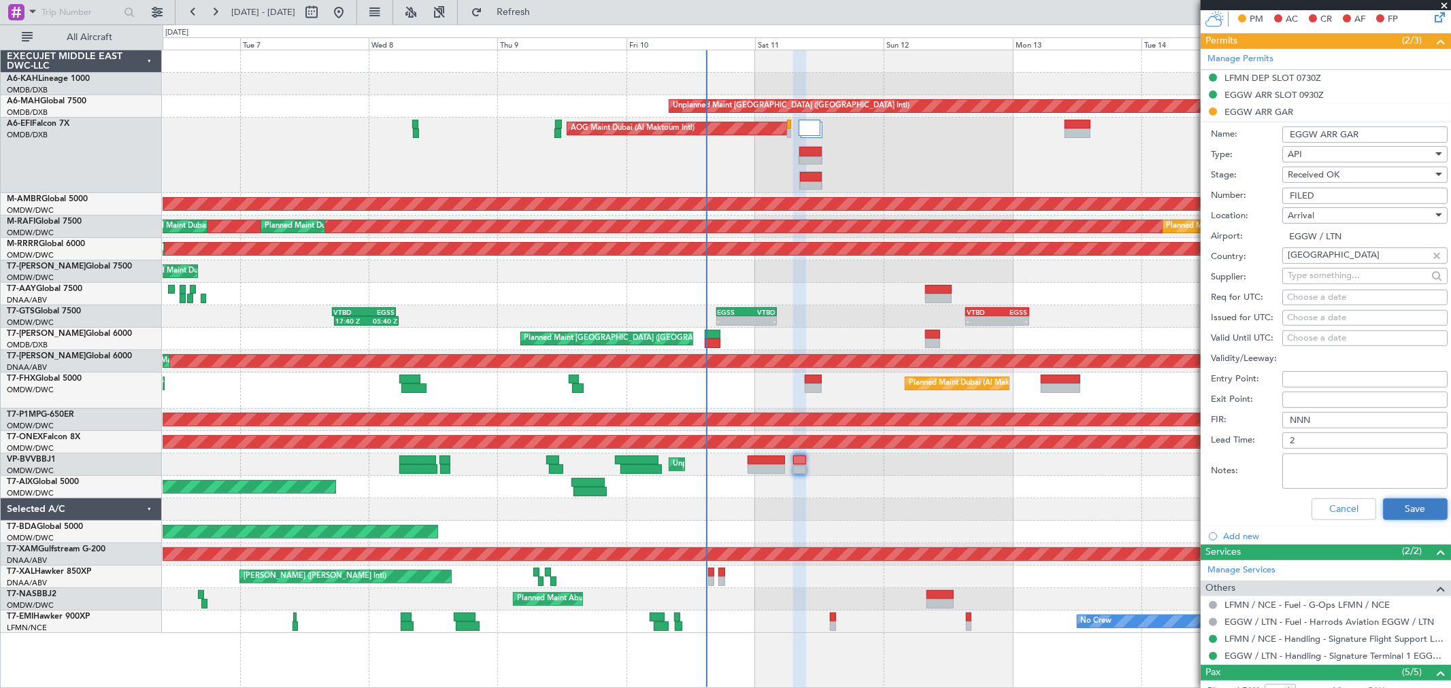
click at [1395, 505] on button "Save" at bounding box center [1415, 510] width 65 height 22
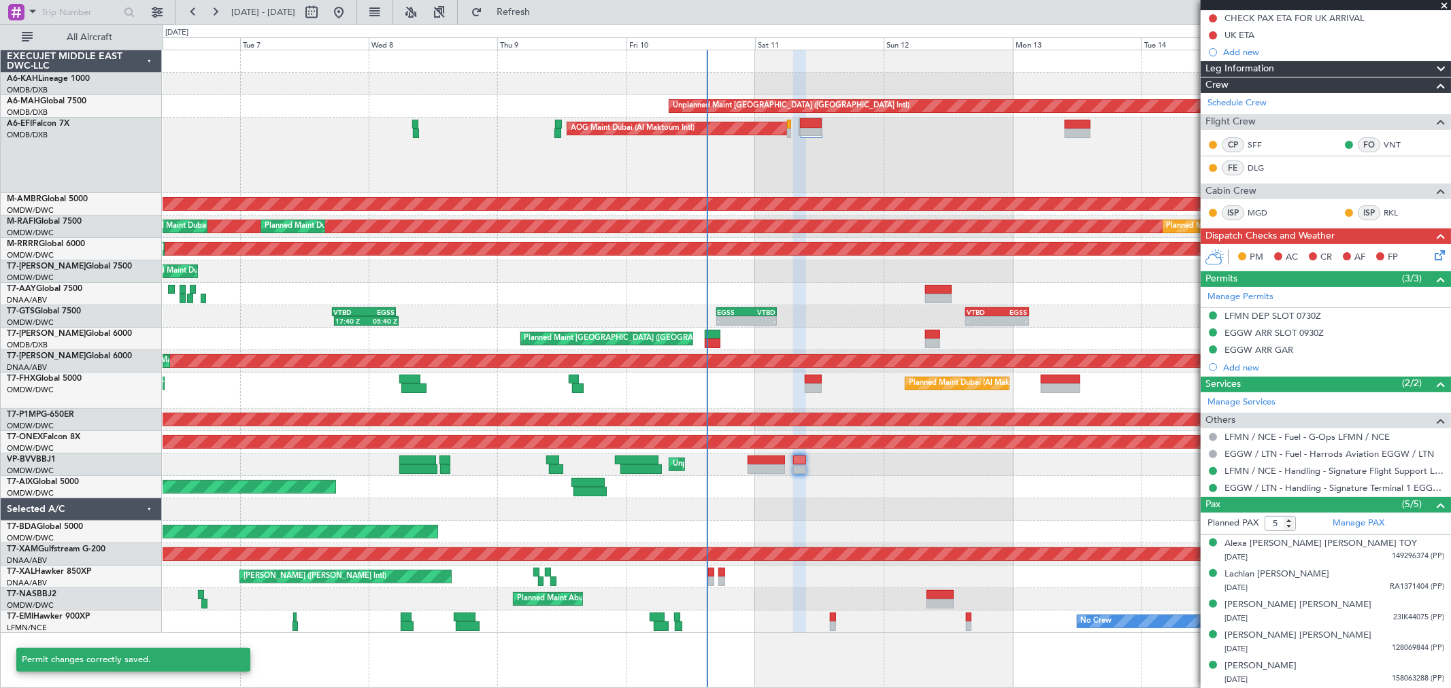
type input "[PERSON_NAME] ([PERSON_NAME])"
type input "7350"
type input "[PERSON_NAME] ([PERSON_NAME])"
type input "7350"
type input "[PERSON_NAME] ([PERSON_NAME])"
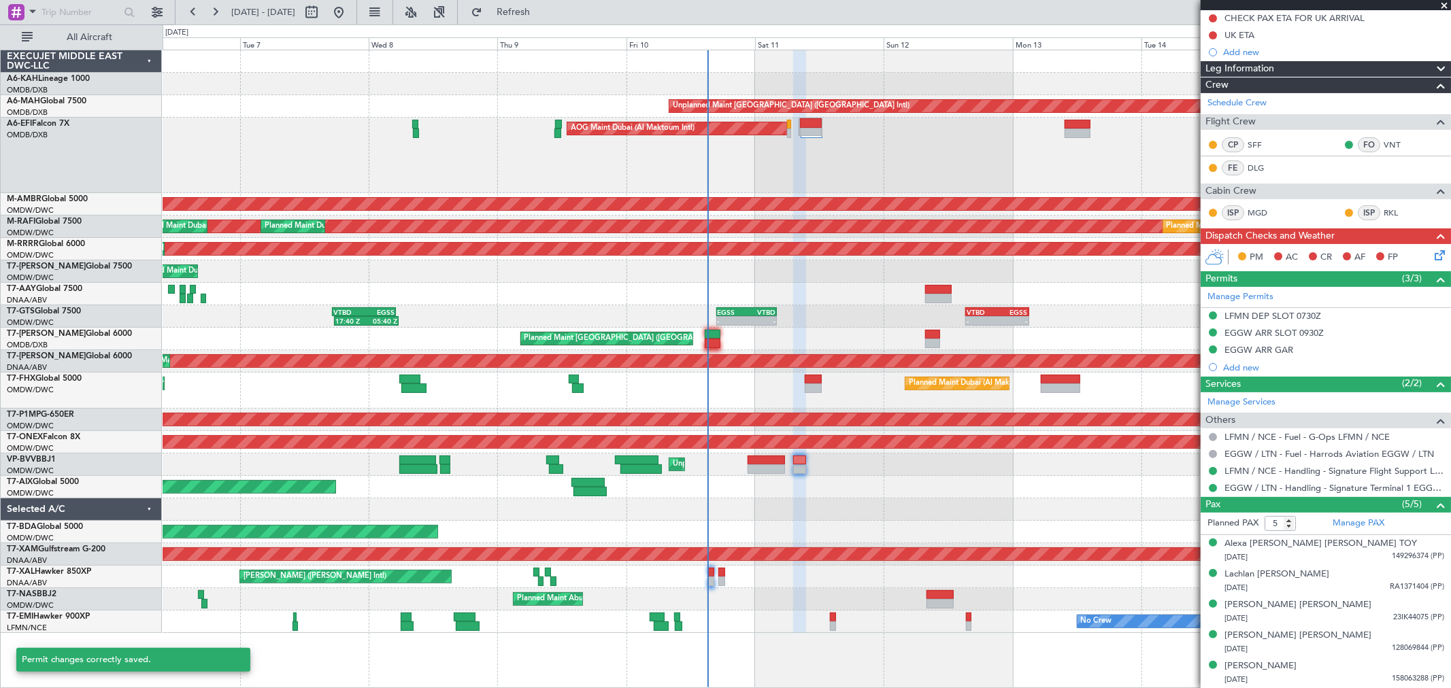
type input "7350"
type input "[PERSON_NAME] ([PERSON_NAME])"
type input "7350"
